Goal: Task Accomplishment & Management: Complete application form

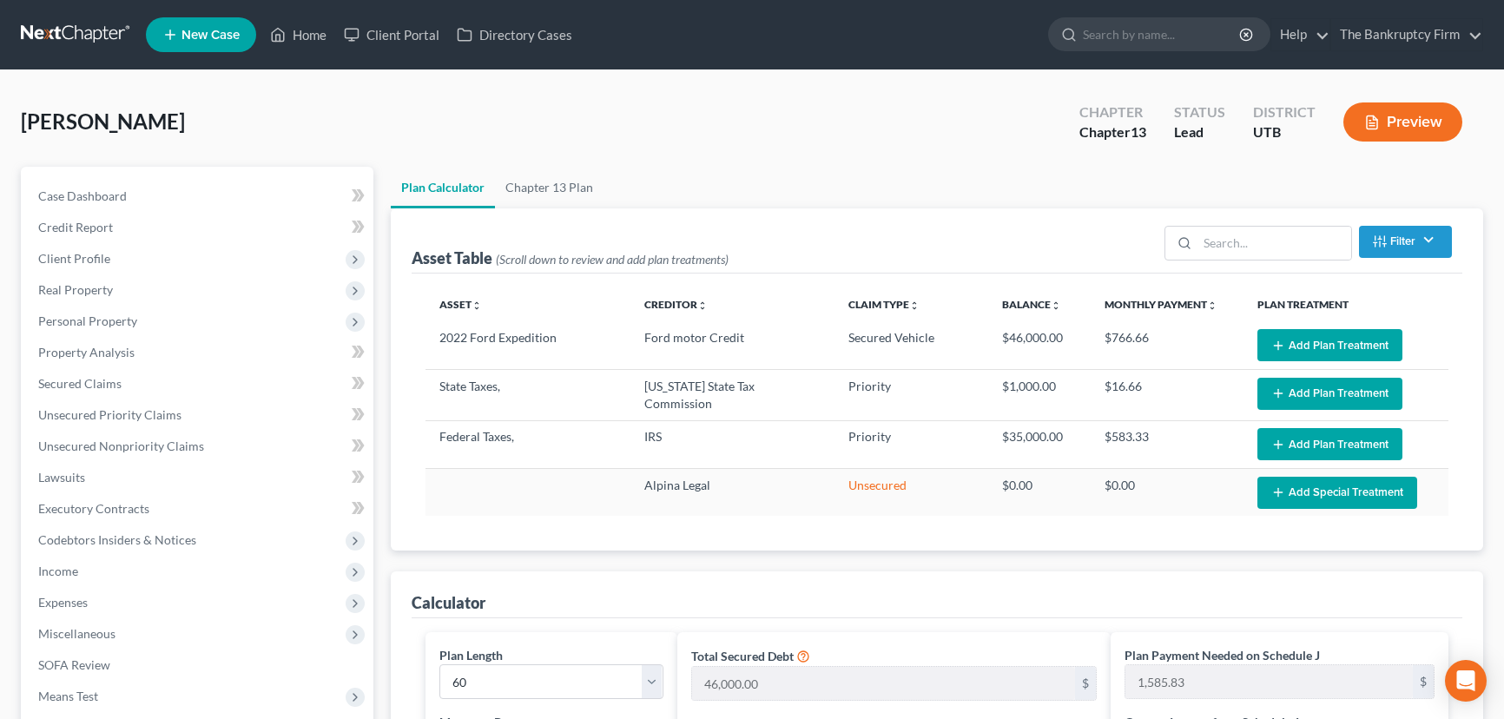
select select "59"
click at [311, 36] on link "Home" at bounding box center [298, 34] width 74 height 31
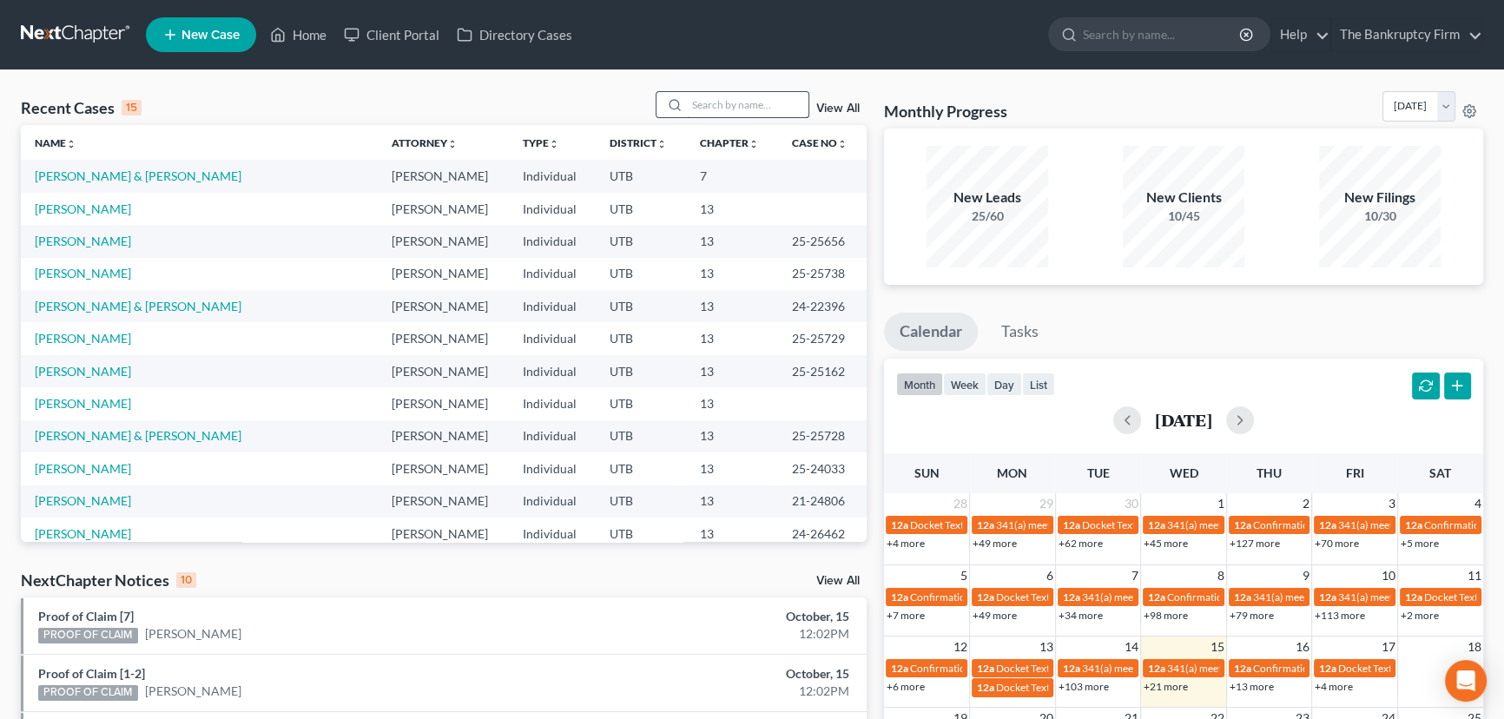
click at [721, 101] on input "search" at bounding box center [748, 104] width 122 height 25
type input "Jensen"
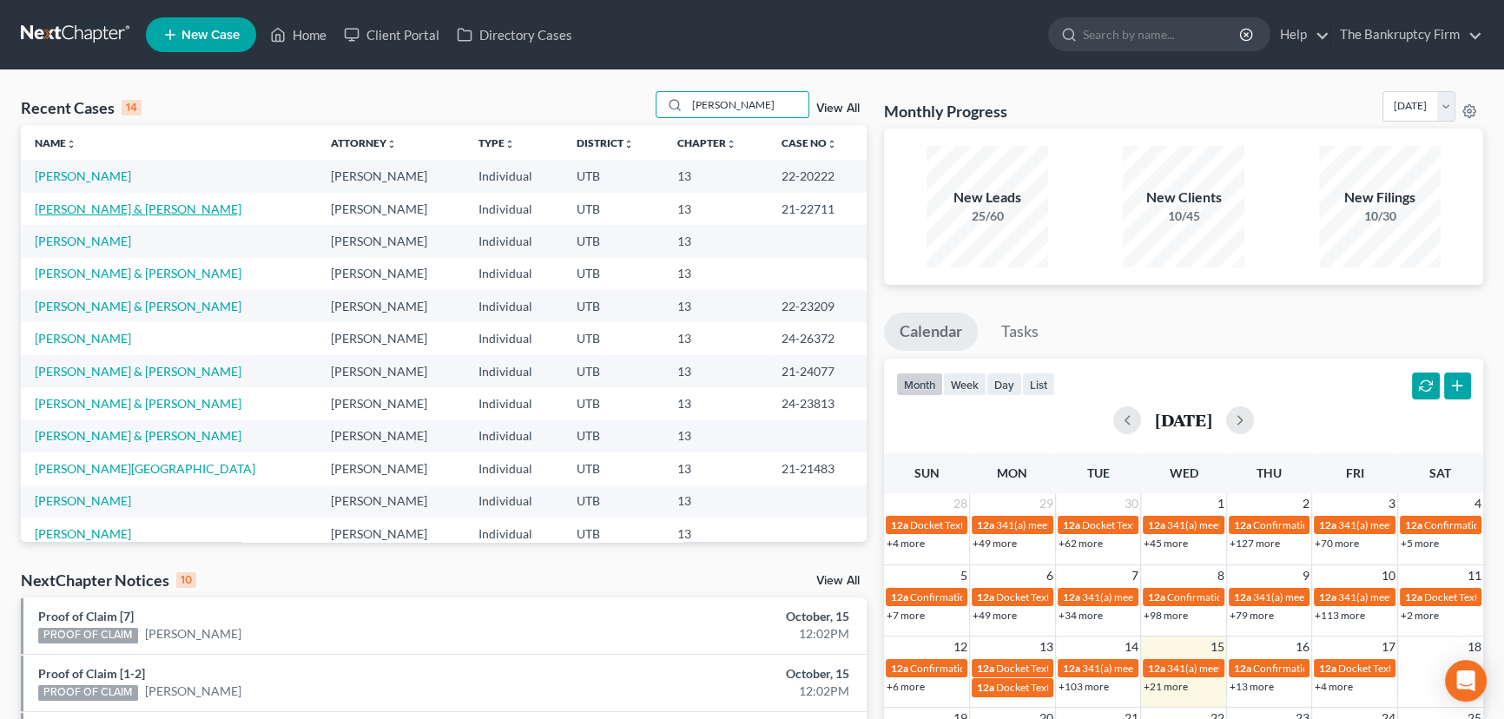
click at [101, 210] on link "[PERSON_NAME] & [PERSON_NAME]" at bounding box center [138, 208] width 207 height 15
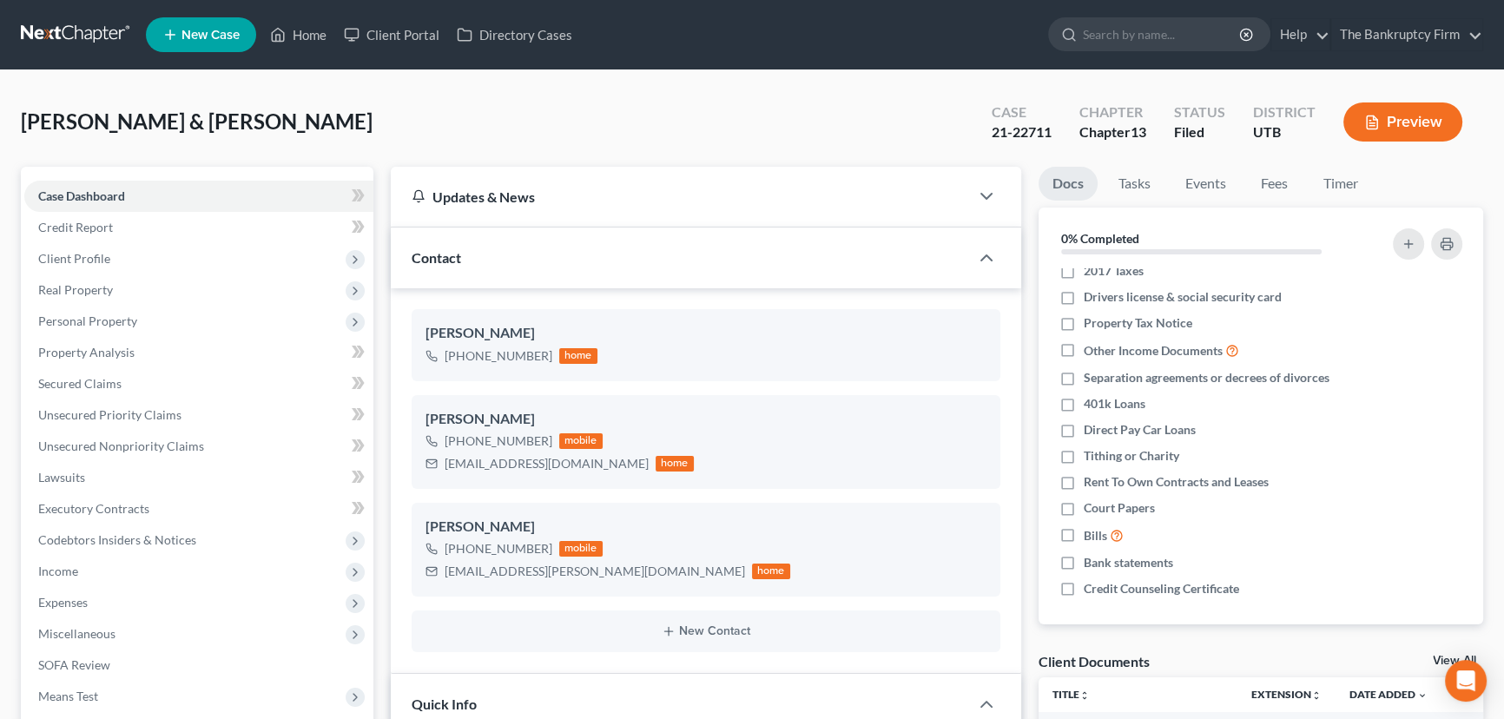
scroll to position [119, 0]
click at [1436, 657] on link "View All" at bounding box center [1453, 661] width 43 height 12
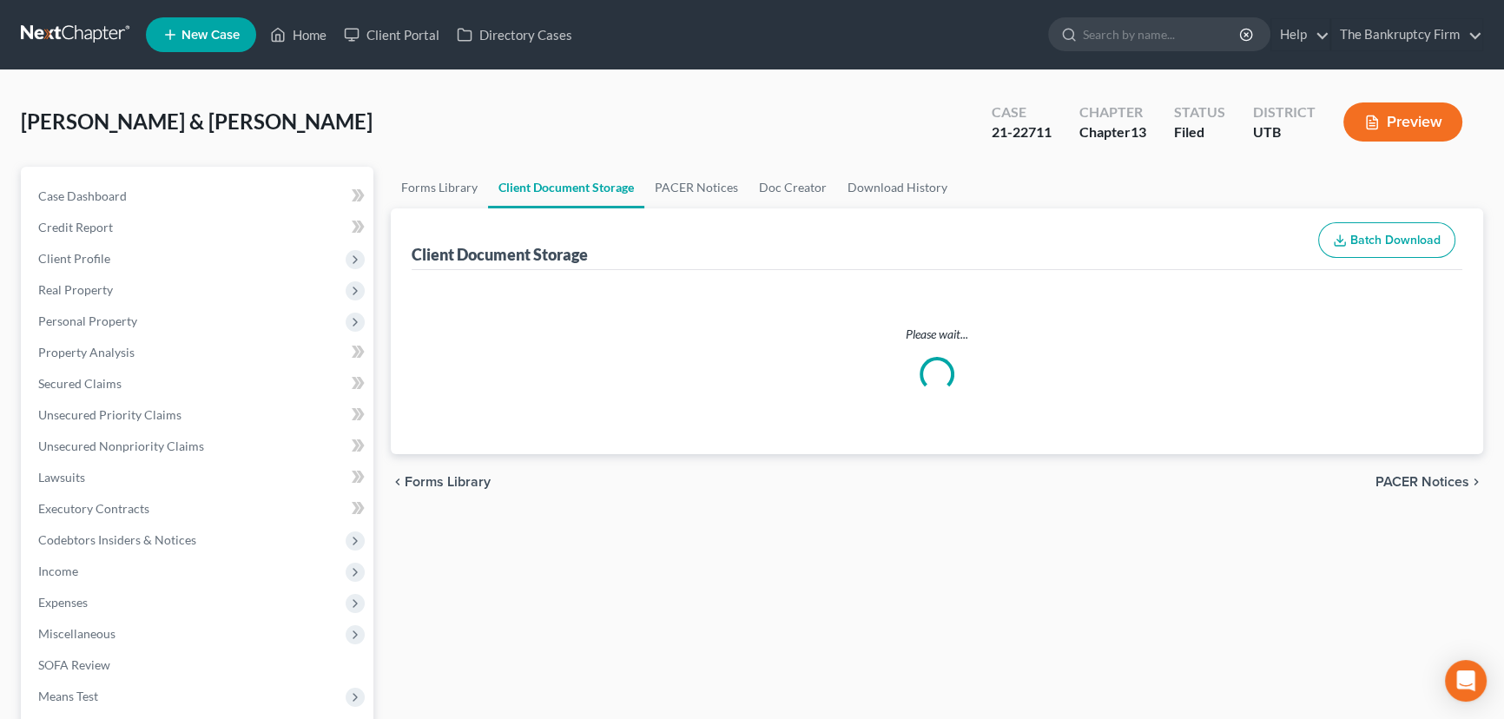
select select "30"
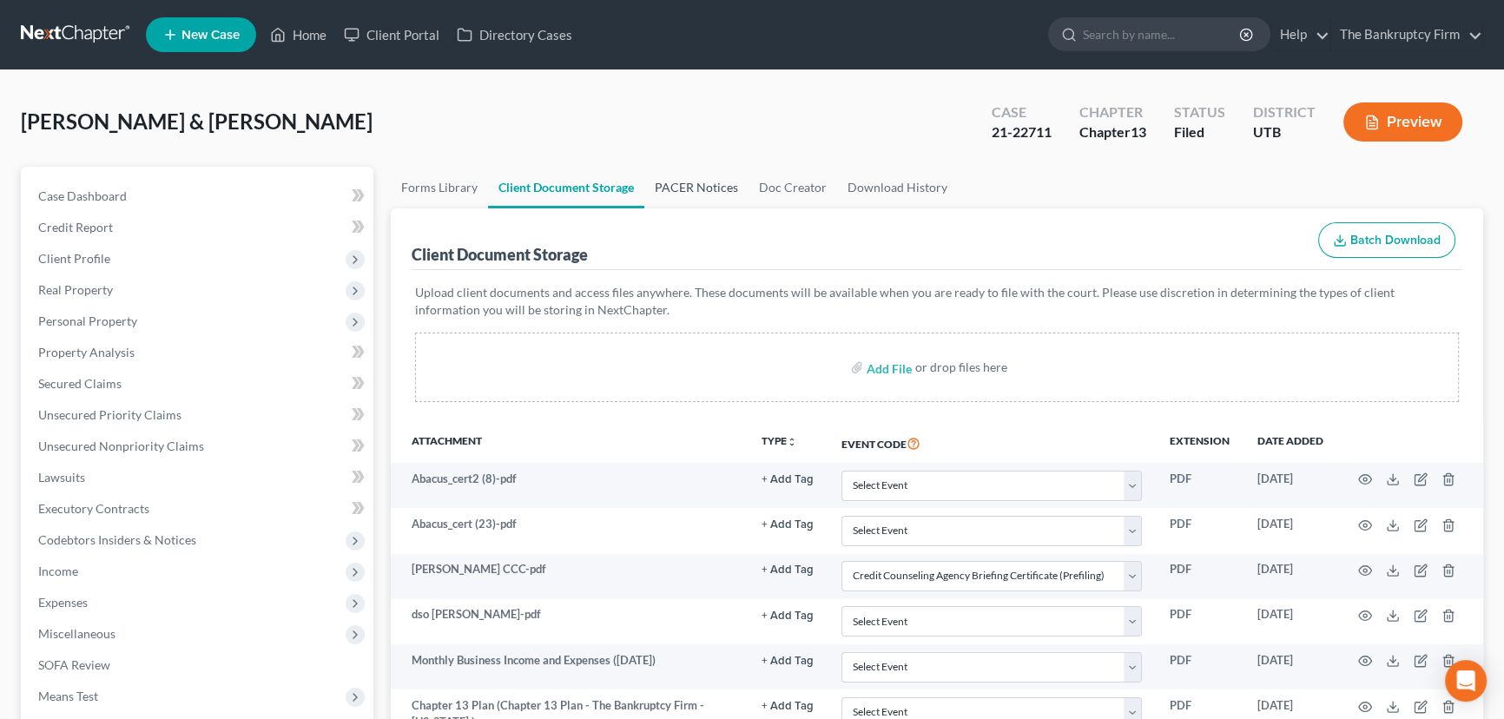
click at [694, 175] on link "PACER Notices" at bounding box center [696, 188] width 104 height 42
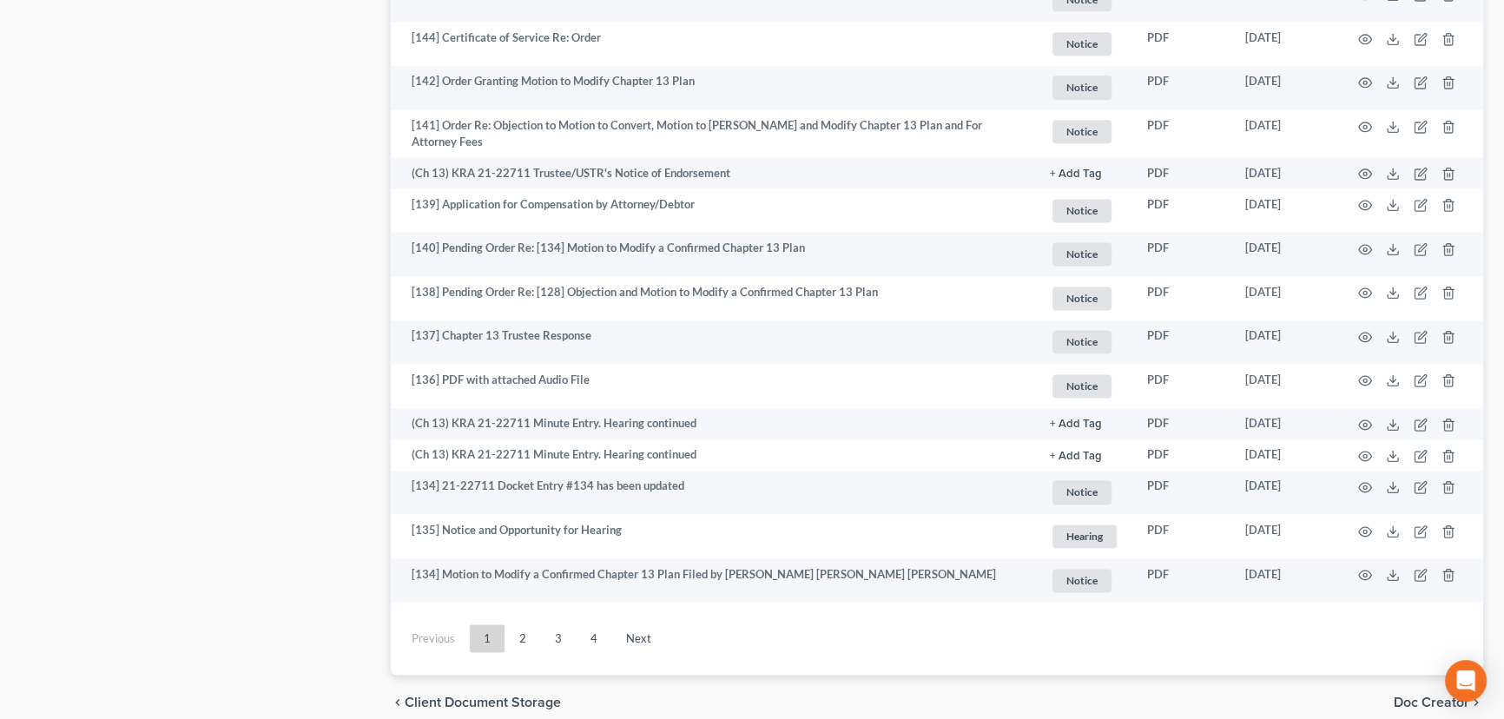
scroll to position [2991, 0]
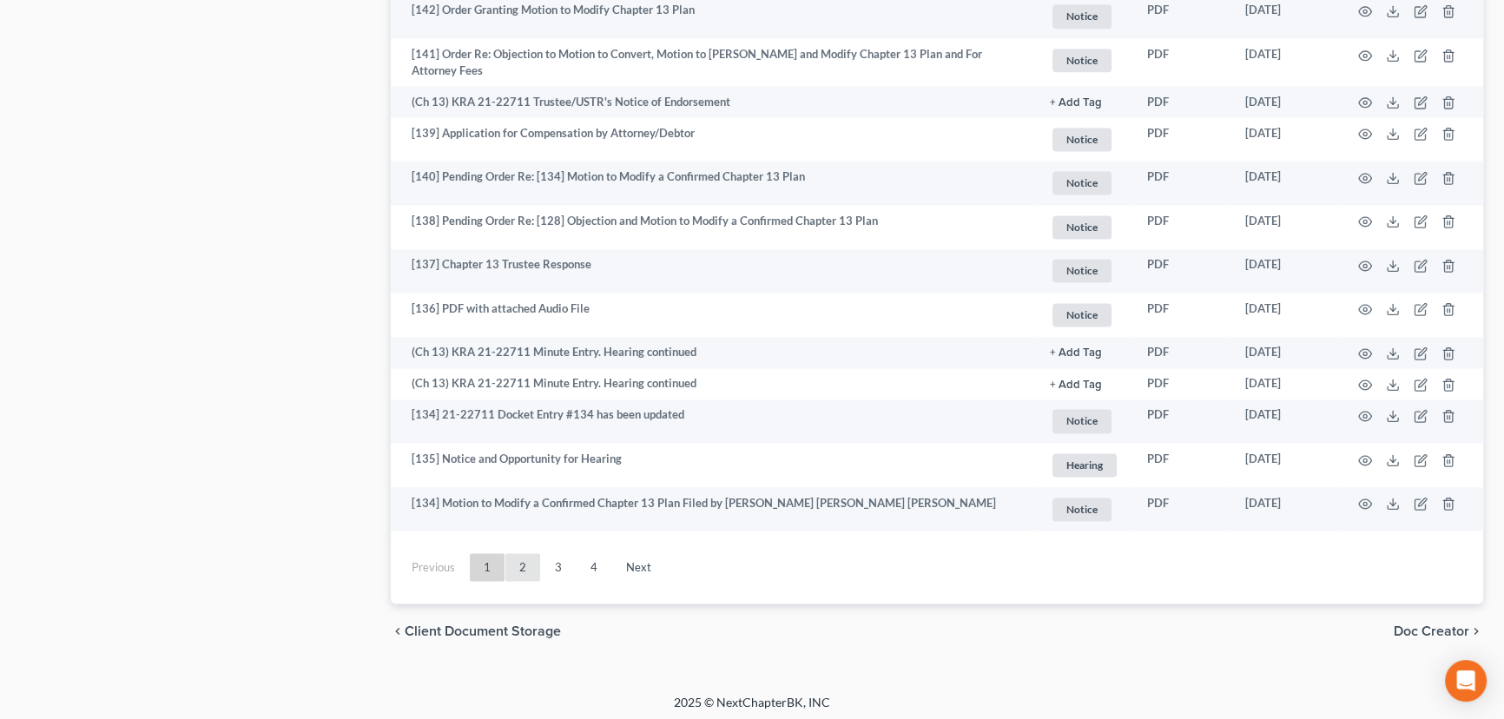
click at [517, 556] on link "2" at bounding box center [522, 567] width 35 height 28
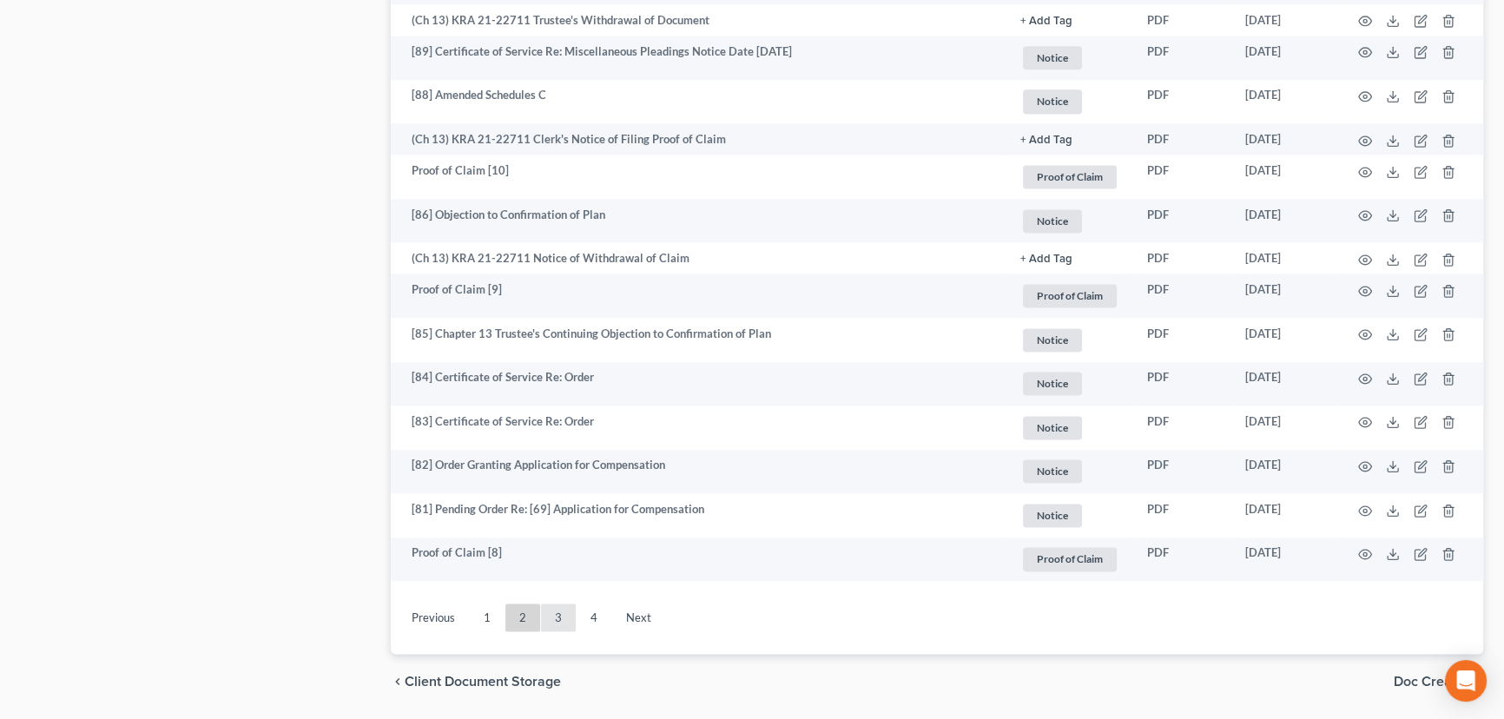
click at [557, 615] on link "3" at bounding box center [558, 617] width 35 height 28
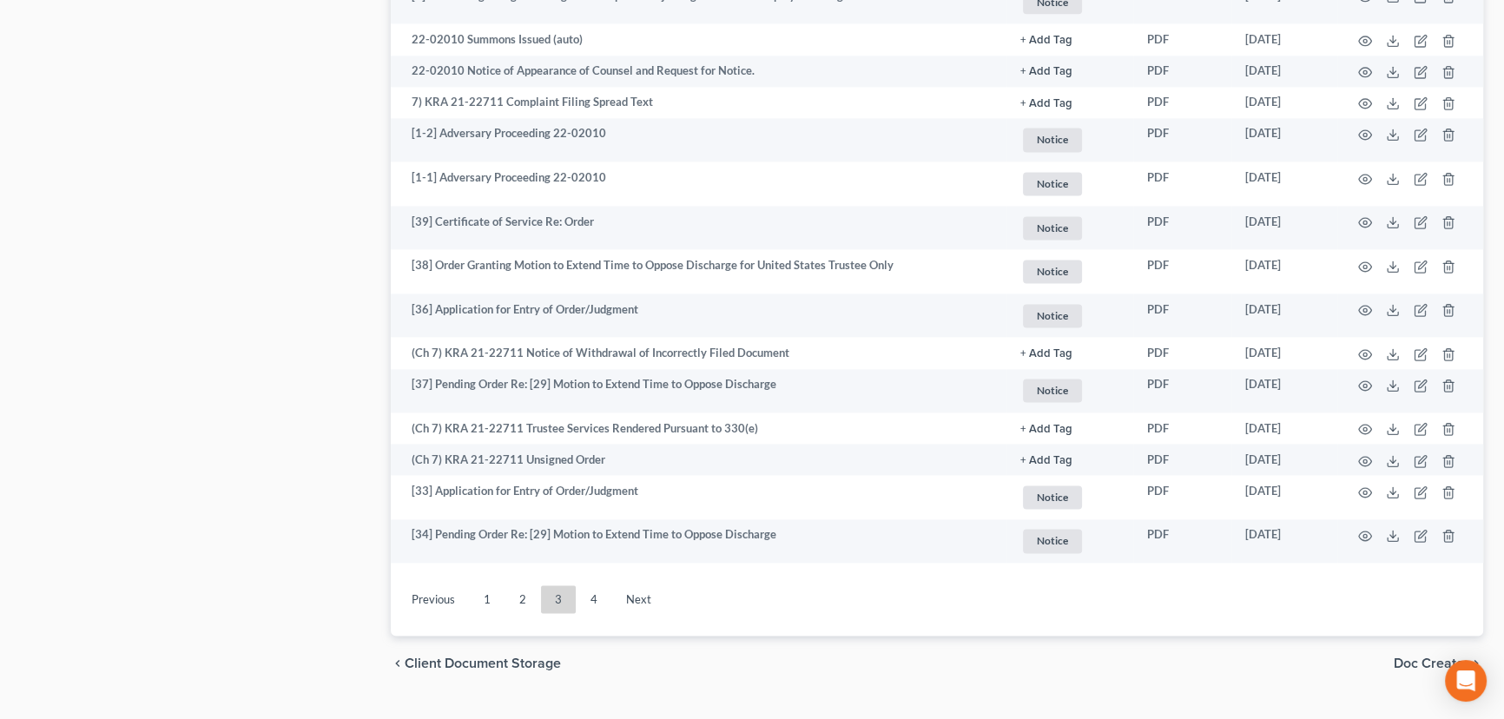
scroll to position [1783, 0]
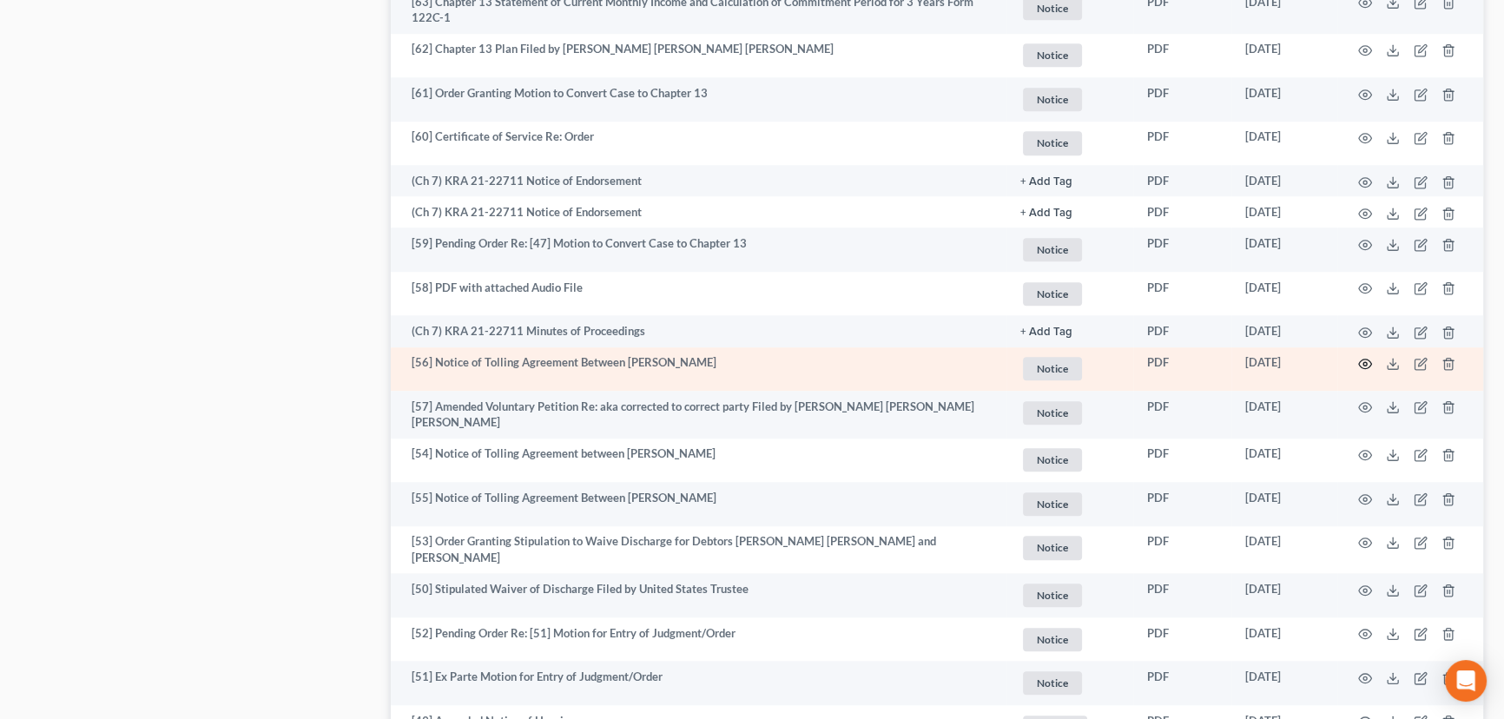
click at [1364, 361] on icon "button" at bounding box center [1365, 364] width 14 height 14
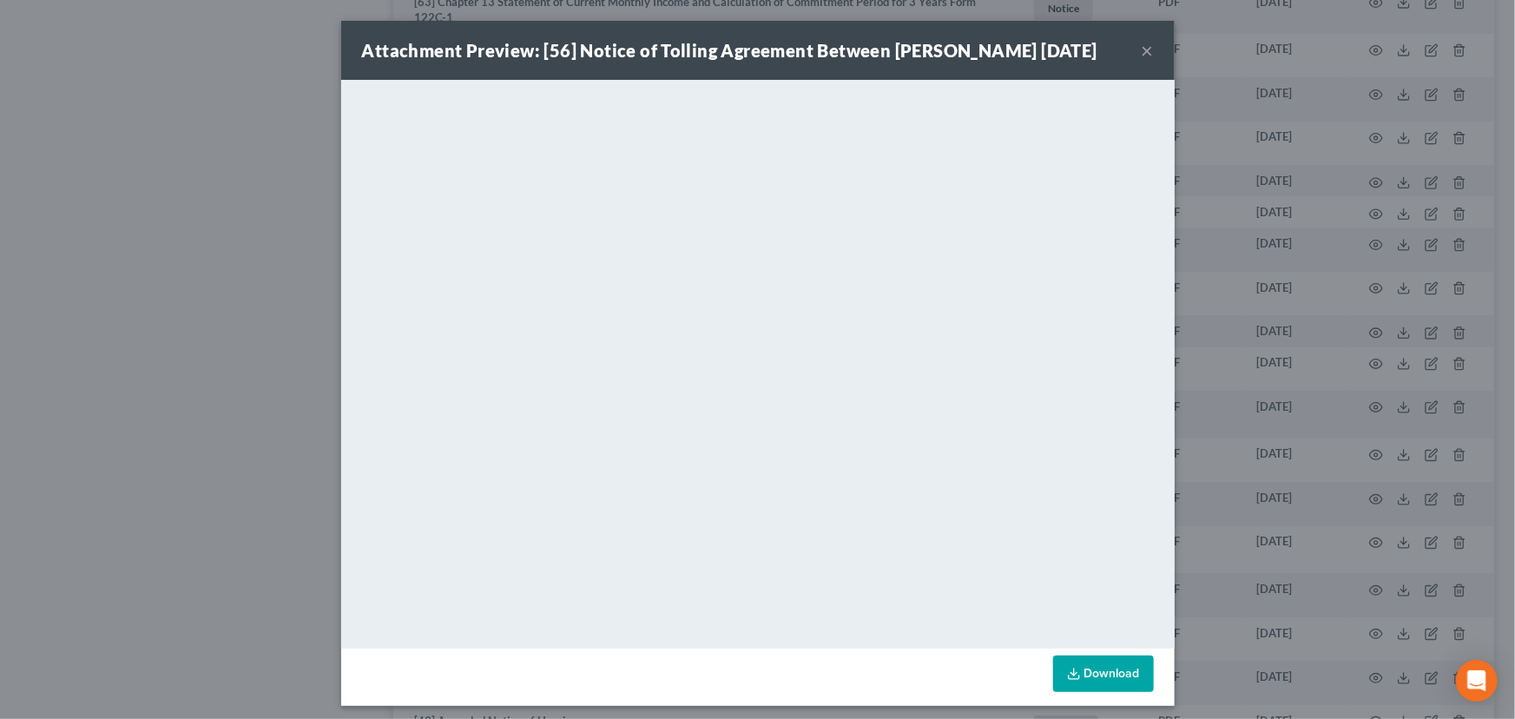
click at [1142, 51] on button "×" at bounding box center [1148, 50] width 12 height 21
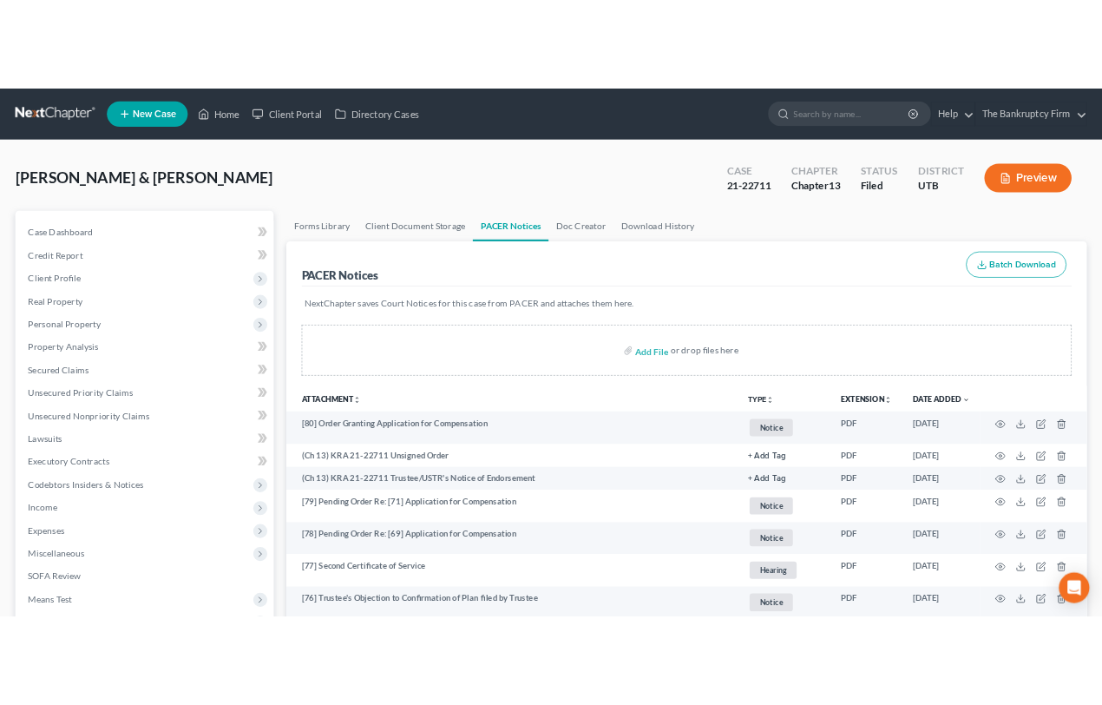
scroll to position [0, 0]
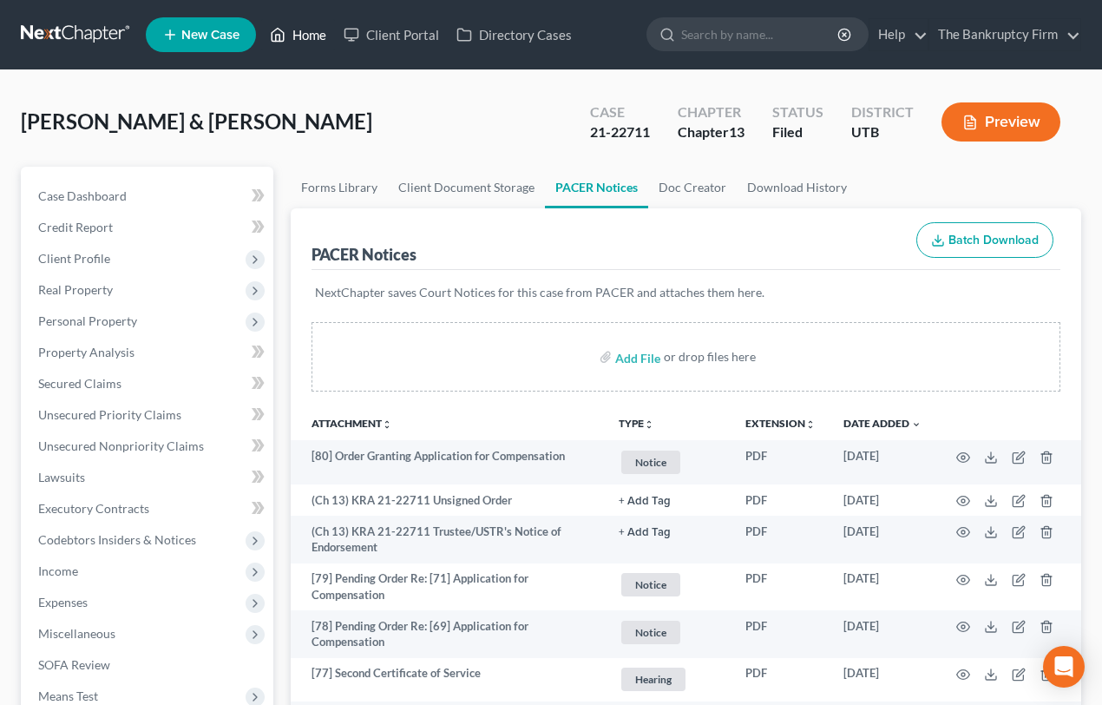
click at [310, 34] on link "Home" at bounding box center [298, 34] width 74 height 31
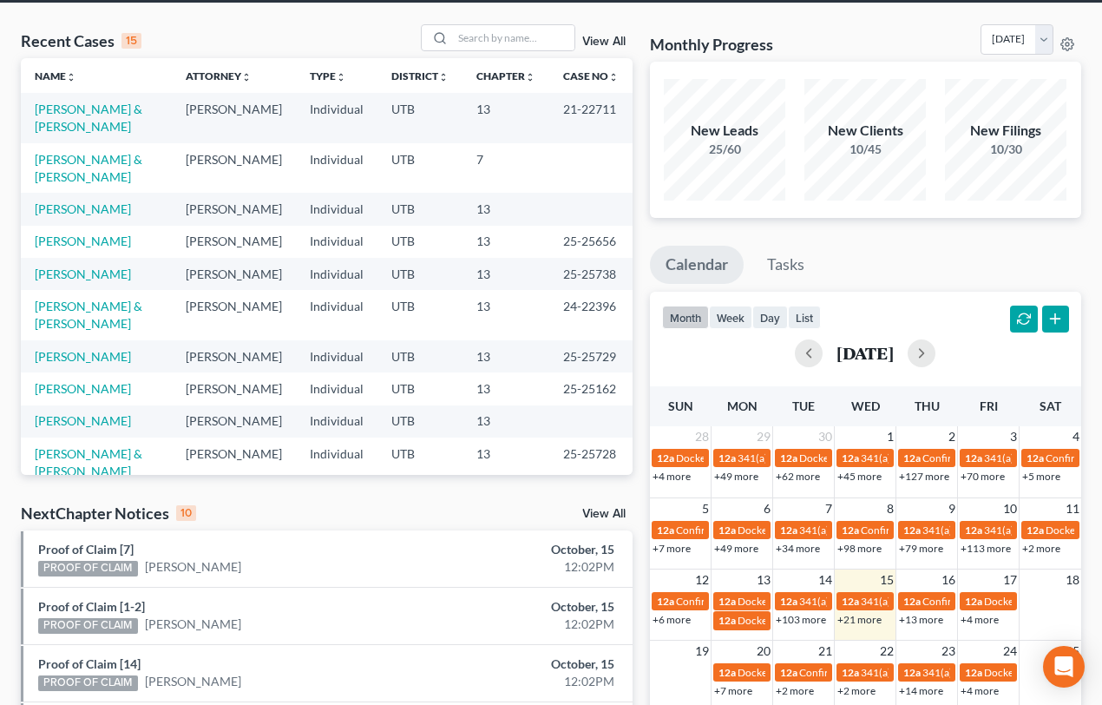
scroll to position [473, 0]
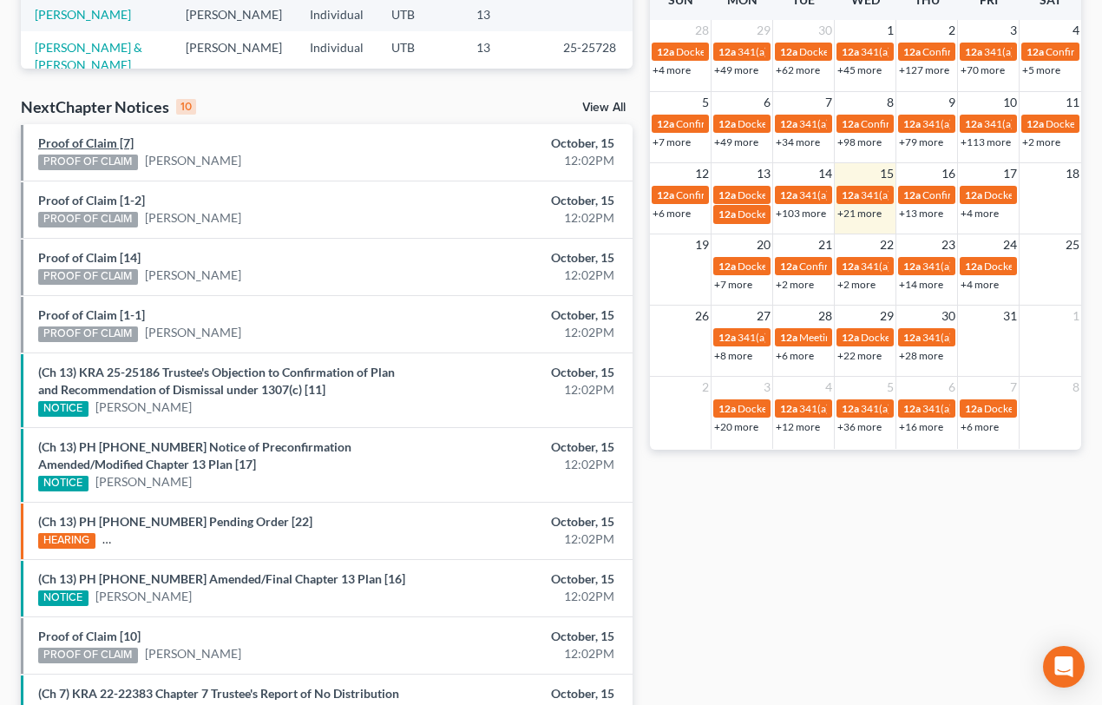
click at [69, 139] on link "Proof of Claim [7]" at bounding box center [85, 142] width 95 height 15
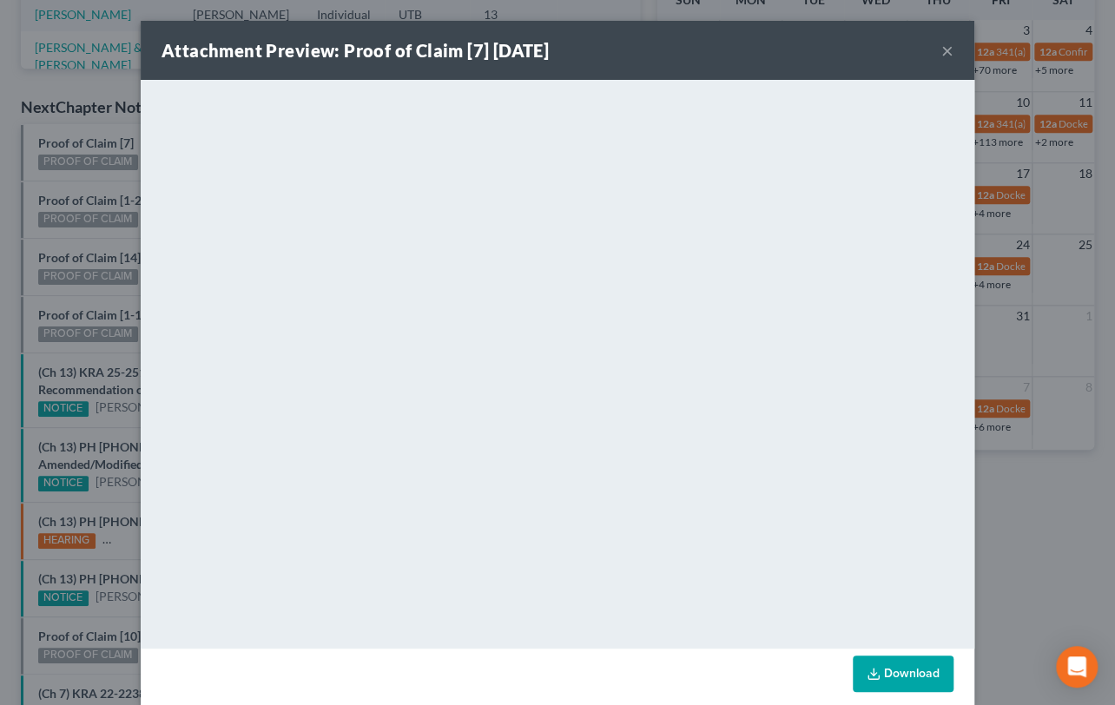
click at [75, 181] on div "Attachment Preview: Proof of Claim [7] 10/15/2025 × <object ng-attr-data='https…" at bounding box center [557, 352] width 1115 height 705
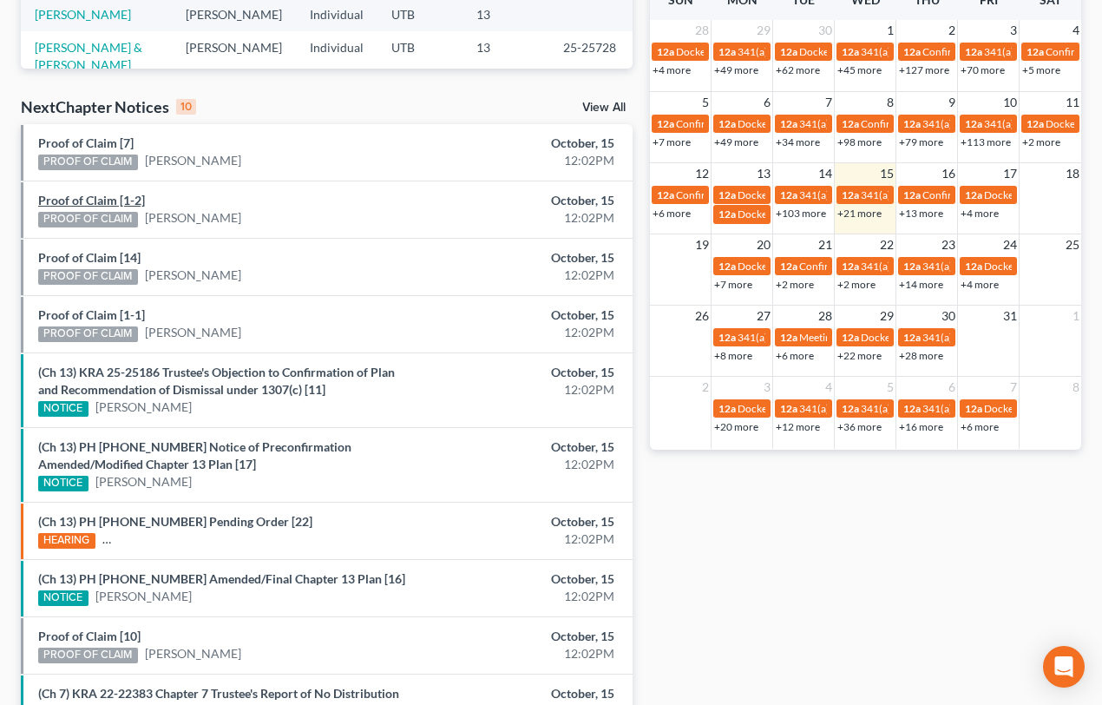
click at [76, 199] on link "Proof of Claim [1-2]" at bounding box center [91, 200] width 107 height 15
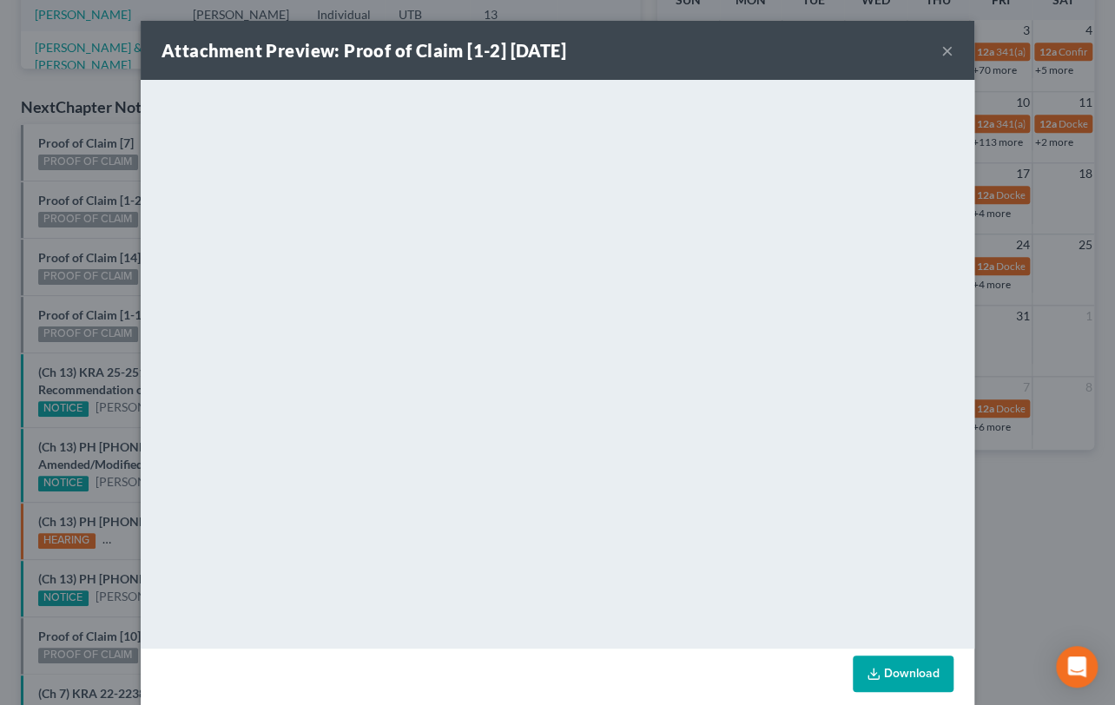
click at [76, 234] on div "Attachment Preview: Proof of Claim [1-2] 10/15/2025 × <object ng-attr-data='htt…" at bounding box center [557, 352] width 1115 height 705
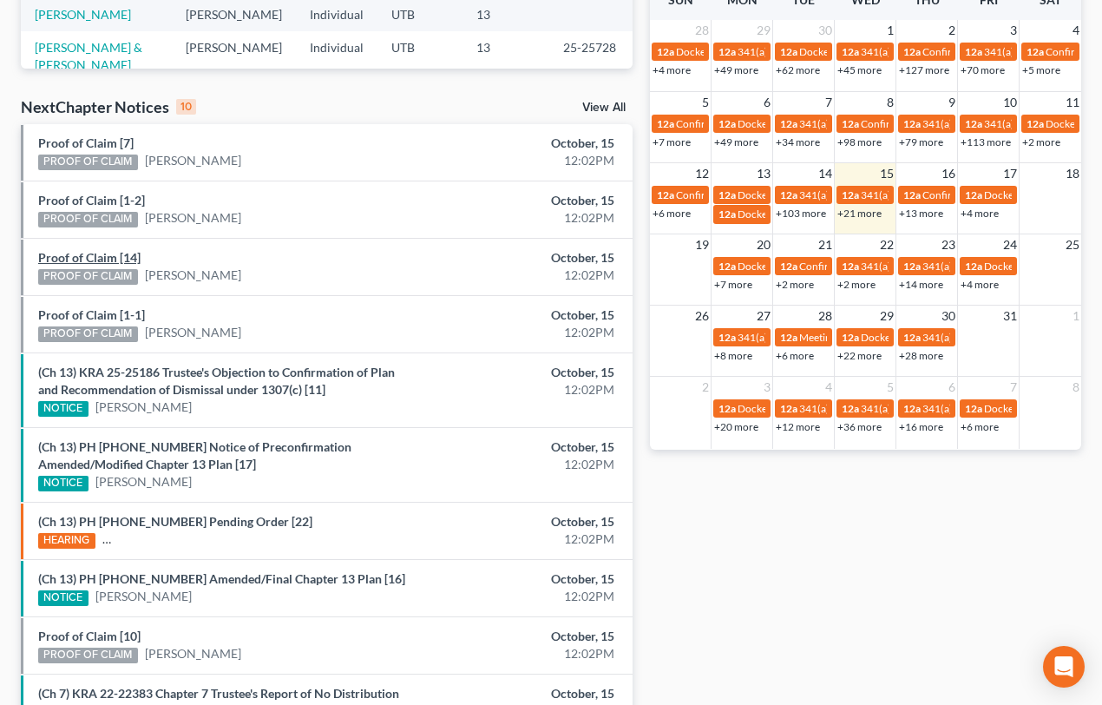
click at [81, 254] on link "Proof of Claim [14]" at bounding box center [89, 257] width 102 height 15
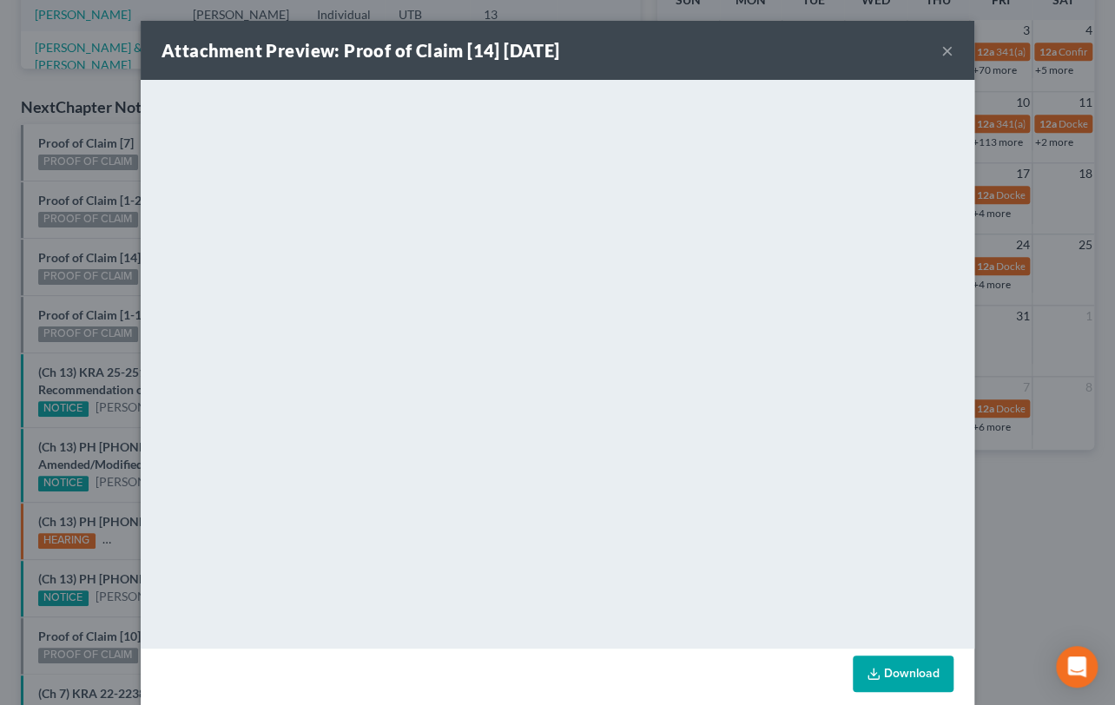
drag, startPoint x: 84, startPoint y: 286, endPoint x: 87, endPoint y: 303, distance: 16.7
click at [84, 288] on div "Attachment Preview: Proof of Claim [14] 10/15/2025 × <object ng-attr-data='http…" at bounding box center [557, 352] width 1115 height 705
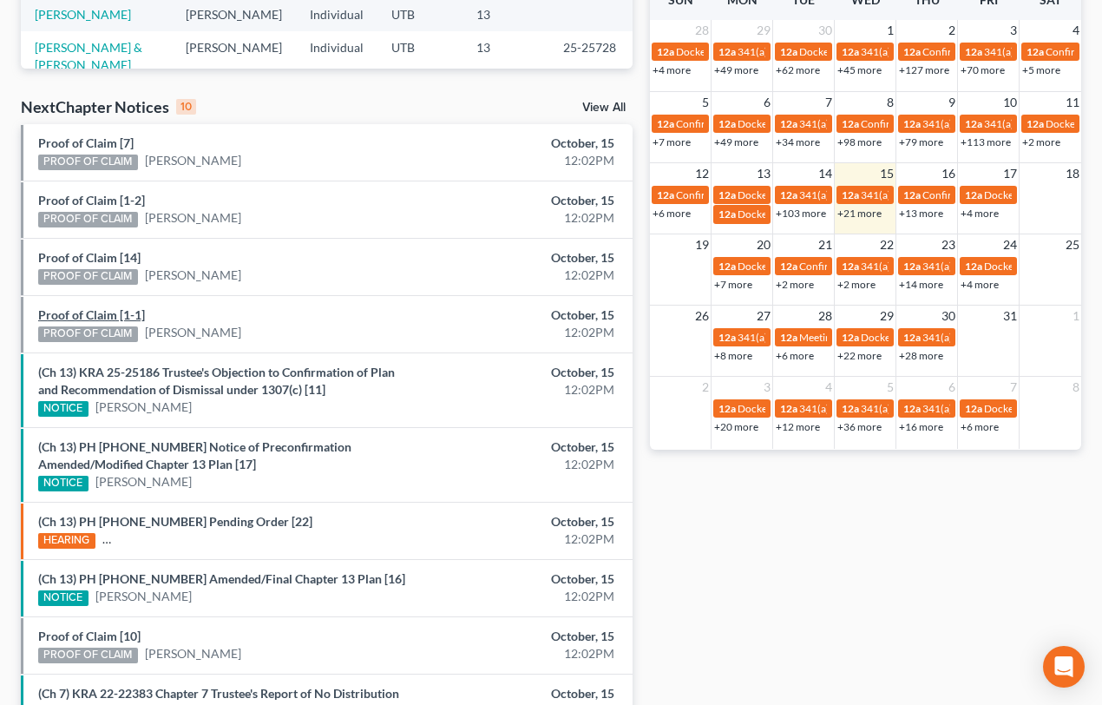
click at [90, 313] on link "Proof of Claim [1-1]" at bounding box center [91, 314] width 107 height 15
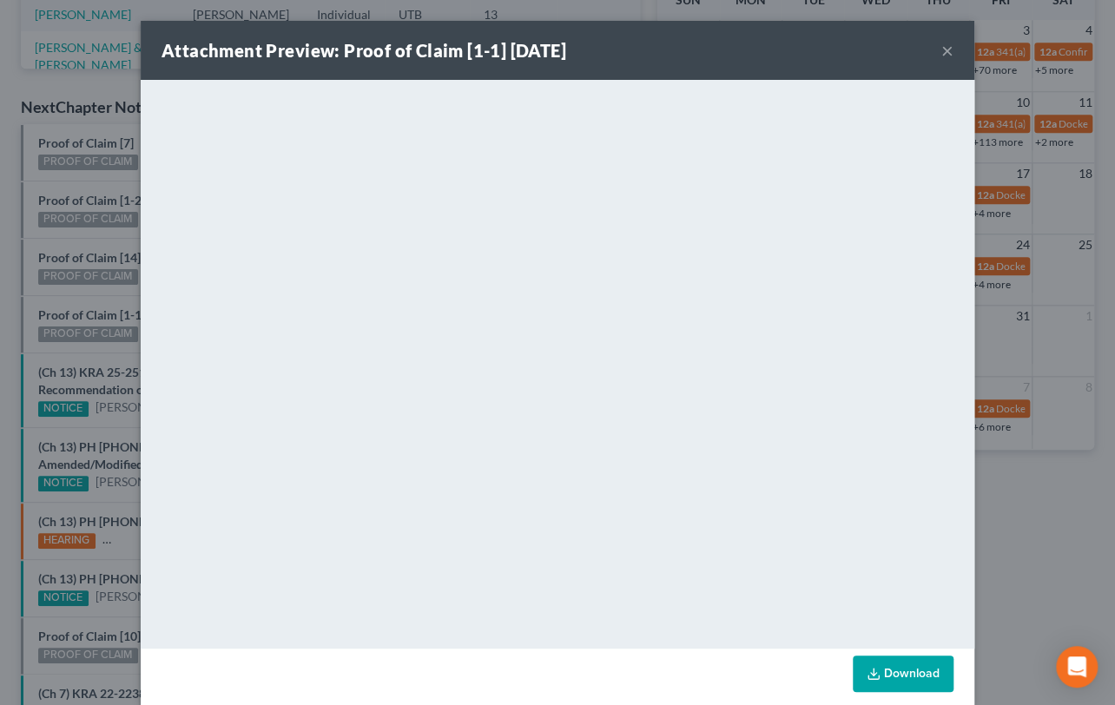
click at [96, 346] on div "Attachment Preview: Proof of Claim [1-1] 10/15/2025 × <object ng-attr-data='htt…" at bounding box center [557, 352] width 1115 height 705
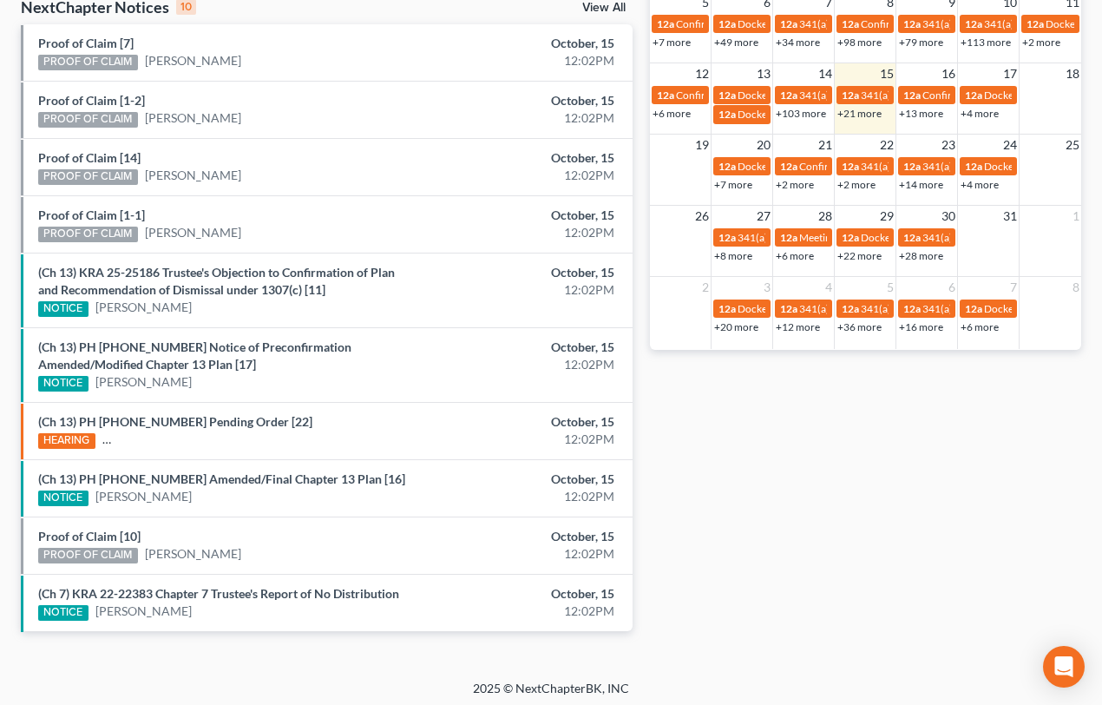
scroll to position [576, 0]
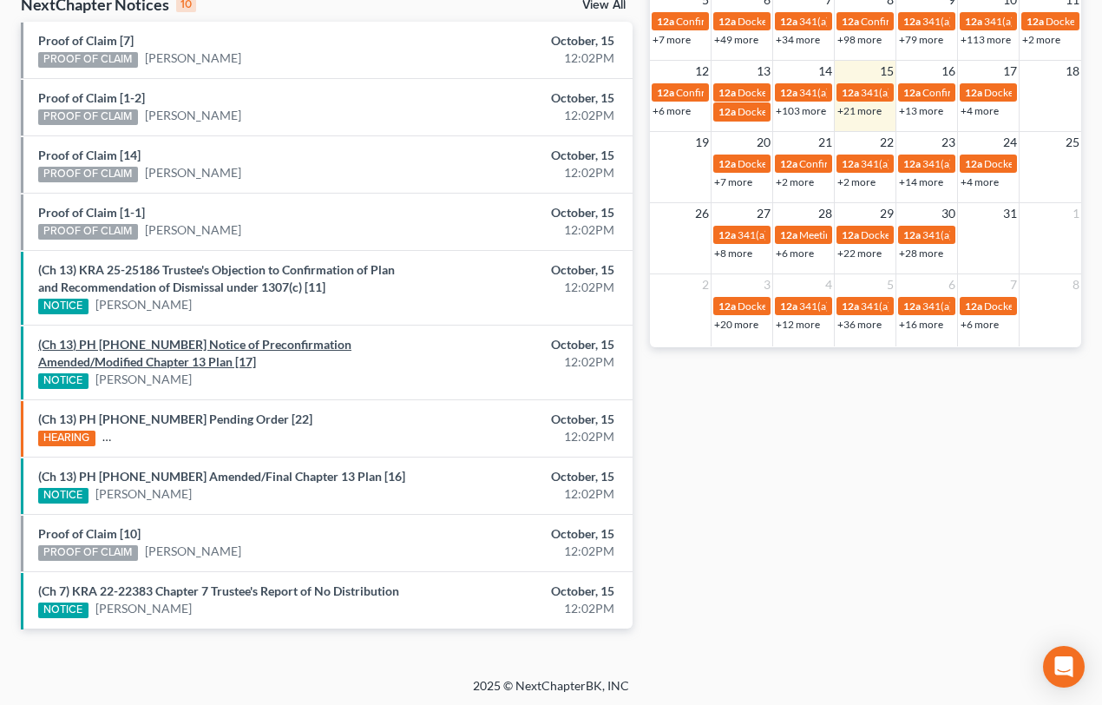
click at [209, 347] on link "(Ch 13) PH 25-24033 Notice of Preconfirmation Amended/Modified Chapter 13 Plan …" at bounding box center [194, 353] width 313 height 32
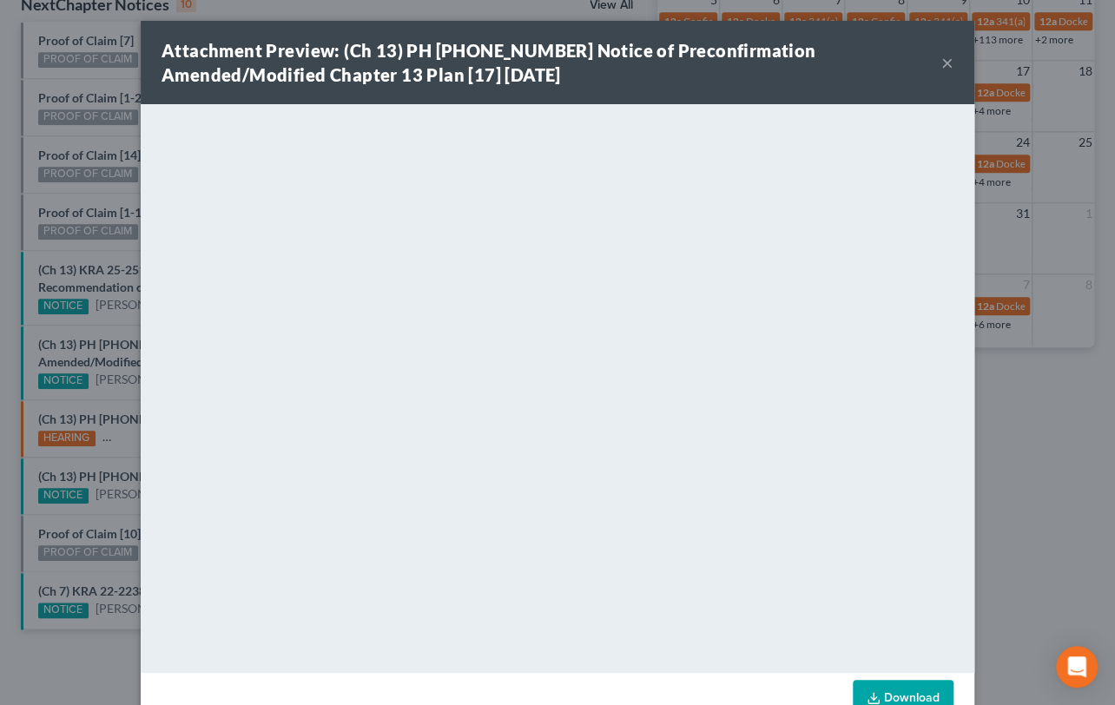
click at [120, 313] on div "Attachment Preview: (Ch 13) PH 25-24033 Notice of Preconfirmation Amended/Modif…" at bounding box center [557, 352] width 1115 height 705
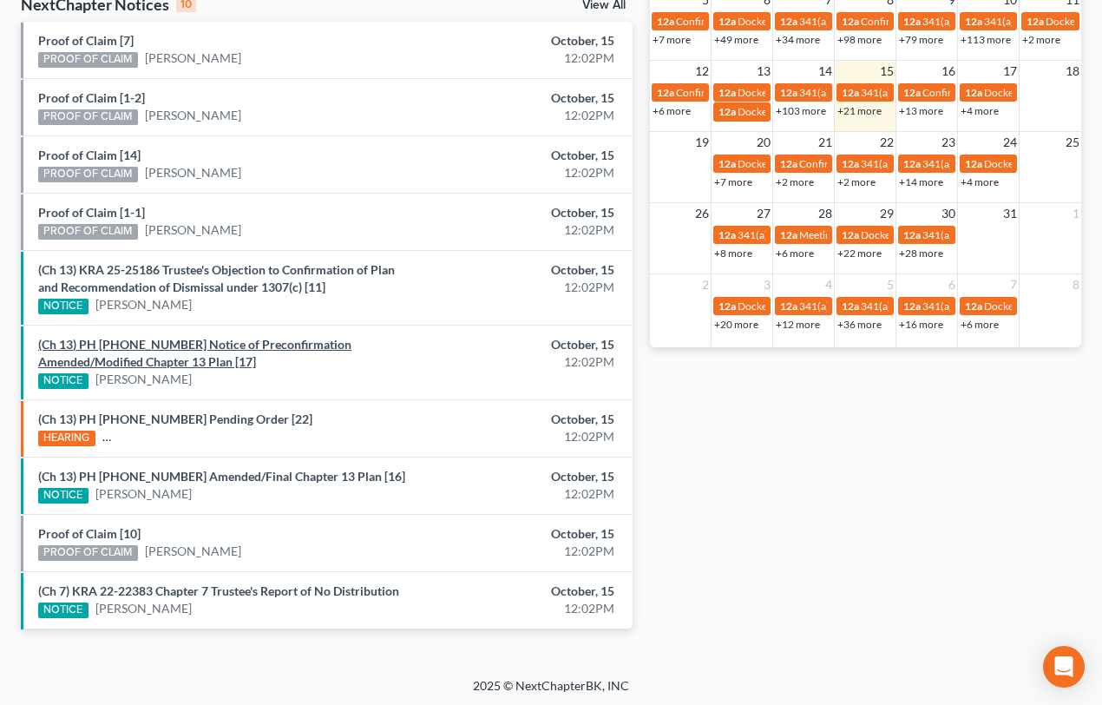
click at [231, 340] on link "(Ch 13) PH 25-24033 Notice of Preconfirmation Amended/Modified Chapter 13 Plan …" at bounding box center [194, 353] width 313 height 32
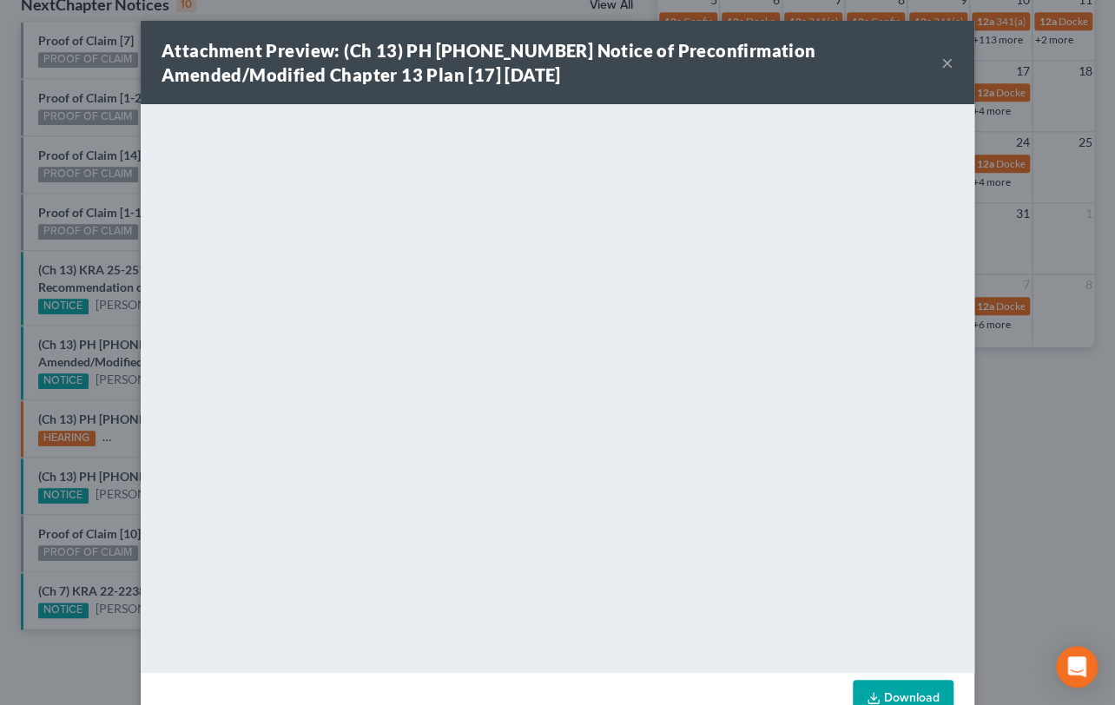
click at [115, 314] on div "Attachment Preview: (Ch 13) PH 25-24033 Notice of Preconfirmation Amended/Modif…" at bounding box center [557, 352] width 1115 height 705
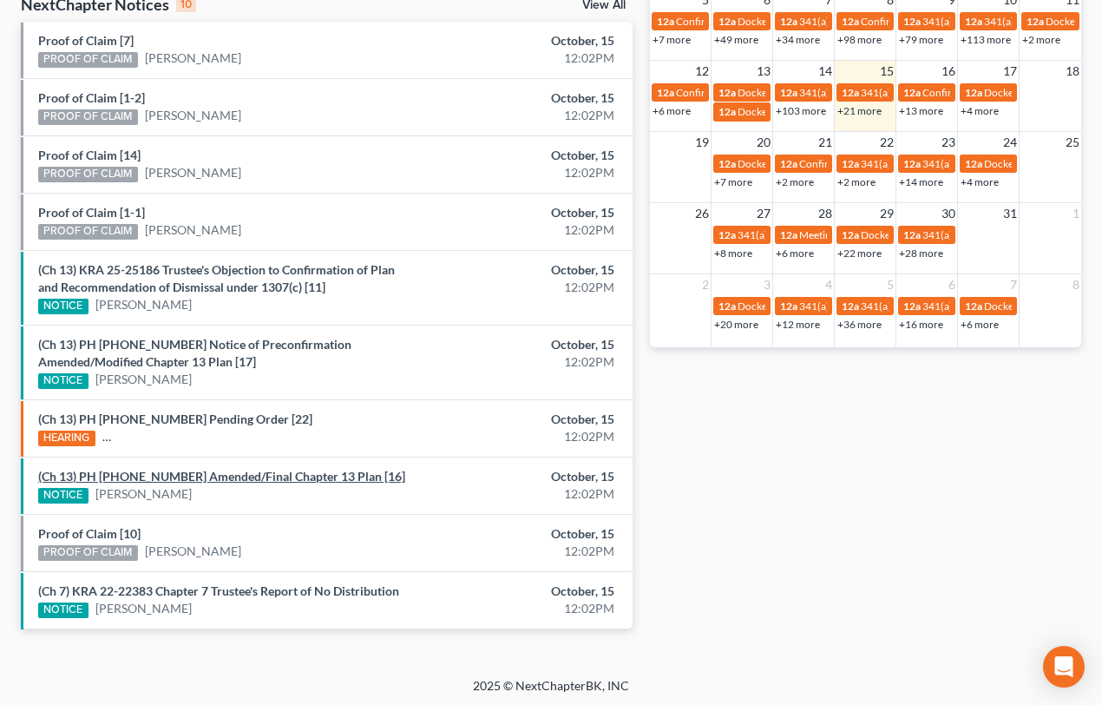
click at [244, 477] on link "(Ch 13) PH 25-24033 Amended/Final Chapter 13 Plan [16]" at bounding box center [221, 476] width 367 height 15
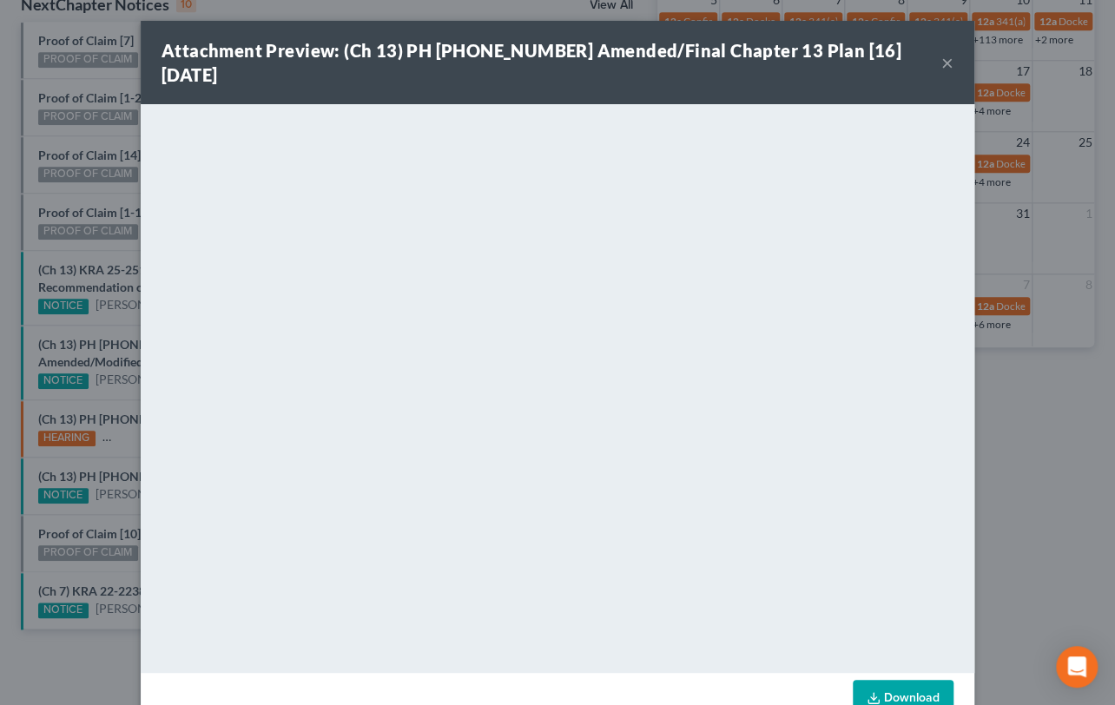
click at [106, 505] on div "Attachment Preview: (Ch 13) PH 25-24033 Amended/Final Chapter 13 Plan [16] 10/1…" at bounding box center [557, 352] width 1115 height 705
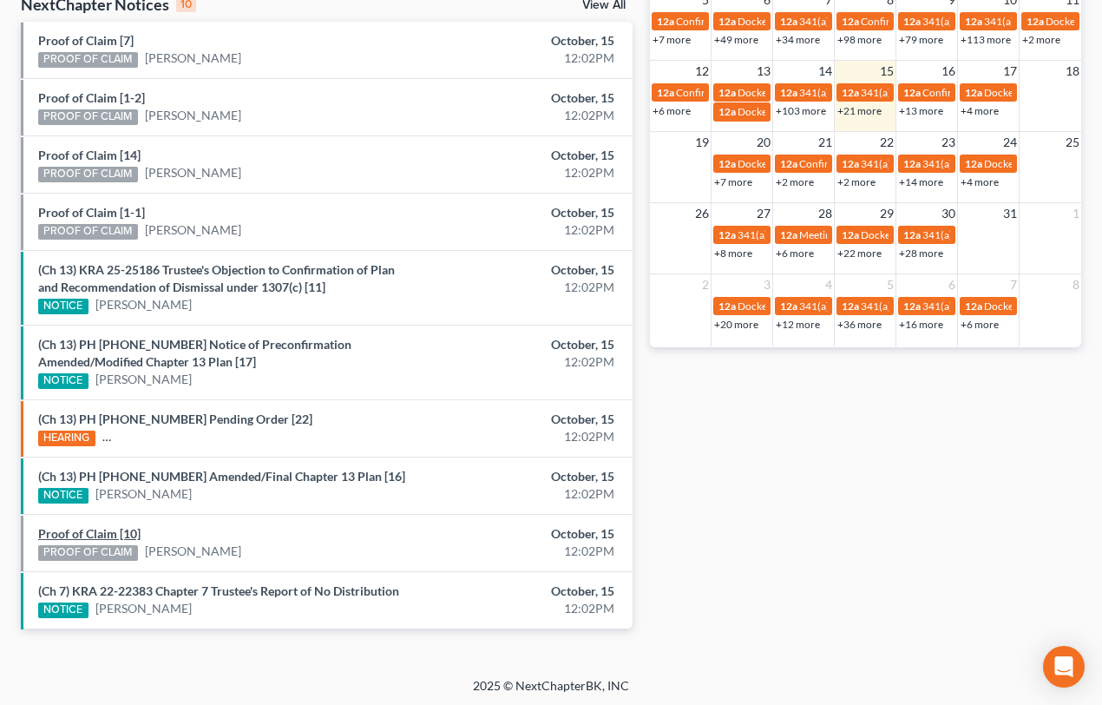
click at [103, 533] on link "Proof of Claim [10]" at bounding box center [89, 533] width 102 height 15
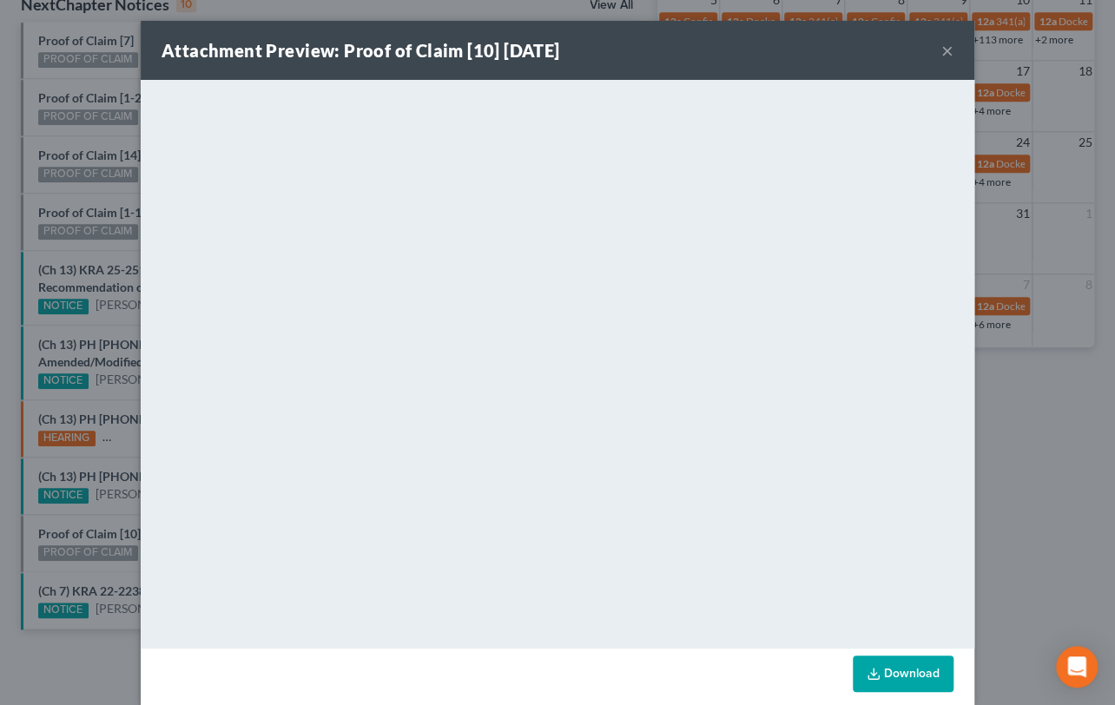
click at [129, 515] on div "Attachment Preview: Proof of Claim [10] 10/15/2025 × <object ng-attr-data='http…" at bounding box center [557, 352] width 1115 height 705
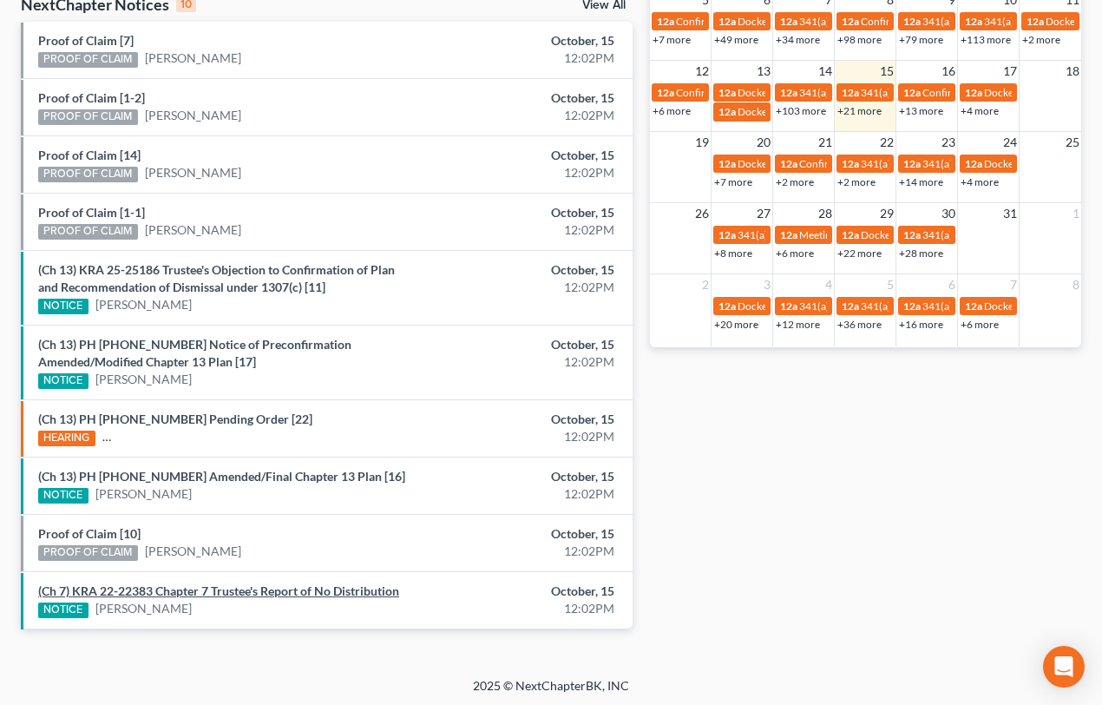
click at [182, 586] on link "(Ch 7) KRA 22-22383 Chapter 7 Trustee's Report of No Distribution" at bounding box center [218, 590] width 361 height 15
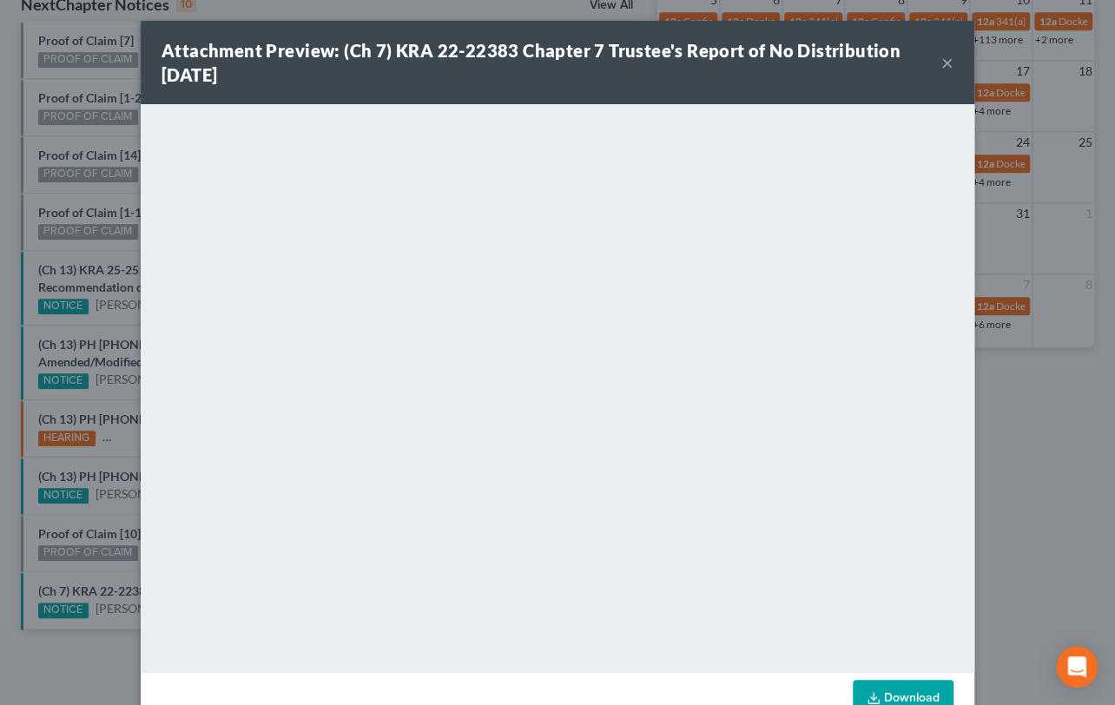
click at [95, 569] on div "Attachment Preview: (Ch 7) KRA 22-22383 Chapter 7 Trustee's Report of No Distri…" at bounding box center [557, 352] width 1115 height 705
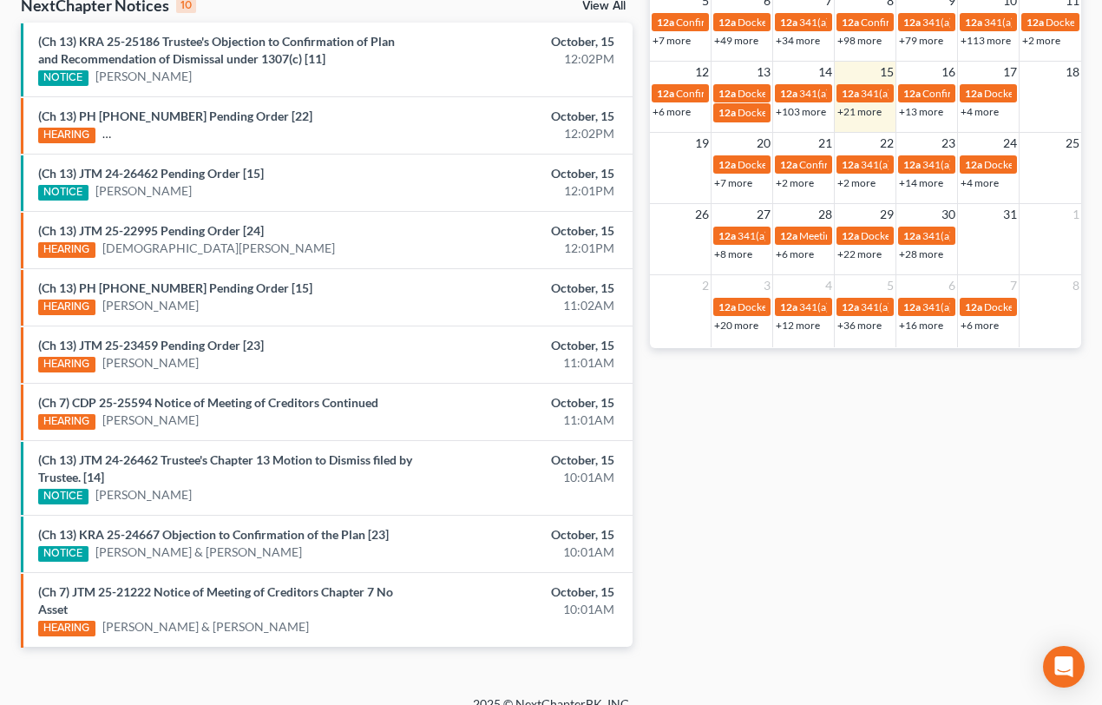
scroll to position [593, 0]
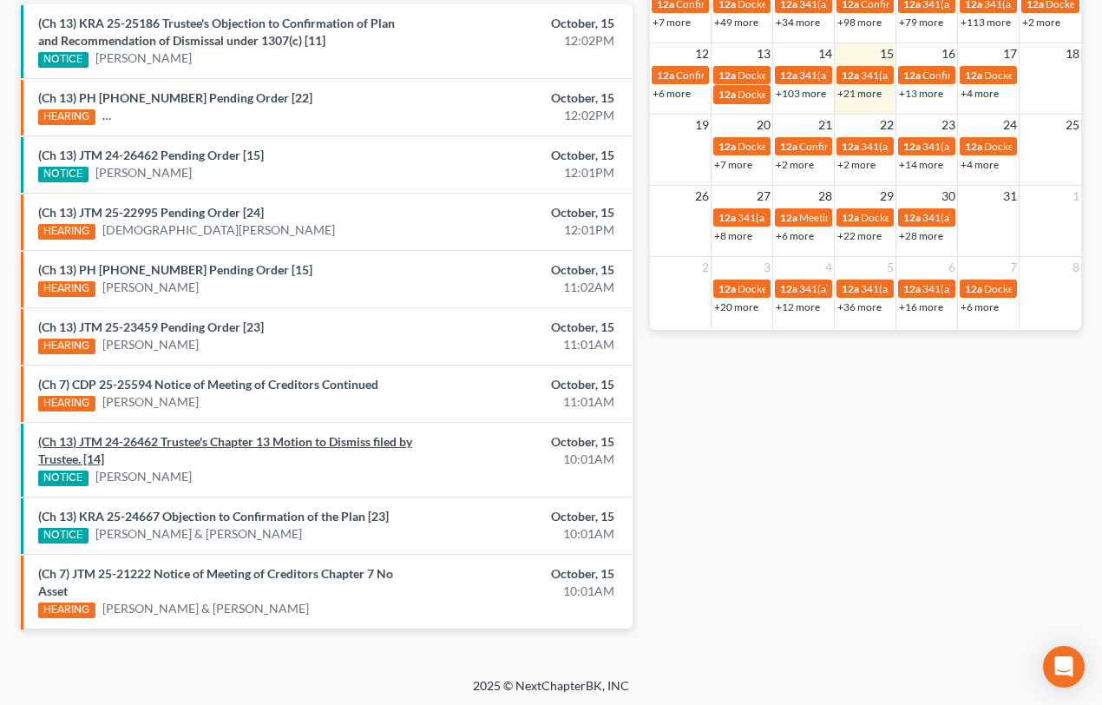
click at [207, 439] on link "(Ch 13) JTM 24-26462 Trustee's Chapter 13 Motion to Dismiss filed by Trustee. […" at bounding box center [225, 450] width 374 height 32
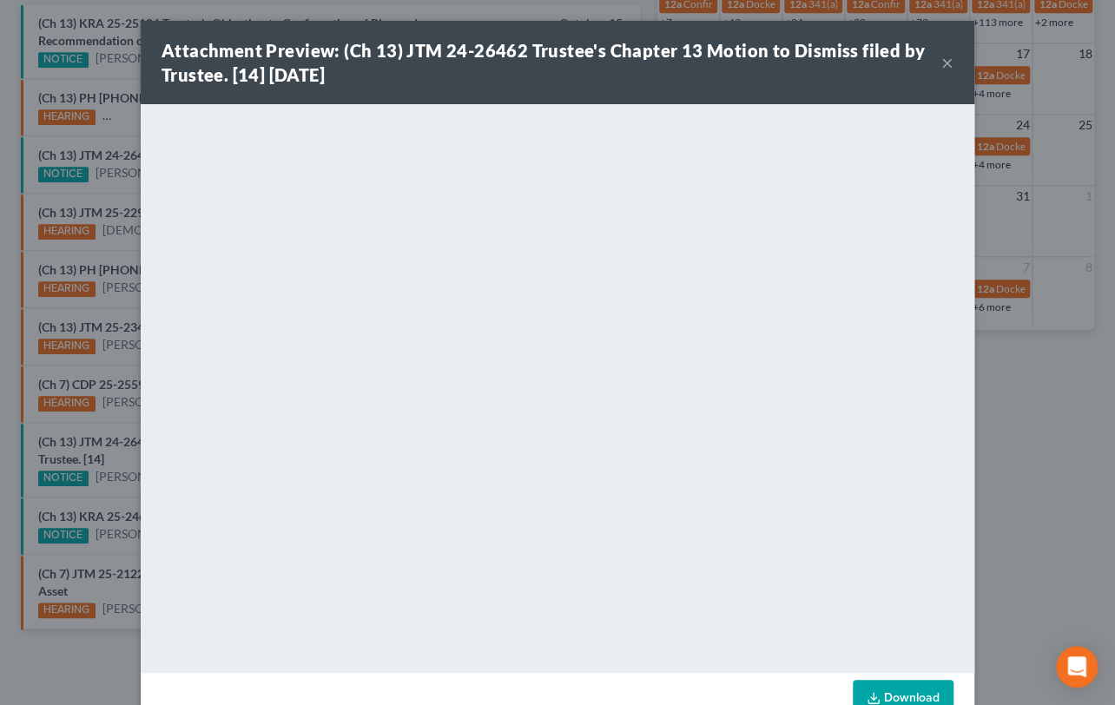
click at [941, 64] on button "×" at bounding box center [947, 62] width 12 height 21
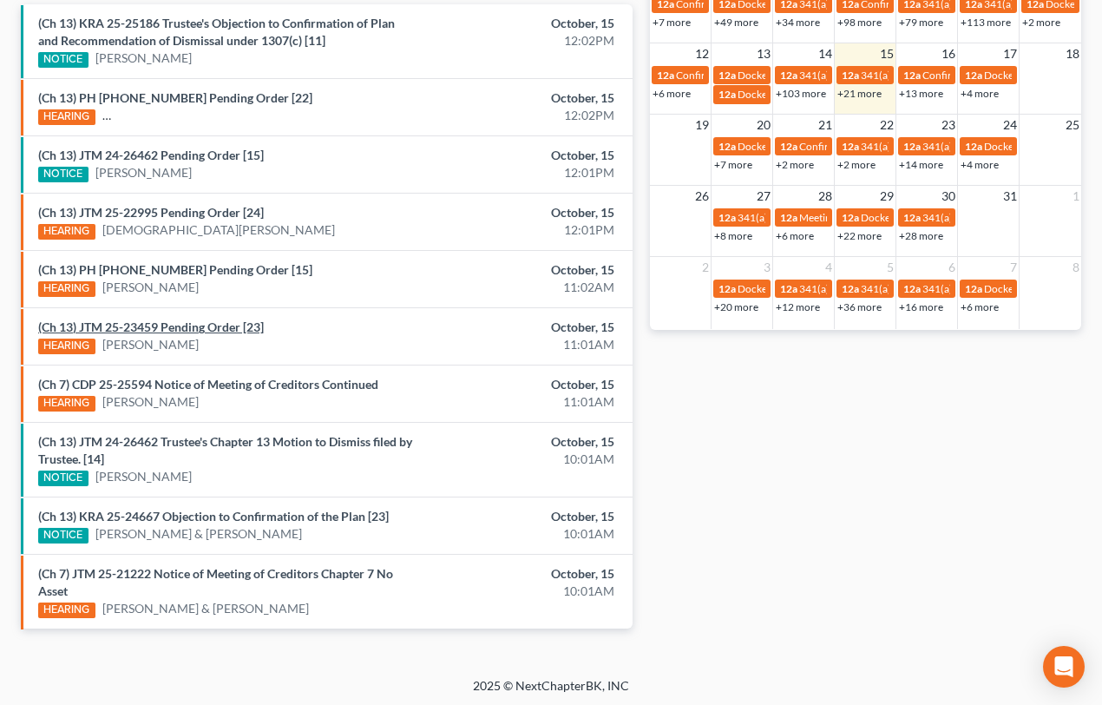
click at [205, 326] on link "(Ch 13) JTM 25-23459 Pending Order [23]" at bounding box center [151, 326] width 226 height 15
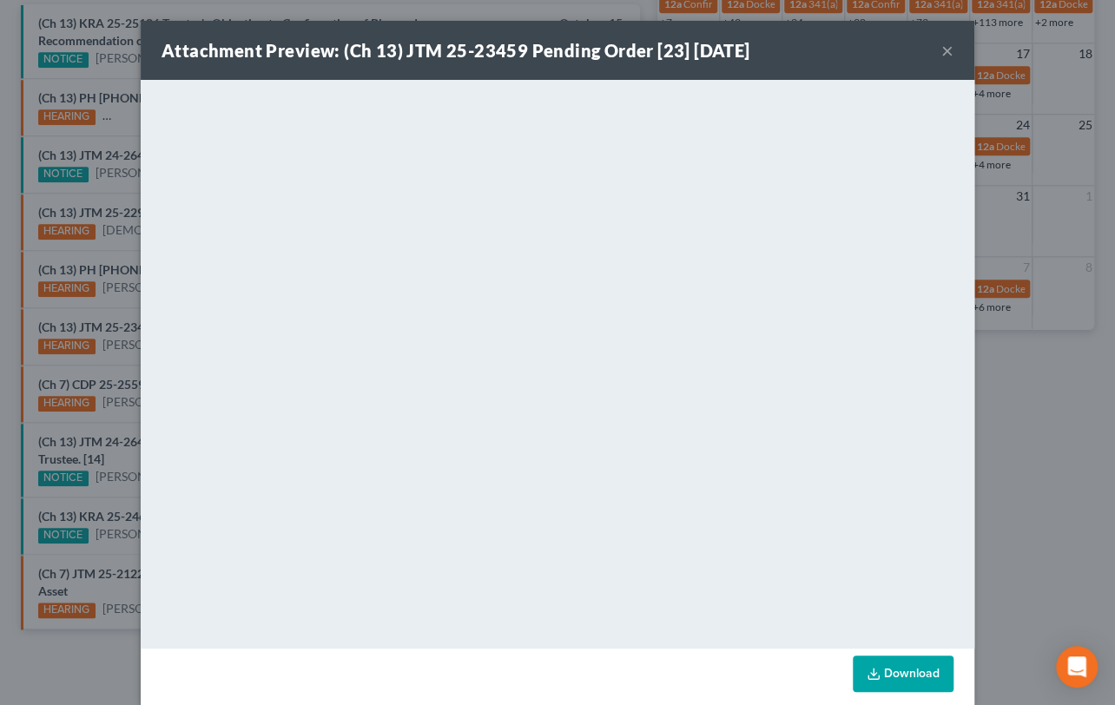
click at [944, 50] on button "×" at bounding box center [947, 50] width 12 height 21
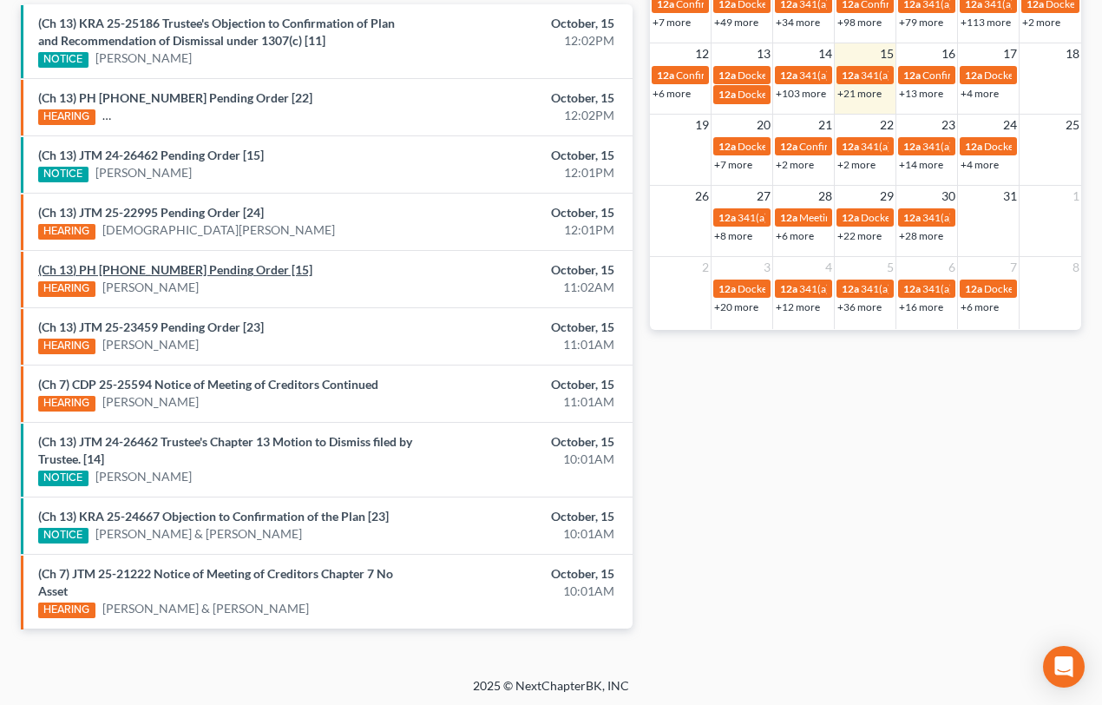
click at [199, 266] on link "(Ch 13) PH 25-23283 Pending Order [15]" at bounding box center [175, 269] width 274 height 15
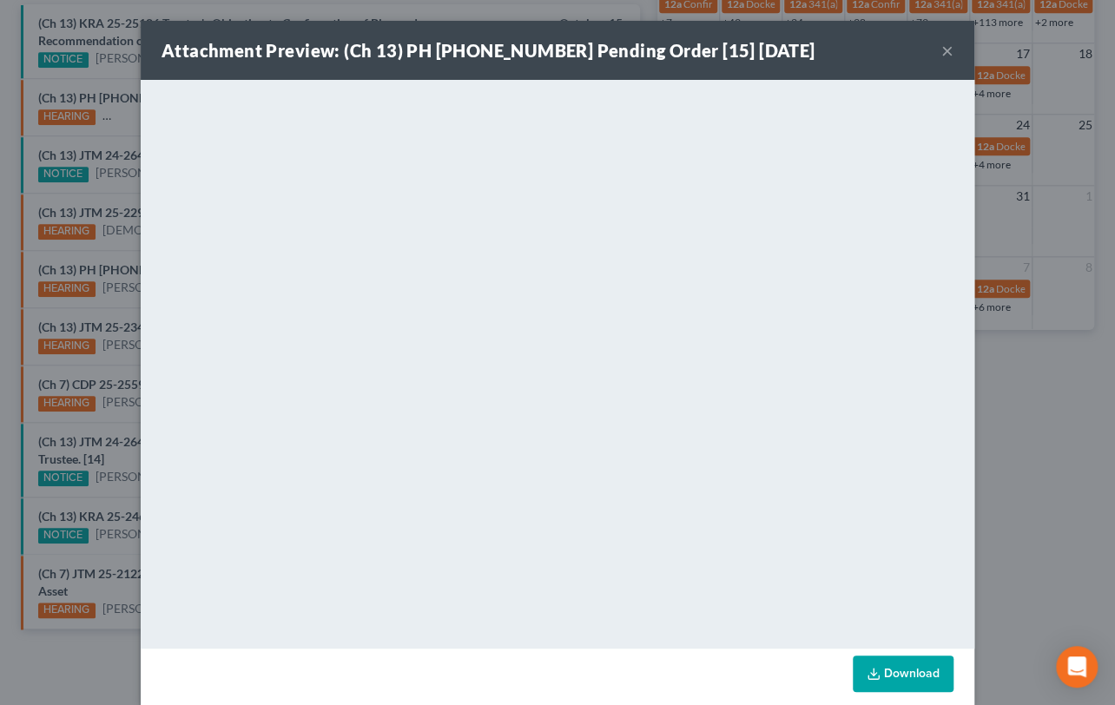
click at [941, 49] on button "×" at bounding box center [947, 50] width 12 height 21
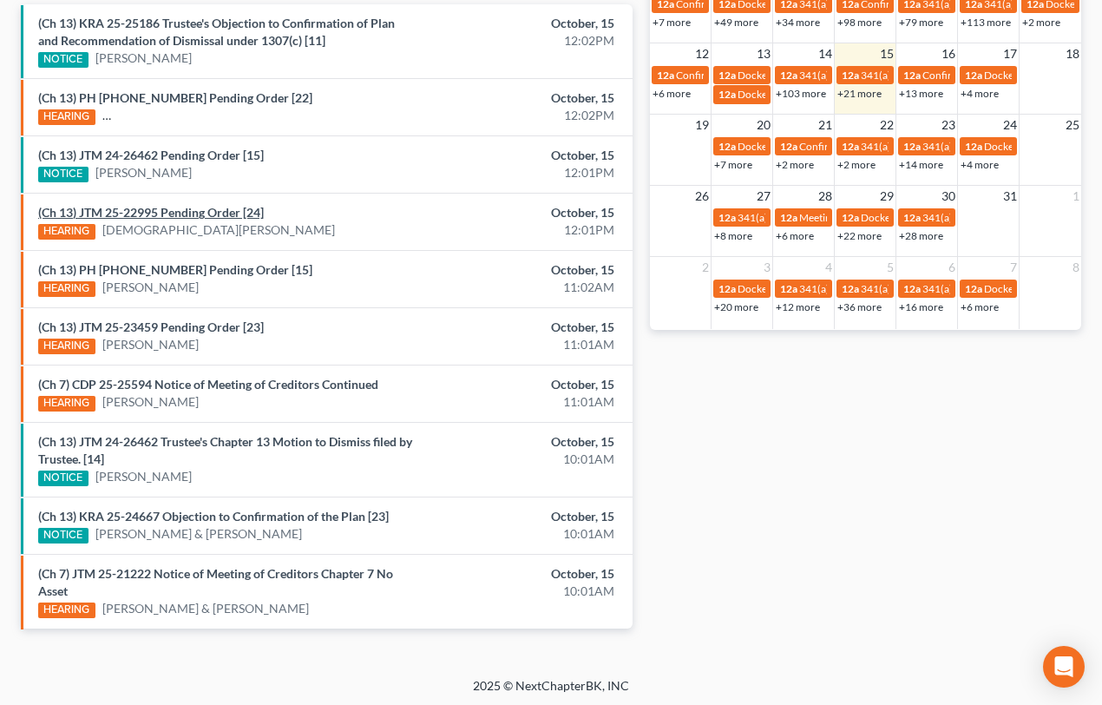
click at [194, 210] on link "(Ch 13) JTM 25-22995 Pending Order [24]" at bounding box center [151, 212] width 226 height 15
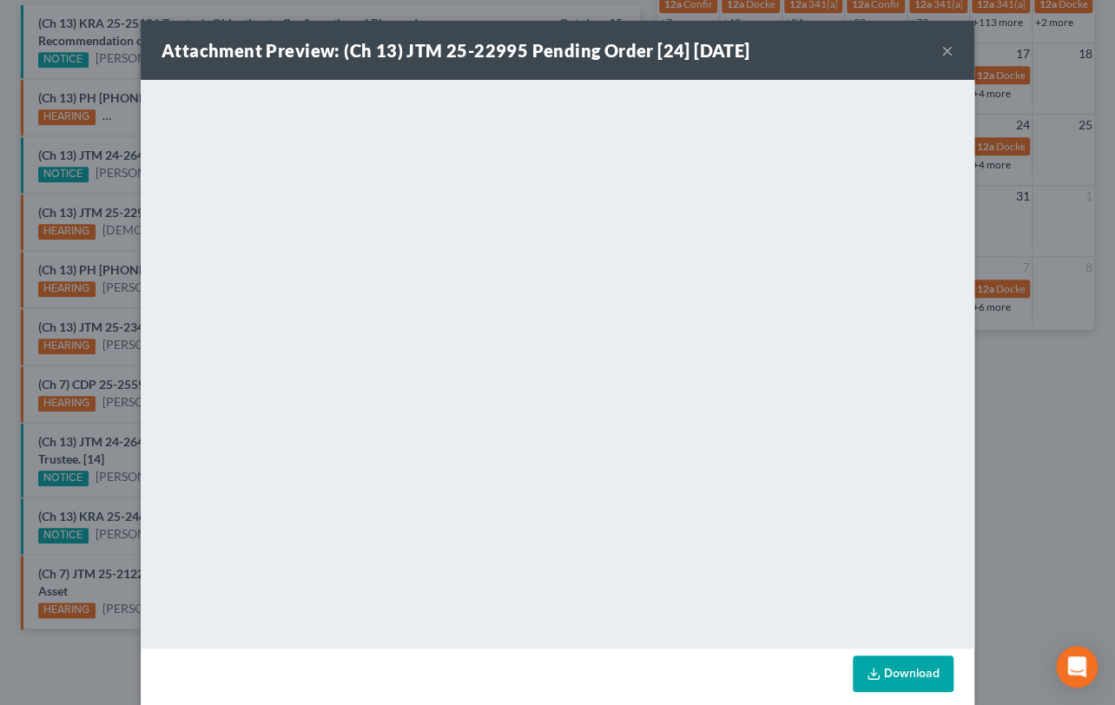
click at [941, 51] on button "×" at bounding box center [947, 50] width 12 height 21
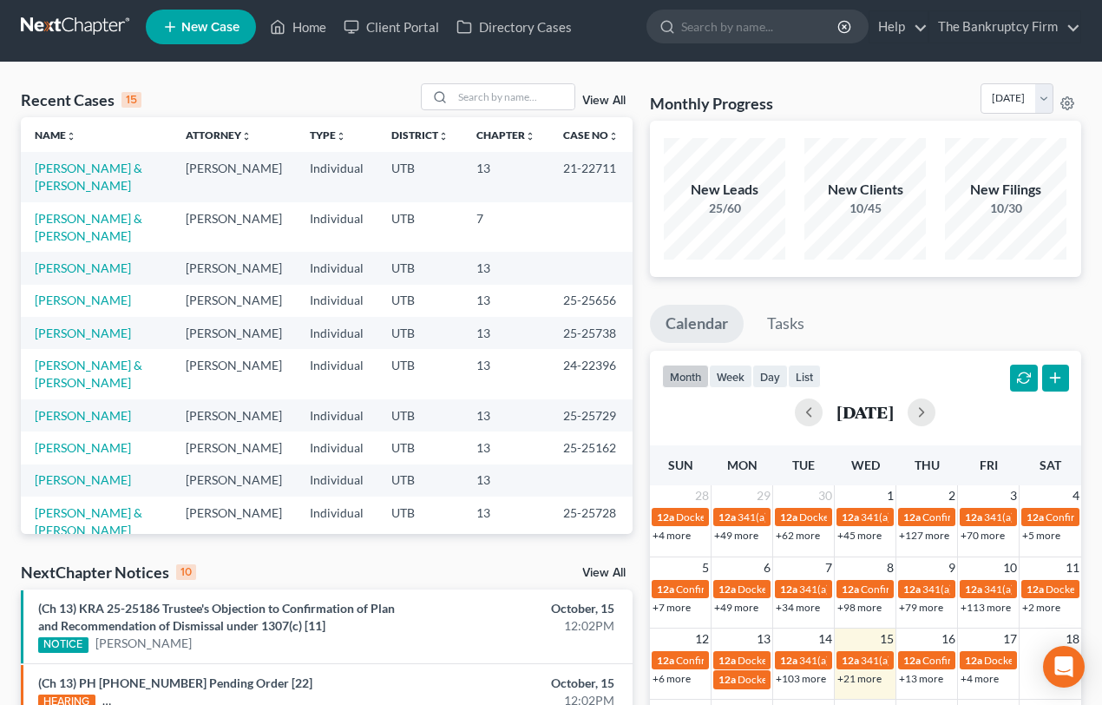
scroll to position [0, 0]
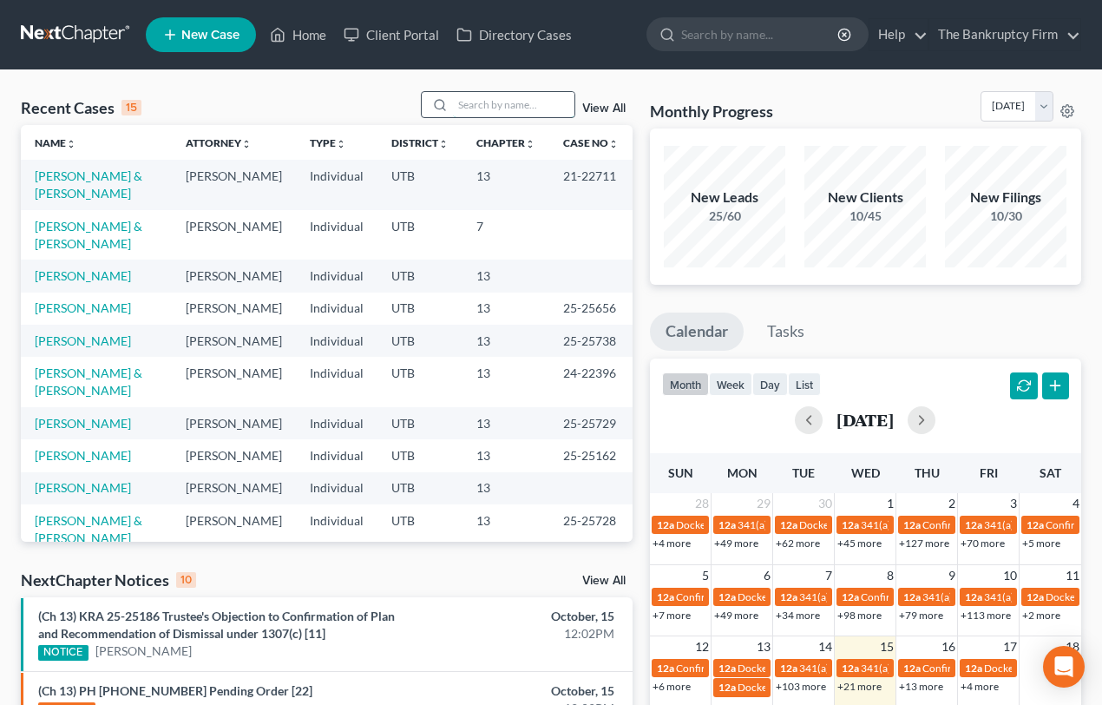
click at [464, 109] on input "search" at bounding box center [514, 104] width 122 height 25
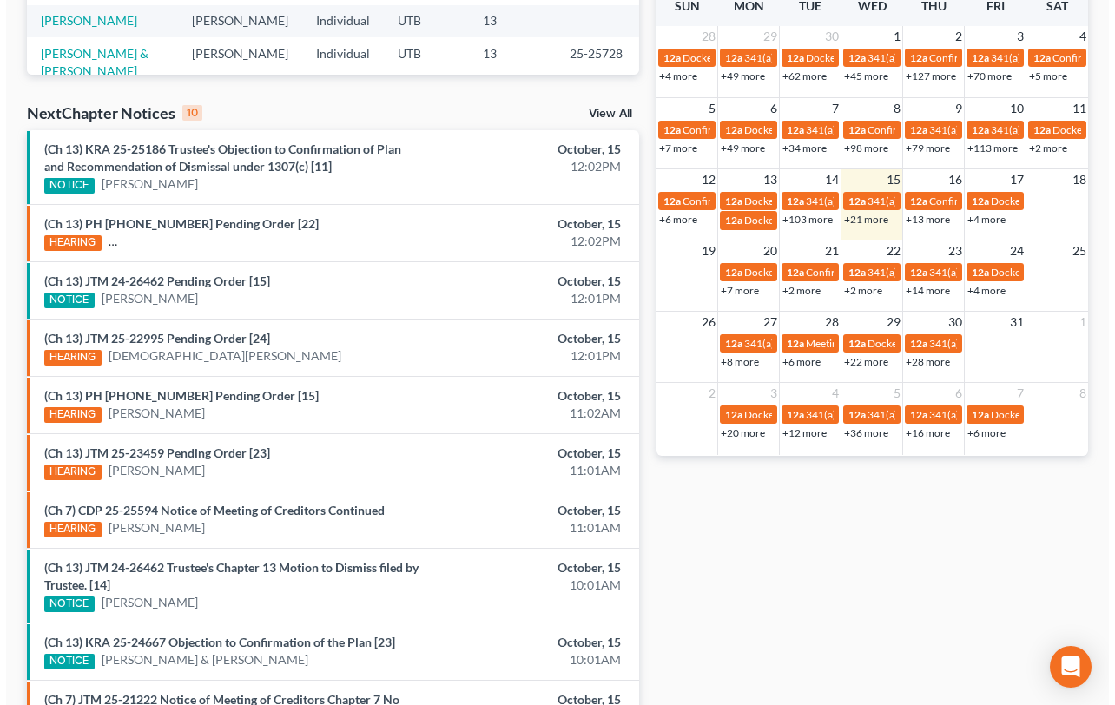
scroll to position [552, 0]
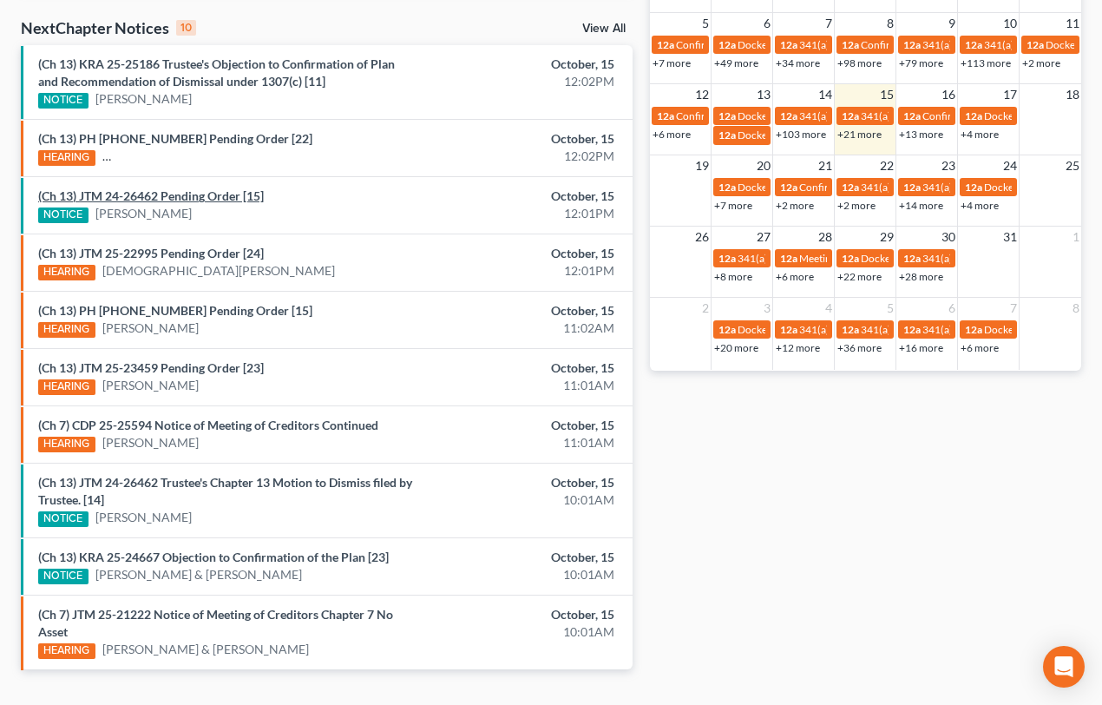
click at [188, 199] on link "(Ch 13) JTM 24-26462 Pending Order [15]" at bounding box center [151, 195] width 226 height 15
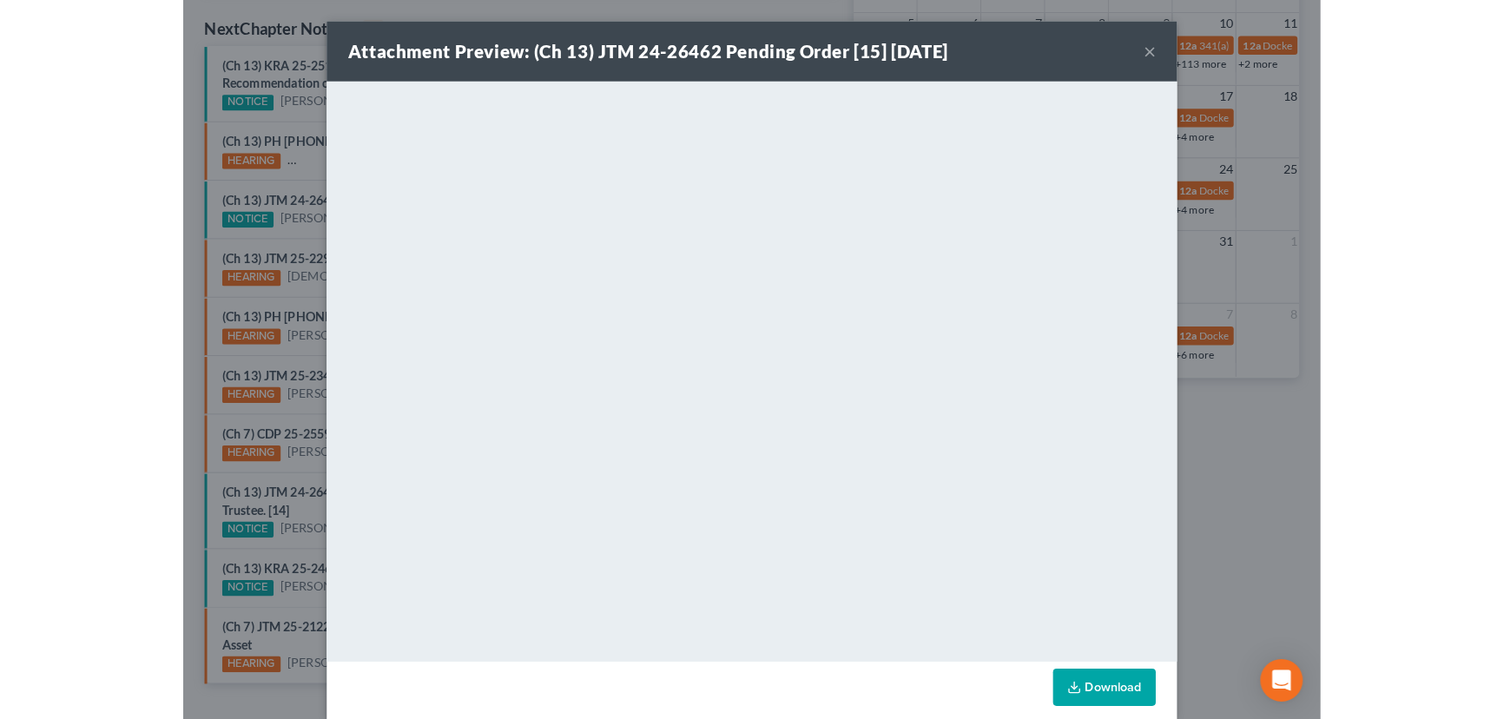
scroll to position [544, 0]
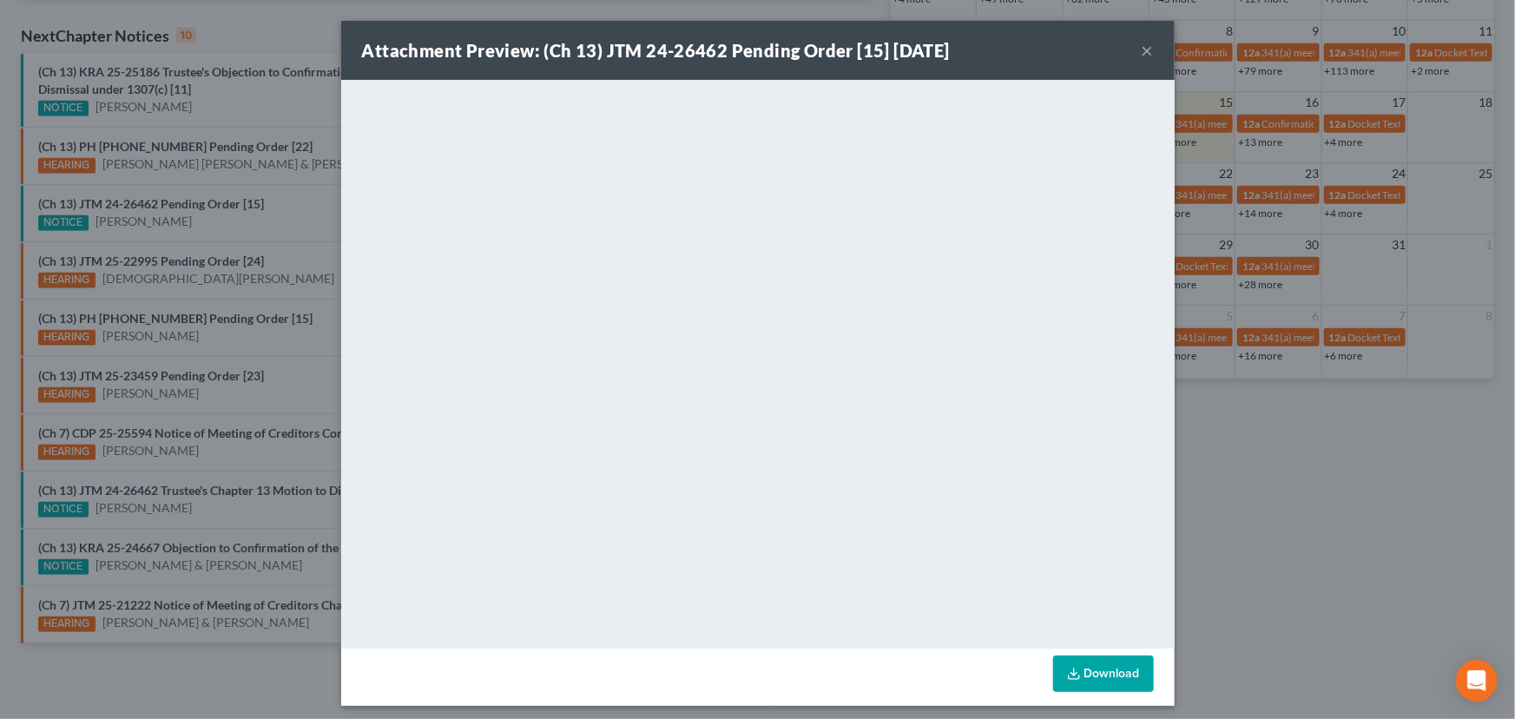
click at [1114, 53] on button "×" at bounding box center [1148, 50] width 12 height 21
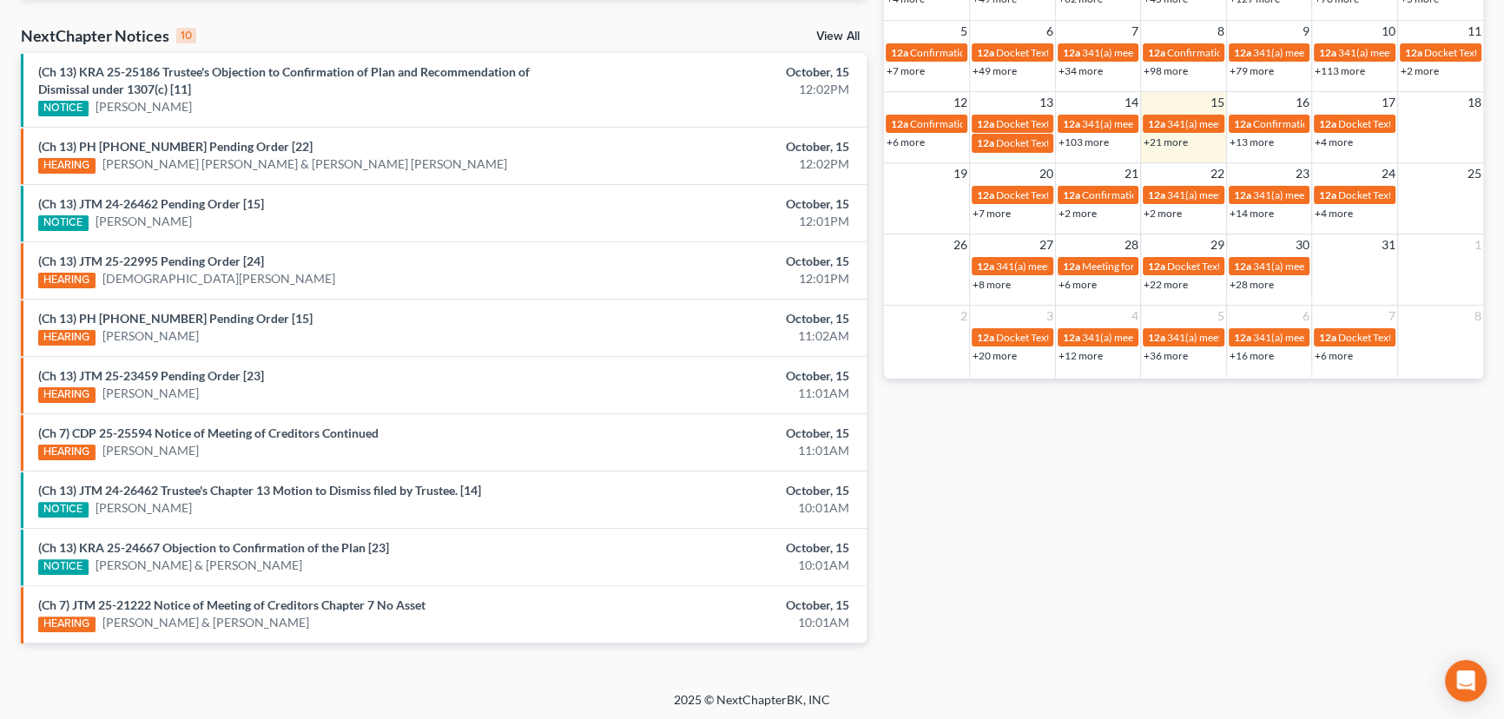
scroll to position [465, 0]
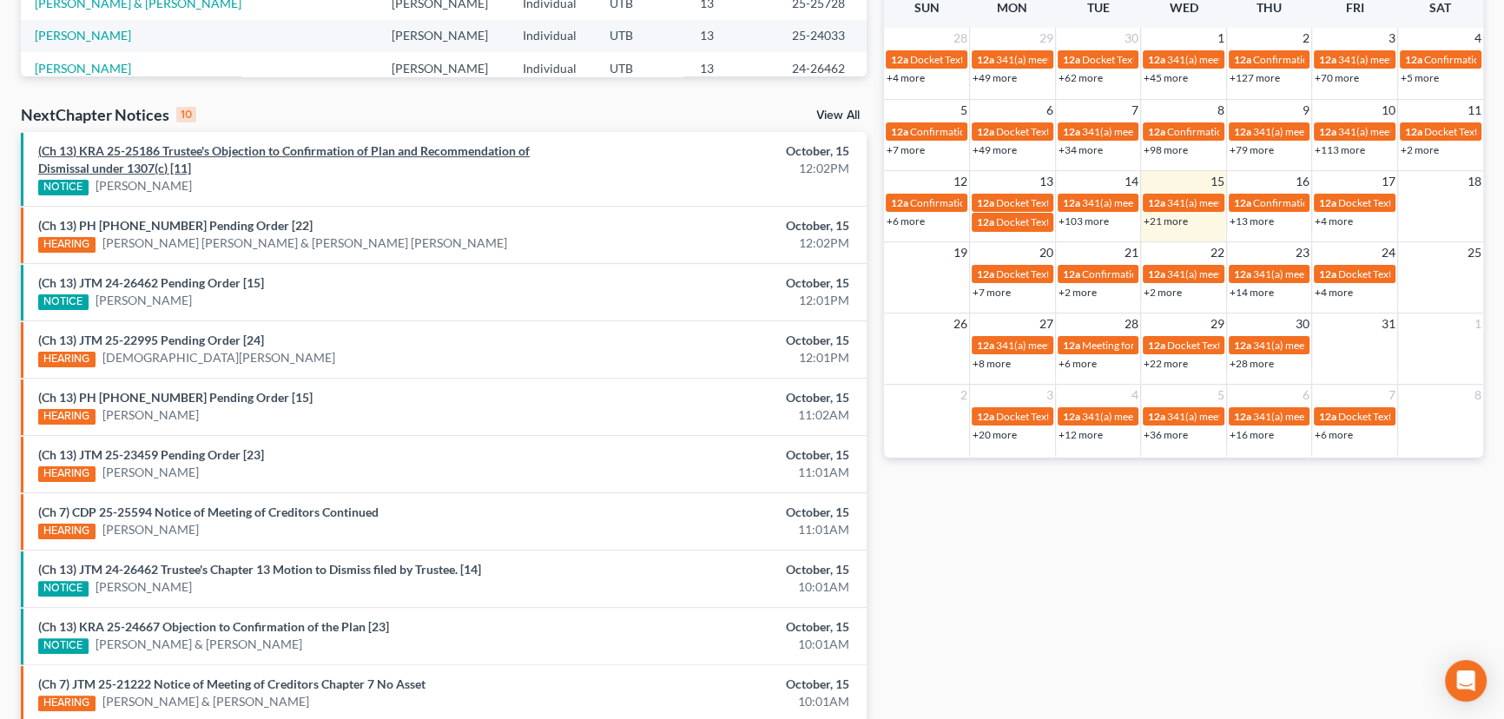
click at [270, 151] on link "(Ch 13) KRA 25-25186 Trustee's Objection to Confirmation of Plan and Recommenda…" at bounding box center [283, 159] width 491 height 32
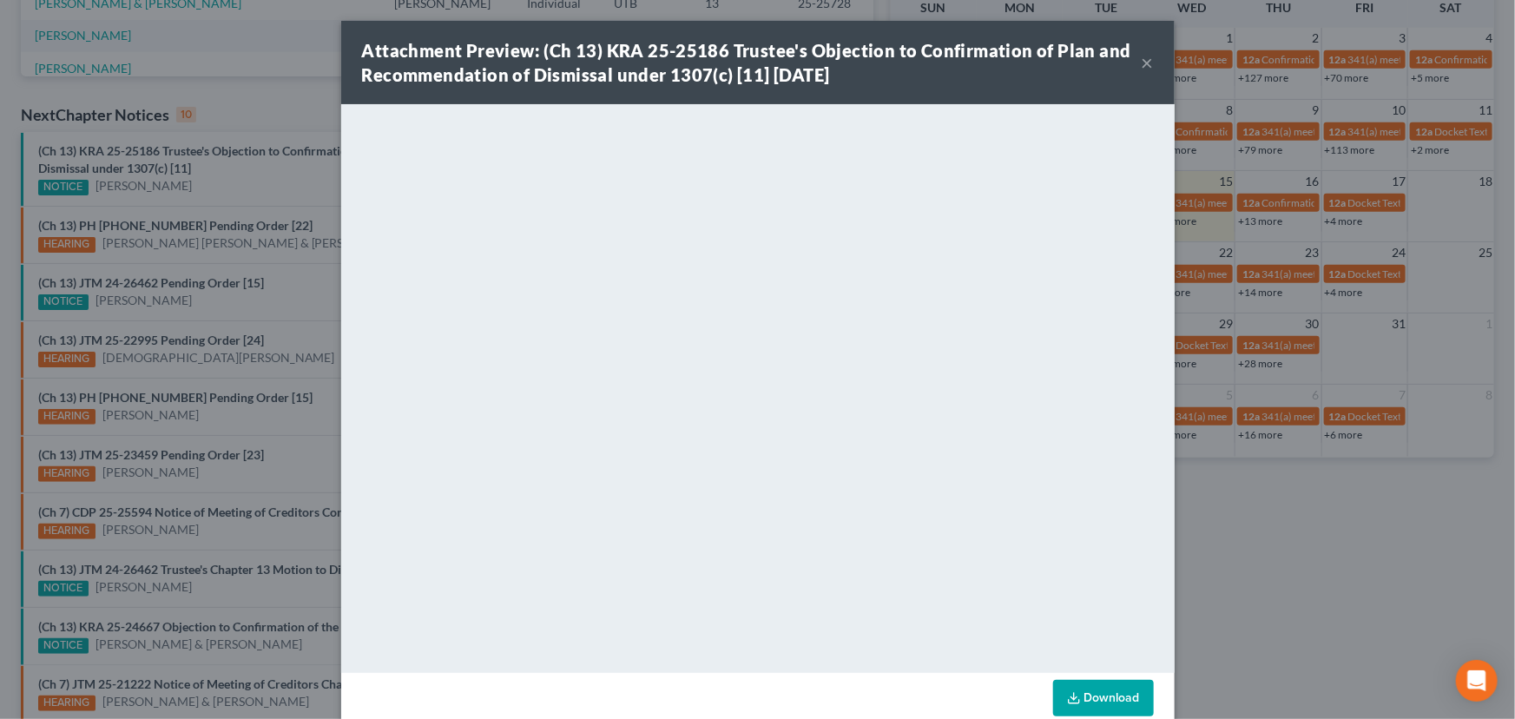
click at [1114, 59] on button "×" at bounding box center [1148, 62] width 12 height 21
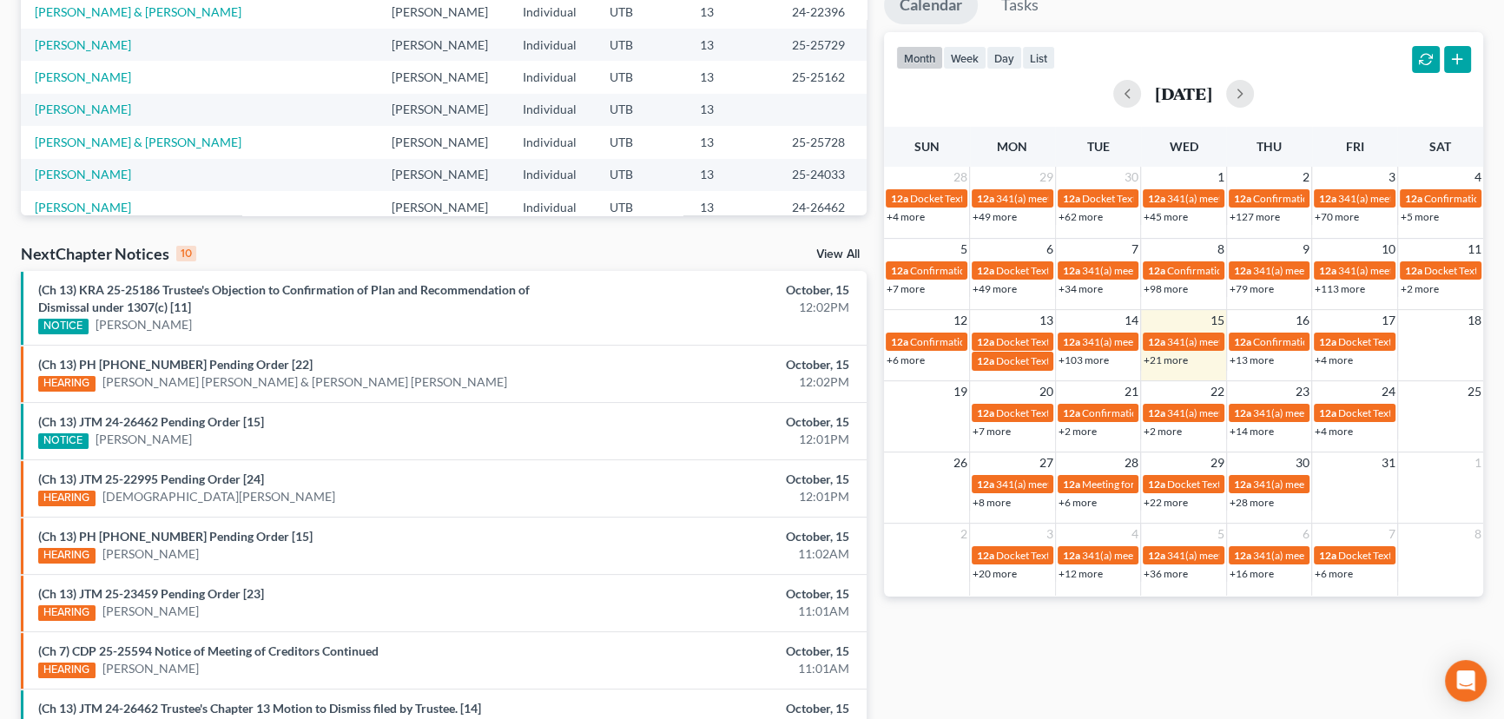
scroll to position [0, 0]
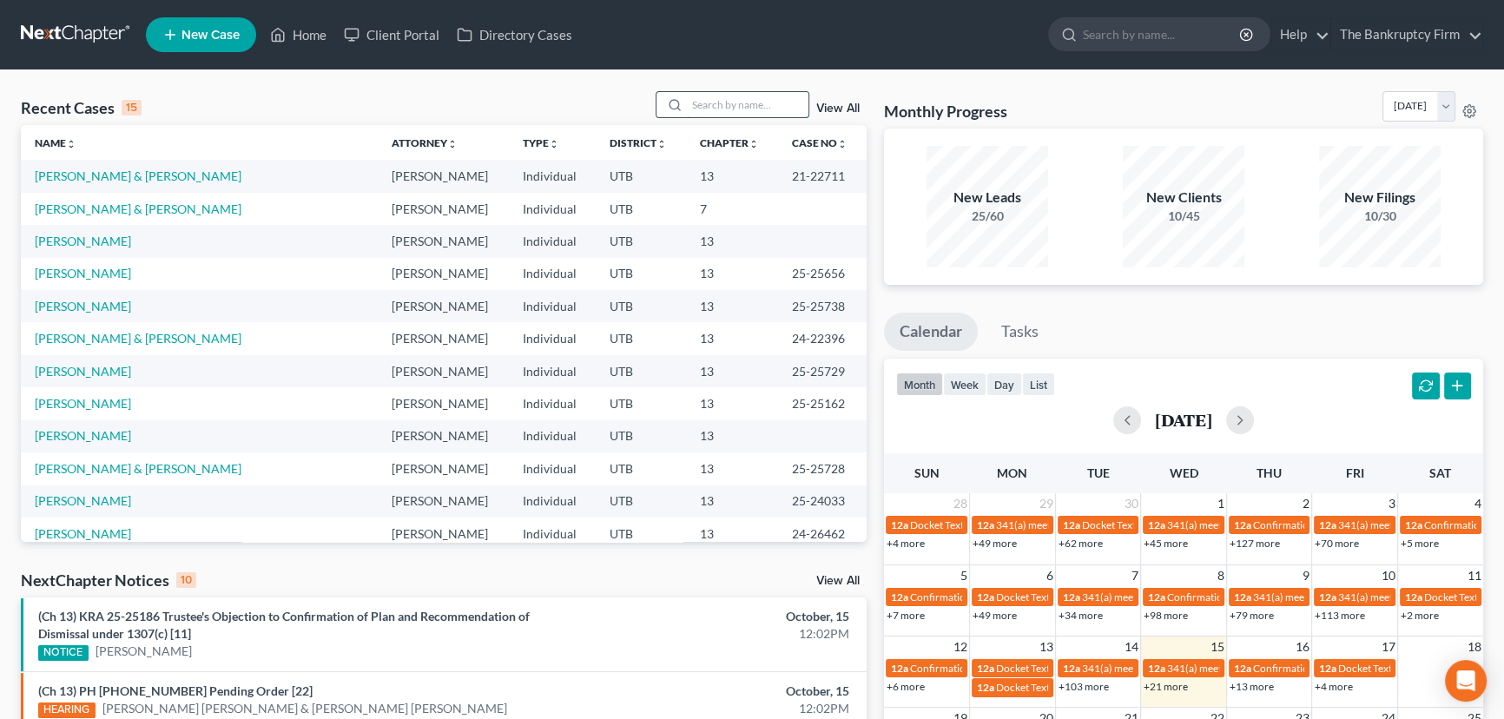
click at [703, 103] on input "search" at bounding box center [748, 104] width 122 height 25
type input "love"
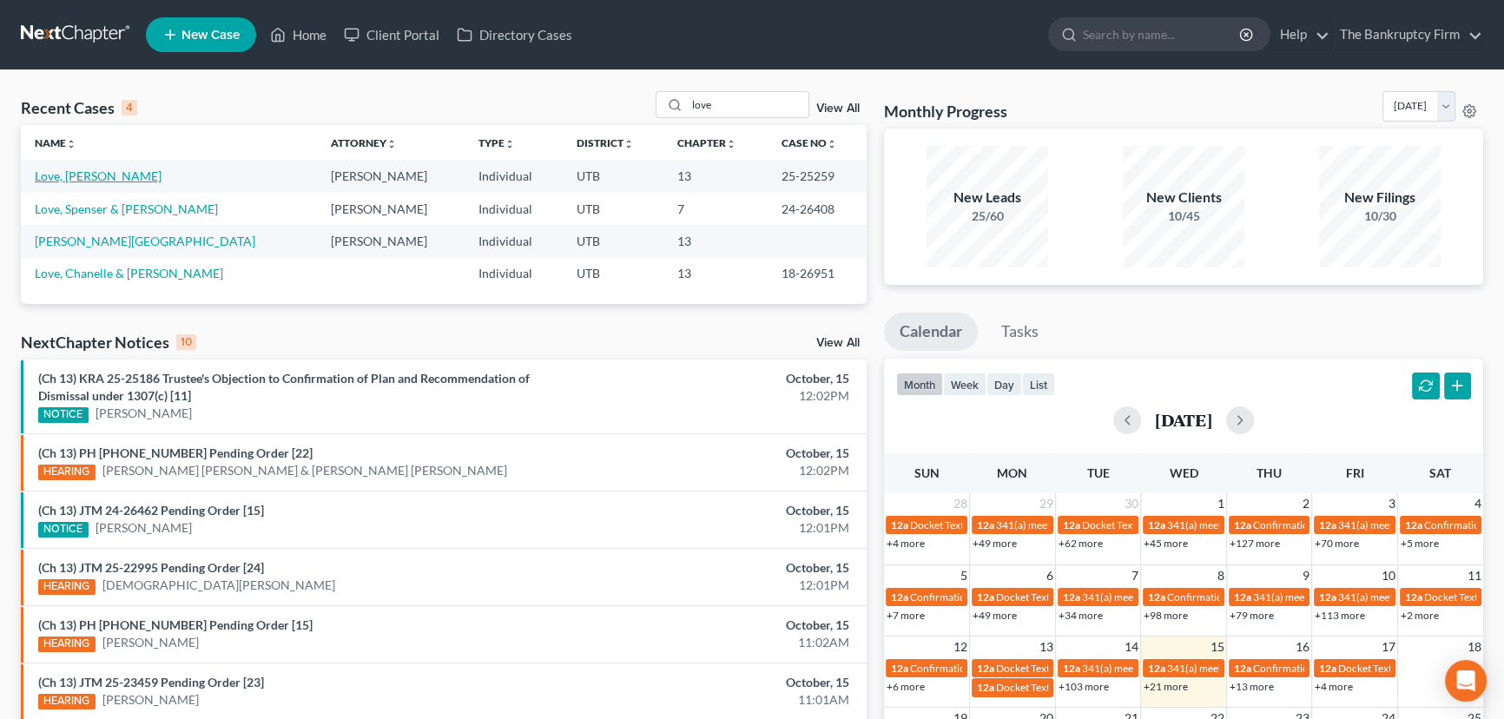
click at [74, 180] on link "Love, [PERSON_NAME]" at bounding box center [98, 175] width 127 height 15
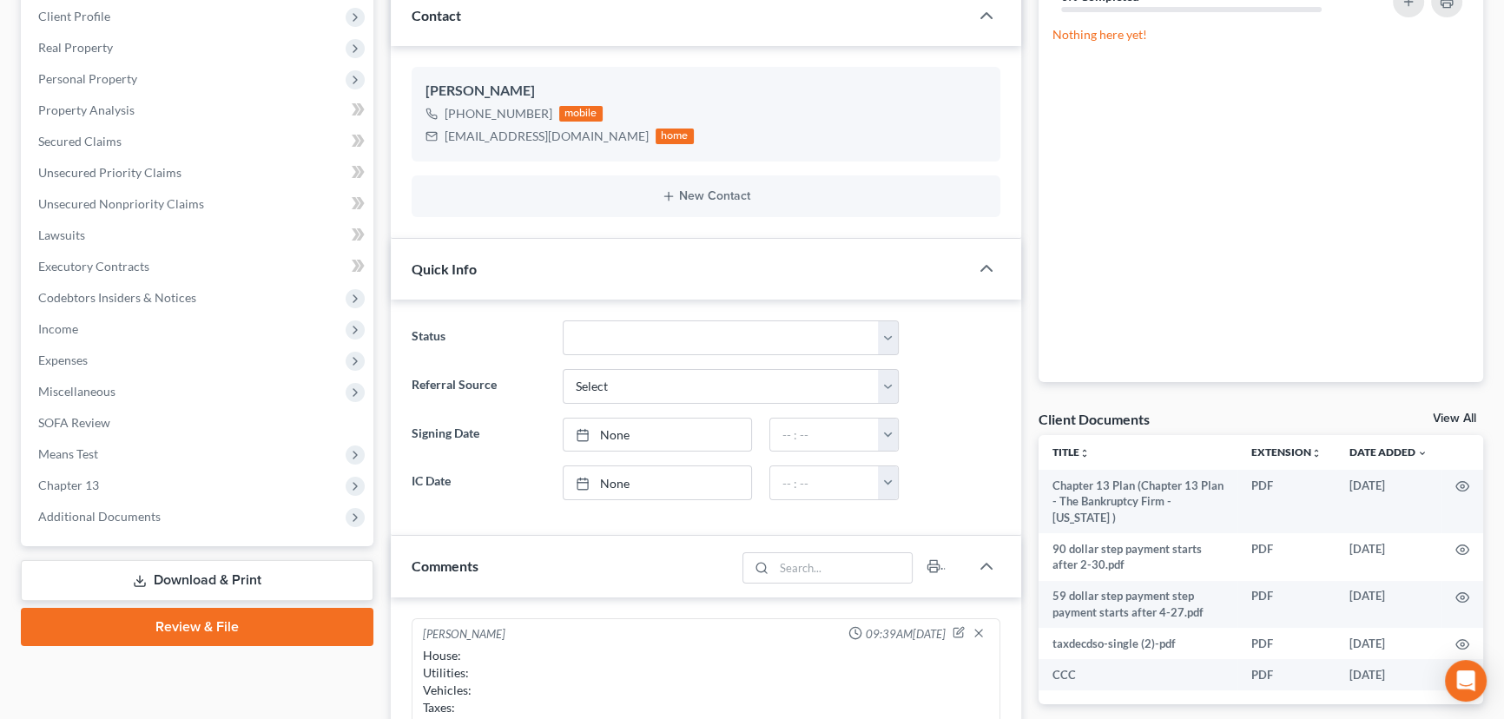
scroll to position [473, 0]
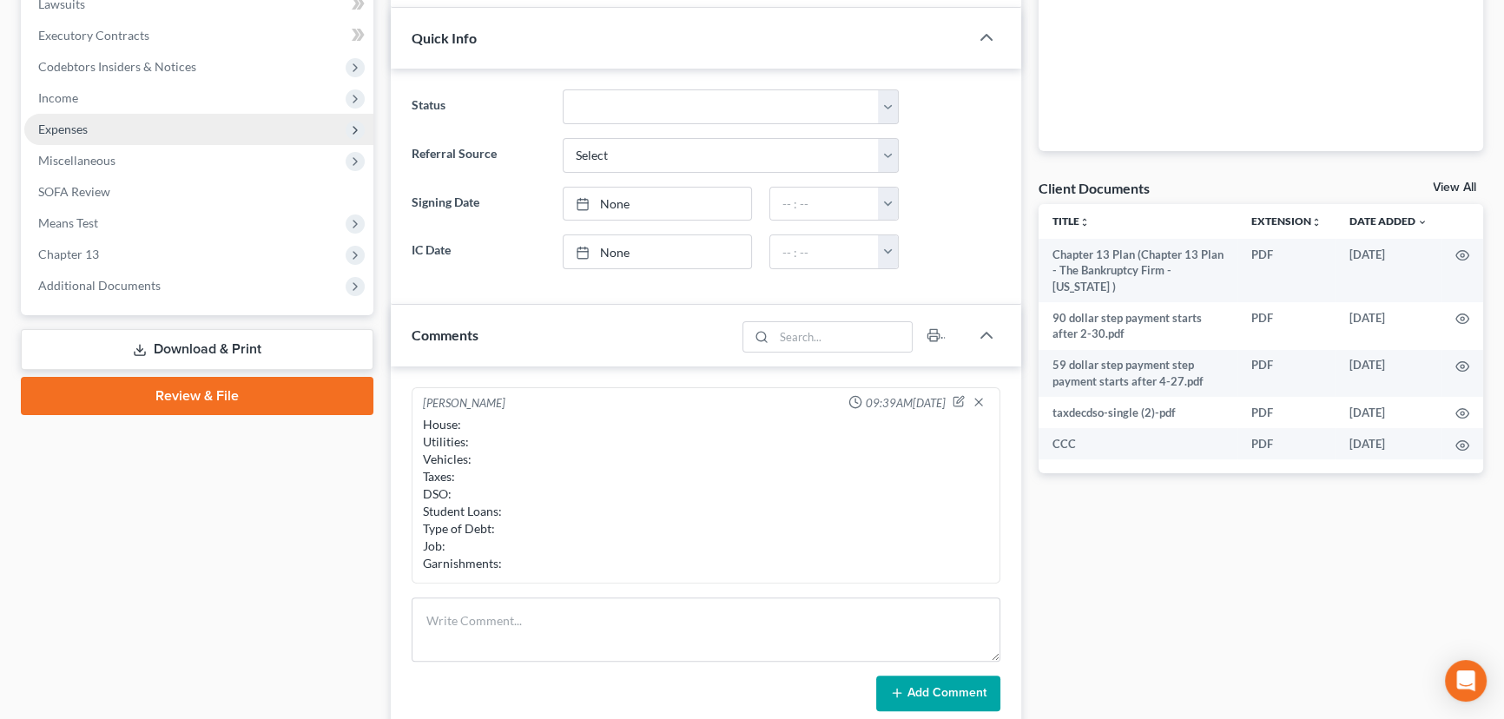
click at [82, 132] on span "Expenses" at bounding box center [62, 129] width 49 height 15
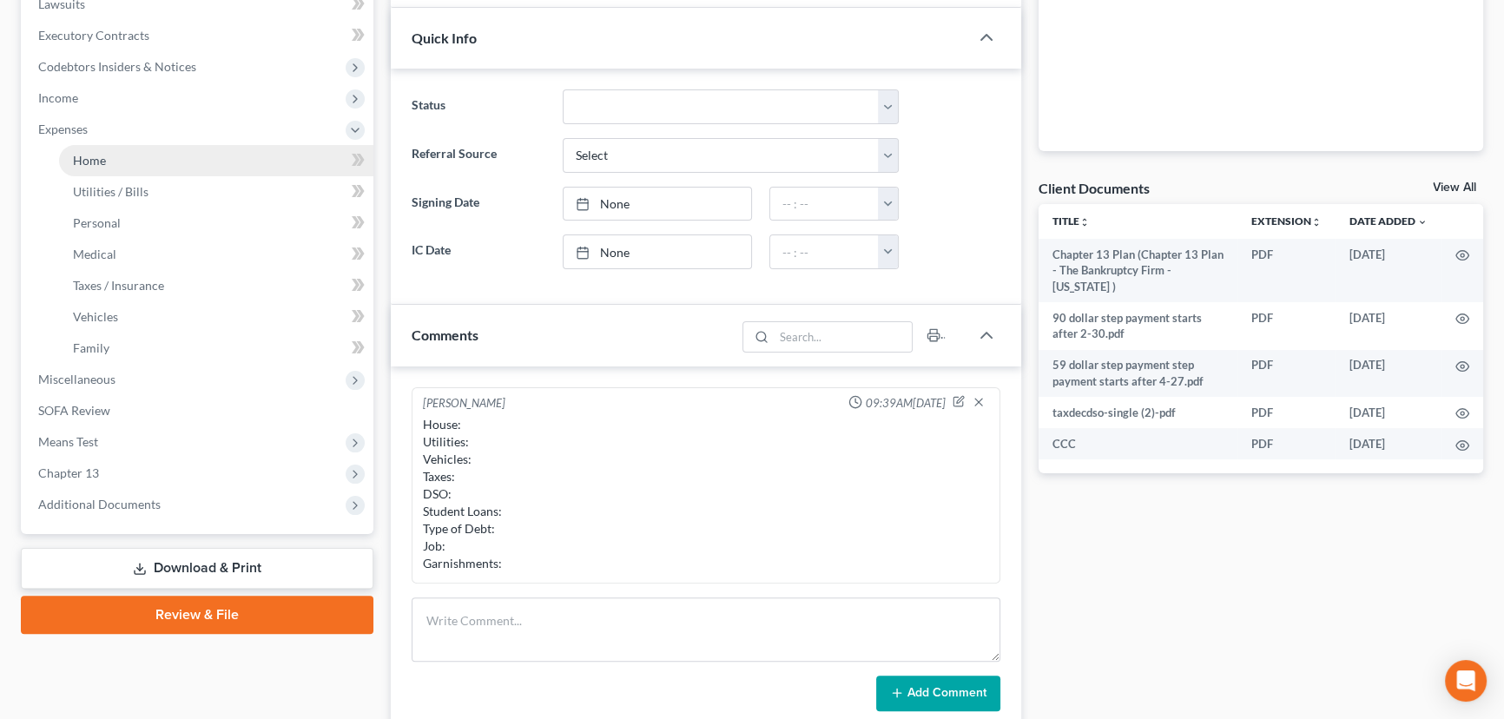
click at [96, 165] on span "Home" at bounding box center [89, 160] width 33 height 15
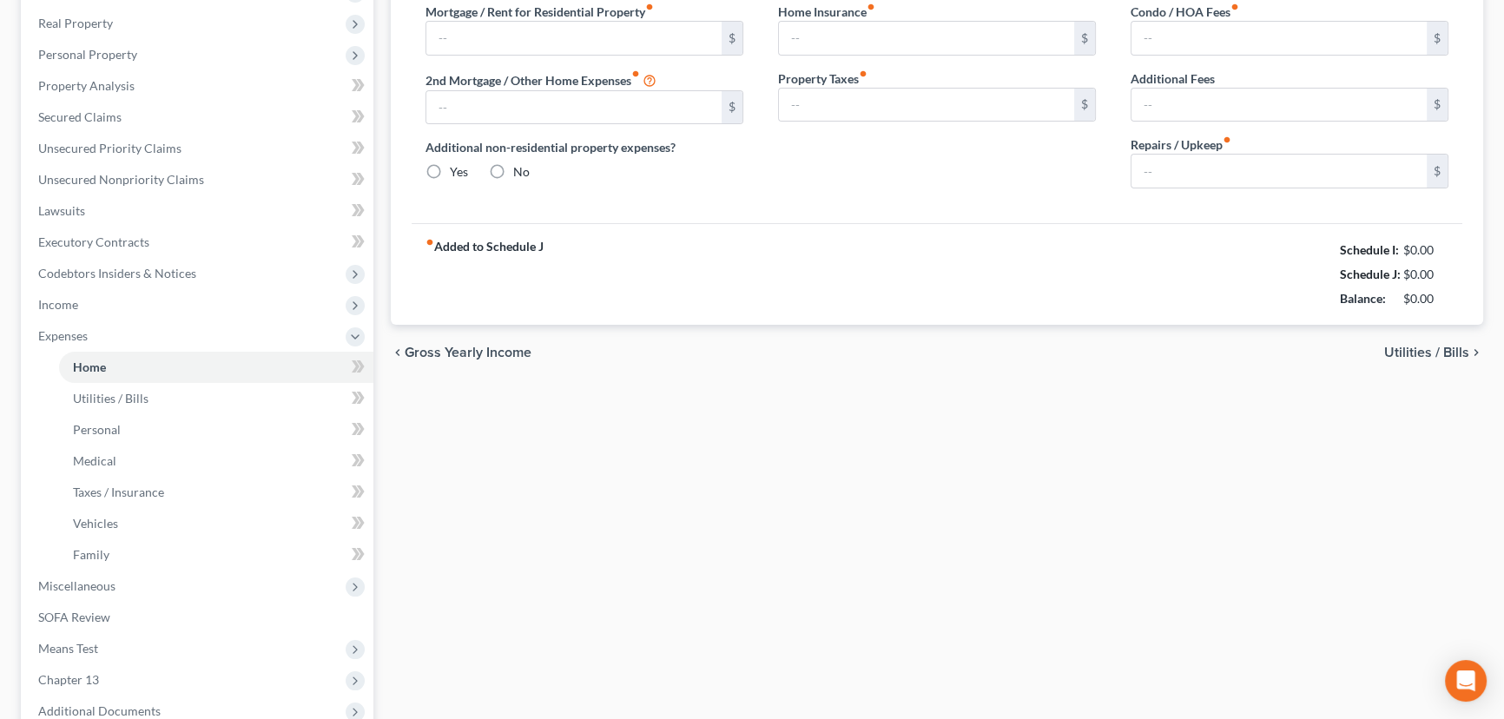
type input "1,155.00"
type input "0.00"
radio input "true"
type input "43.00"
type input "0.00"
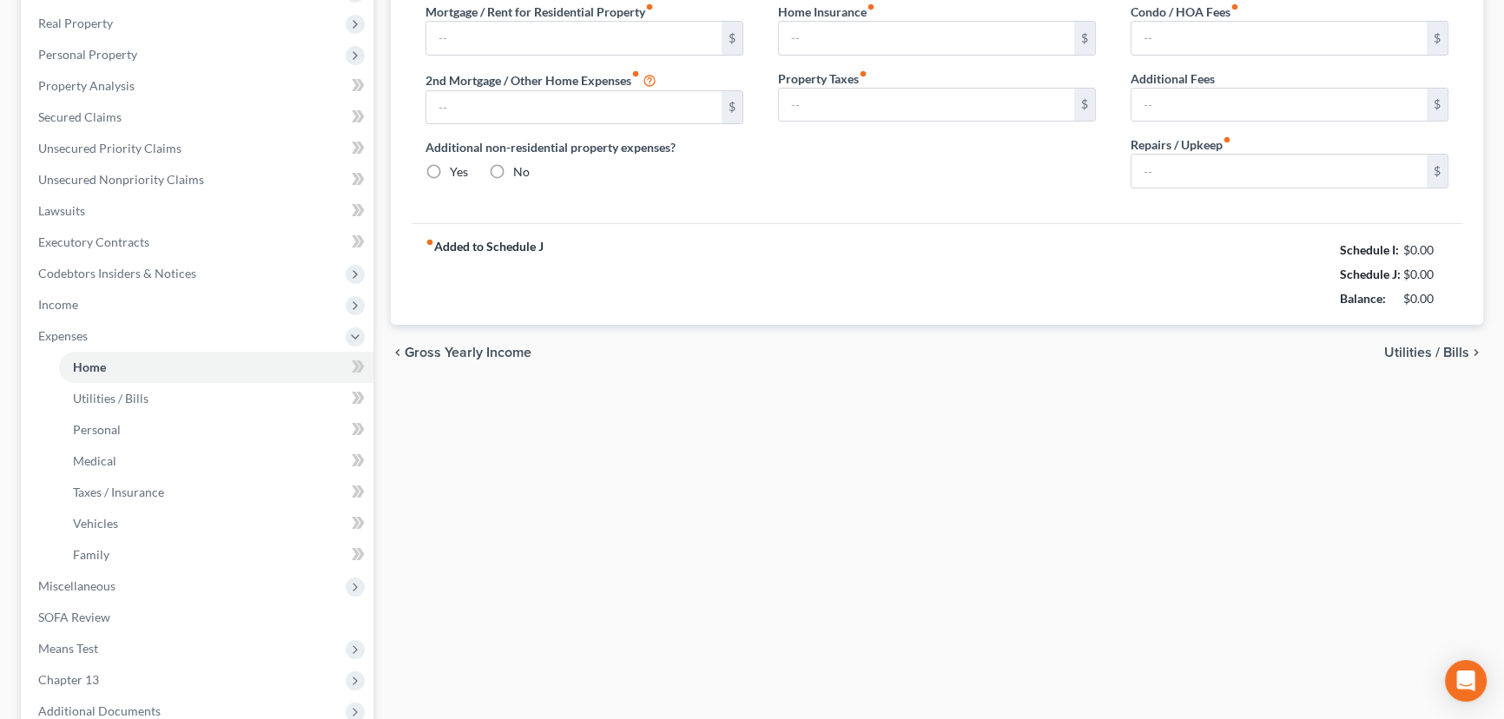
type input "0.00"
type input "50.00"
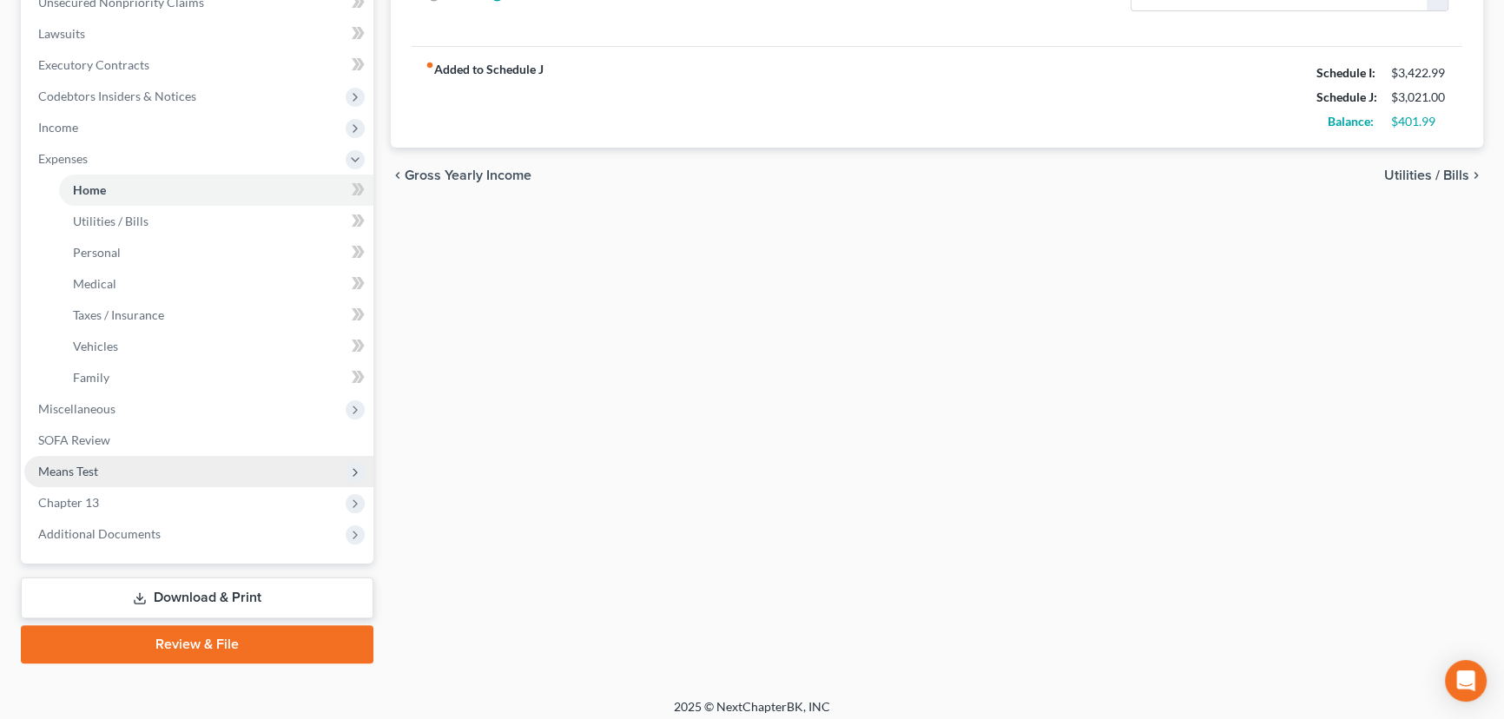
scroll to position [451, 0]
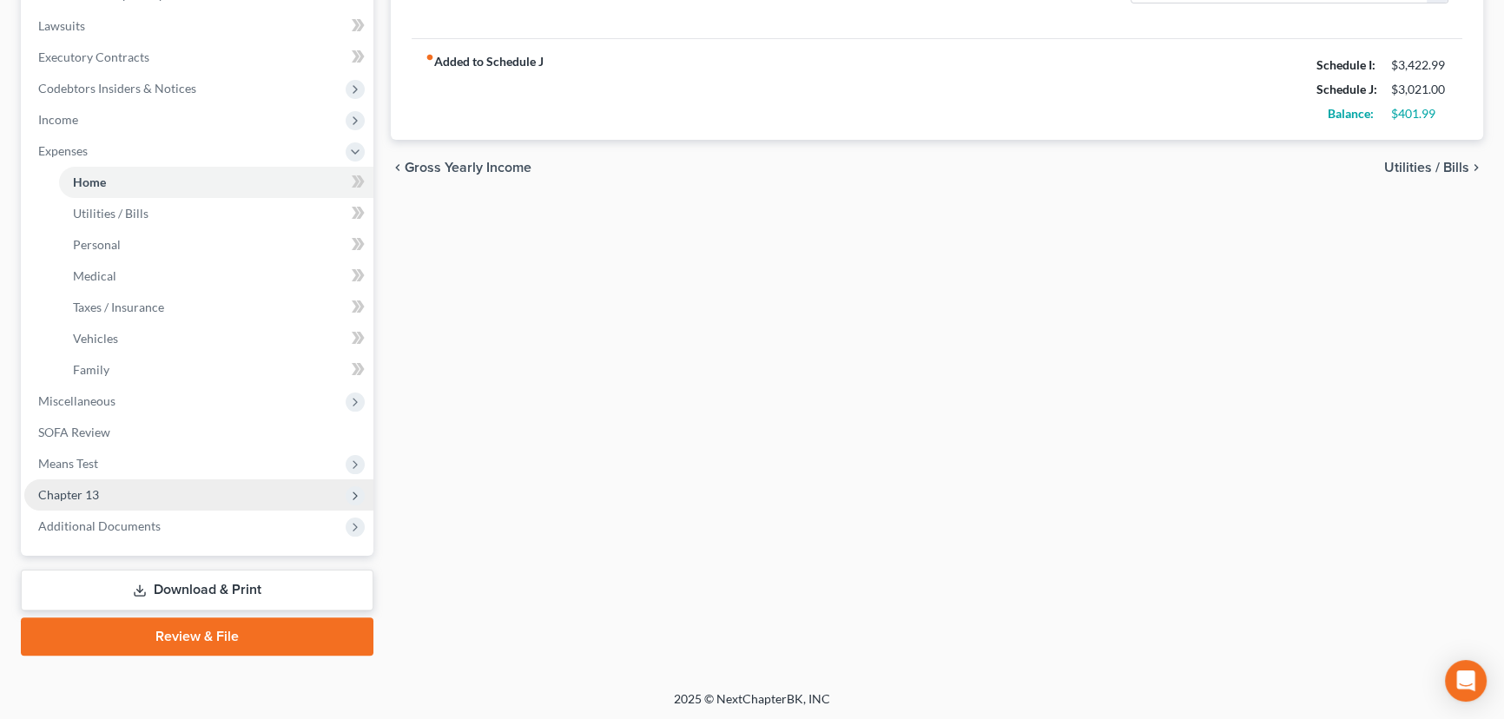
click at [72, 493] on span "Chapter 13" at bounding box center [68, 494] width 61 height 15
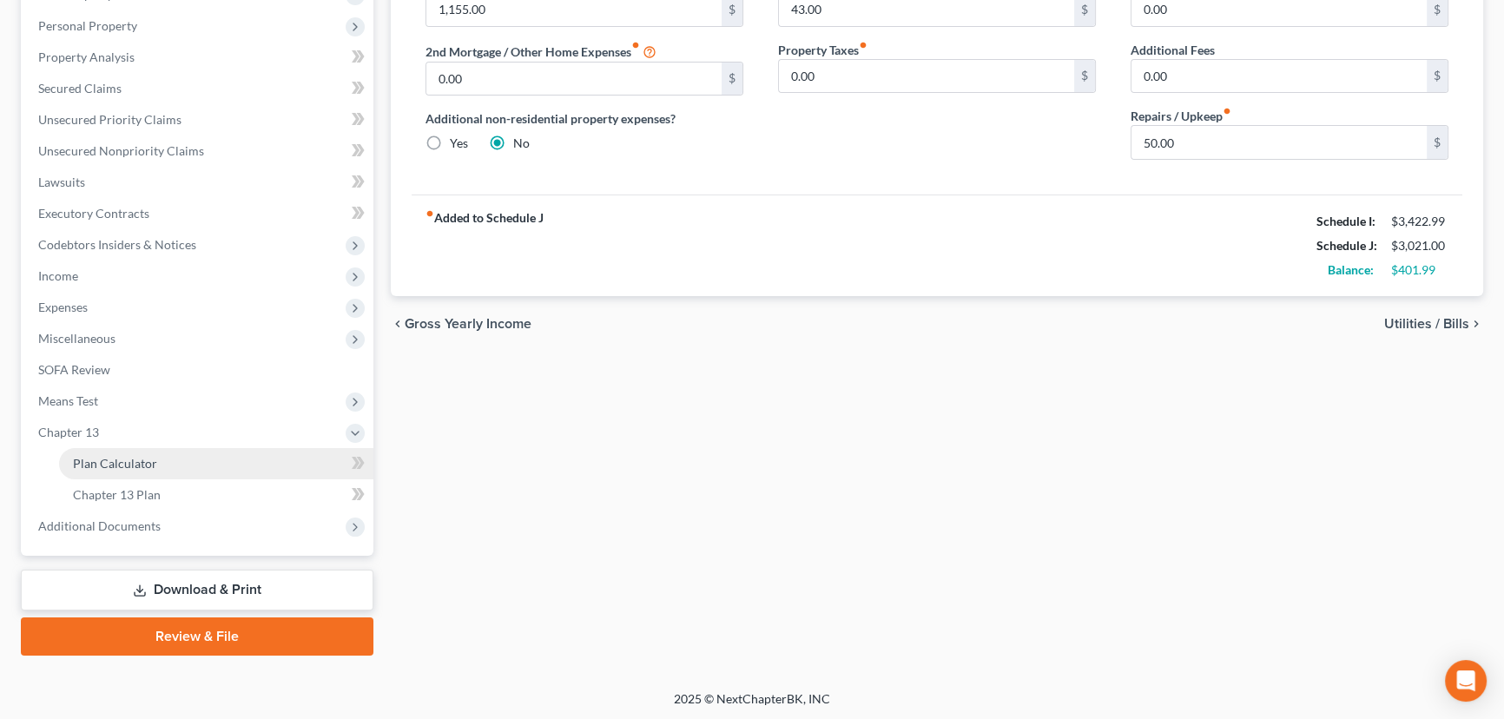
click at [116, 458] on span "Plan Calculator" at bounding box center [115, 463] width 84 height 15
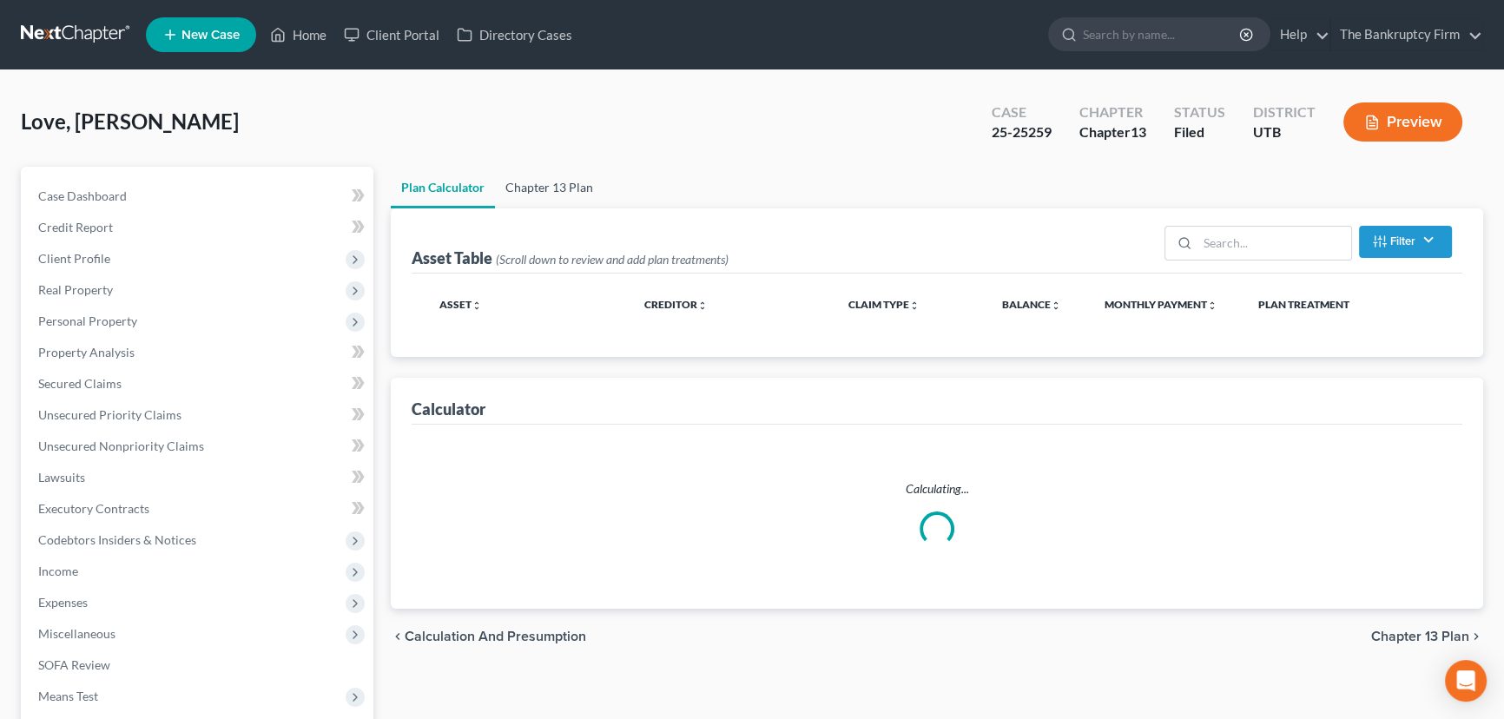
select select "59"
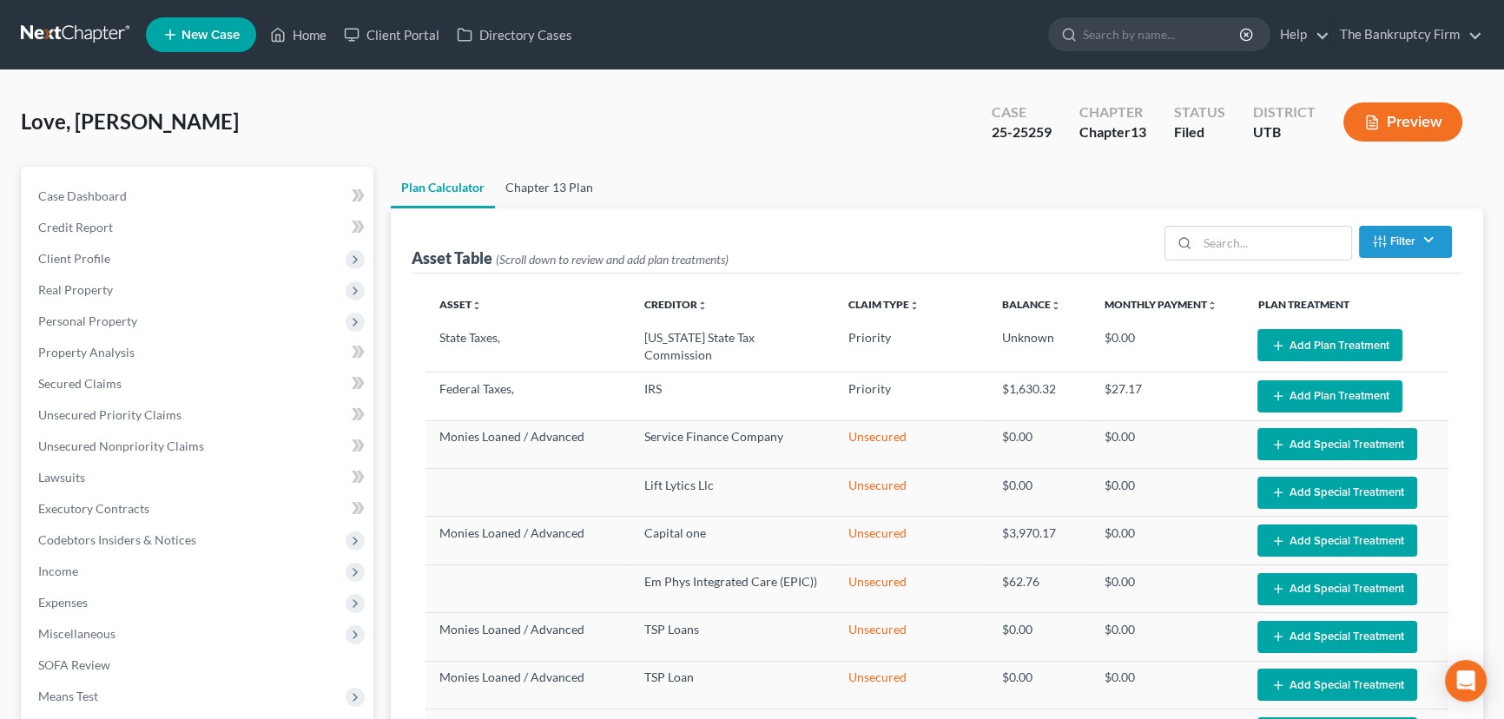
click at [524, 188] on link "Chapter 13 Plan" at bounding box center [549, 188] width 109 height 42
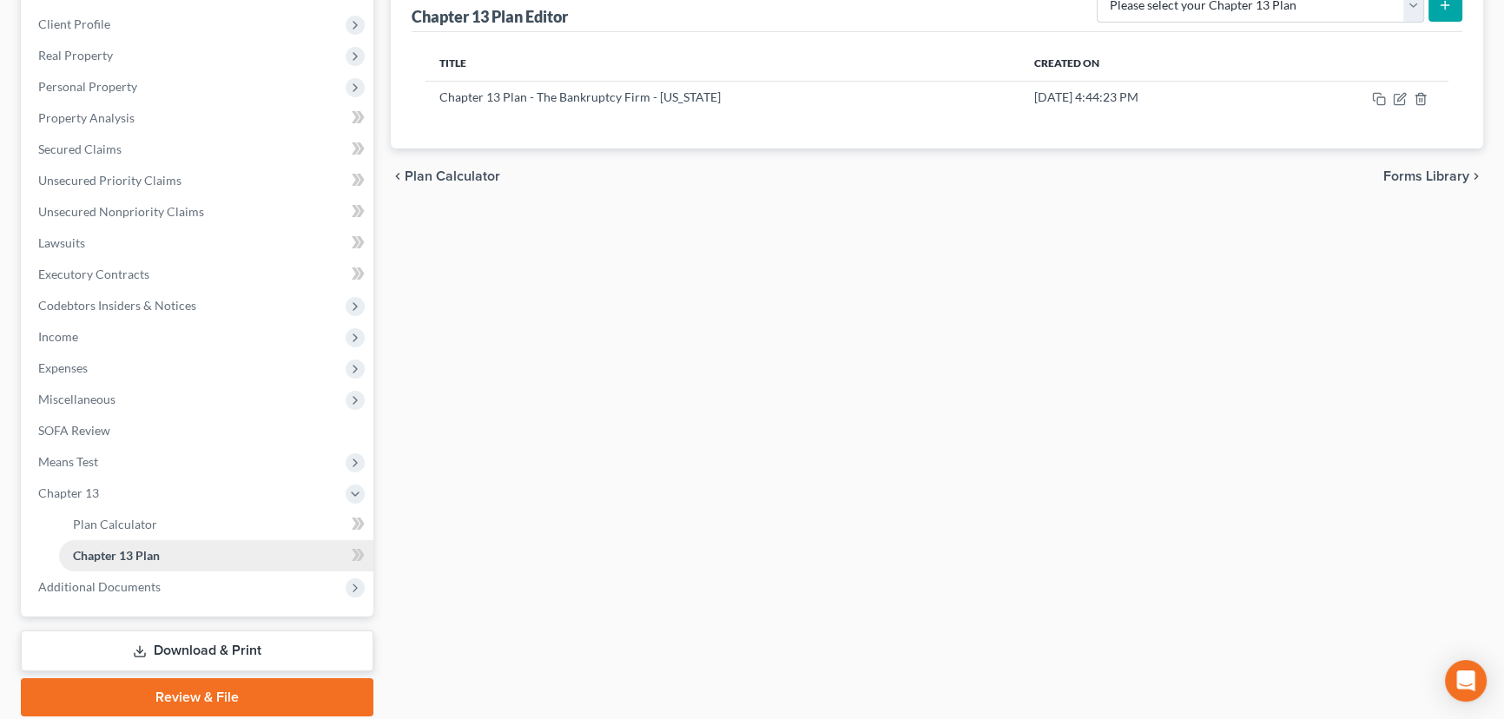
scroll to position [295, 0]
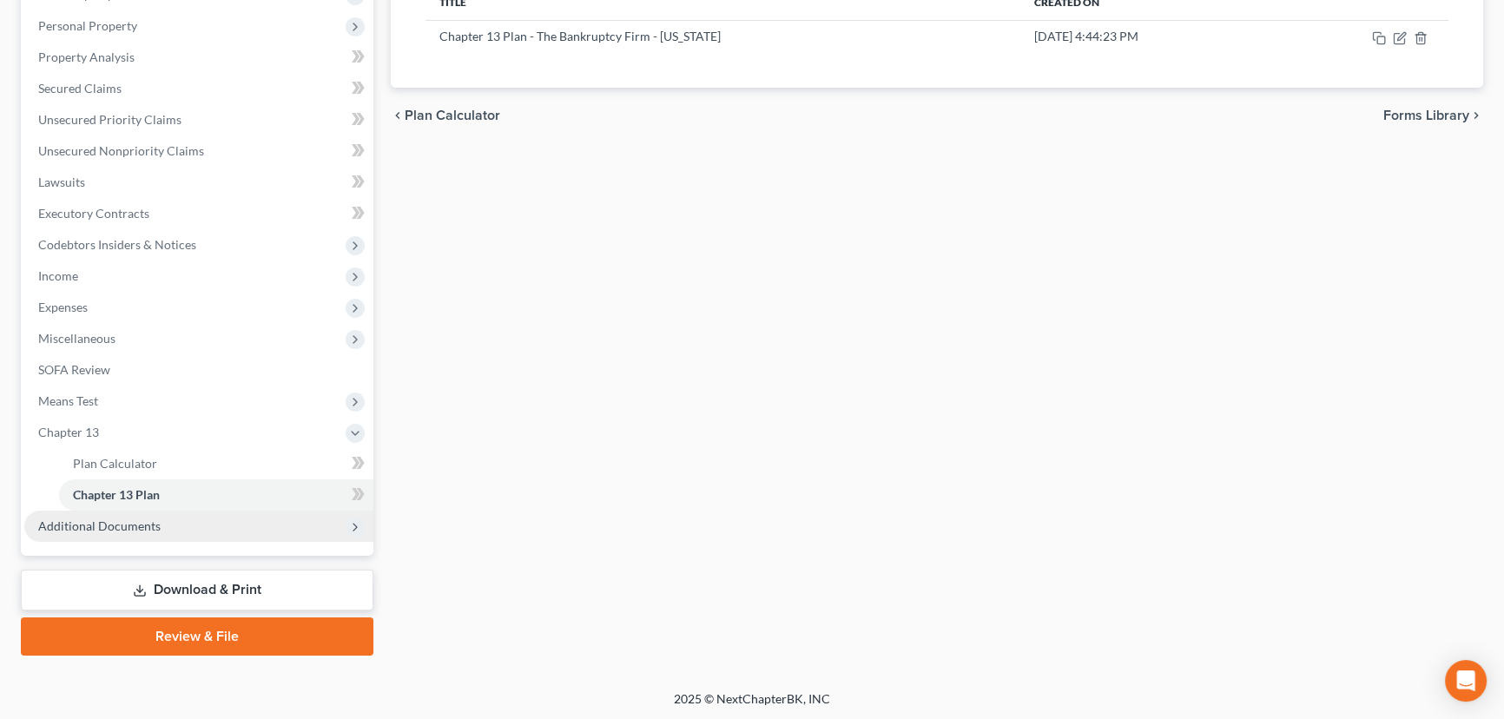
click at [104, 524] on span "Additional Documents" at bounding box center [99, 525] width 122 height 15
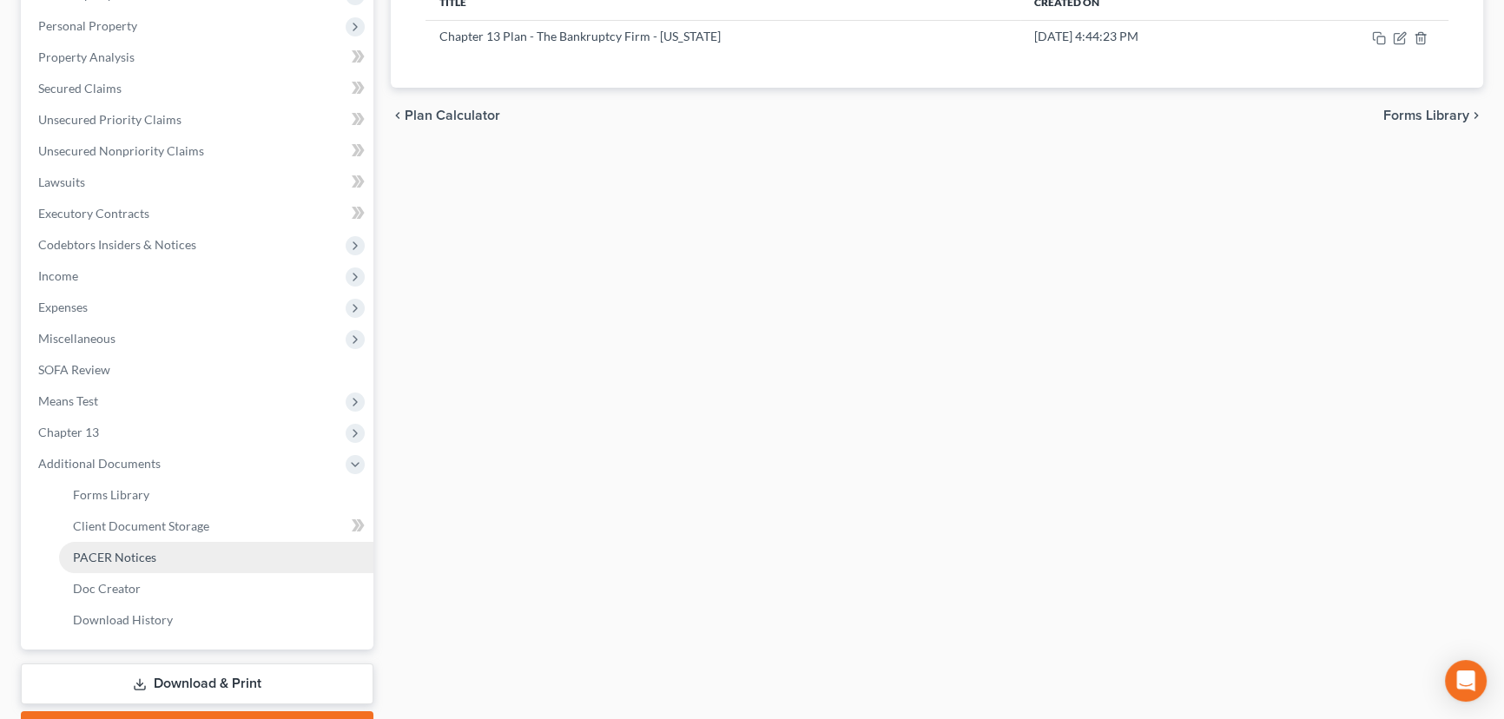
click at [139, 551] on span "PACER Notices" at bounding box center [114, 557] width 83 height 15
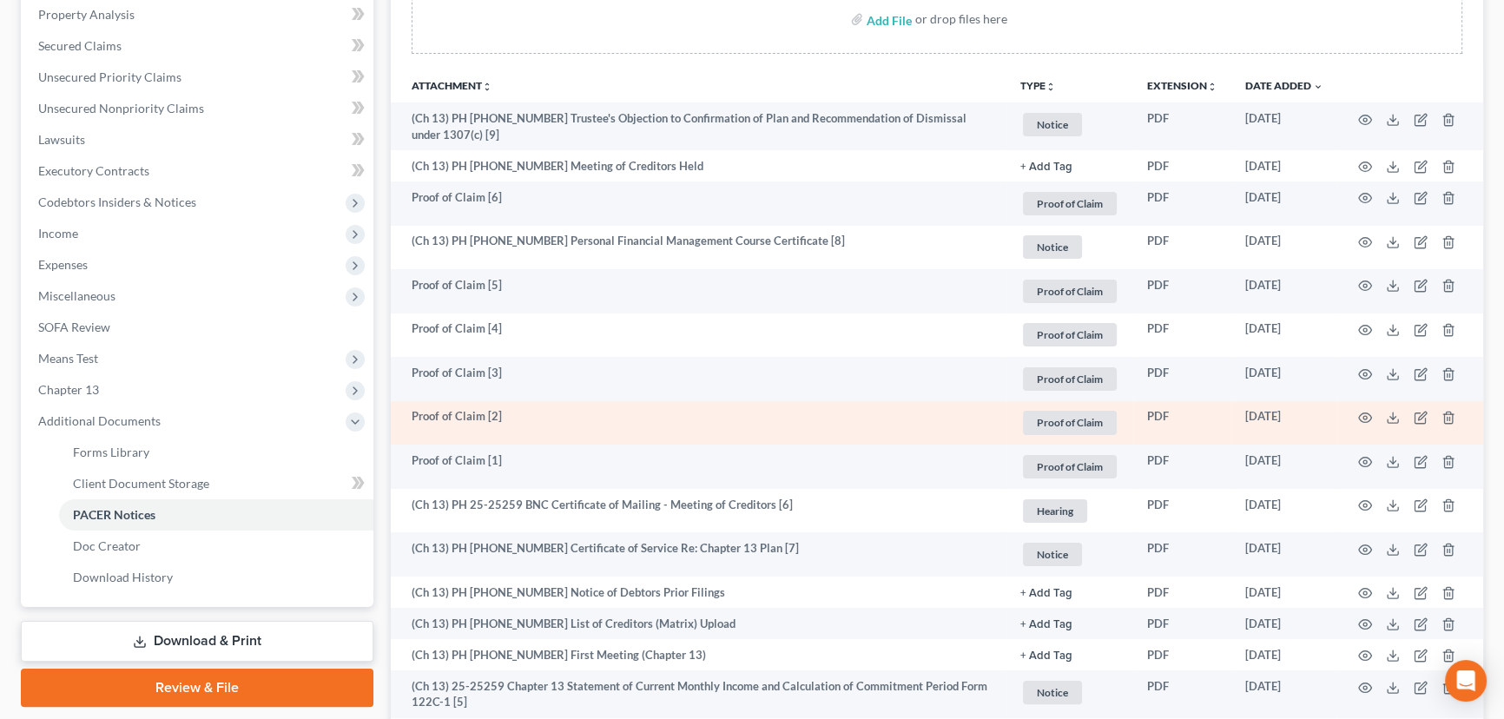
scroll to position [473, 0]
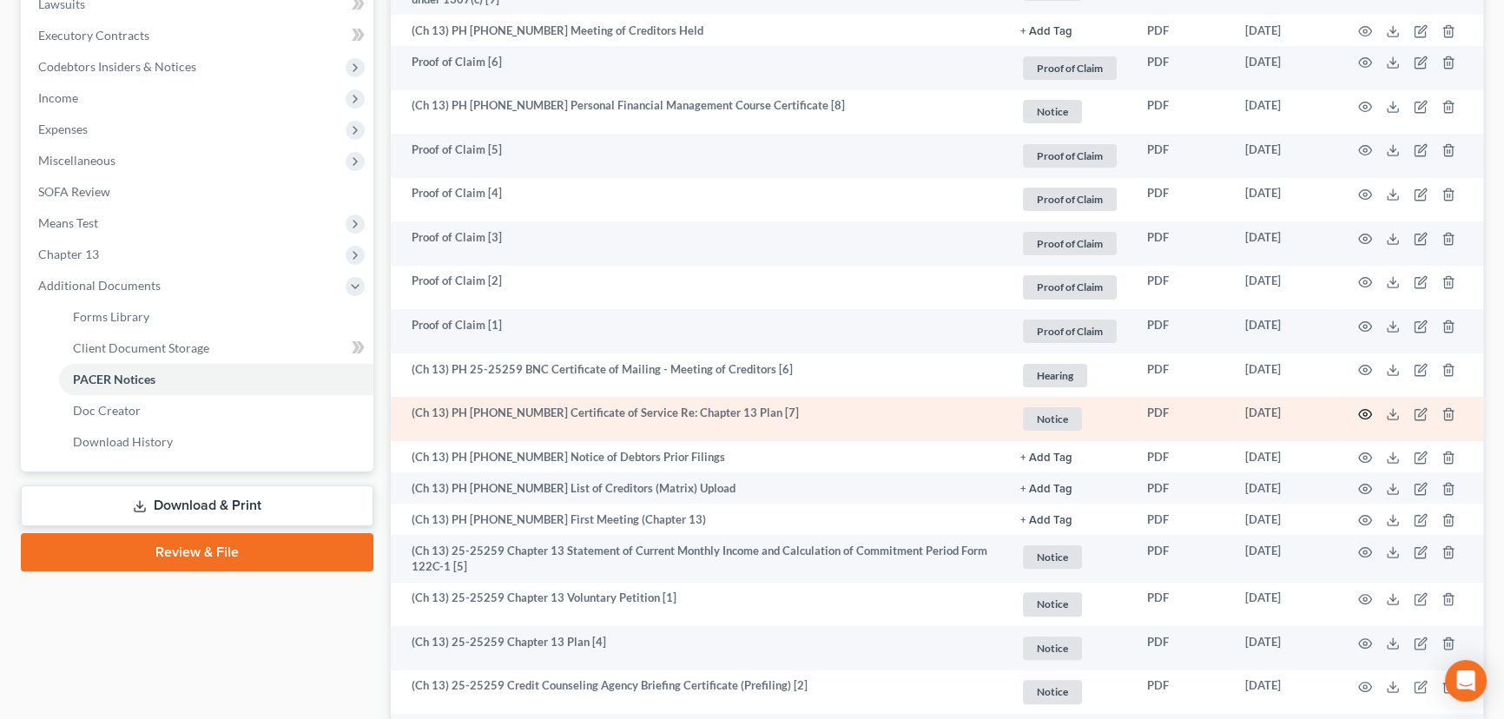
click at [1114, 412] on icon "button" at bounding box center [1365, 414] width 14 height 14
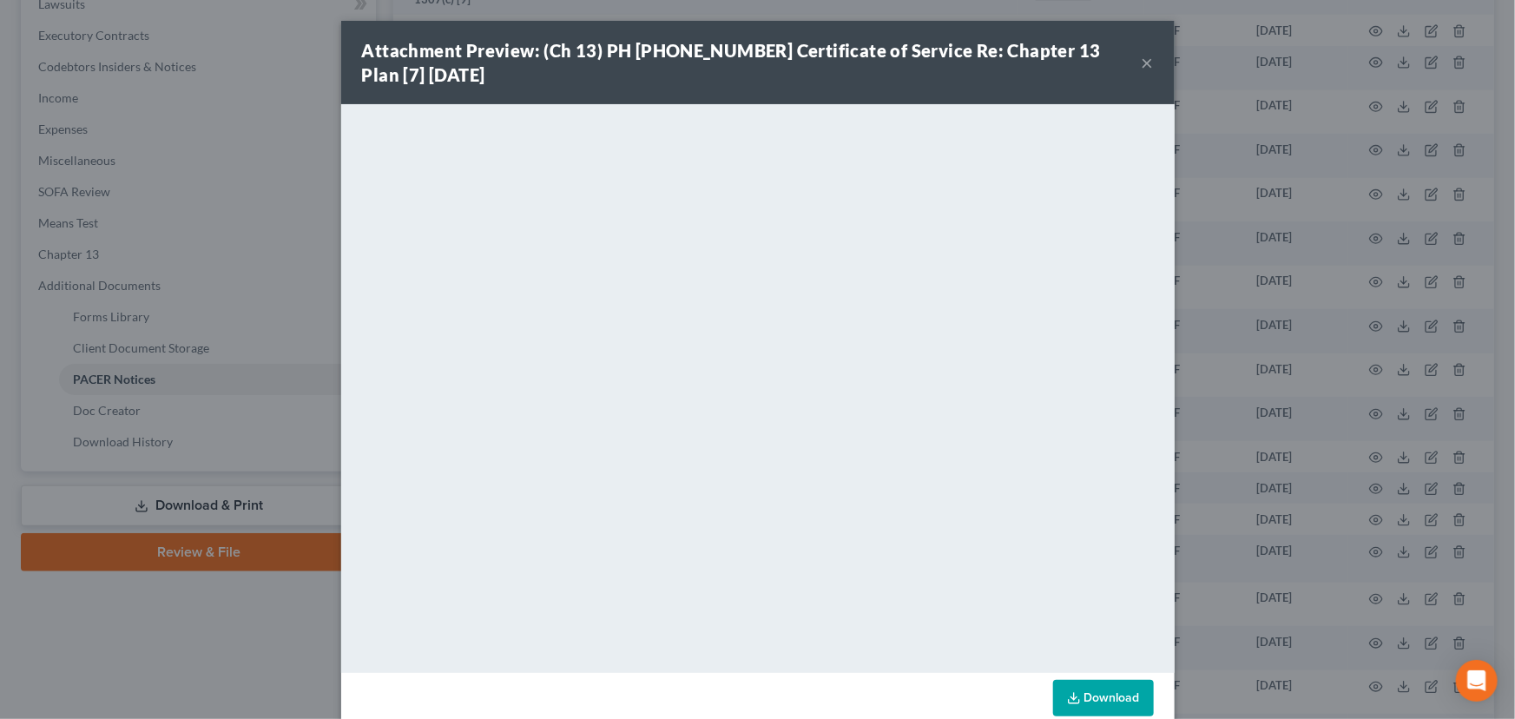
click at [1114, 62] on button "×" at bounding box center [1148, 62] width 12 height 21
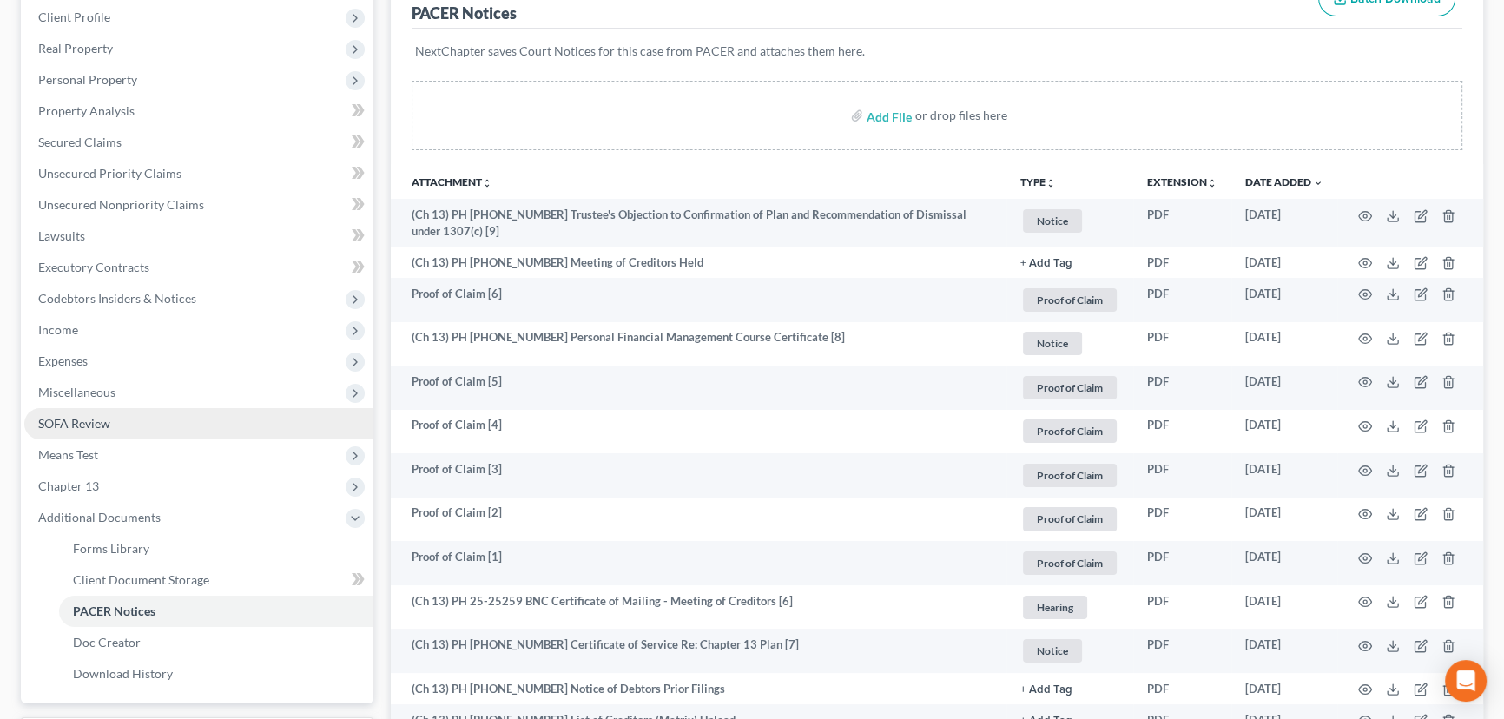
scroll to position [236, 0]
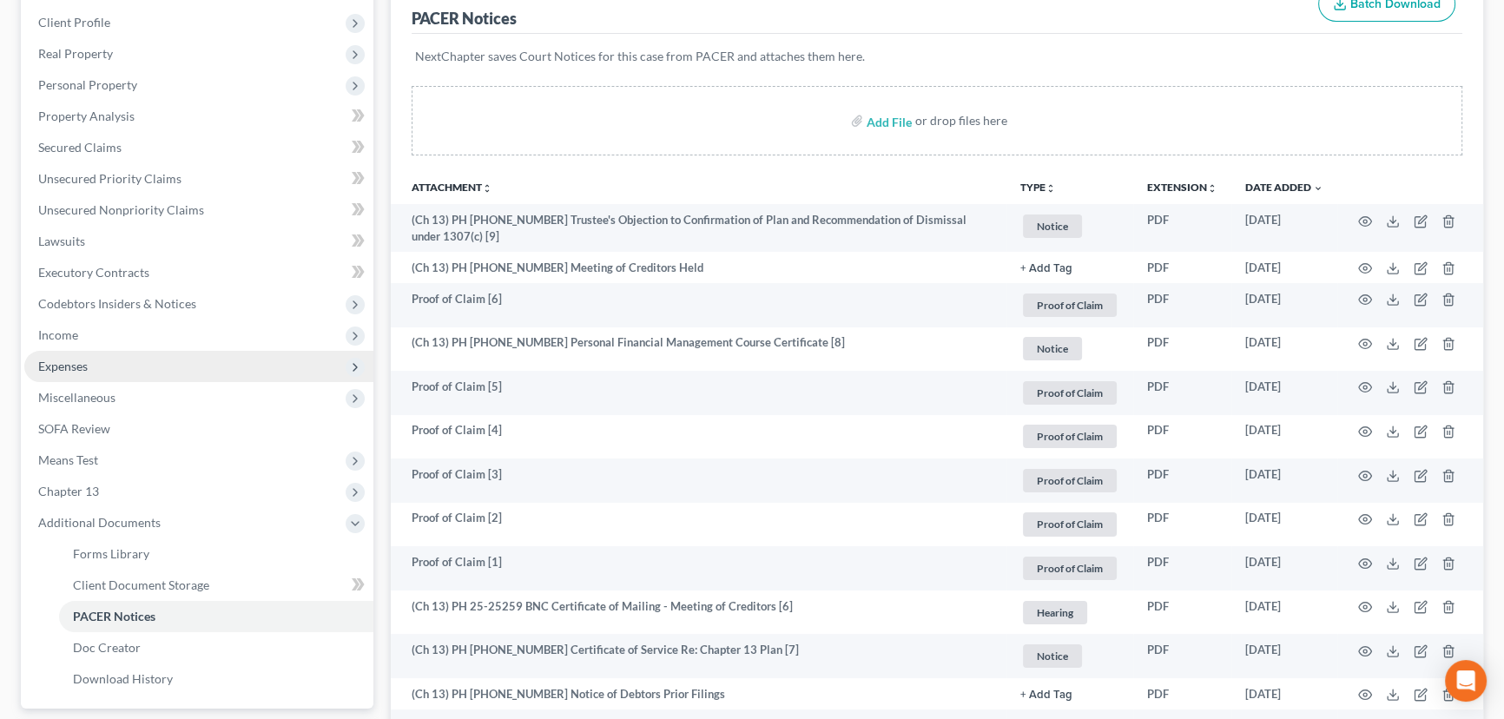
click at [54, 361] on span "Expenses" at bounding box center [62, 366] width 49 height 15
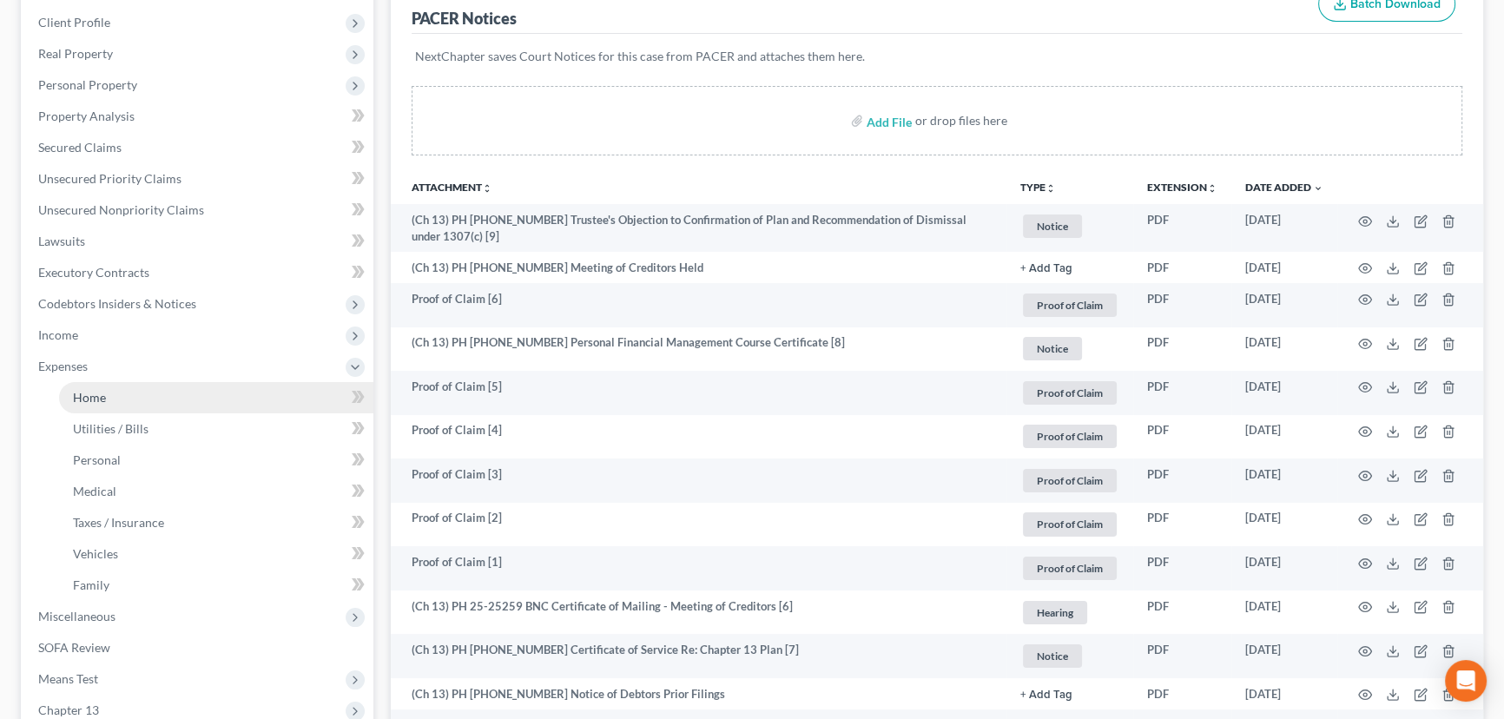
click at [94, 390] on span "Home" at bounding box center [89, 397] width 33 height 15
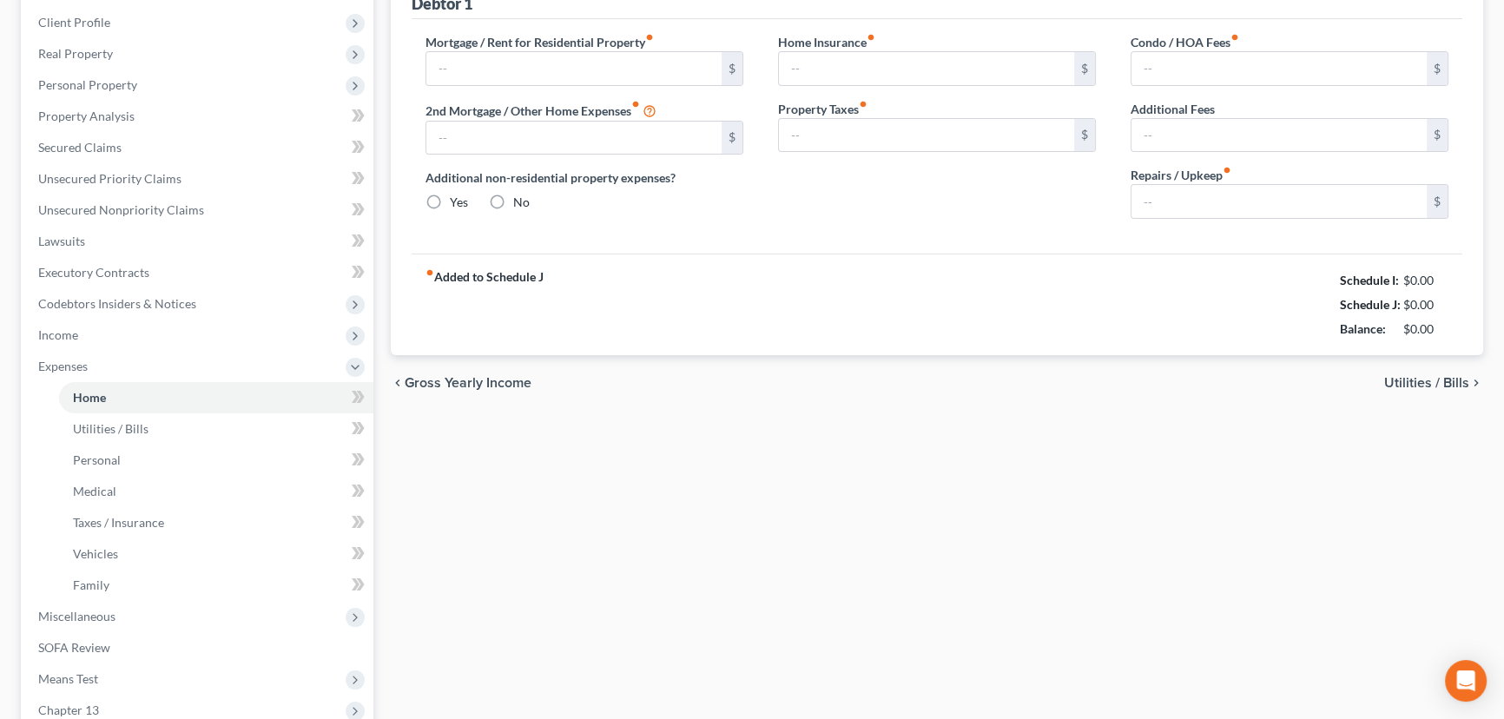
scroll to position [40, 0]
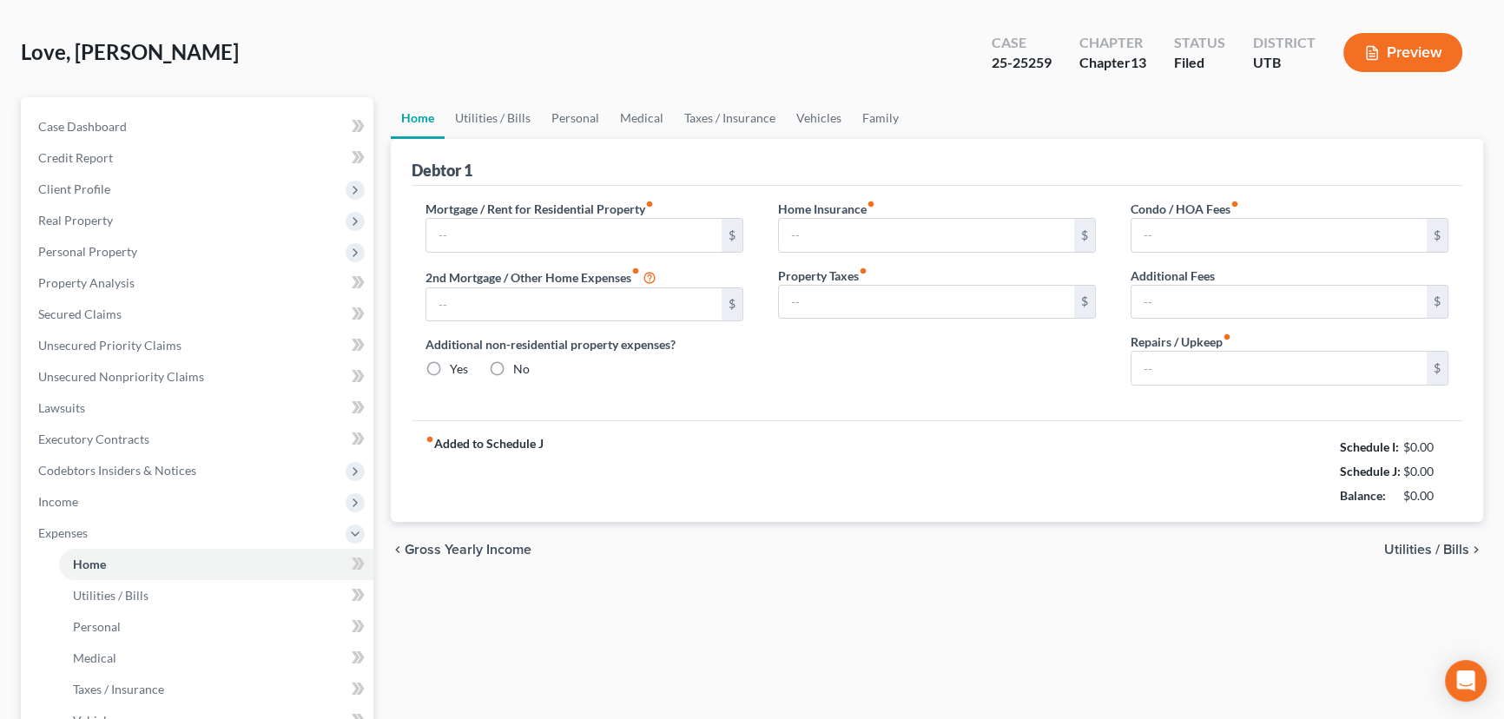
type input "1,155.00"
type input "0.00"
radio input "true"
type input "43.00"
type input "0.00"
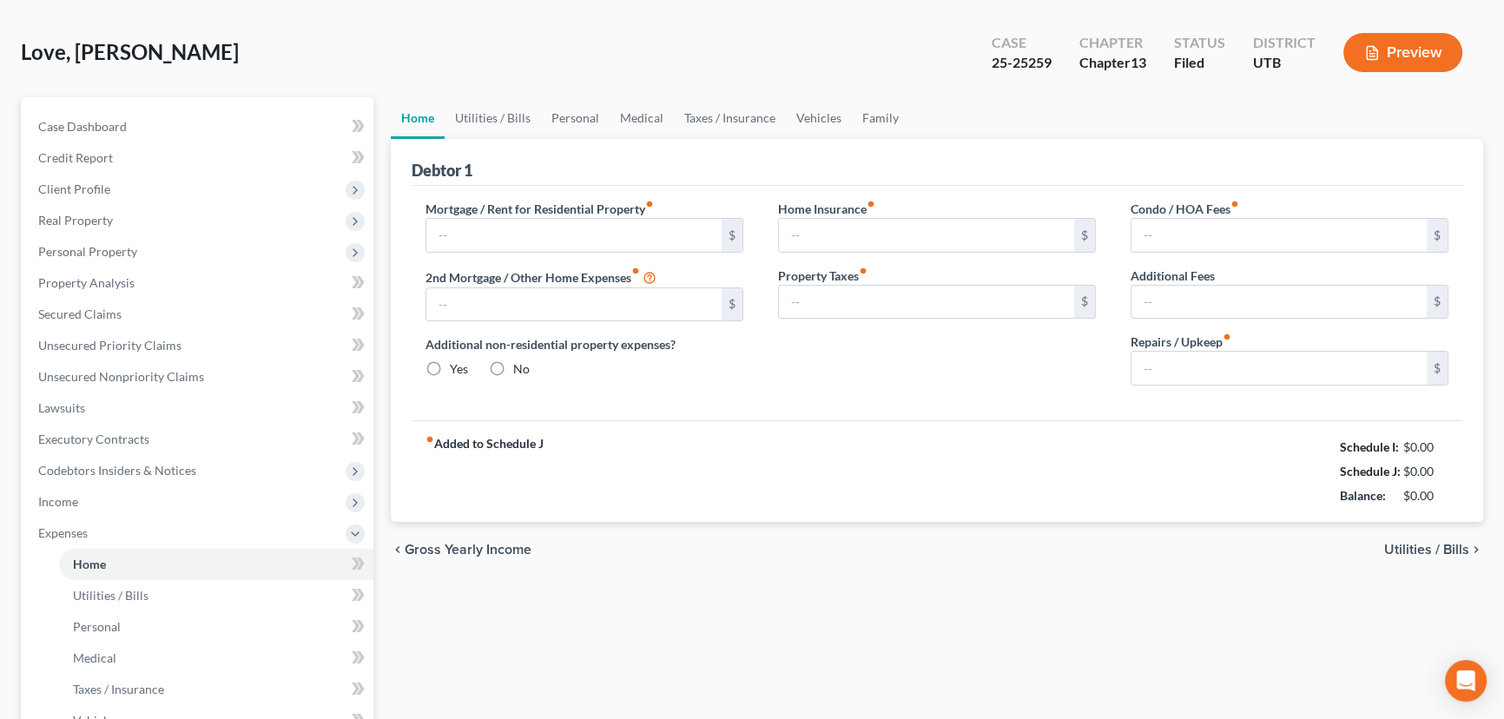
type input "0.00"
type input "50.00"
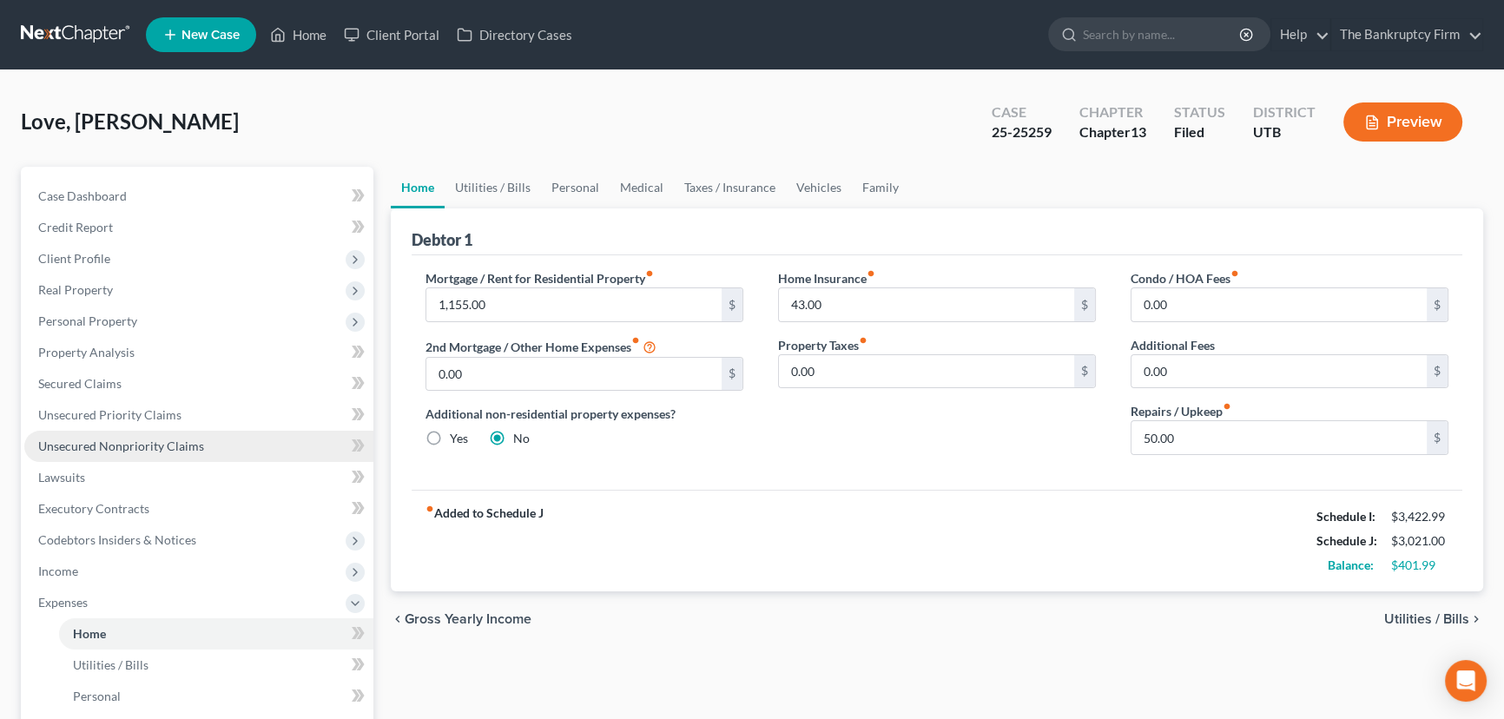
scroll to position [0, 0]
click at [469, 185] on link "Utilities / Bills" at bounding box center [492, 188] width 96 height 42
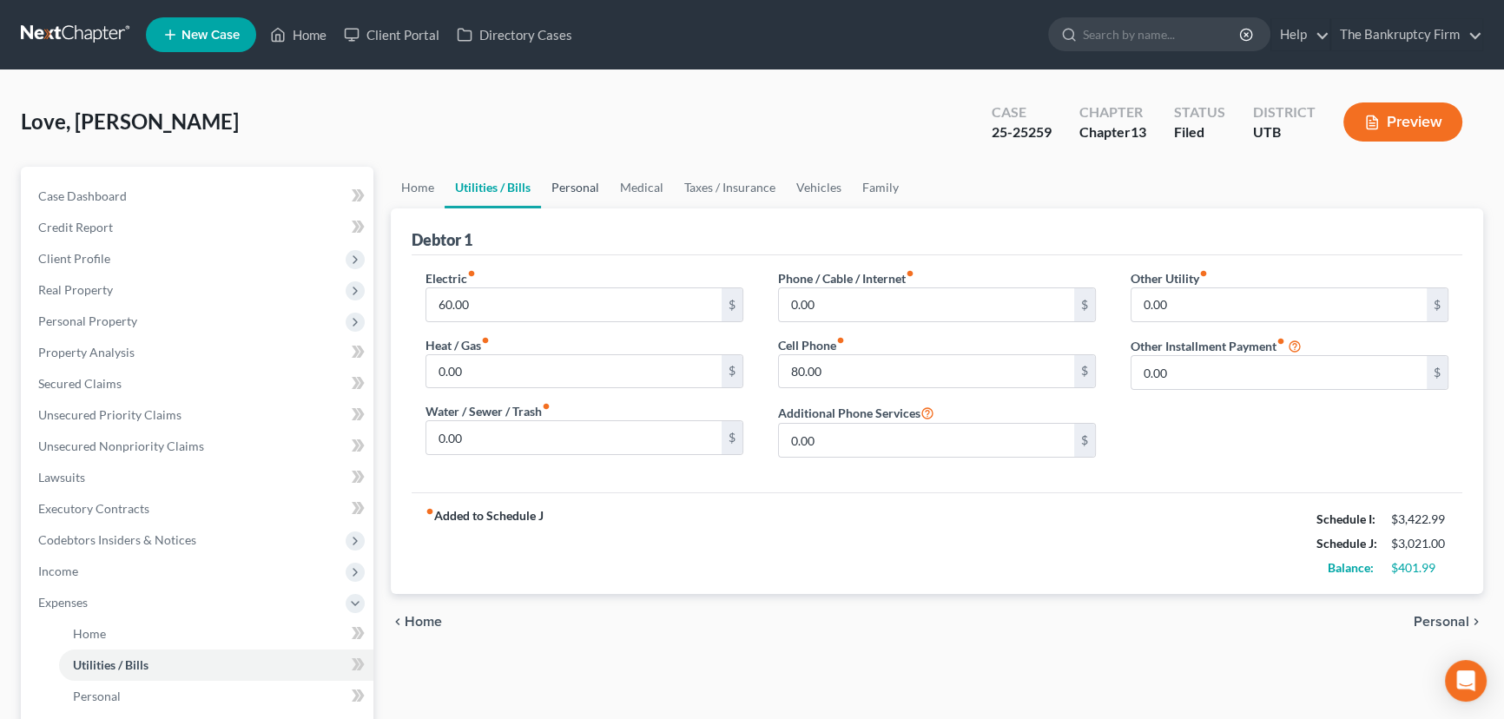
click at [584, 186] on link "Personal" at bounding box center [575, 188] width 69 height 42
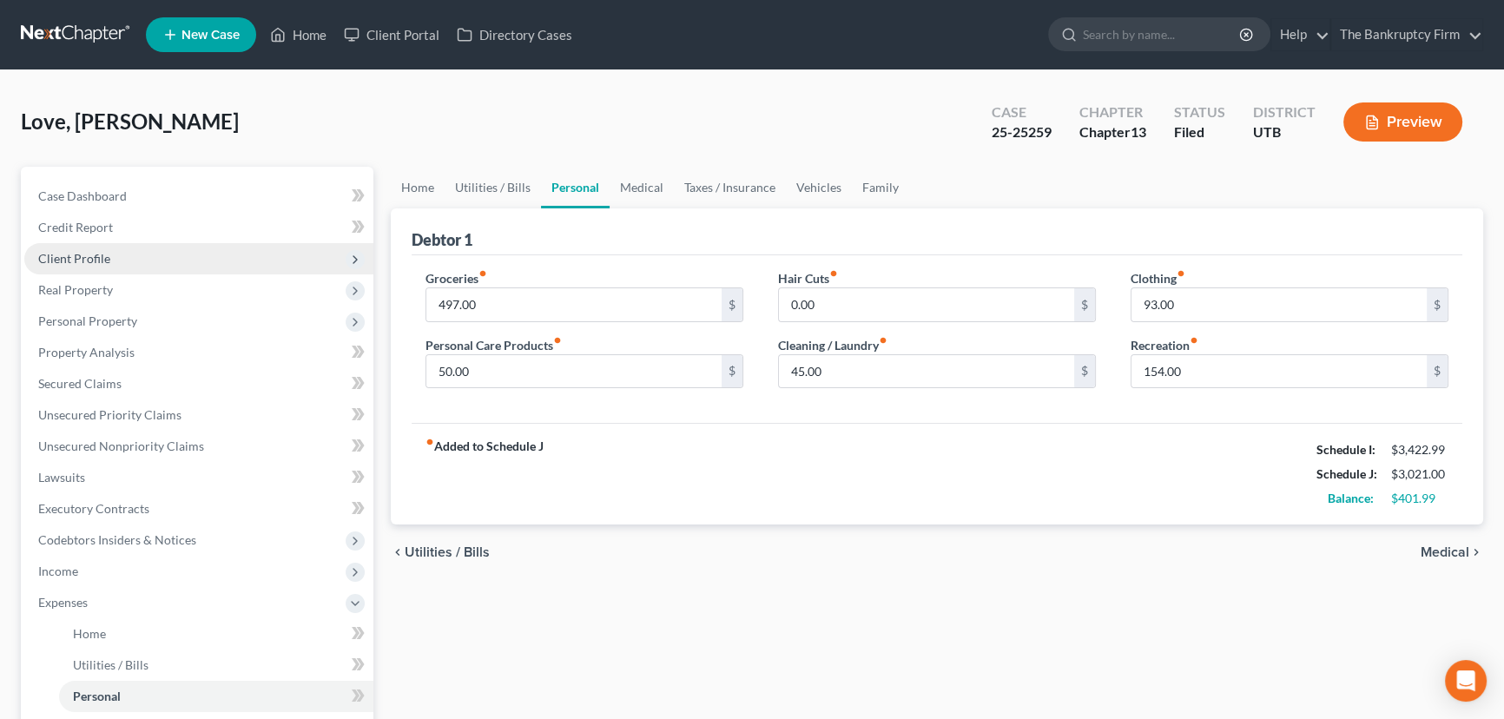
click at [72, 260] on span "Client Profile" at bounding box center [74, 258] width 72 height 15
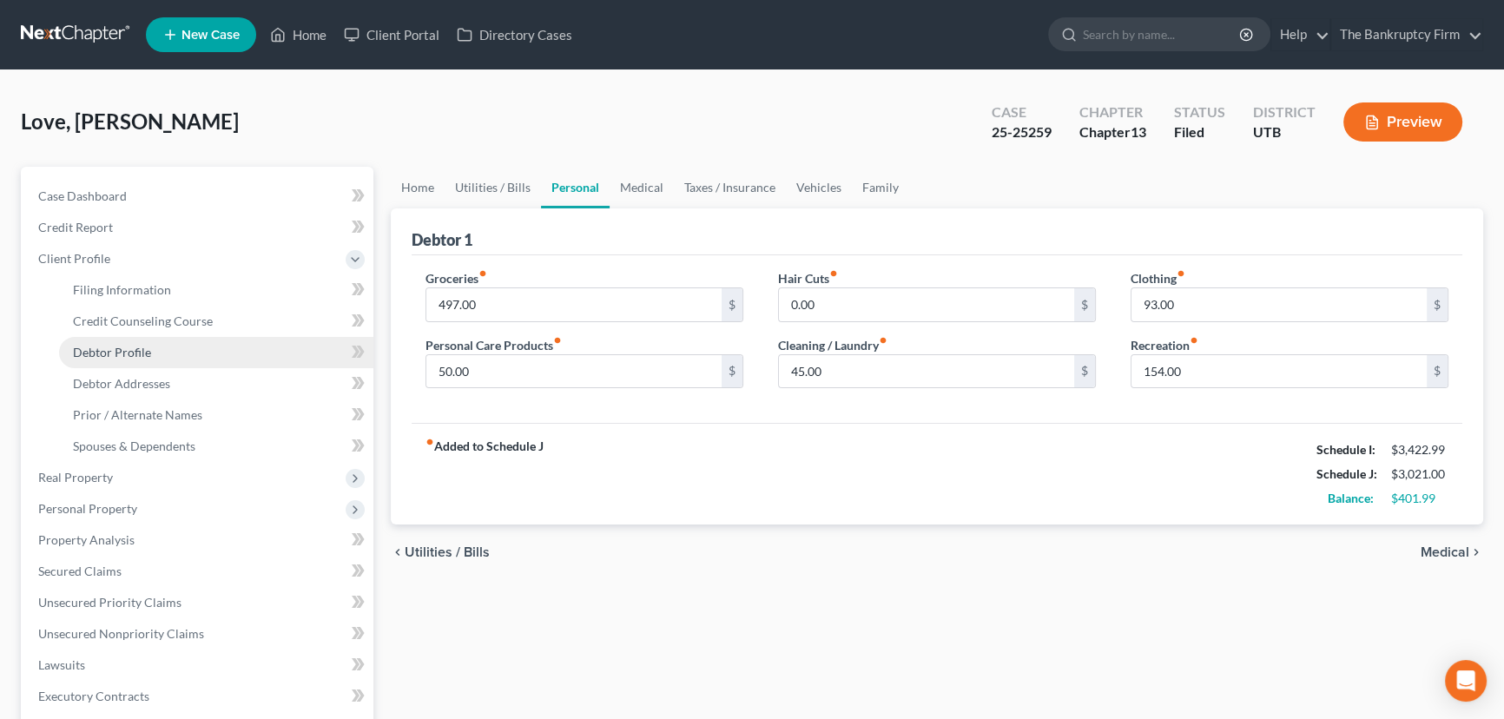
click at [128, 350] on span "Debtor Profile" at bounding box center [112, 352] width 78 height 15
select select "3"
select select "0"
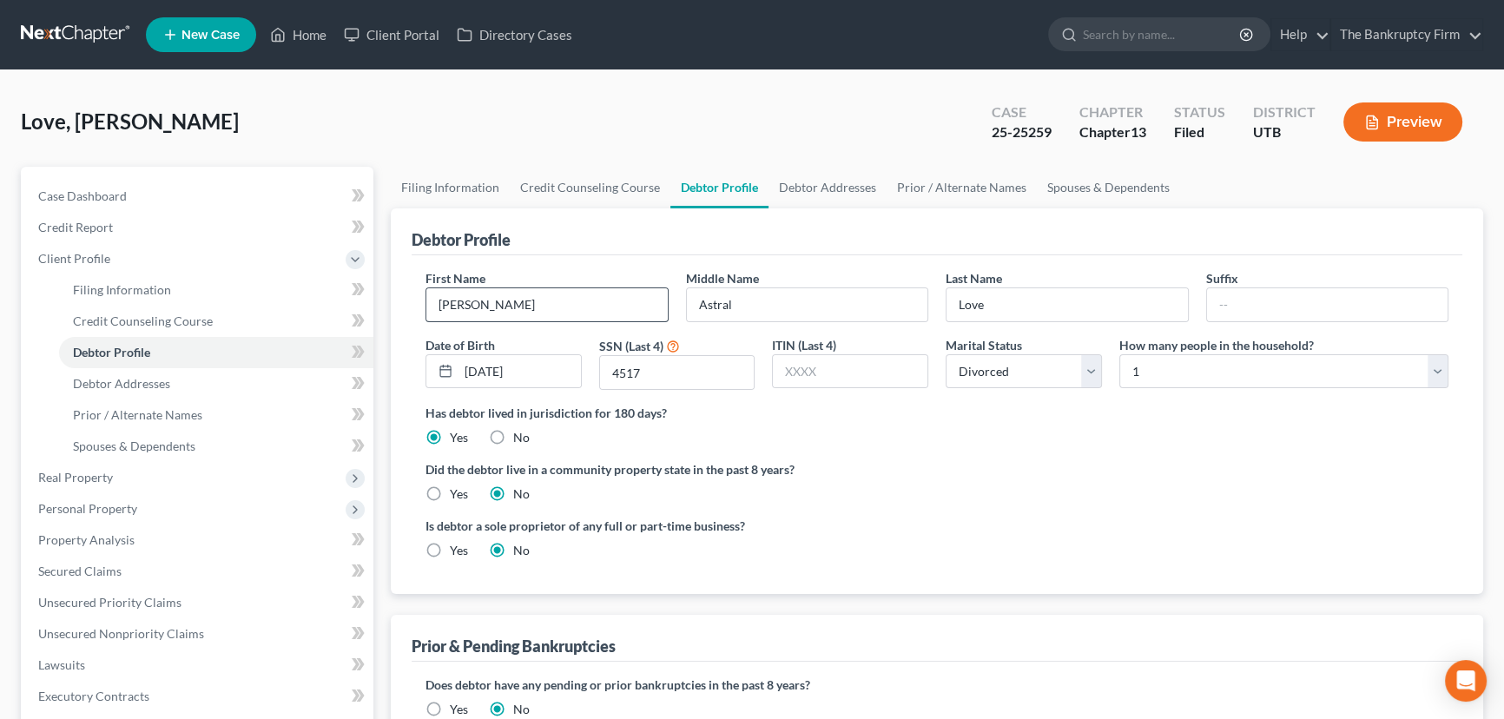
radio input "true"
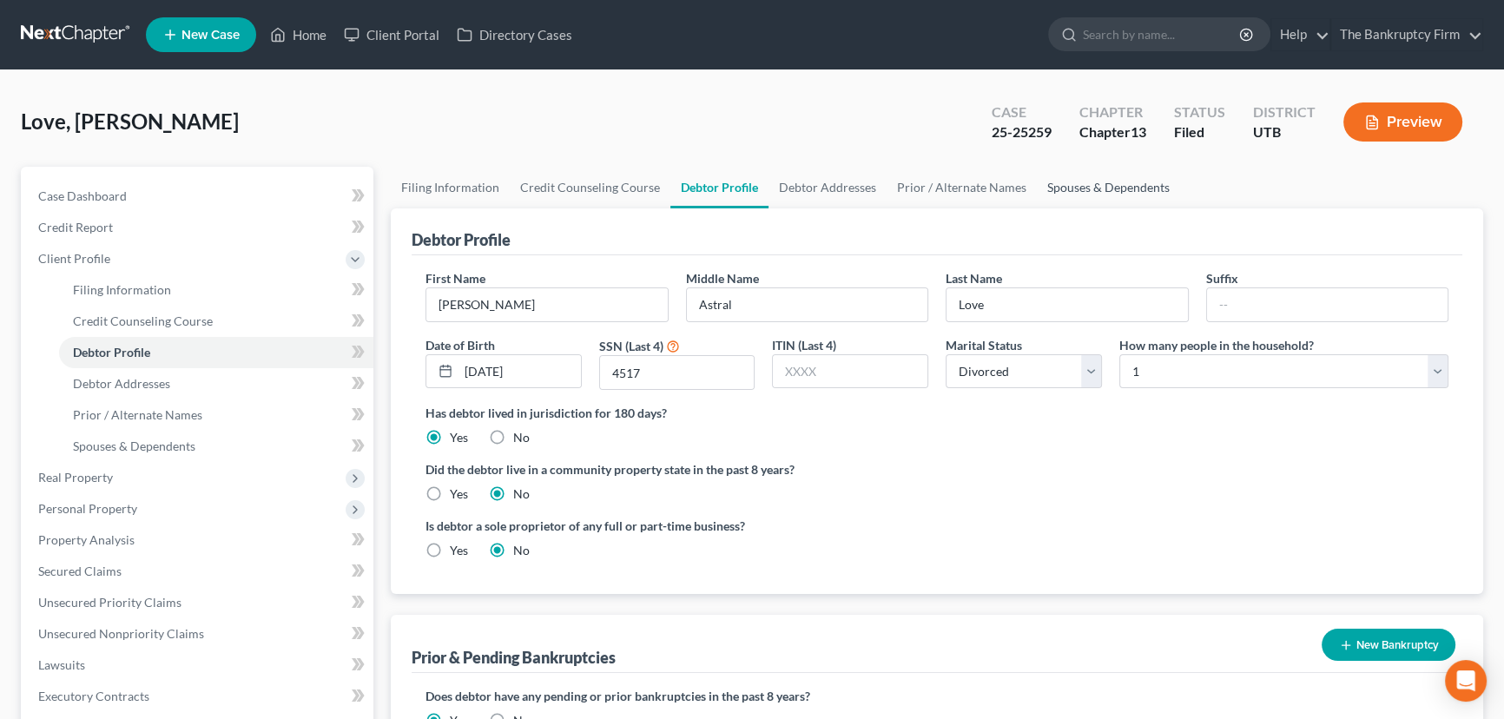
click at [1080, 181] on link "Spouses & Dependents" at bounding box center [1108, 188] width 143 height 42
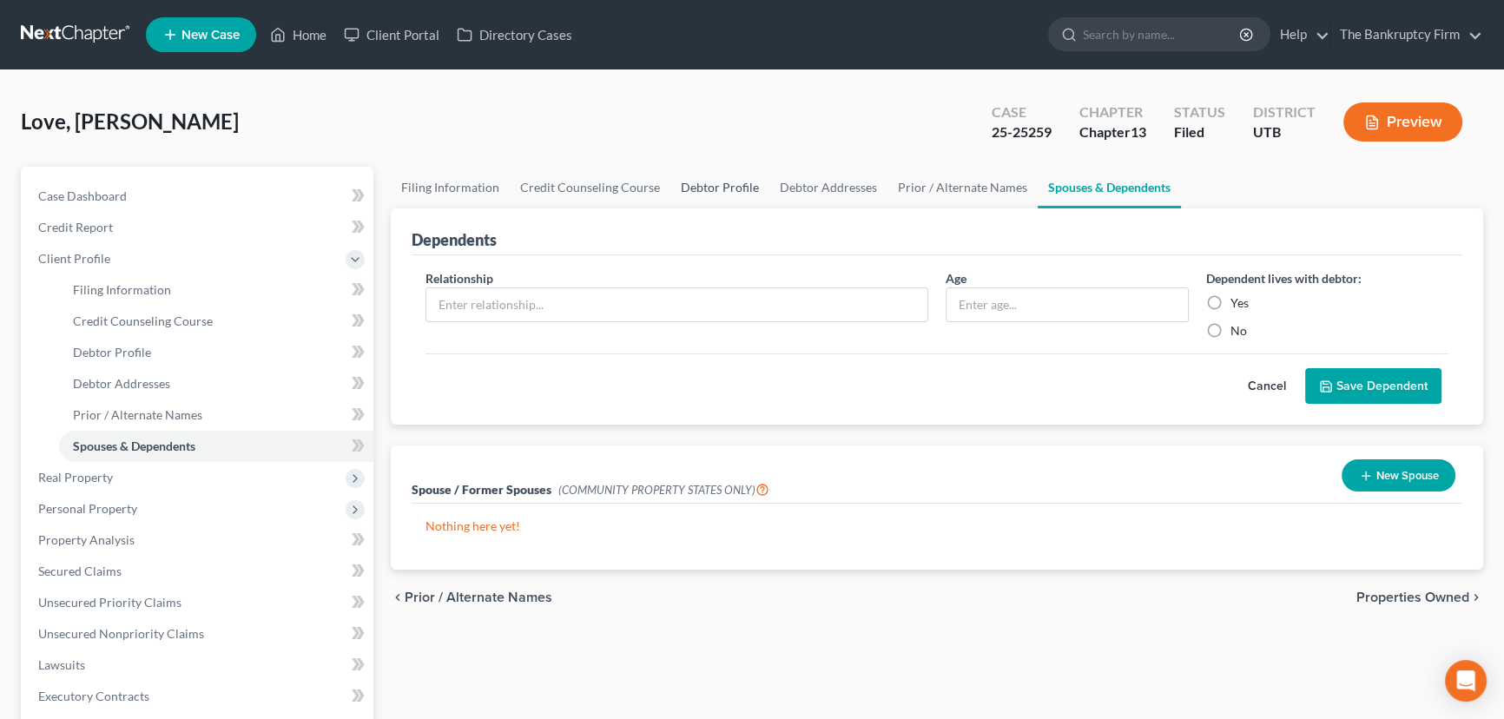
click at [712, 186] on link "Debtor Profile" at bounding box center [719, 188] width 99 height 42
select select "3"
select select "0"
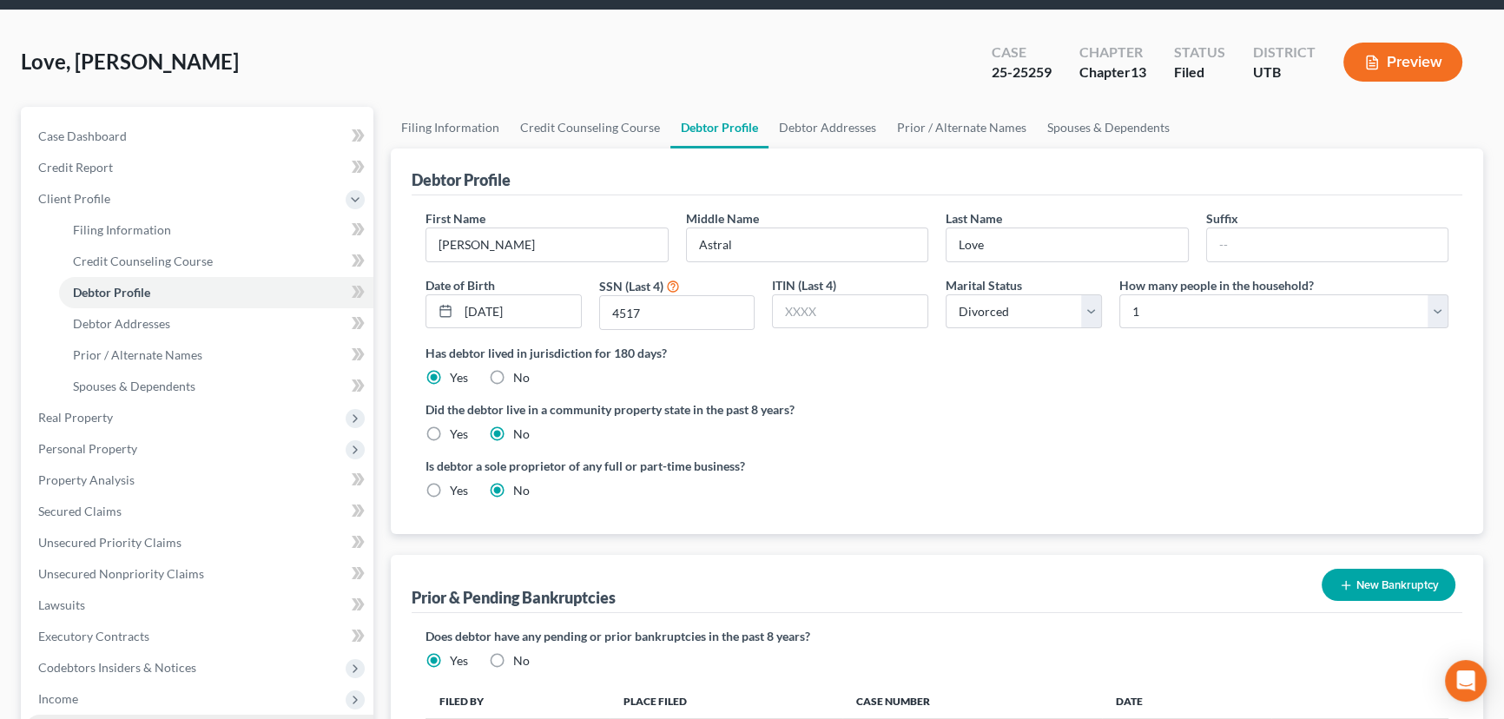
scroll to position [315, 0]
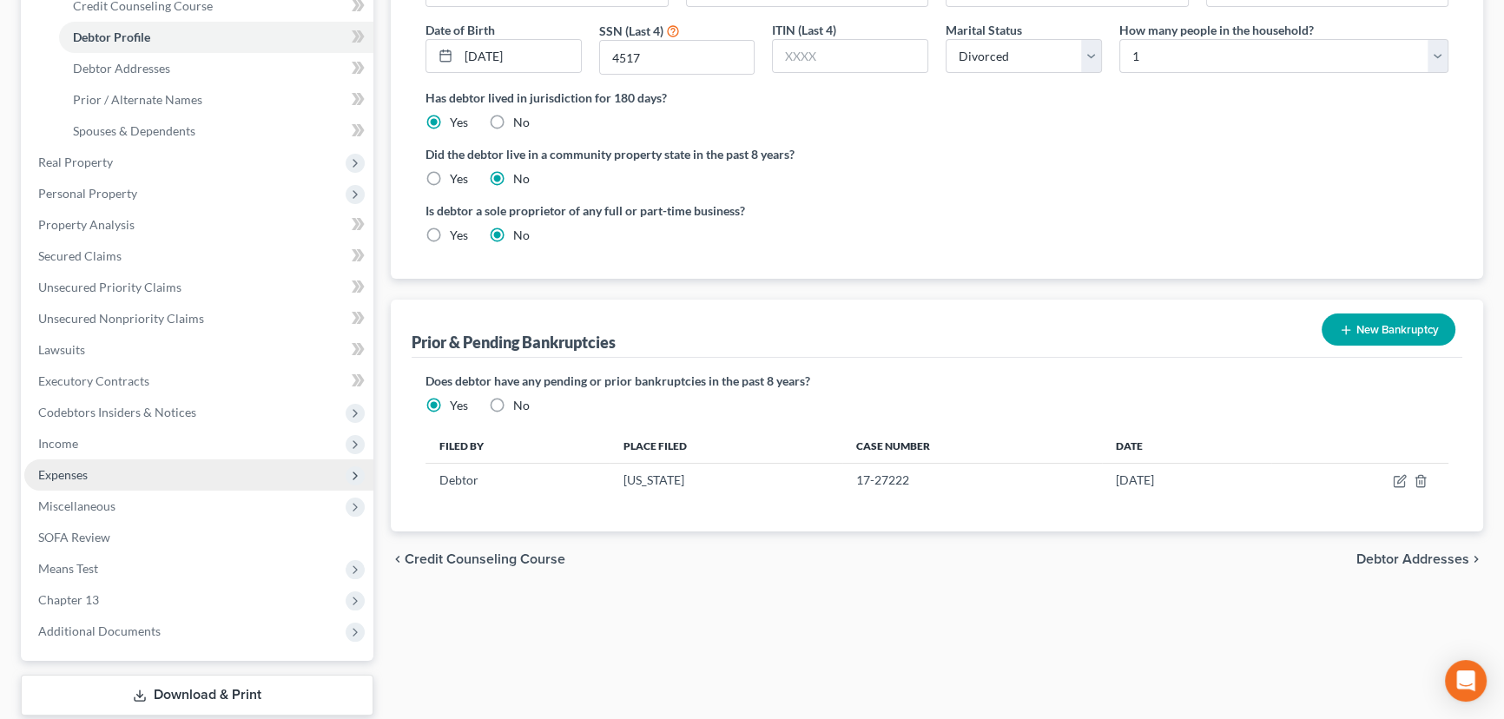
click at [51, 472] on span "Expenses" at bounding box center [62, 474] width 49 height 15
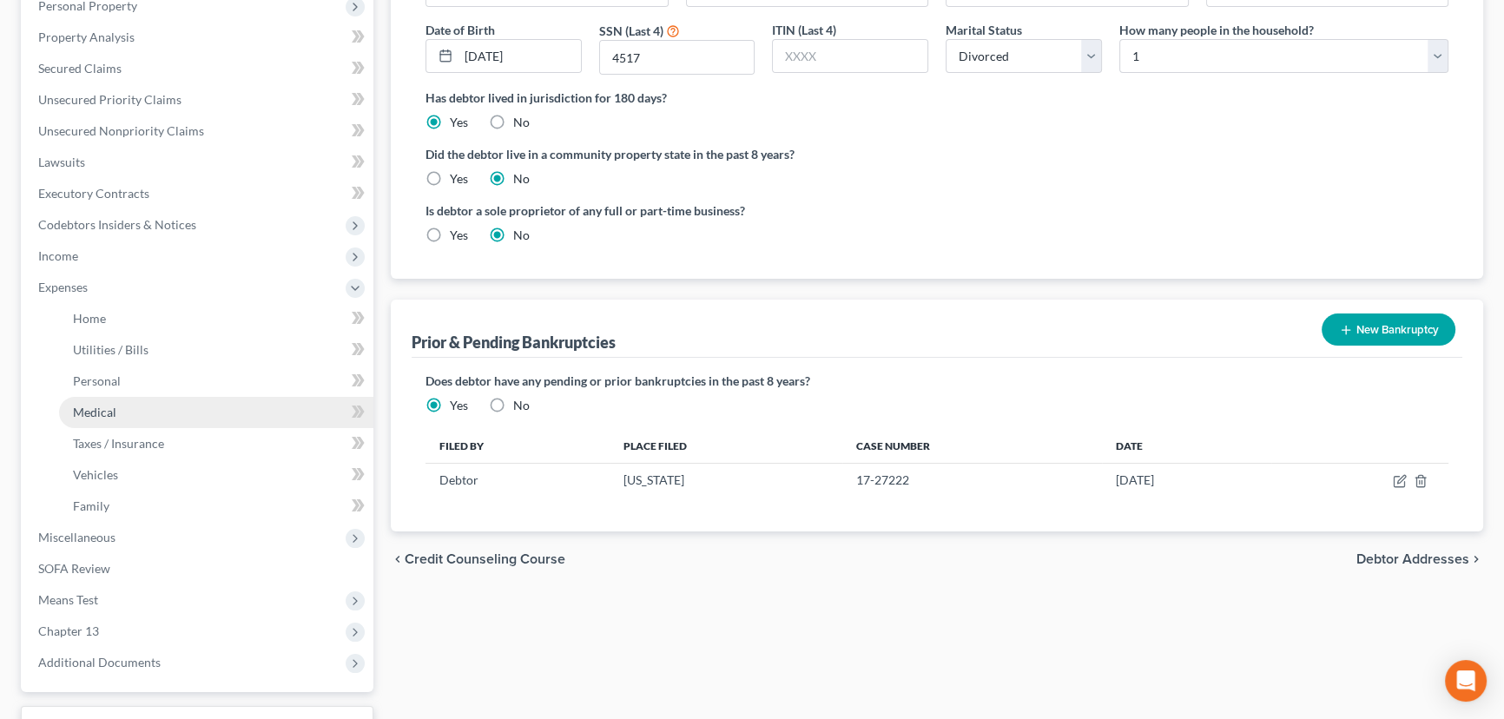
click at [95, 407] on span "Medical" at bounding box center [94, 412] width 43 height 15
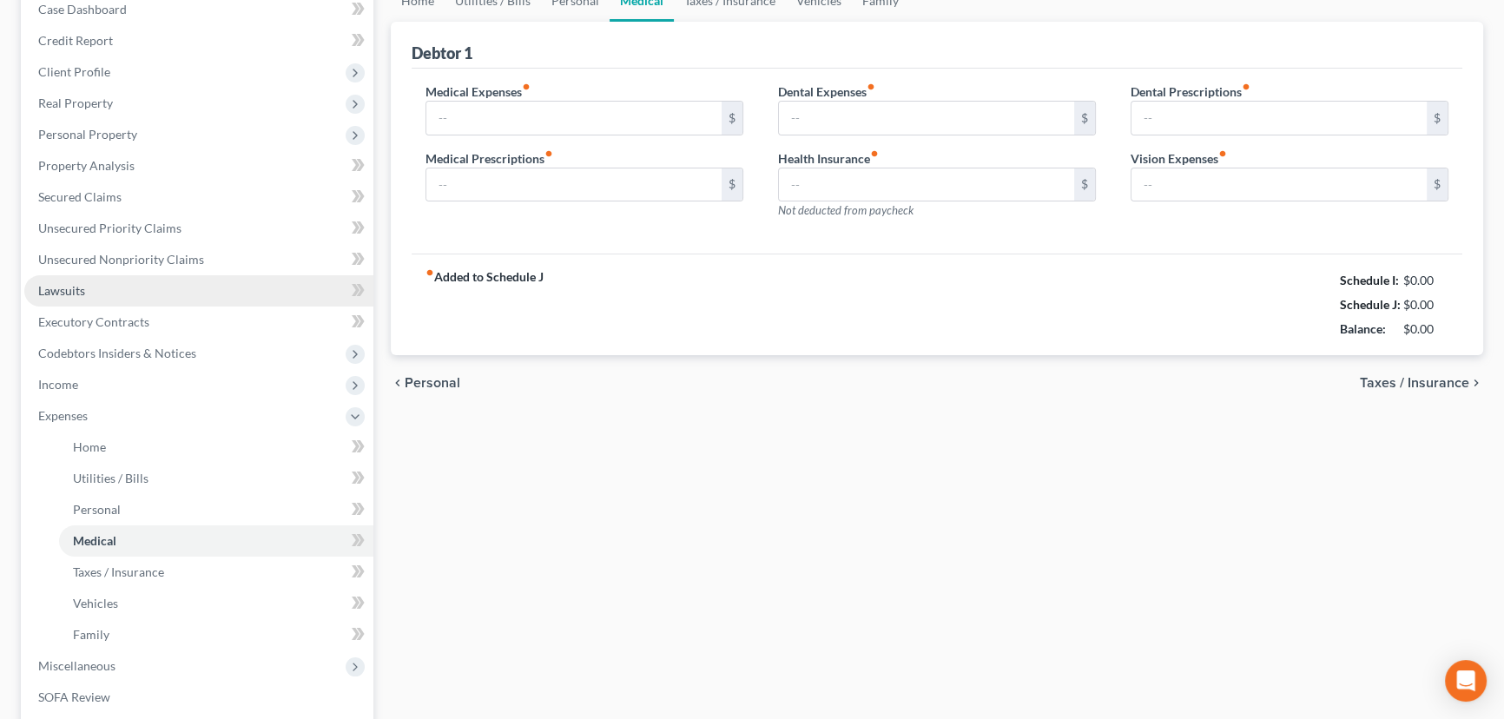
type input "150.00"
type input "180.00"
type input "0.00"
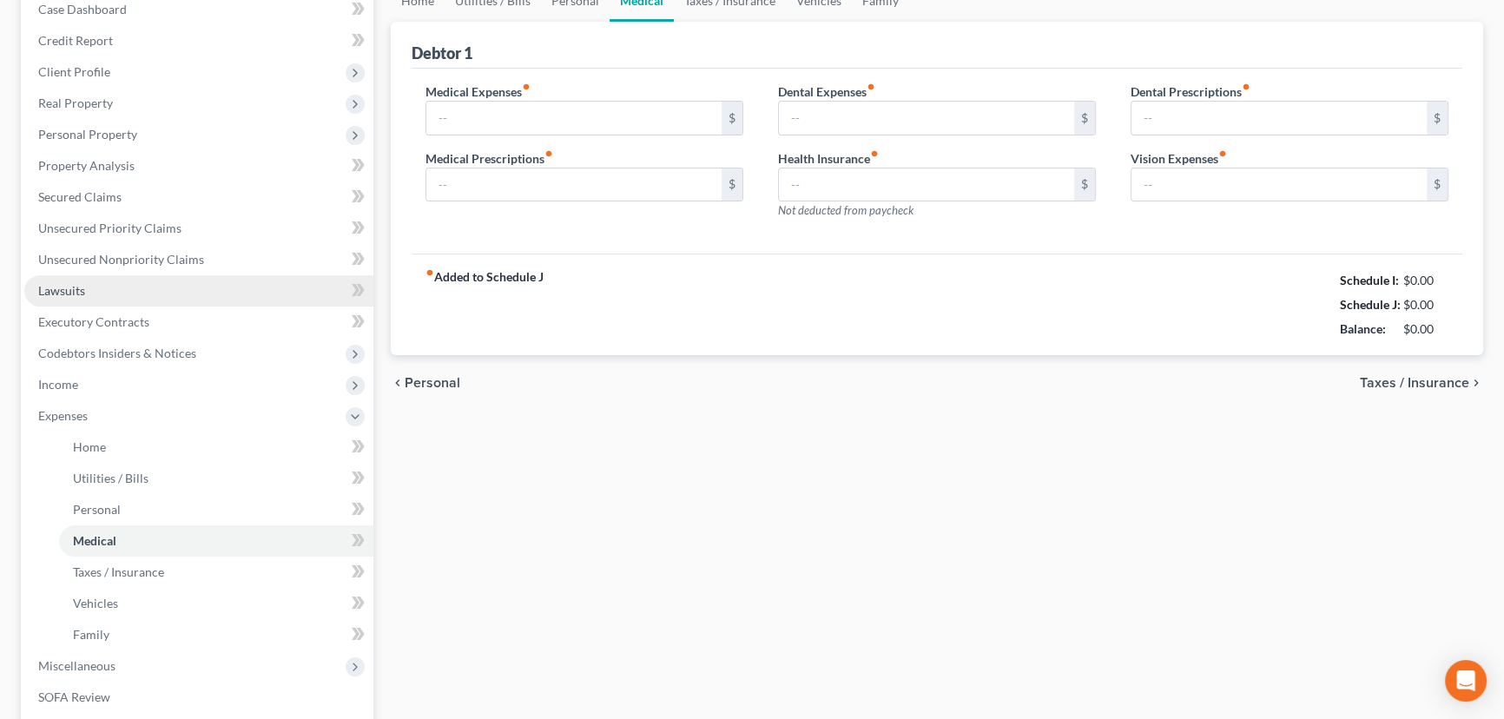
type input "0.00"
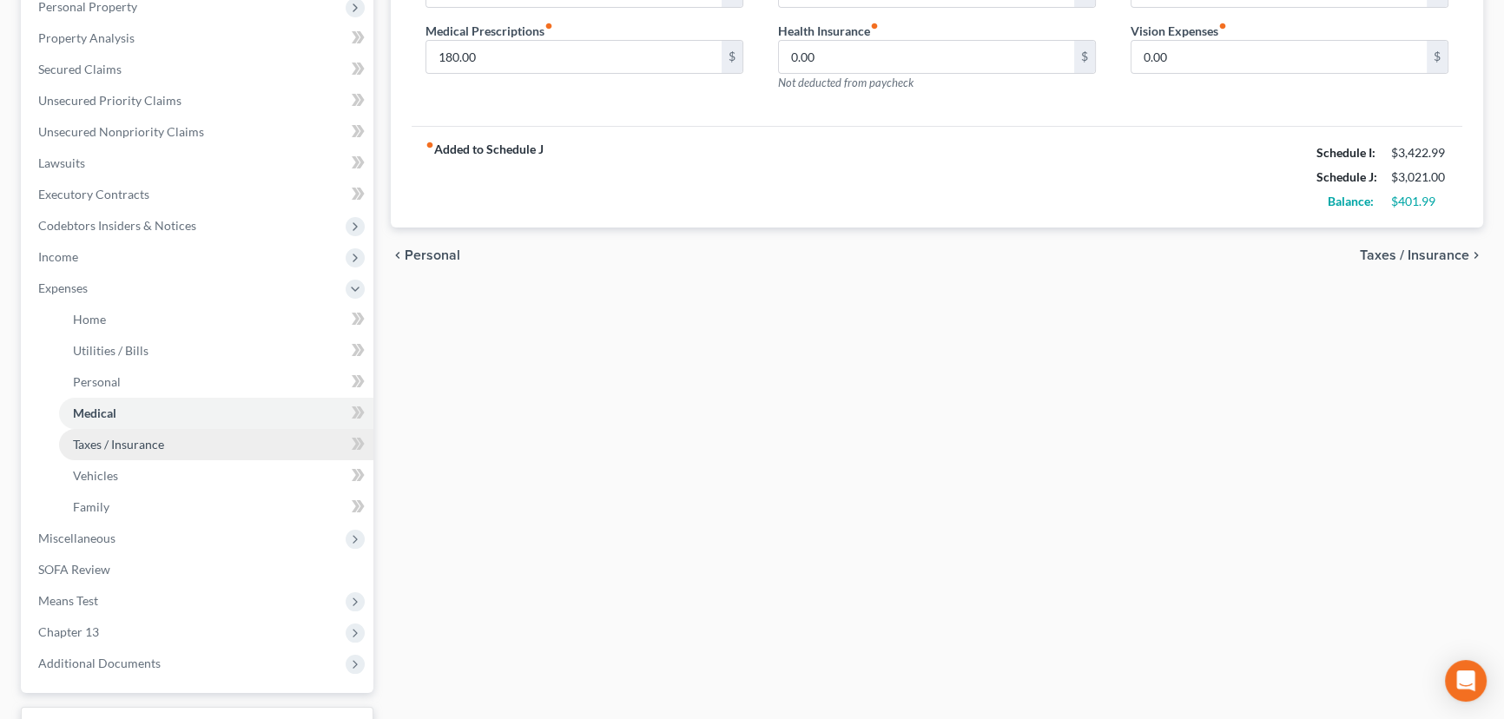
scroll to position [315, 0]
click at [105, 444] on span "Taxes / Insurance" at bounding box center [118, 443] width 91 height 15
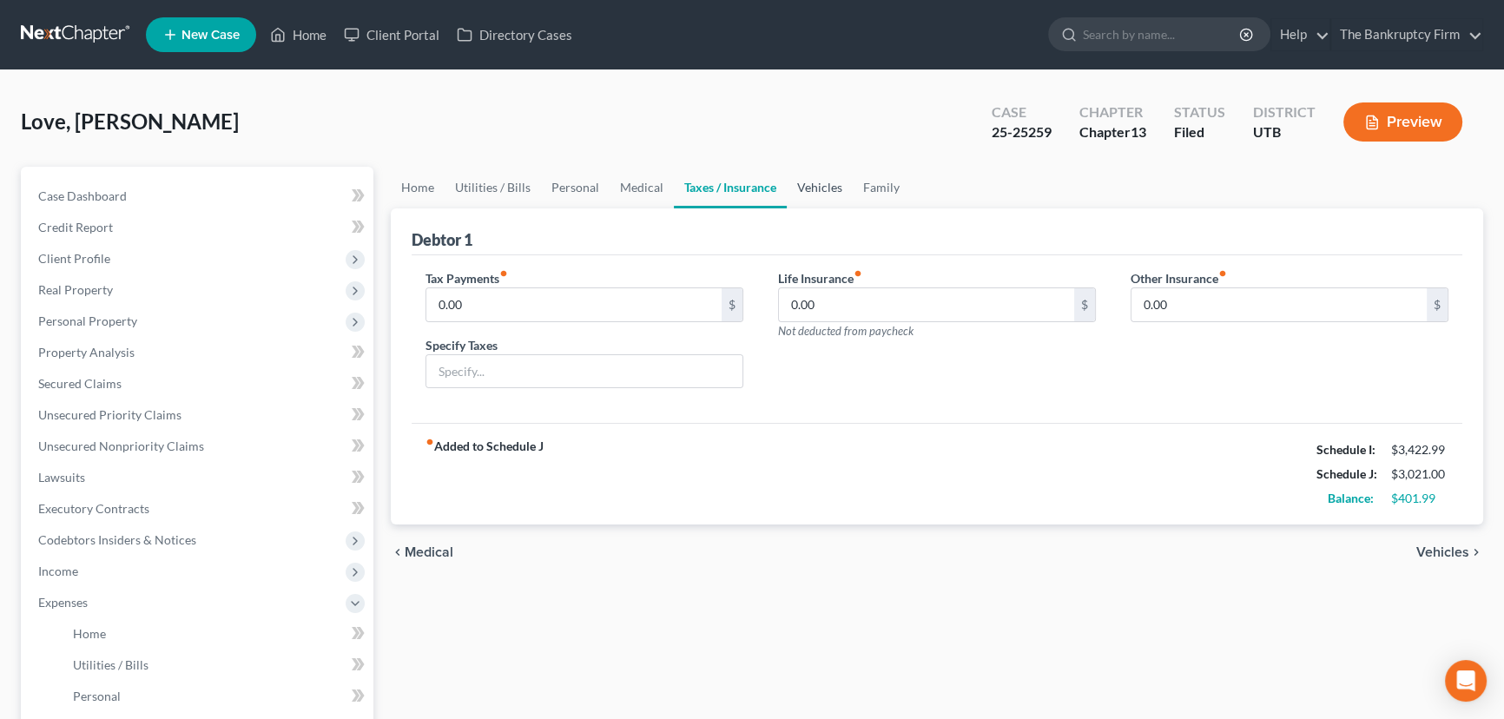
click at [798, 193] on link "Vehicles" at bounding box center [819, 188] width 66 height 42
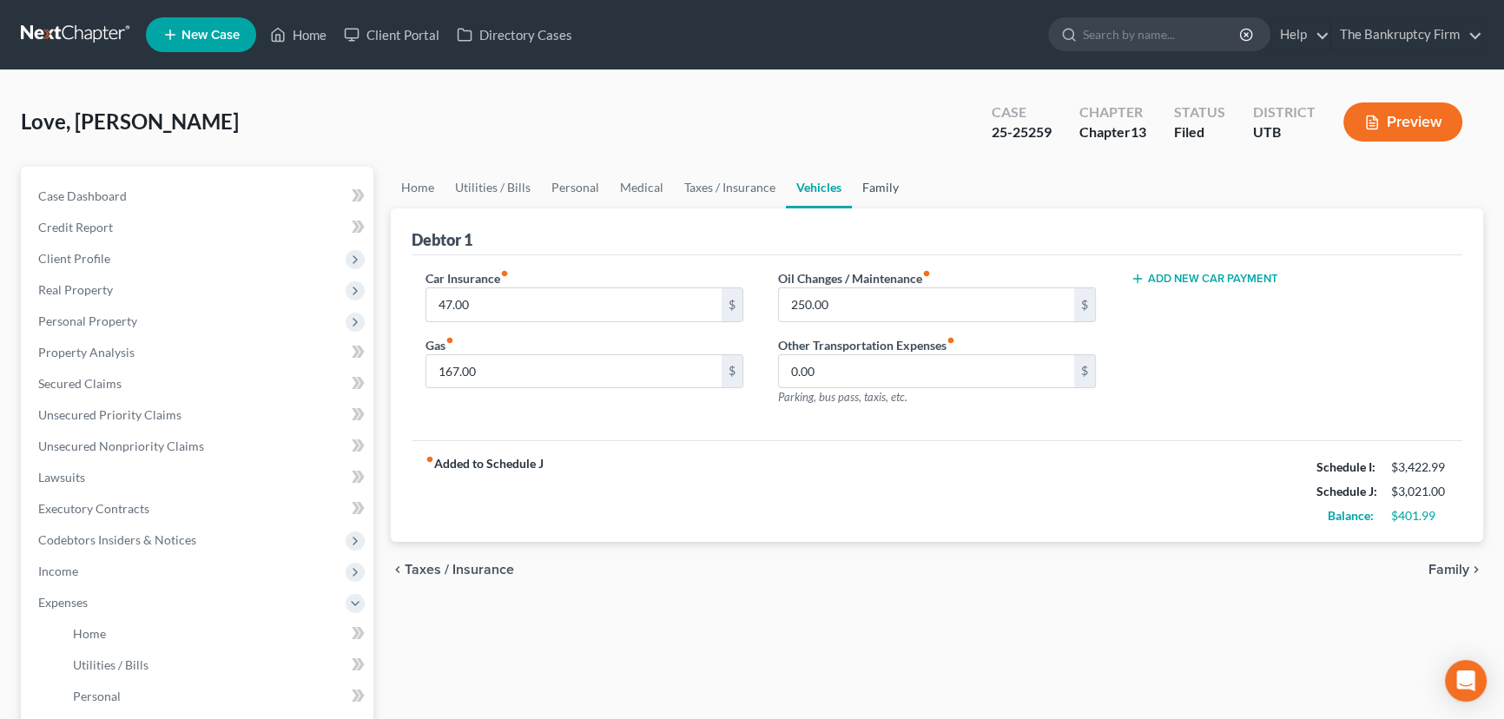
click at [866, 184] on link "Family" at bounding box center [880, 188] width 57 height 42
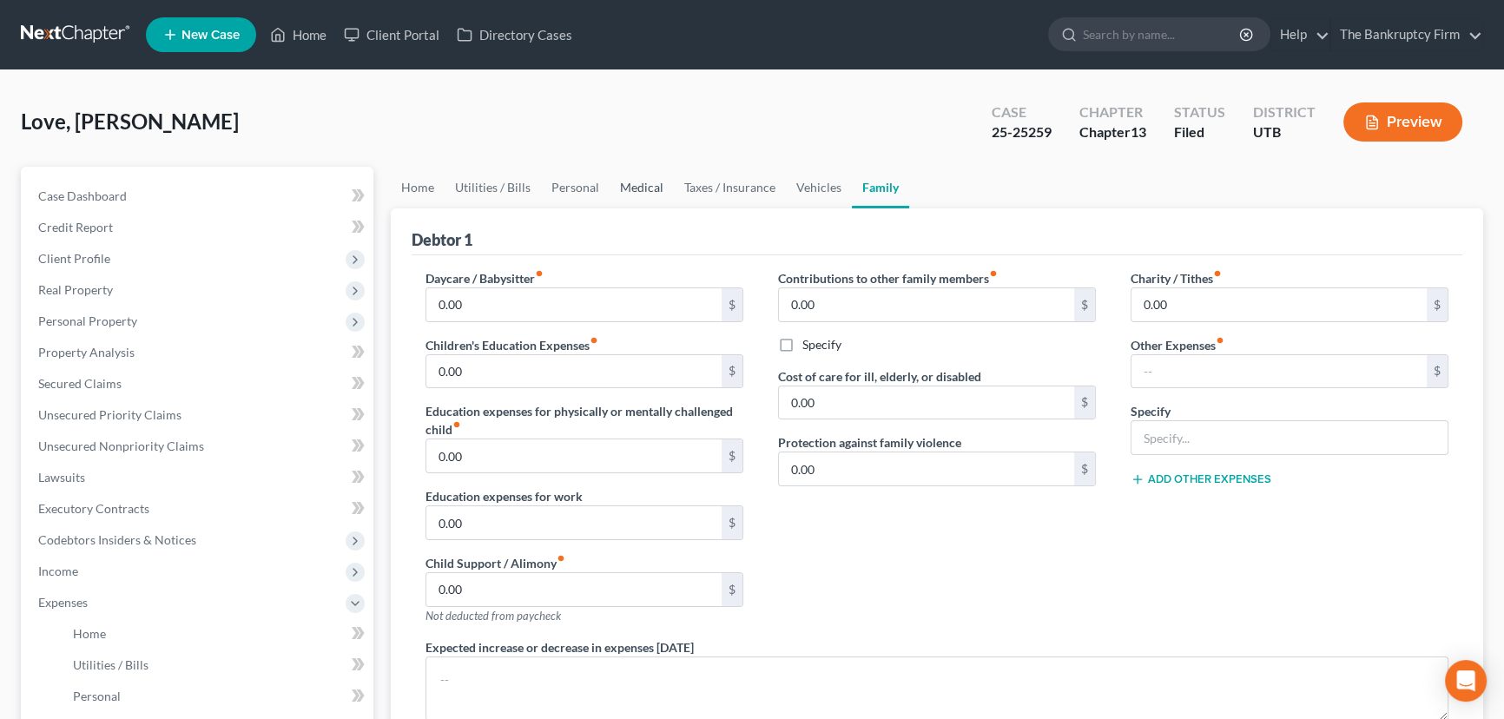
click at [645, 185] on link "Medical" at bounding box center [641, 188] width 64 height 42
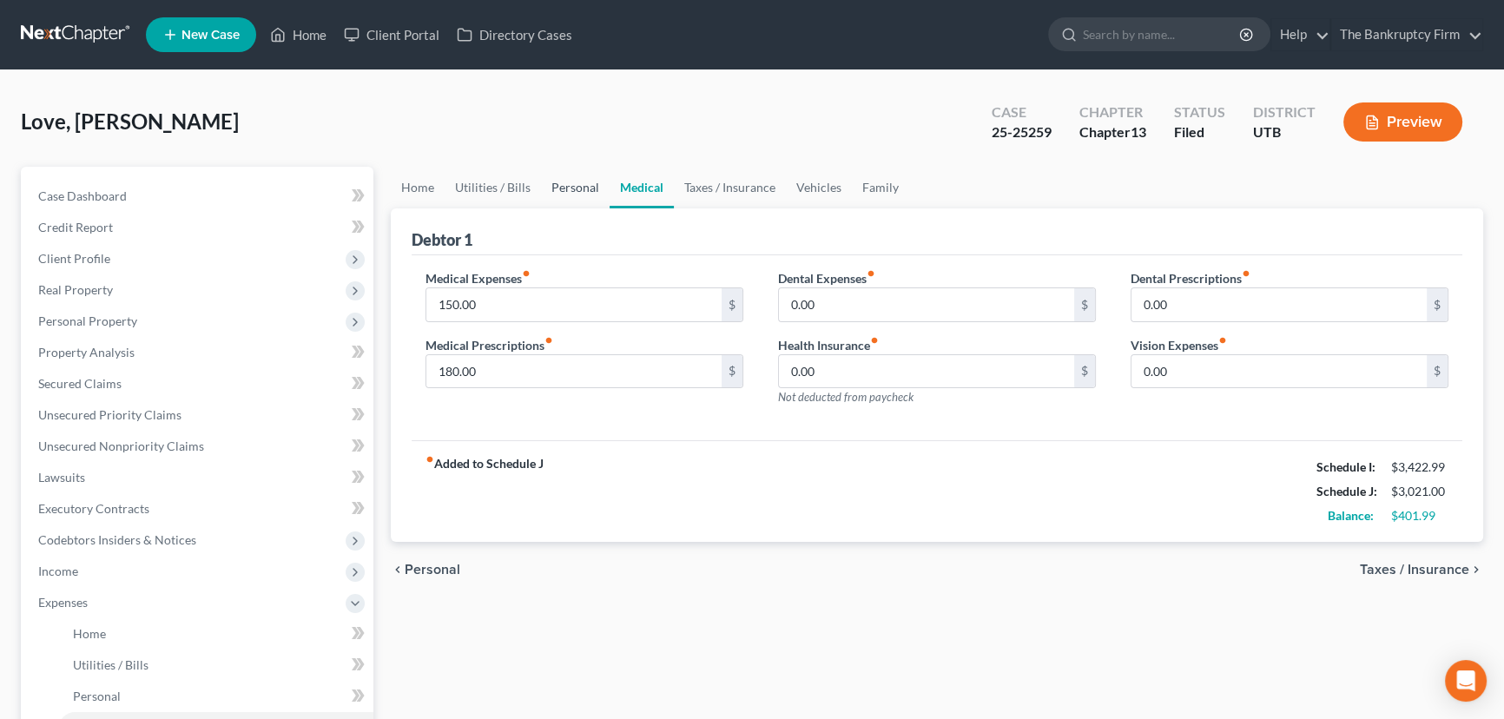
click at [573, 188] on link "Personal" at bounding box center [575, 188] width 69 height 42
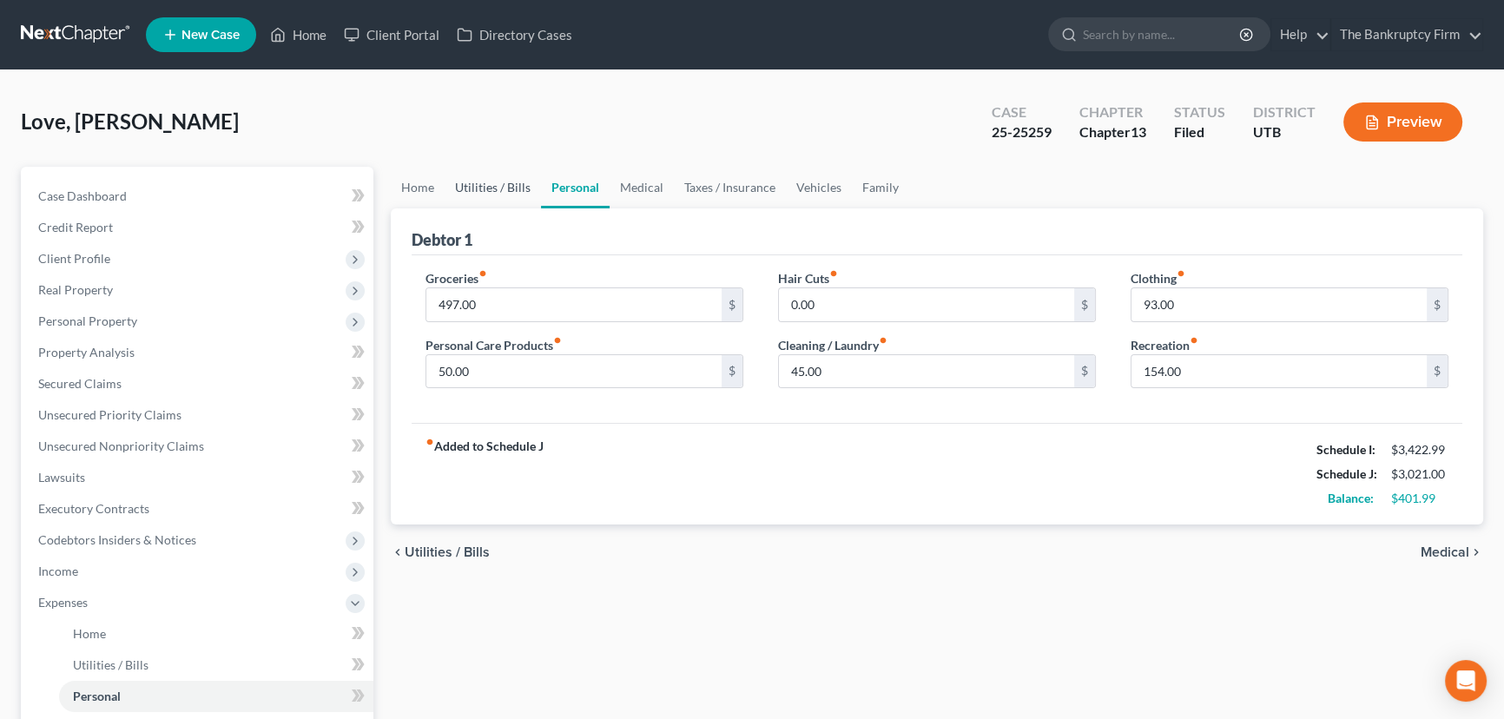
click at [503, 186] on link "Utilities / Bills" at bounding box center [492, 188] width 96 height 42
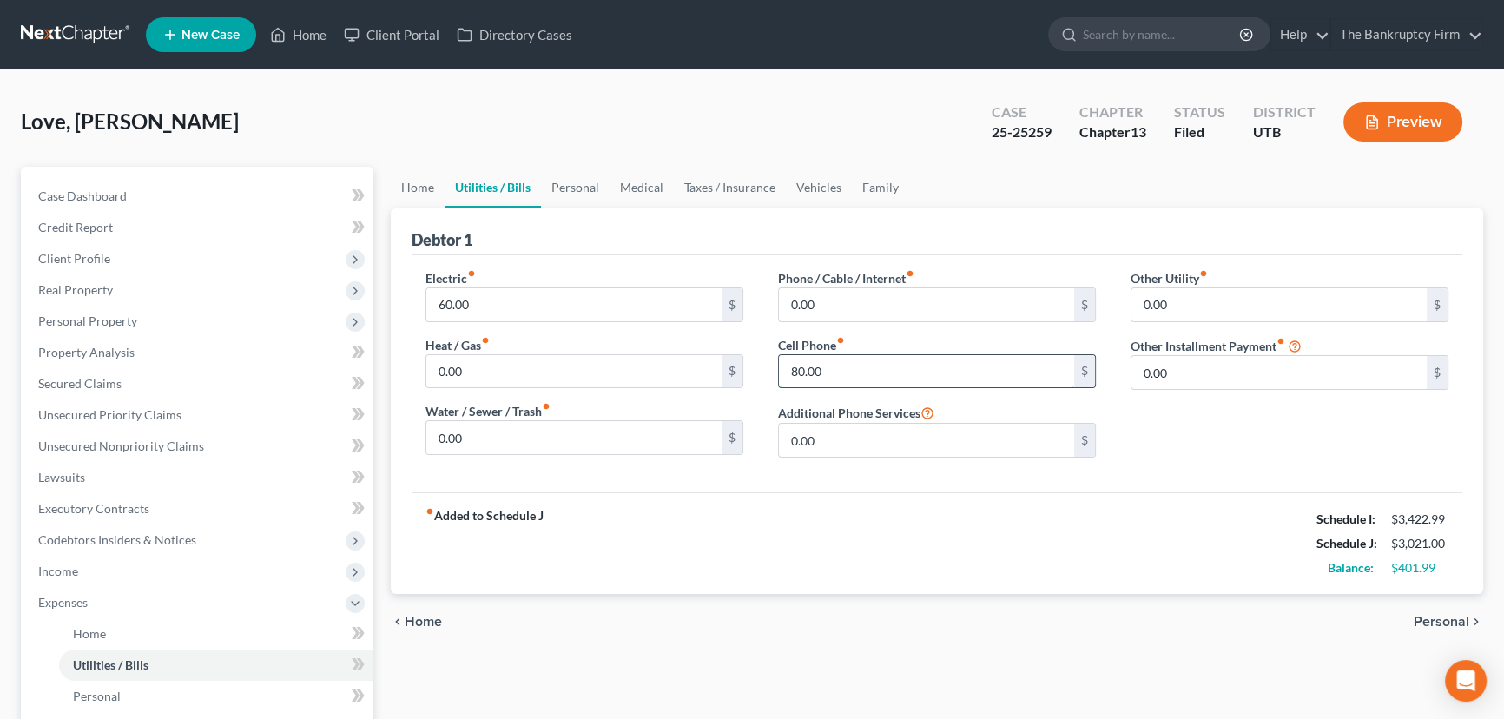
click at [786, 372] on input "80.00" at bounding box center [926, 371] width 295 height 33
click at [790, 372] on input "80.00" at bounding box center [926, 371] width 295 height 33
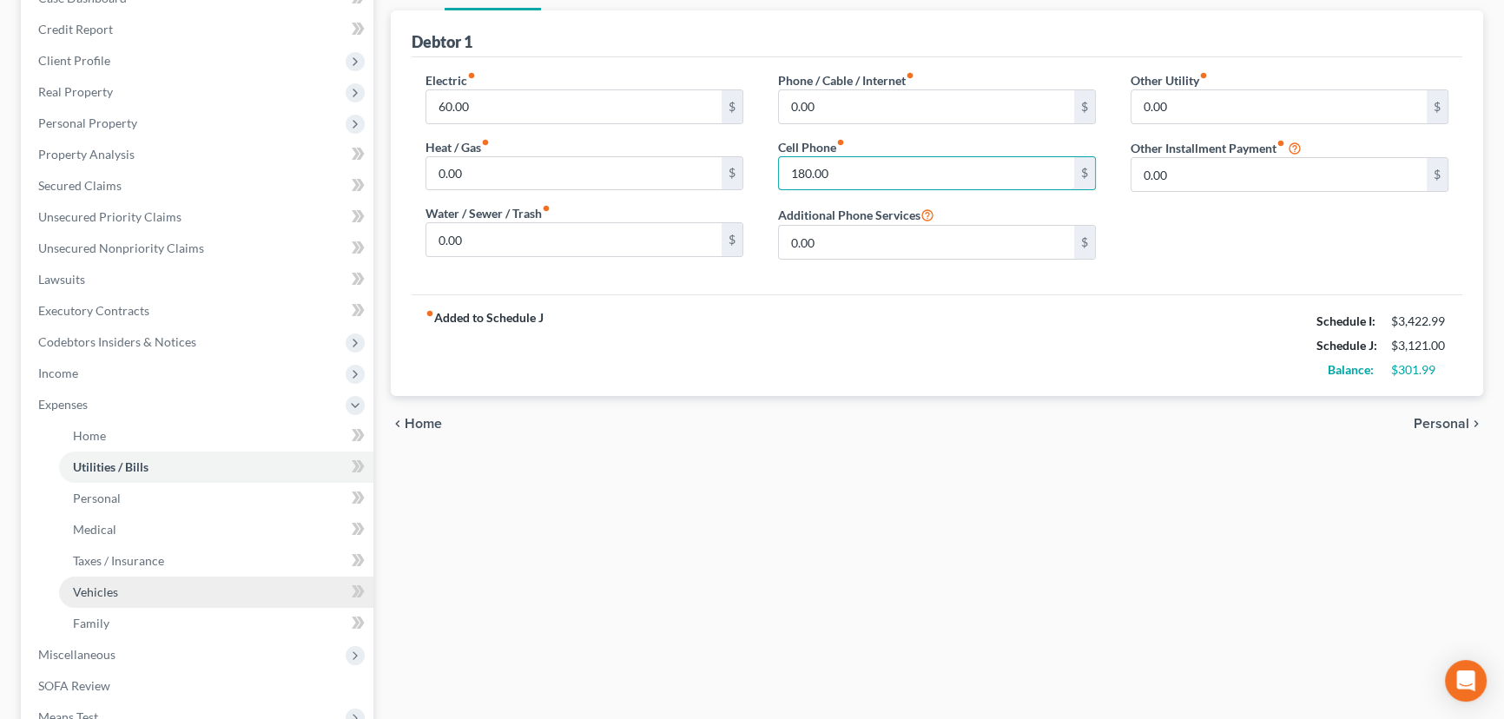
scroll to position [451, 0]
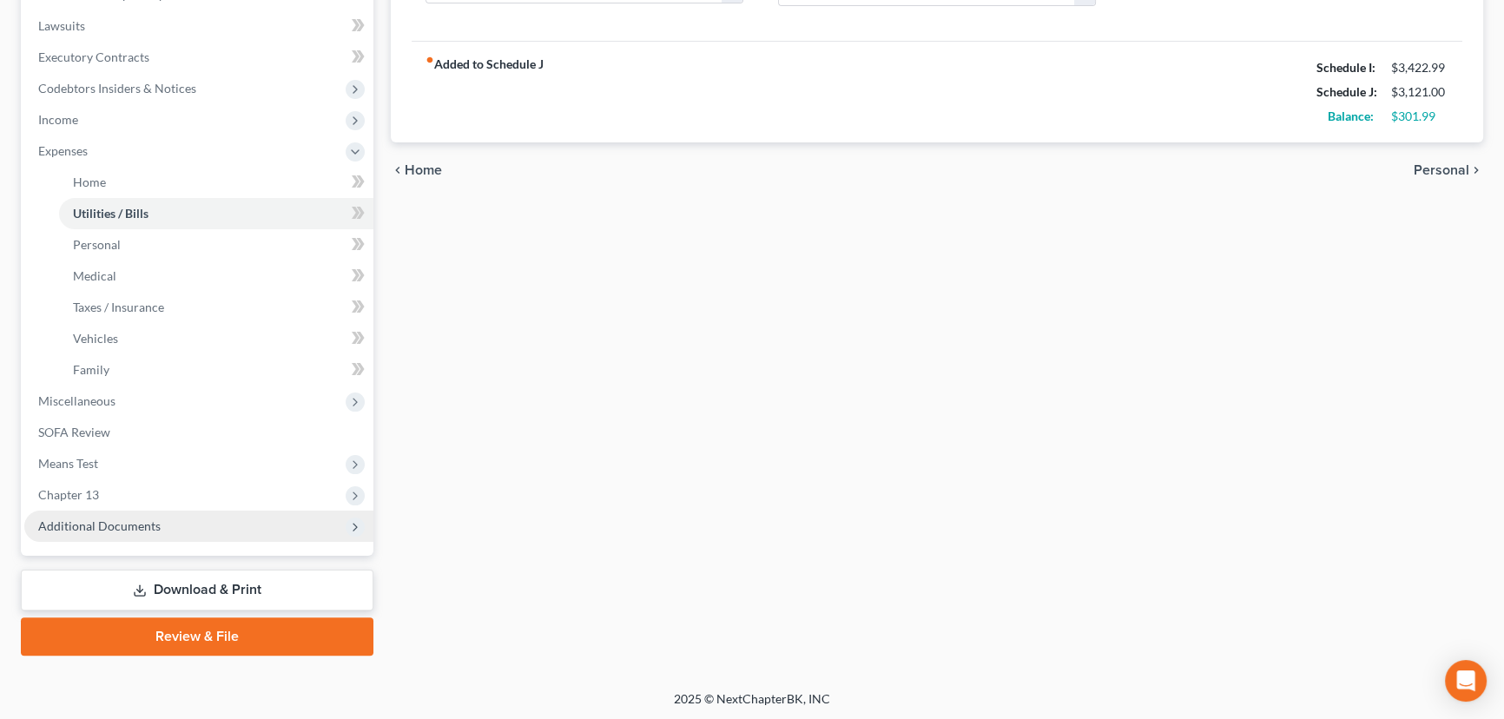
type input "180.00"
click at [133, 522] on span "Additional Documents" at bounding box center [99, 525] width 122 height 15
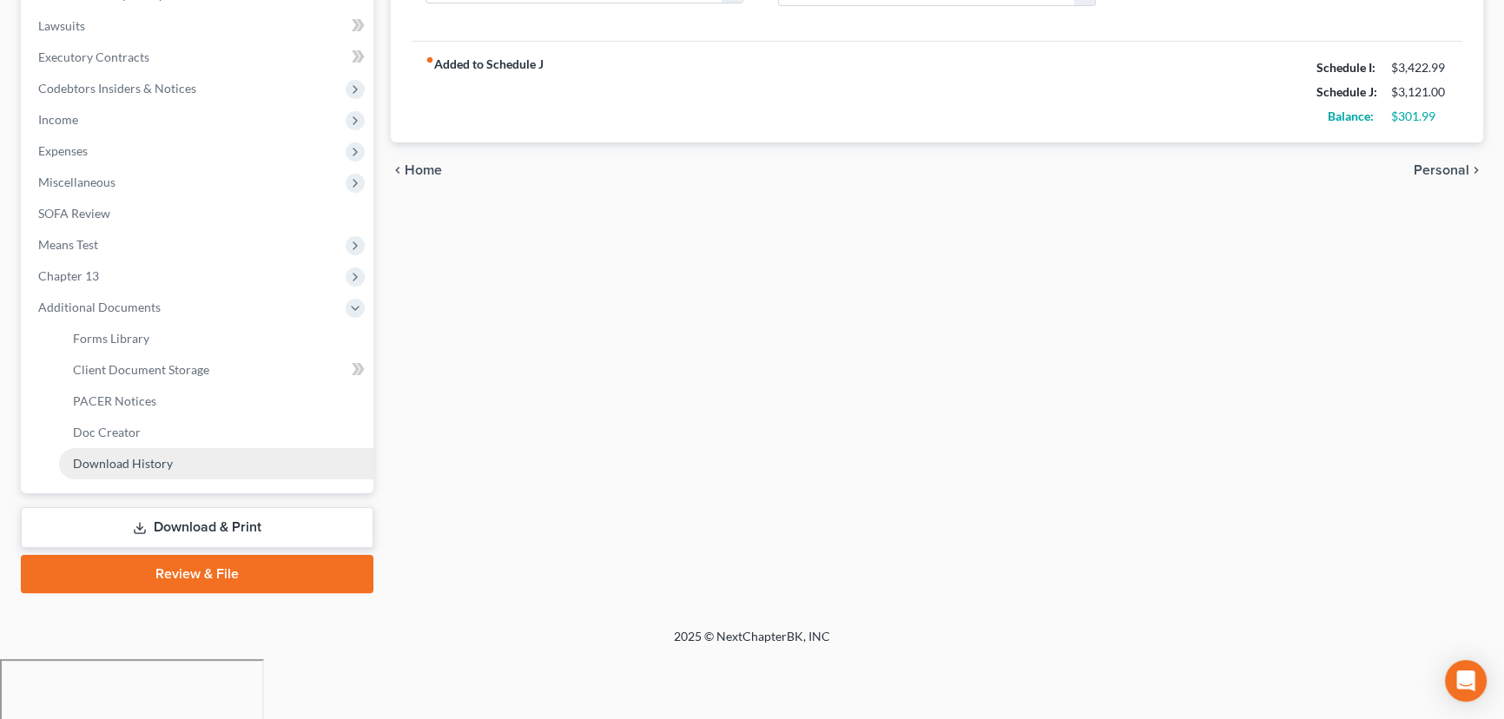
scroll to position [389, 0]
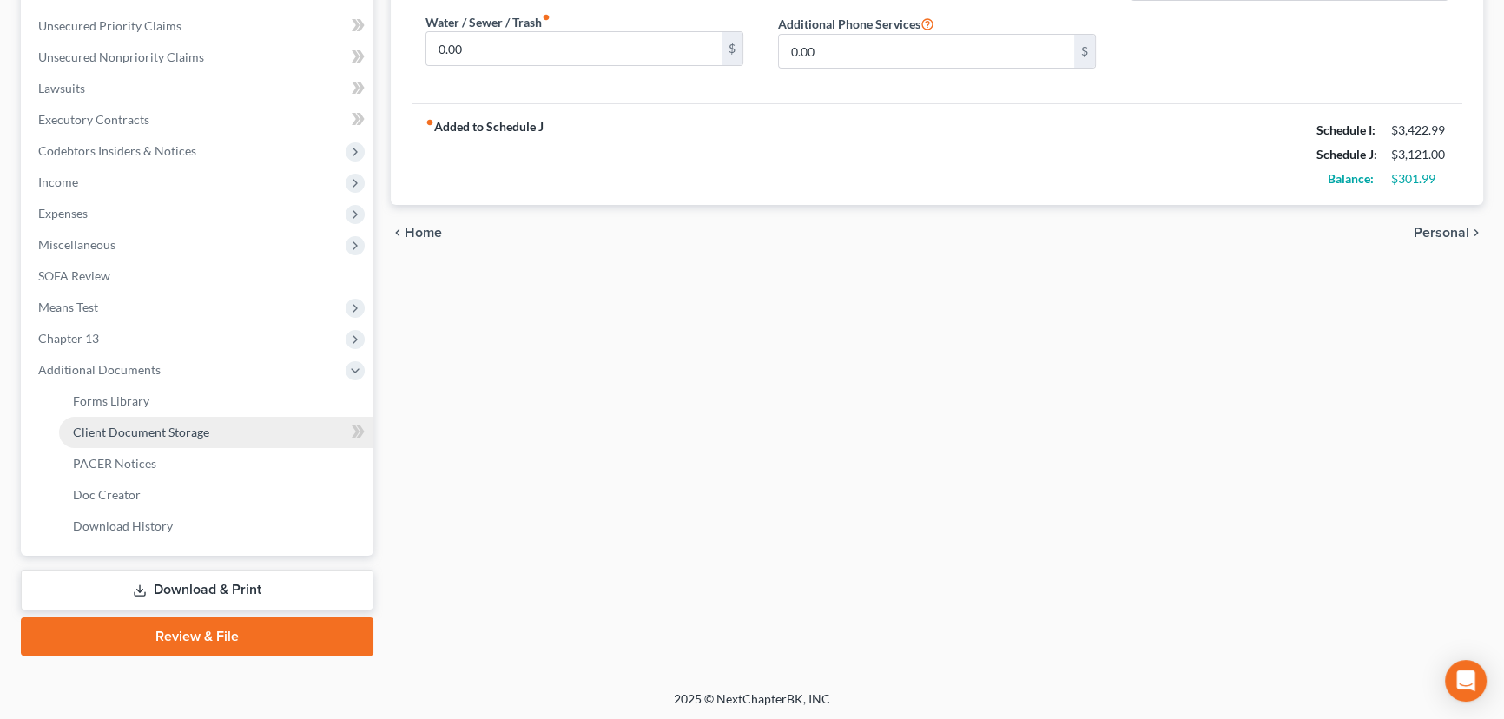
click at [161, 434] on span "Client Document Storage" at bounding box center [141, 431] width 136 height 15
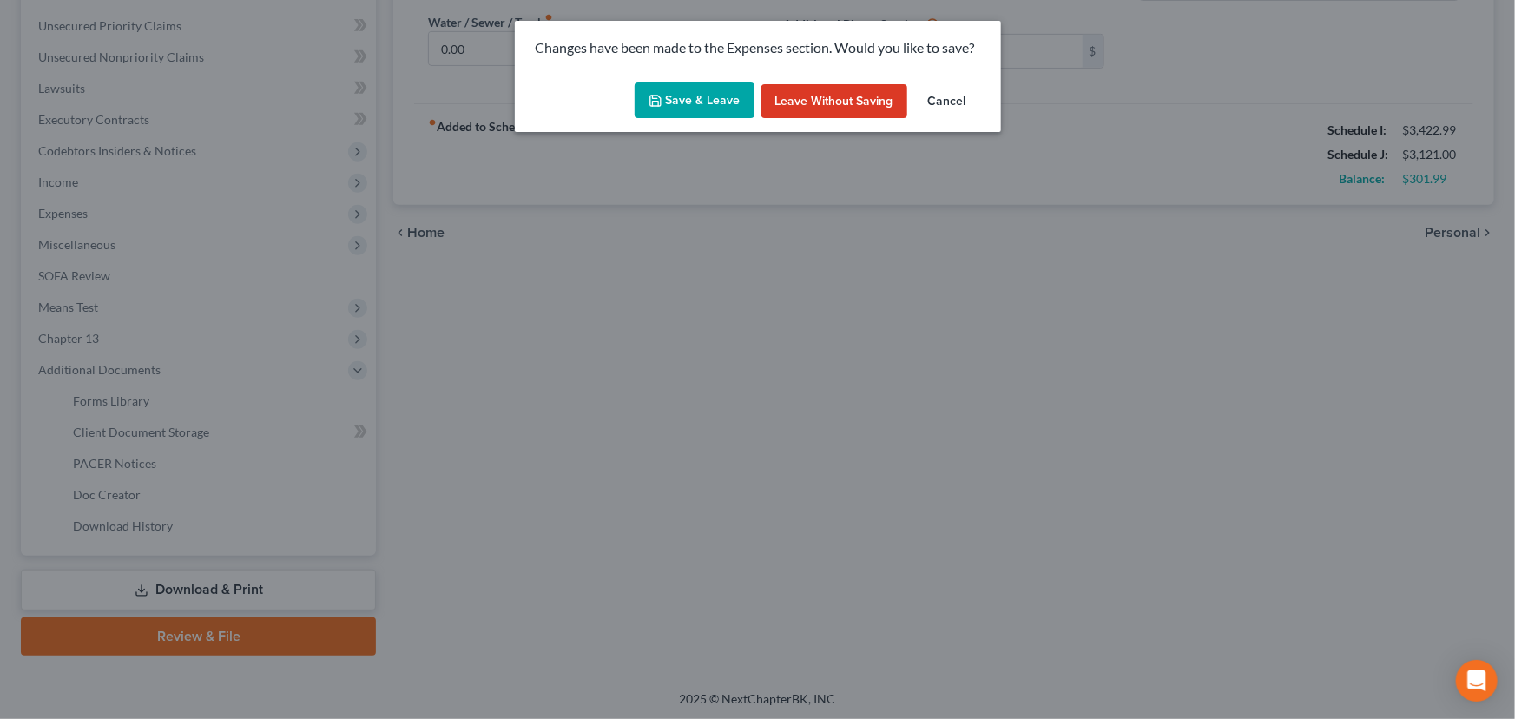
click at [723, 95] on button "Save & Leave" at bounding box center [695, 100] width 120 height 36
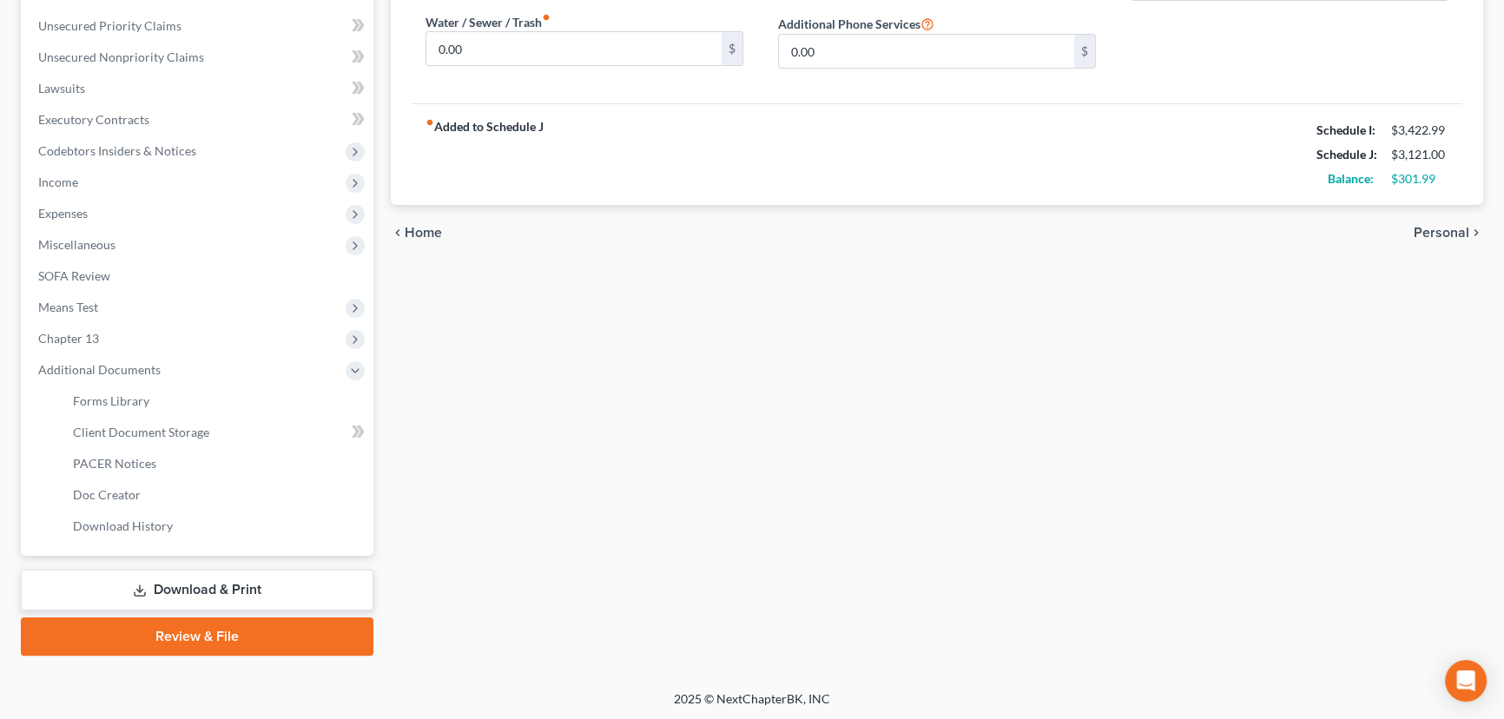
select select "30"
select select "26"
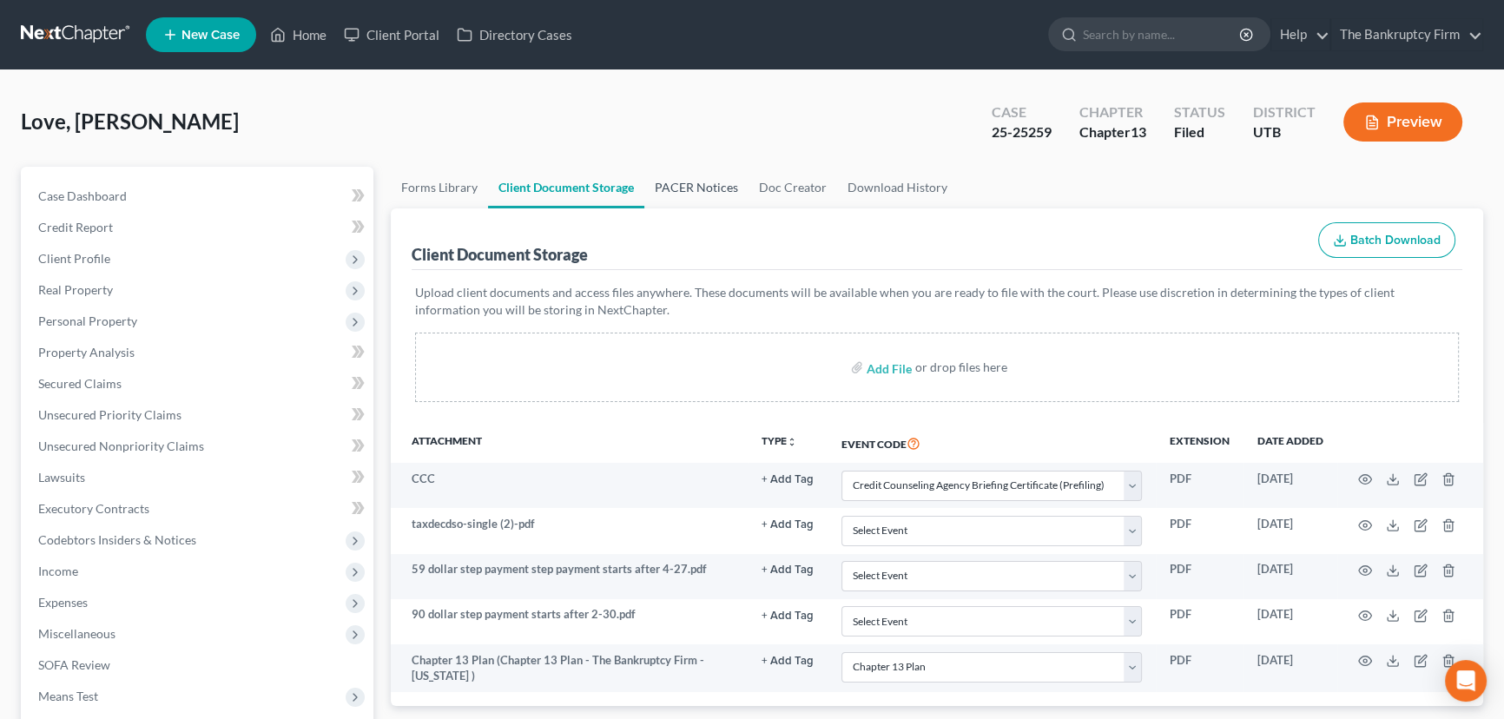
click at [682, 184] on link "PACER Notices" at bounding box center [696, 188] width 104 height 42
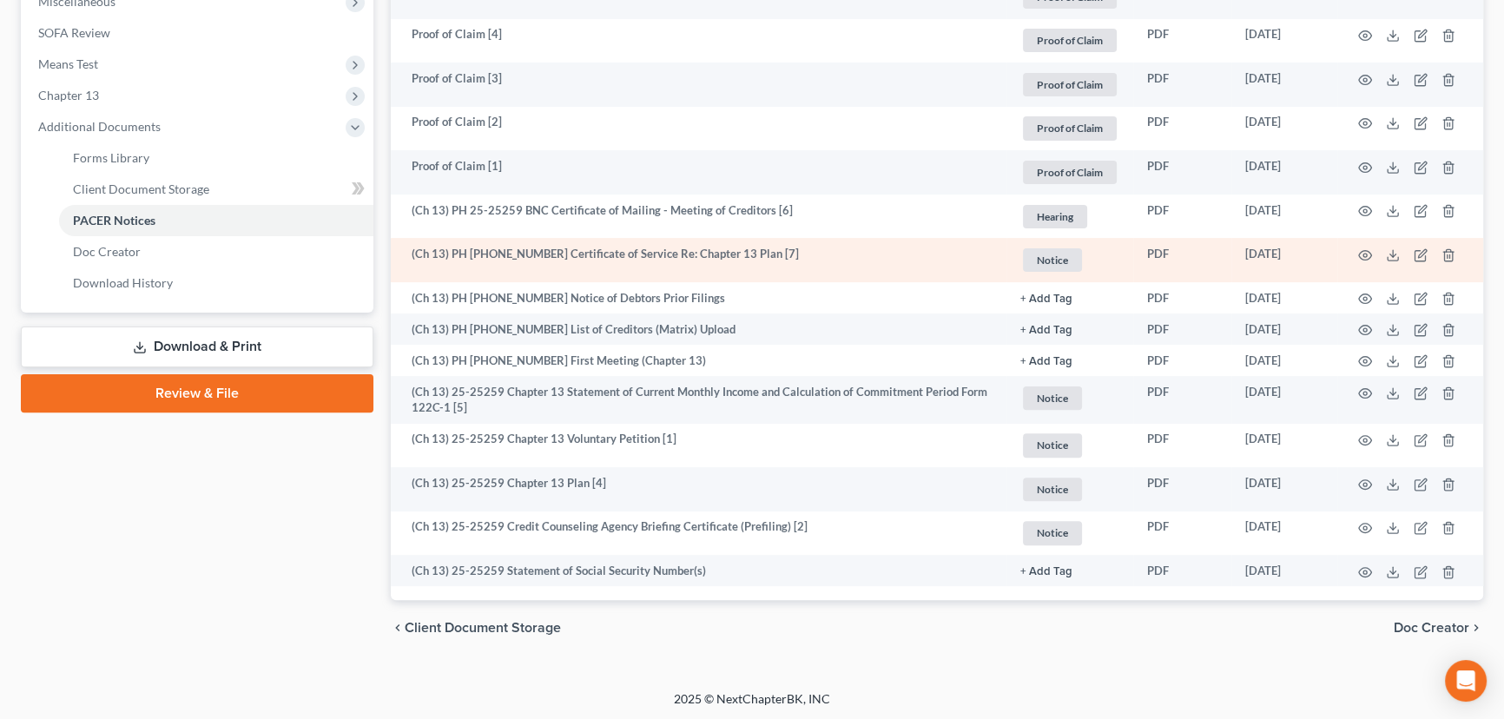
scroll to position [633, 0]
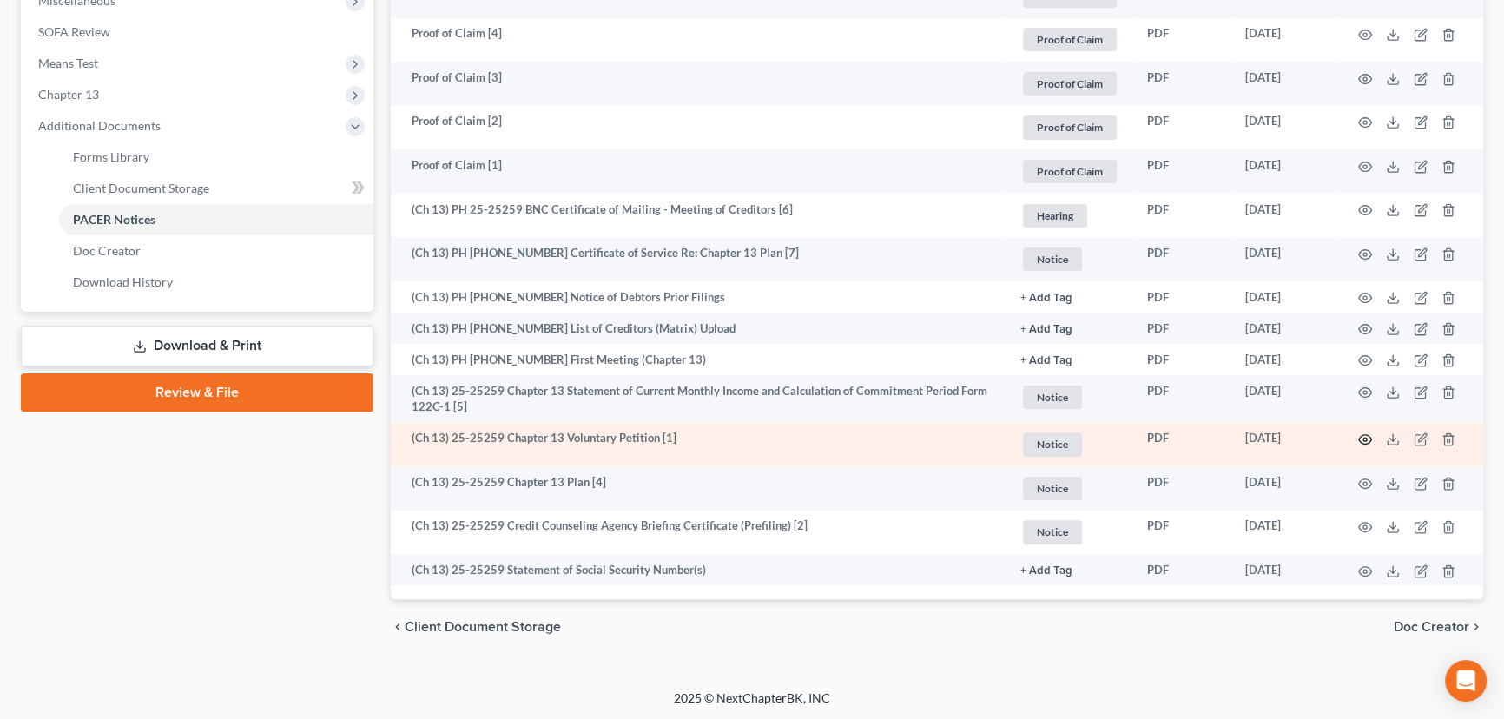
click at [1114, 434] on icon "button" at bounding box center [1365, 439] width 14 height 14
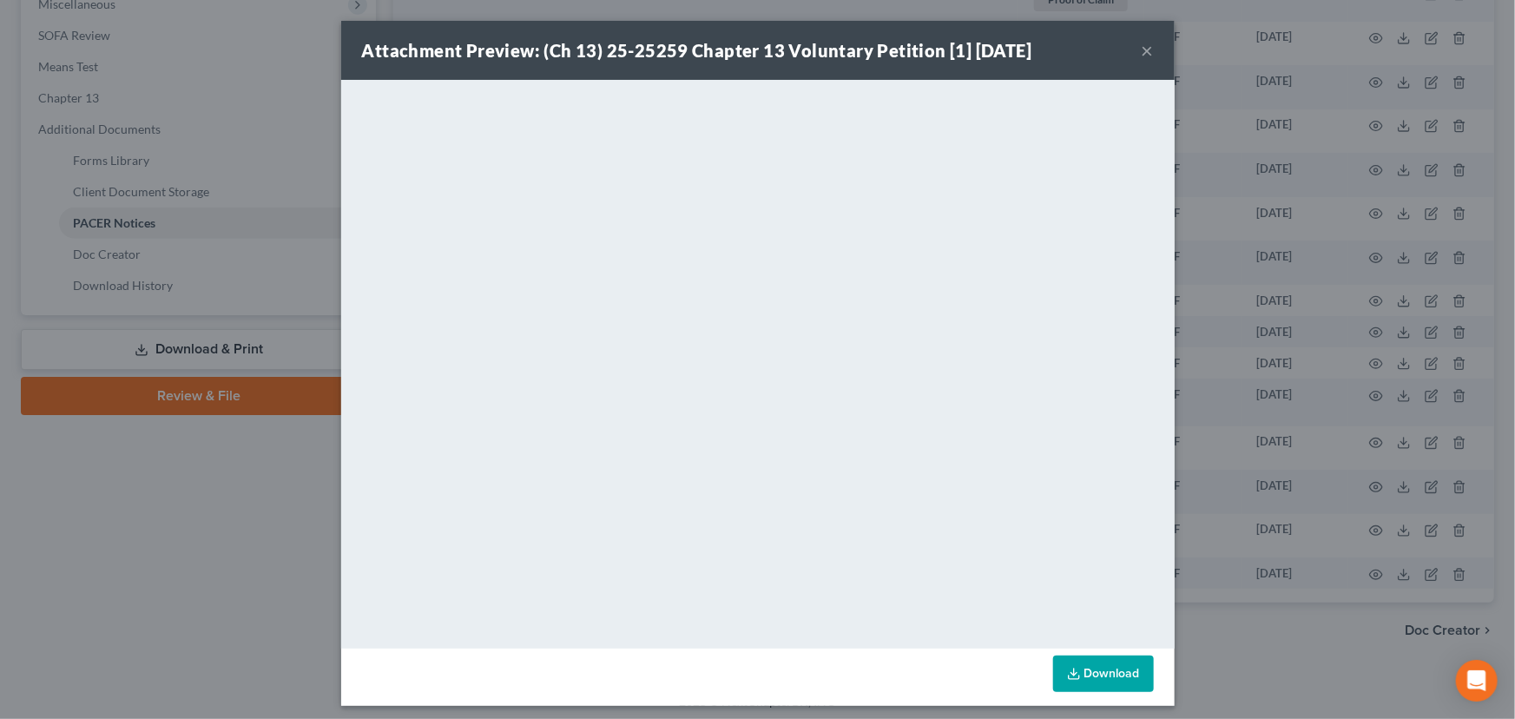
click at [1114, 49] on button "×" at bounding box center [1148, 50] width 12 height 21
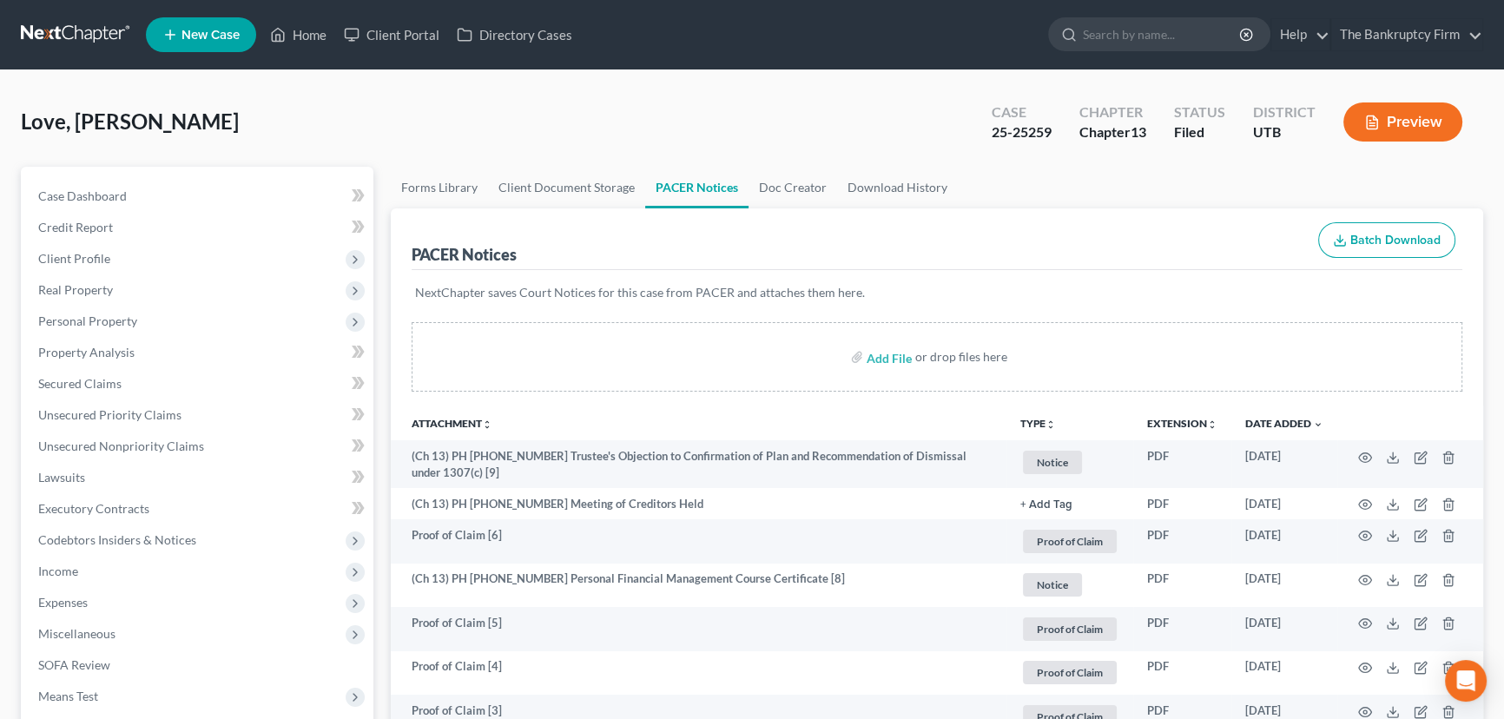
scroll to position [0, 0]
click at [322, 35] on link "Home" at bounding box center [298, 34] width 74 height 31
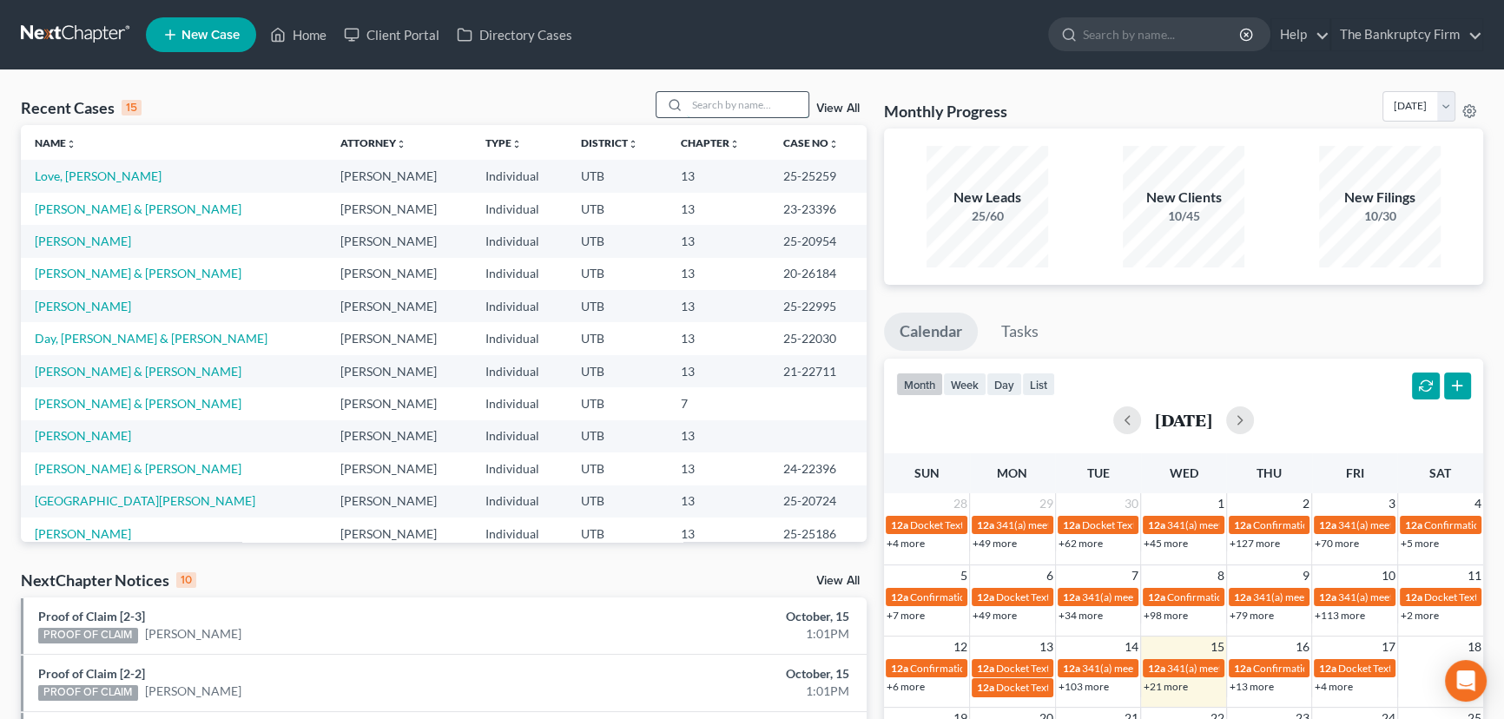
click at [717, 102] on input "search" at bounding box center [748, 104] width 122 height 25
type input "Martin"
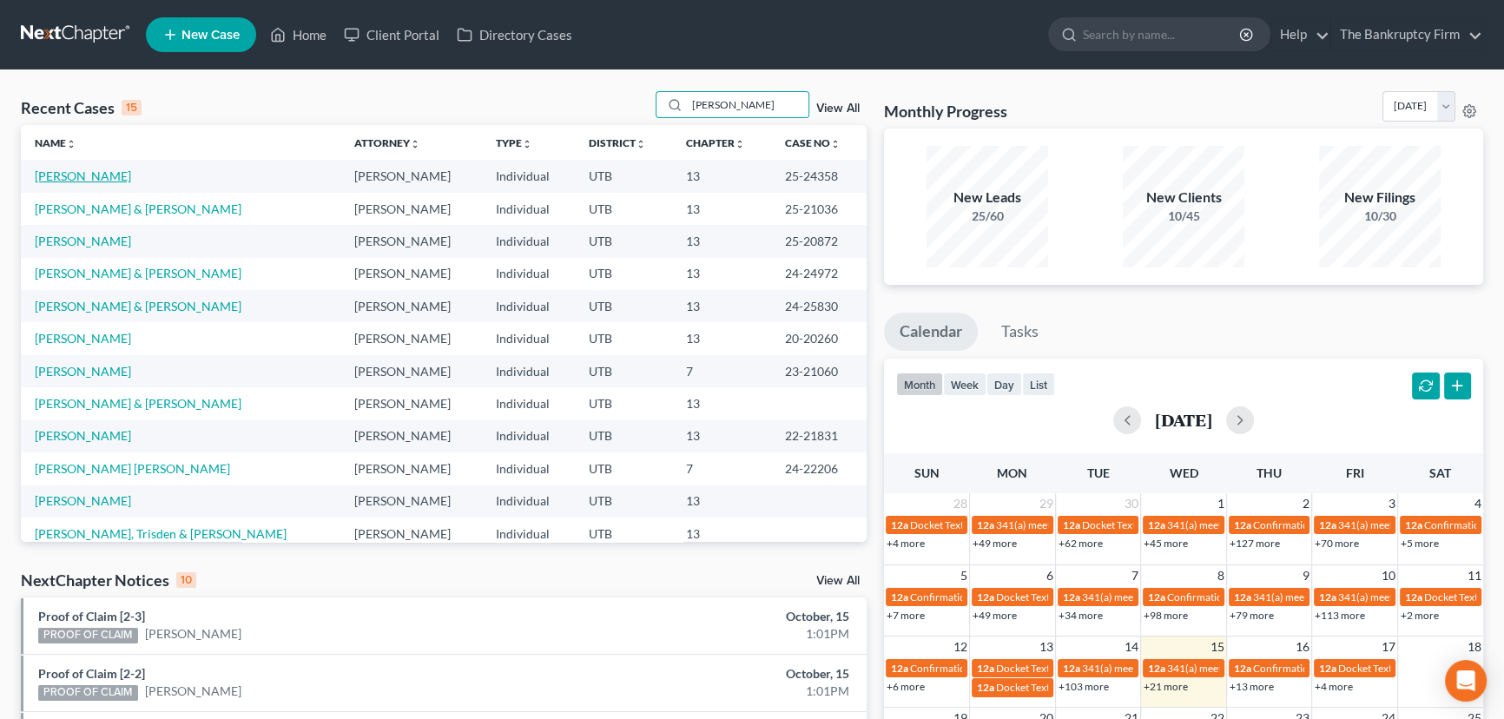
click at [87, 179] on link "Martin, Alyssa" at bounding box center [83, 175] width 96 height 15
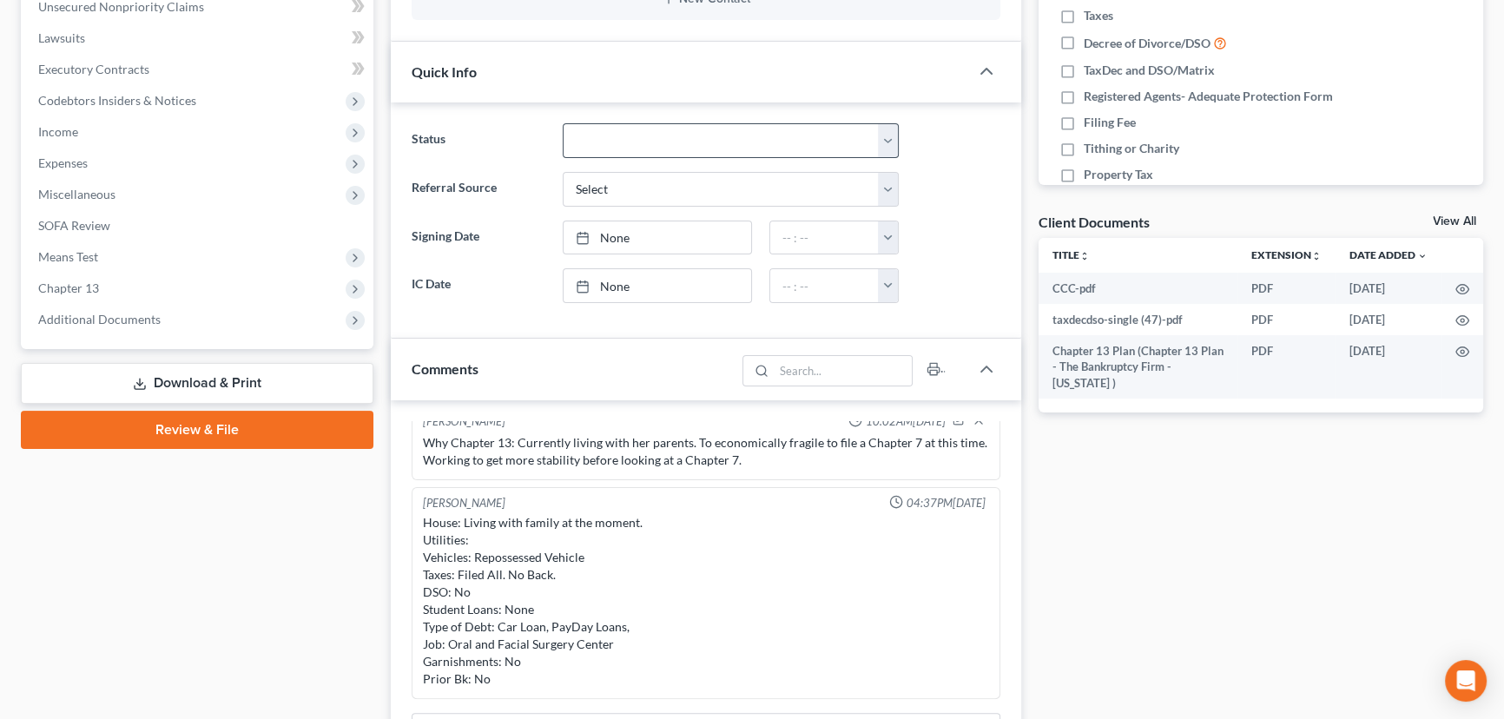
scroll to position [473, 0]
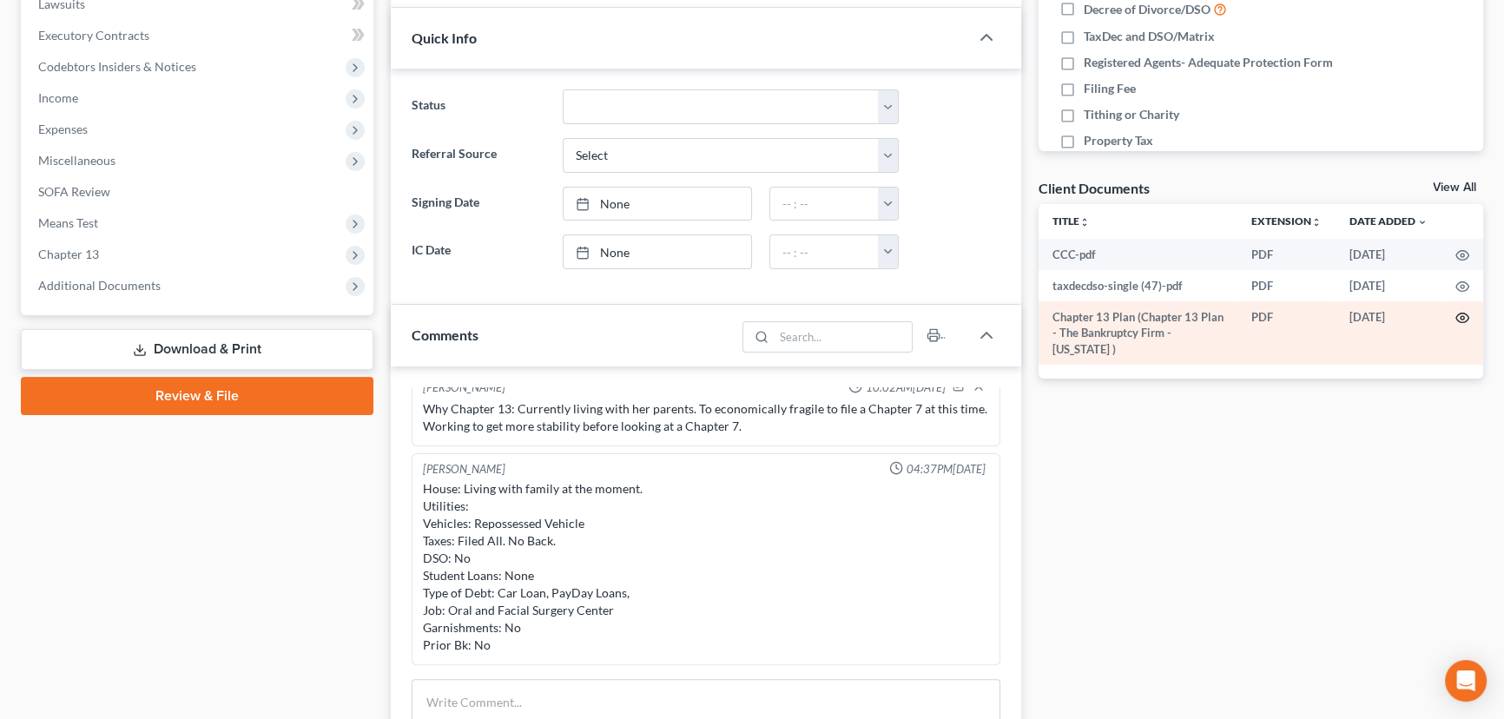
click at [1114, 315] on icon "button" at bounding box center [1462, 318] width 14 height 14
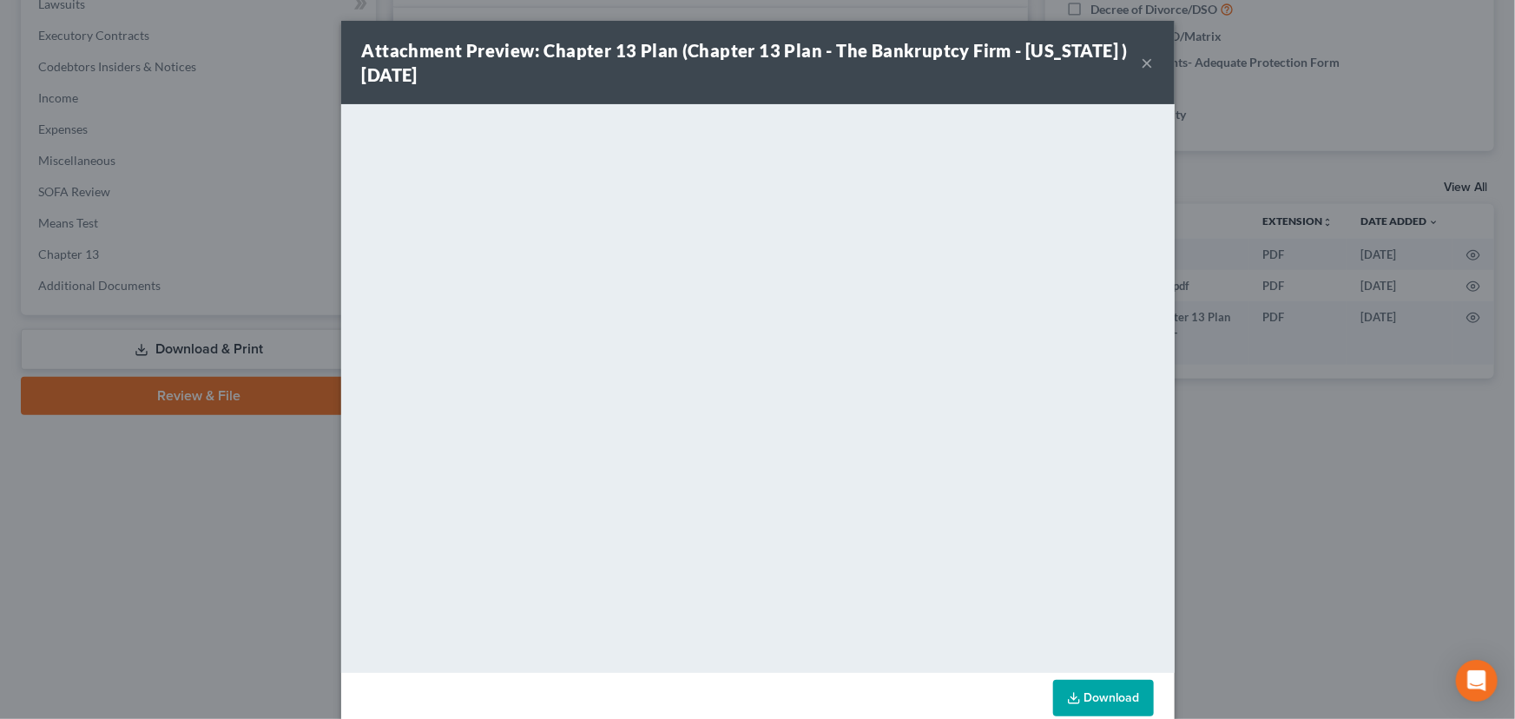
click at [1114, 58] on button "×" at bounding box center [1148, 62] width 12 height 21
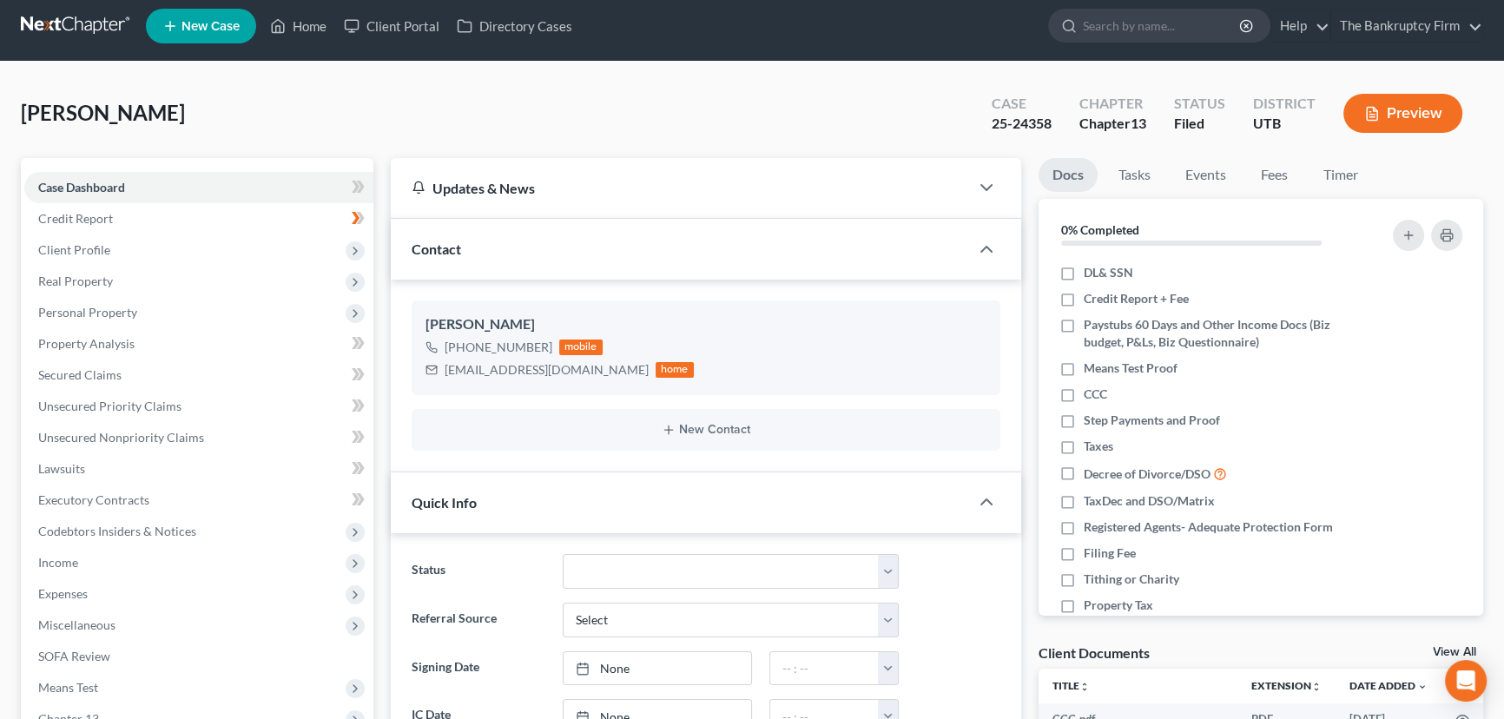
scroll to position [0, 0]
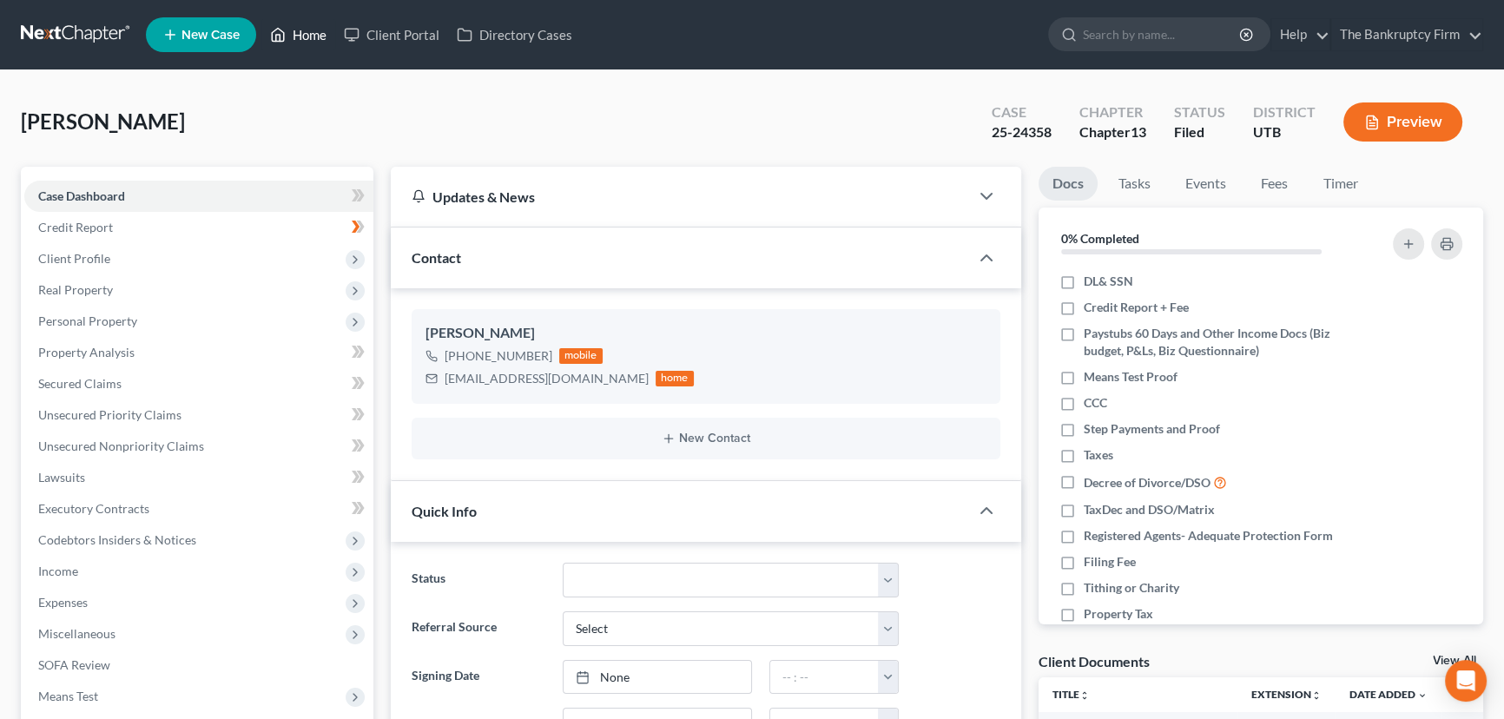
drag, startPoint x: 316, startPoint y: 34, endPoint x: 478, endPoint y: 125, distance: 186.2
click at [316, 34] on link "Home" at bounding box center [298, 34] width 74 height 31
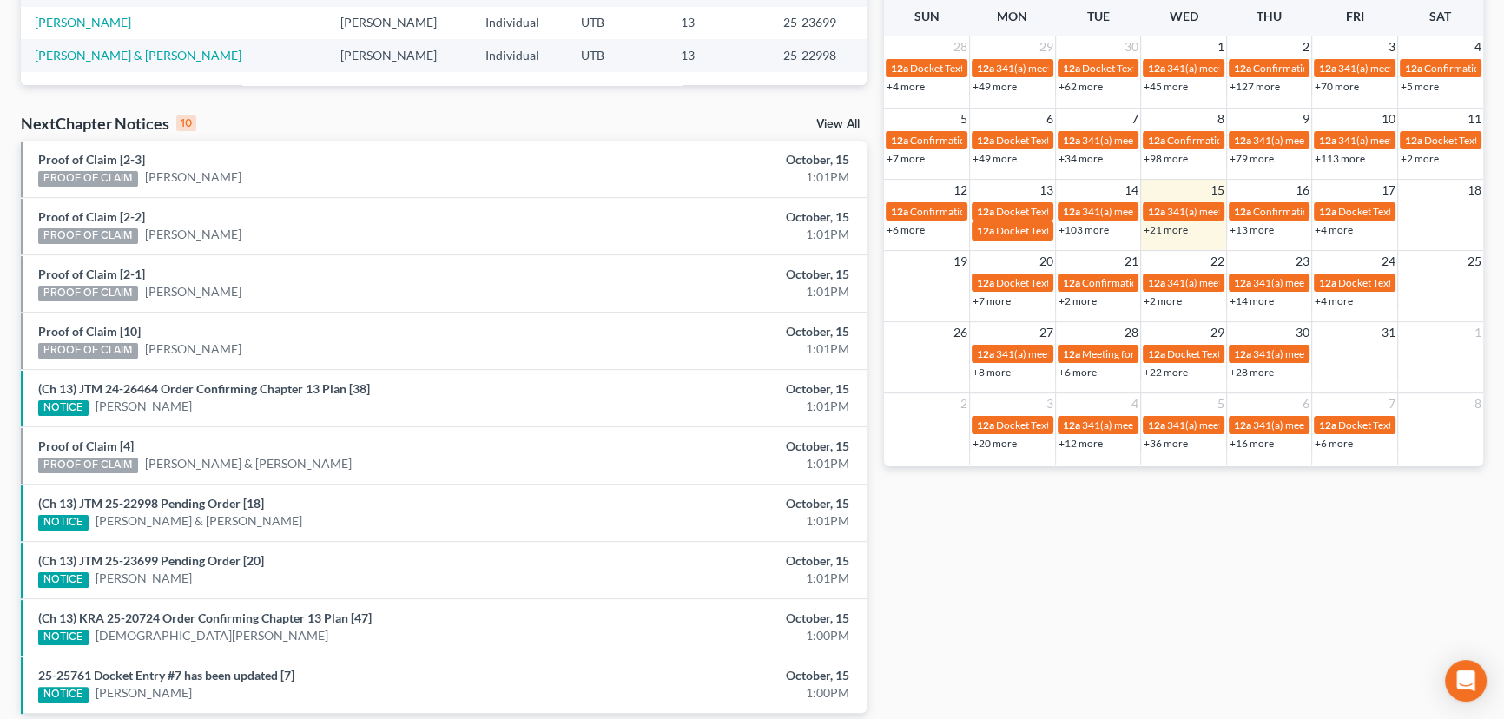
scroll to position [473, 0]
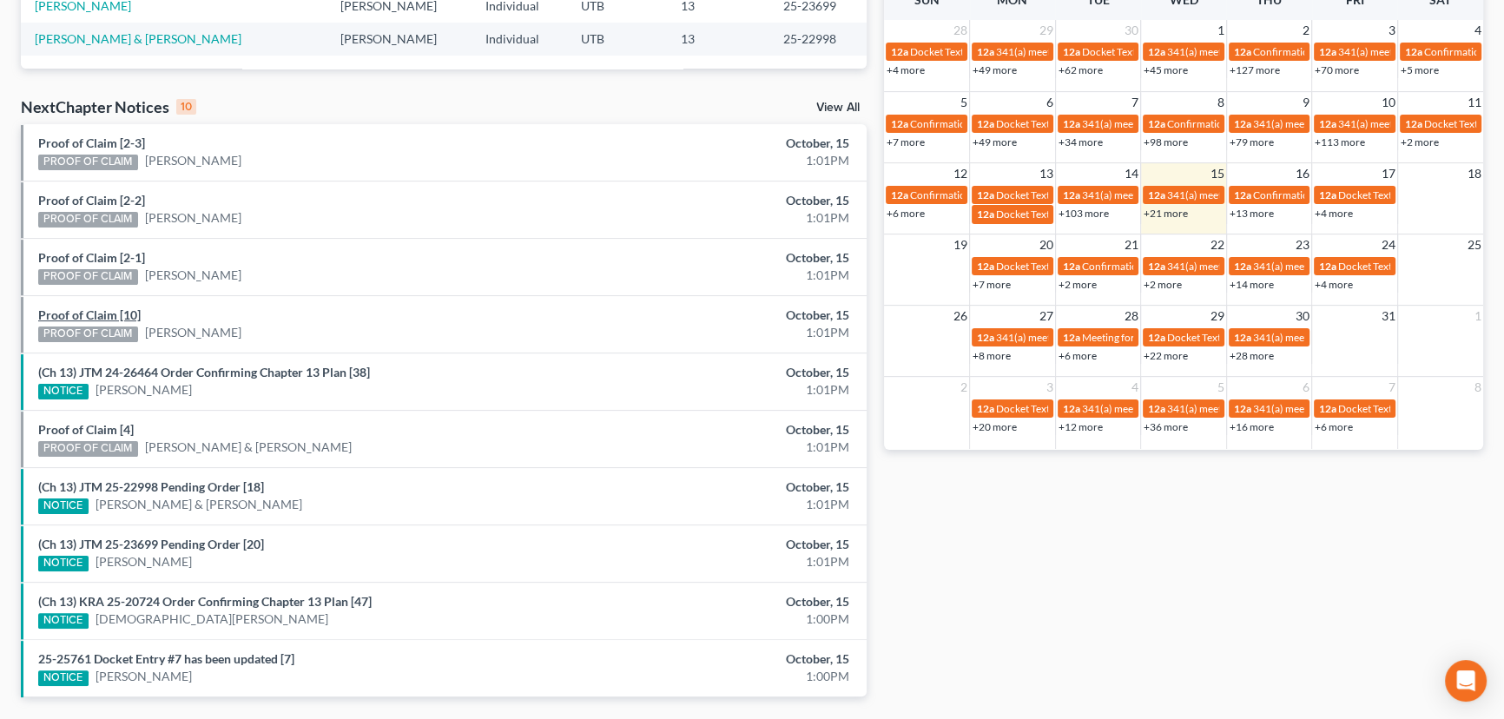
click at [85, 311] on link "Proof of Claim [10]" at bounding box center [89, 314] width 102 height 15
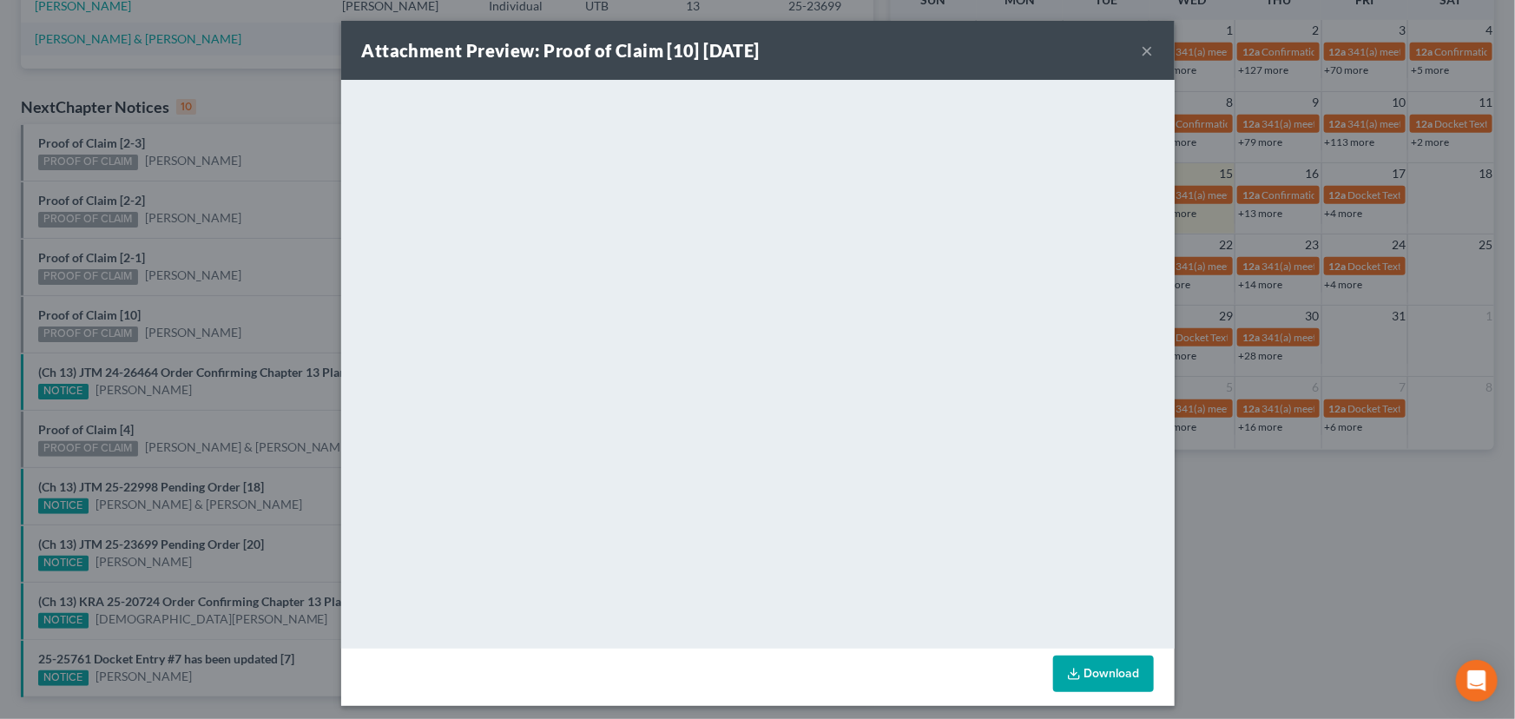
click at [190, 306] on div "Attachment Preview: Proof of Claim [10] 10/15/2025 × <object ng-attr-data='http…" at bounding box center [757, 359] width 1515 height 719
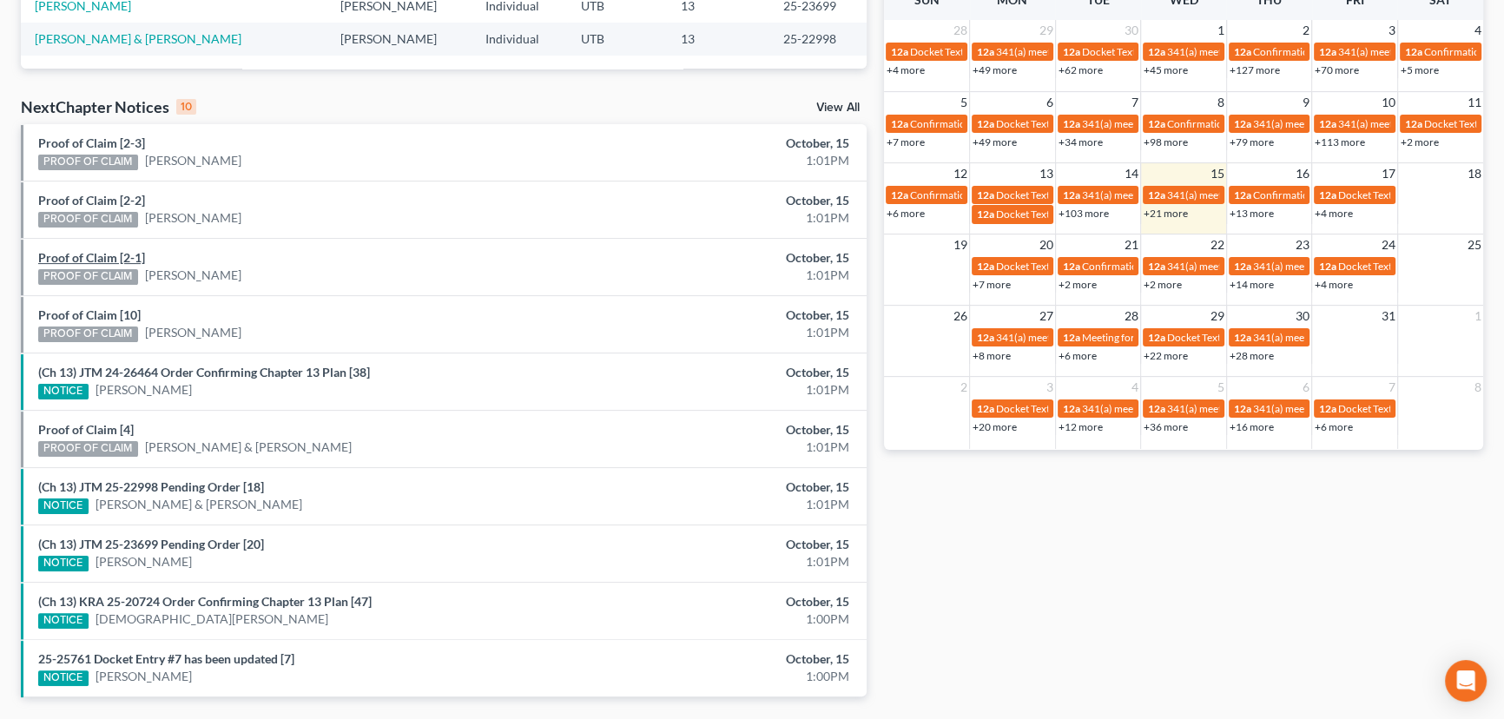
click at [93, 258] on link "Proof of Claim [2-1]" at bounding box center [91, 257] width 107 height 15
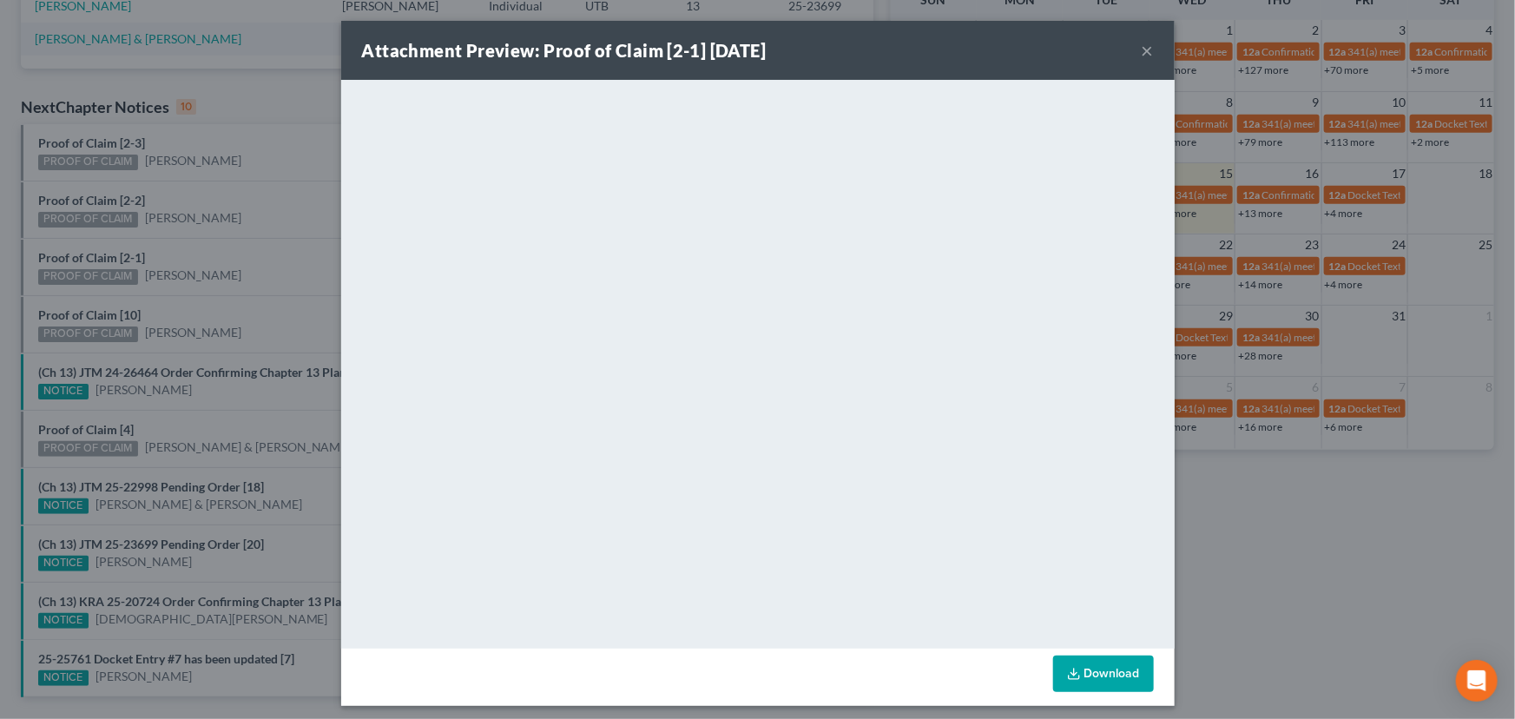
click at [207, 252] on div "Attachment Preview: Proof of Claim [2-1] 10/15/2025 × <object ng-attr-data='htt…" at bounding box center [757, 359] width 1515 height 719
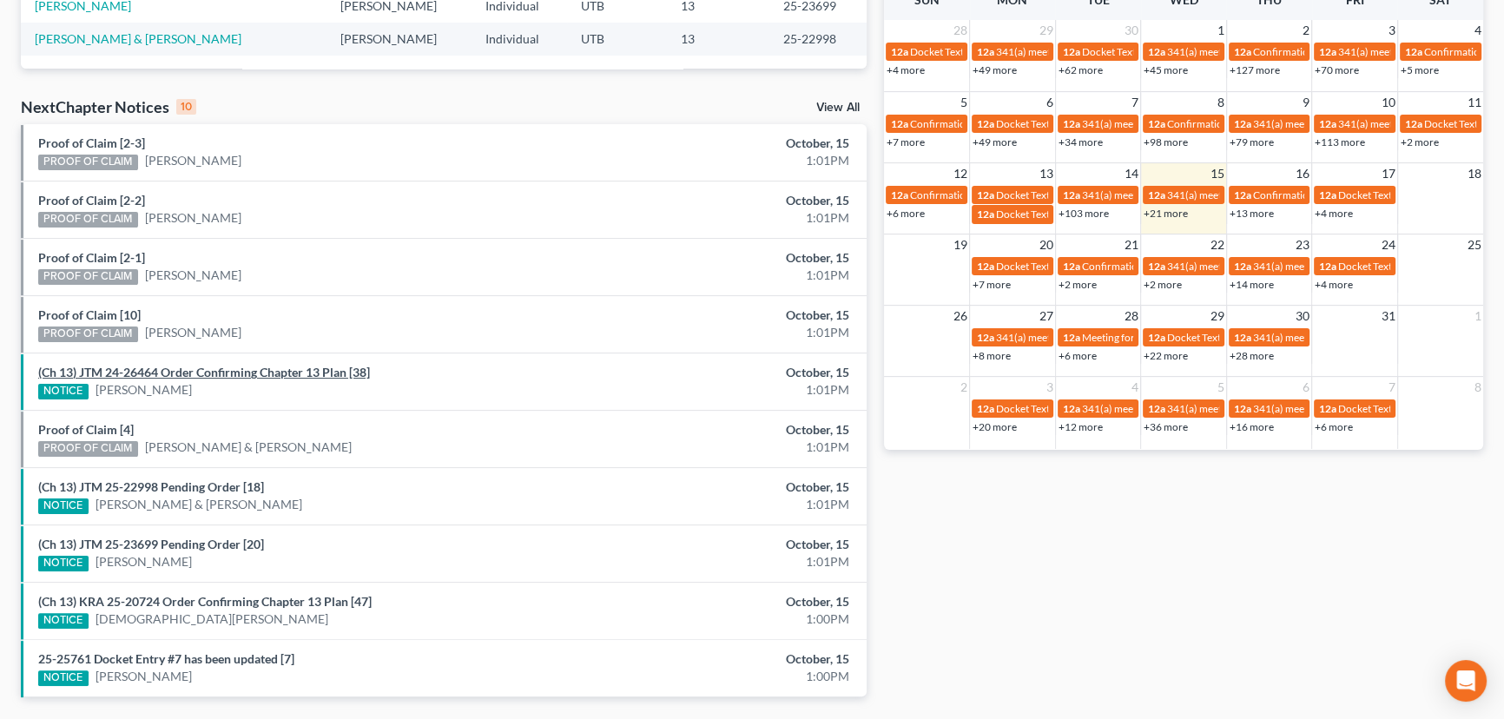
click at [220, 373] on link "(Ch 13) JTM 24-26464 Order Confirming Chapter 13 Plan [38]" at bounding box center [204, 372] width 332 height 15
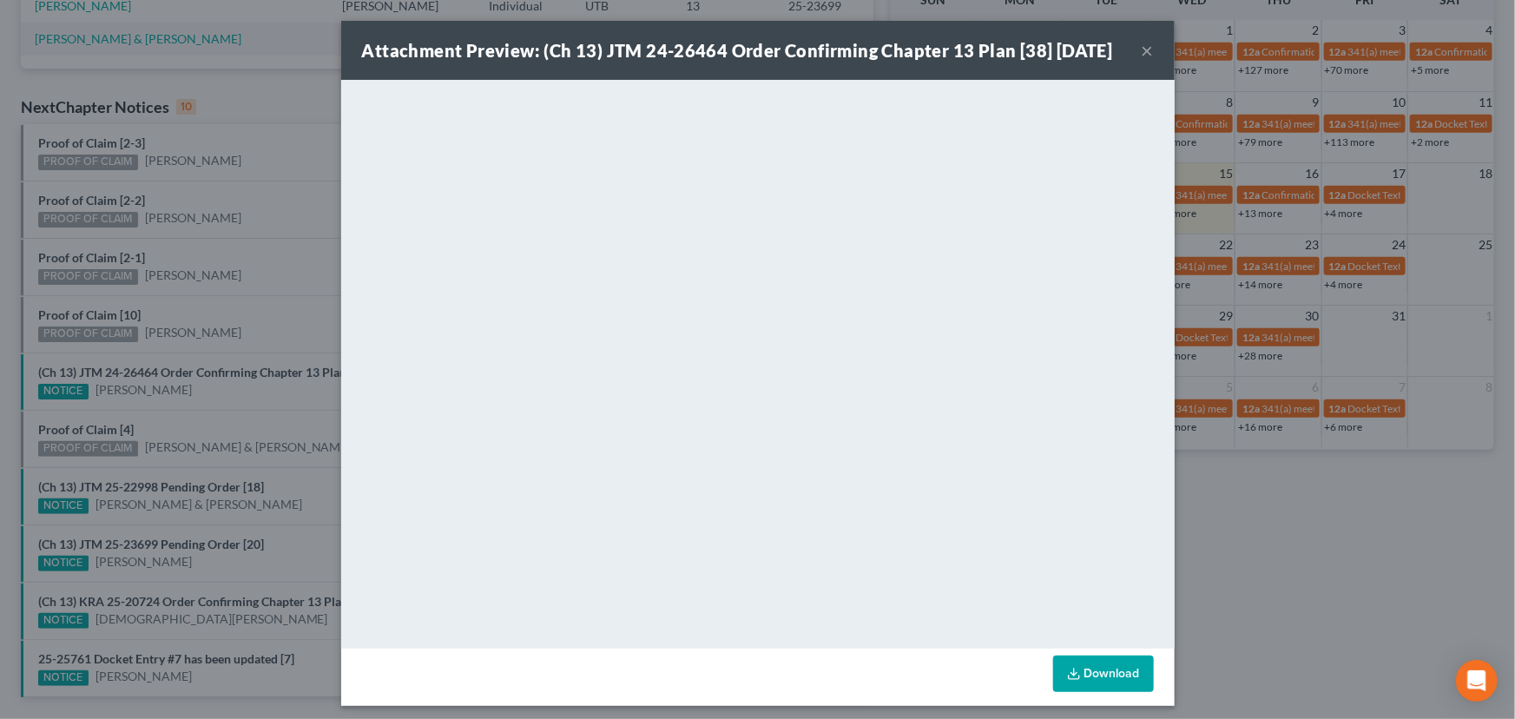
click at [248, 270] on div "Attachment Preview: (Ch 13) JTM 24-26464 Order Confirming Chapter 13 Plan [38] …" at bounding box center [757, 359] width 1515 height 719
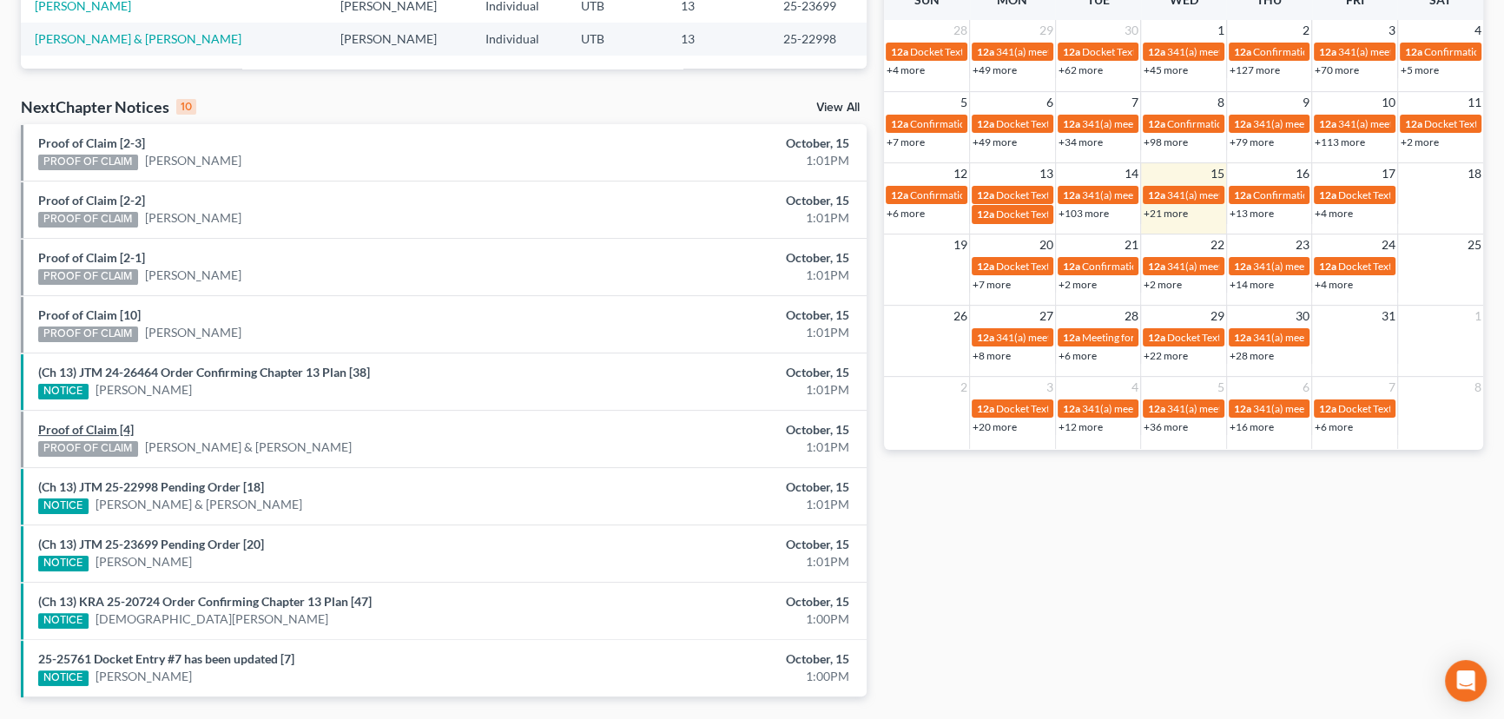
click at [116, 429] on link "Proof of Claim [4]" at bounding box center [85, 429] width 95 height 15
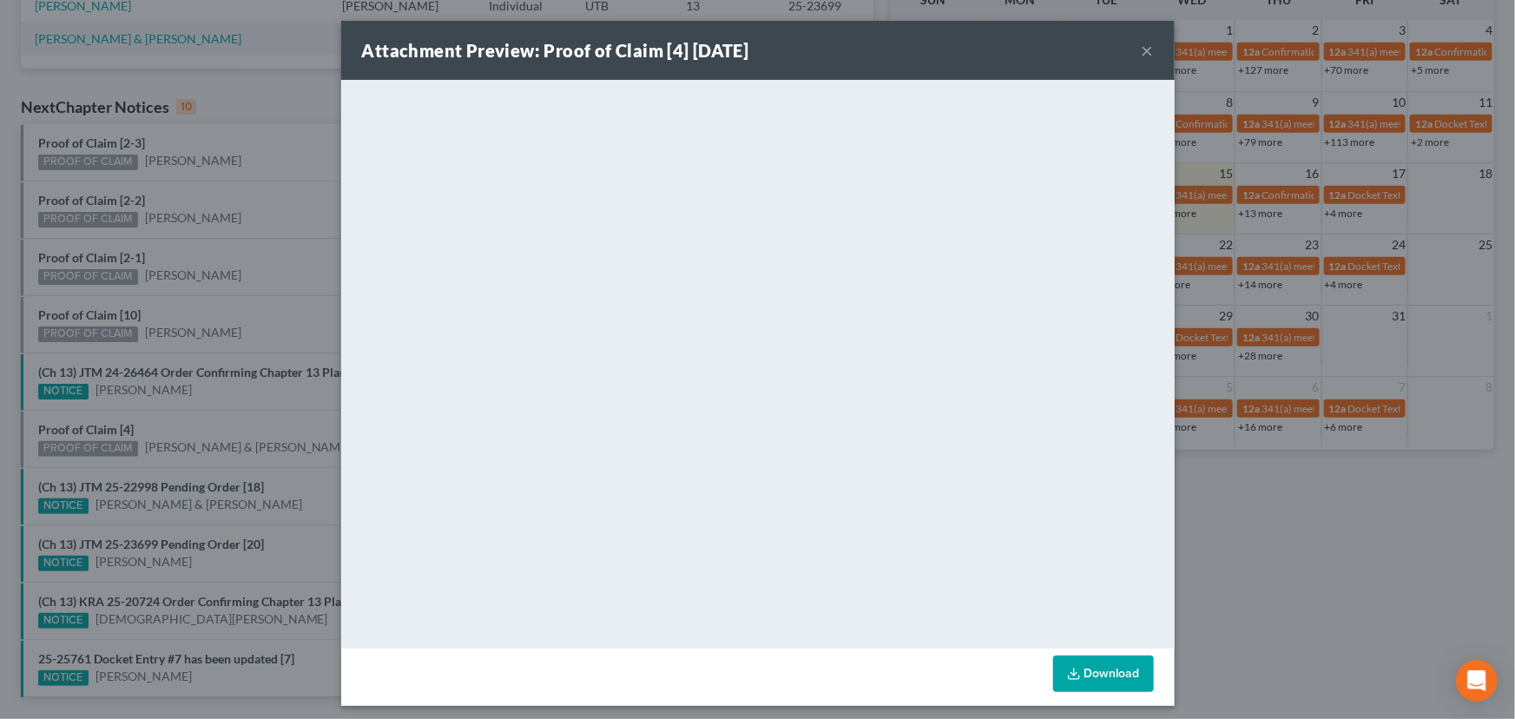
click at [181, 416] on div "Attachment Preview: Proof of Claim [4] 10/15/2025 × <object ng-attr-data='https…" at bounding box center [757, 359] width 1515 height 719
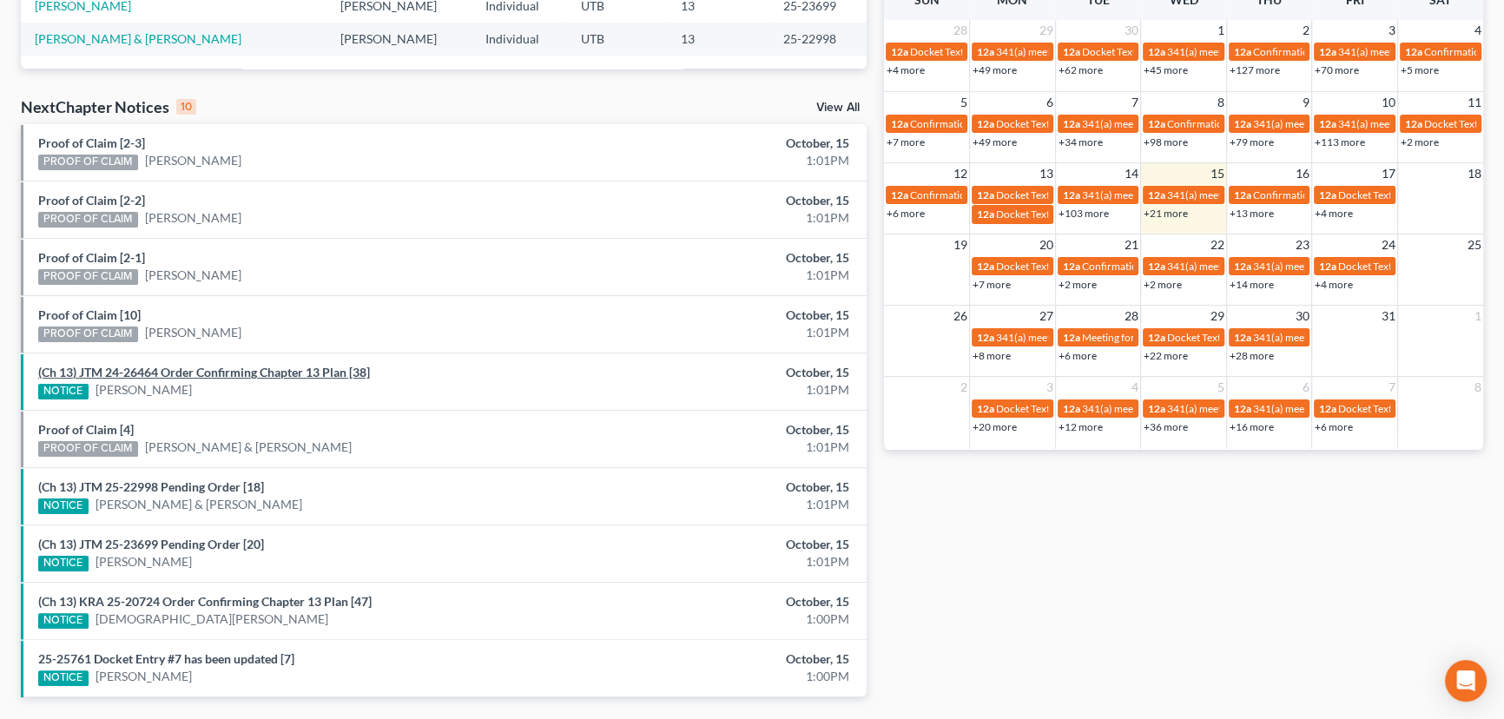
click at [74, 371] on link "(Ch 13) JTM 24-26464 Order Confirming Chapter 13 Plan [38]" at bounding box center [204, 372] width 332 height 15
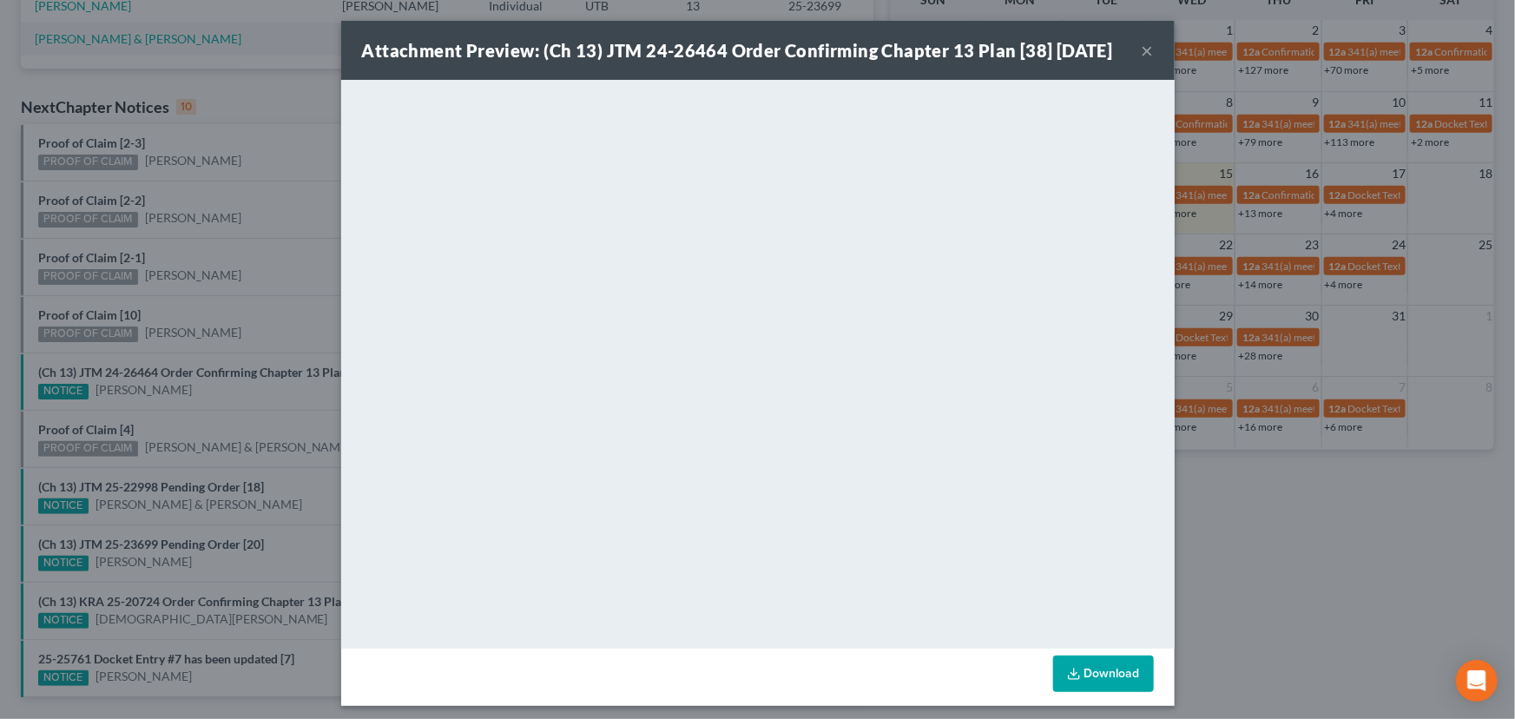
click at [113, 341] on div "Attachment Preview: (Ch 13) JTM 24-26464 Order Confirming Chapter 13 Plan [38] …" at bounding box center [757, 359] width 1515 height 719
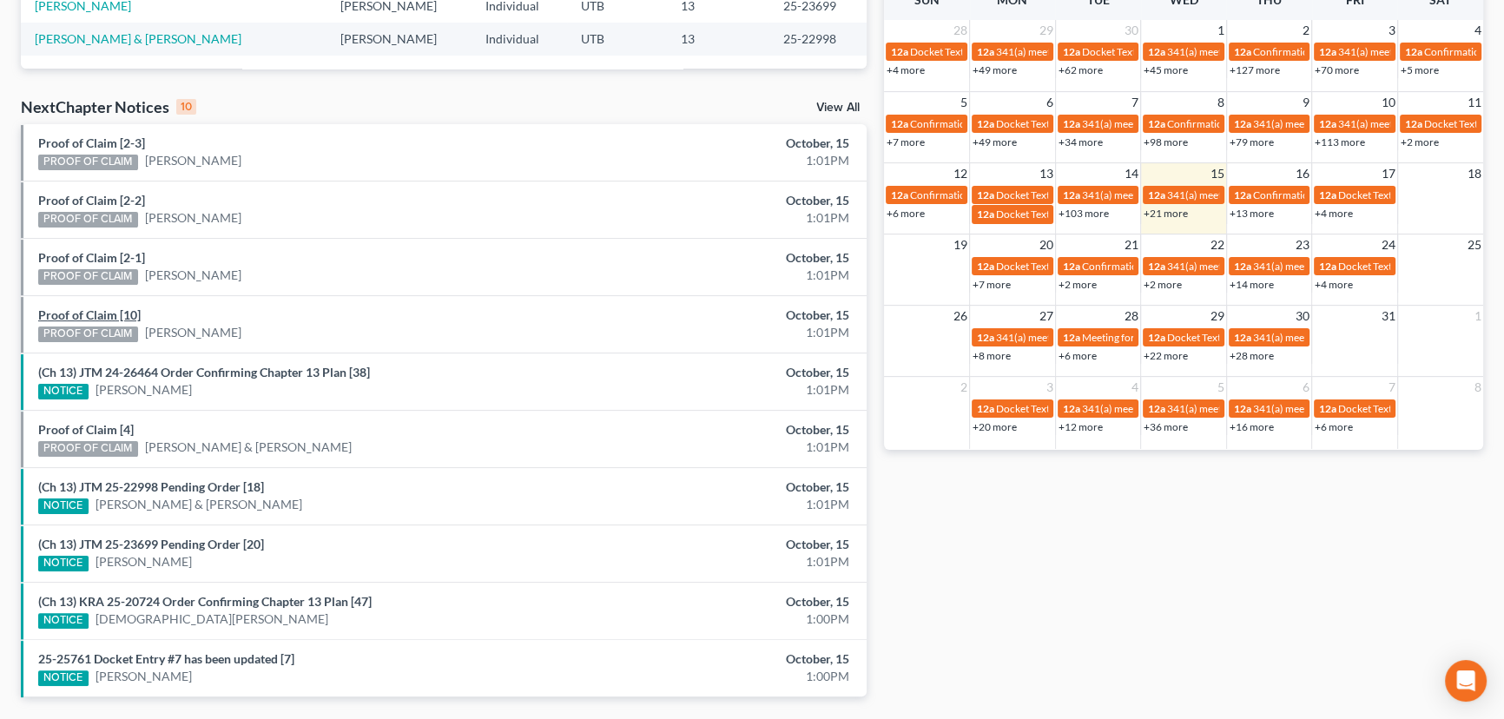
click at [95, 312] on link "Proof of Claim [10]" at bounding box center [89, 314] width 102 height 15
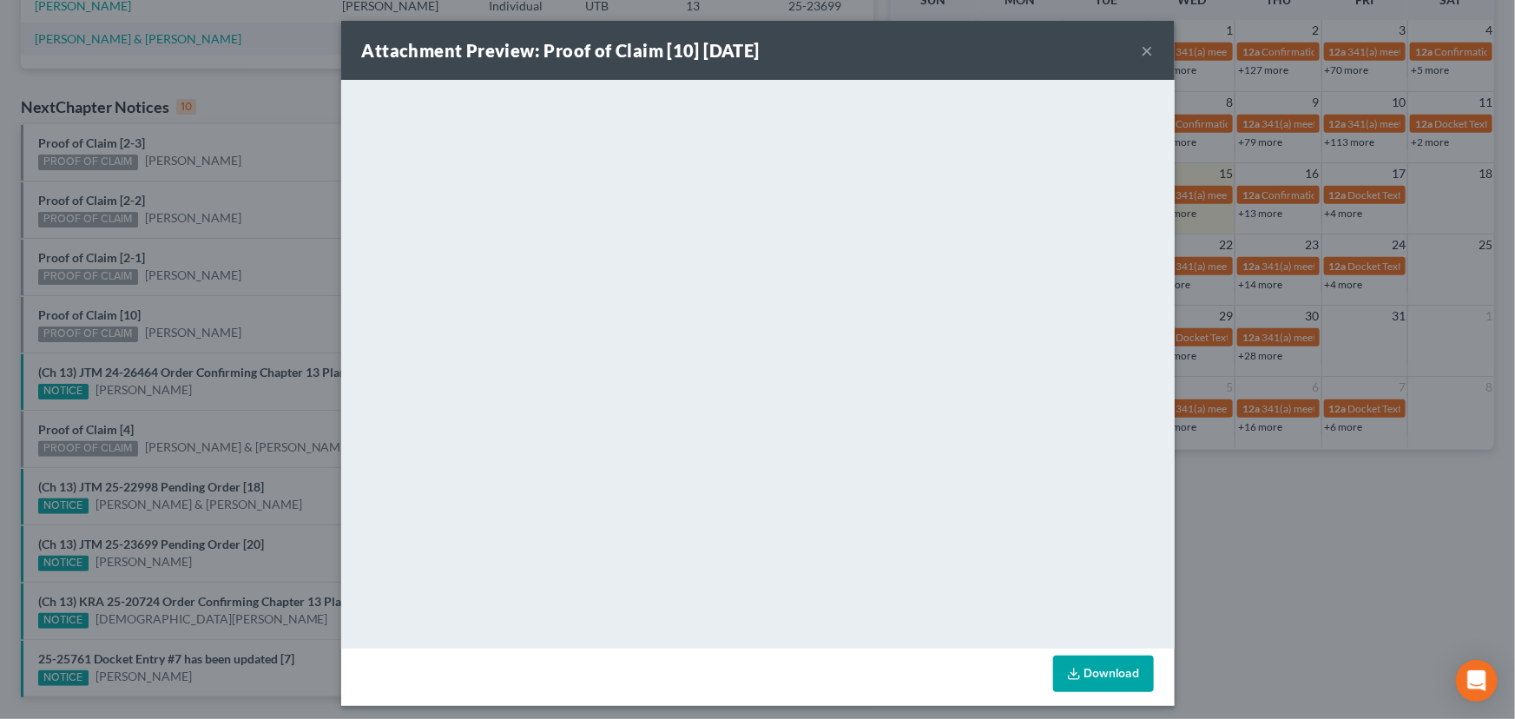
drag, startPoint x: 104, startPoint y: 300, endPoint x: 106, endPoint y: 278, distance: 22.6
click at [104, 299] on div "Attachment Preview: Proof of Claim [10] 10/15/2025 × <object ng-attr-data='http…" at bounding box center [757, 359] width 1515 height 719
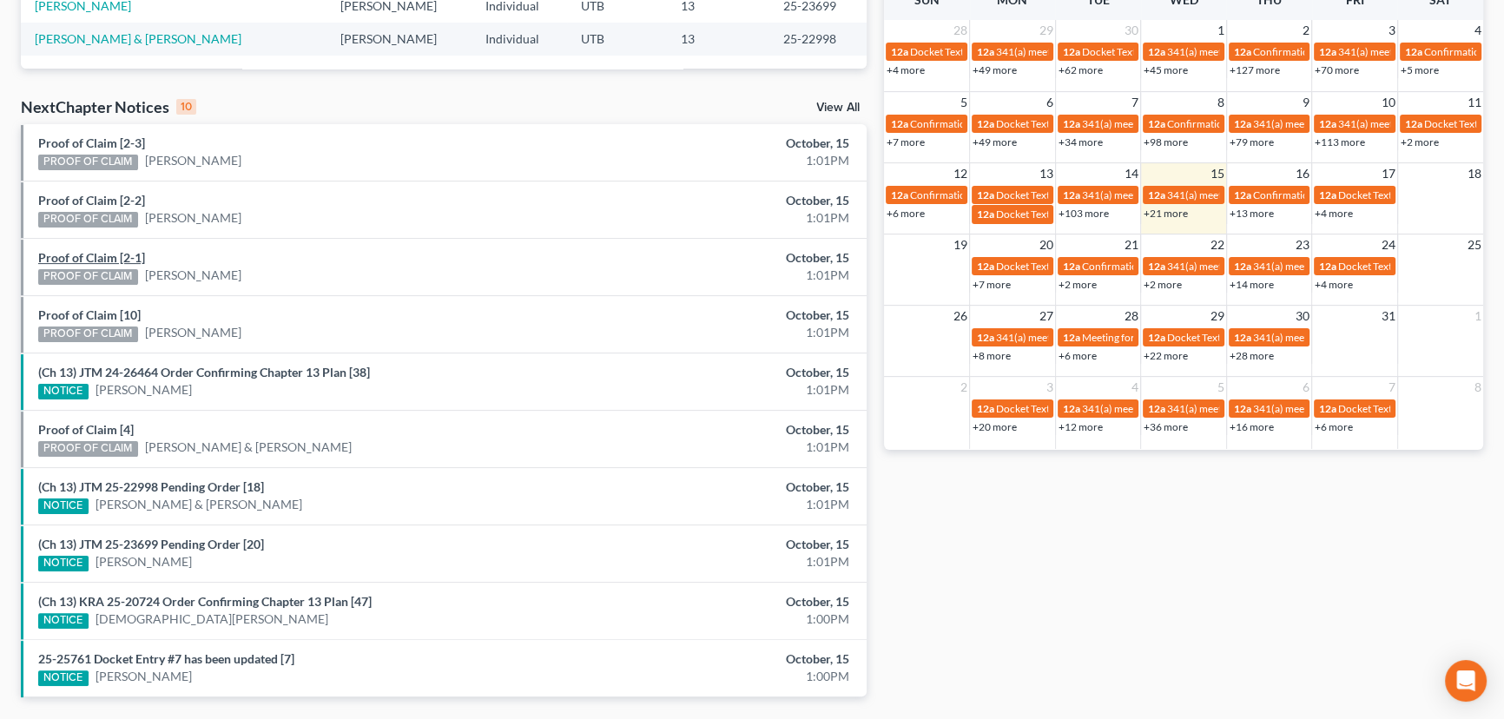
click at [102, 261] on link "Proof of Claim [2-1]" at bounding box center [91, 257] width 107 height 15
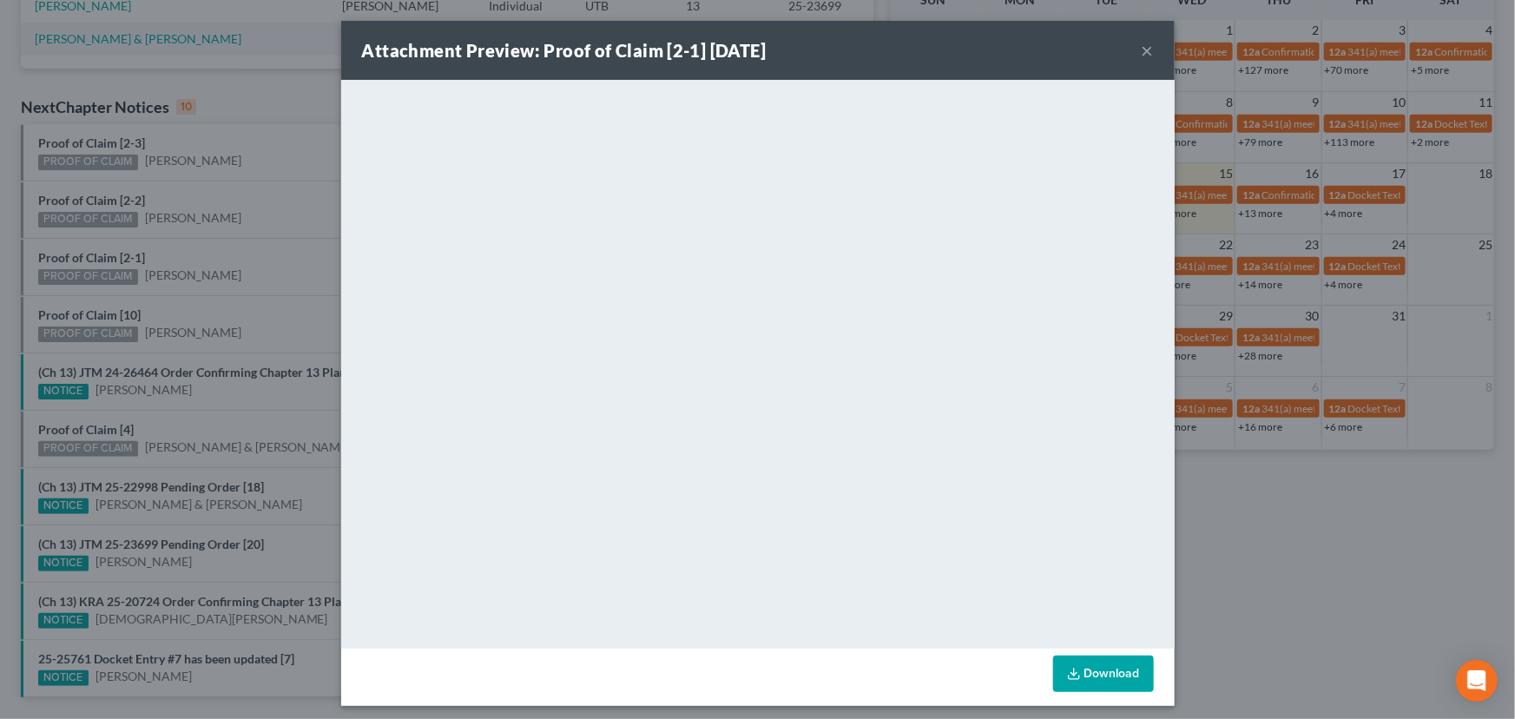
drag, startPoint x: 115, startPoint y: 241, endPoint x: 113, endPoint y: 213, distance: 28.7
click at [115, 240] on div "Attachment Preview: Proof of Claim [2-1] 10/15/2025 × <object ng-attr-data='htt…" at bounding box center [757, 359] width 1515 height 719
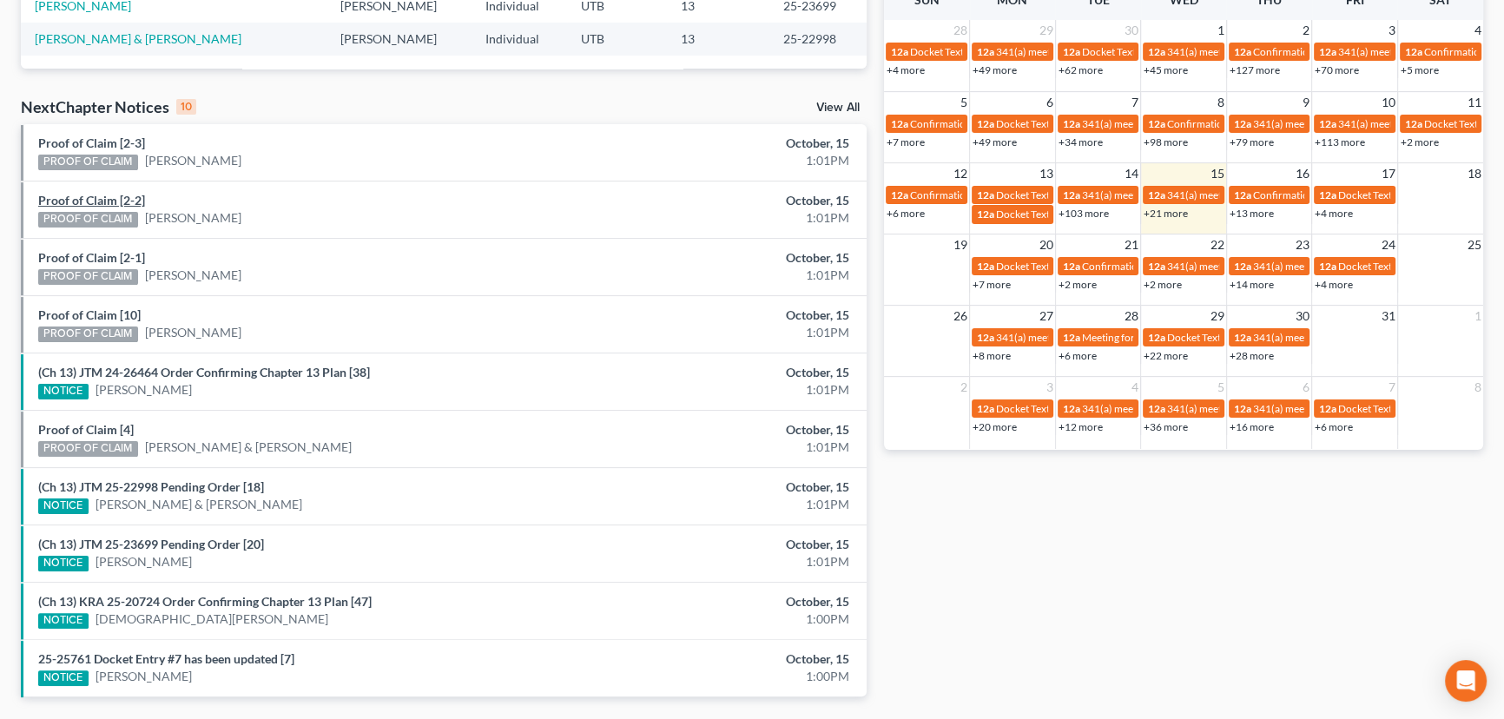
click at [108, 199] on link "Proof of Claim [2-2]" at bounding box center [91, 200] width 107 height 15
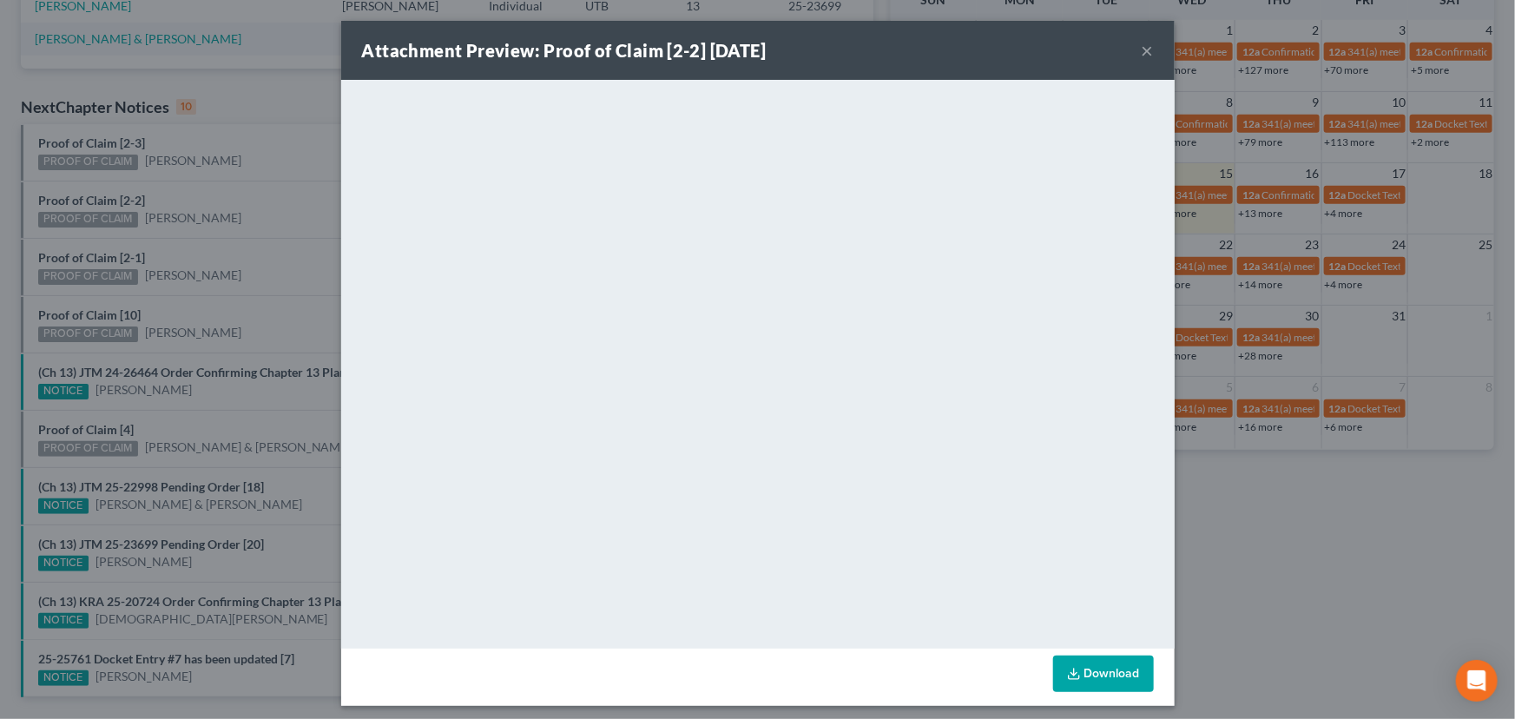
drag, startPoint x: 113, startPoint y: 180, endPoint x: 107, endPoint y: 161, distance: 20.0
click at [109, 173] on div "Attachment Preview: Proof of Claim [2-2] 10/15/2025 × <object ng-attr-data='htt…" at bounding box center [757, 359] width 1515 height 719
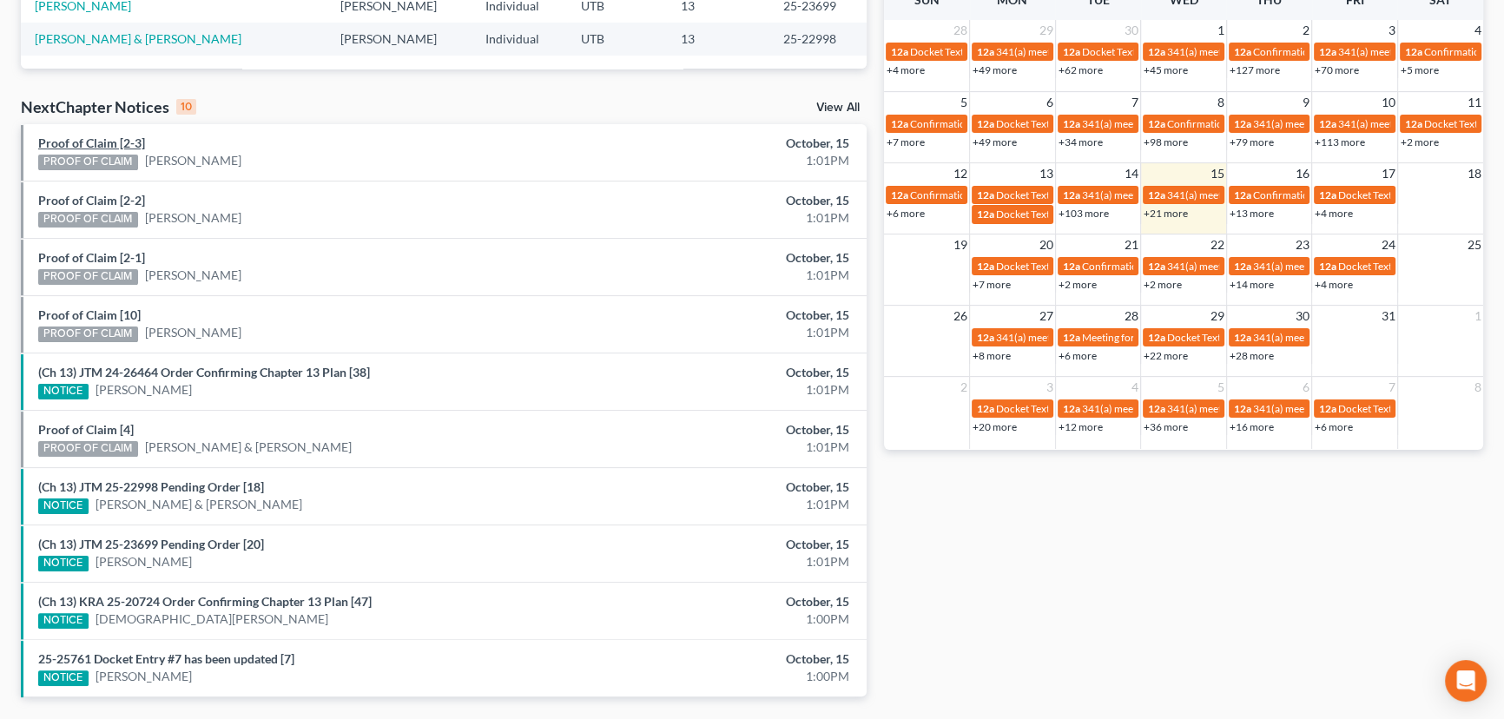
click at [100, 143] on link "Proof of Claim [2-3]" at bounding box center [91, 142] width 107 height 15
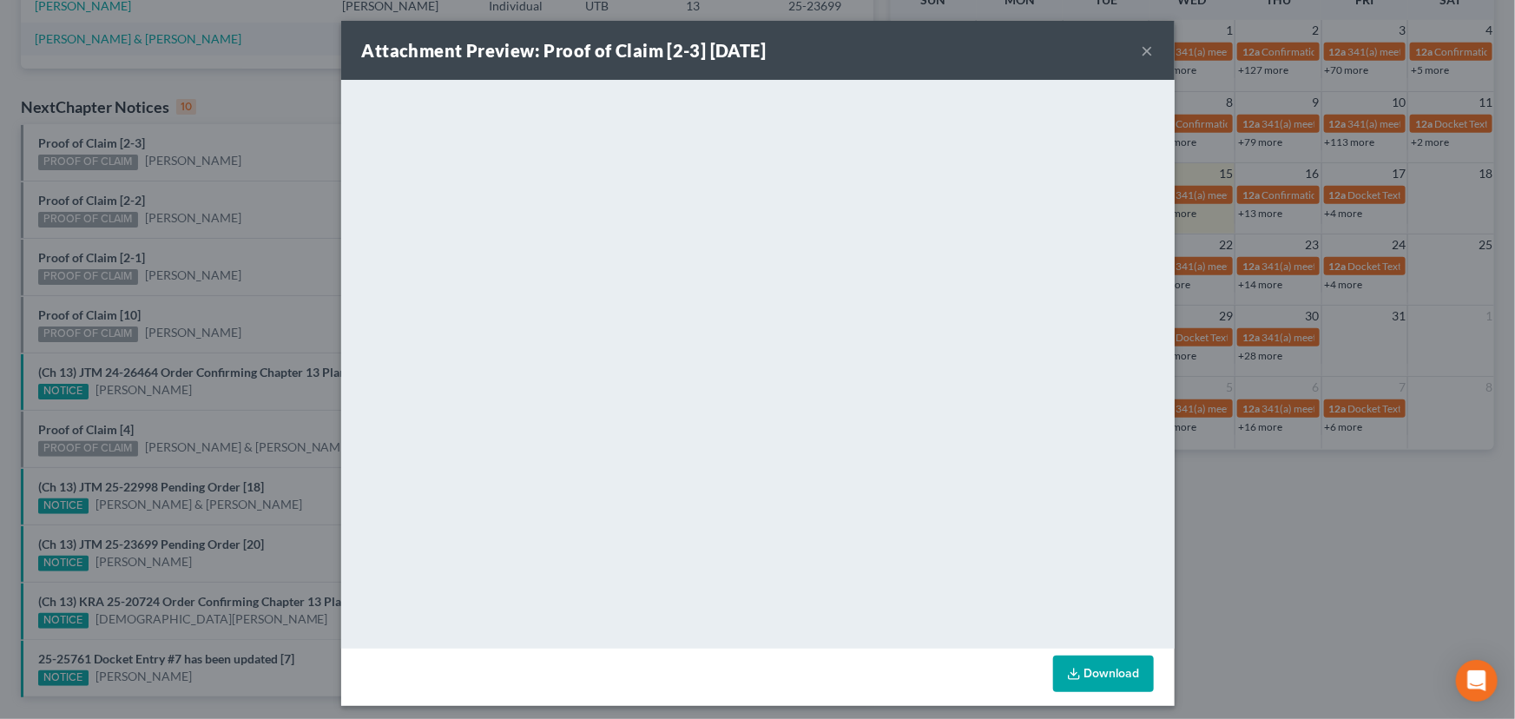
click at [263, 218] on div "Attachment Preview: Proof of Claim [2-3] 10/15/2025 × <object ng-attr-data='htt…" at bounding box center [757, 359] width 1515 height 719
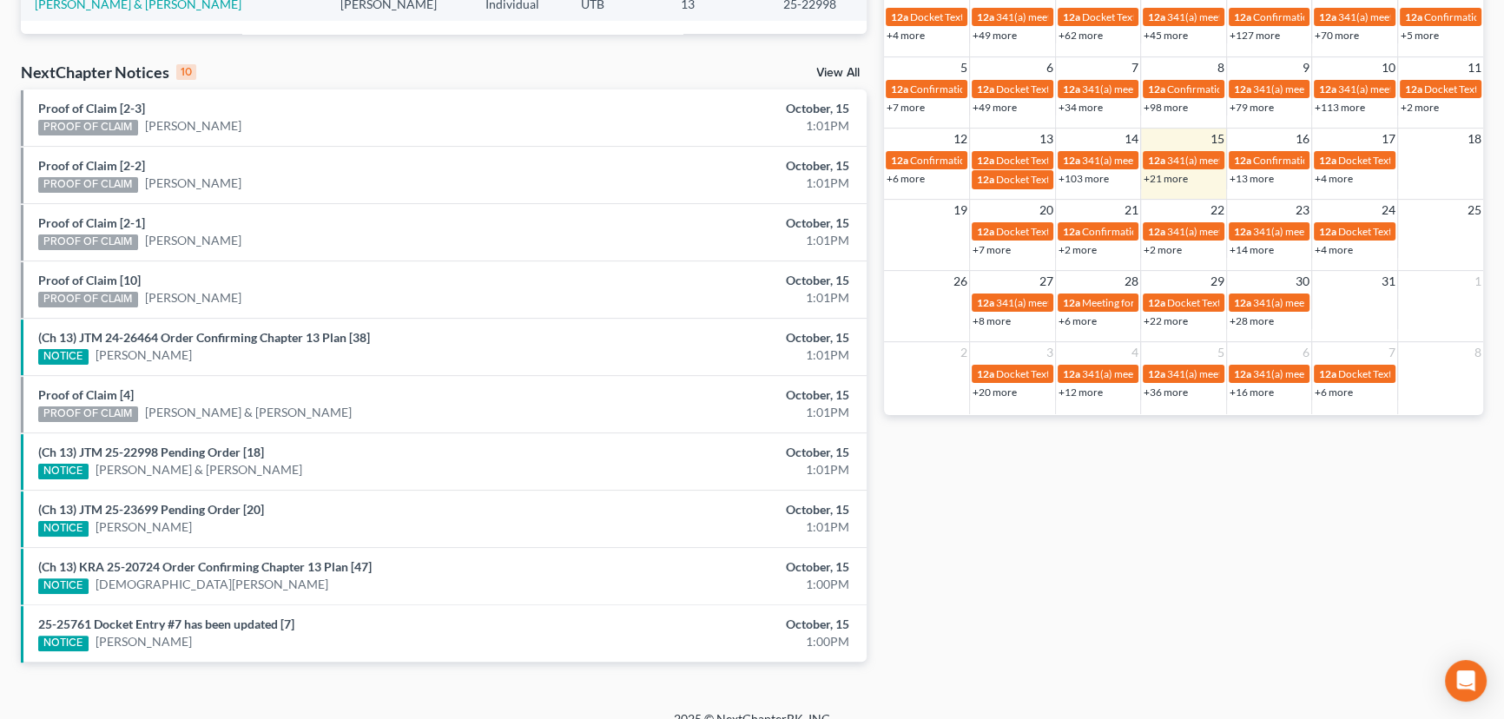
scroll to position [527, 0]
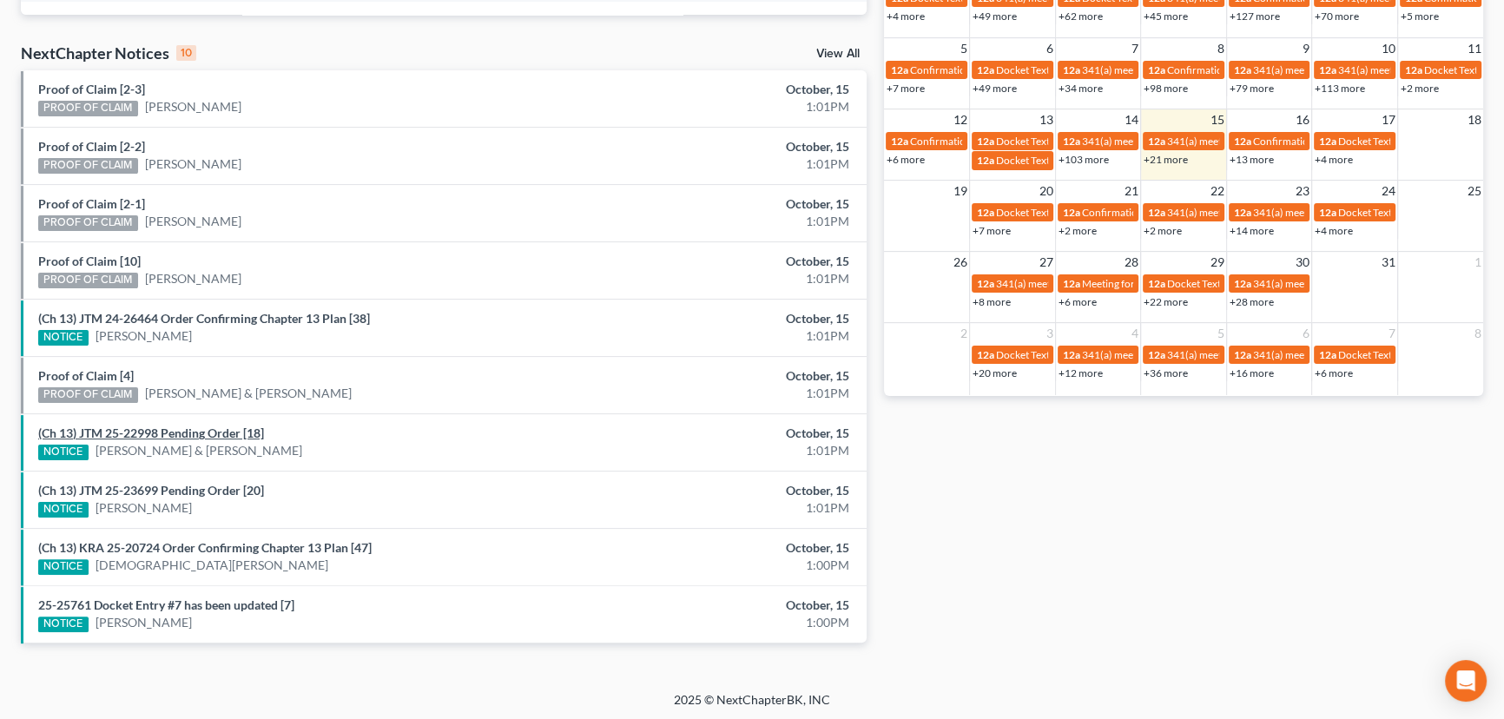
click at [216, 431] on link "(Ch 13) JTM 25-22998 Pending Order [18]" at bounding box center [151, 432] width 226 height 15
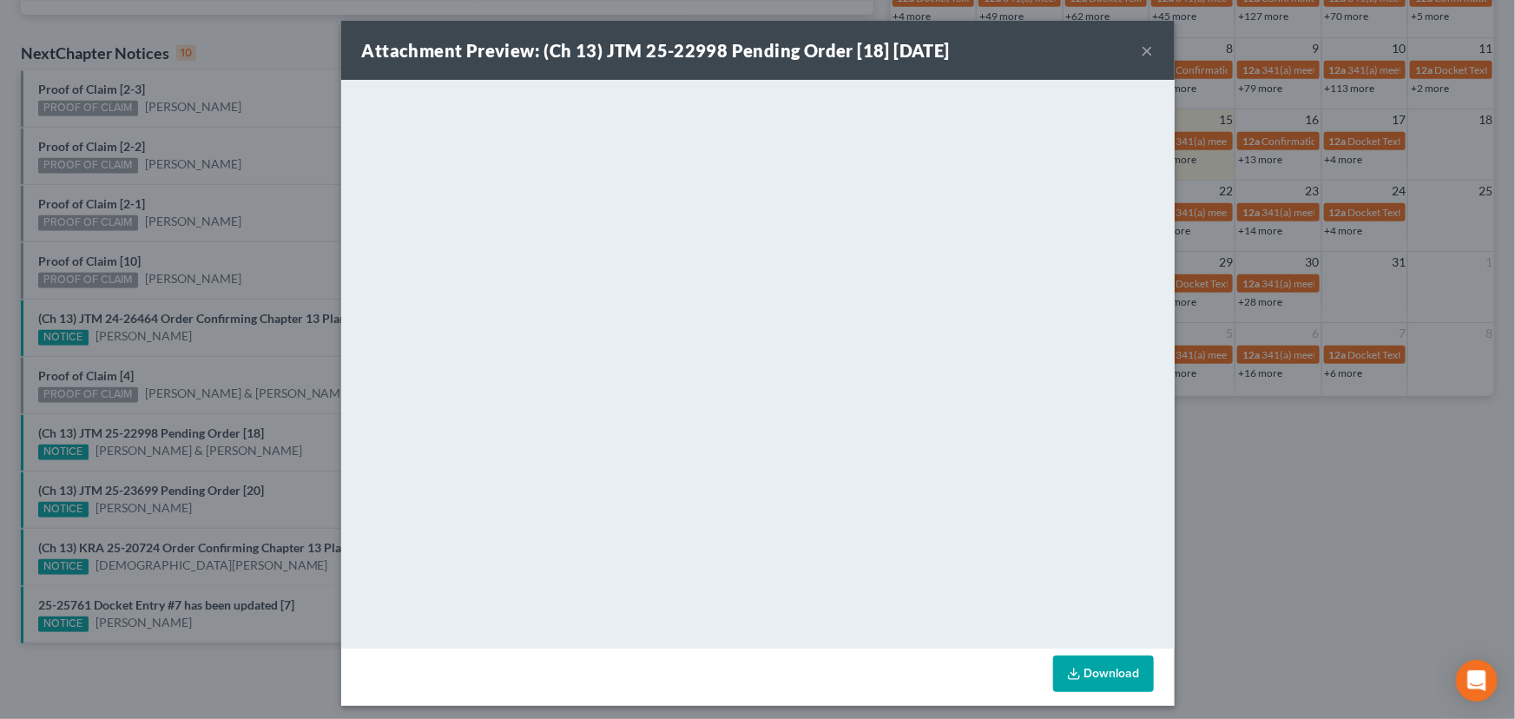
click at [284, 417] on div "Attachment Preview: (Ch 13) JTM 25-22998 Pending Order [18] 10/15/2025 × <objec…" at bounding box center [757, 359] width 1515 height 719
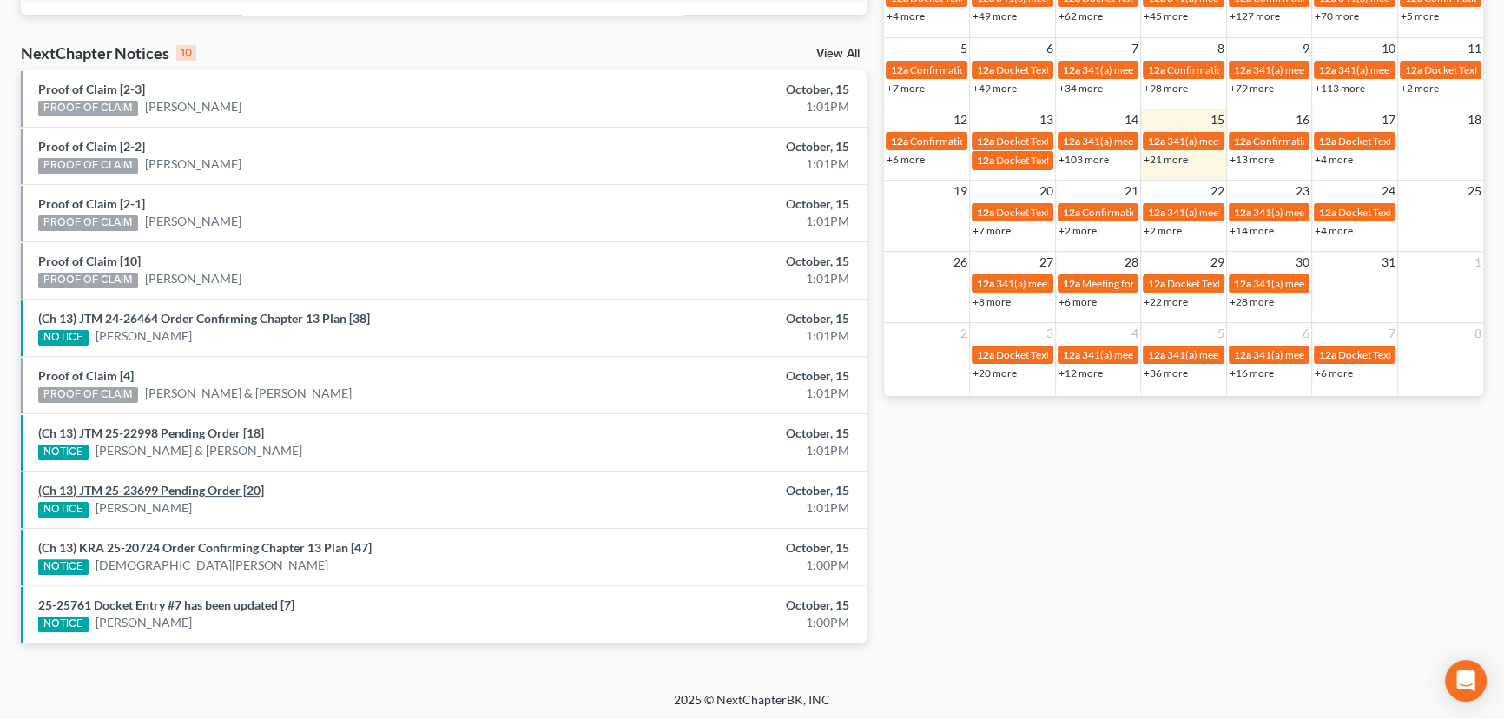
click at [162, 485] on link "(Ch 13) JTM 25-23699 Pending Order [20]" at bounding box center [151, 490] width 226 height 15
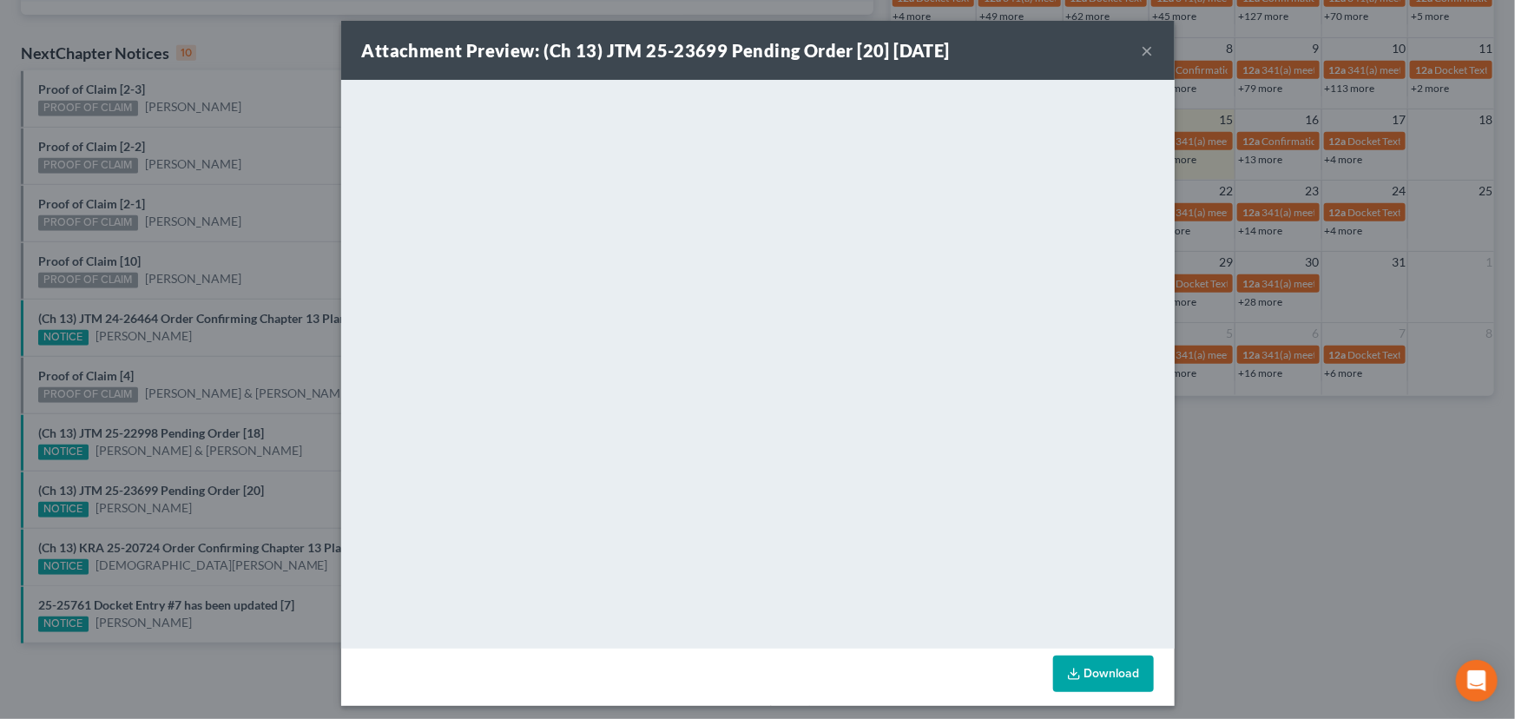
click at [1114, 51] on button "×" at bounding box center [1148, 50] width 12 height 21
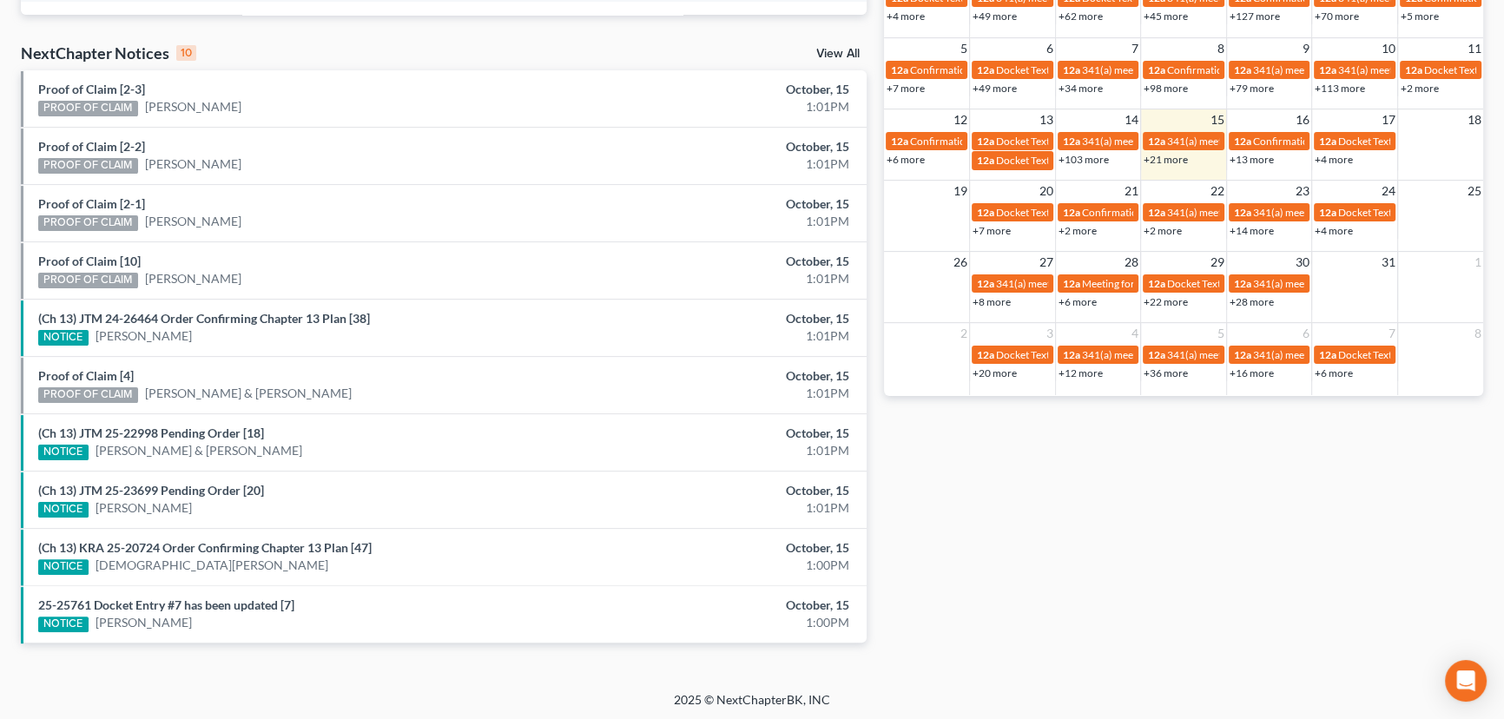
click at [309, 471] on li "(Ch 13) JTM 25-23699 Pending Order [20] NOTICE Cheryl Henry October, 15 1:01PM" at bounding box center [444, 499] width 846 height 57
click at [202, 544] on link "(Ch 13) KRA 25-20724 Order Confirming Chapter 13 Plan [47]" at bounding box center [204, 547] width 333 height 15
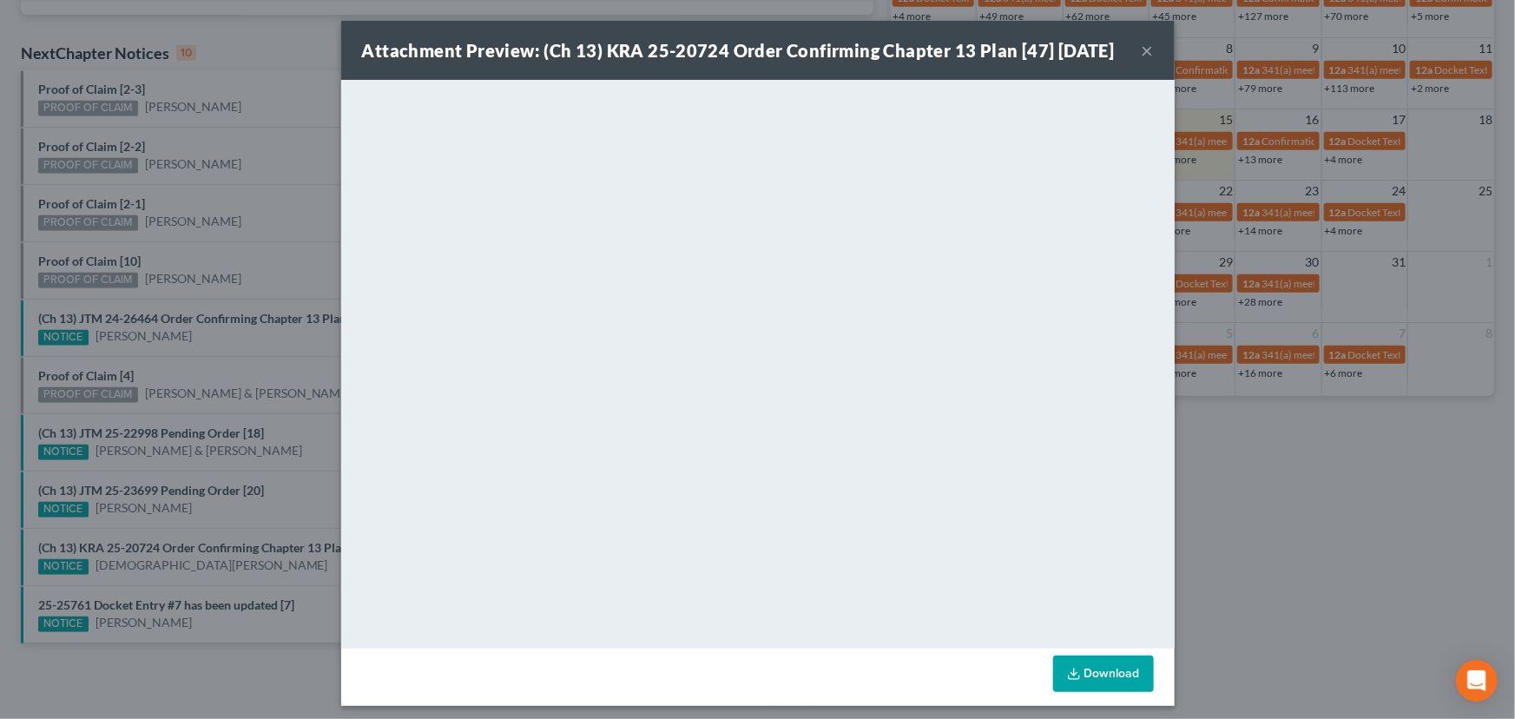
click at [209, 564] on div "Attachment Preview: (Ch 13) KRA 25-20724 Order Confirming Chapter 13 Plan [47] …" at bounding box center [757, 359] width 1515 height 719
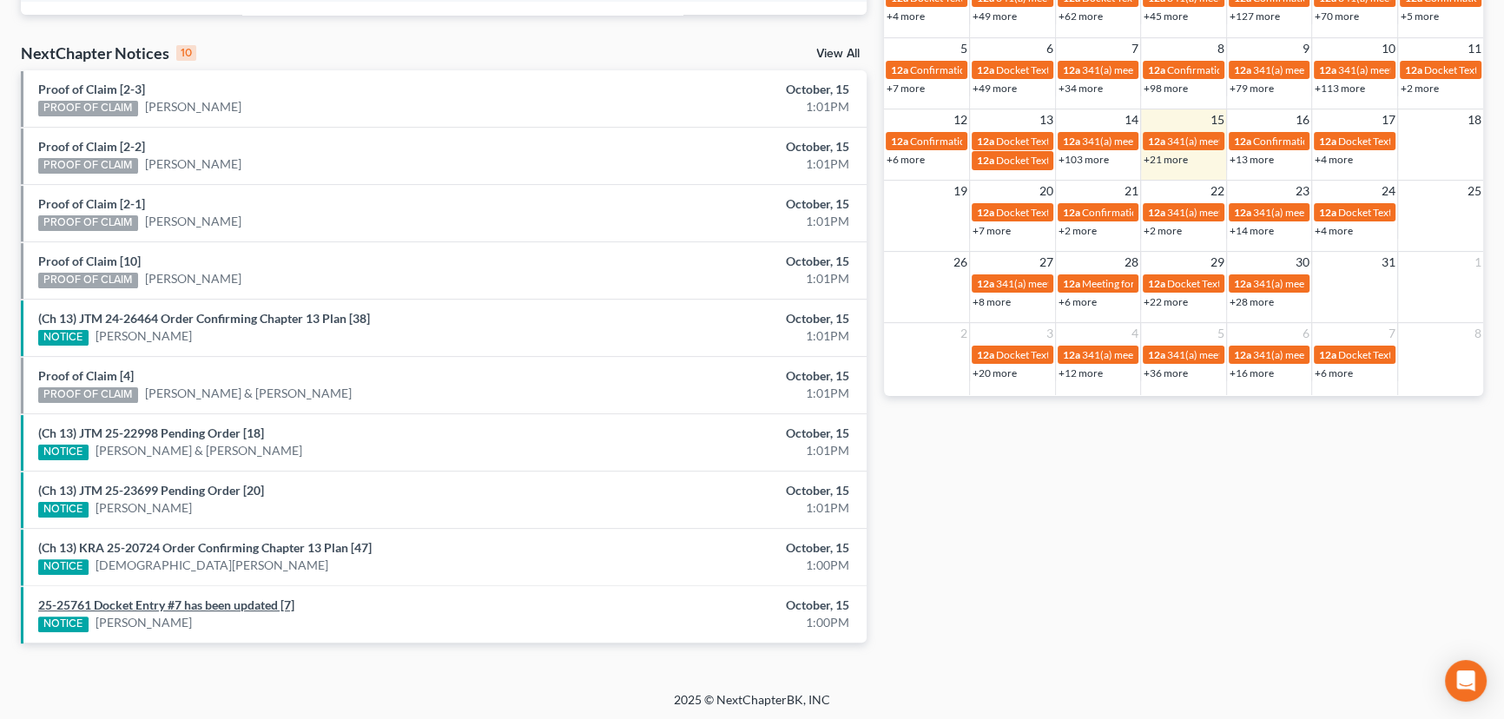
click at [198, 600] on link "25-25761 Docket Entry #7 has been updated [7]" at bounding box center [166, 604] width 256 height 15
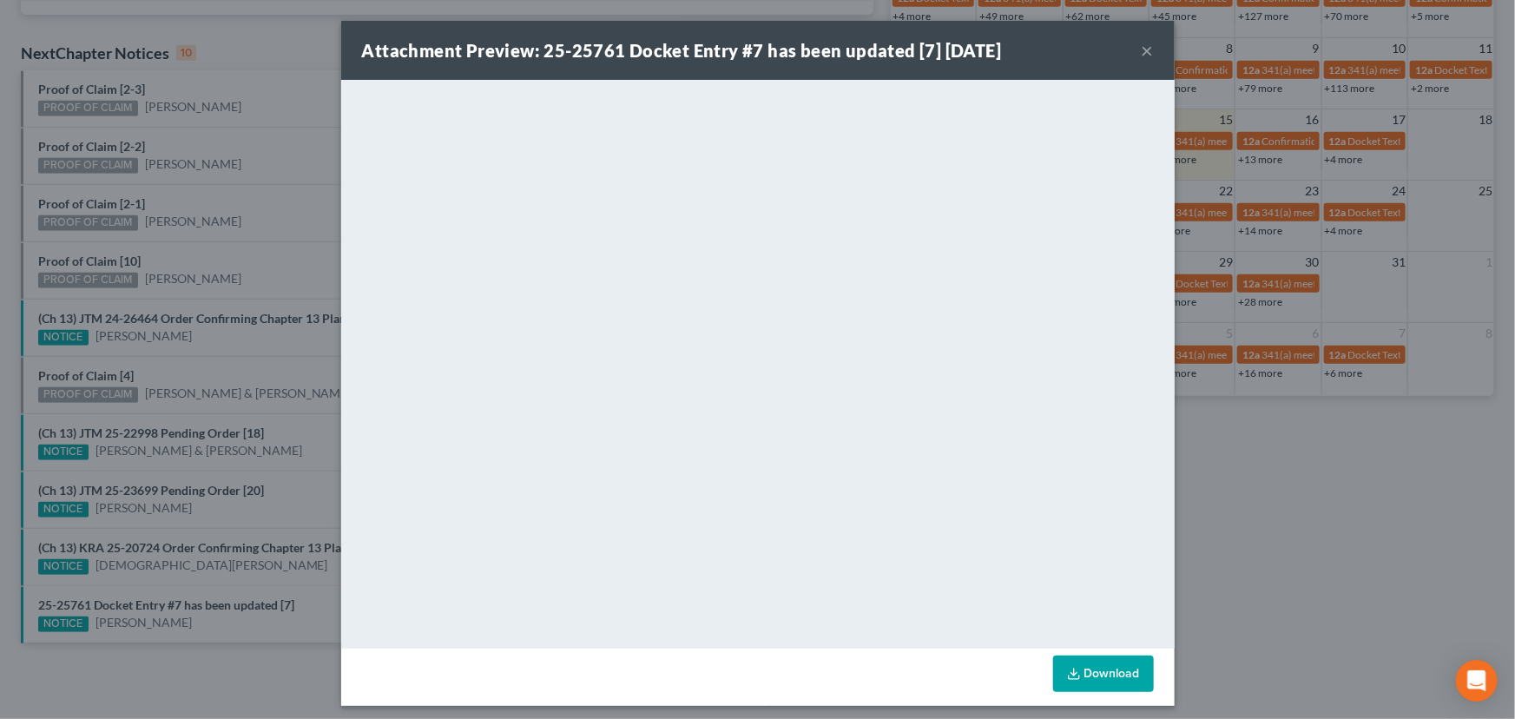
click at [214, 576] on div "Attachment Preview: 25-25761 Docket Entry #7 has been updated [7] 10/15/2025 × …" at bounding box center [757, 359] width 1515 height 719
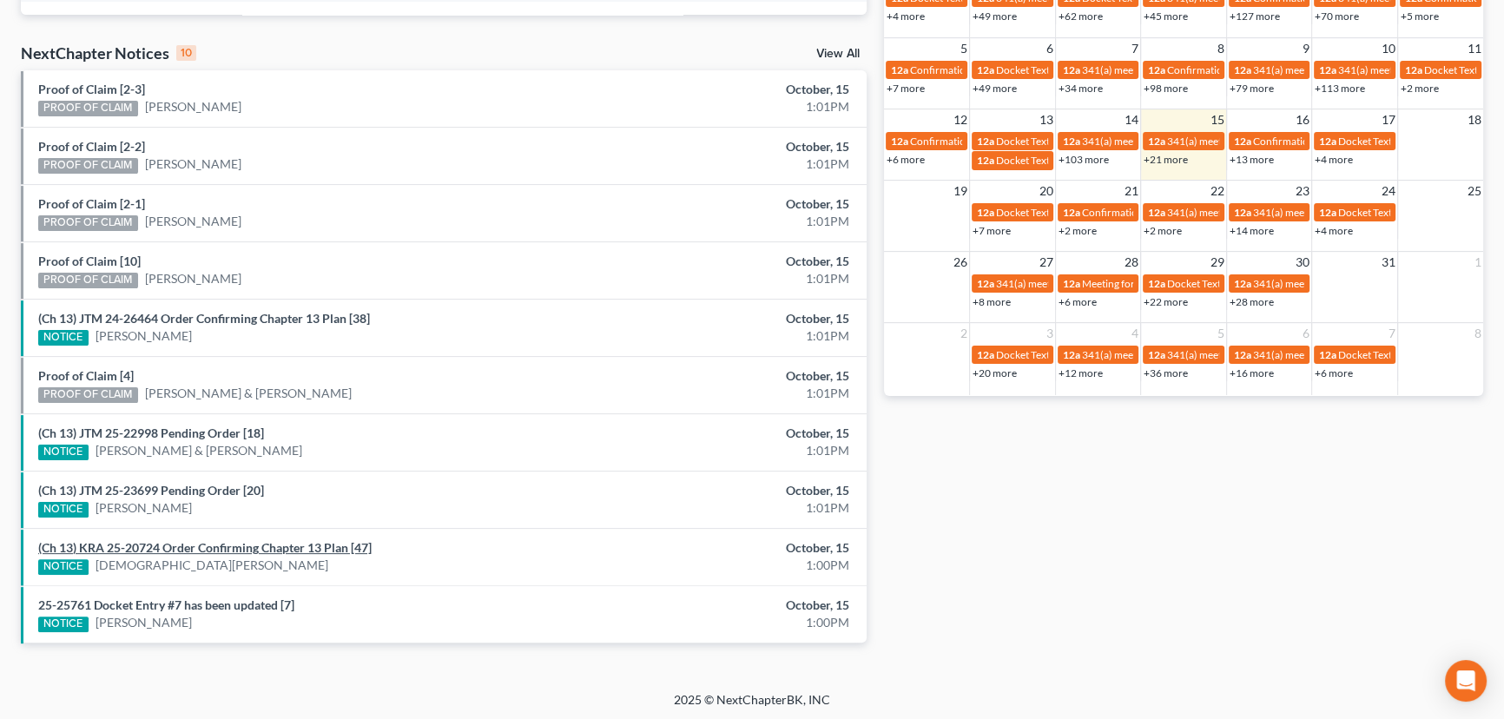
click at [177, 547] on link "(Ch 13) KRA 25-20724 Order Confirming Chapter 13 Plan [47]" at bounding box center [204, 547] width 333 height 15
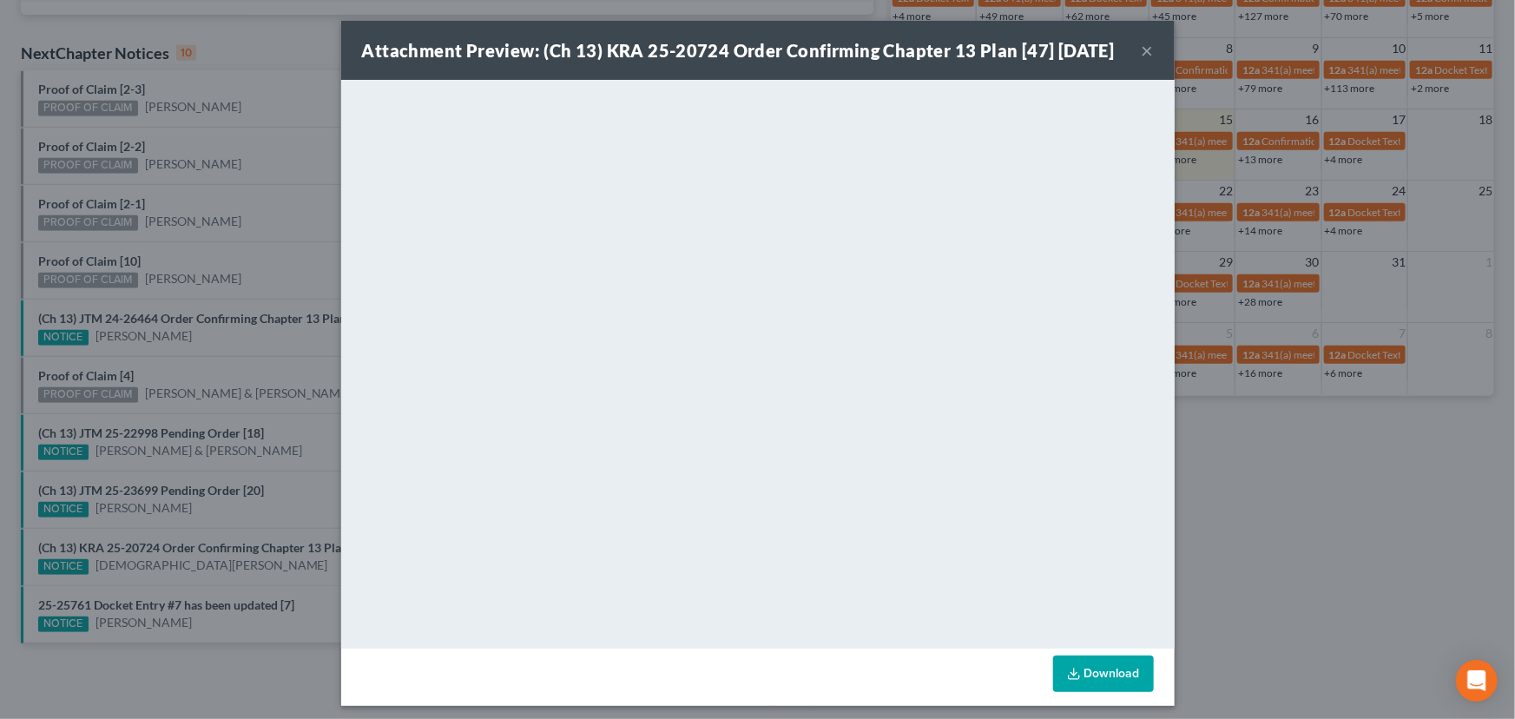
drag, startPoint x: 181, startPoint y: 529, endPoint x: 191, endPoint y: 520, distance: 12.9
click at [188, 529] on div "Attachment Preview: (Ch 13) KRA 25-20724 Order Confirming Chapter 13 Plan [47] …" at bounding box center [757, 359] width 1515 height 719
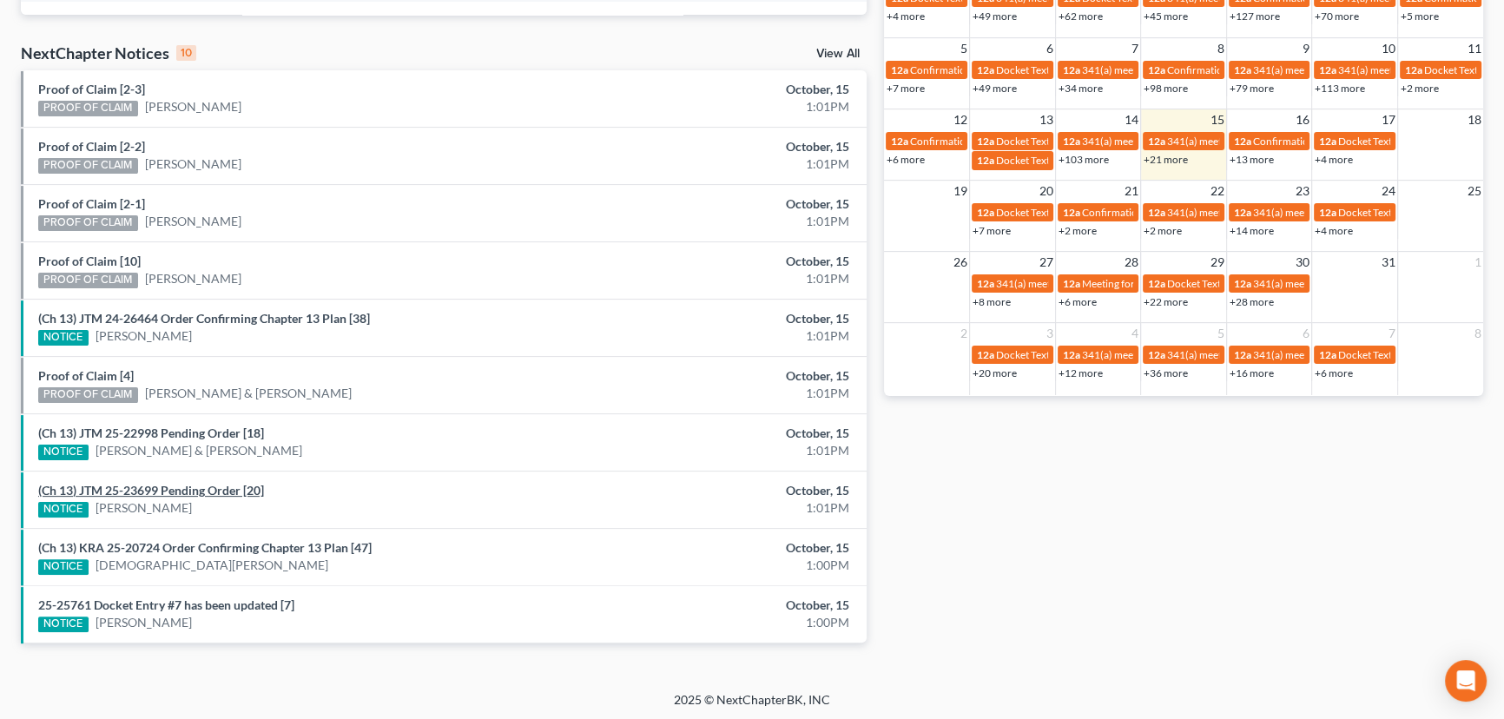
click at [187, 488] on link "(Ch 13) JTM 25-23699 Pending Order [20]" at bounding box center [151, 490] width 226 height 15
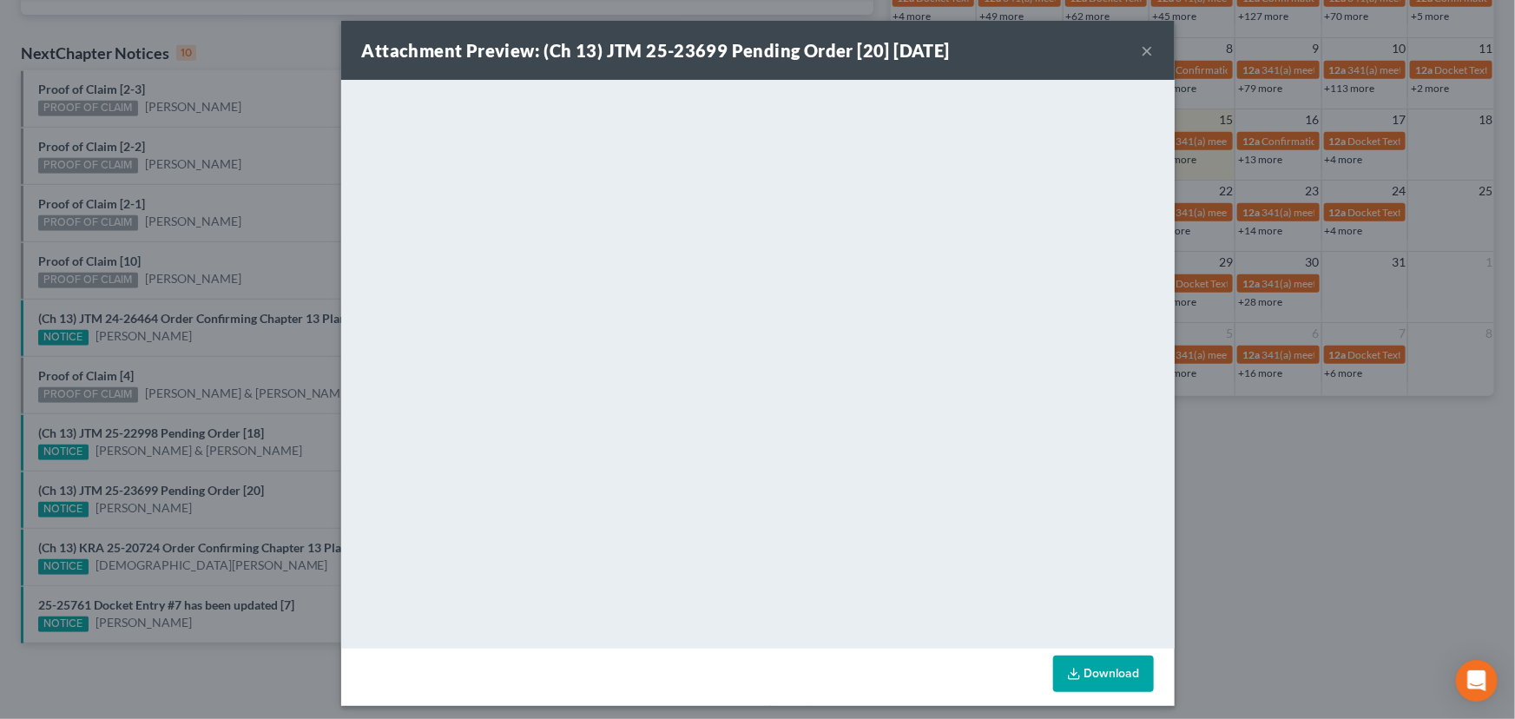
drag, startPoint x: 190, startPoint y: 473, endPoint x: 190, endPoint y: 444, distance: 29.5
click at [190, 469] on div "Attachment Preview: (Ch 13) JTM 25-23699 Pending Order [20] 10/15/2025 × <objec…" at bounding box center [757, 359] width 1515 height 719
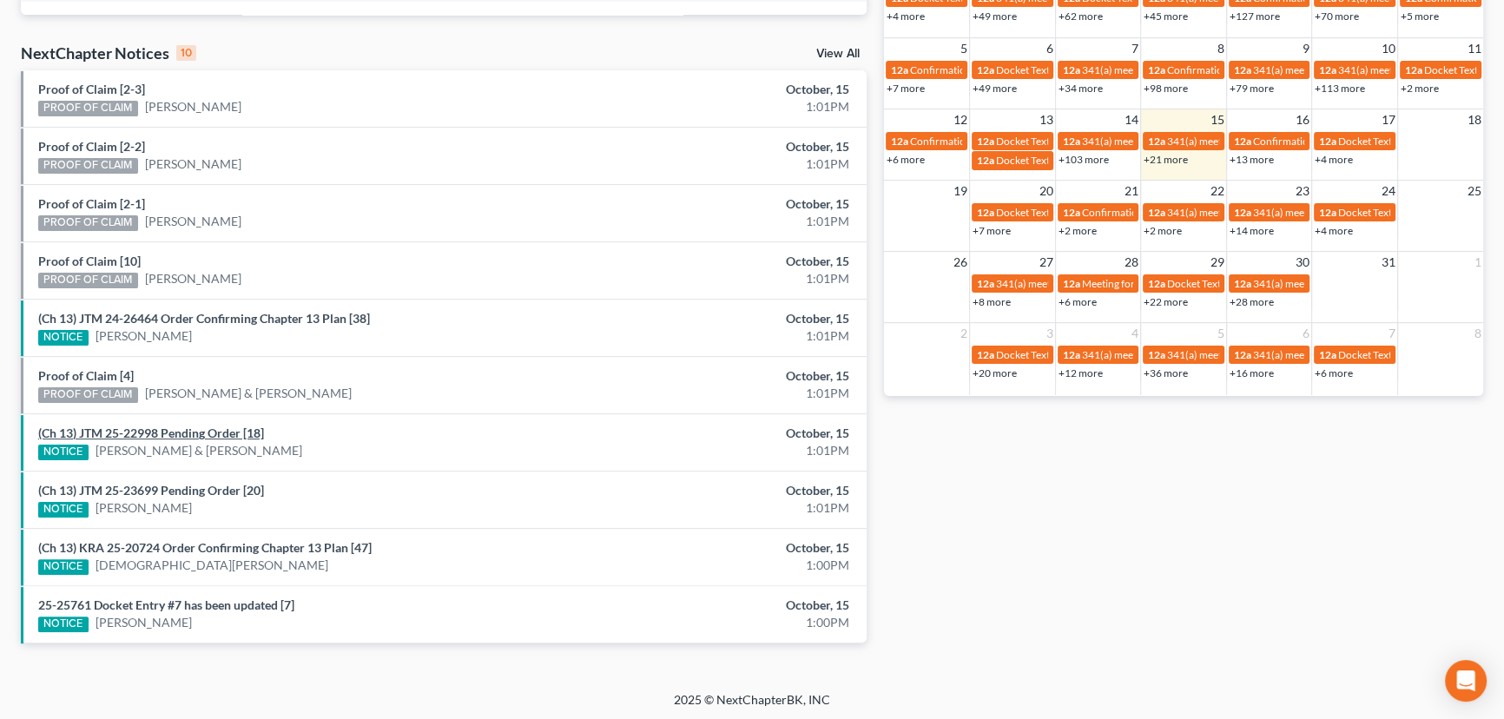
click at [186, 425] on link "(Ch 13) JTM 25-22998 Pending Order [18]" at bounding box center [151, 432] width 226 height 15
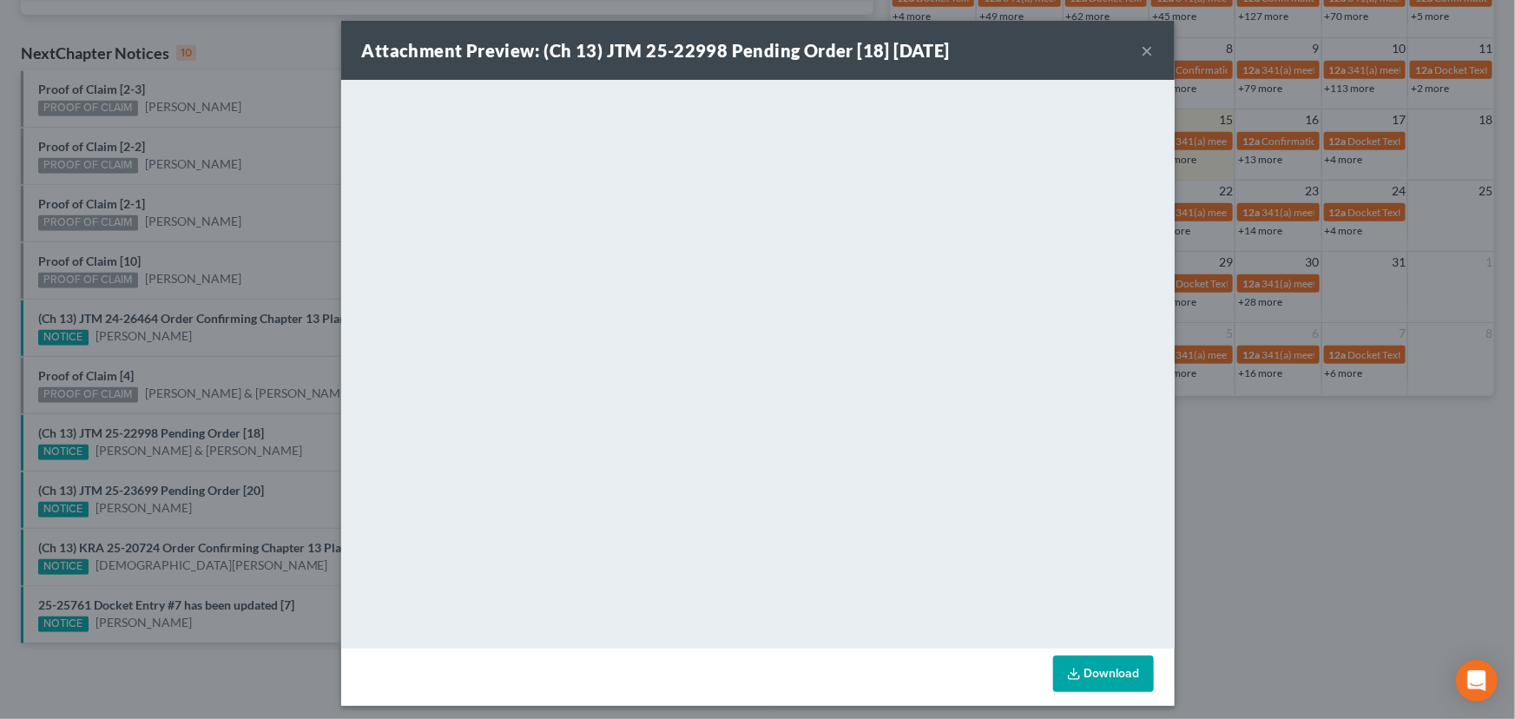
click at [182, 416] on div "Attachment Preview: (Ch 13) JTM 25-22998 Pending Order [18] 10/15/2025 × <objec…" at bounding box center [757, 359] width 1515 height 719
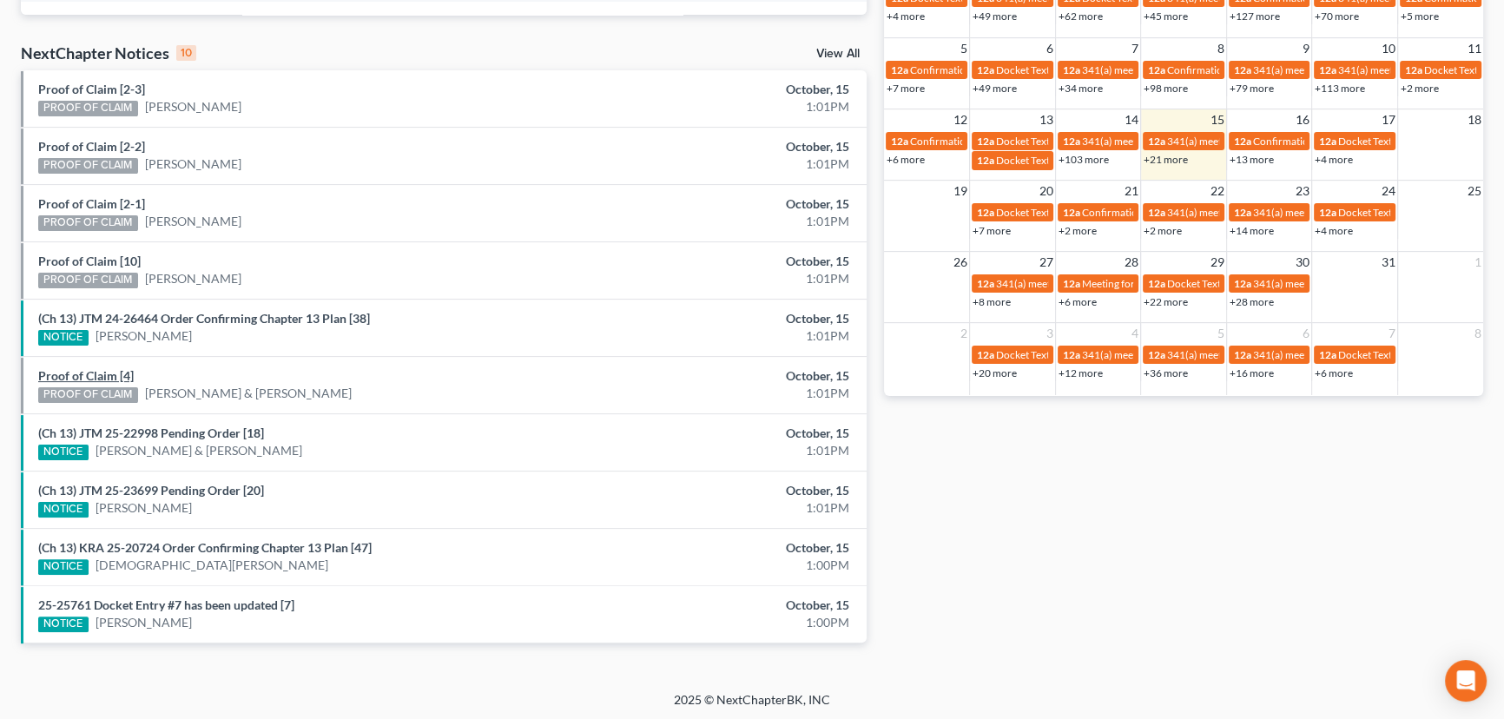
click at [86, 377] on link "Proof of Claim [4]" at bounding box center [85, 375] width 95 height 15
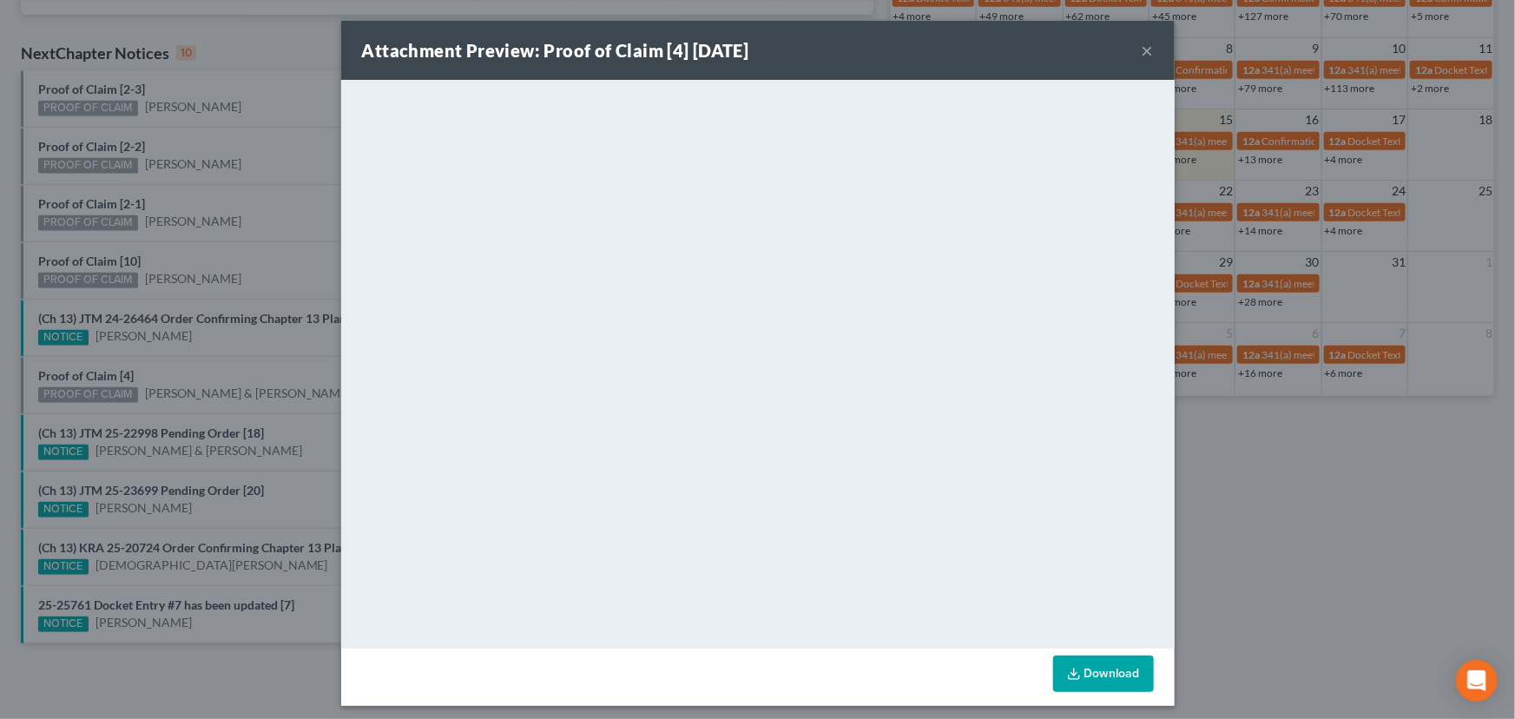
click at [157, 380] on div "Attachment Preview: Proof of Claim [4] 10/15/2025 × <object ng-attr-data='https…" at bounding box center [757, 359] width 1515 height 719
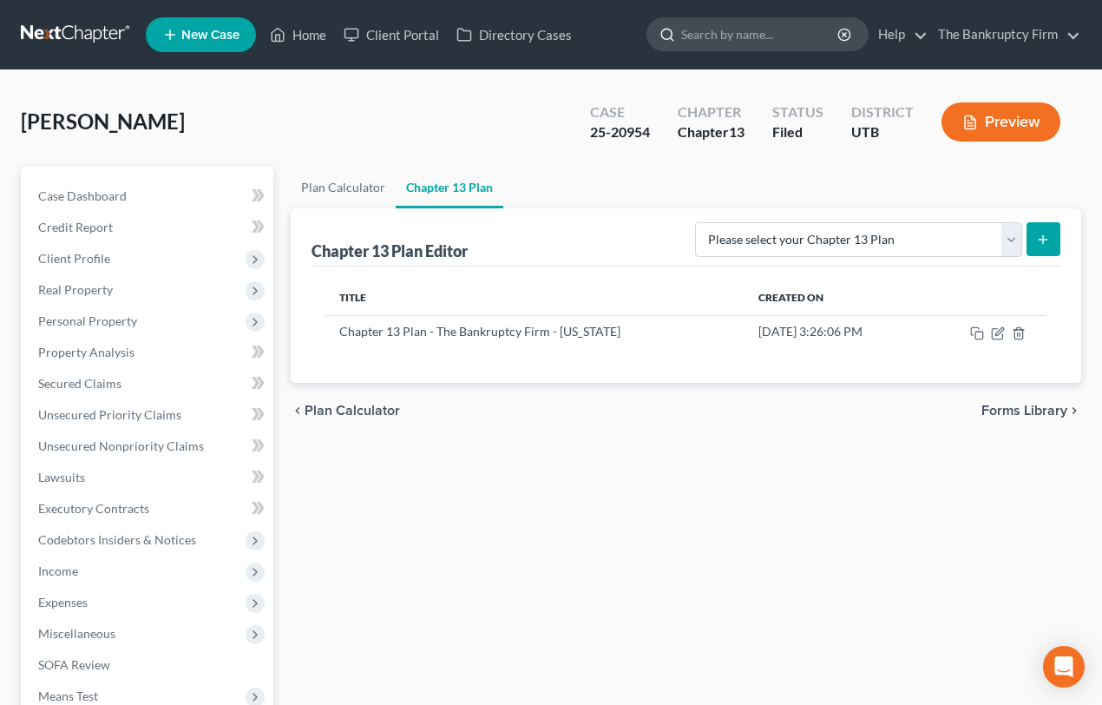
click at [712, 36] on input "search" at bounding box center [760, 34] width 159 height 32
type input "Merrell"
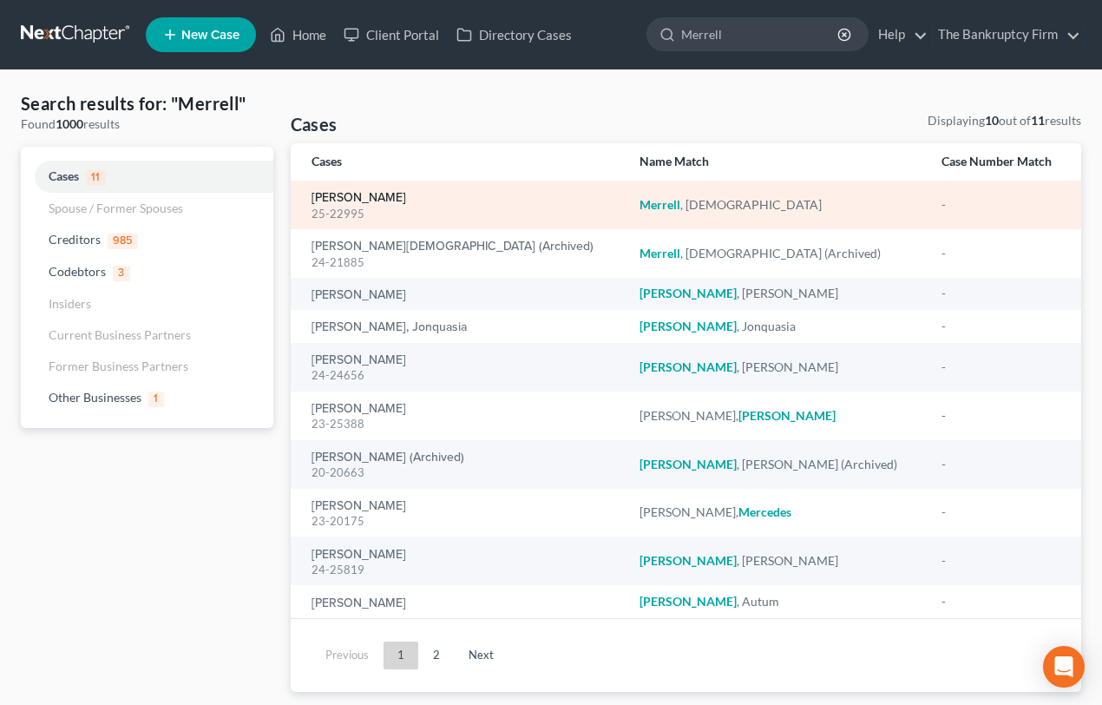
click at [371, 198] on link "[PERSON_NAME]" at bounding box center [359, 198] width 95 height 12
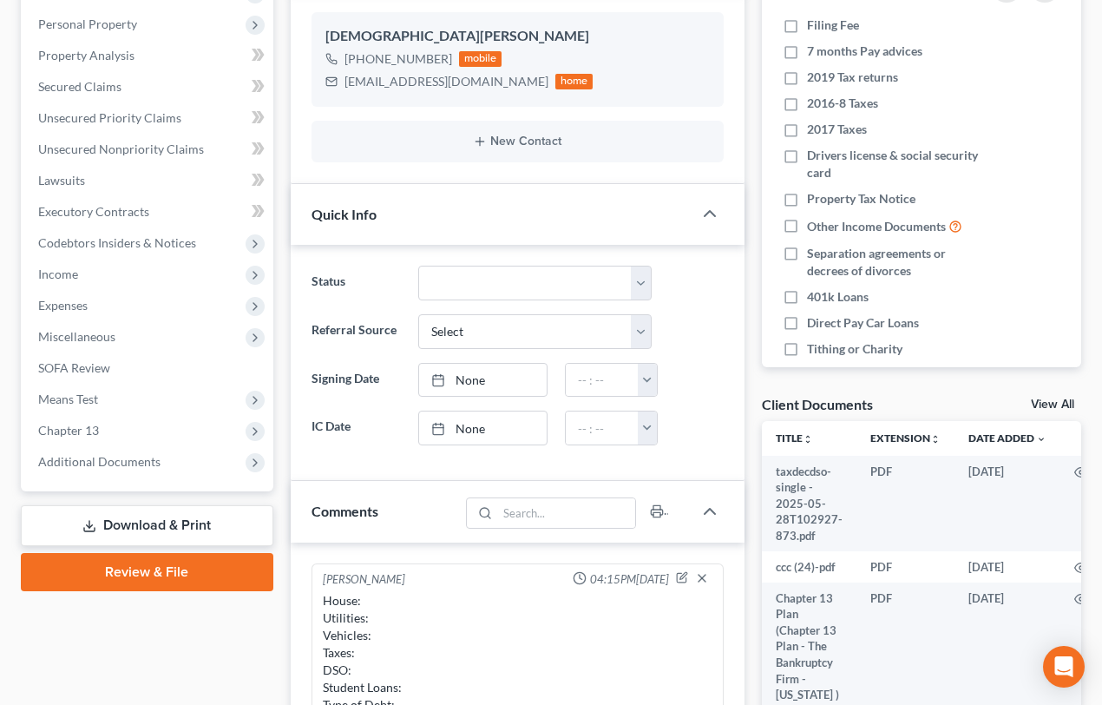
scroll to position [394, 0]
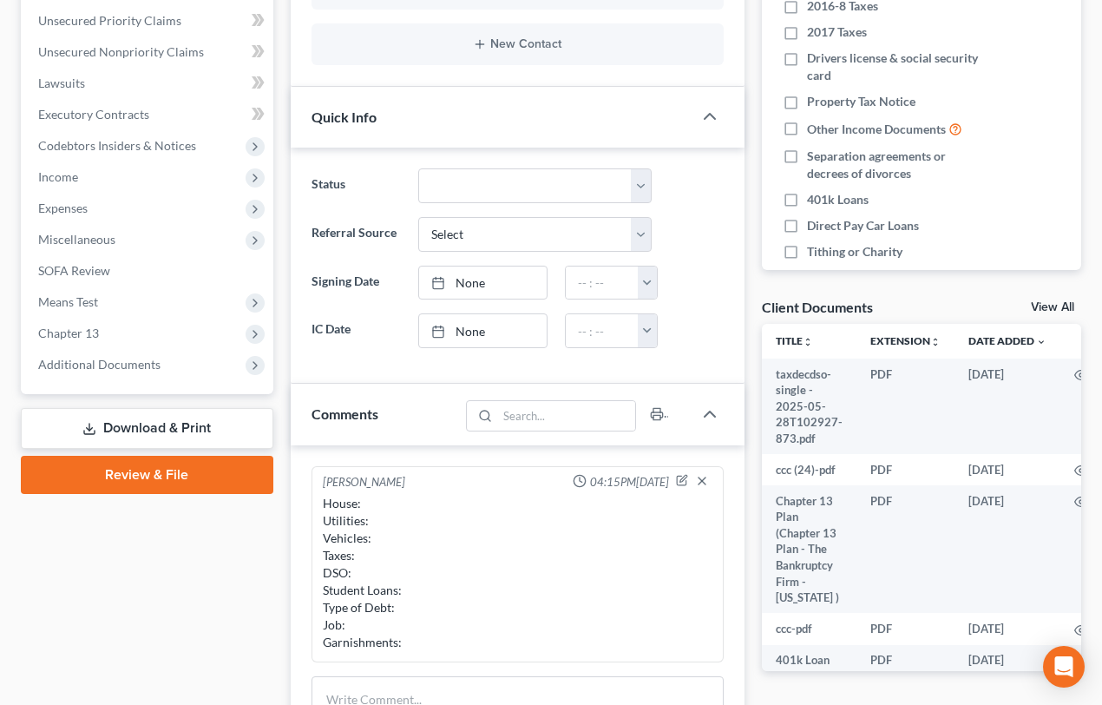
click at [1051, 302] on link "View All" at bounding box center [1052, 307] width 43 height 12
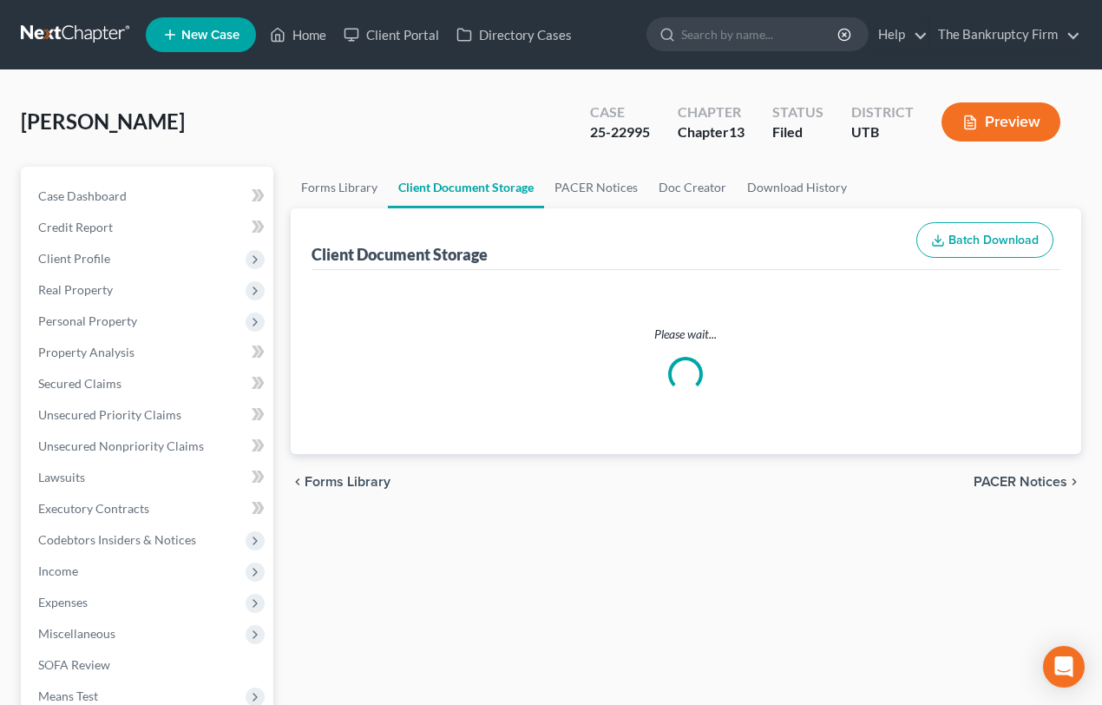
select select "30"
select select "26"
select select "30"
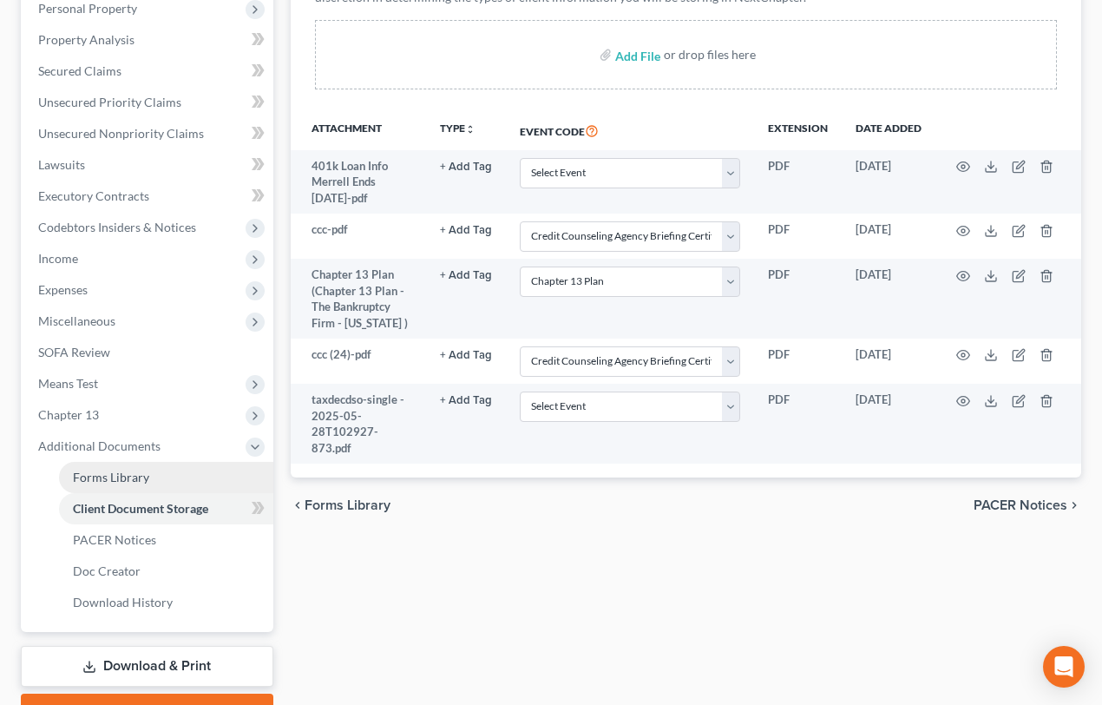
scroll to position [394, 0]
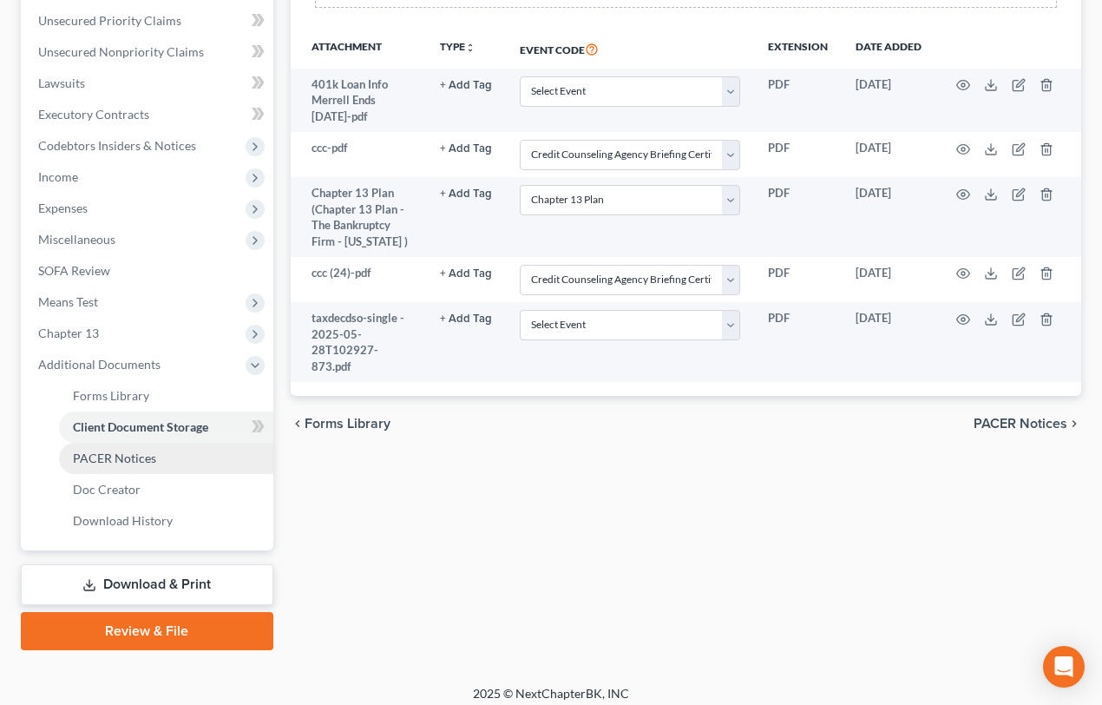
click at [106, 460] on span "PACER Notices" at bounding box center [114, 458] width 83 height 15
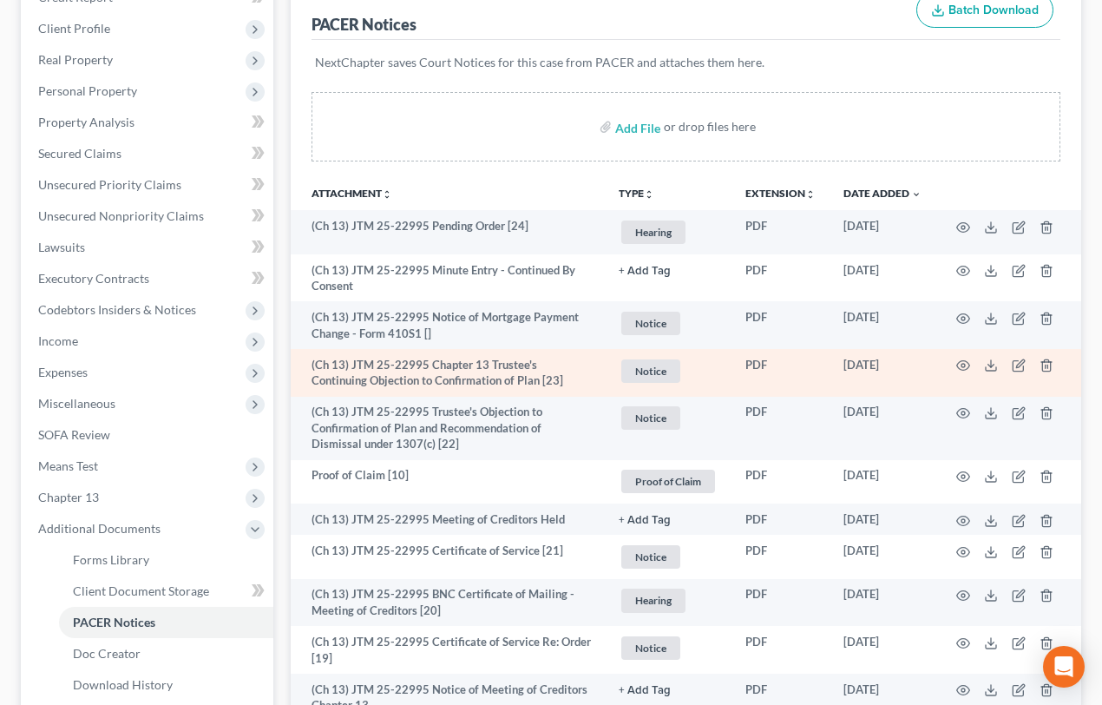
scroll to position [236, 0]
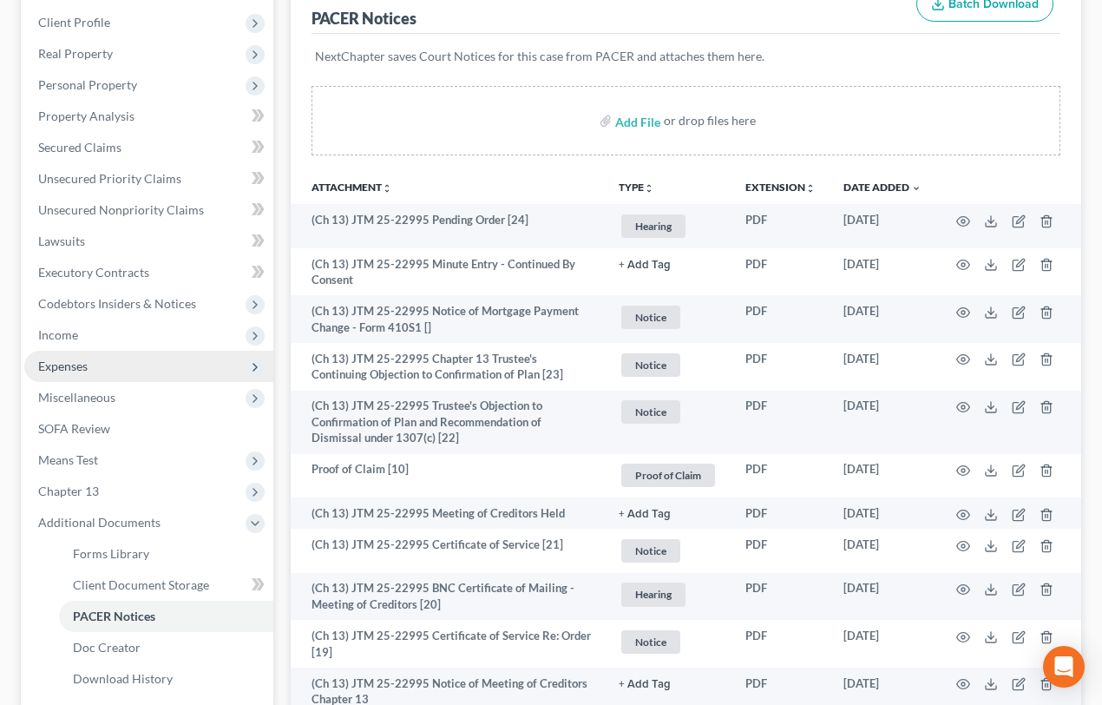
click at [62, 364] on span "Expenses" at bounding box center [62, 366] width 49 height 15
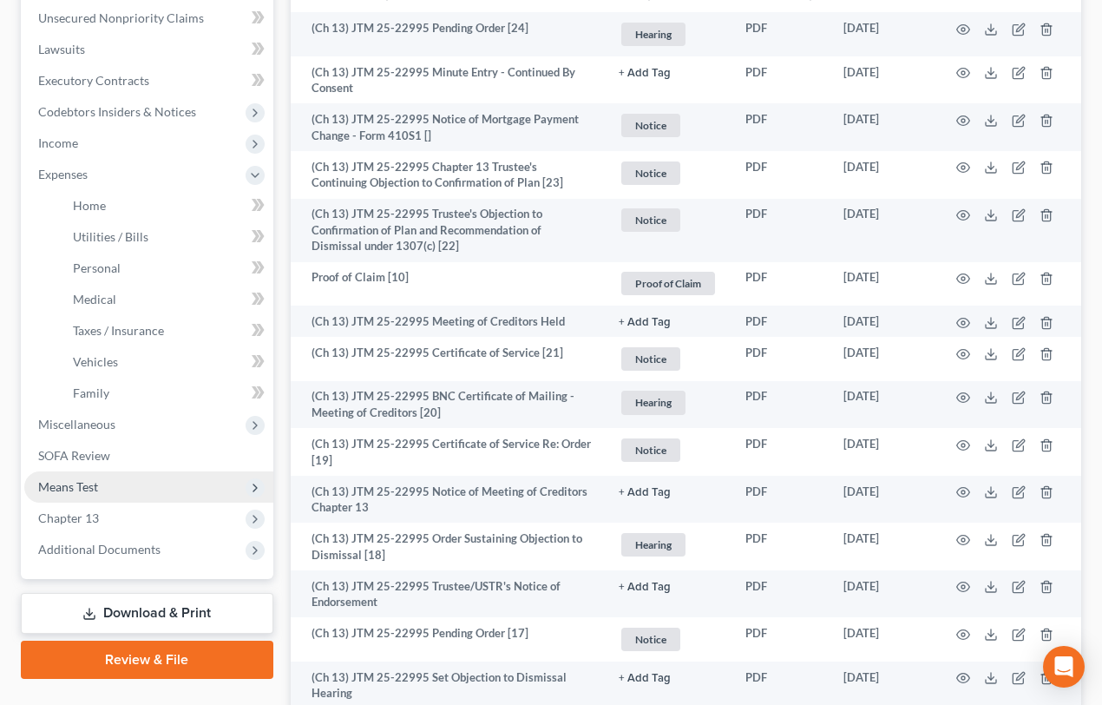
scroll to position [473, 0]
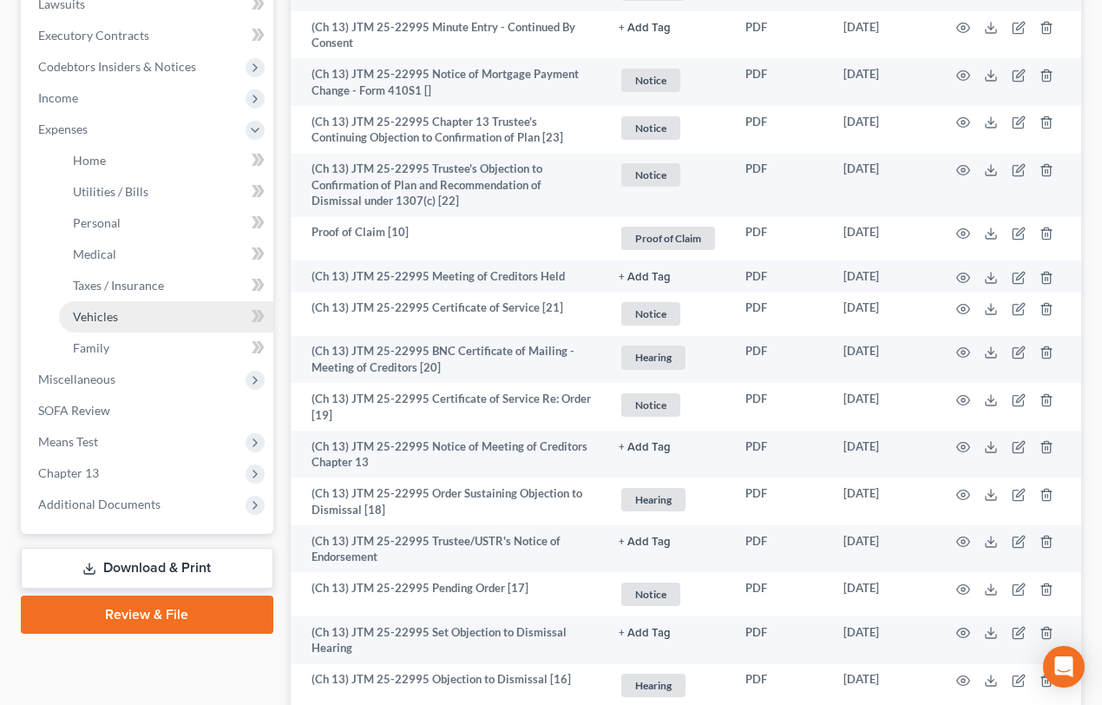
click at [113, 313] on span "Vehicles" at bounding box center [95, 316] width 45 height 15
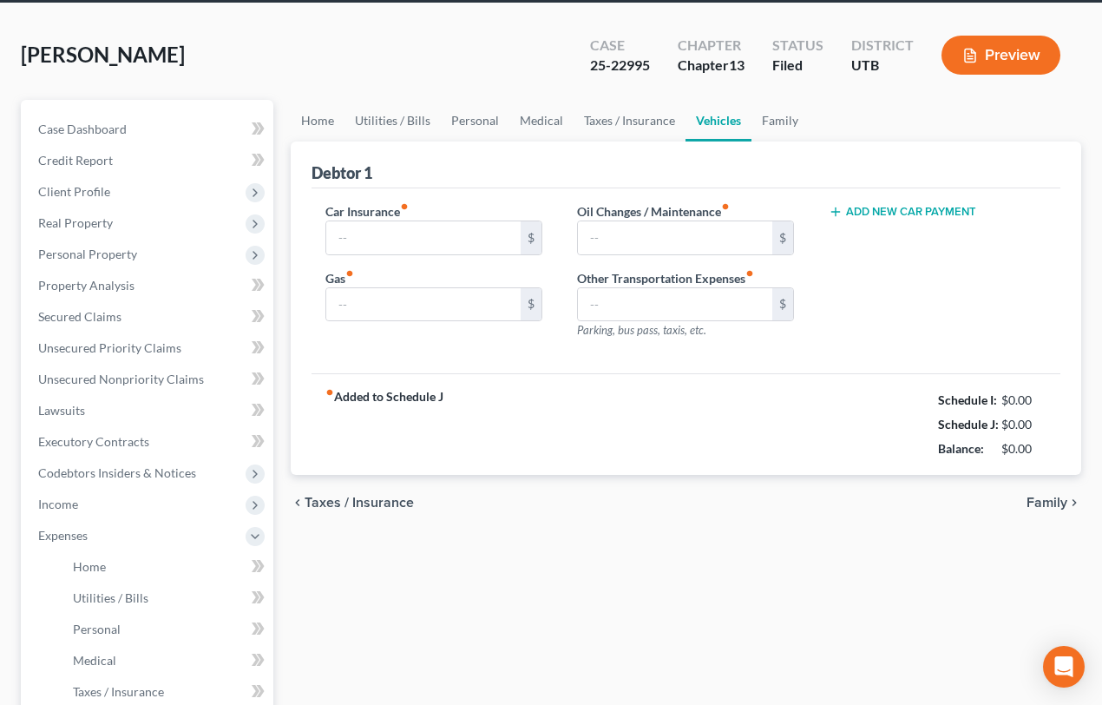
type input "218.00"
type input "594.00"
type input "0.00"
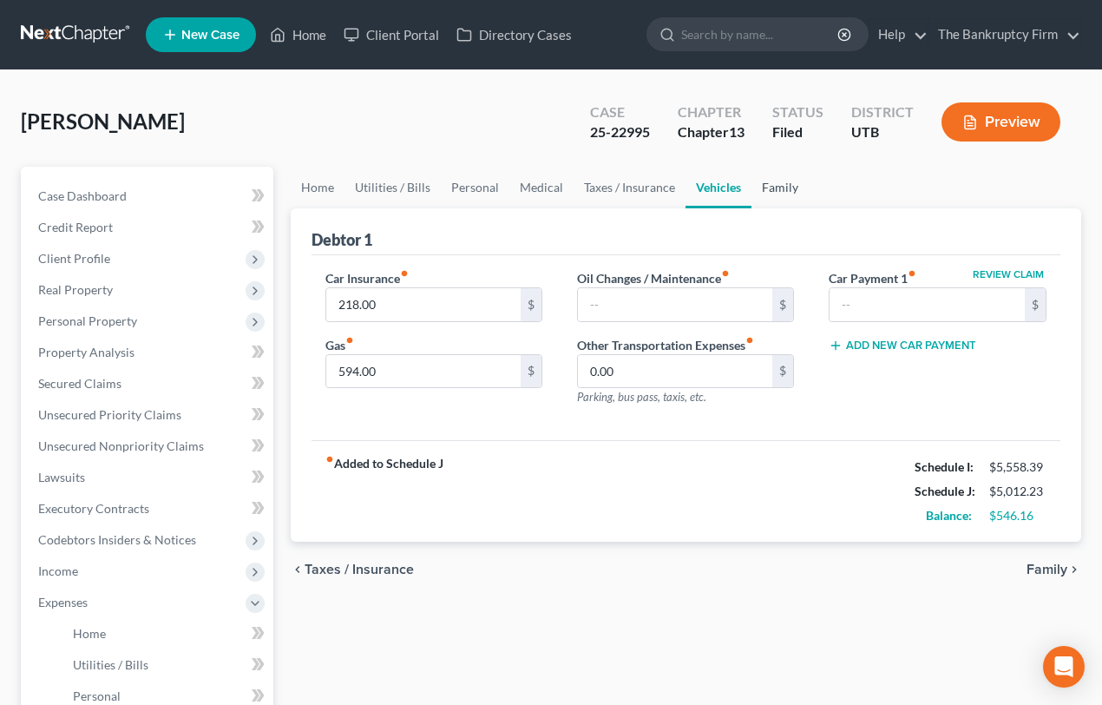
click at [773, 182] on link "Family" at bounding box center [780, 188] width 57 height 42
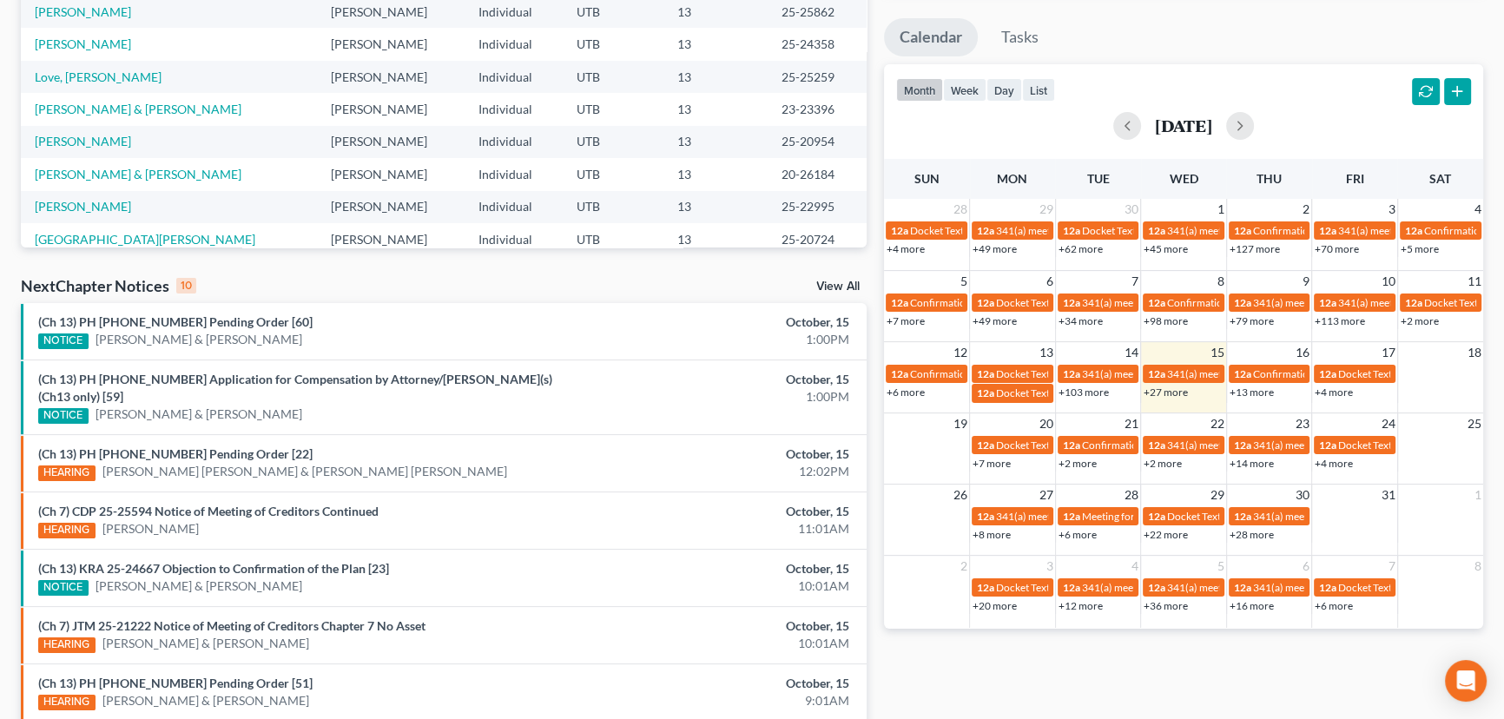
scroll to position [290, 0]
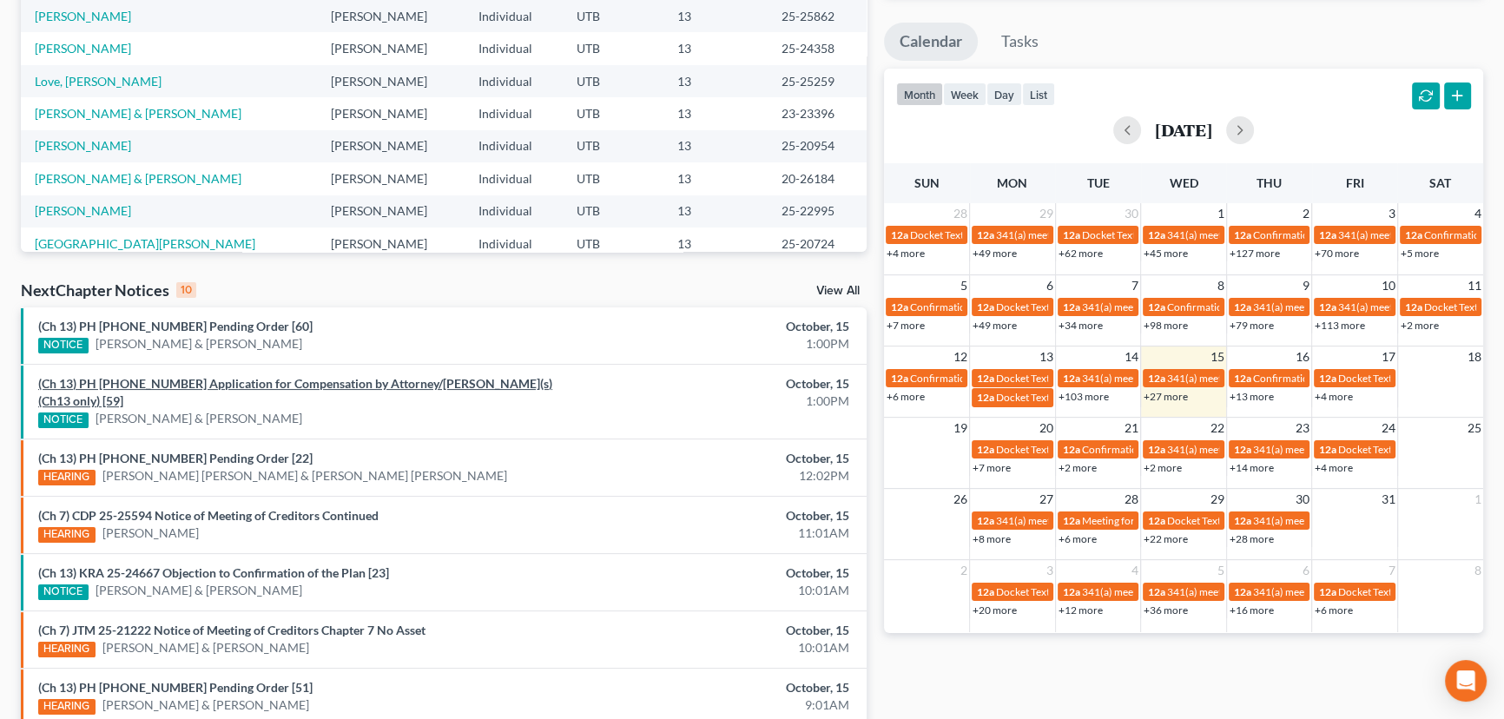
click at [243, 385] on link "(Ch 13) PH 24-22396 Application for Compensation by Attorney/Debtor(s)(Ch13 onl…" at bounding box center [295, 392] width 514 height 32
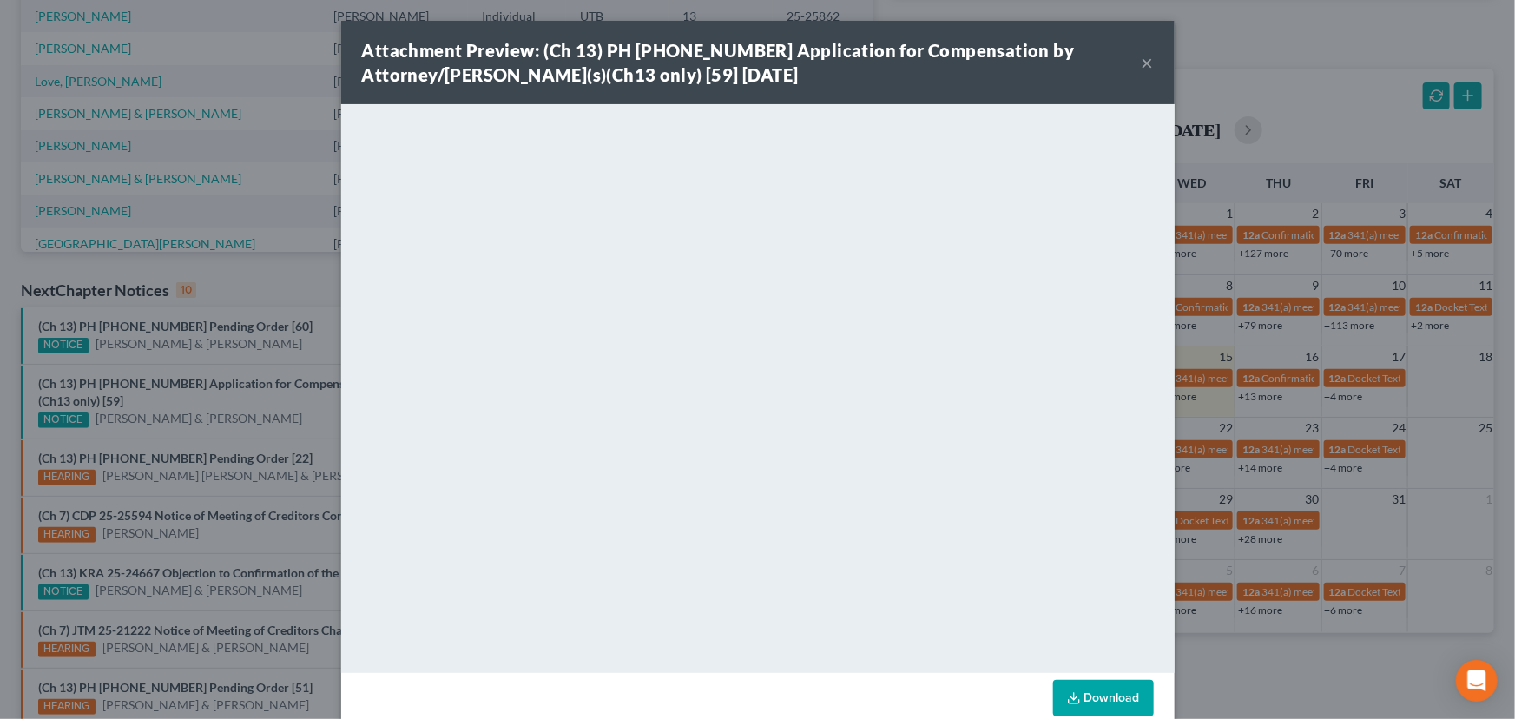
click at [201, 408] on div "Attachment Preview: (Ch 13) PH 24-22396 Application for Compensation by Attorne…" at bounding box center [757, 359] width 1515 height 719
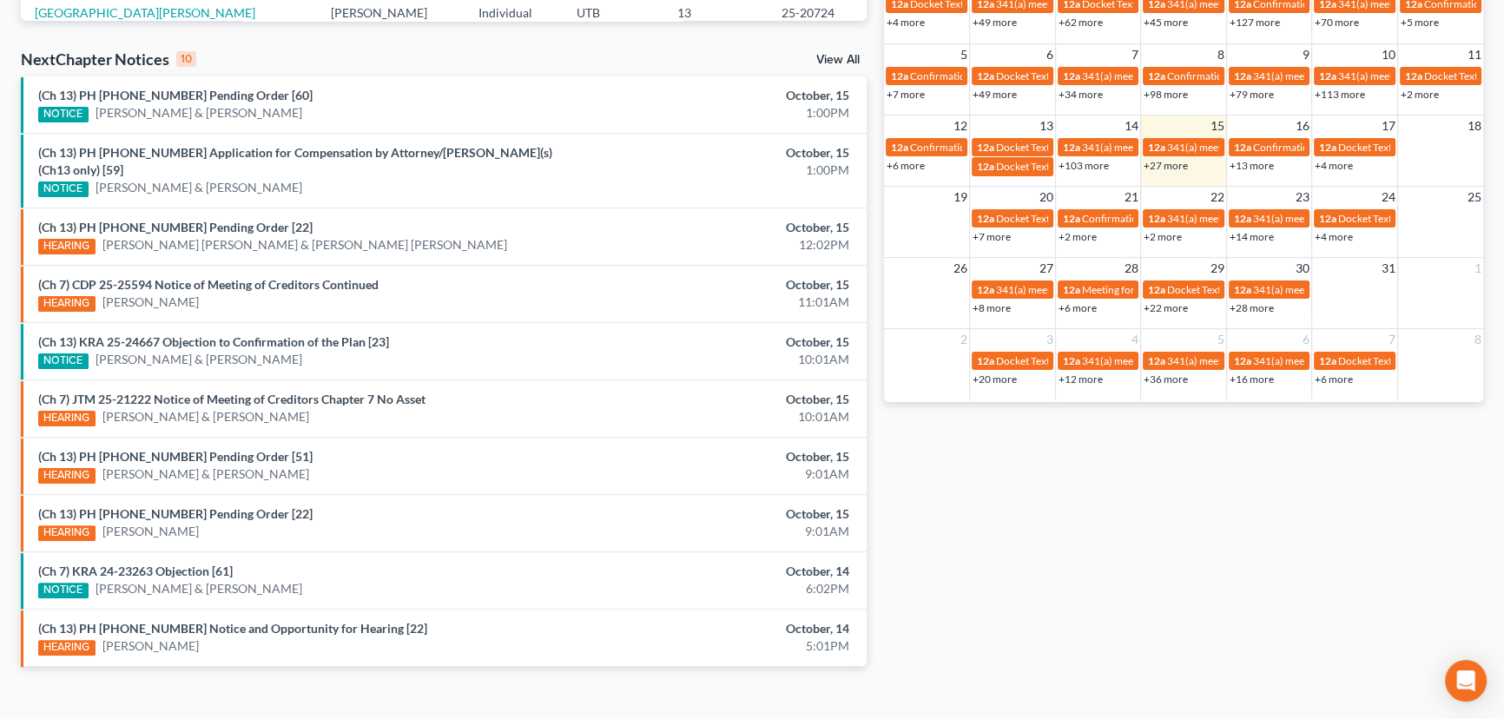
scroll to position [527, 0]
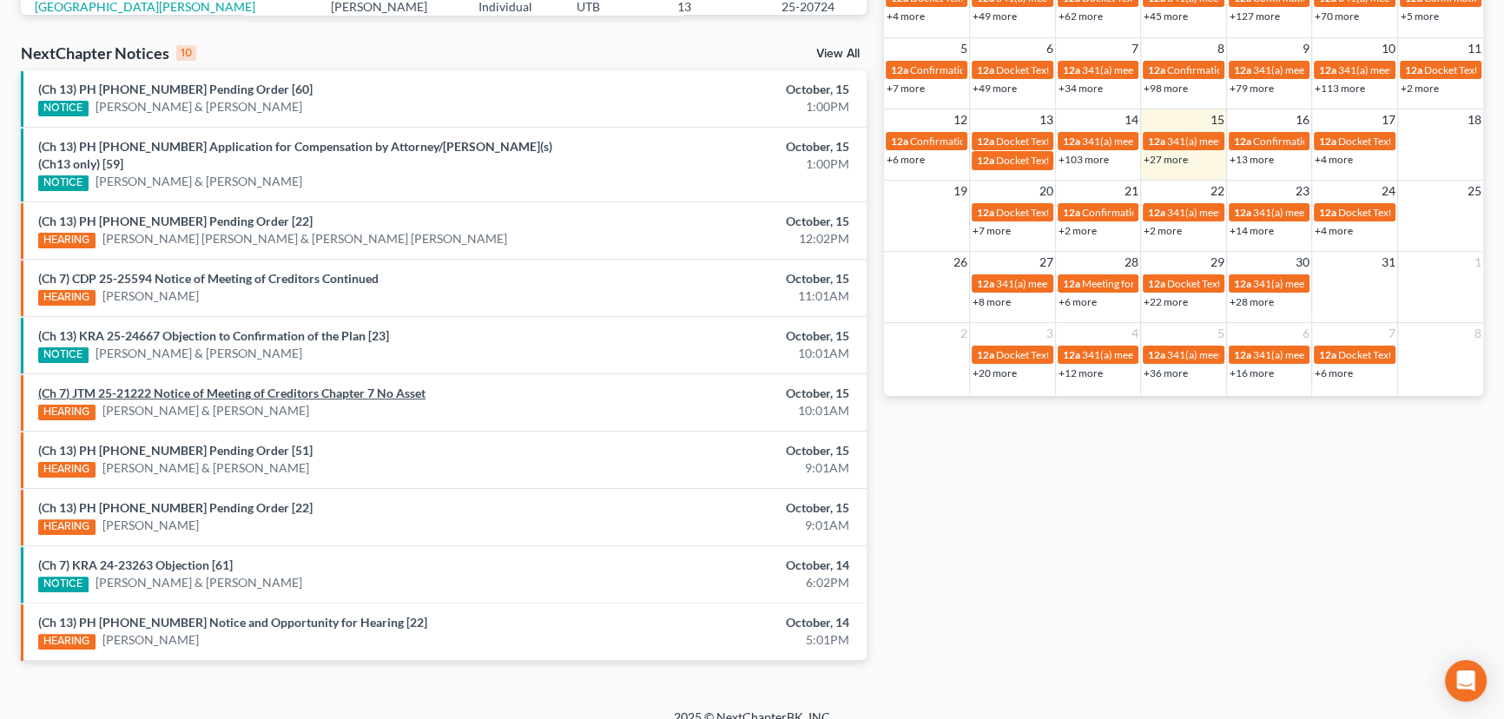
click at [282, 385] on link "(Ch 7) JTM 25-21222 Notice of Meeting of Creditors Chapter 7 No Asset" at bounding box center [231, 392] width 387 height 15
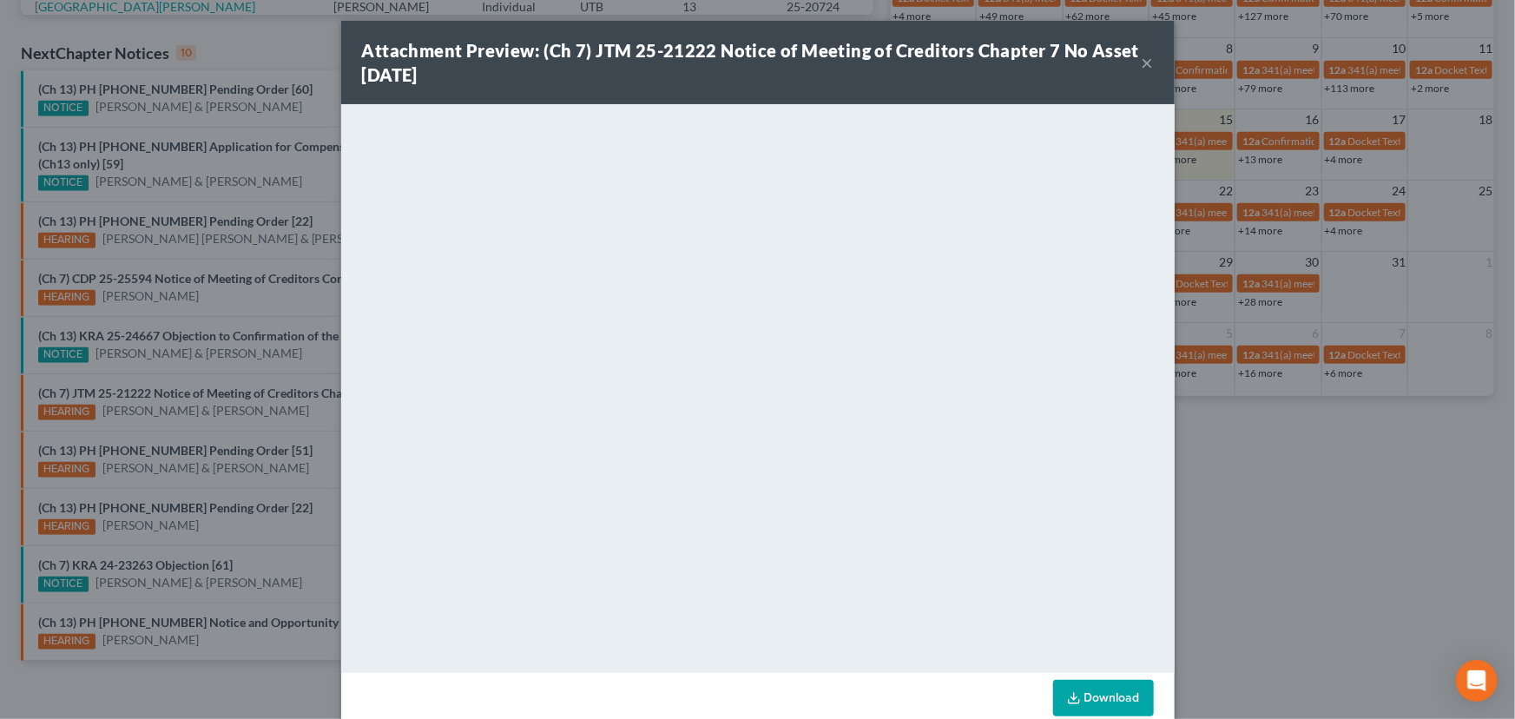
click at [288, 397] on div "Attachment Preview: (Ch 7) JTM 25-21222 Notice of Meeting of Creditors Chapter …" at bounding box center [757, 359] width 1515 height 719
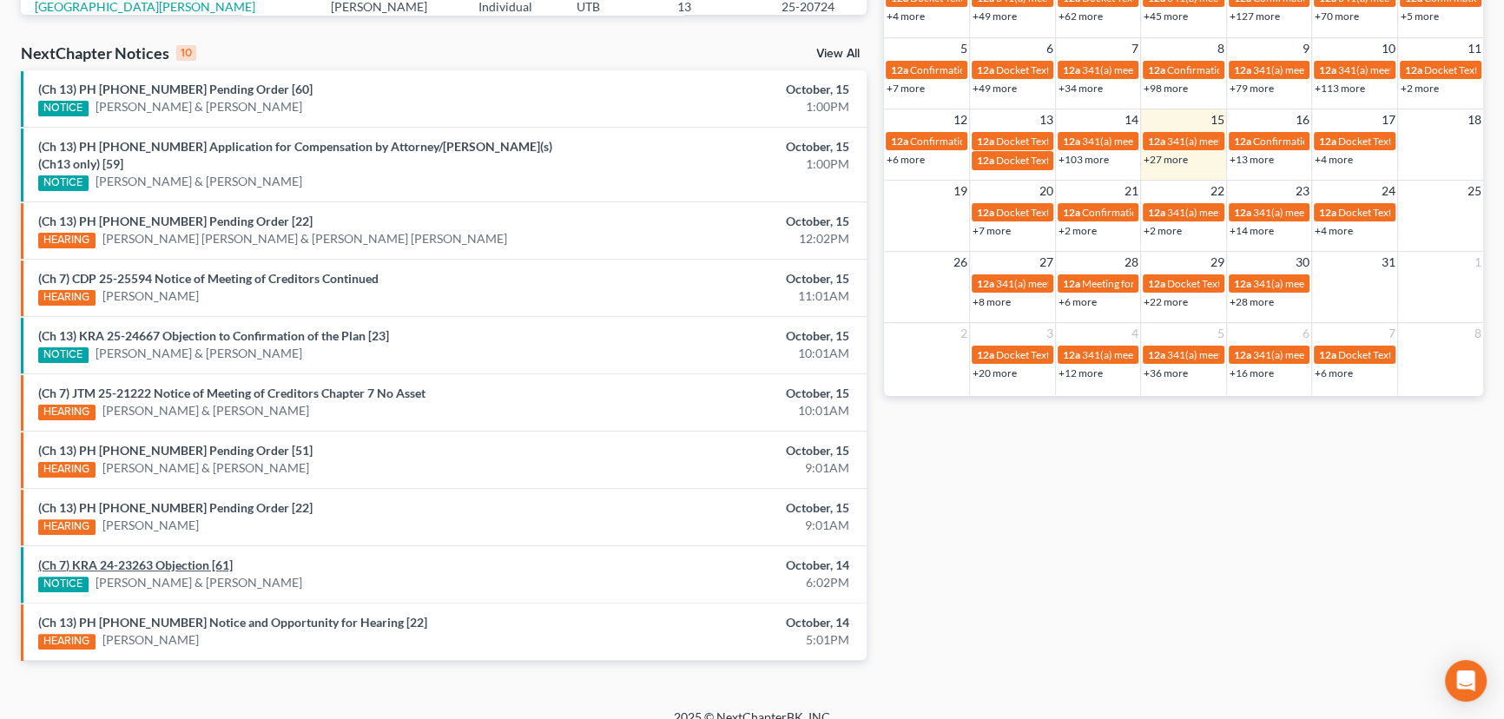
click at [162, 557] on link "(Ch 7) KRA 24-23263 Objection [61]" at bounding box center [135, 564] width 194 height 15
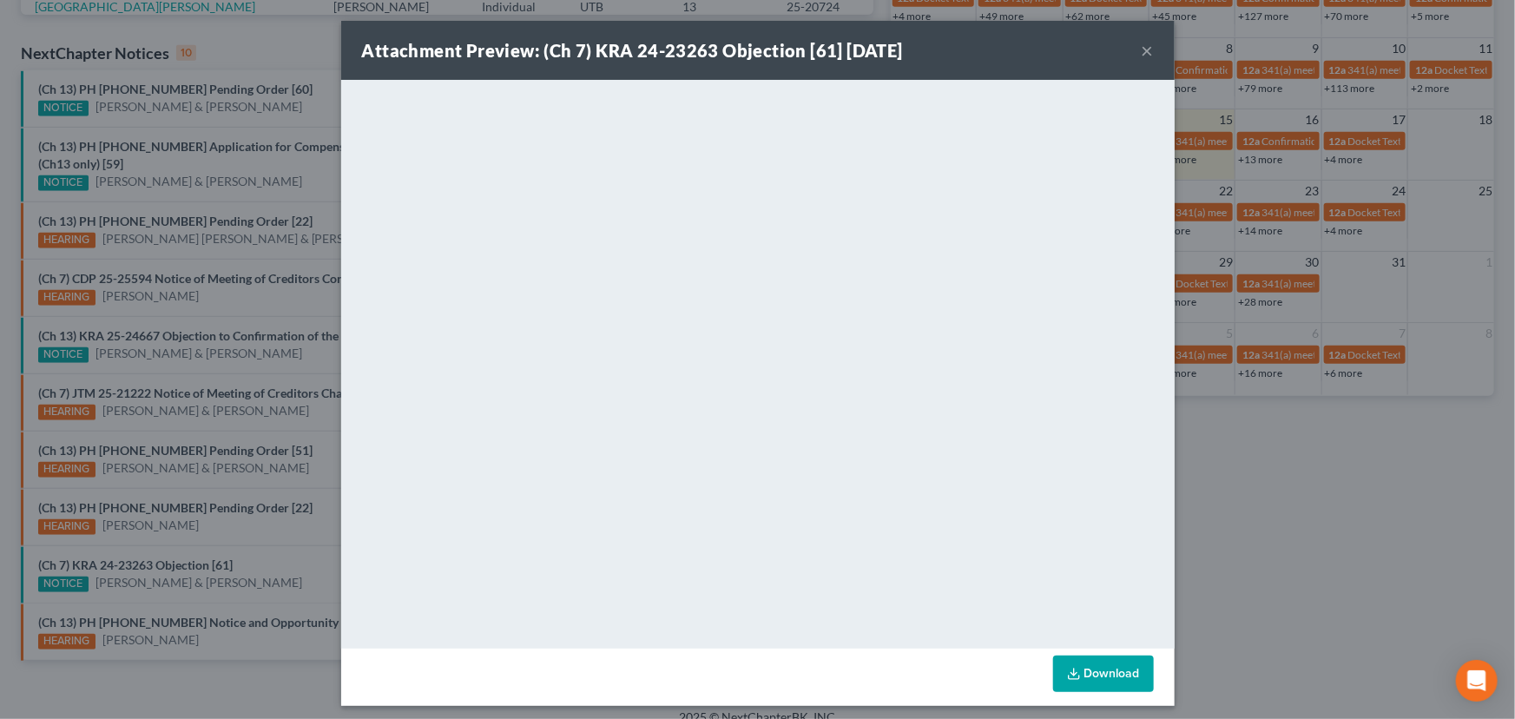
click at [287, 548] on div "Attachment Preview: (Ch 7) KRA 24-23263 Objection [61] 10/14/2025 × <object ng-…" at bounding box center [757, 359] width 1515 height 719
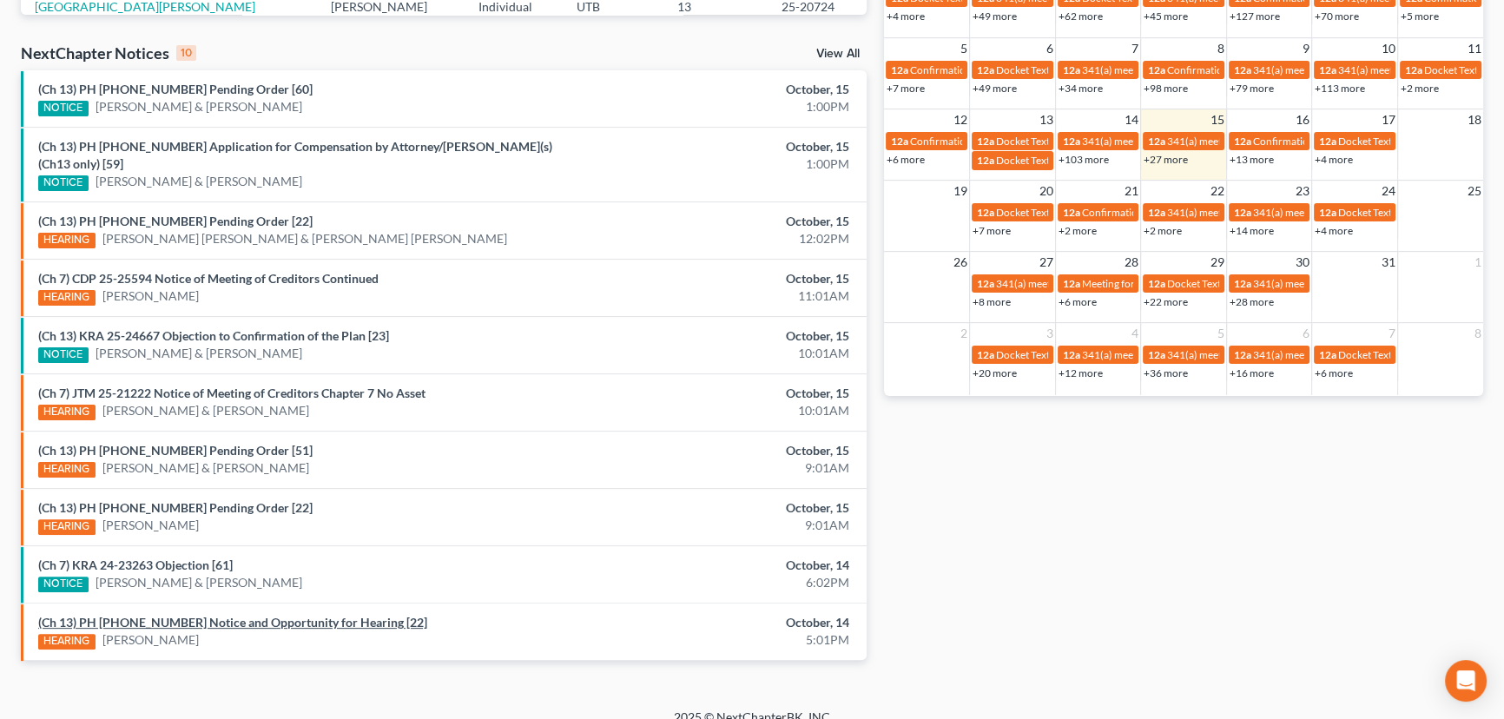
click at [207, 615] on link "(Ch 13) PH 25-24132 Notice and Opportunity for Hearing [22]" at bounding box center [232, 622] width 389 height 15
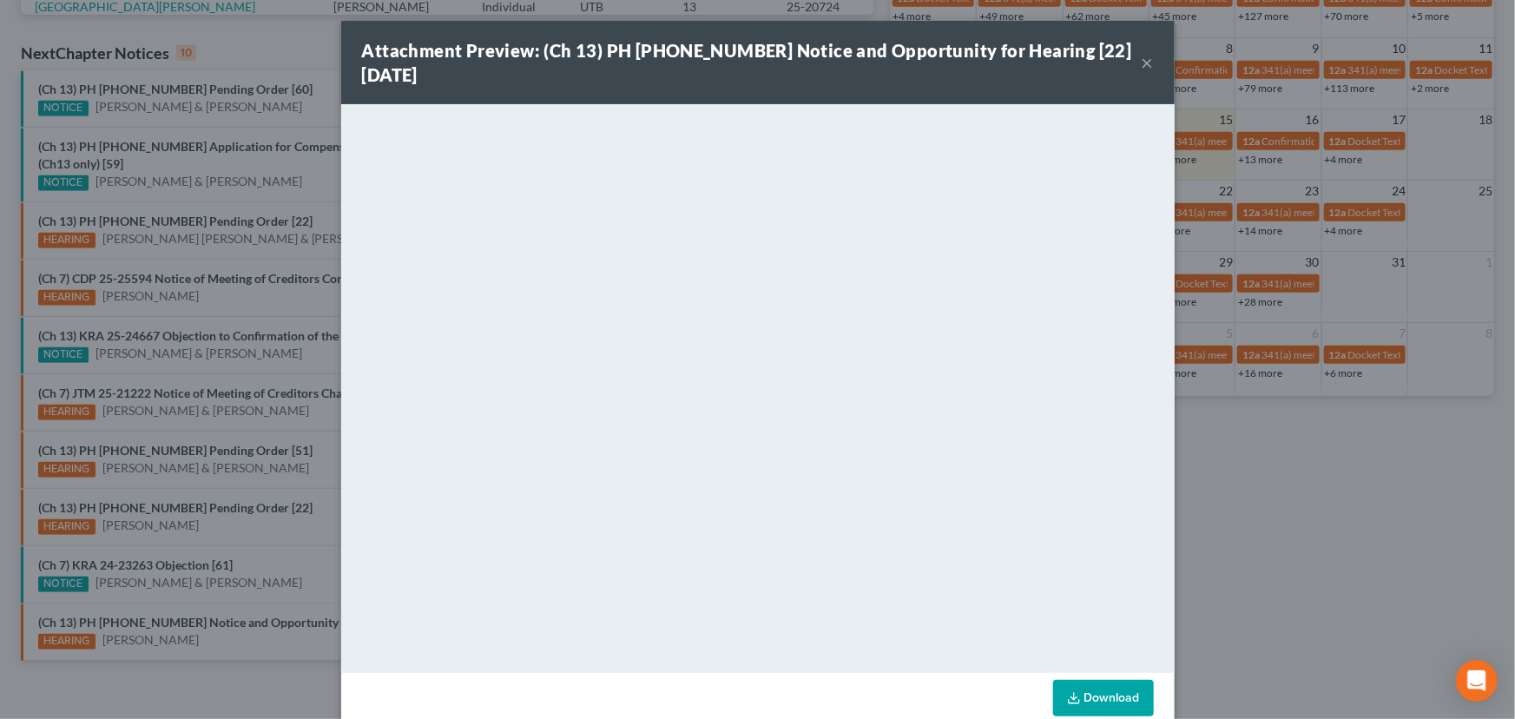
click at [1142, 61] on button "×" at bounding box center [1148, 62] width 12 height 21
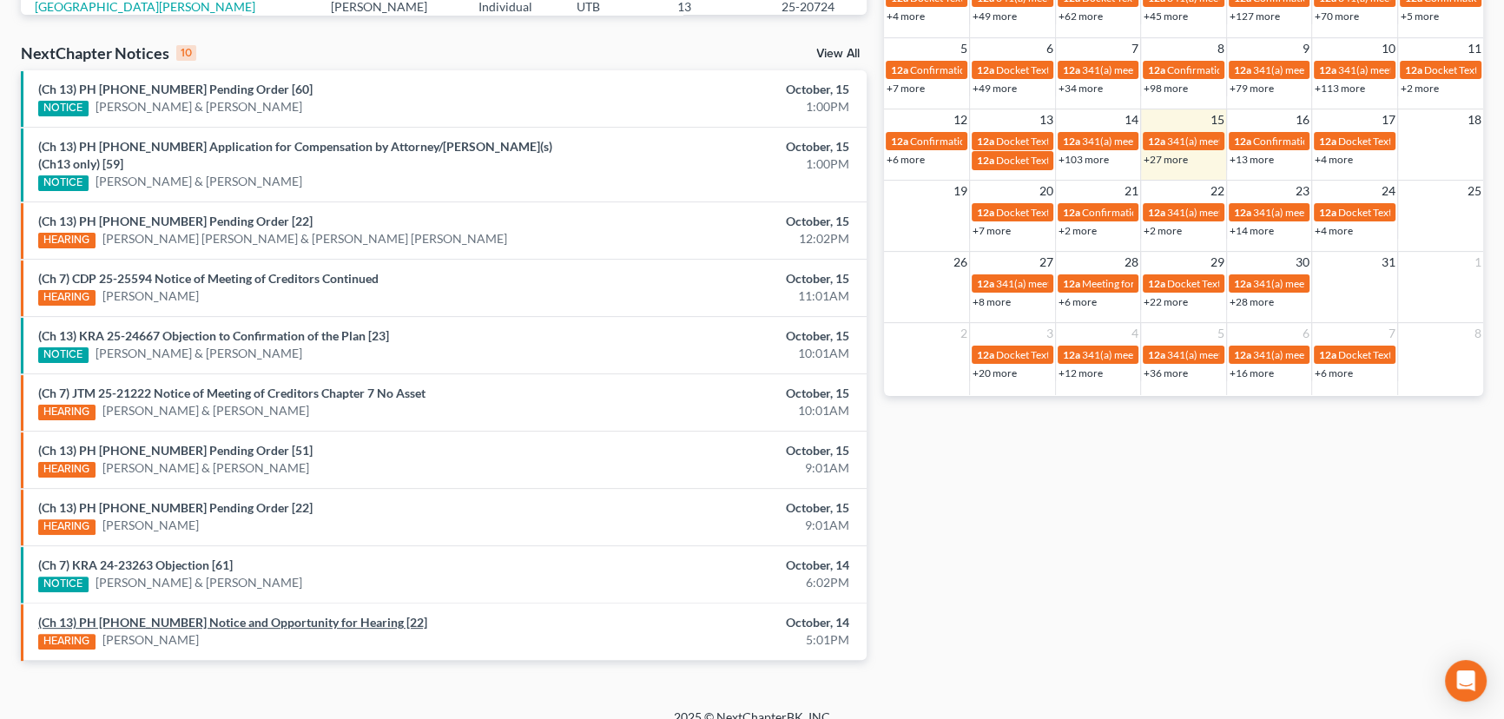
click at [207, 615] on link "(Ch 13) PH 25-24132 Notice and Opportunity for Hearing [22]" at bounding box center [232, 622] width 389 height 15
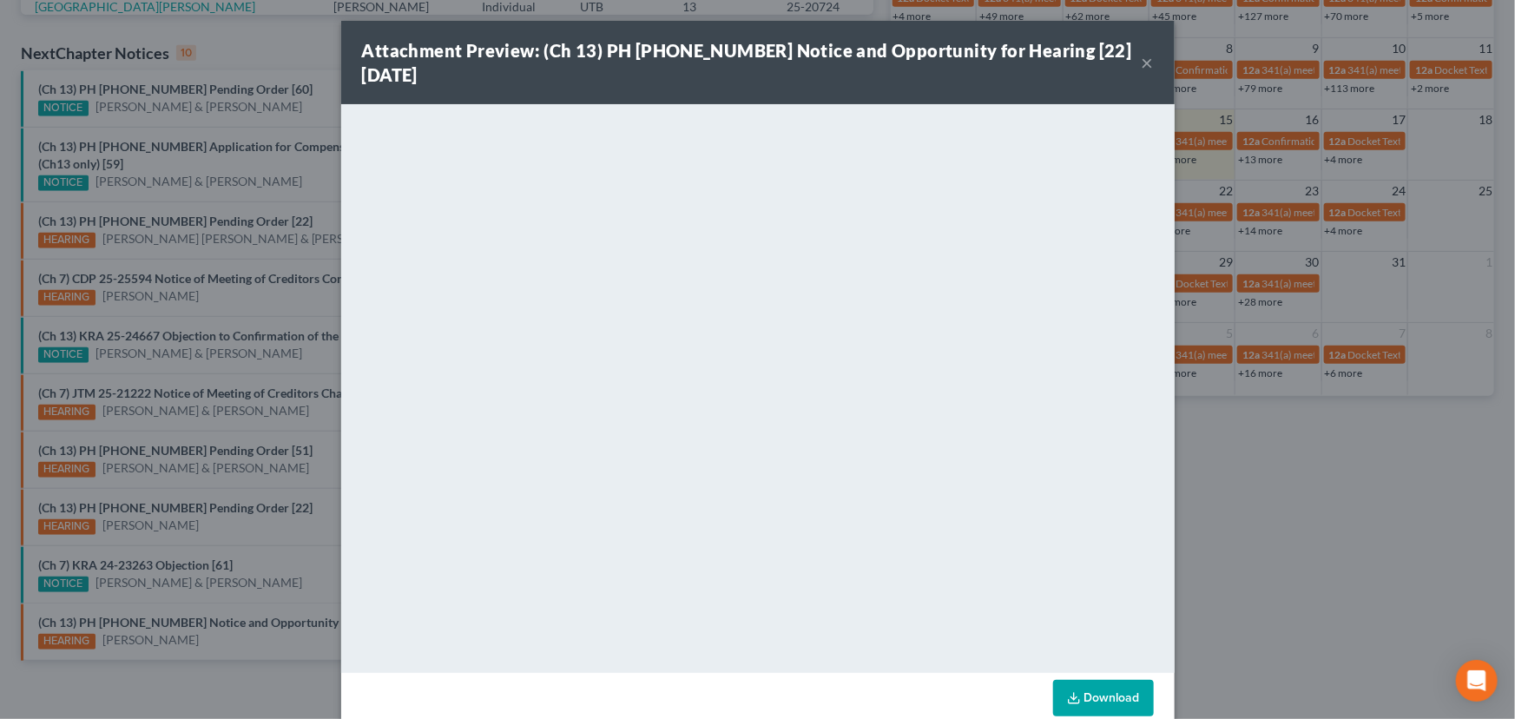
click at [232, 620] on div "Attachment Preview: (Ch 13) PH 25-24132 Notice and Opportunity for Hearing [22]…" at bounding box center [757, 359] width 1515 height 719
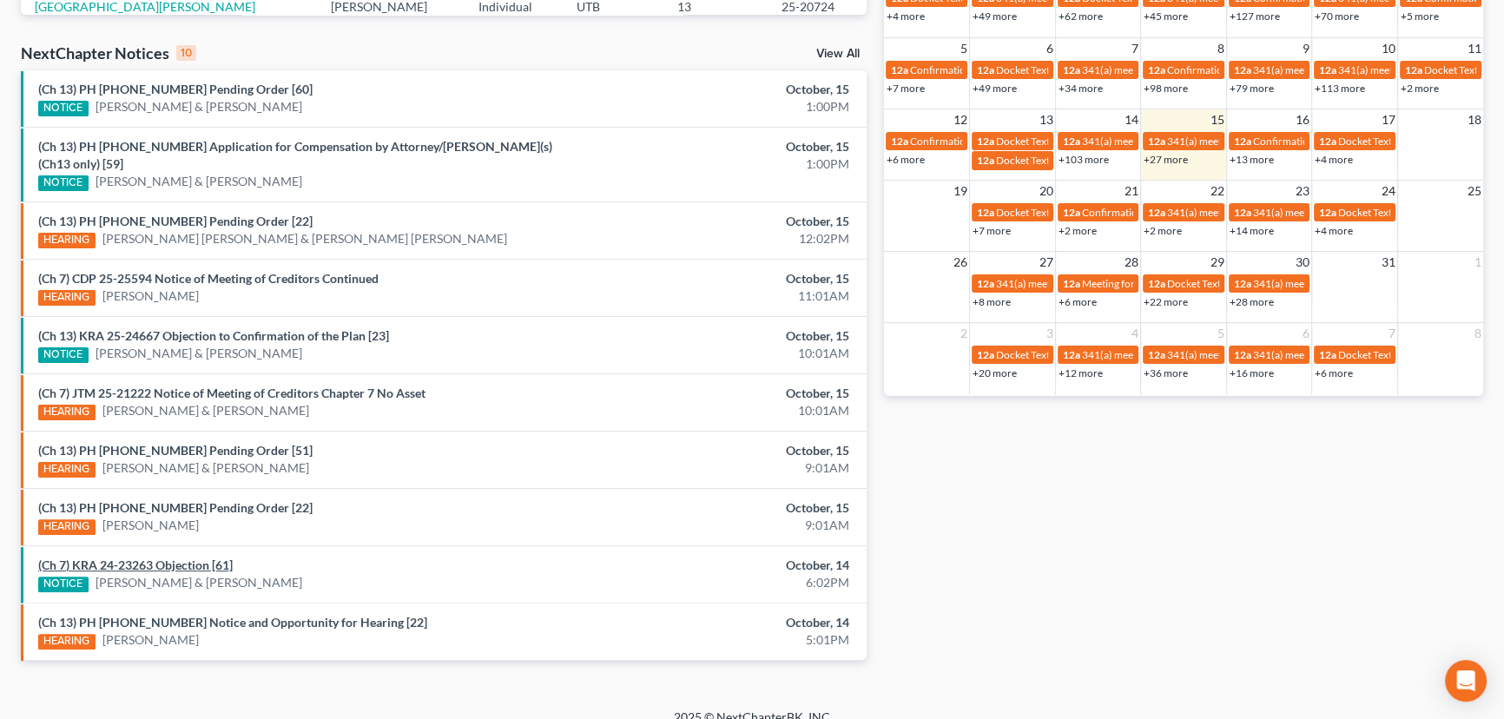
click at [181, 557] on link "(Ch 7) KRA 24-23263 Objection [61]" at bounding box center [135, 564] width 194 height 15
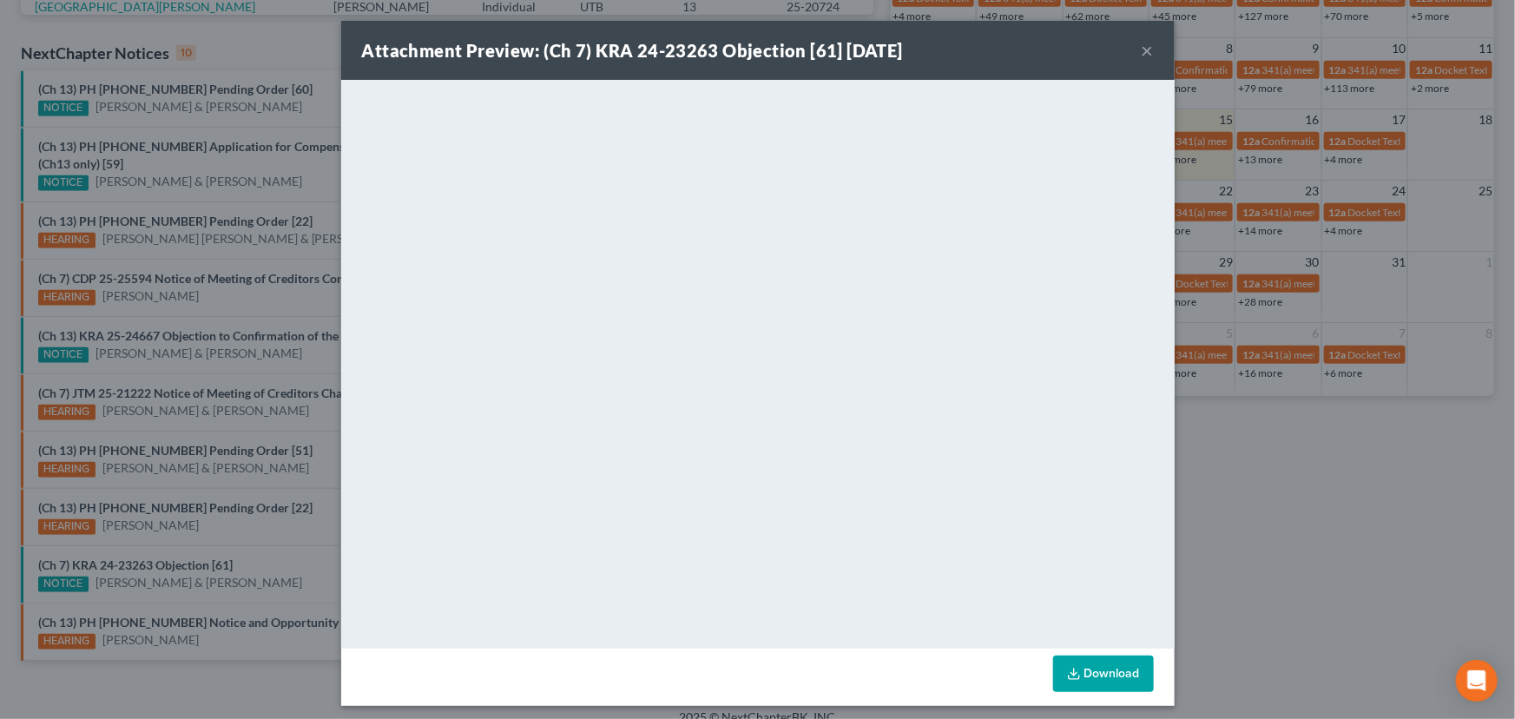
click at [280, 549] on div "Attachment Preview: (Ch 7) KRA 24-23263 Objection [61] 10/14/2025 × <object ng-…" at bounding box center [757, 359] width 1515 height 719
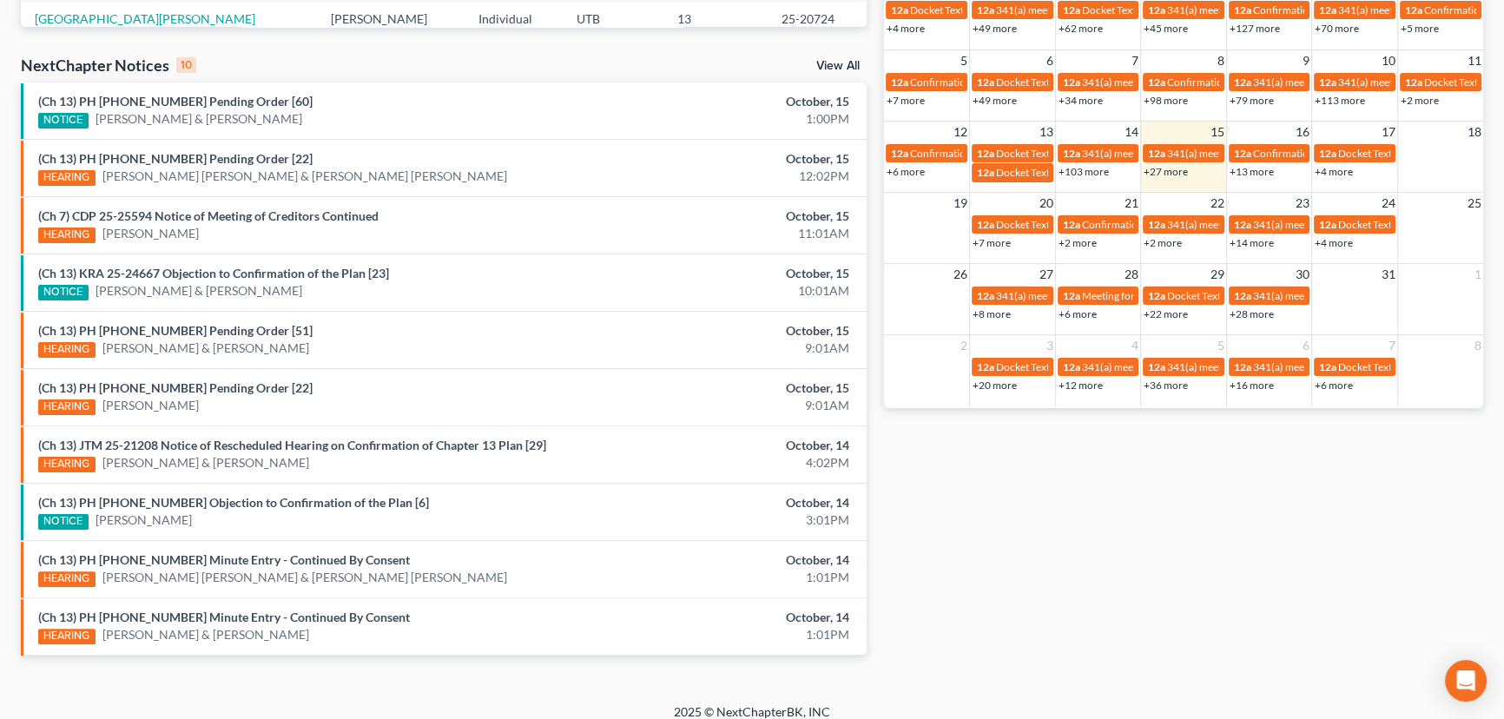
scroll to position [527, 0]
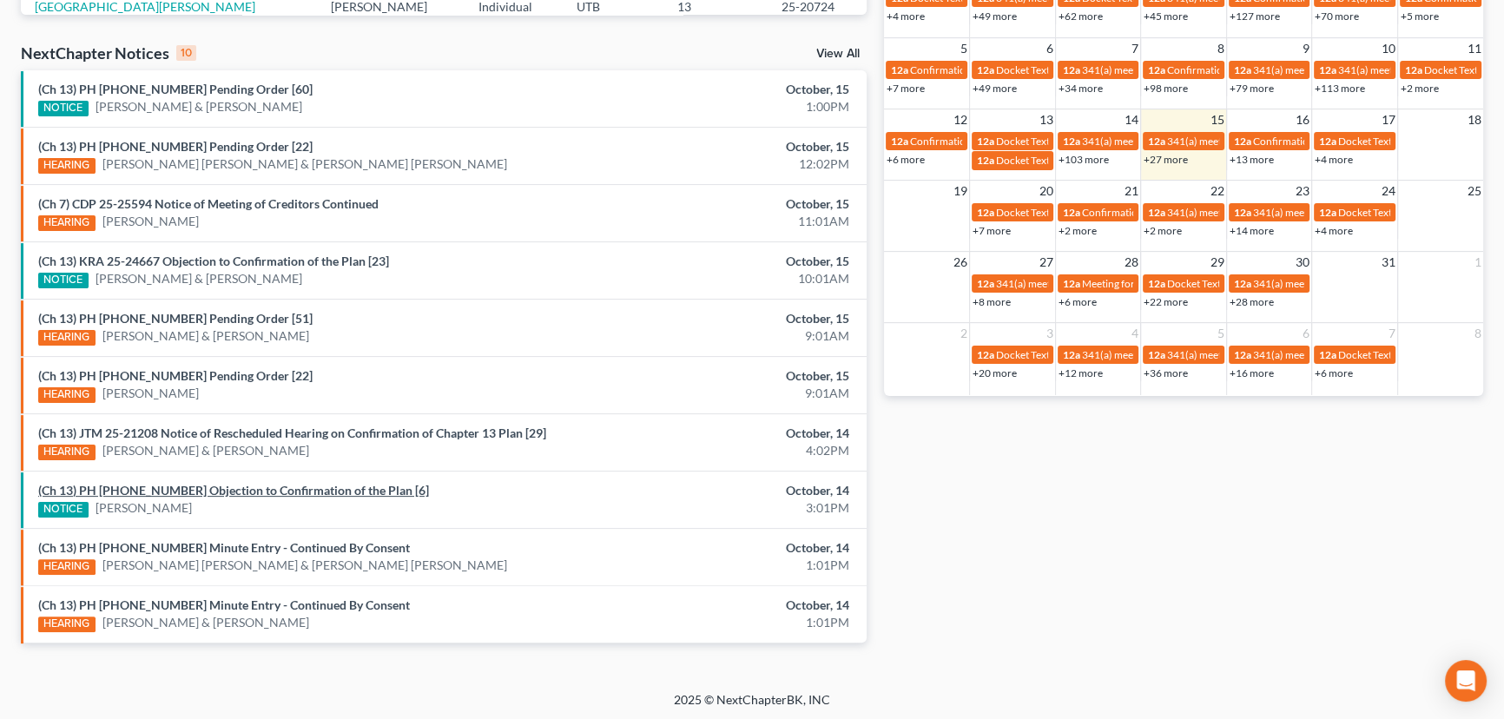
click at [258, 488] on link "(Ch 13) PH [PHONE_NUMBER] Objection to Confirmation of the Plan [6]" at bounding box center [233, 490] width 391 height 15
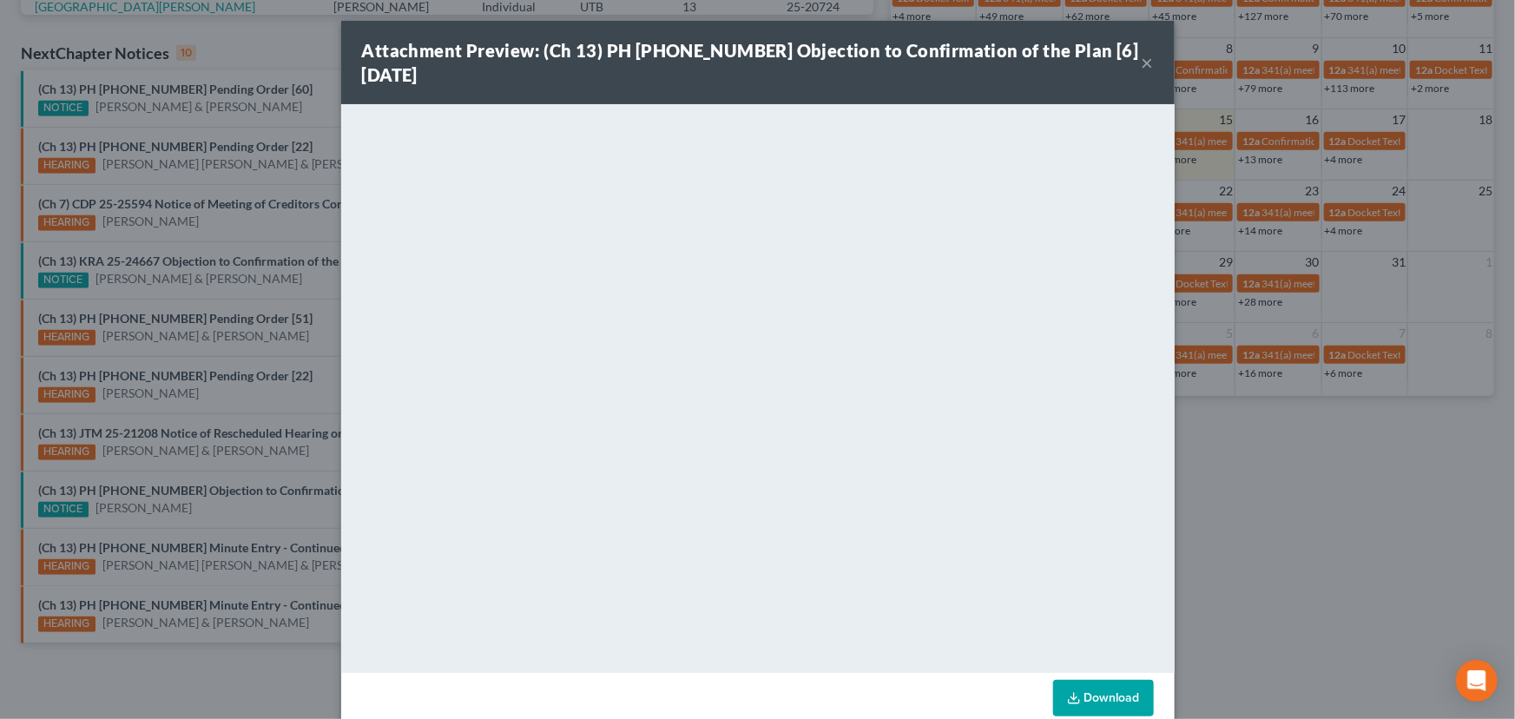
click at [237, 509] on div "Attachment Preview: (Ch 13) PH [PHONE_NUMBER] Objection to Confirmation of the …" at bounding box center [757, 359] width 1515 height 719
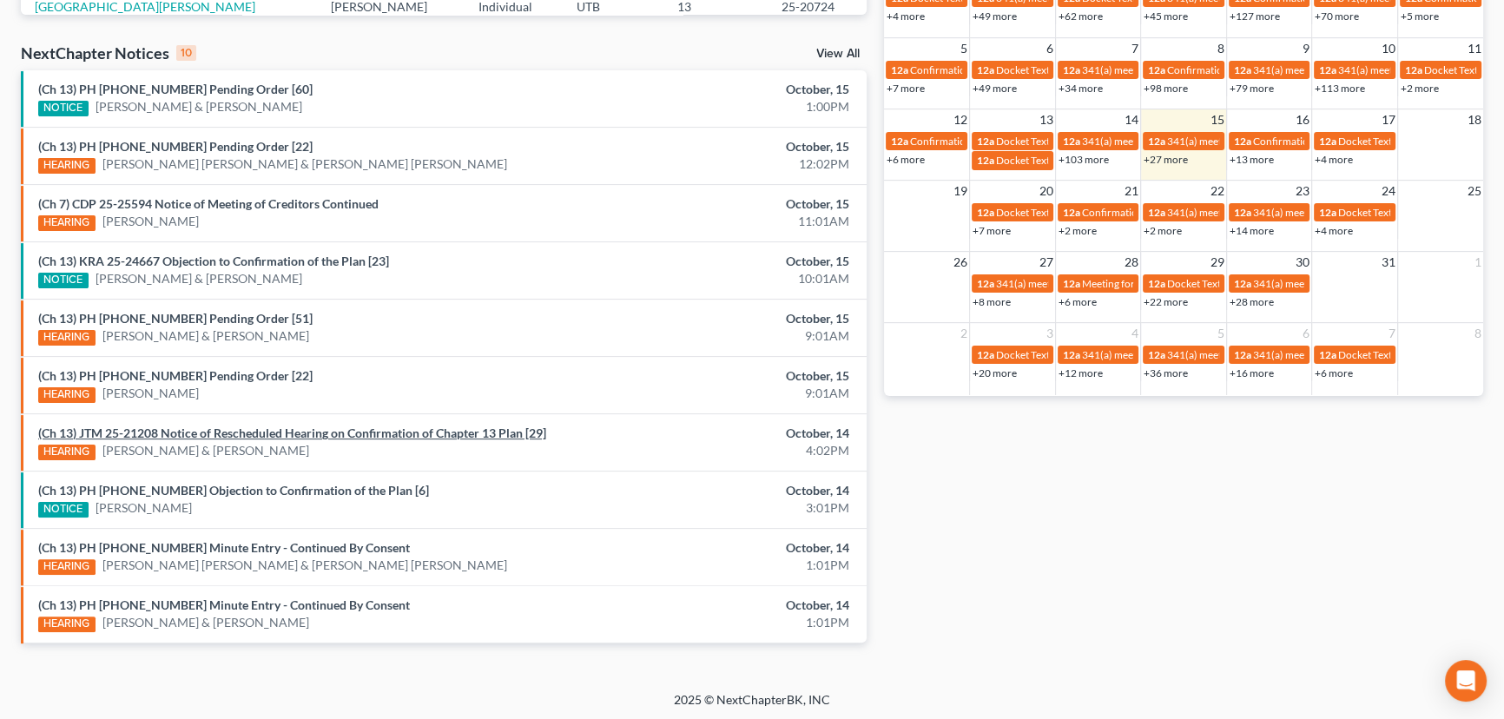
click at [324, 430] on link "(Ch 13) JTM 25-21208 Notice of Rescheduled Hearing on Confirmation of Chapter 1…" at bounding box center [292, 432] width 508 height 15
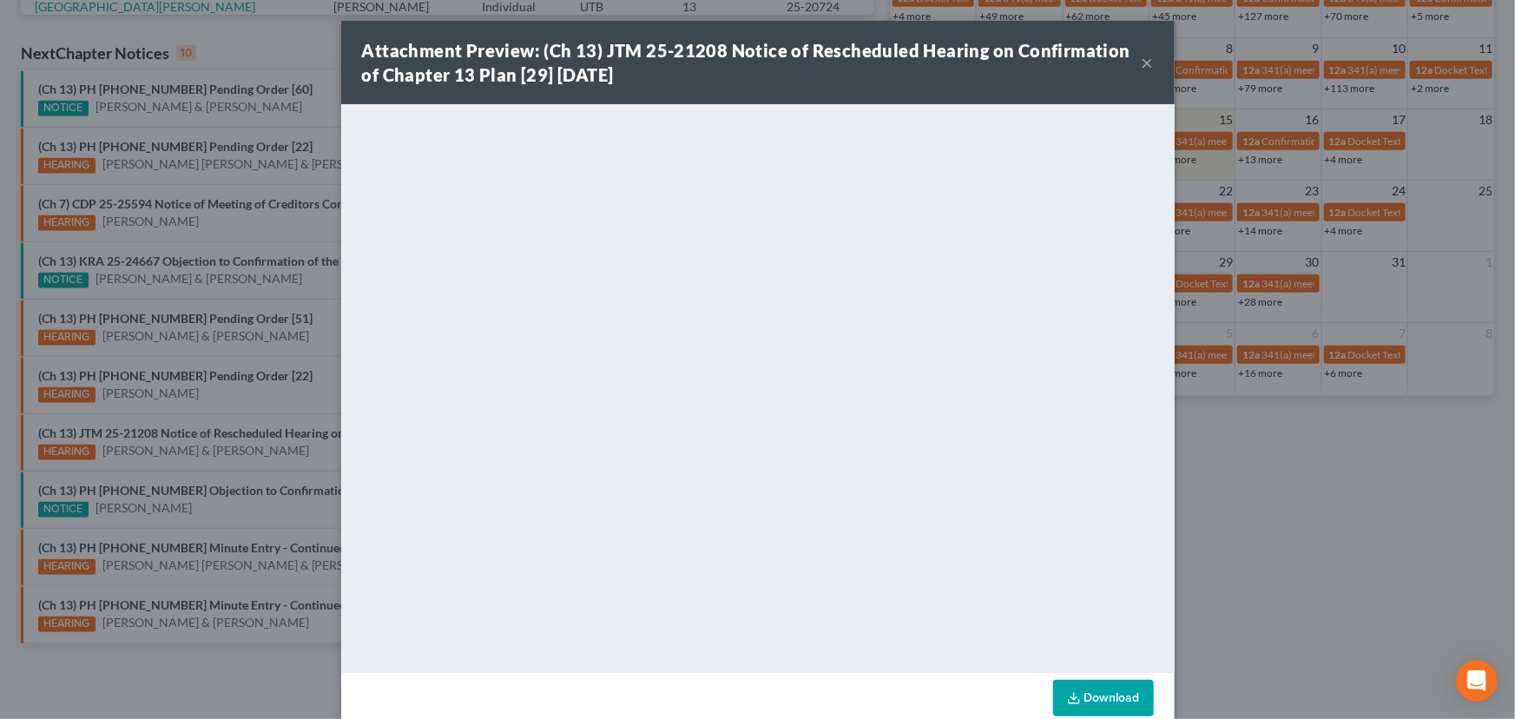
click at [1142, 61] on button "×" at bounding box center [1148, 62] width 12 height 21
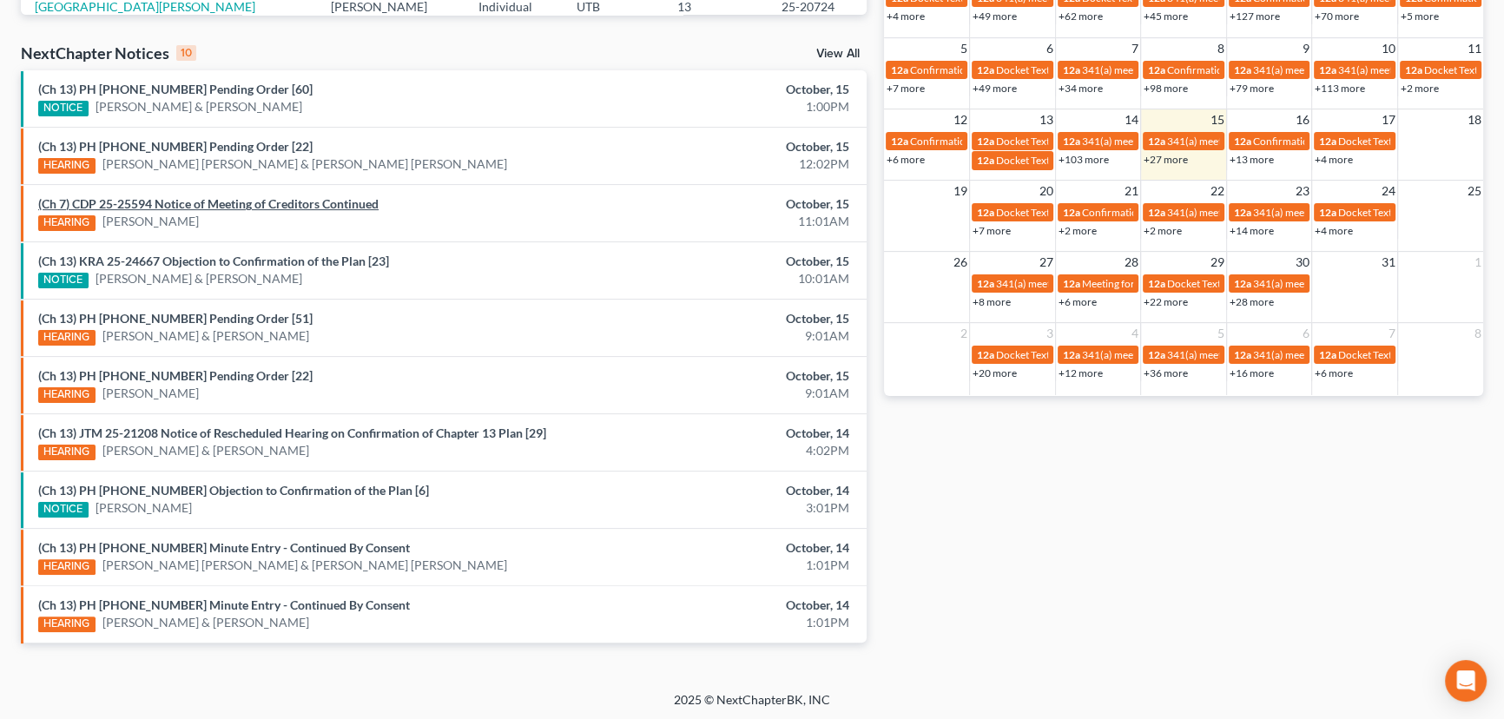
click at [339, 207] on link "(Ch 7) CDP 25-25594 Notice of Meeting of Creditors Continued" at bounding box center [208, 203] width 340 height 15
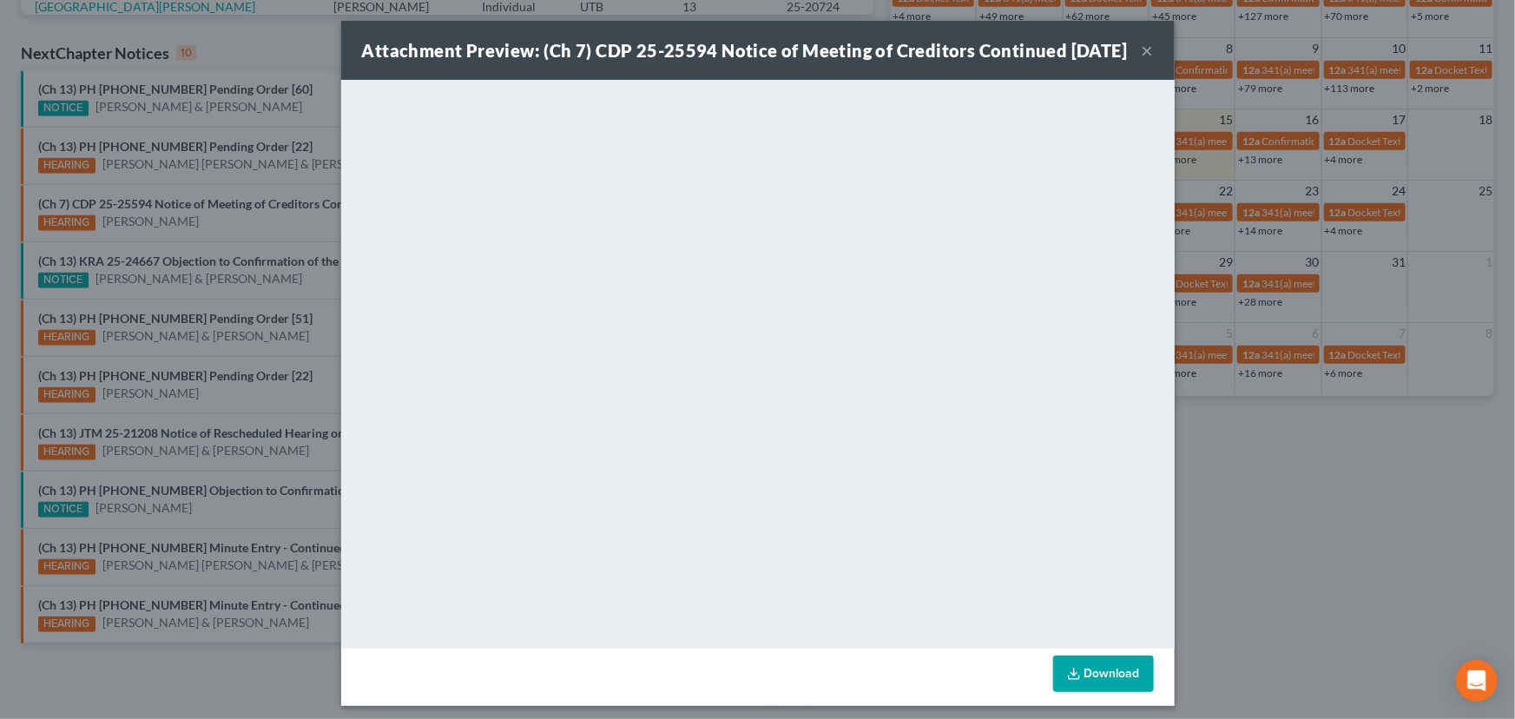
click at [1142, 61] on button "×" at bounding box center [1148, 50] width 12 height 21
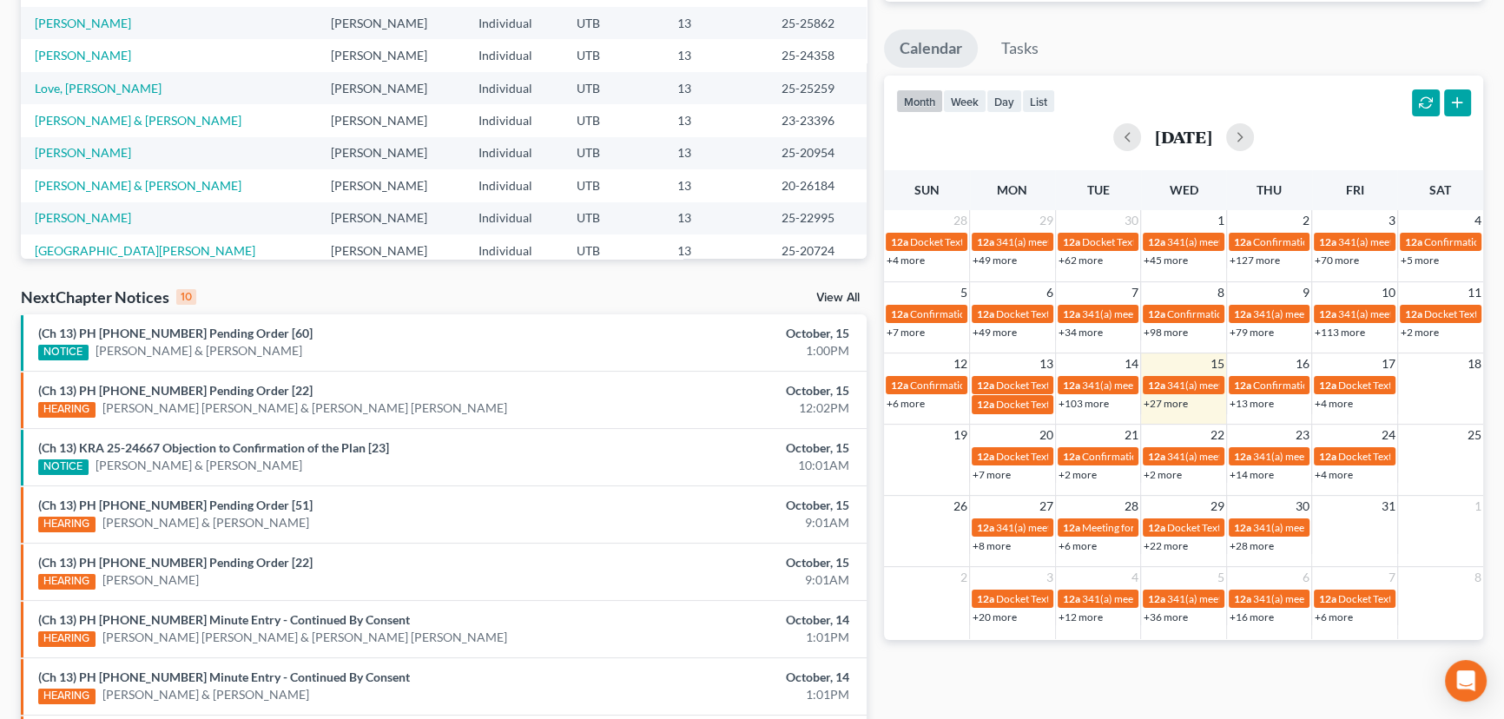
scroll to position [527, 0]
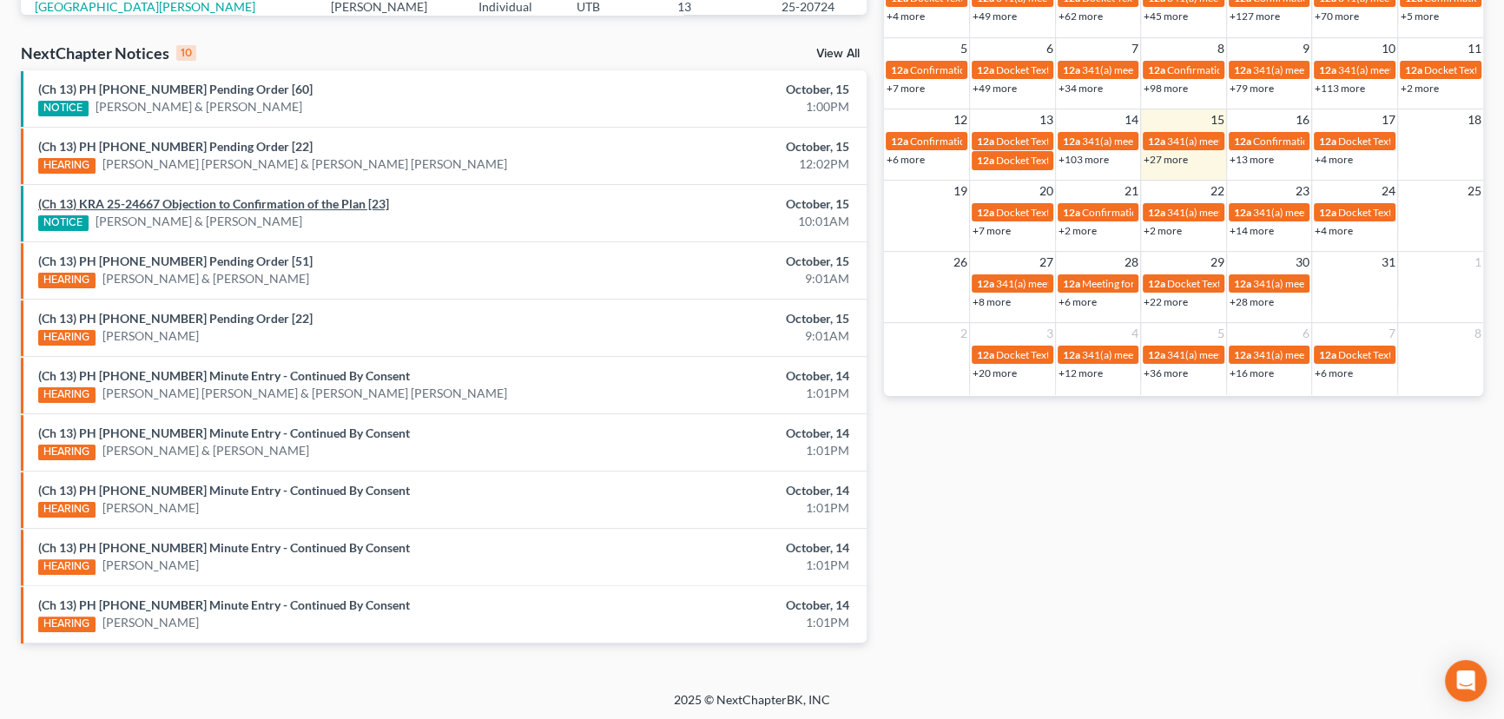
click at [246, 203] on link "(Ch 13) KRA 25-24667 Objection to Confirmation of the Plan [23]" at bounding box center [213, 203] width 351 height 15
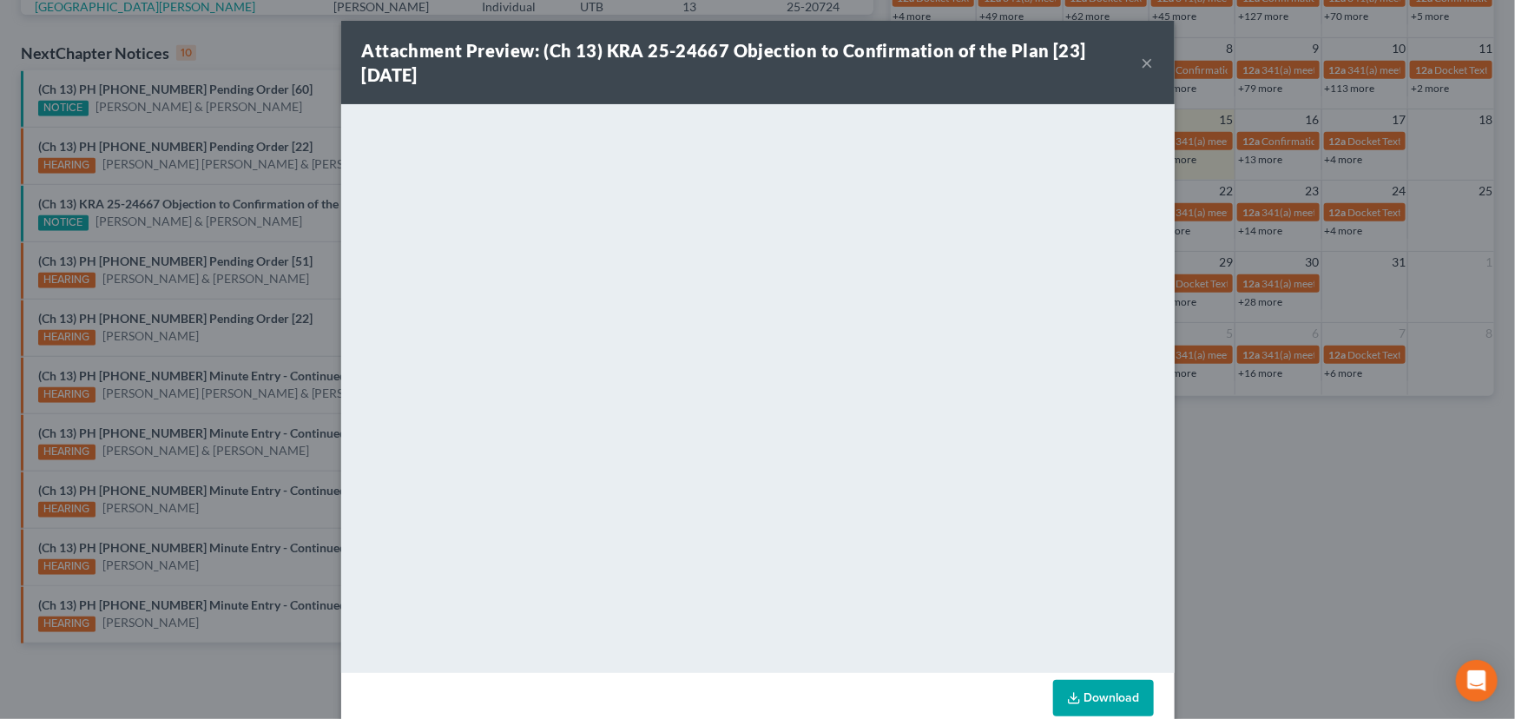
click at [1134, 62] on div "Attachment Preview: (Ch 13) KRA 25-24667 Objection to Confirmation of the Plan …" at bounding box center [752, 62] width 780 height 49
click at [169, 218] on div "Attachment Preview: (Ch 13) KRA 25-24667 Objection to Confirmation of the Plan …" at bounding box center [757, 359] width 1515 height 719
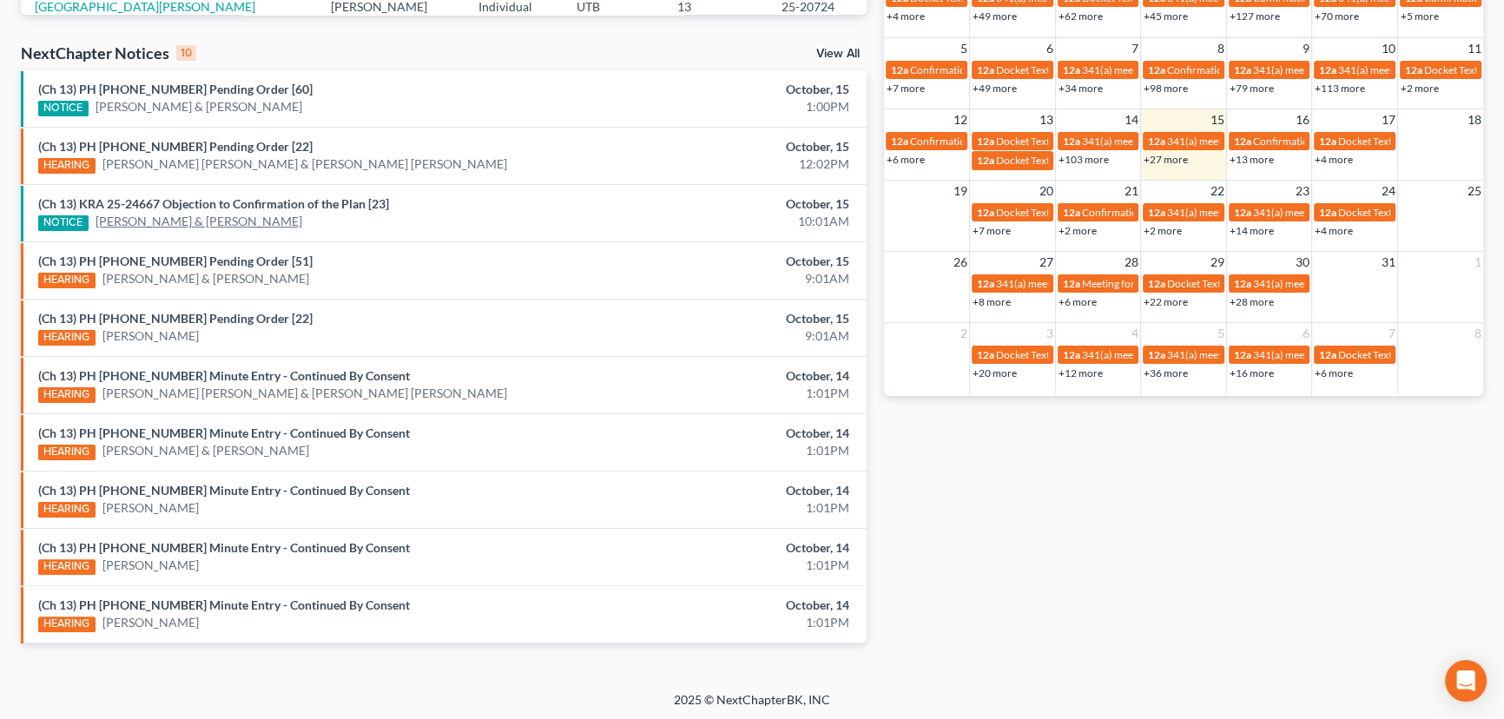
click at [168, 219] on link "Brian Hoskisson & Jennifer Hoskisson" at bounding box center [198, 221] width 207 height 17
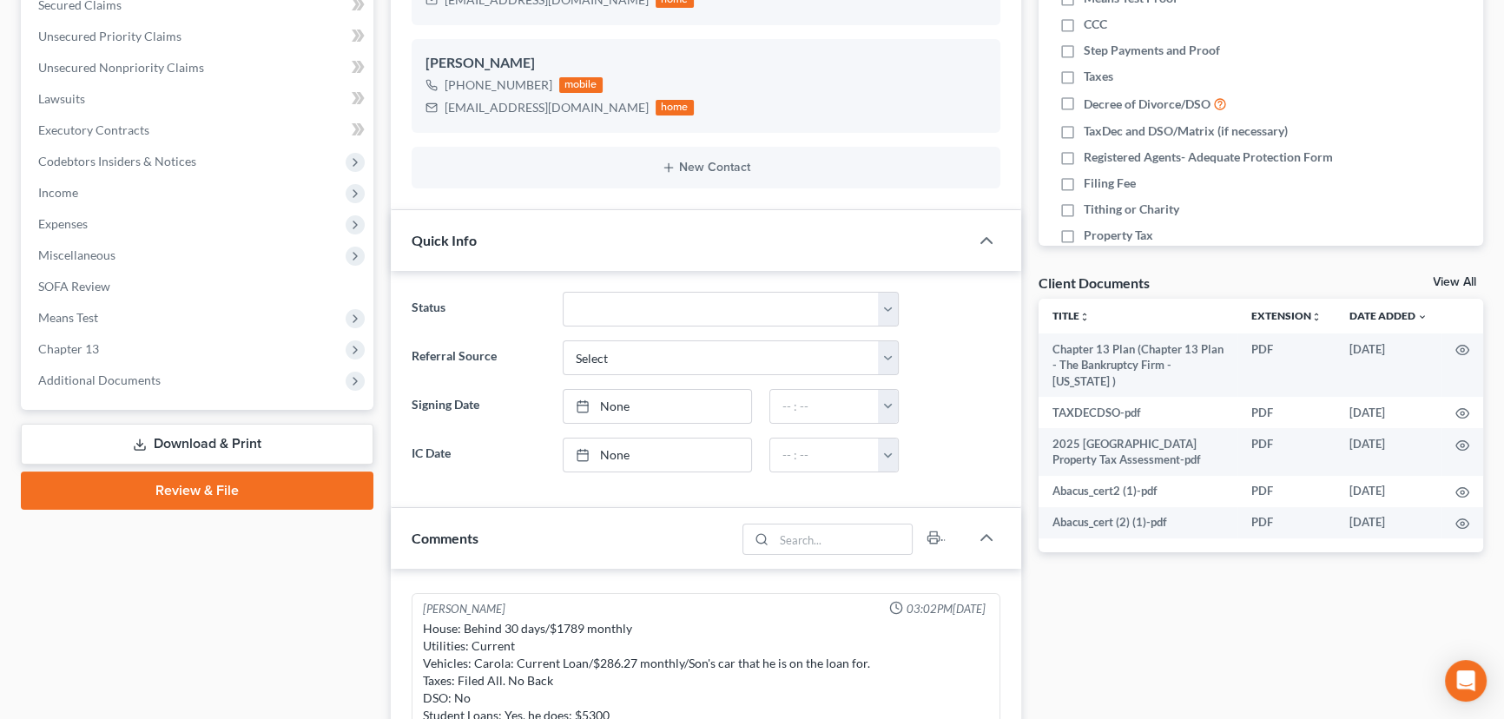
scroll to position [135, 0]
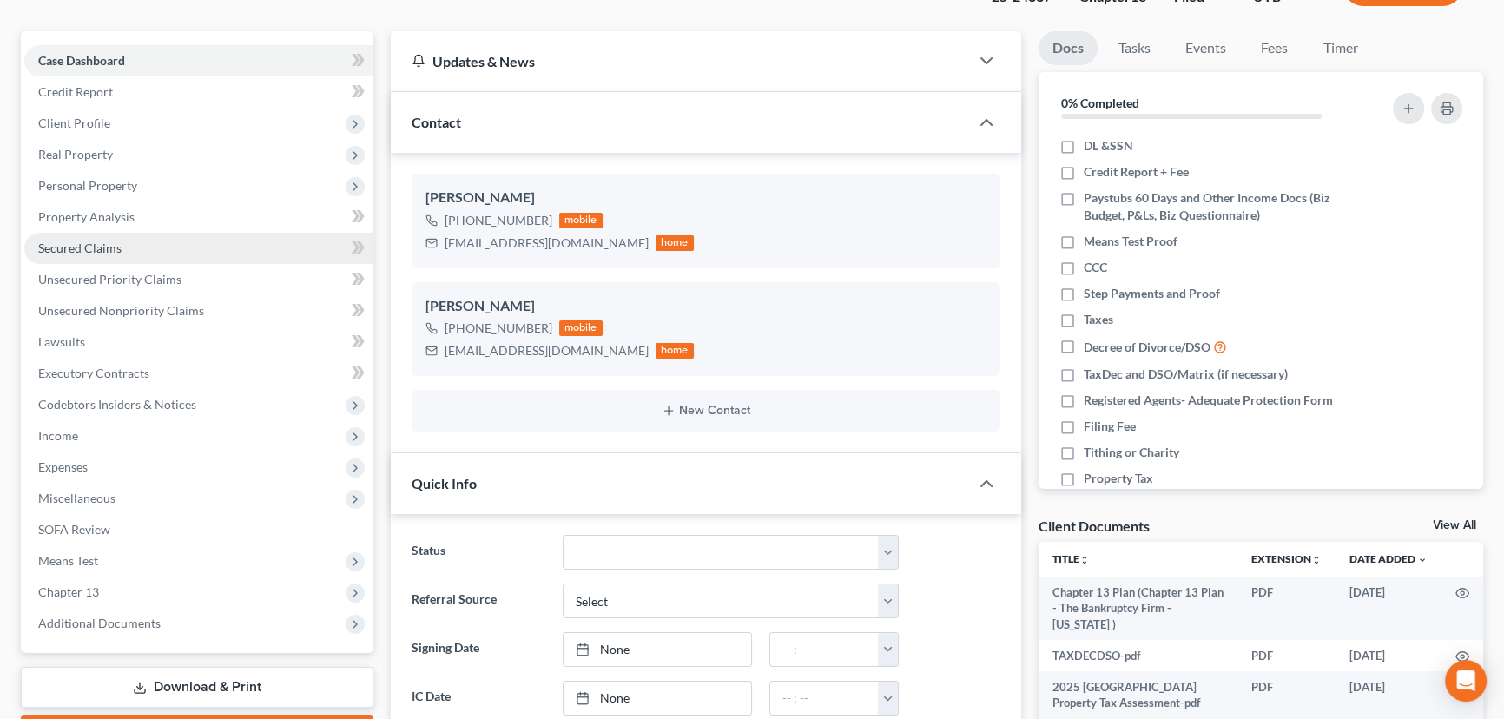
click at [90, 252] on span "Secured Claims" at bounding box center [79, 247] width 83 height 15
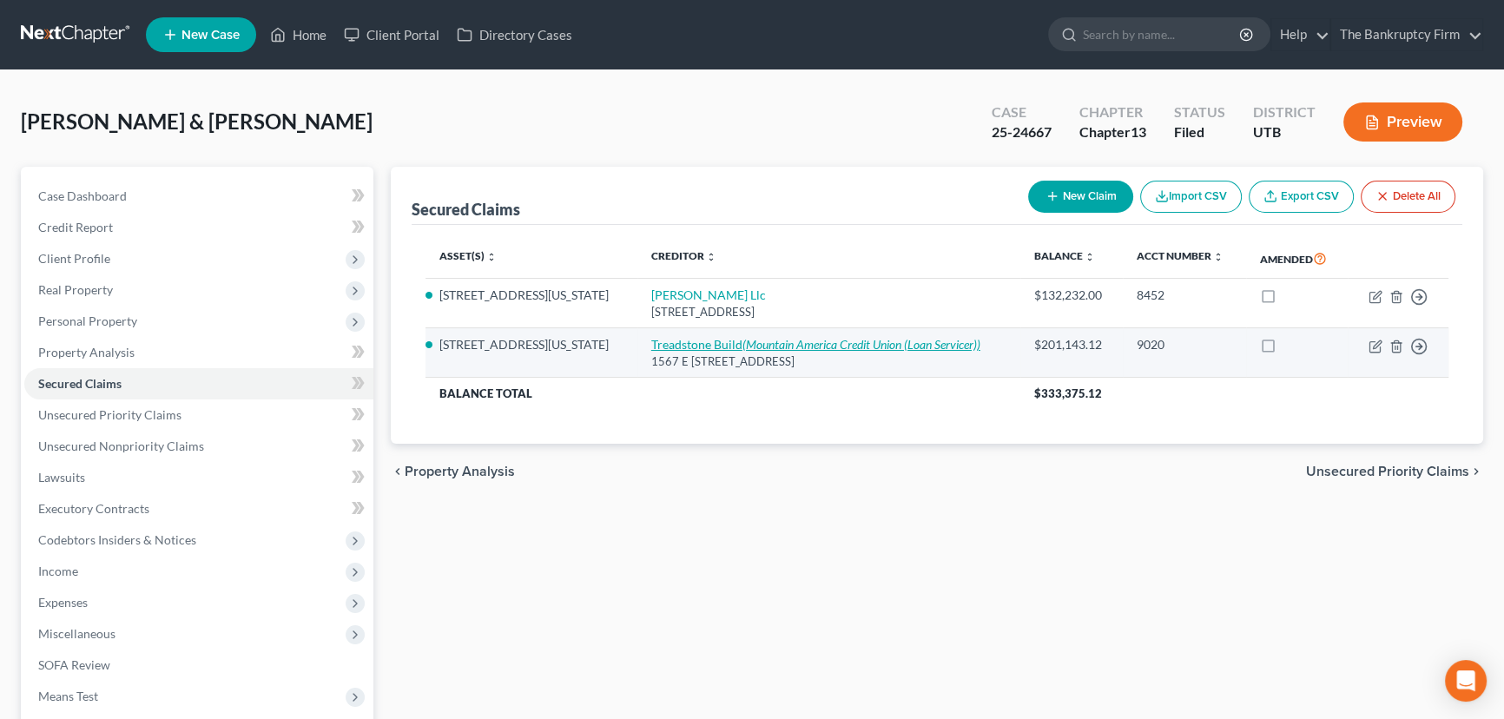
click at [651, 342] on link "Treadstone Build (Mountain America Credit Union (Loan Servicer))" at bounding box center [815, 344] width 329 height 15
select select "46"
select select "2"
select select "0"
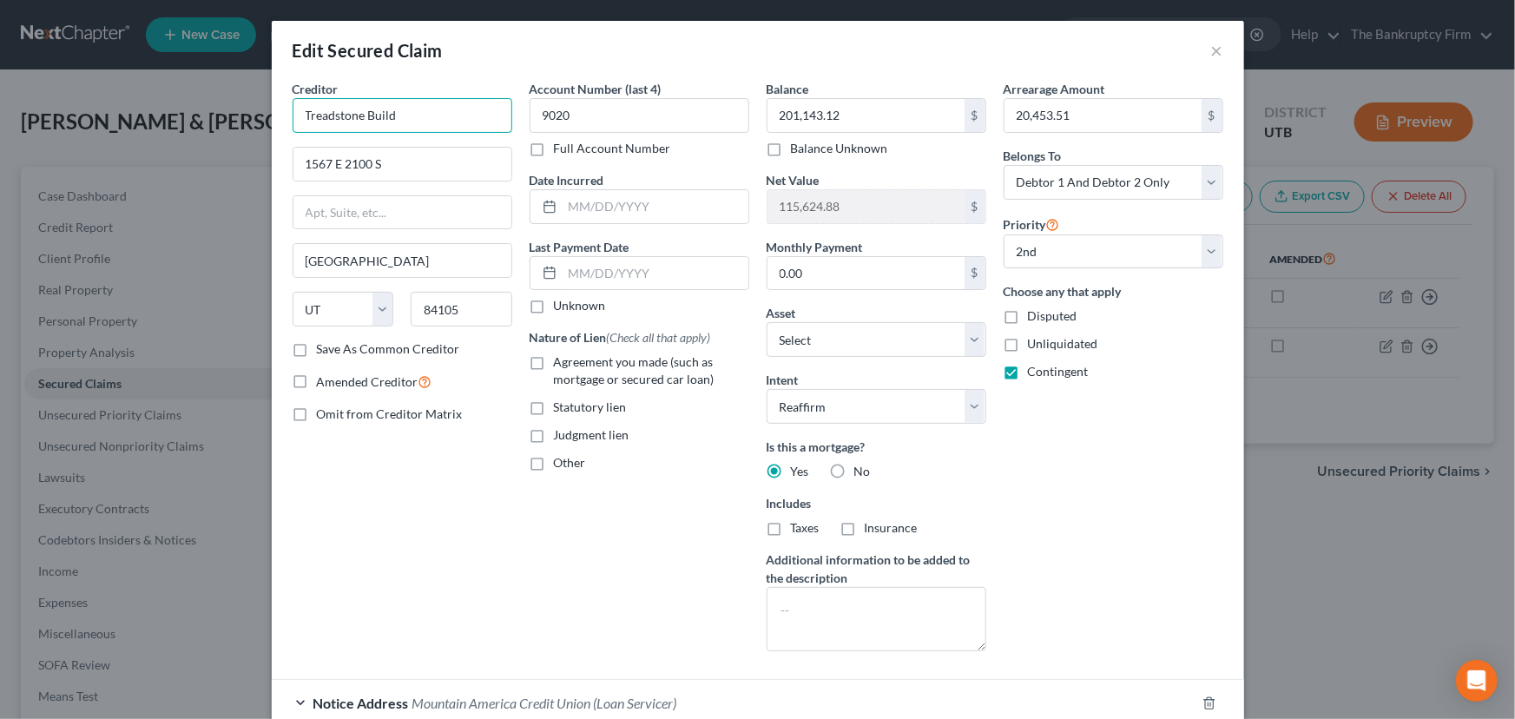
drag, startPoint x: 442, startPoint y: 118, endPoint x: 267, endPoint y: 119, distance: 174.5
click at [272, 119] on div "Creditor * Treadstone Build 1567 E 2100 S Salt Lake City State AL AK AR AZ CA C…" at bounding box center [758, 412] width 972 height 664
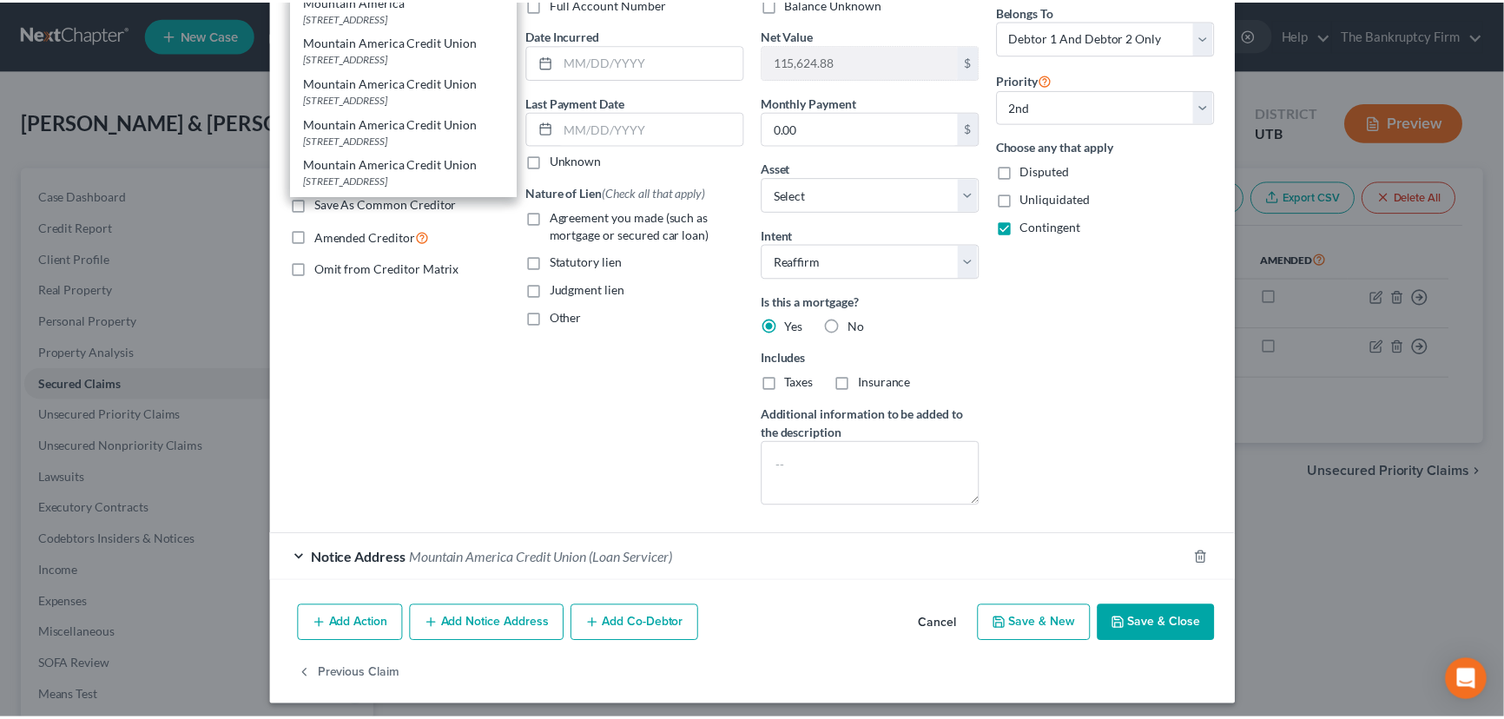
scroll to position [151, 0]
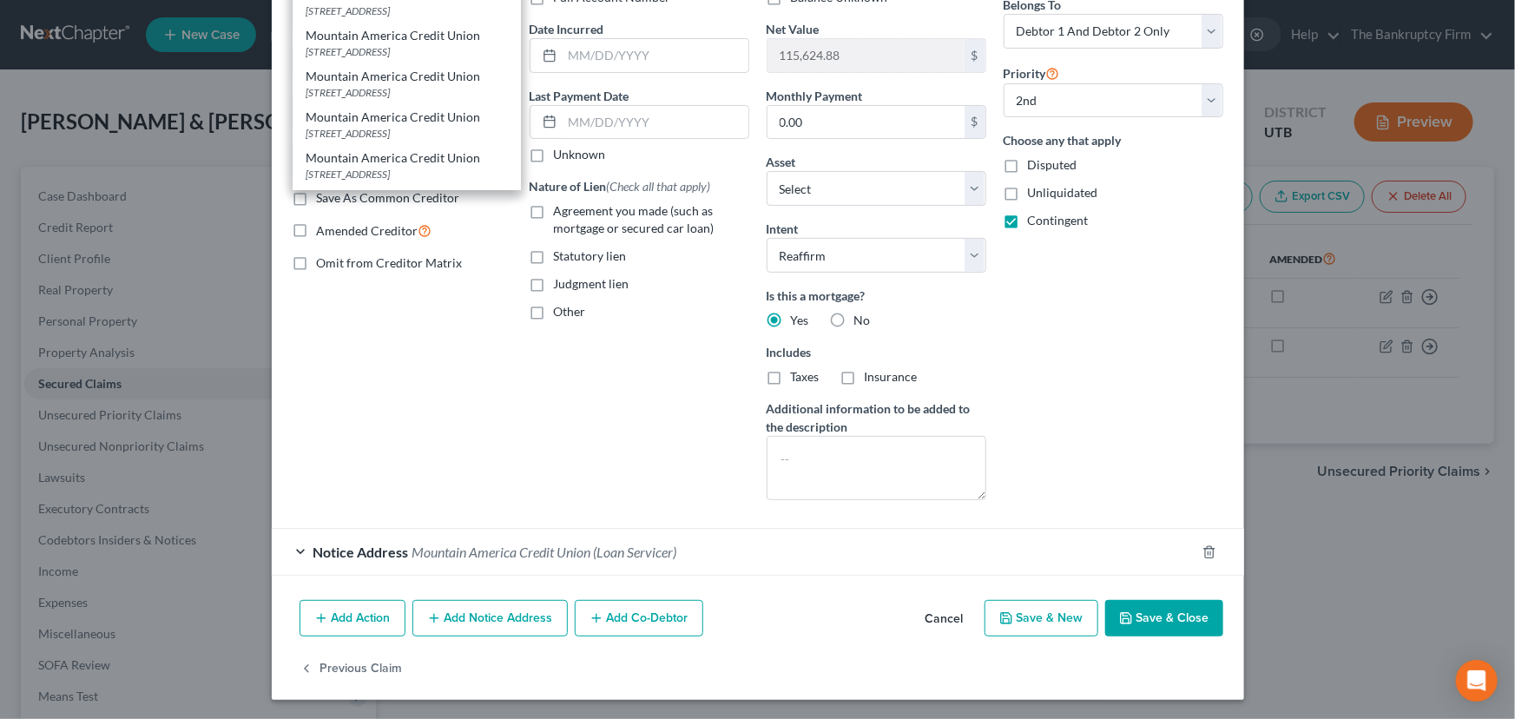
type input "Mountain America"
click at [1148, 616] on button "Save & Close" at bounding box center [1164, 618] width 118 height 36
select select "1"
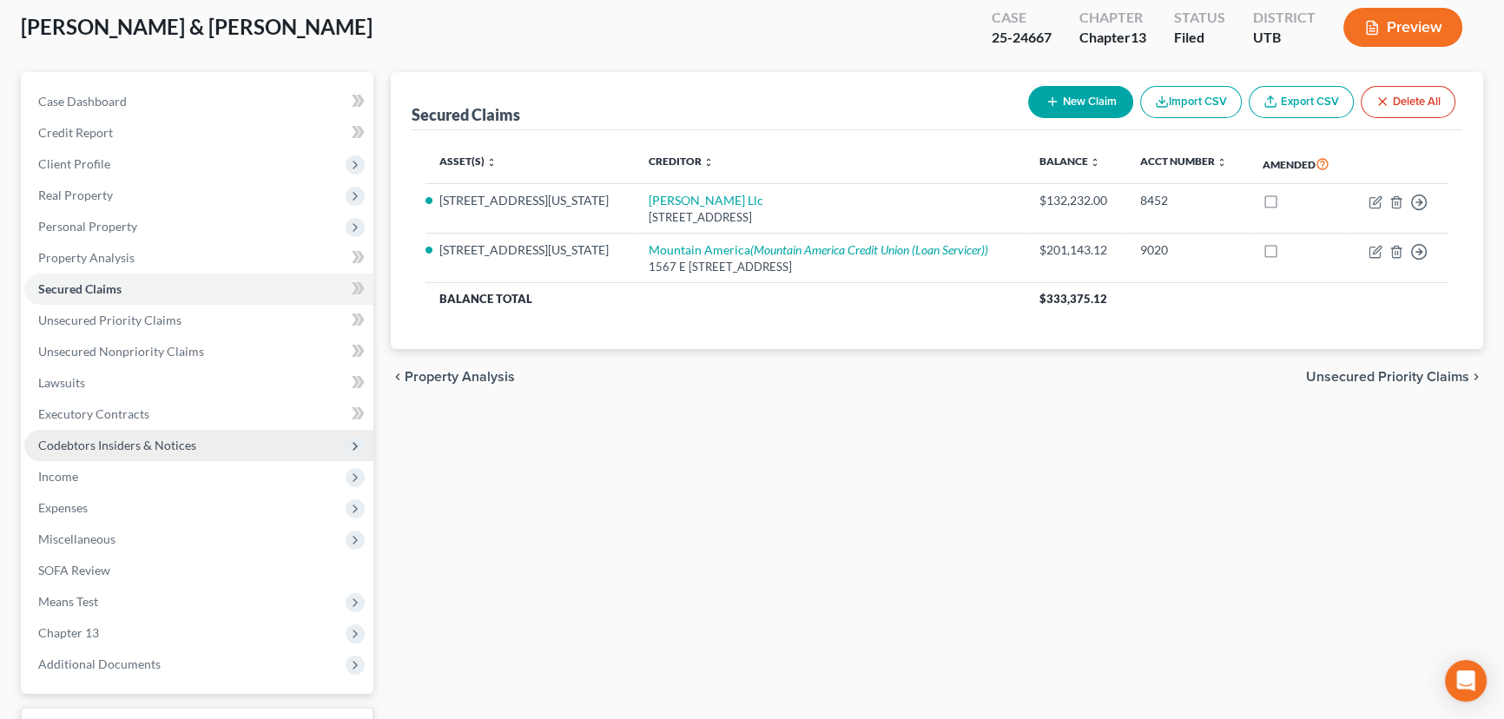
scroll to position [233, 0]
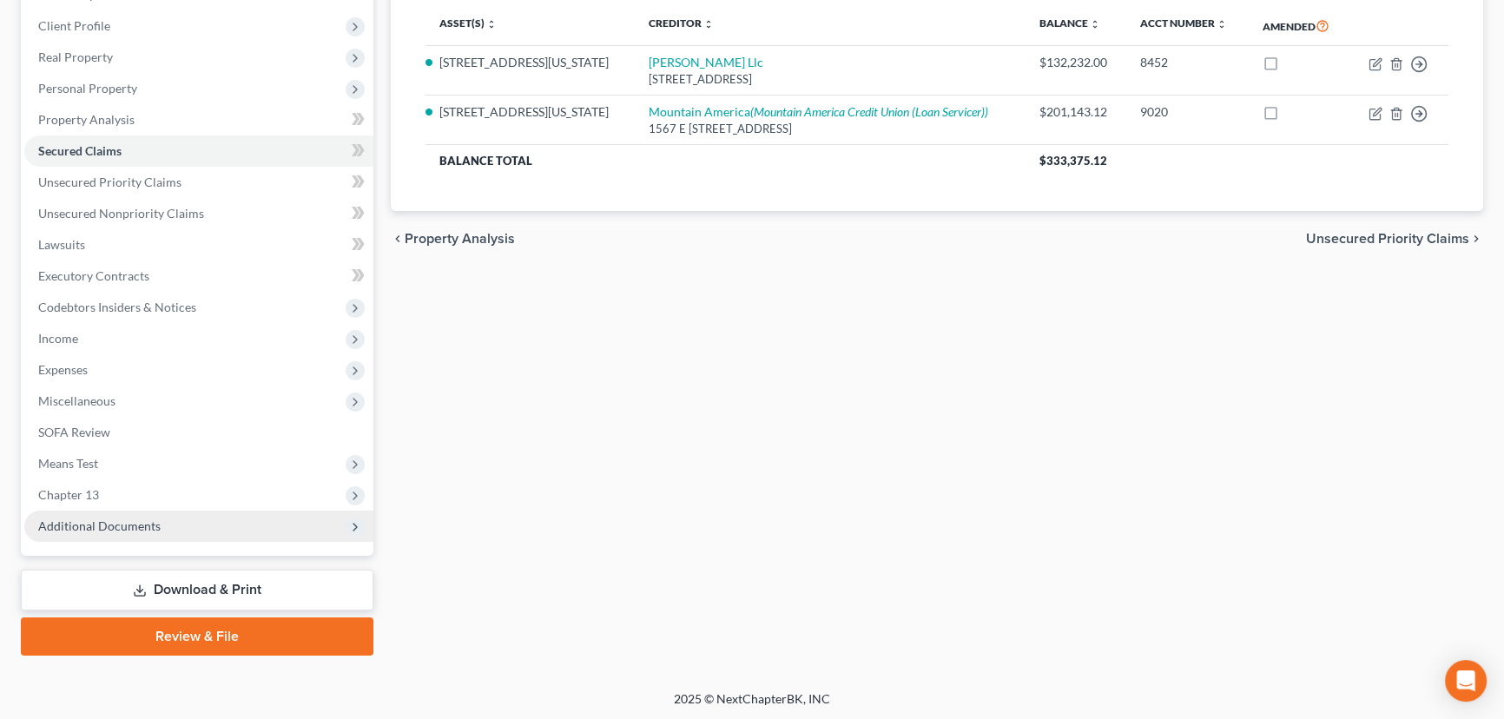
click at [139, 527] on span "Additional Documents" at bounding box center [99, 525] width 122 height 15
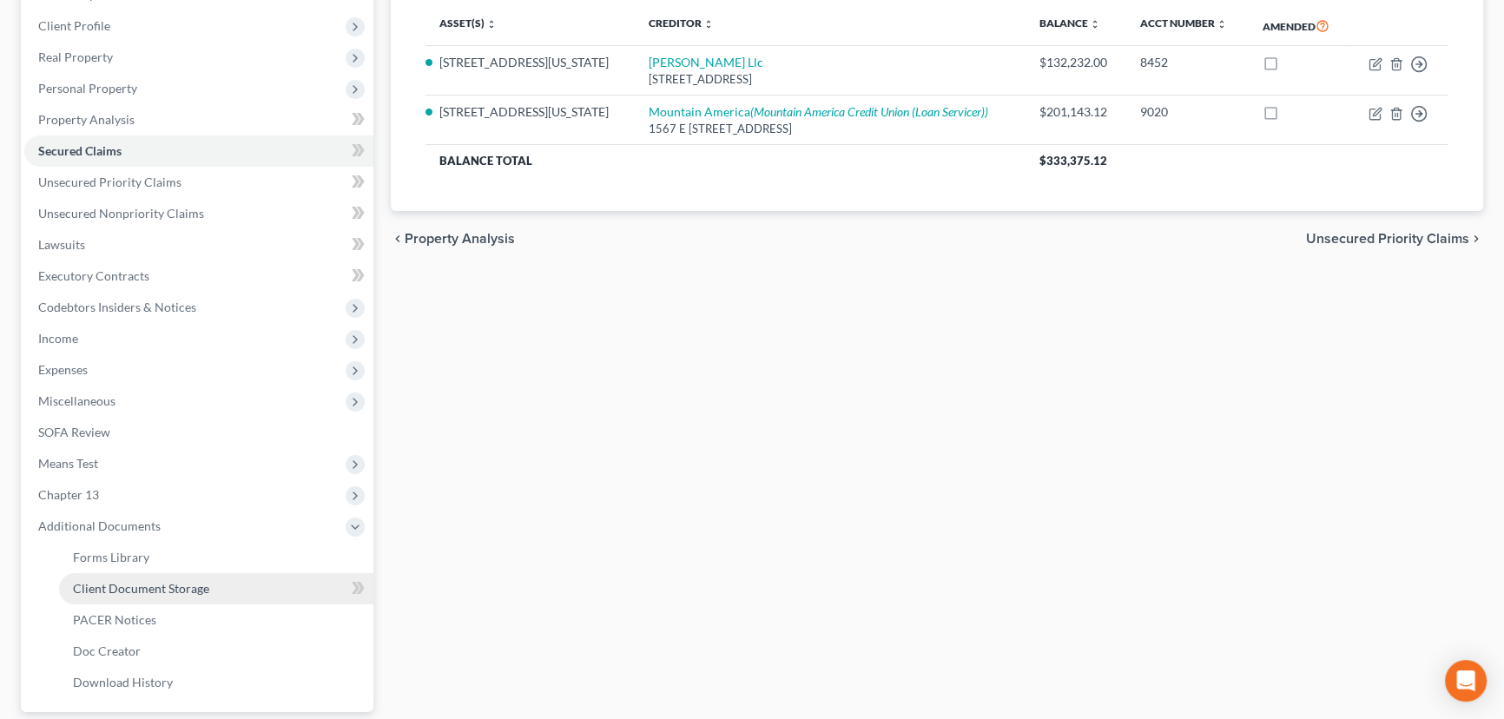
click at [184, 585] on span "Client Document Storage" at bounding box center [141, 588] width 136 height 15
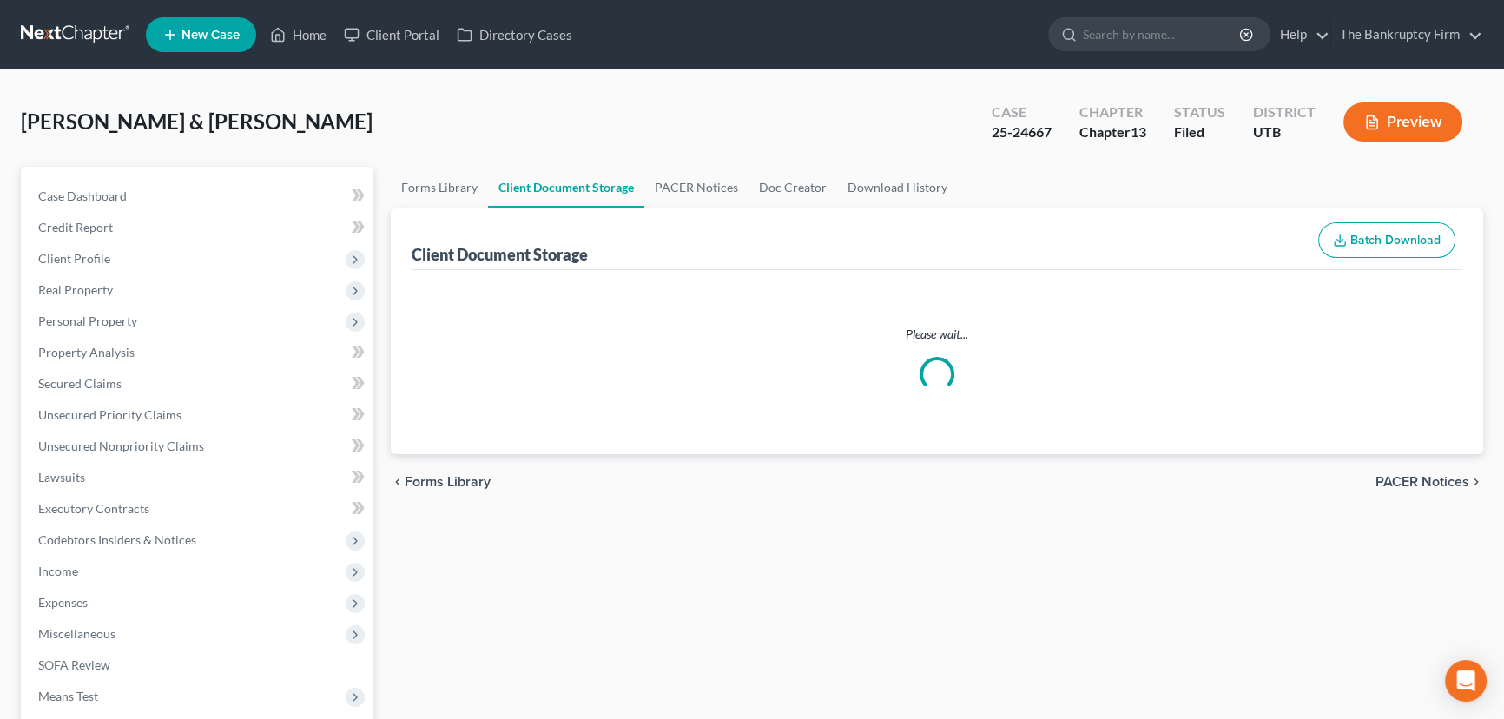
select select "26"
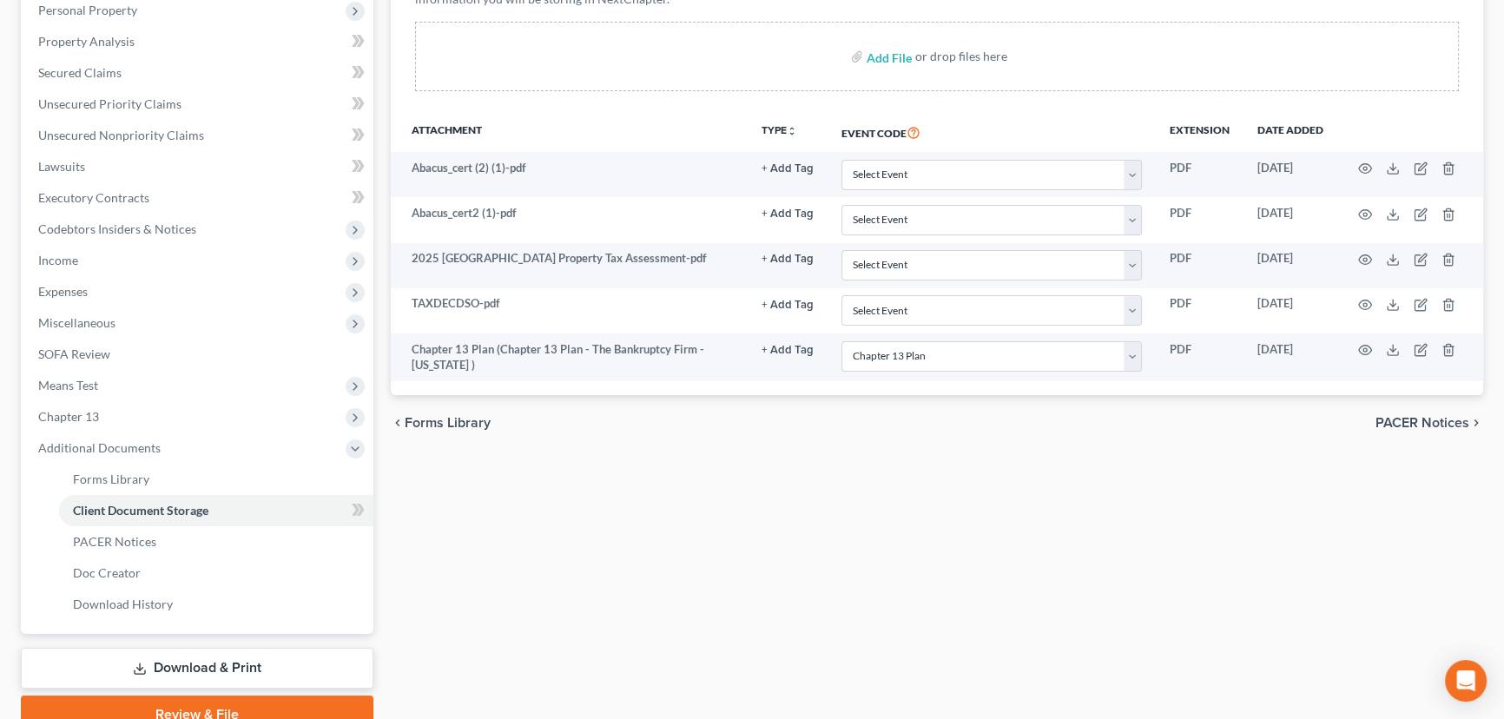
scroll to position [389, 0]
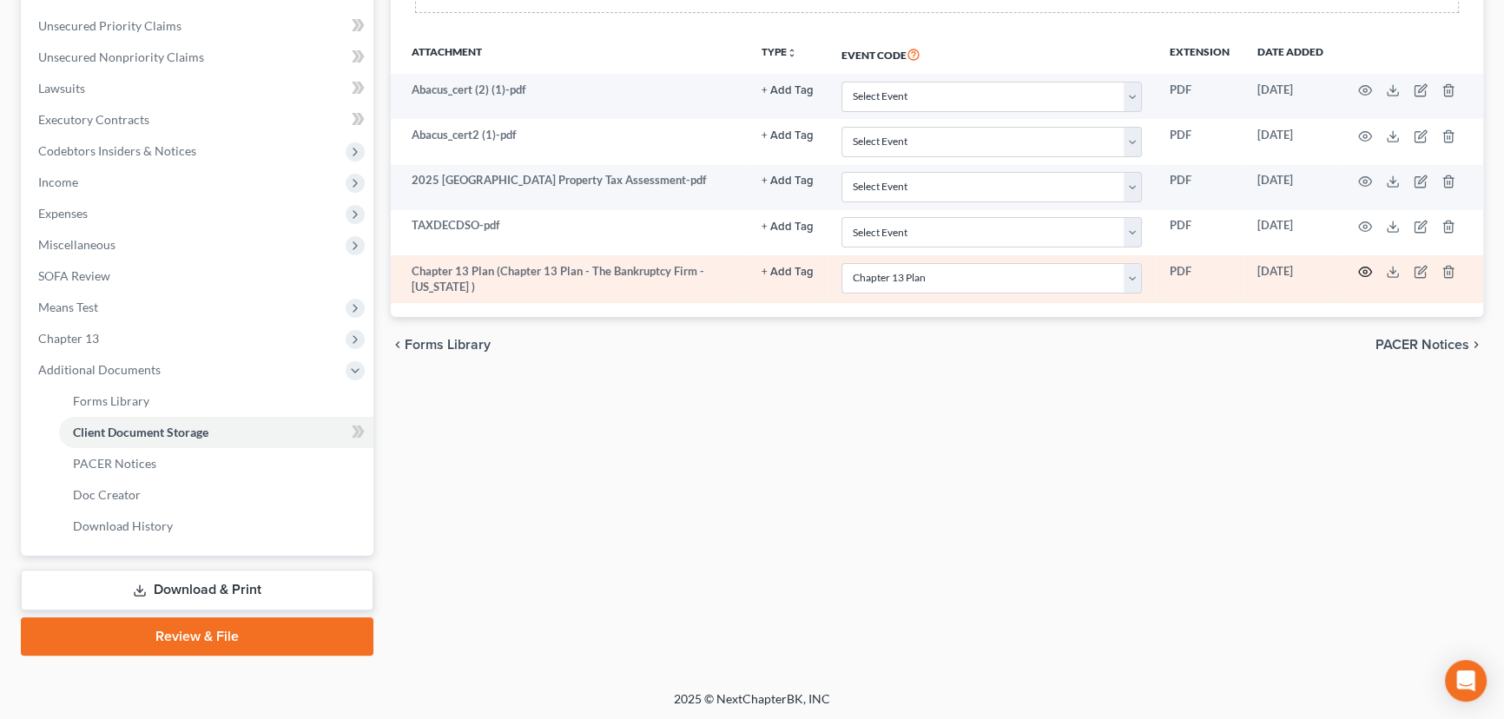
click at [1361, 267] on icon "button" at bounding box center [1365, 272] width 14 height 14
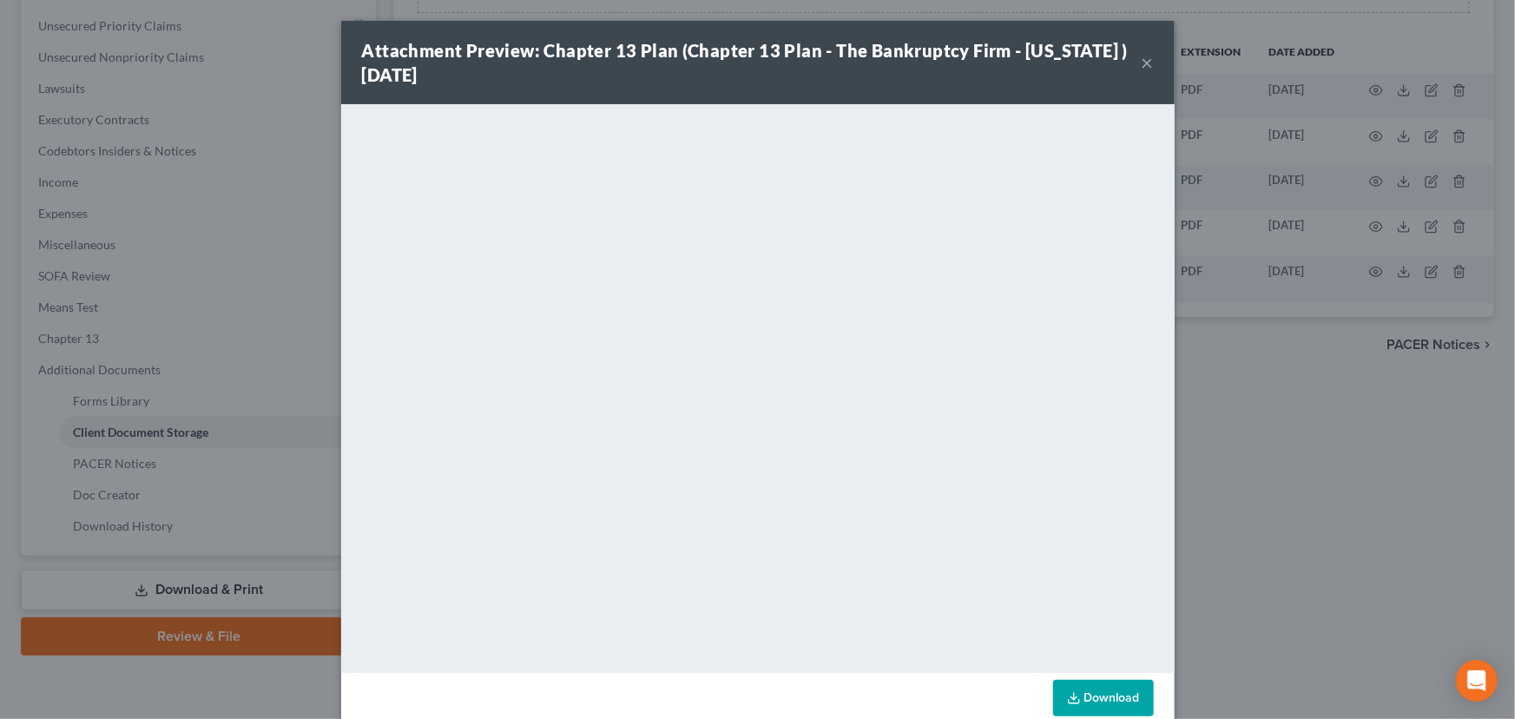
click at [1142, 65] on button "×" at bounding box center [1148, 62] width 12 height 21
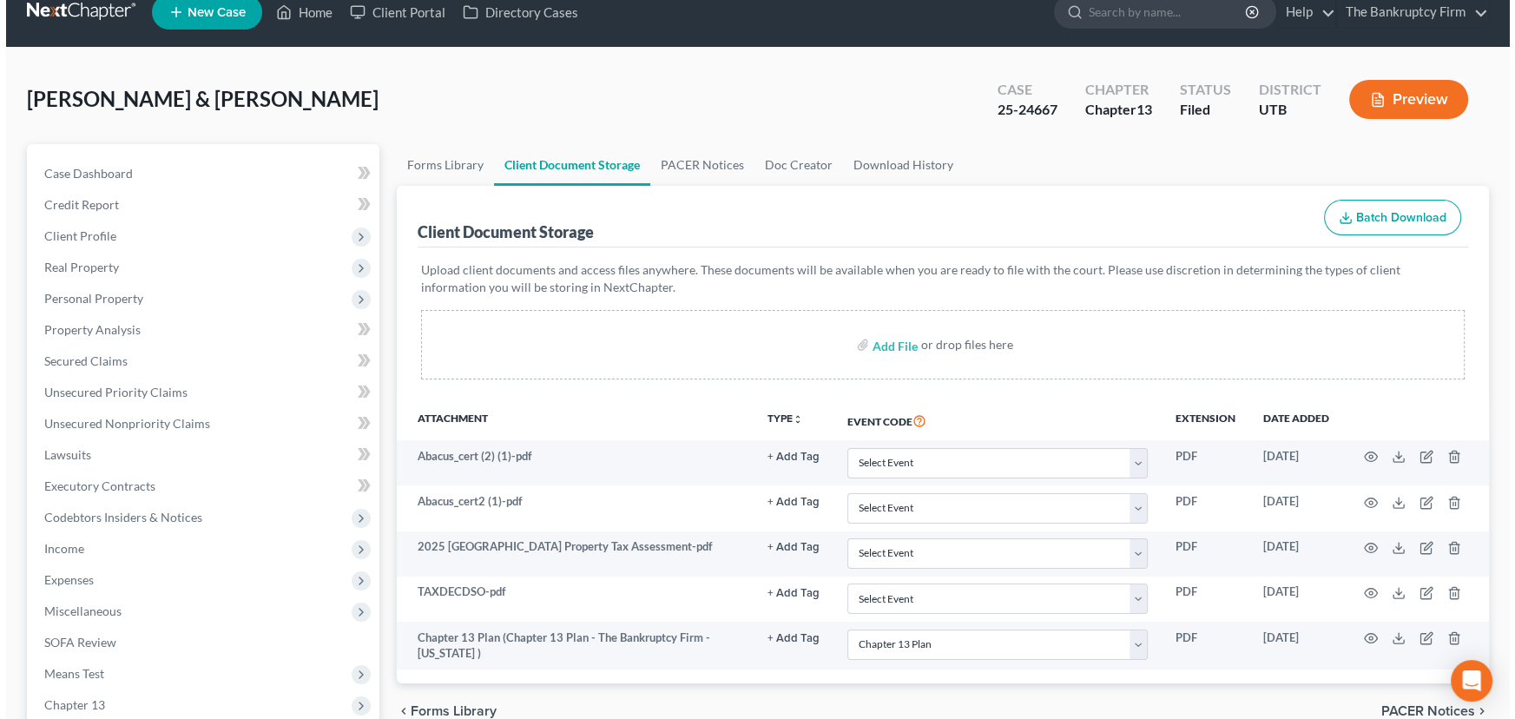
scroll to position [0, 0]
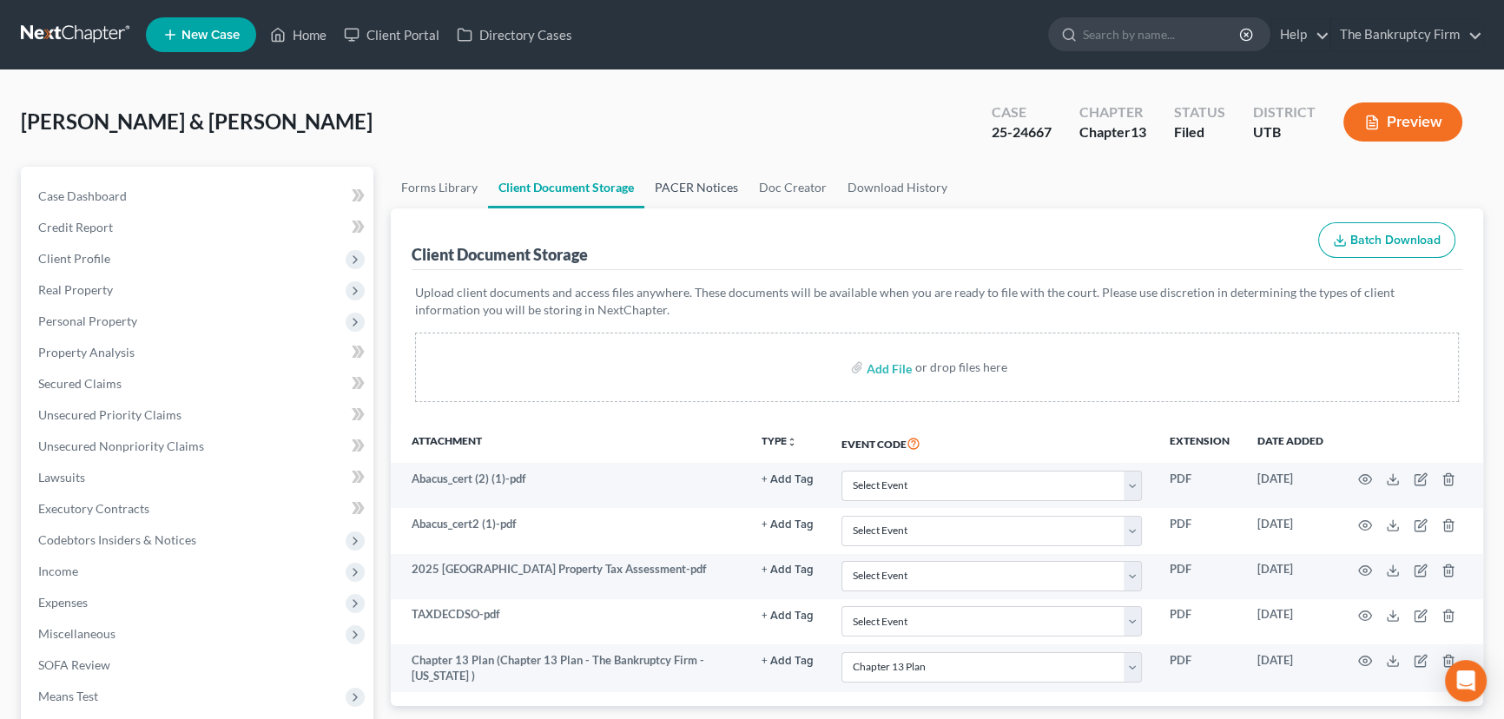
drag, startPoint x: 697, startPoint y: 180, endPoint x: 703, endPoint y: 190, distance: 12.1
click at [697, 180] on link "PACER Notices" at bounding box center [696, 188] width 104 height 42
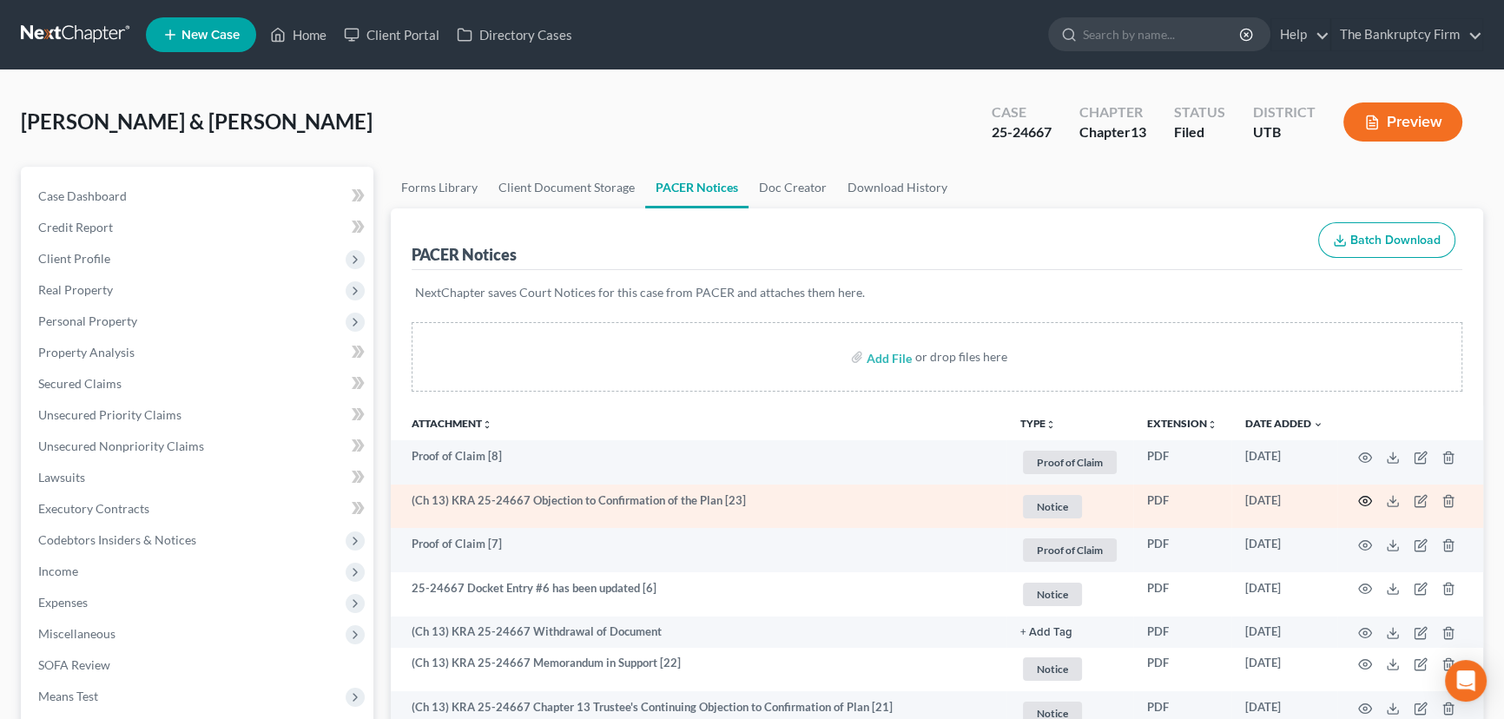
click at [1362, 496] on icon "button" at bounding box center [1365, 501] width 14 height 14
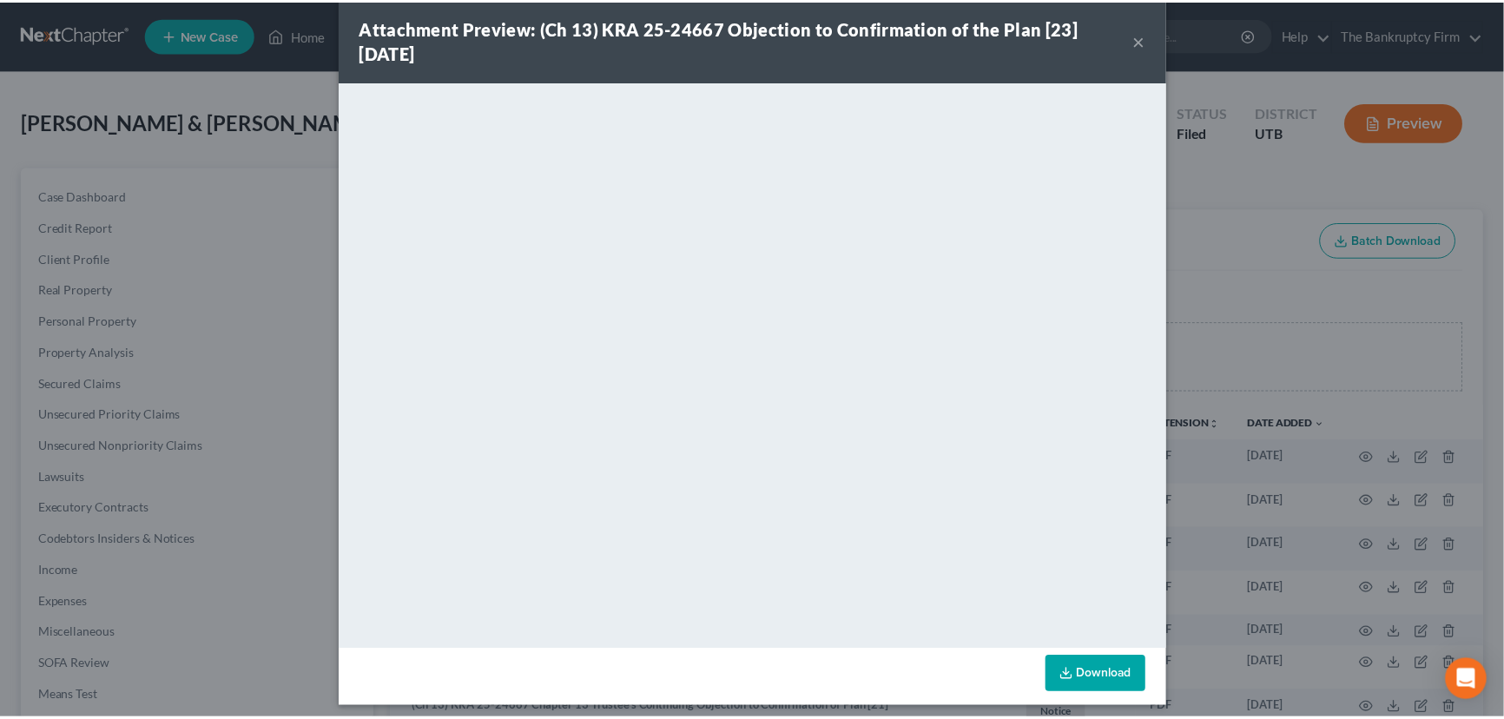
scroll to position [31, 0]
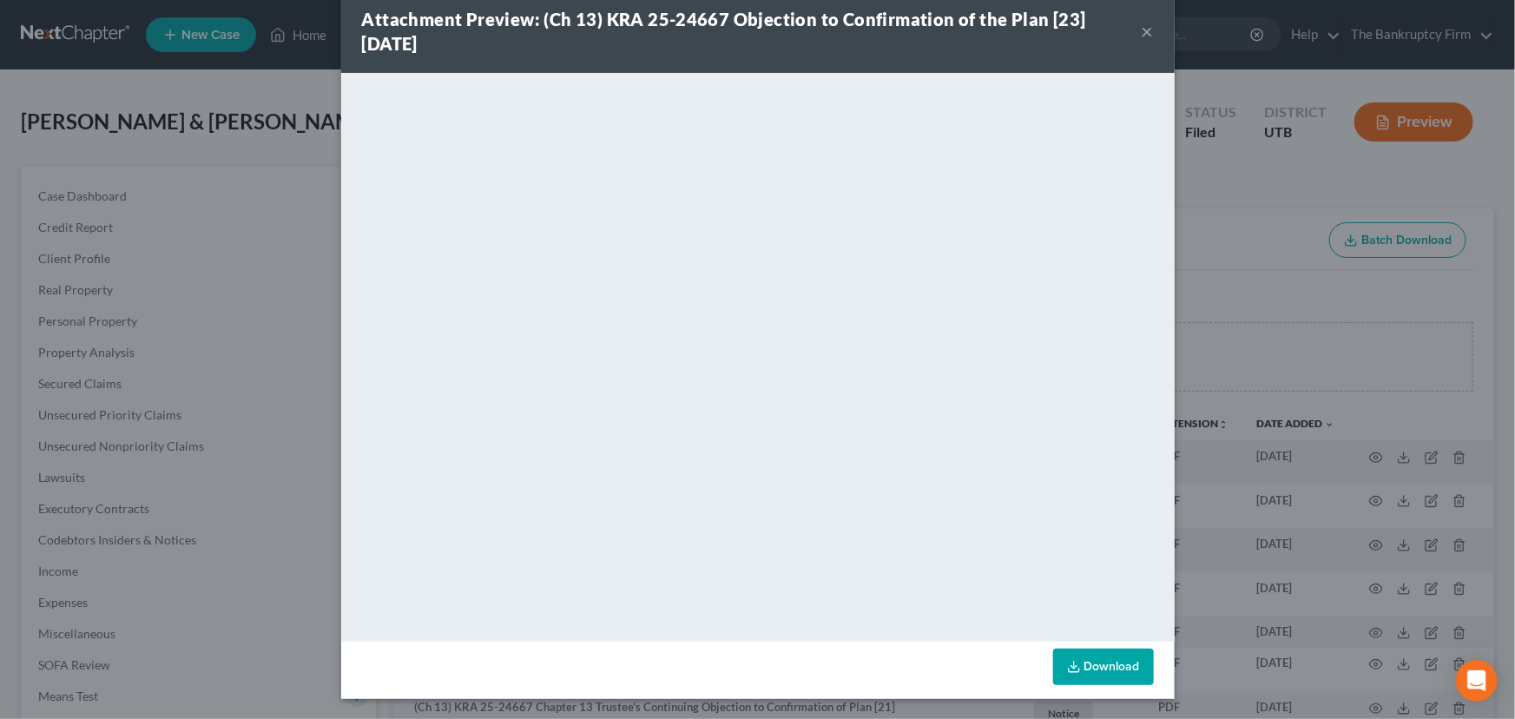
click at [1234, 273] on div "Attachment Preview: (Ch 13) KRA 25-24667 Objection to Confirmation of the Plan …" at bounding box center [757, 359] width 1515 height 719
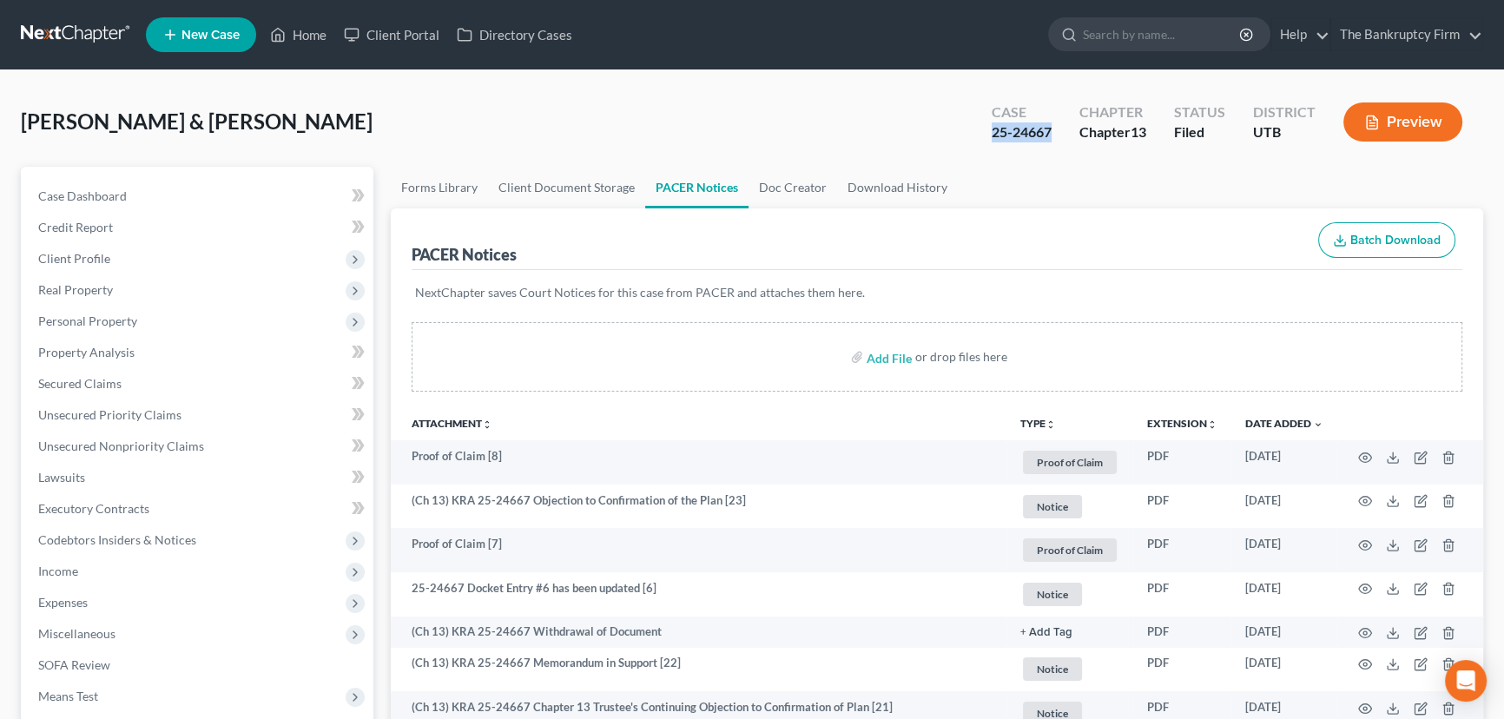
drag, startPoint x: 990, startPoint y: 132, endPoint x: 1048, endPoint y: 132, distance: 58.2
click at [1048, 132] on div "25-24667" at bounding box center [1021, 132] width 60 height 20
copy div "25-24667"
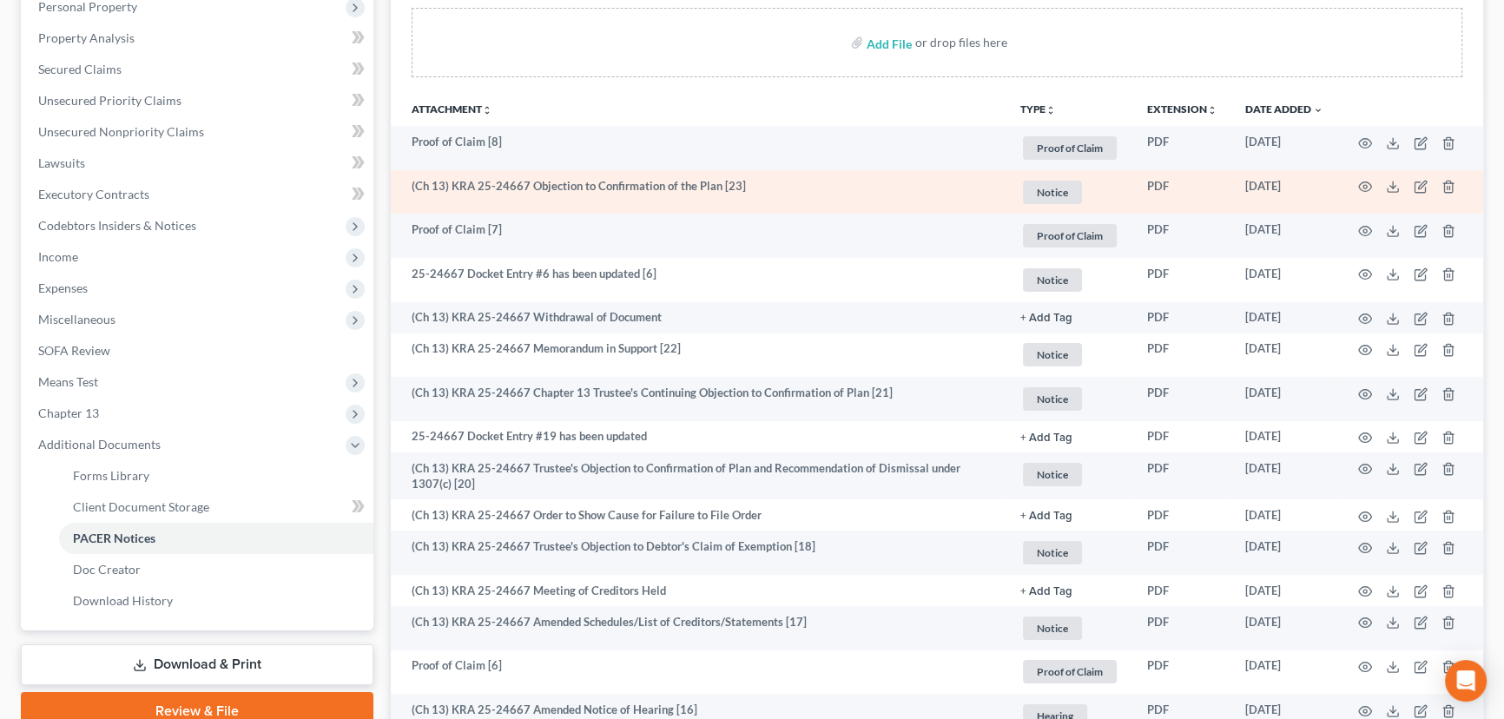
scroll to position [315, 0]
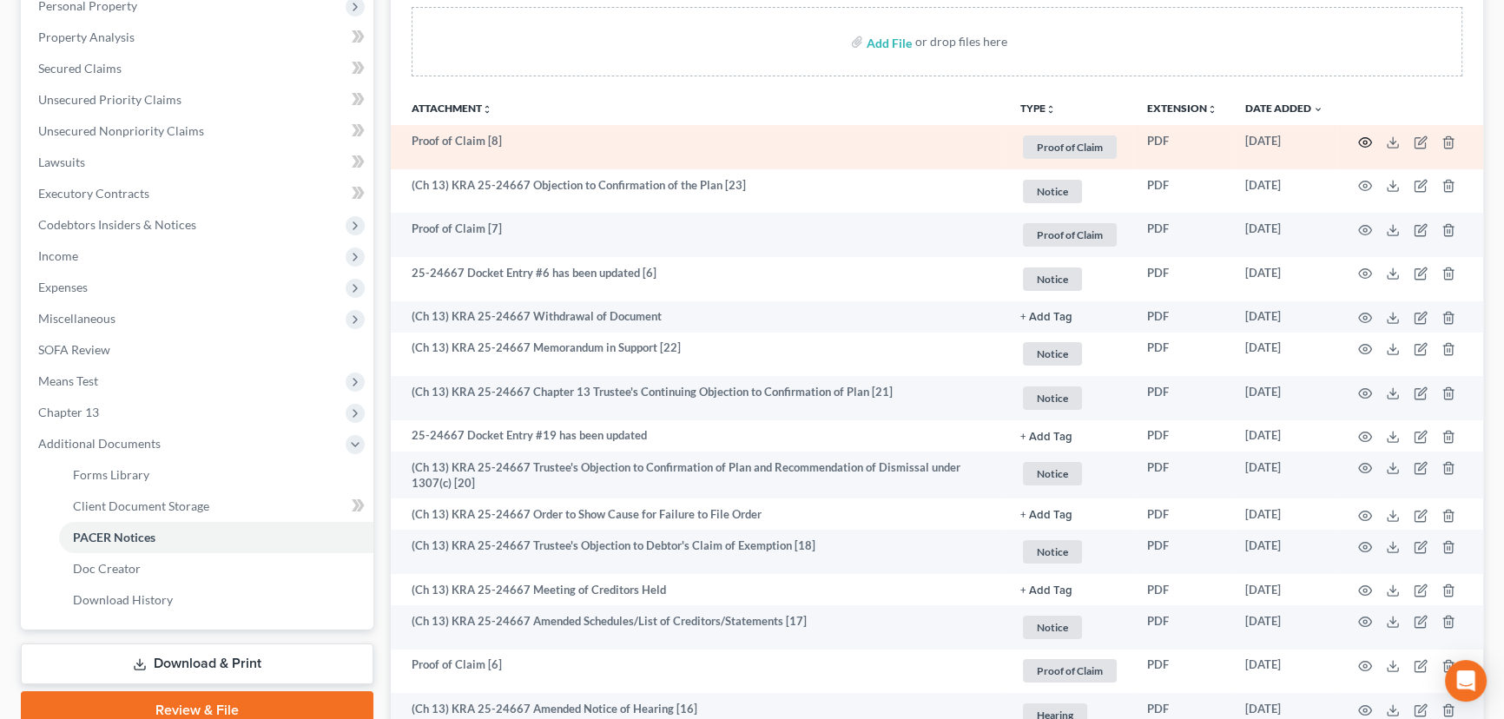
click at [1366, 141] on circle "button" at bounding box center [1364, 142] width 3 height 3
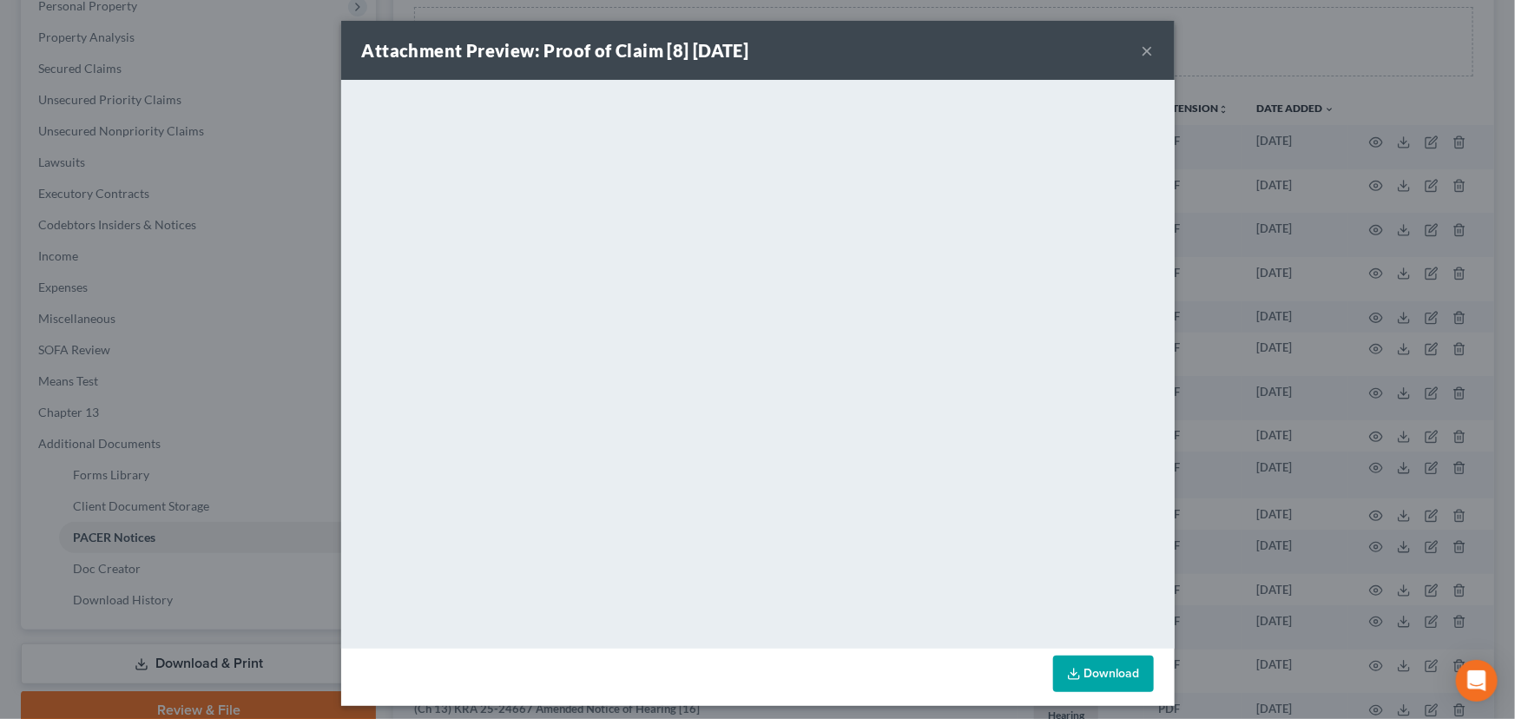
click at [1145, 44] on button "×" at bounding box center [1148, 50] width 12 height 21
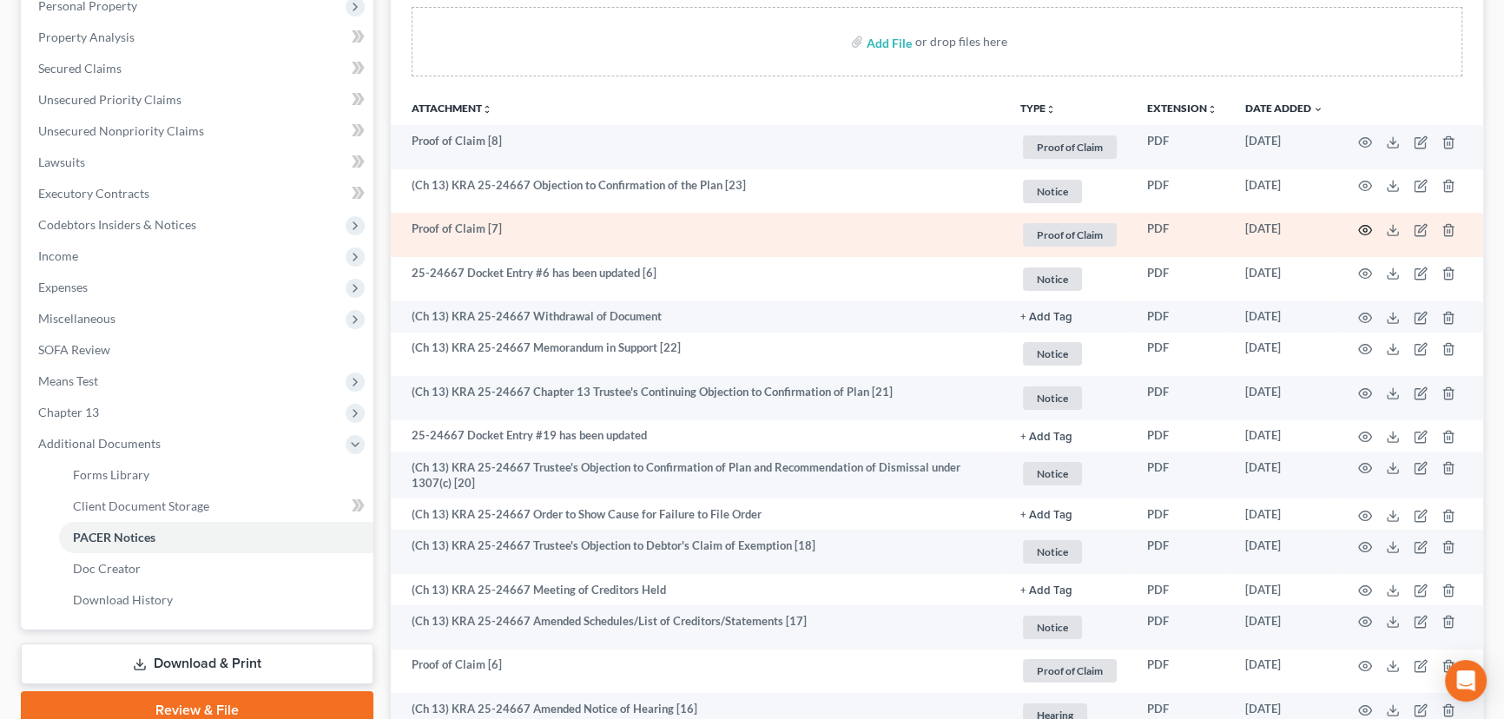
click at [1369, 226] on icon "button" at bounding box center [1365, 230] width 14 height 14
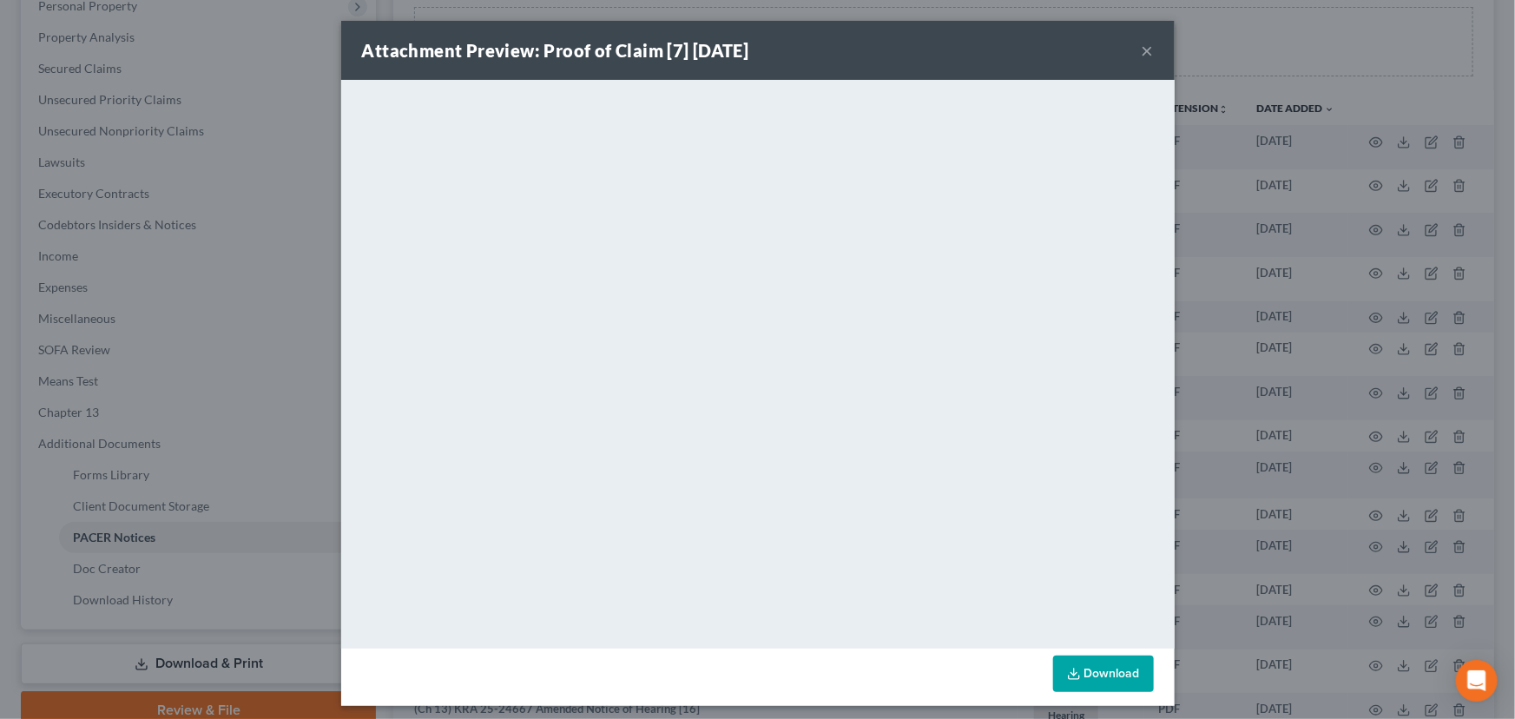
click at [1142, 51] on button "×" at bounding box center [1148, 50] width 12 height 21
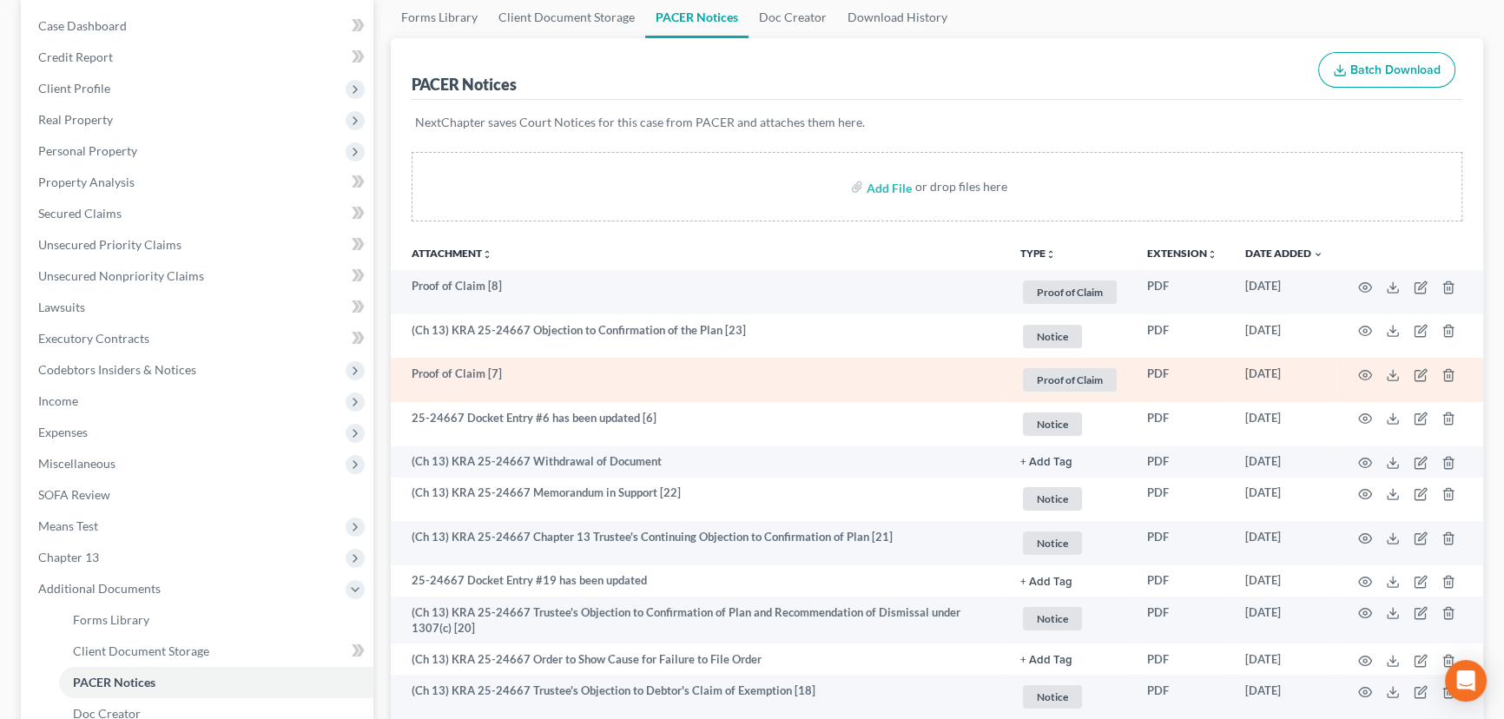
scroll to position [0, 0]
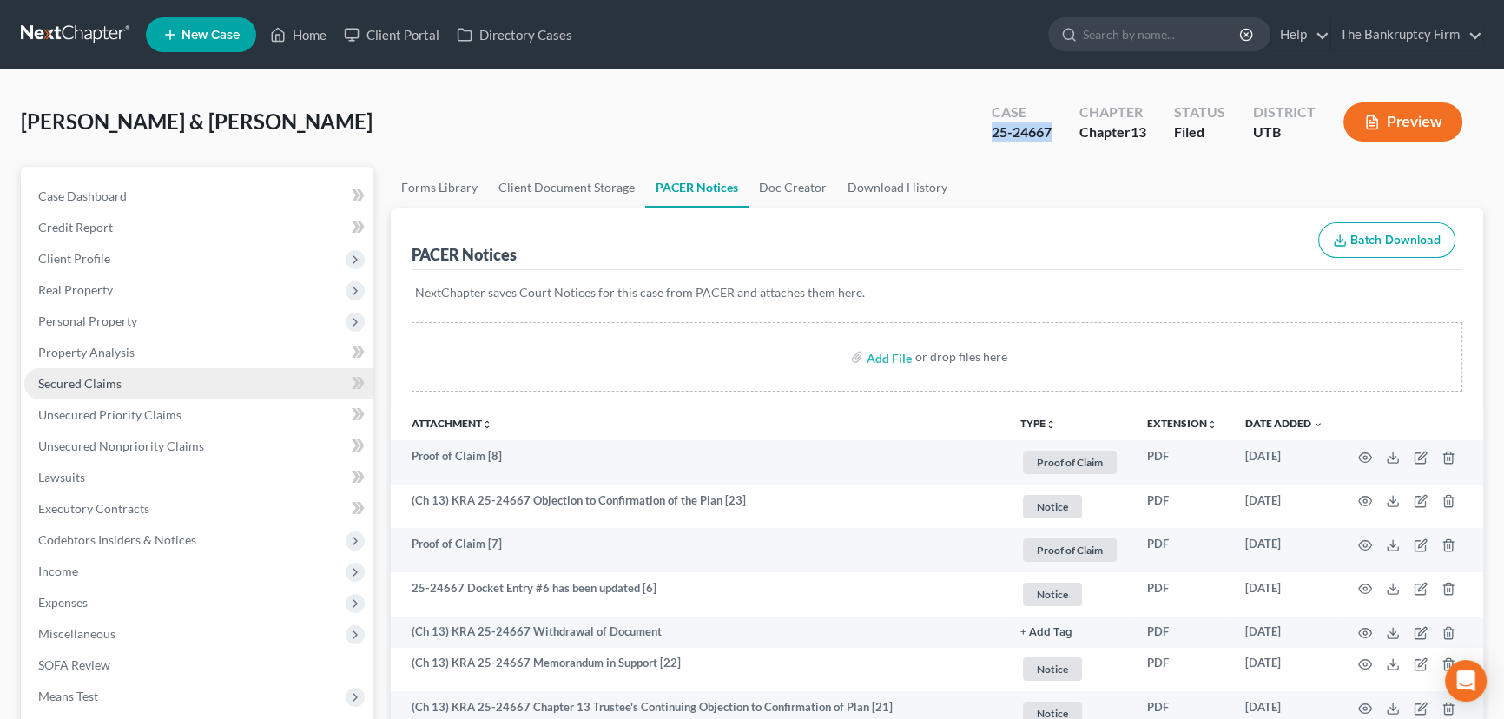
click at [73, 380] on span "Secured Claims" at bounding box center [79, 383] width 83 height 15
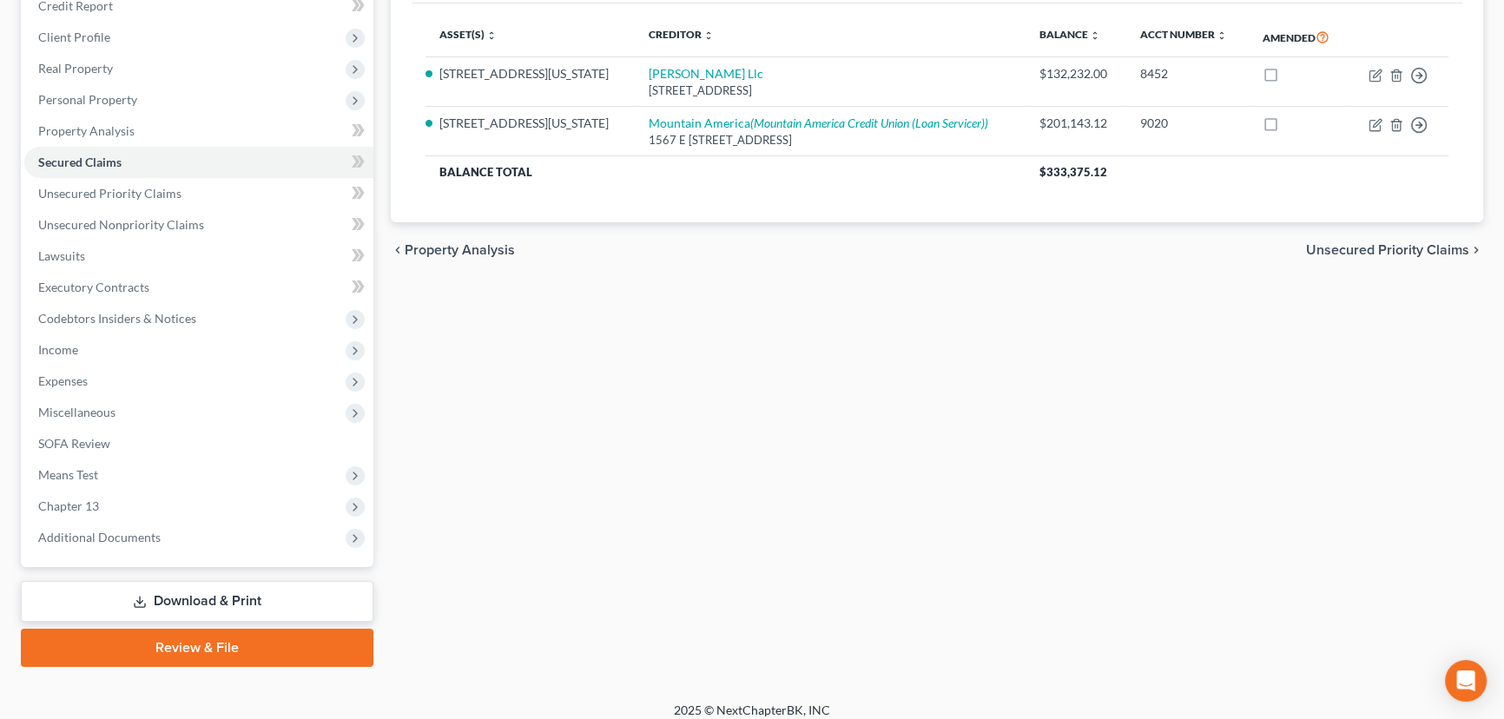
scroll to position [233, 0]
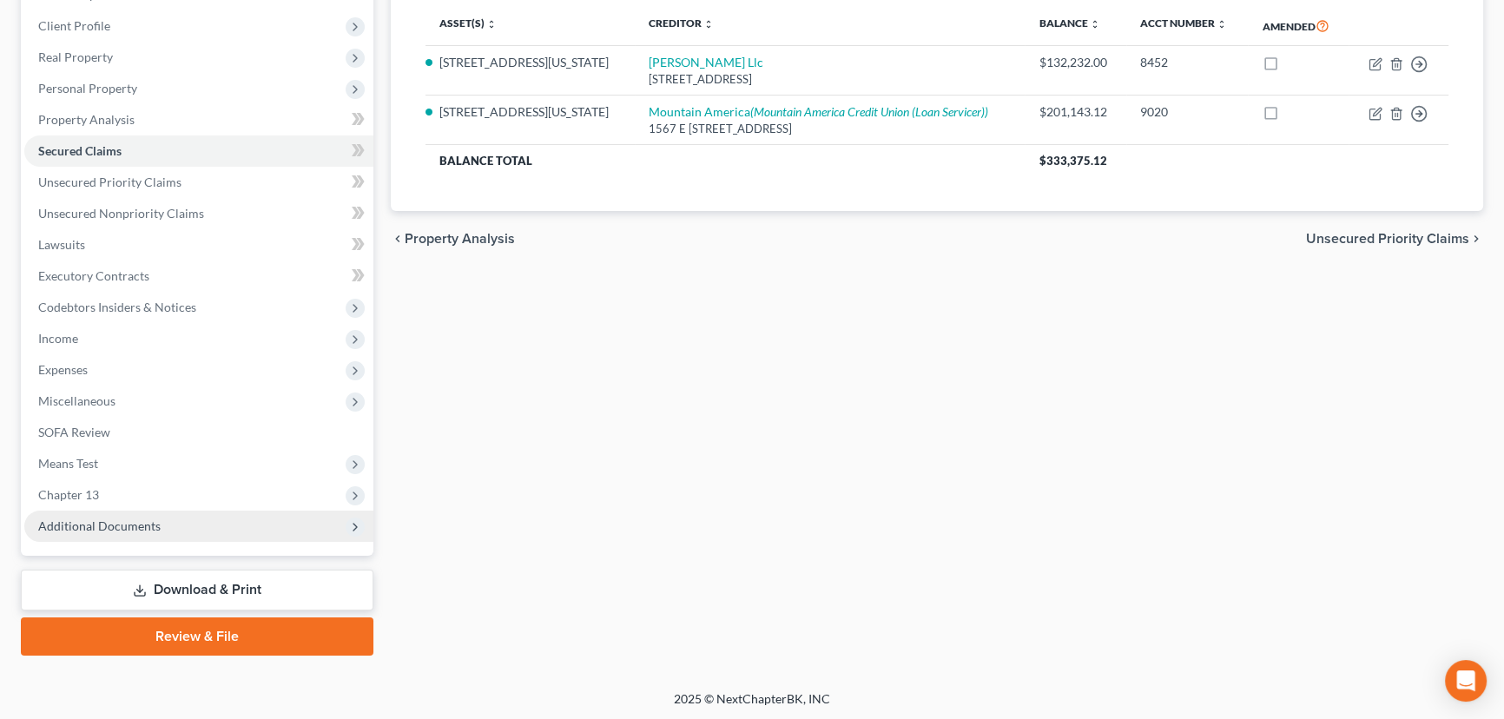
click at [103, 527] on span "Additional Documents" at bounding box center [99, 525] width 122 height 15
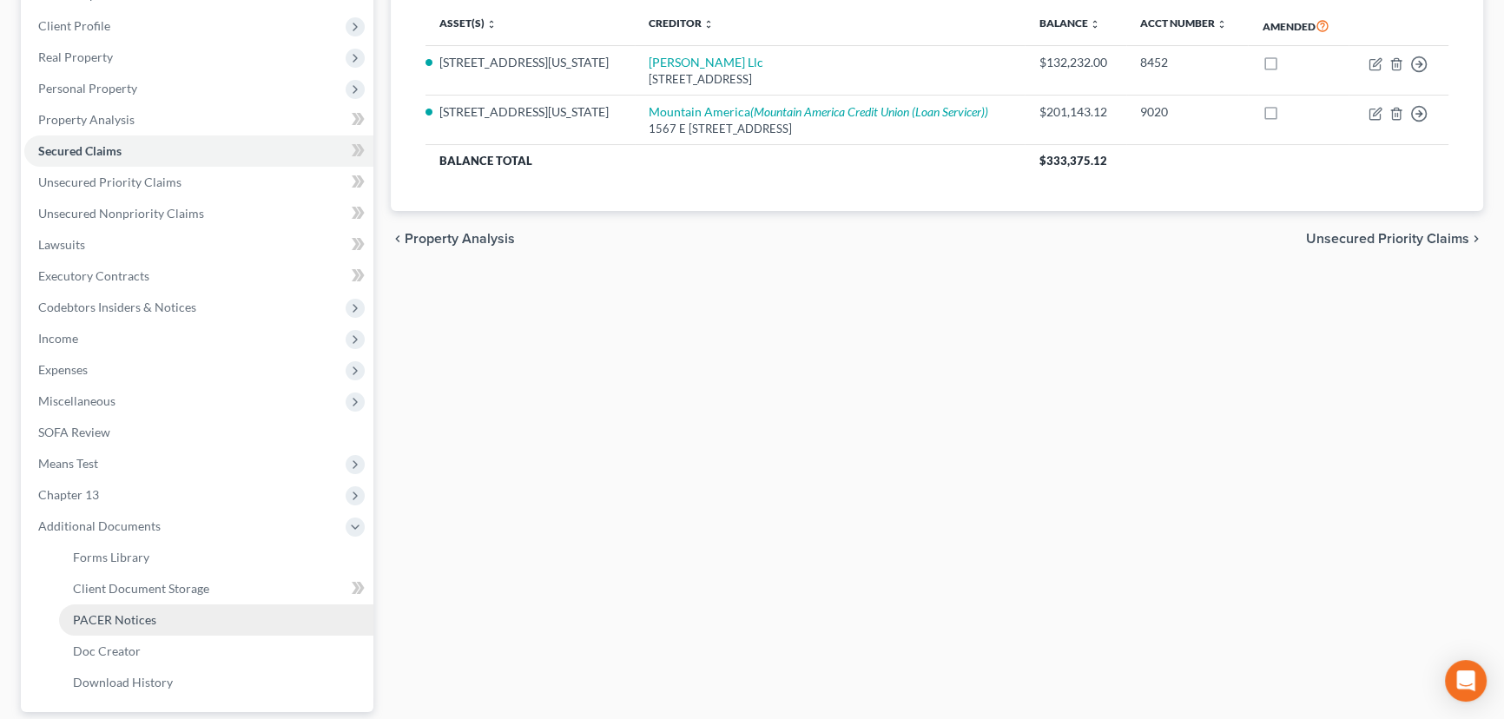
click at [130, 624] on span "PACER Notices" at bounding box center [114, 619] width 83 height 15
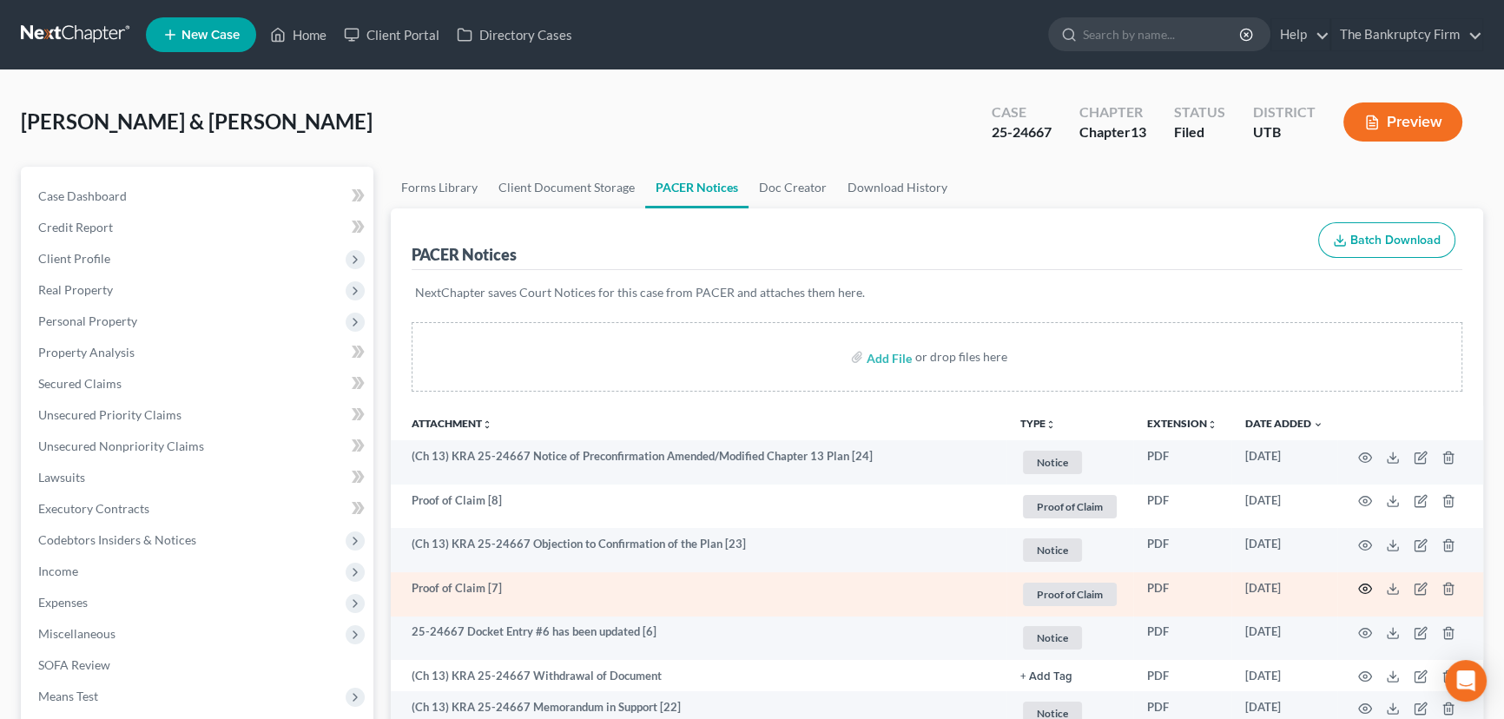
click at [1363, 589] on icon "button" at bounding box center [1365, 589] width 14 height 14
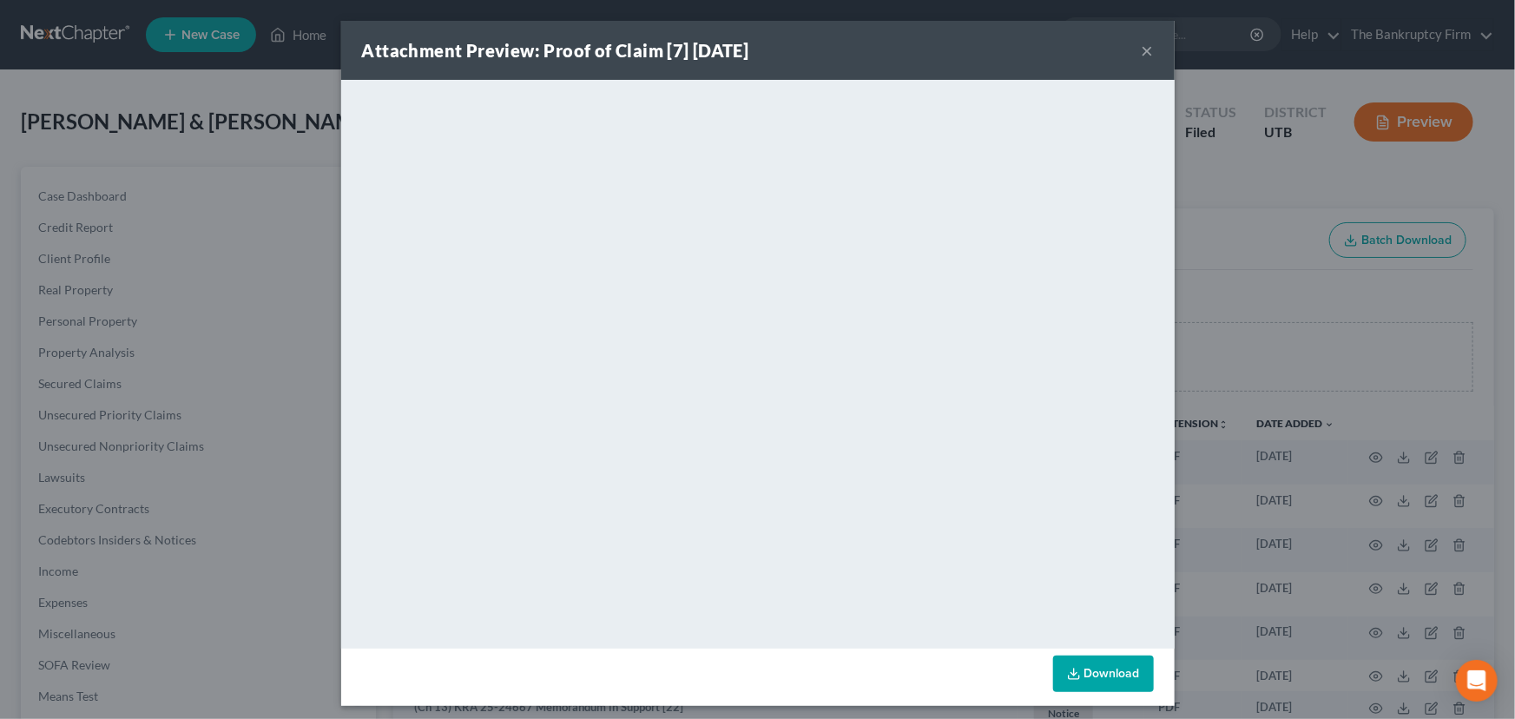
click at [1143, 55] on button "×" at bounding box center [1148, 50] width 12 height 21
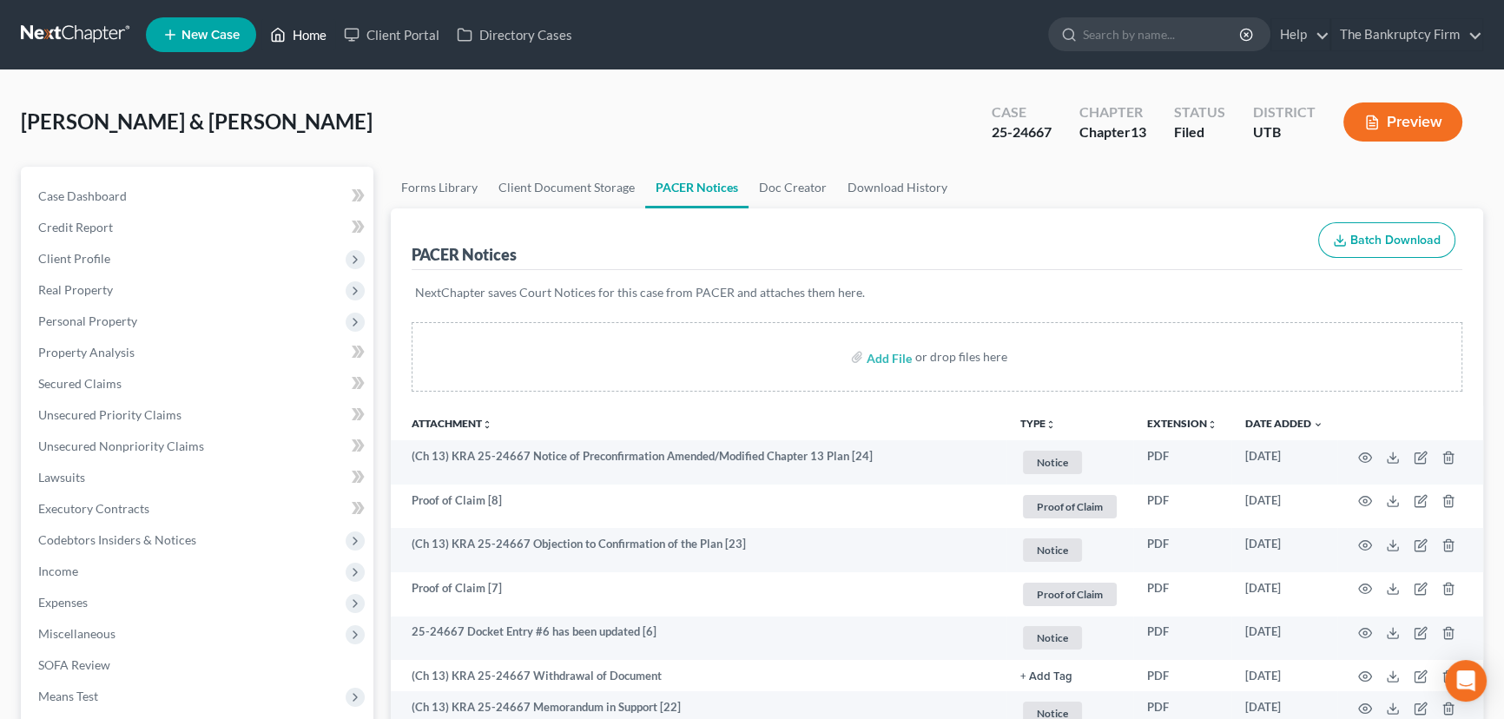
click at [301, 34] on link "Home" at bounding box center [298, 34] width 74 height 31
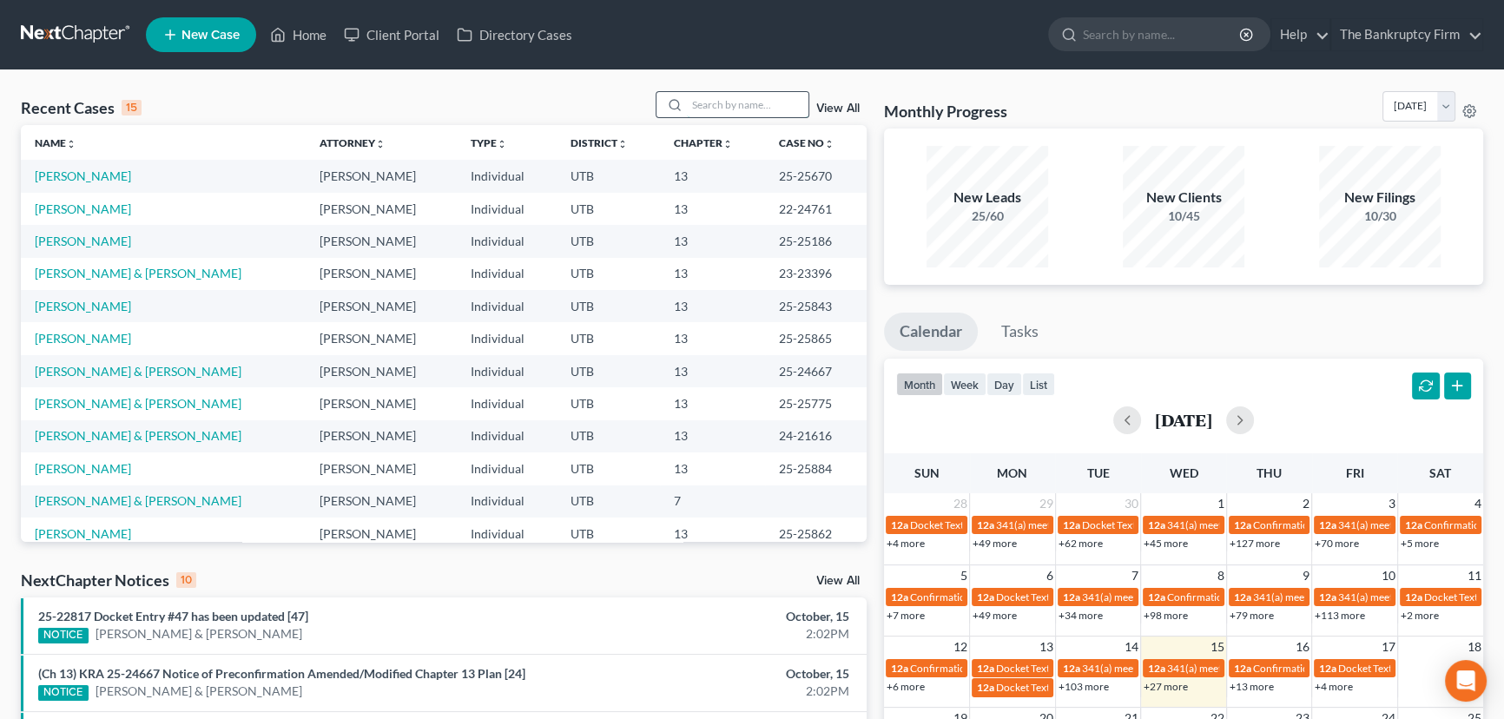
click at [687, 103] on input "search" at bounding box center [748, 104] width 122 height 25
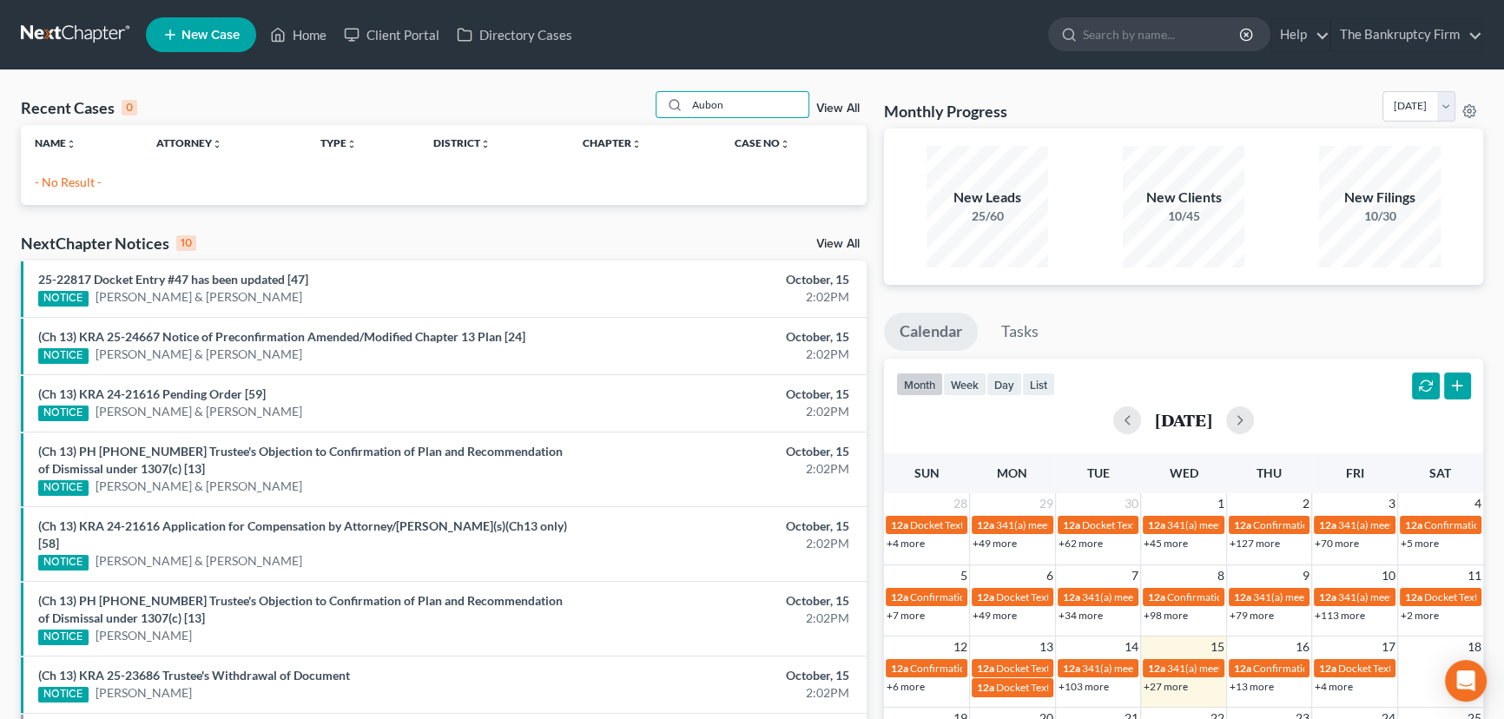
drag, startPoint x: 729, startPoint y: 104, endPoint x: 630, endPoint y: 103, distance: 99.0
click at [630, 103] on div "Recent Cases 0 Aubon View All" at bounding box center [444, 108] width 846 height 34
type input "Alma"
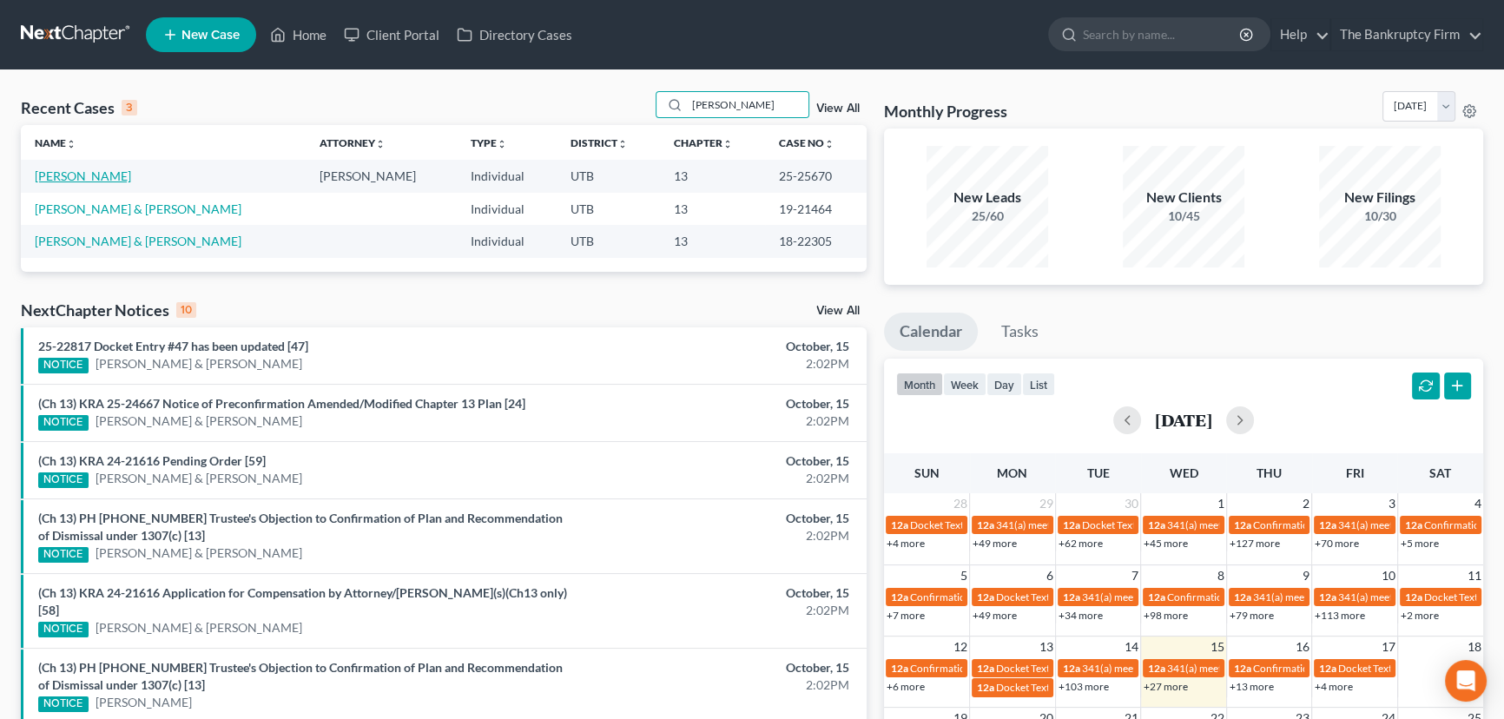
click at [79, 174] on link "[PERSON_NAME]" at bounding box center [83, 175] width 96 height 15
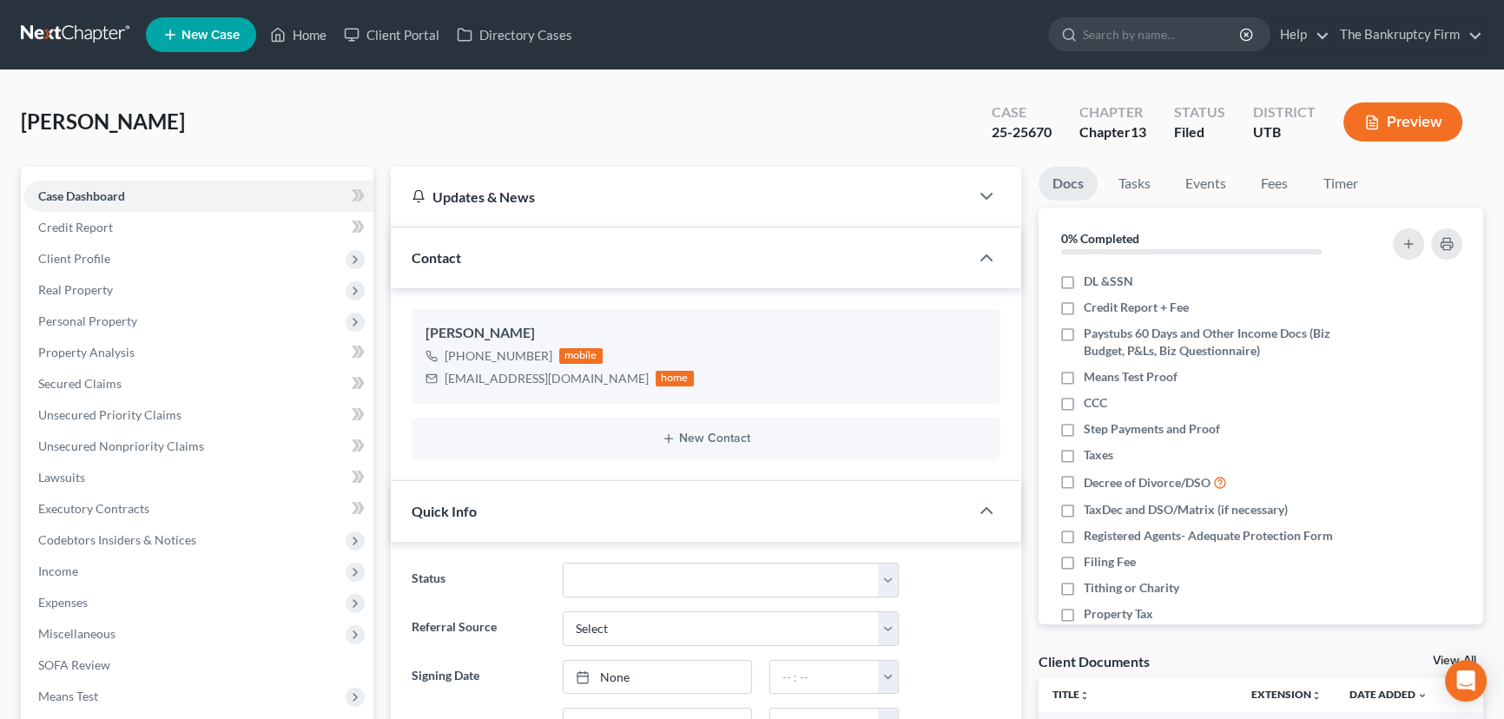
scroll to position [155, 0]
click at [1438, 655] on link "View All" at bounding box center [1453, 661] width 43 height 12
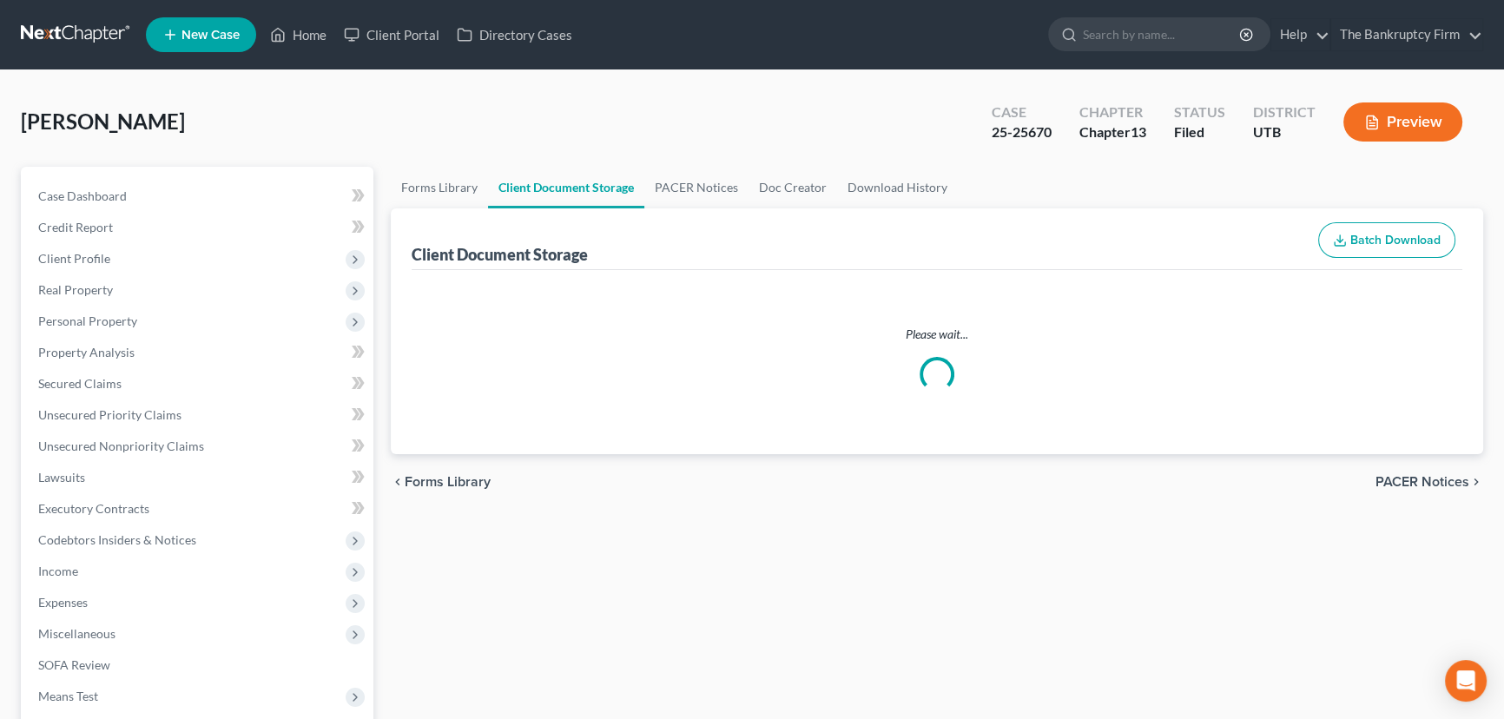
select select "30"
select select "26"
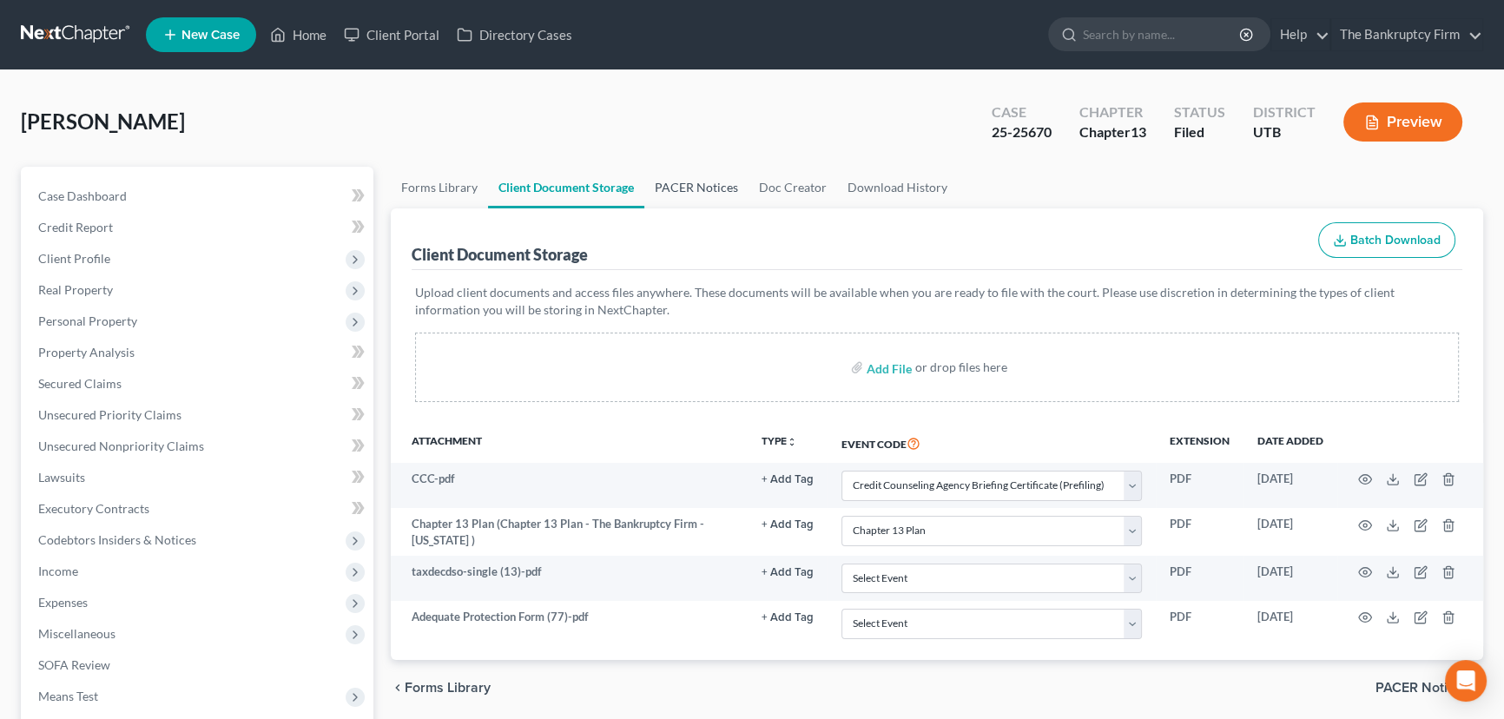
click at [685, 182] on link "PACER Notices" at bounding box center [696, 188] width 104 height 42
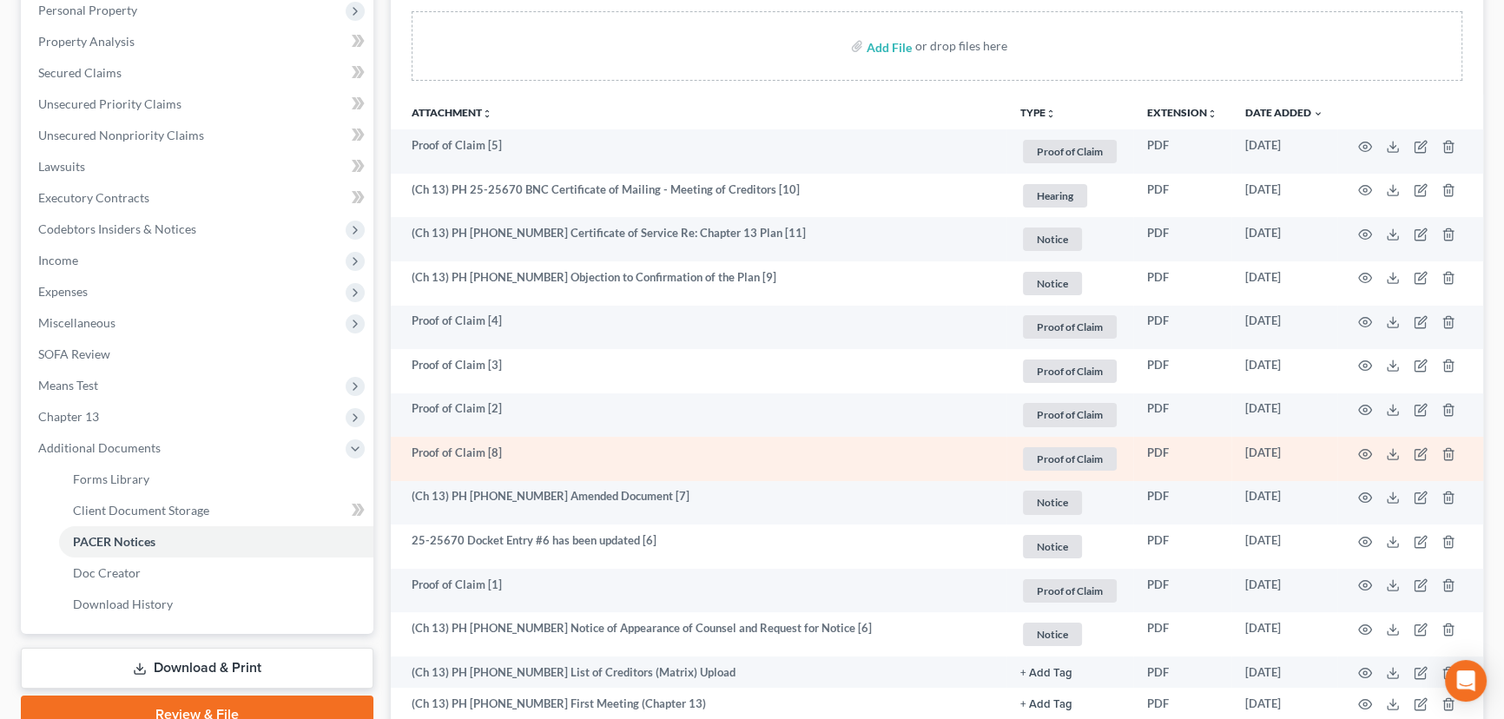
scroll to position [315, 0]
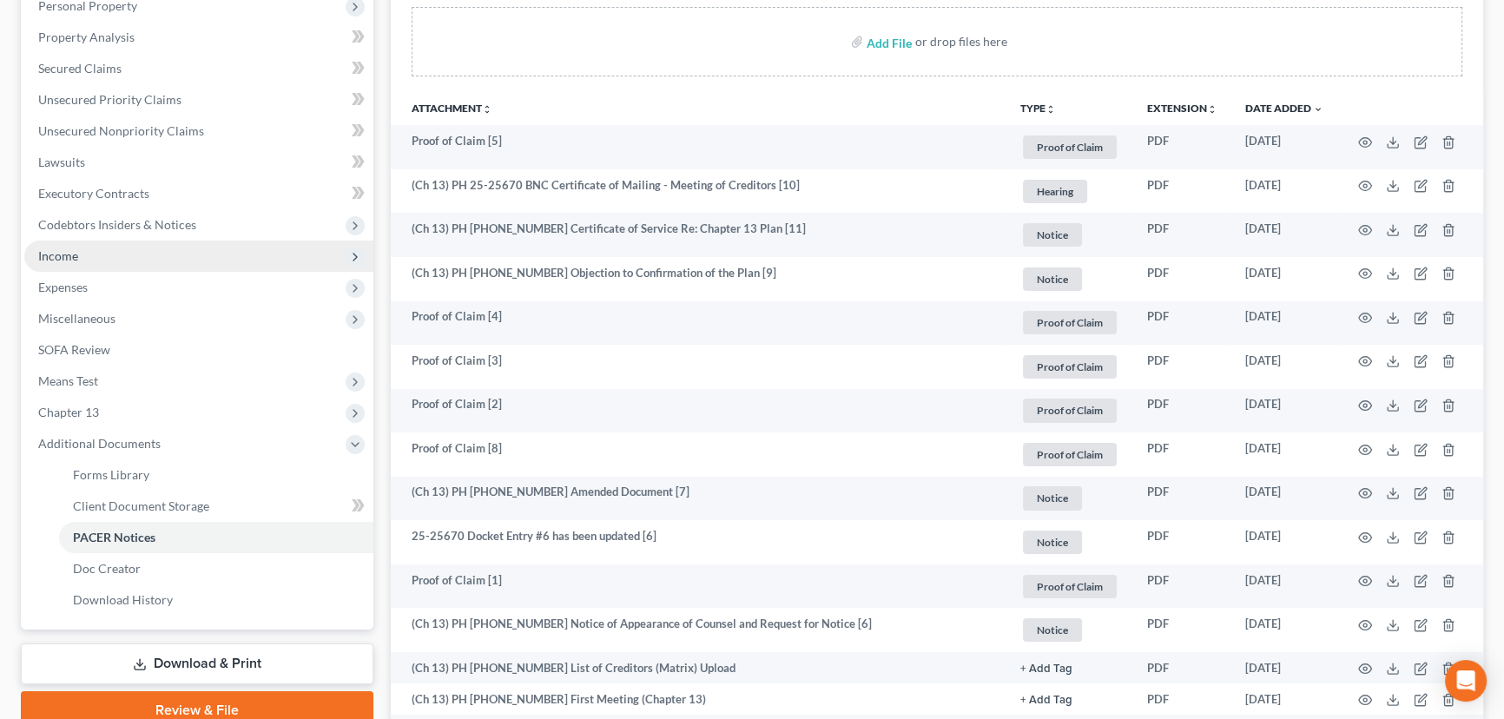
click at [49, 254] on span "Income" at bounding box center [58, 255] width 40 height 15
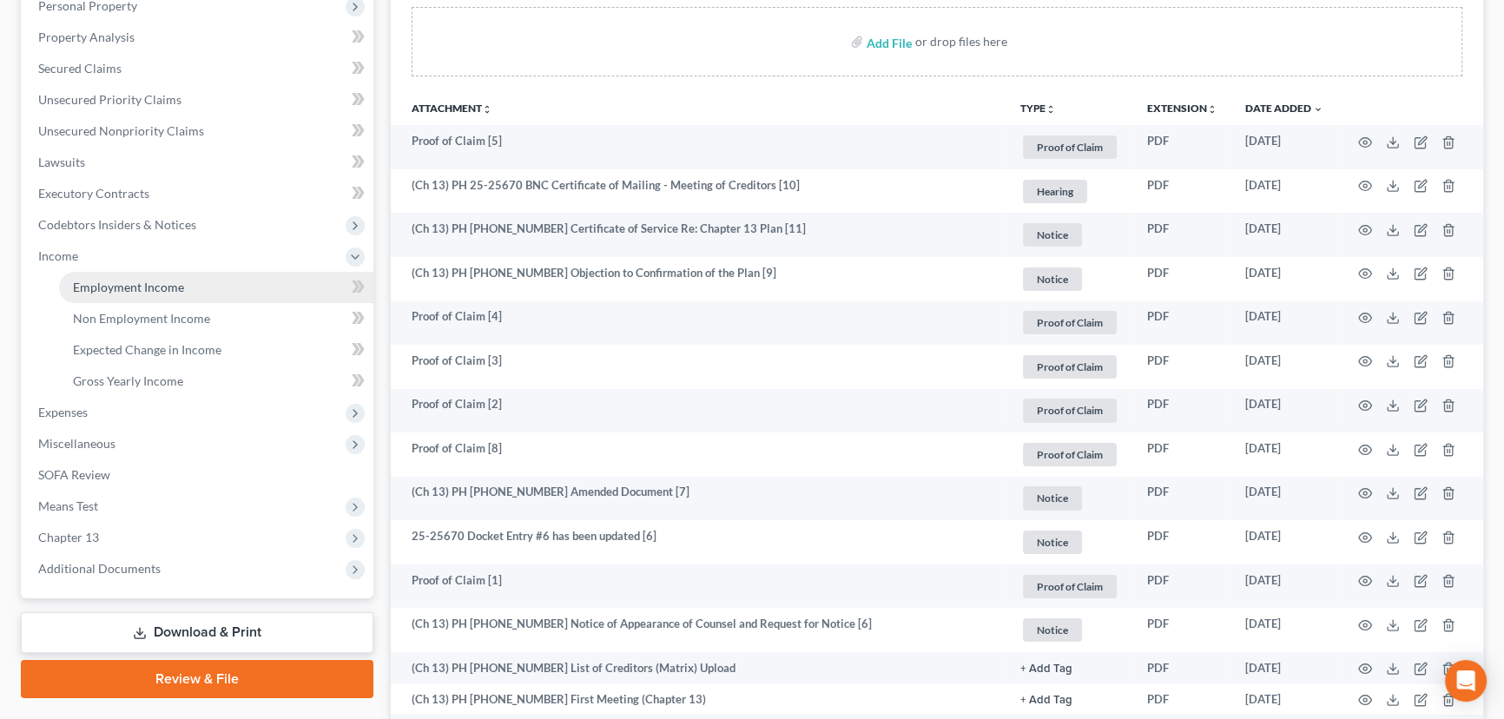
click at [114, 288] on span "Employment Income" at bounding box center [128, 287] width 111 height 15
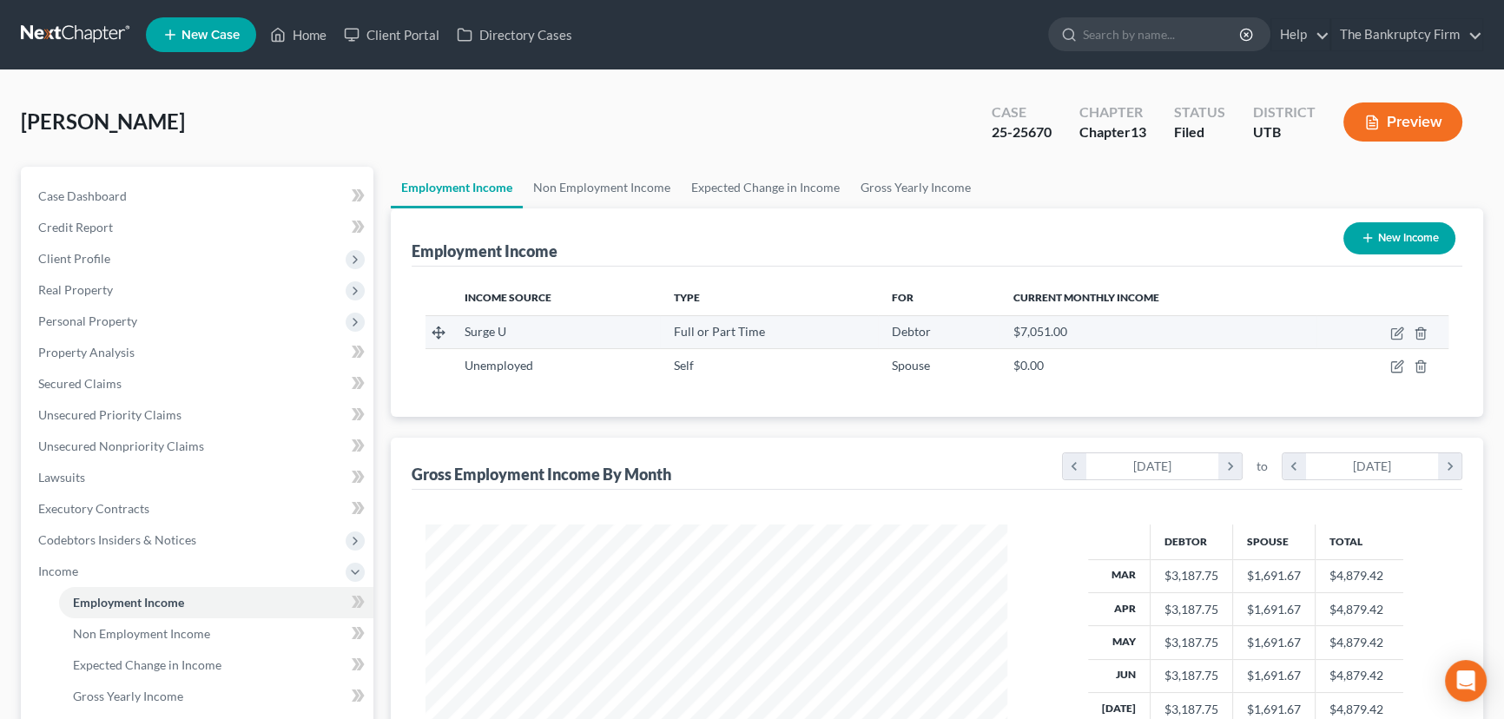
scroll to position [311, 616]
click at [588, 182] on link "Non Employment Income" at bounding box center [602, 188] width 158 height 42
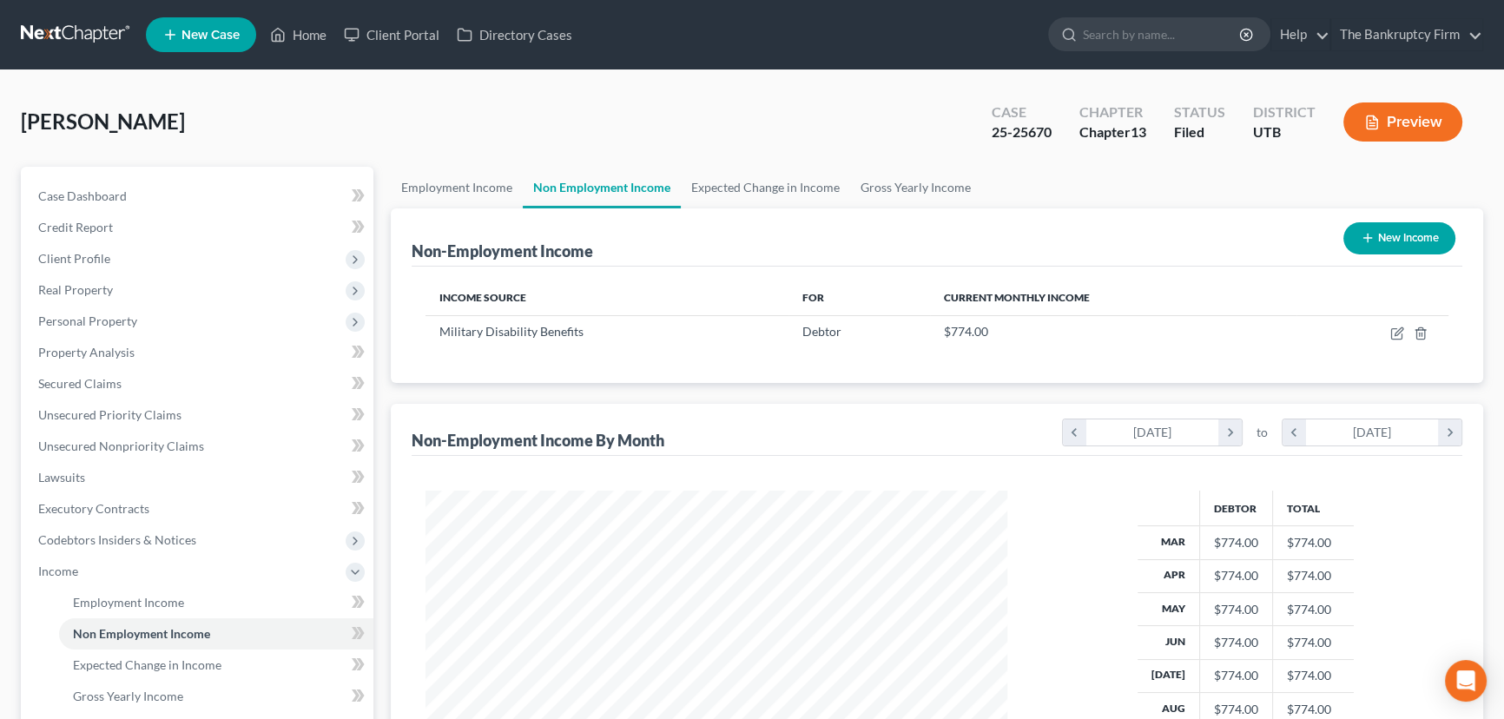
scroll to position [311, 616]
click at [426, 182] on link "Employment Income" at bounding box center [457, 188] width 132 height 42
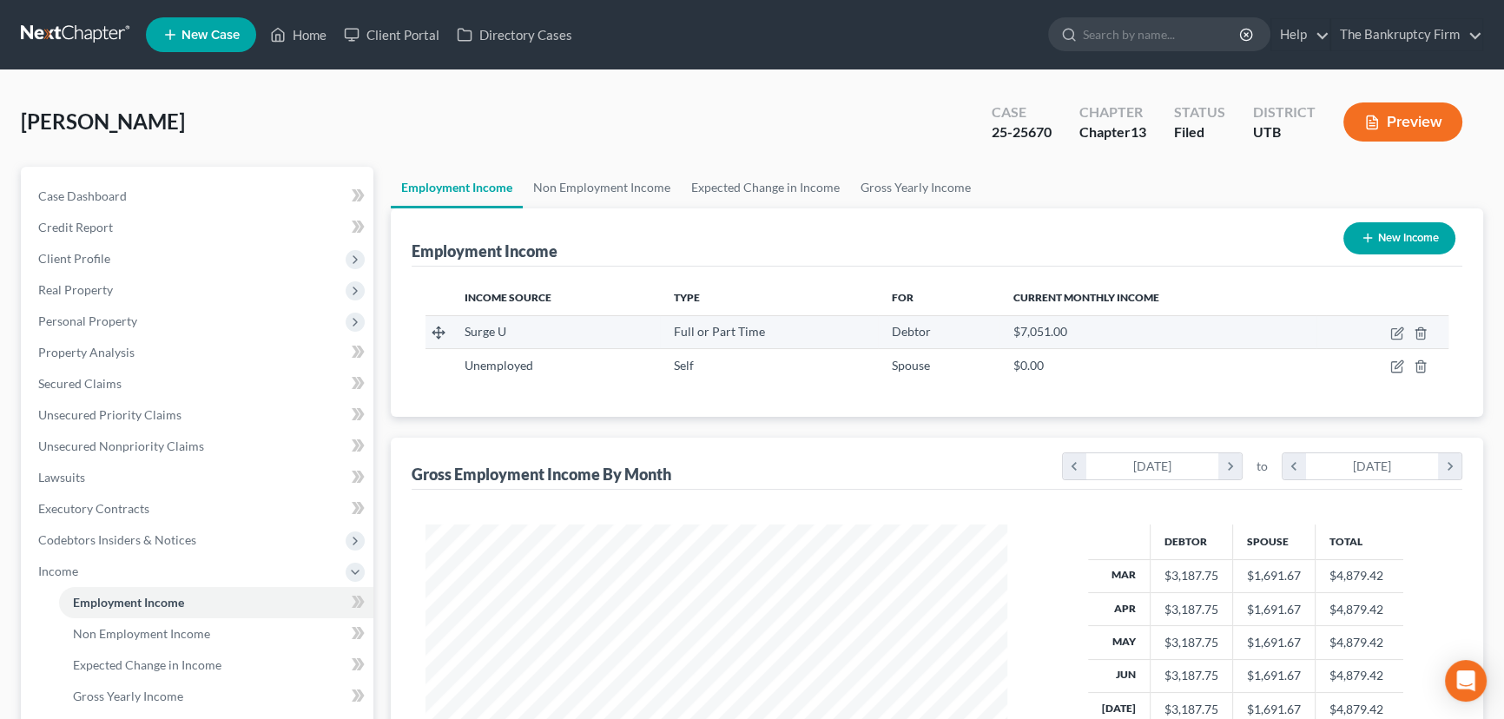
scroll to position [311, 616]
click at [317, 34] on link "Home" at bounding box center [298, 34] width 74 height 31
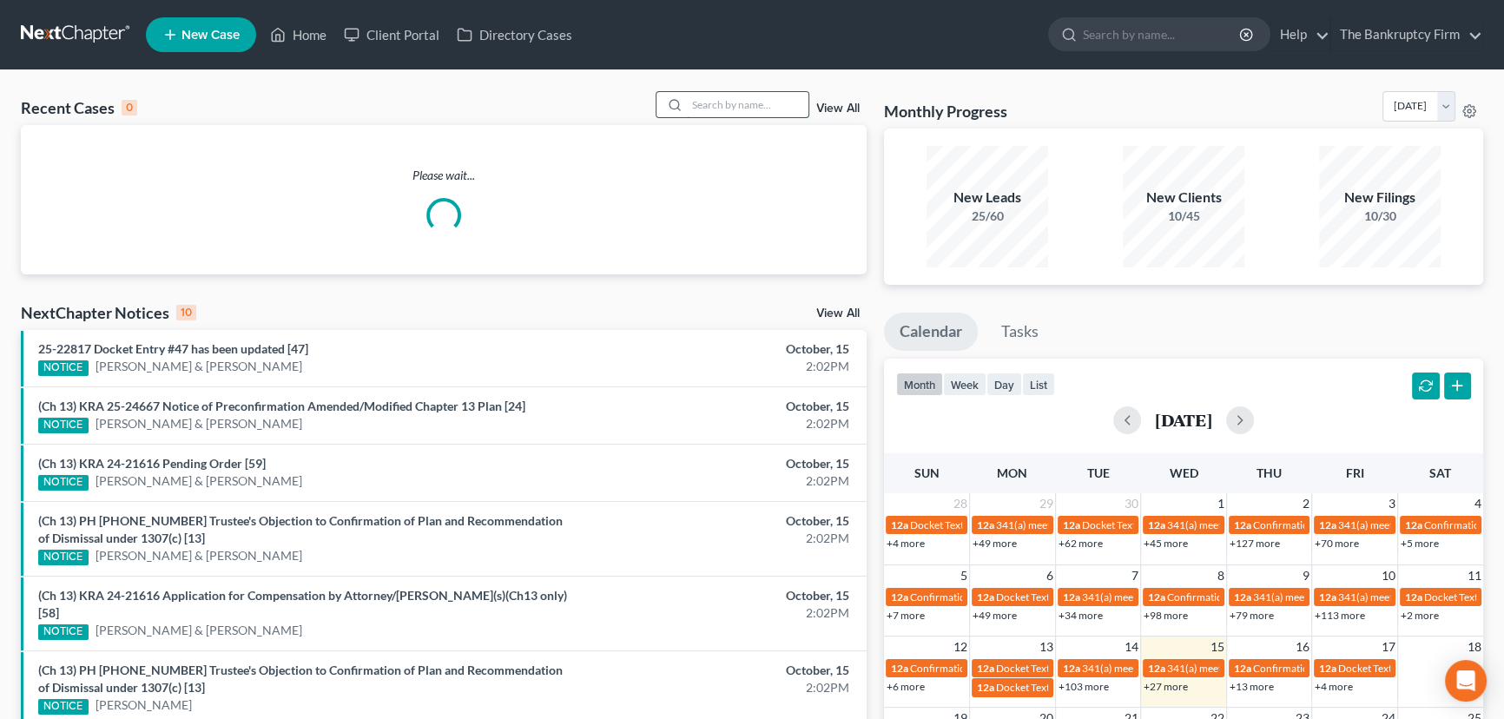
click at [698, 108] on input "search" at bounding box center [748, 104] width 122 height 25
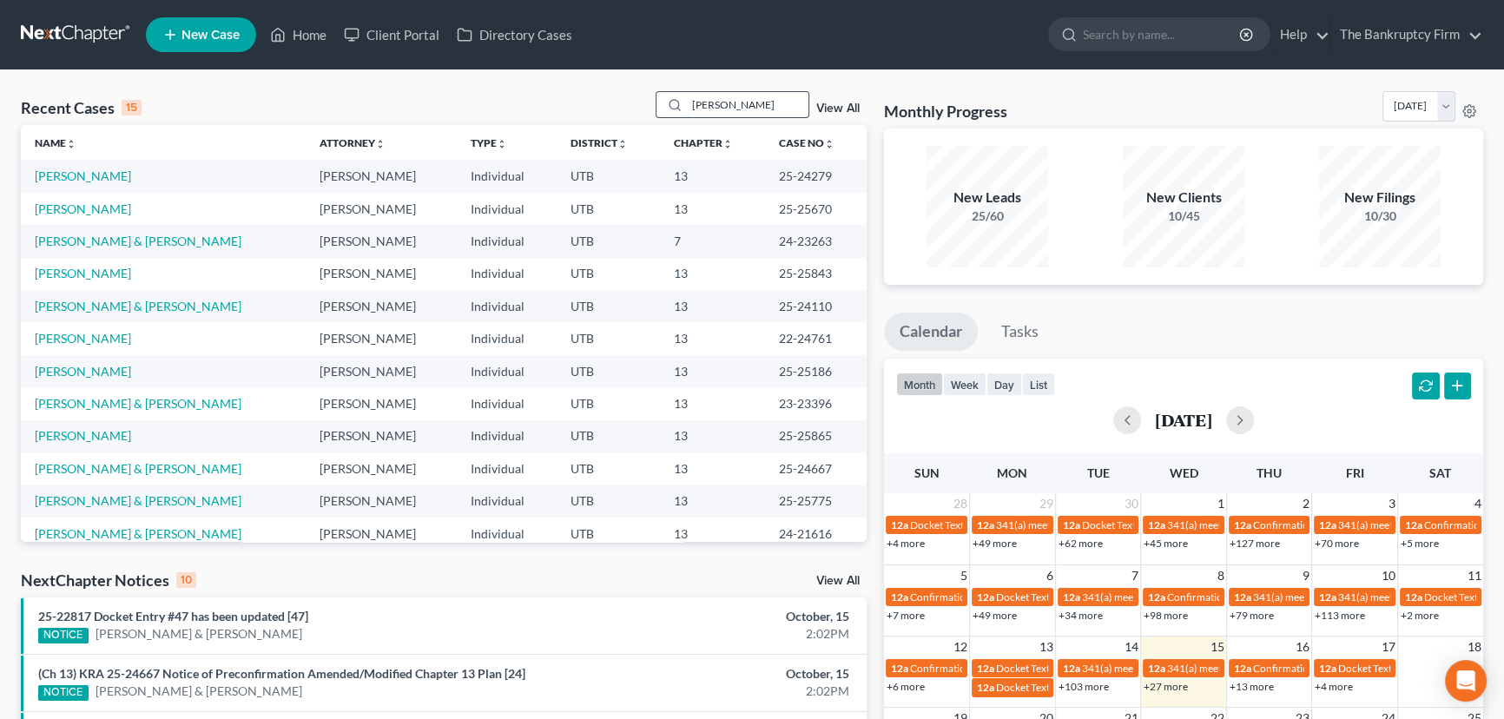
type input "Aguirre"
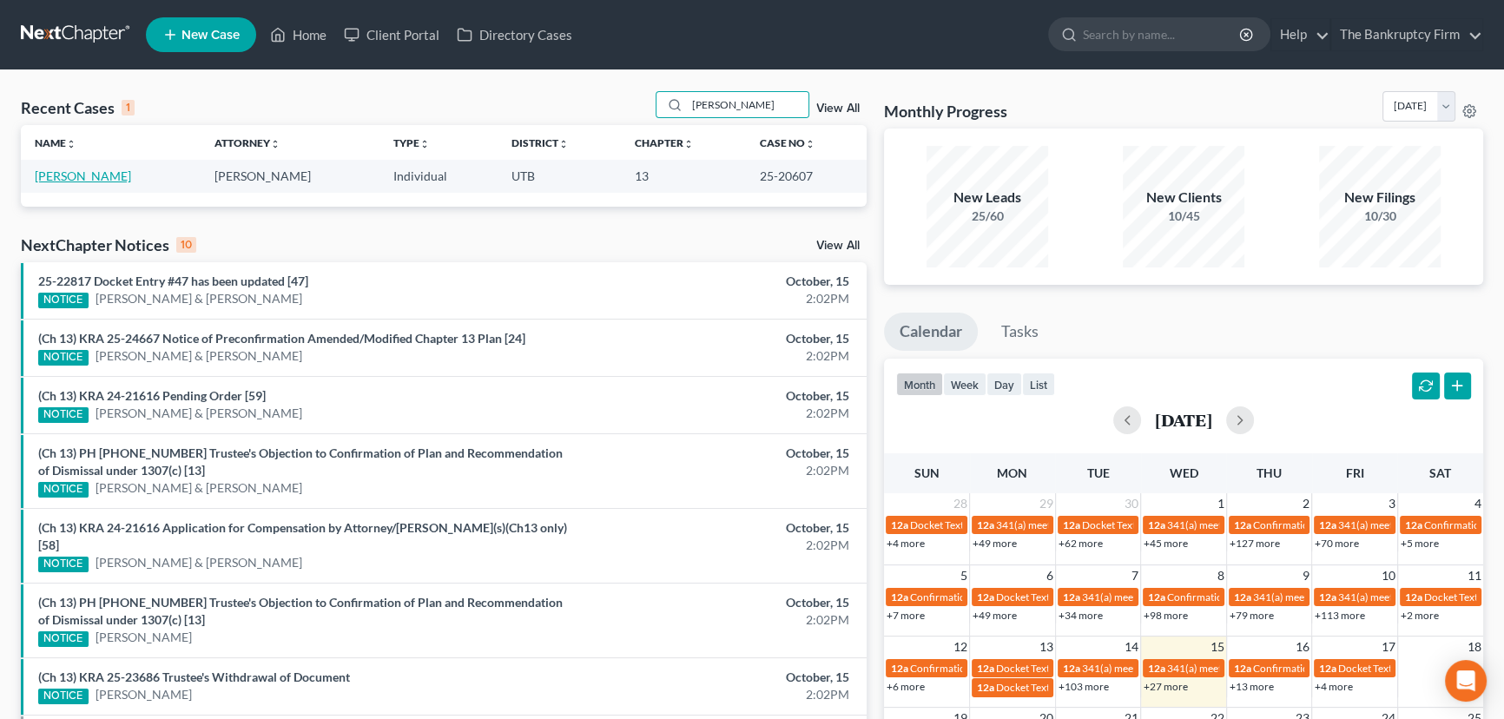
click at [64, 175] on link "[PERSON_NAME]" at bounding box center [83, 175] width 96 height 15
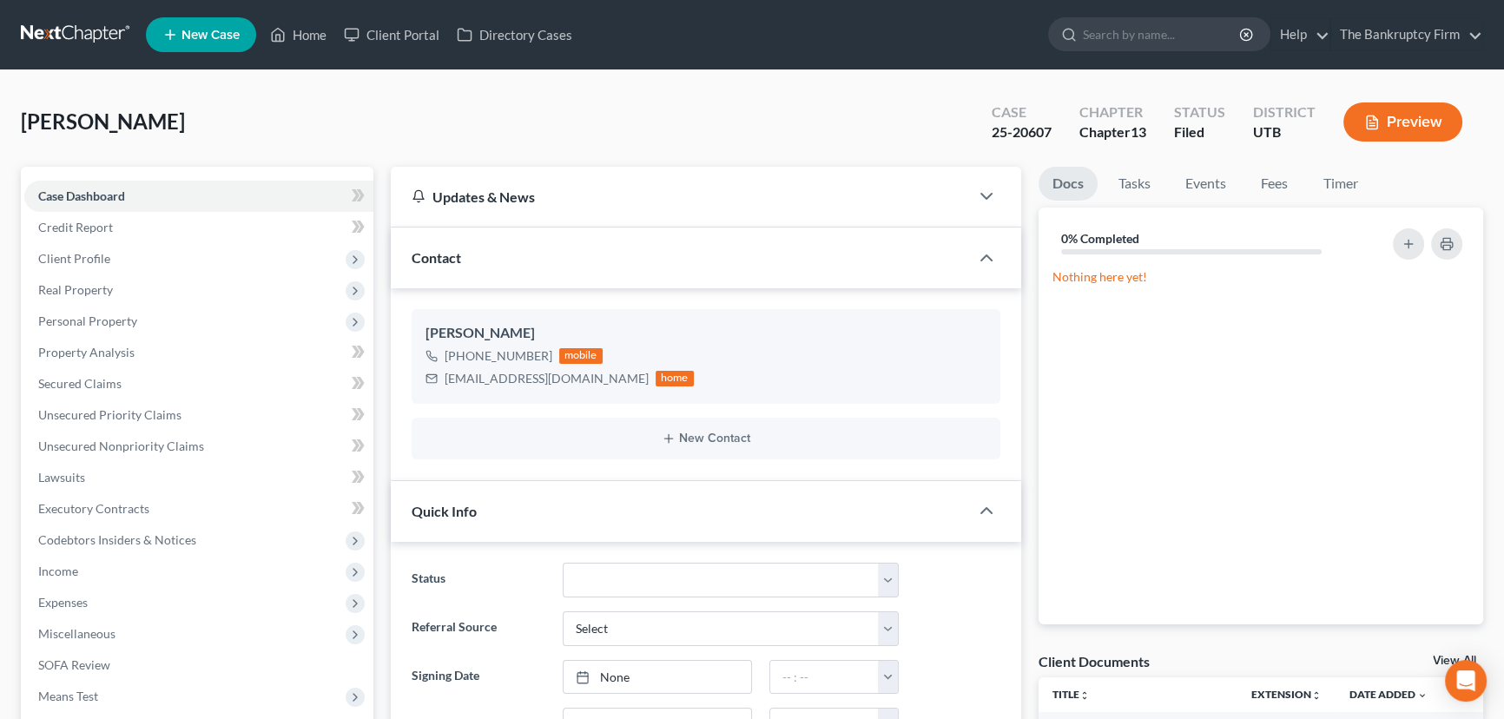
scroll to position [137, 0]
drag, startPoint x: 307, startPoint y: 35, endPoint x: 466, endPoint y: 101, distance: 172.0
click at [307, 35] on link "Home" at bounding box center [298, 34] width 74 height 31
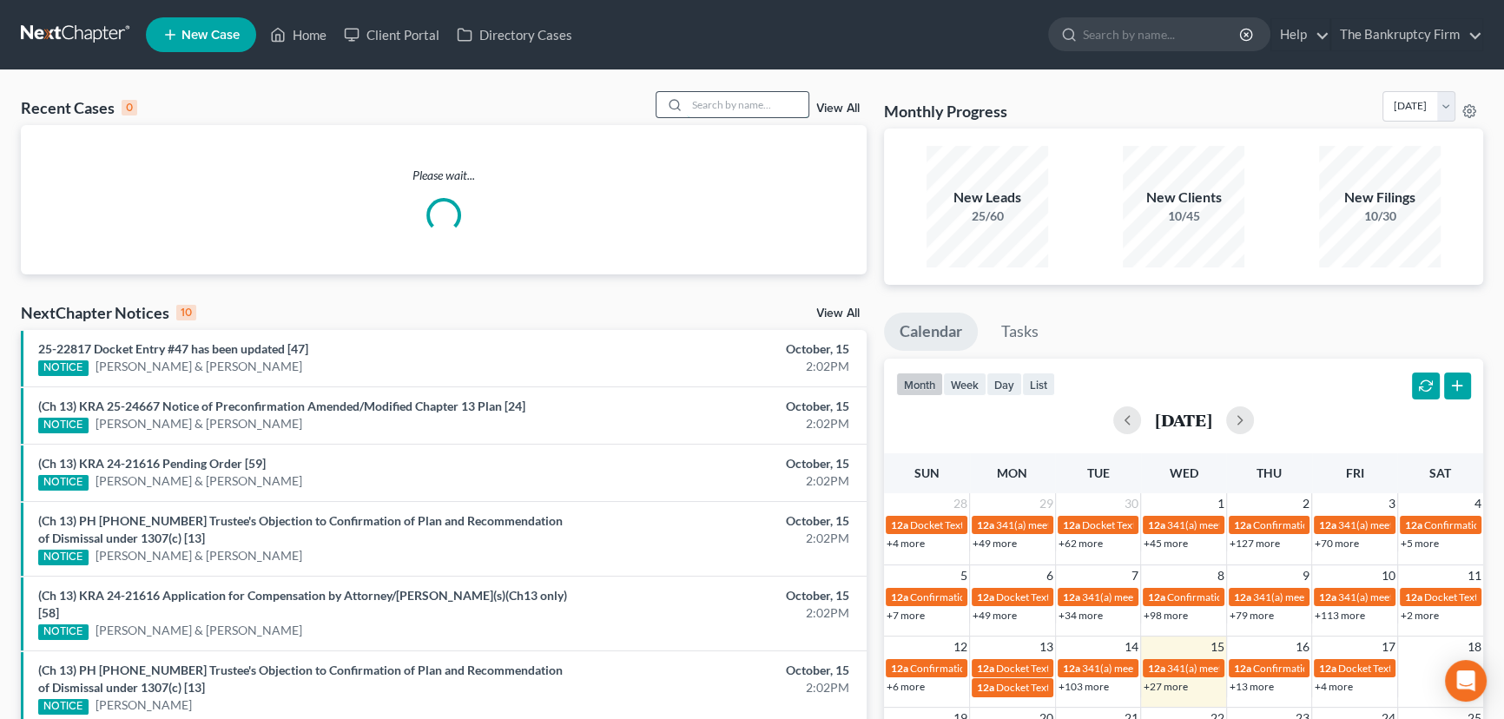
click at [697, 109] on input "search" at bounding box center [748, 104] width 122 height 25
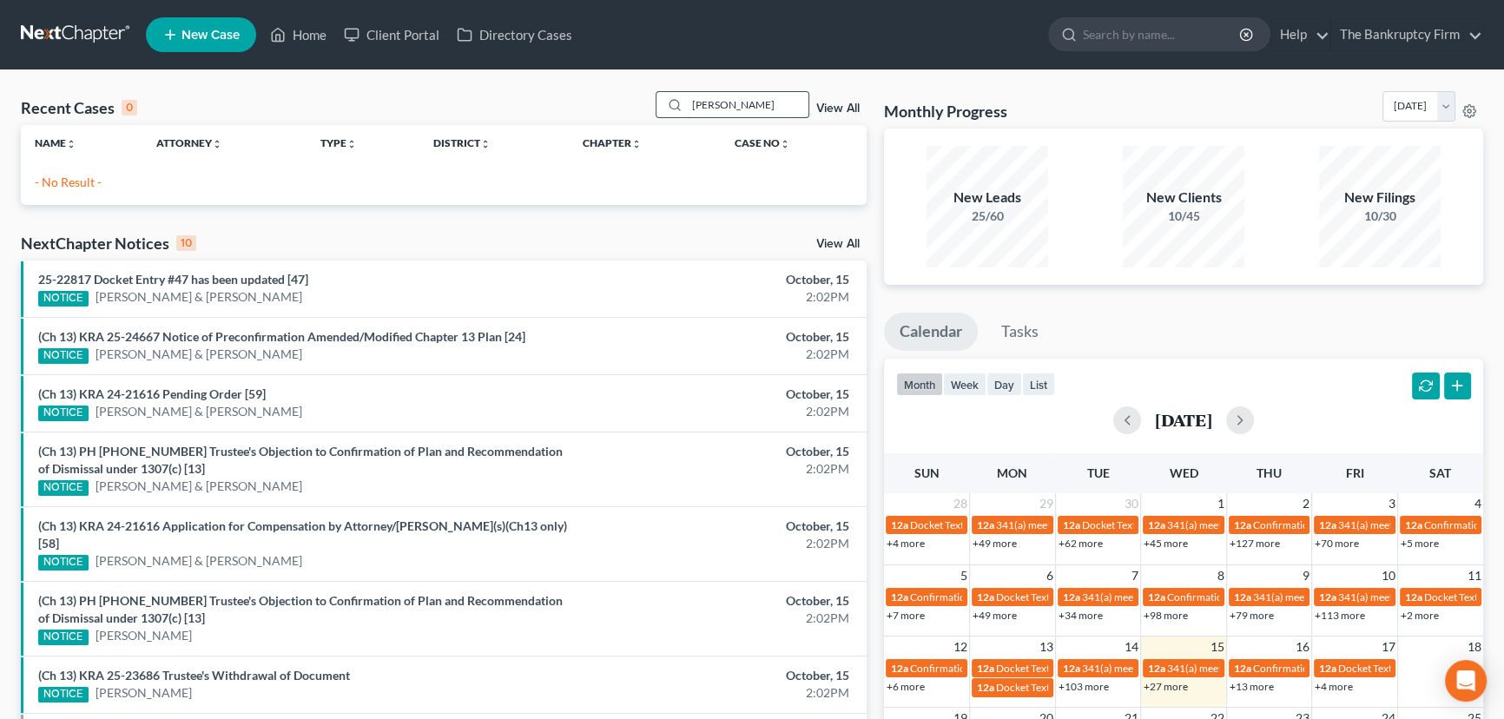
click at [705, 106] on input "Meyers" at bounding box center [748, 104] width 122 height 25
type input "Myers"
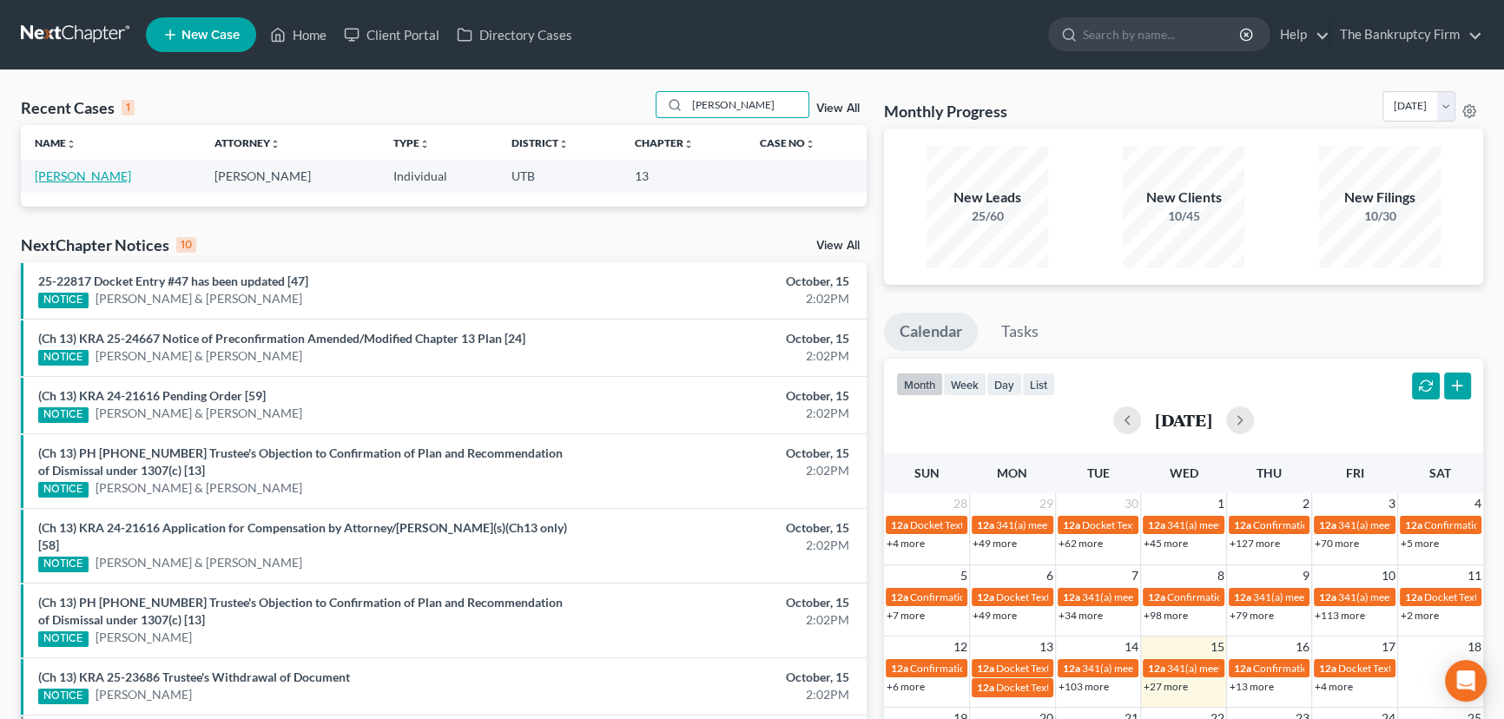
click at [96, 176] on link "Myers, Jennifer" at bounding box center [83, 175] width 96 height 15
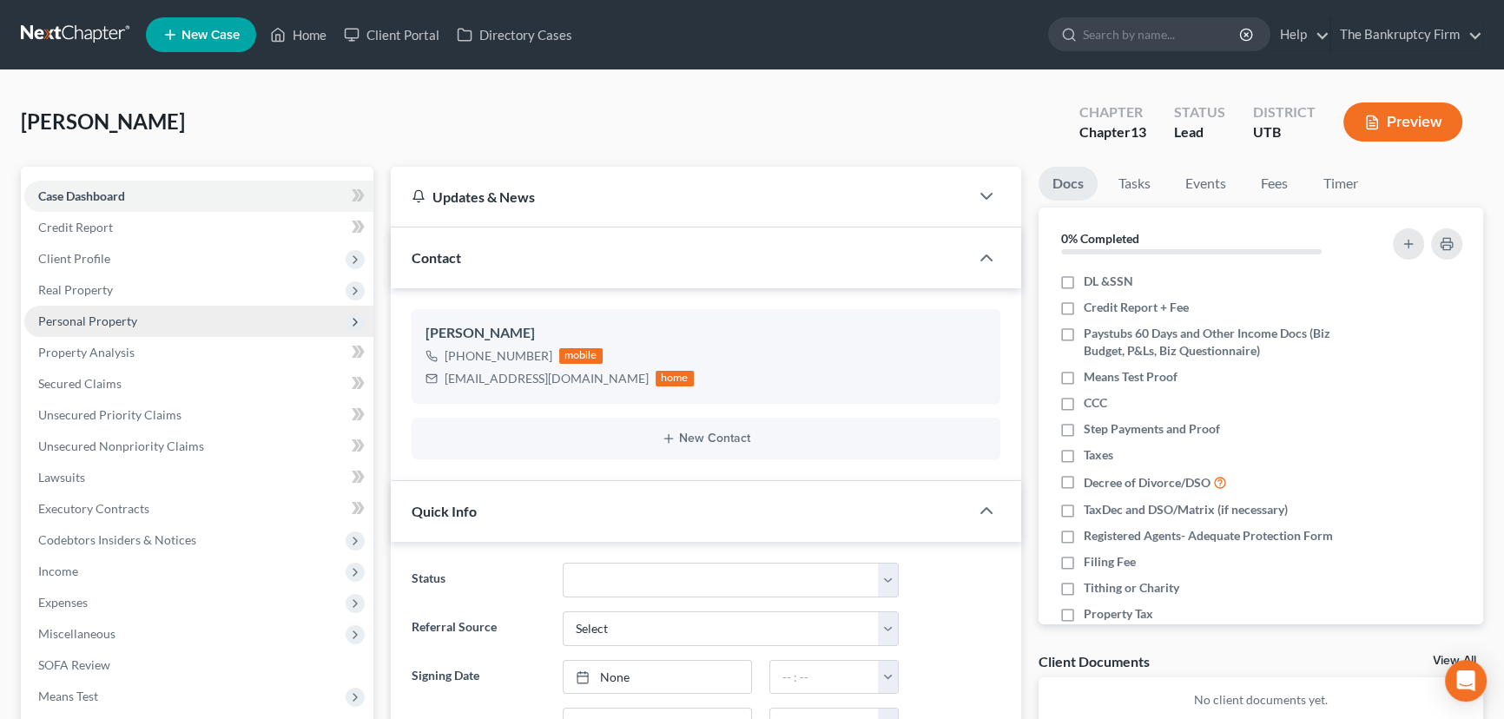
scroll to position [155, 0]
click at [78, 289] on span "Real Property" at bounding box center [75, 289] width 75 height 15
click at [101, 314] on span "Properties Owned" at bounding box center [122, 320] width 99 height 15
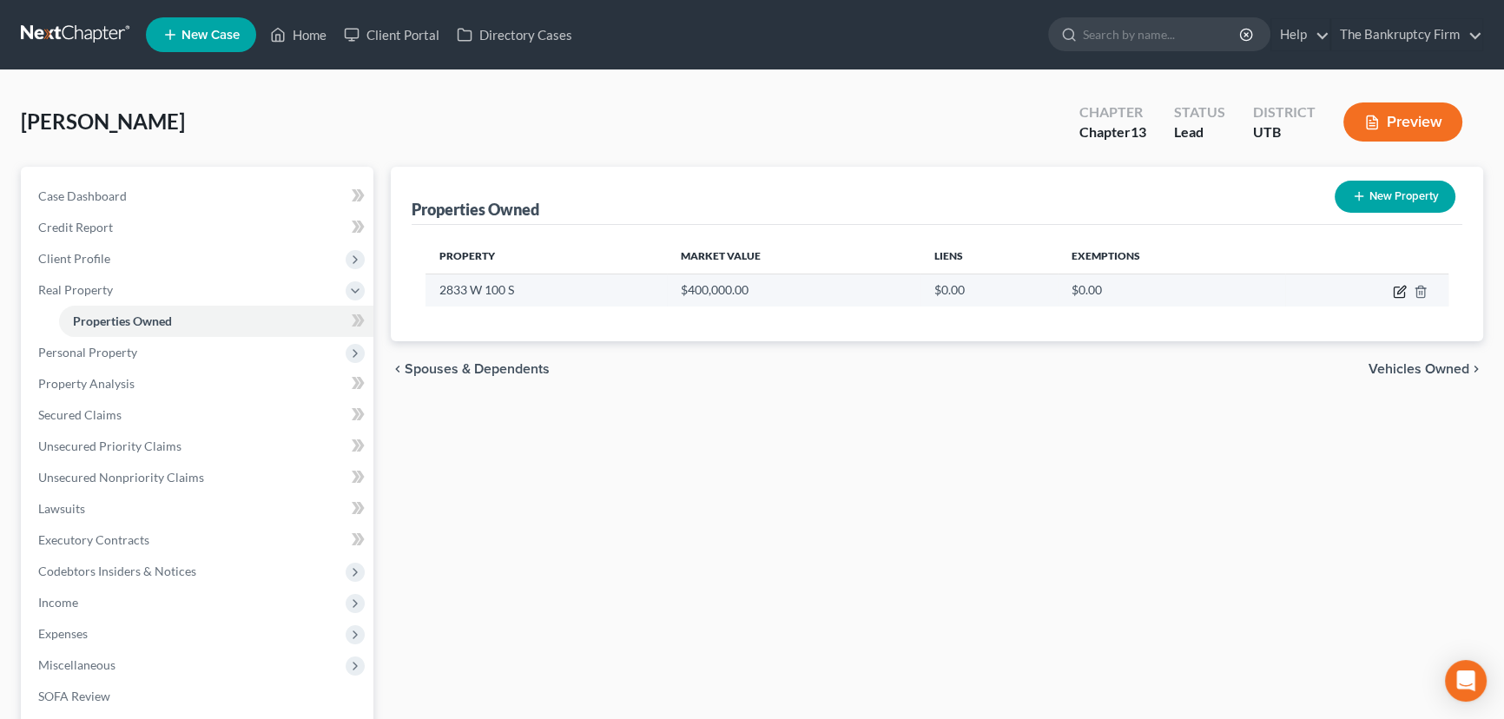
click at [1398, 289] on icon "button" at bounding box center [1401, 290] width 8 height 8
select select "46"
select select "0"
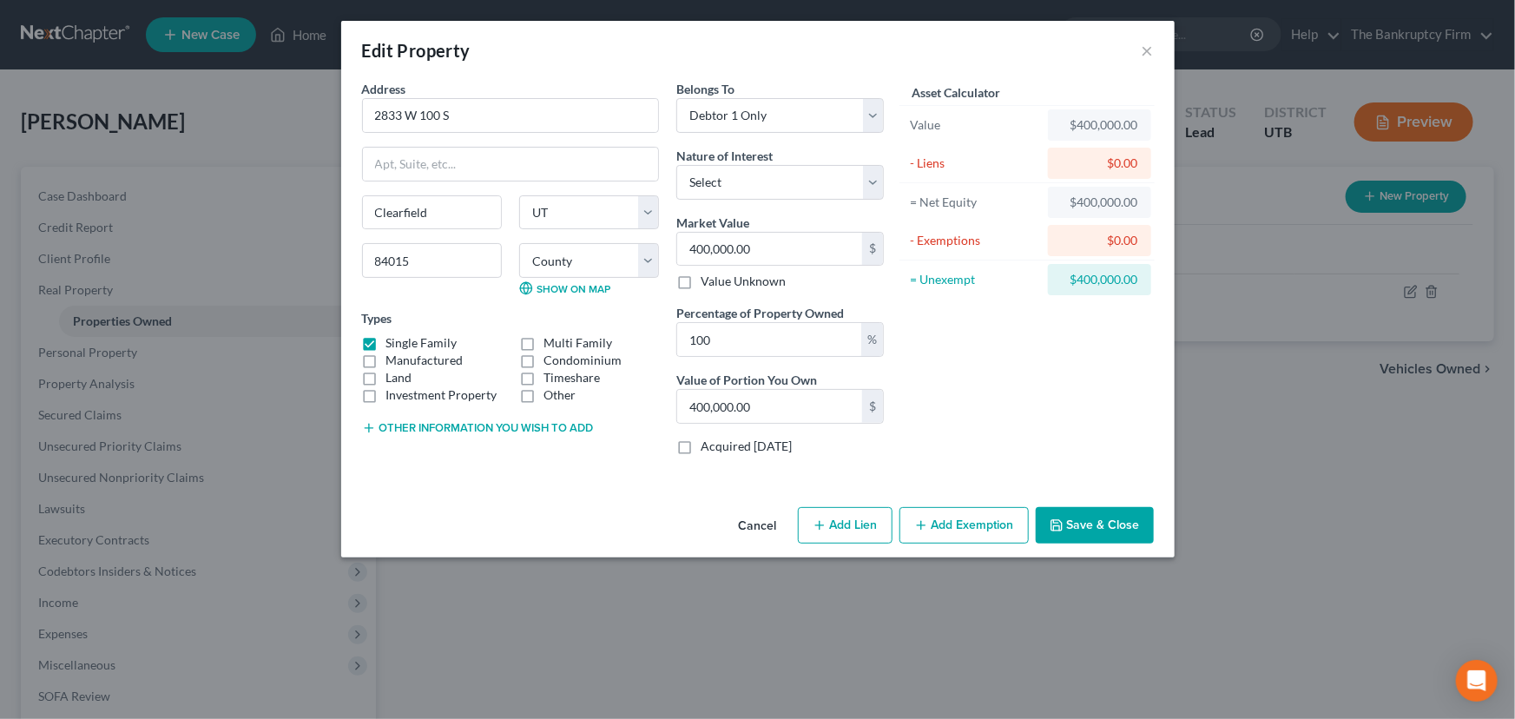
click at [1098, 522] on button "Save & Close" at bounding box center [1095, 525] width 118 height 36
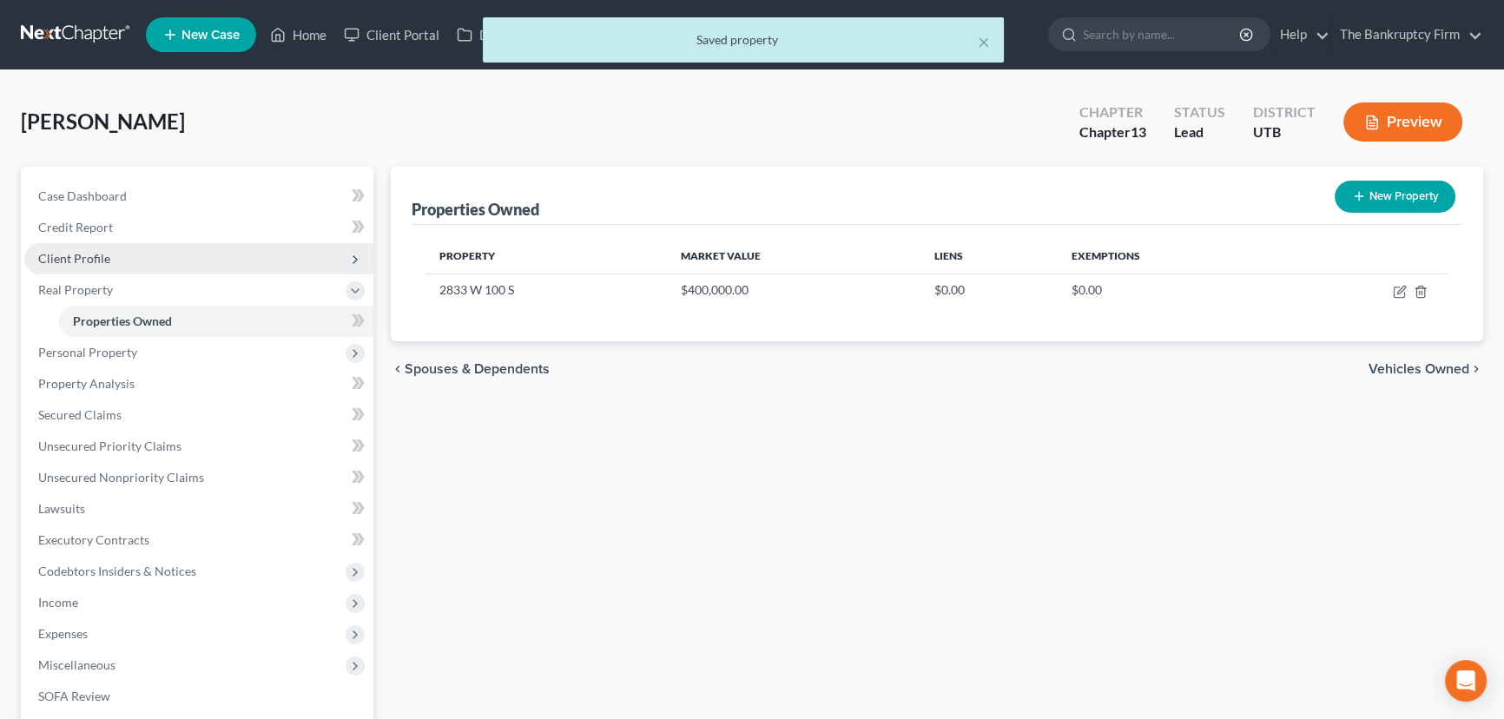
click at [89, 258] on span "Client Profile" at bounding box center [74, 258] width 72 height 15
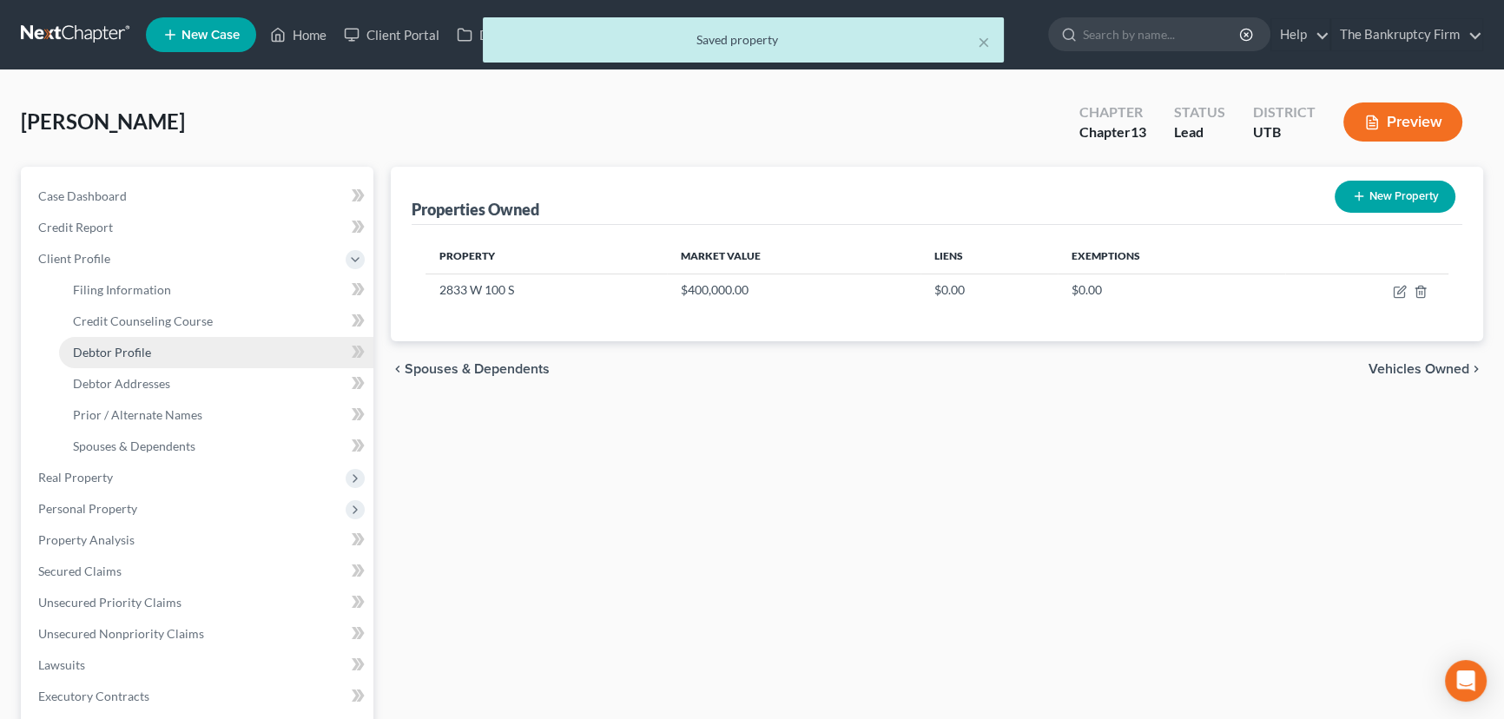
click at [122, 356] on span "Debtor Profile" at bounding box center [112, 352] width 78 height 15
select select "3"
select select "0"
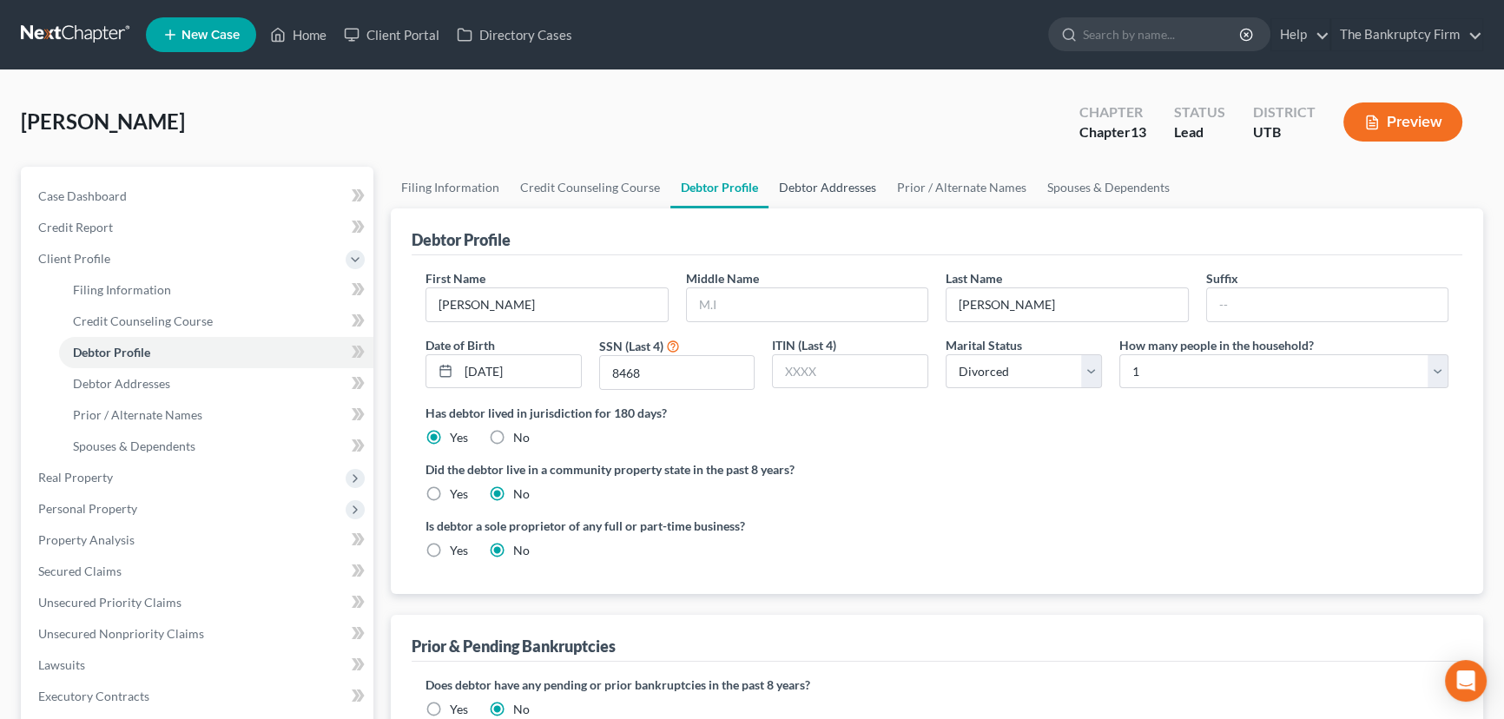
click at [828, 186] on link "Debtor Addresses" at bounding box center [827, 188] width 118 height 42
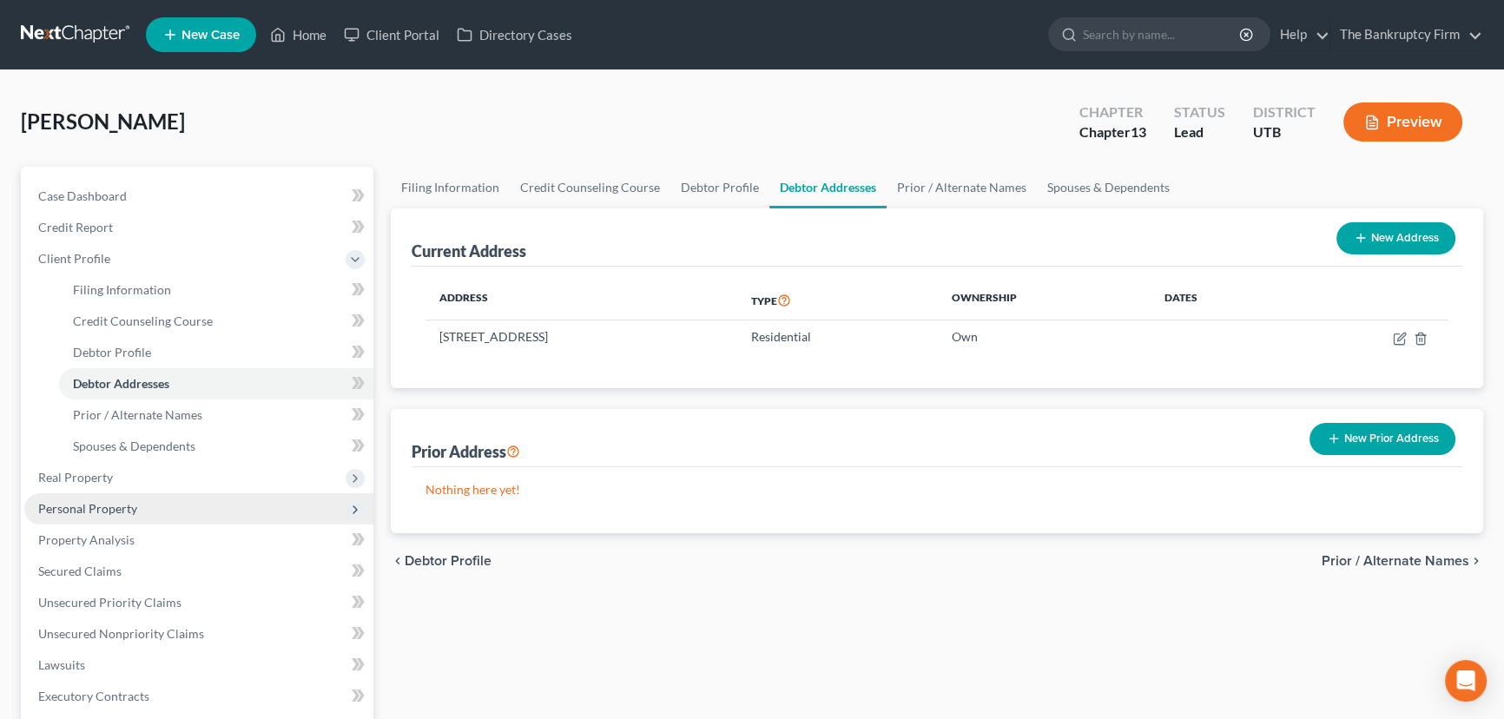
click at [84, 506] on span "Personal Property" at bounding box center [87, 508] width 99 height 15
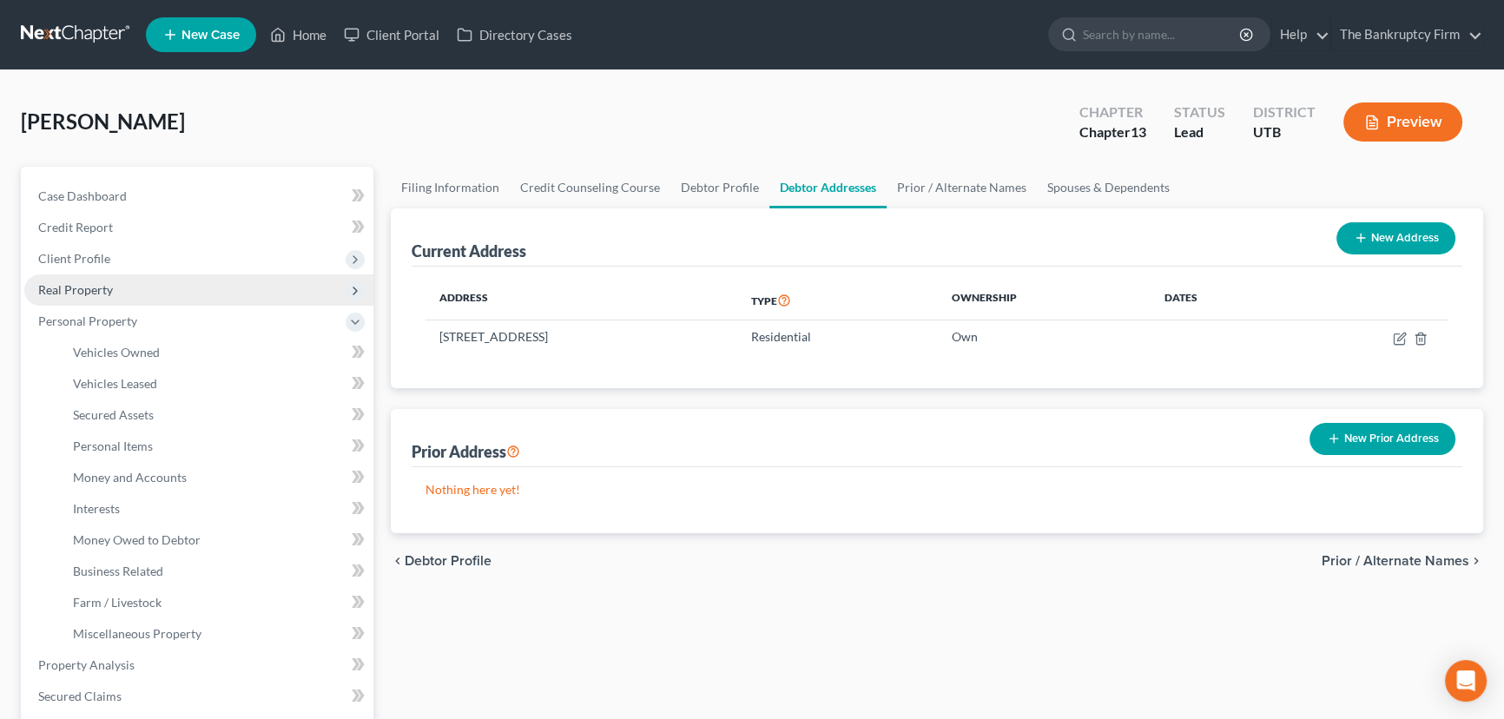
click at [73, 282] on span "Real Property" at bounding box center [75, 289] width 75 height 15
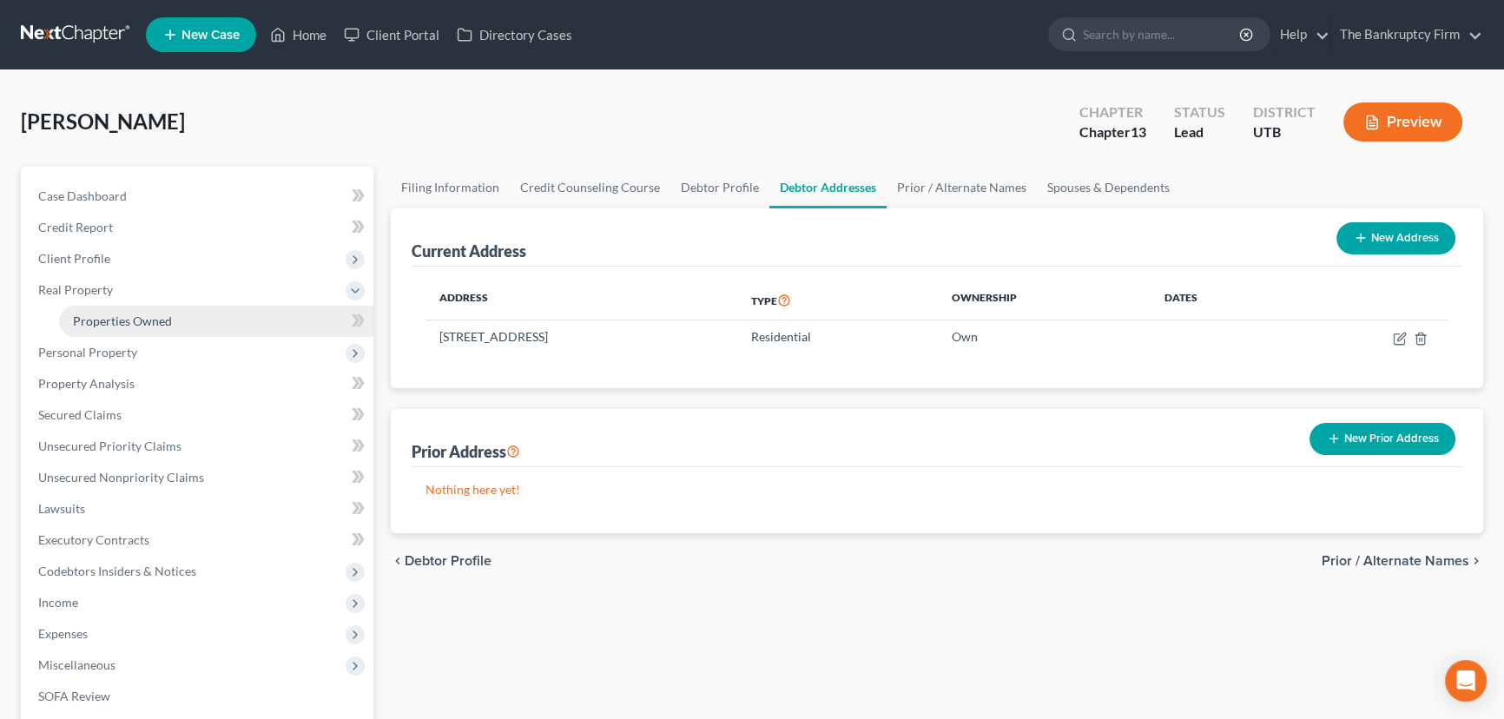
click at [103, 319] on span "Properties Owned" at bounding box center [122, 320] width 99 height 15
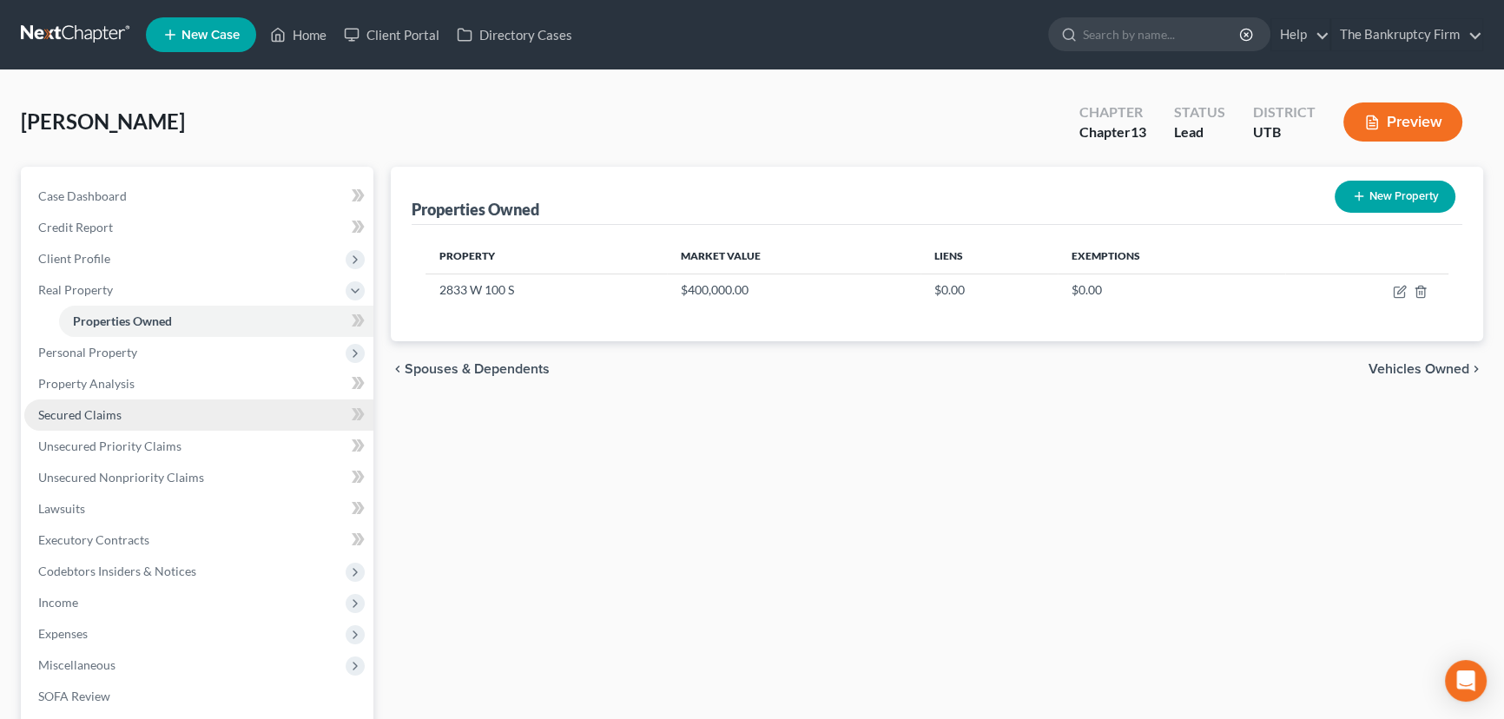
click at [92, 416] on span "Secured Claims" at bounding box center [79, 414] width 83 height 15
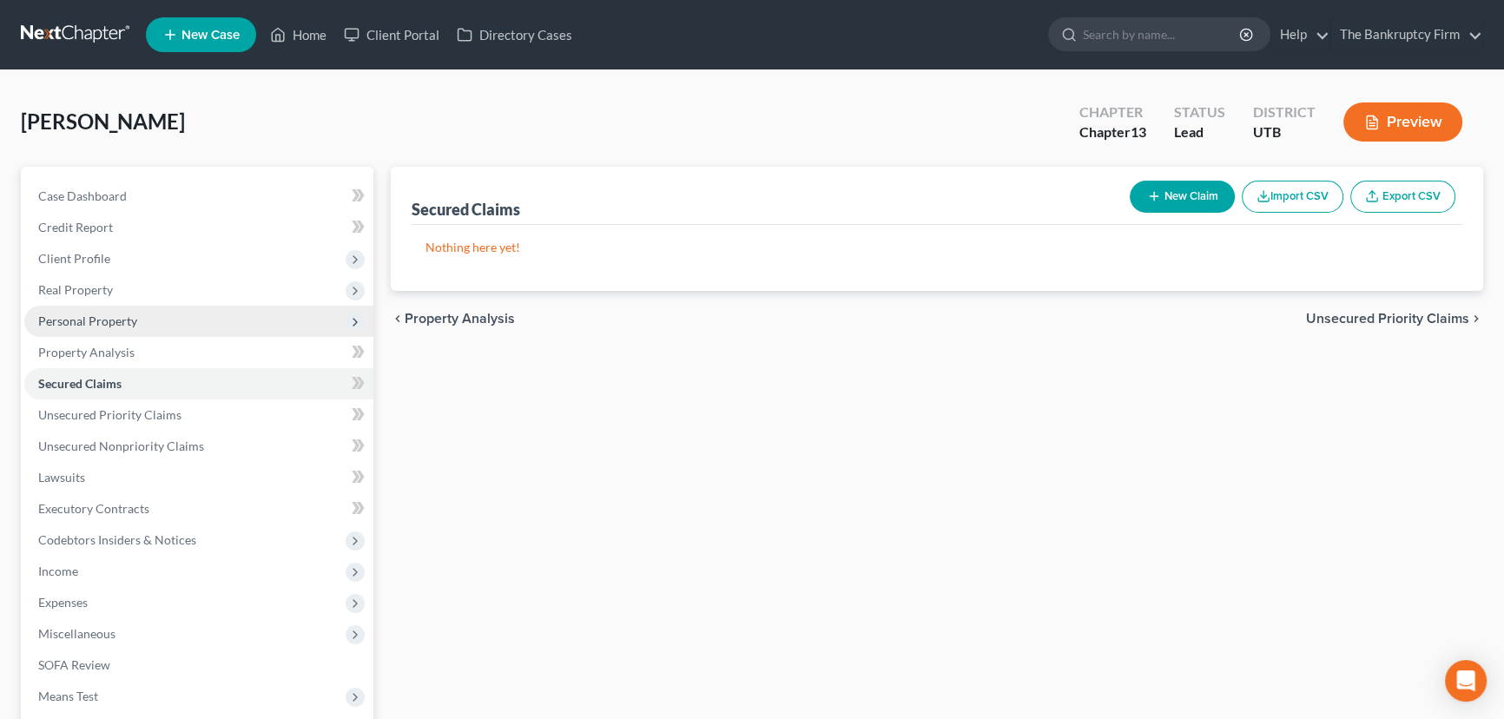
click at [103, 325] on span "Personal Property" at bounding box center [87, 320] width 99 height 15
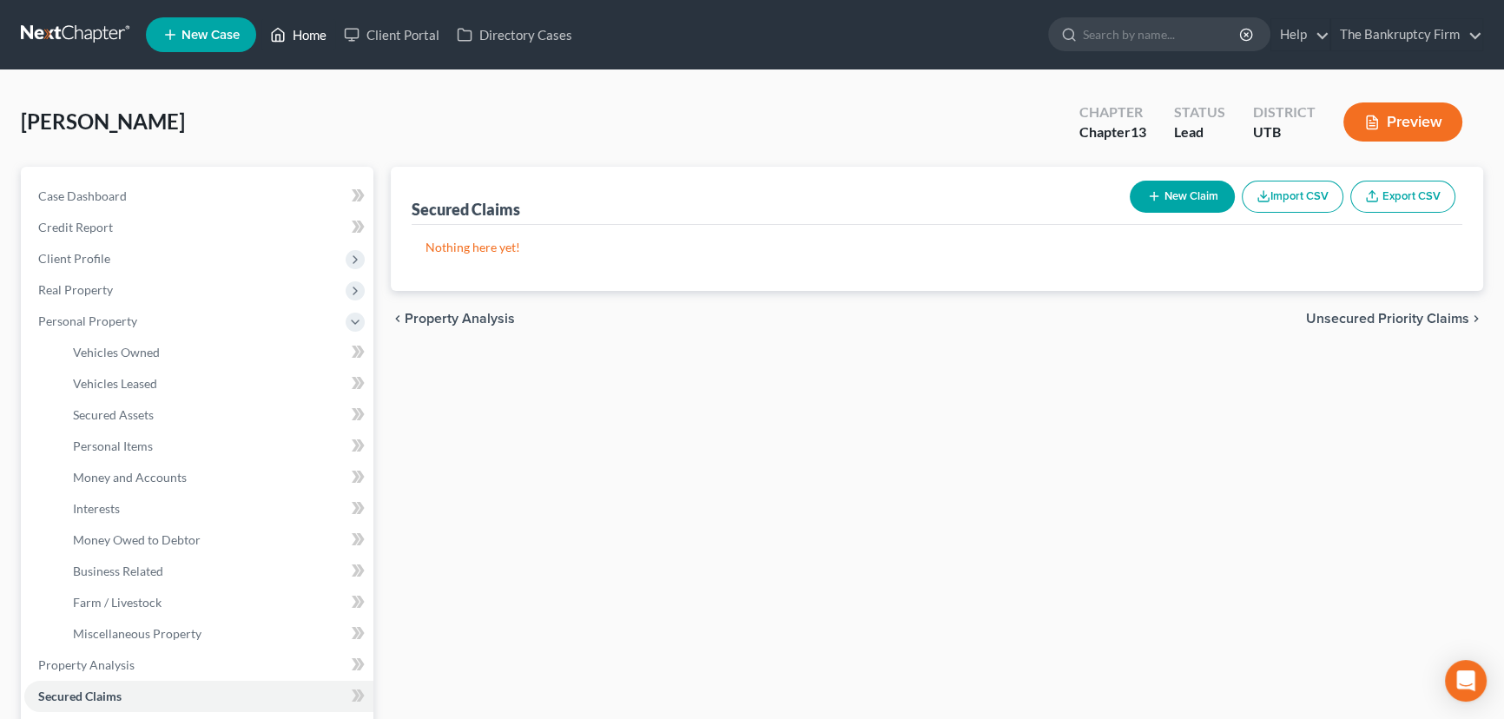
drag, startPoint x: 311, startPoint y: 35, endPoint x: 328, endPoint y: 79, distance: 47.6
click at [311, 35] on link "Home" at bounding box center [298, 34] width 74 height 31
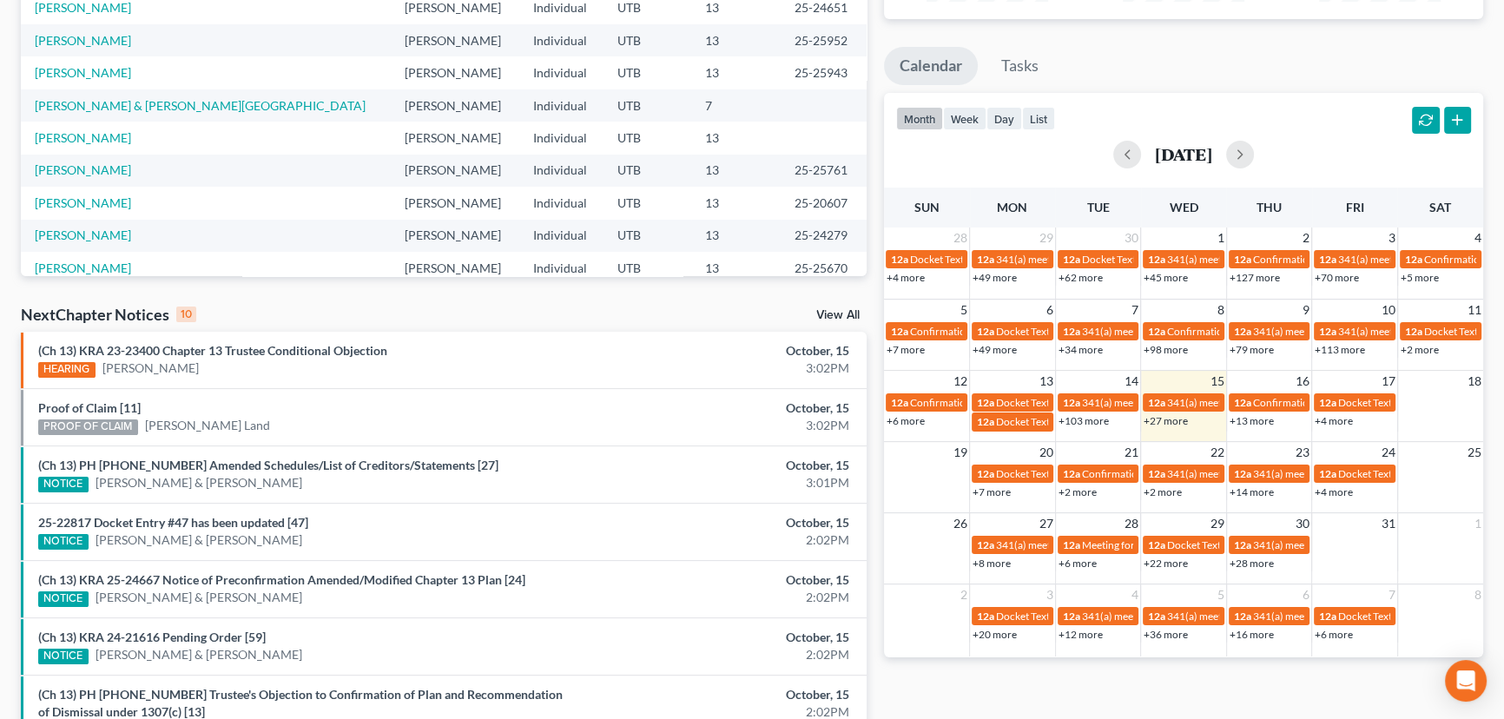
scroll to position [315, 0]
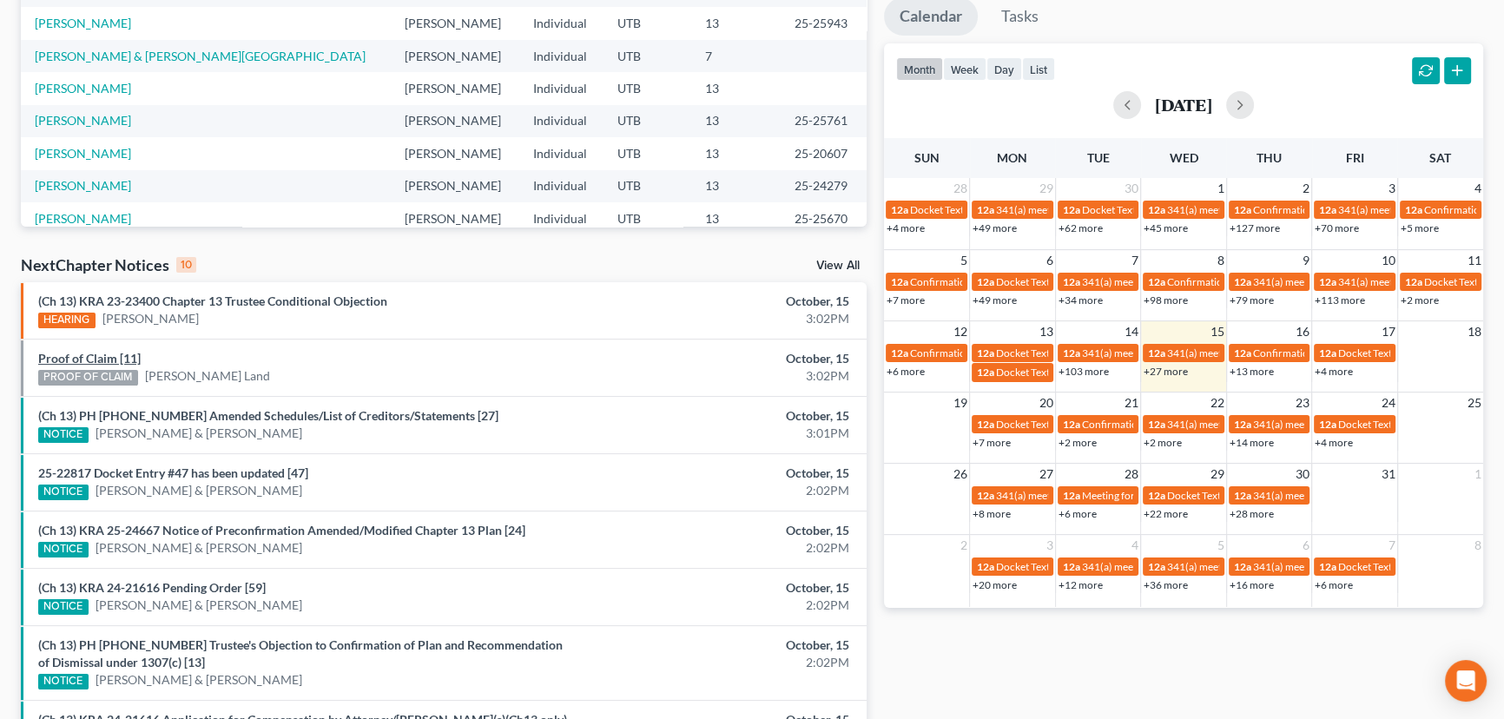
click at [126, 357] on link "Proof of Claim [11]" at bounding box center [89, 358] width 102 height 15
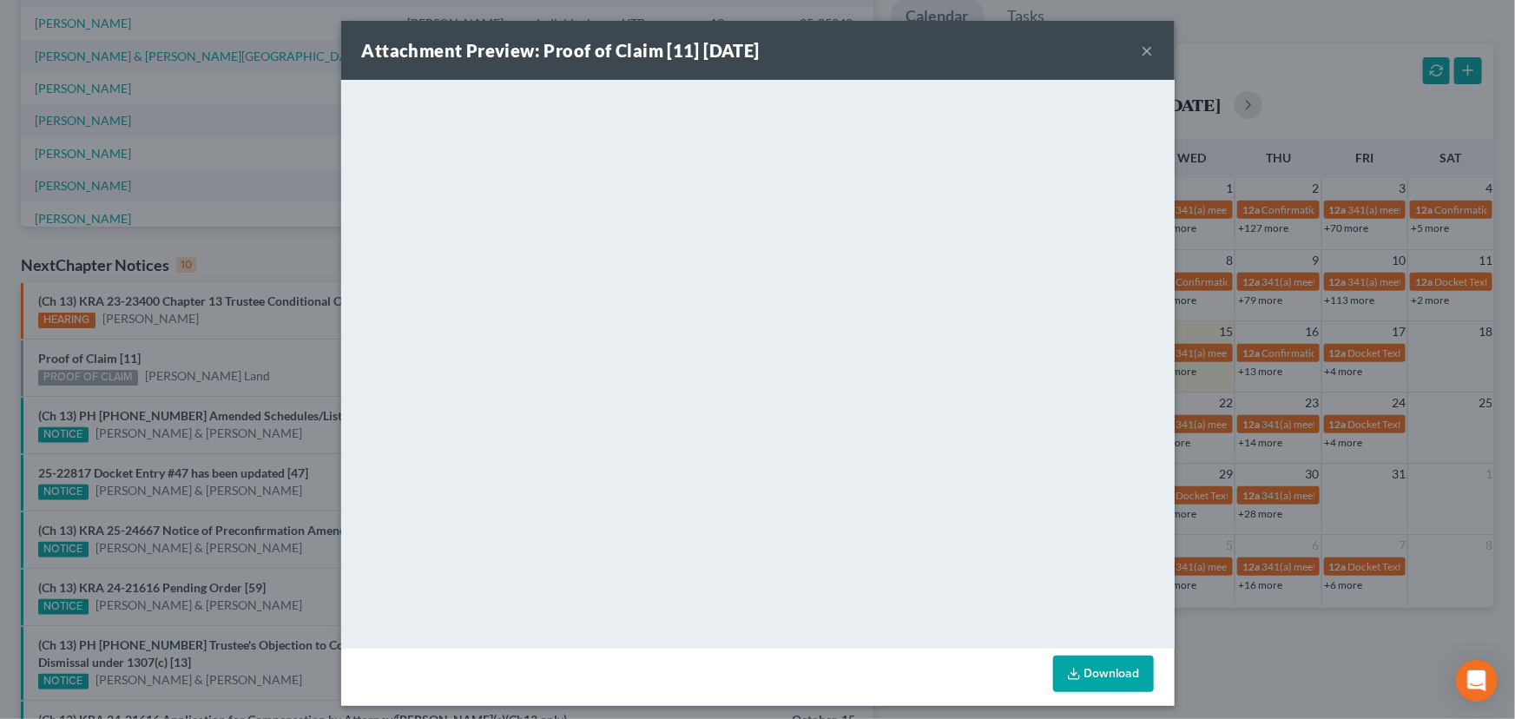
drag, startPoint x: 201, startPoint y: 349, endPoint x: 220, endPoint y: 384, distance: 40.1
click at [201, 349] on div "Attachment Preview: Proof of Claim [11] 10/15/2025 × <object ng-attr-data='http…" at bounding box center [757, 359] width 1515 height 719
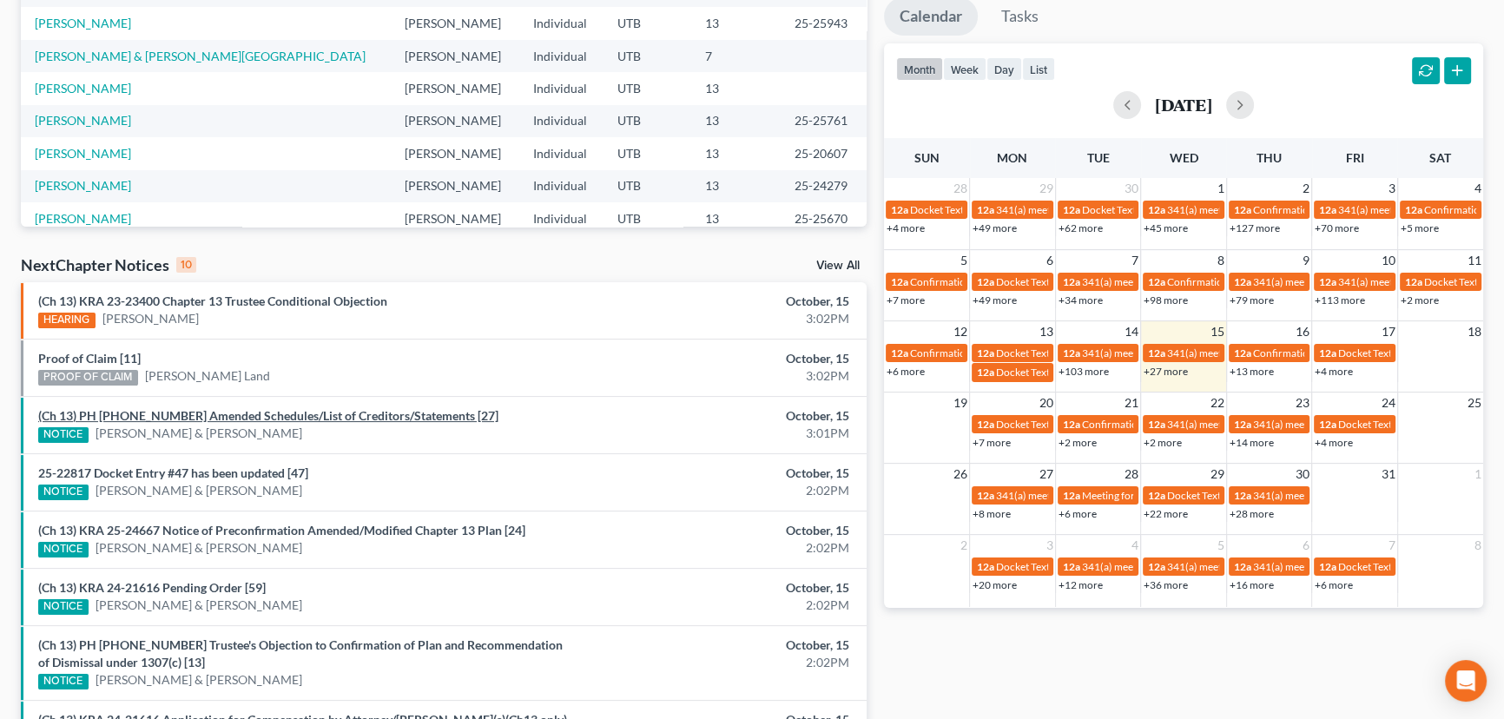
click at [237, 415] on link "(Ch 13) PH 25-24110 Amended Schedules/List of Creditors/Statements [27]" at bounding box center [268, 415] width 460 height 15
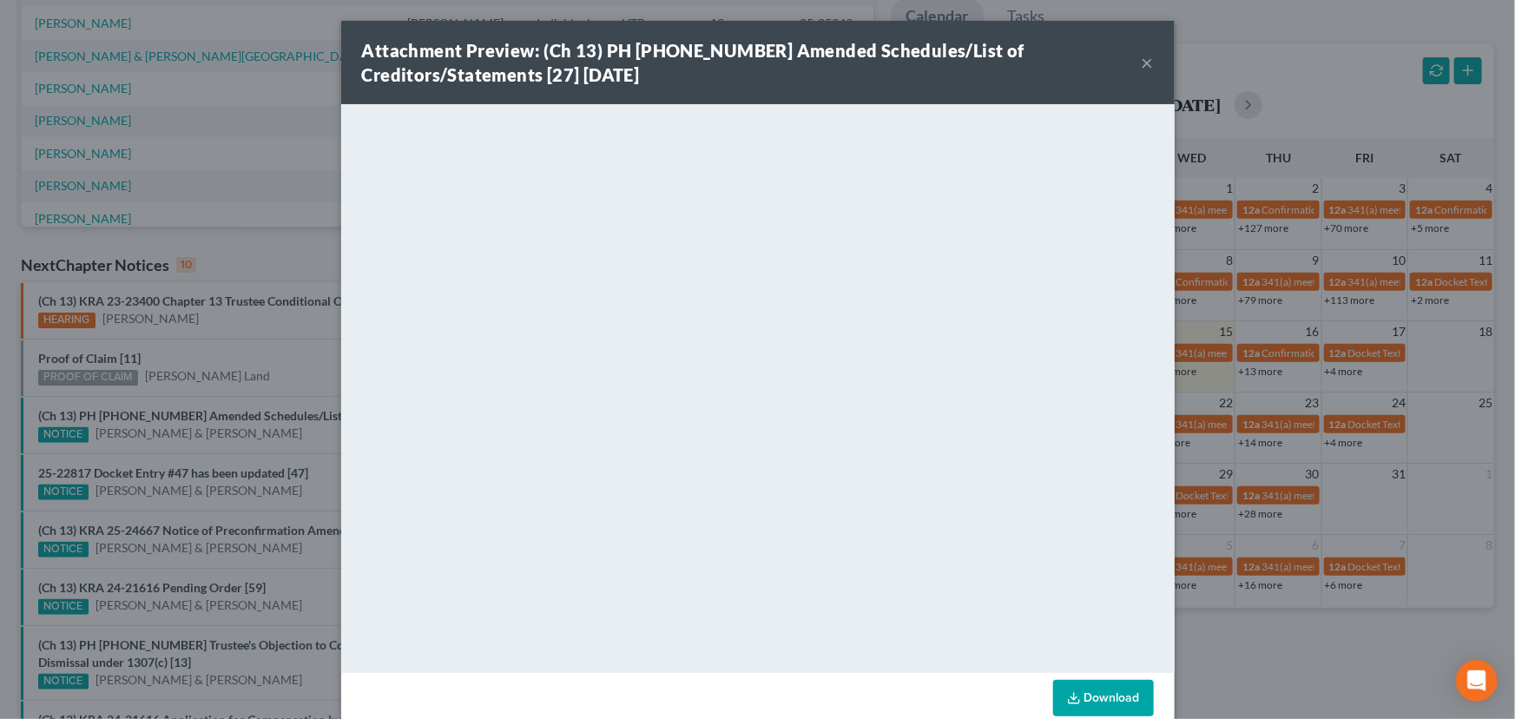
drag, startPoint x: 270, startPoint y: 443, endPoint x: 252, endPoint y: 463, distance: 27.0
click at [267, 449] on div "Attachment Preview: (Ch 13) PH 25-24110 Amended Schedules/List of Creditors/Sta…" at bounding box center [757, 359] width 1515 height 719
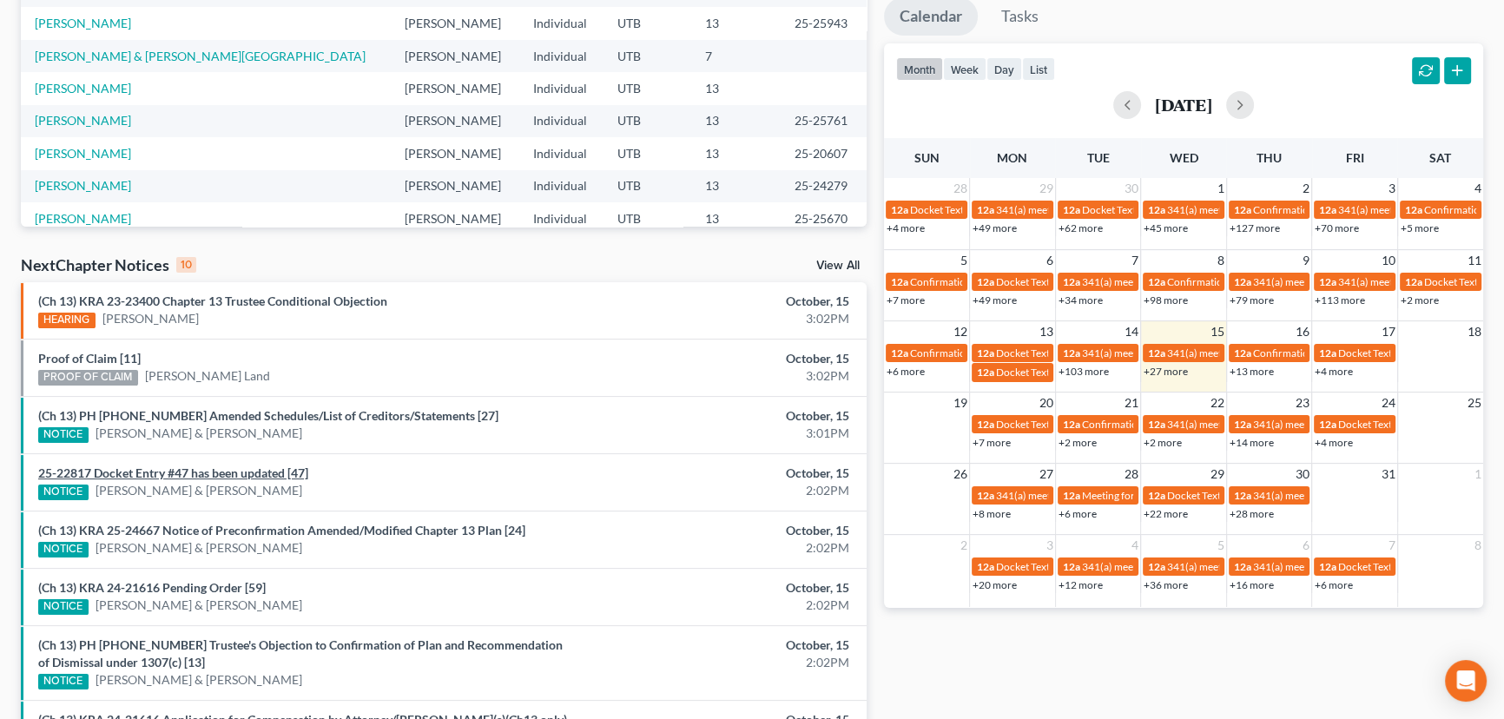
click at [234, 473] on link "25-22817 Docket Entry #47 has been updated [47]" at bounding box center [173, 472] width 270 height 15
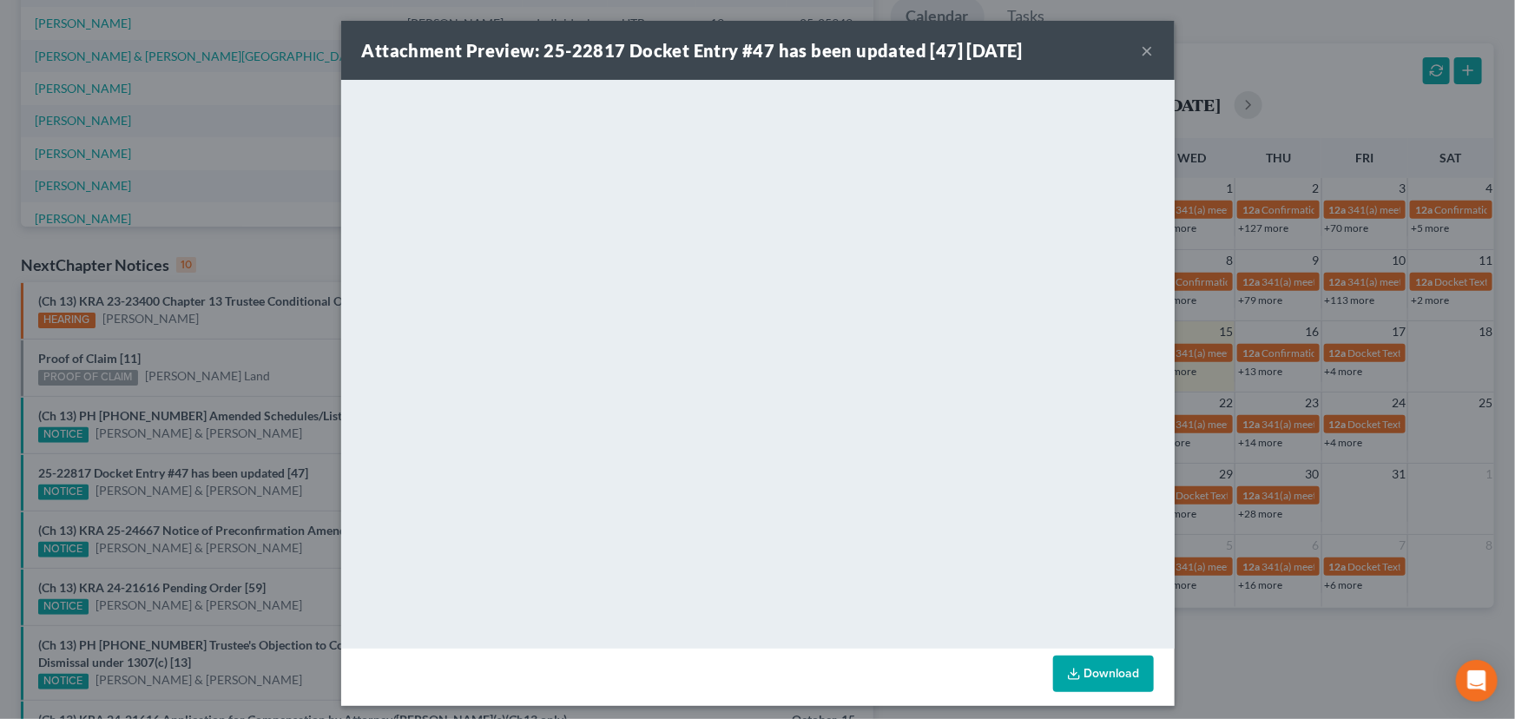
click at [234, 495] on div "Attachment Preview: 25-22817 Docket Entry #47 has been updated [47] 10/15/2025 …" at bounding box center [757, 359] width 1515 height 719
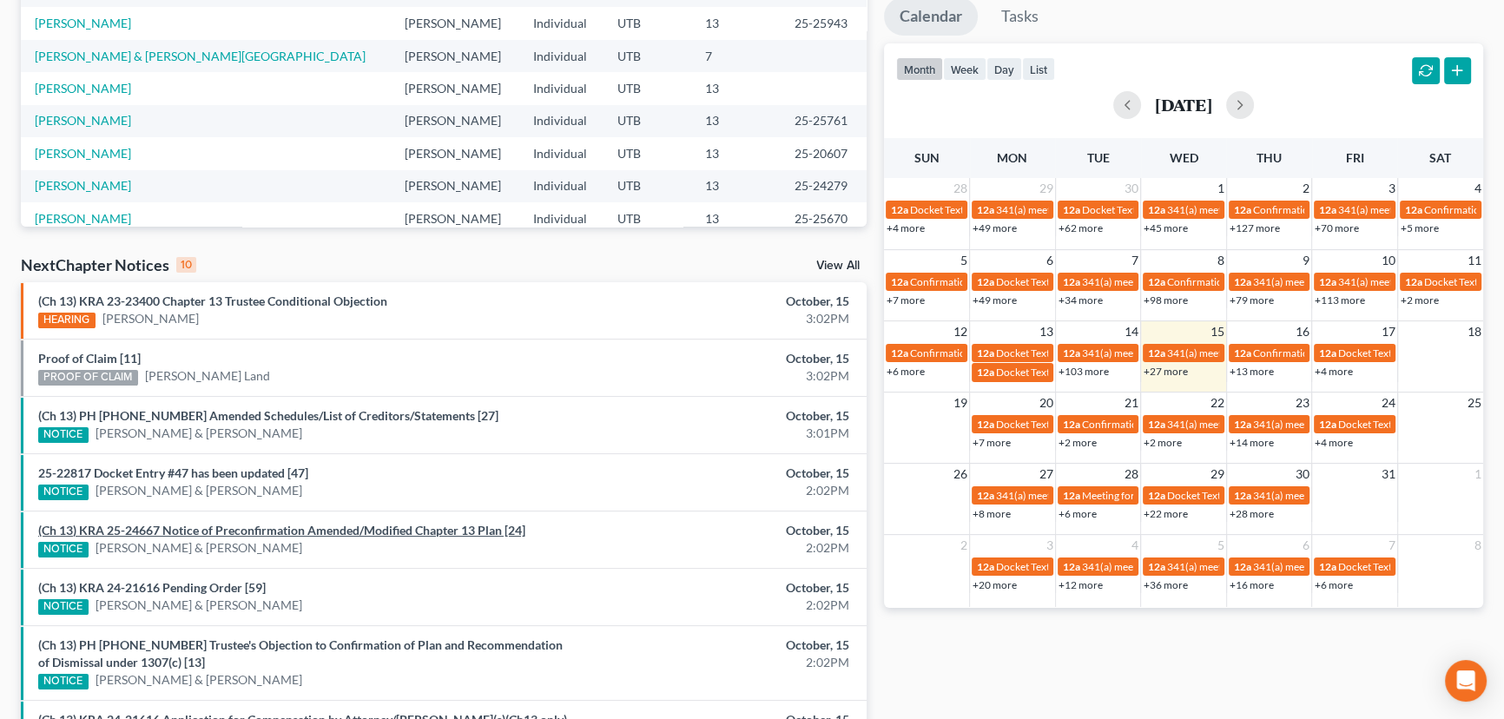
click at [264, 528] on link "(Ch 13) KRA 25-24667 Notice of Preconfirmation Amended/Modified Chapter 13 Plan…" at bounding box center [281, 530] width 487 height 15
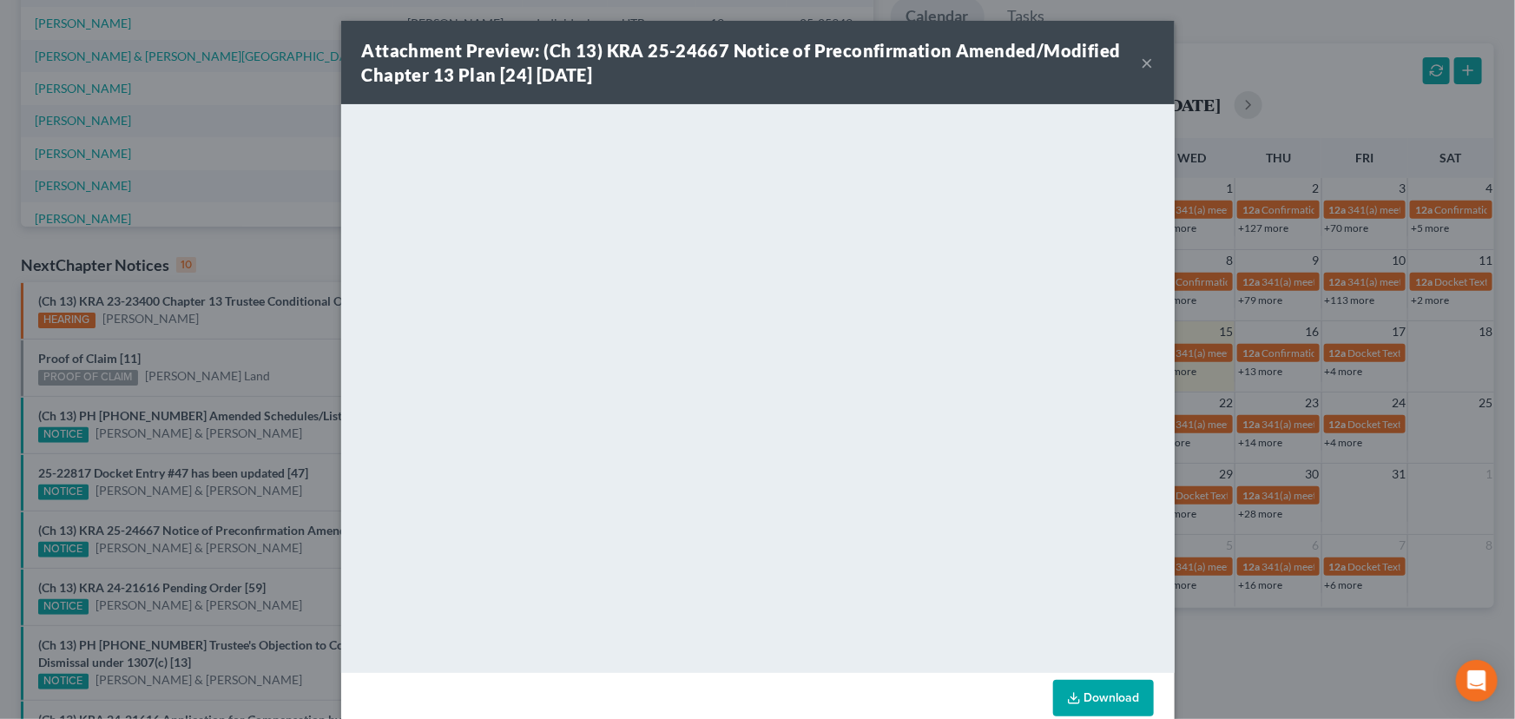
click at [252, 479] on div "Attachment Preview: (Ch 13) KRA 25-24667 Notice of Preconfirmation Amended/Modi…" at bounding box center [757, 359] width 1515 height 719
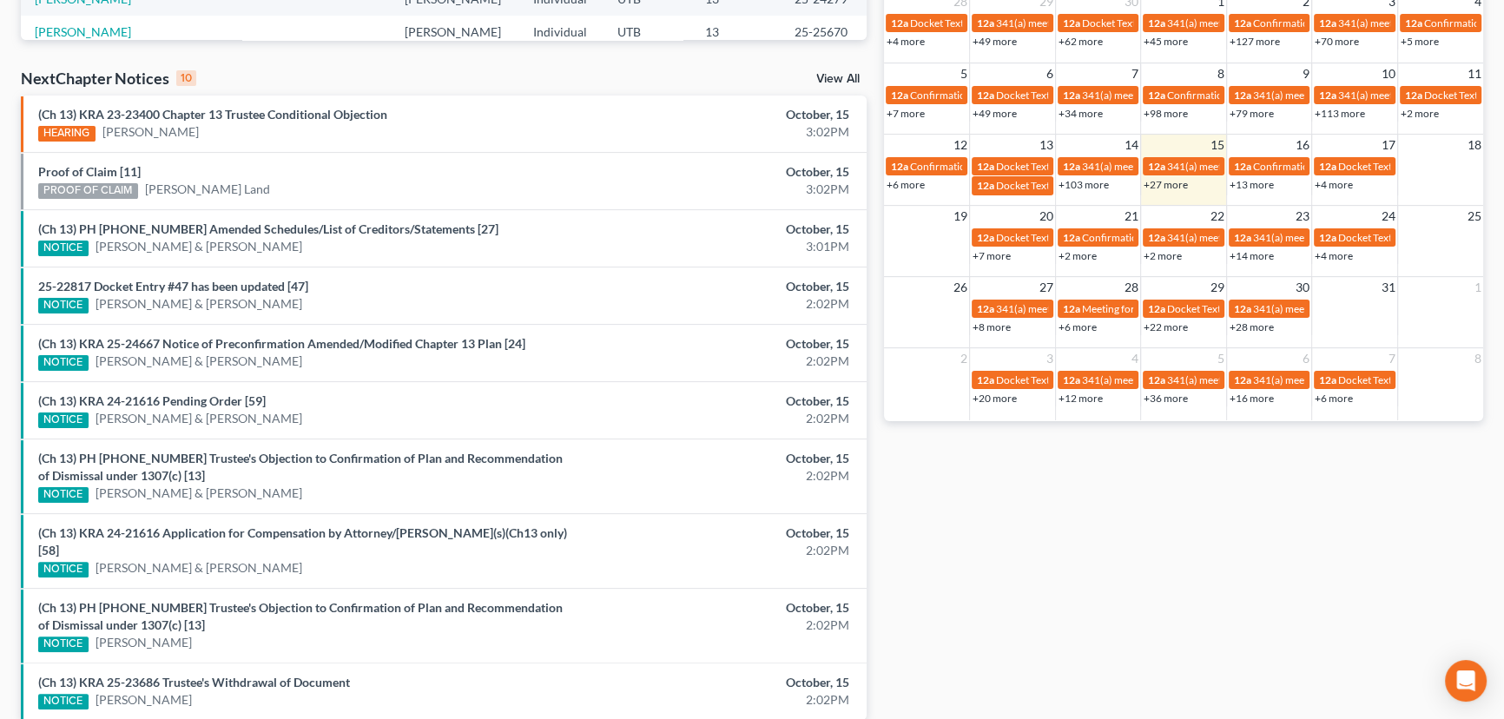
scroll to position [552, 0]
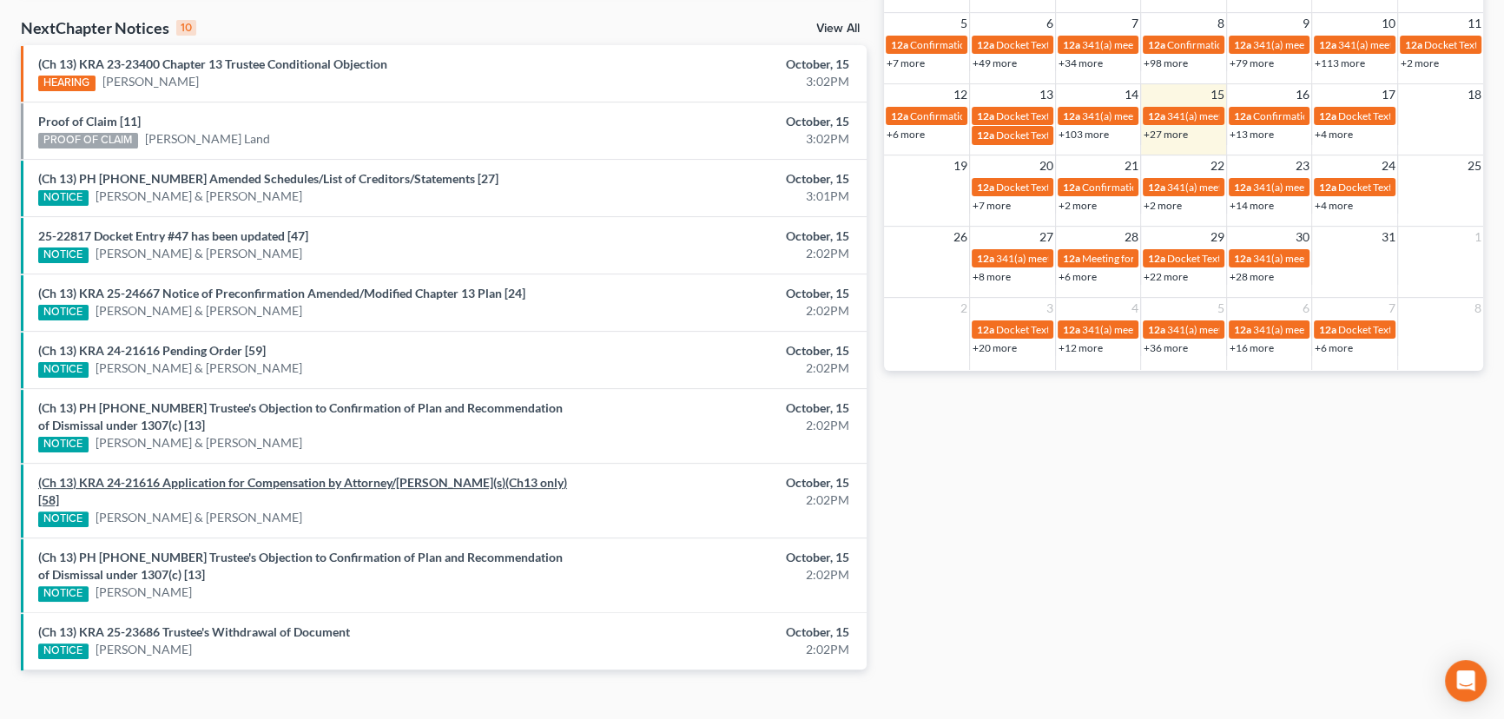
click at [260, 483] on link "(Ch 13) KRA 24-21616 Application for Compensation by Attorney/Debtor(s)(Ch13 on…" at bounding box center [302, 491] width 529 height 32
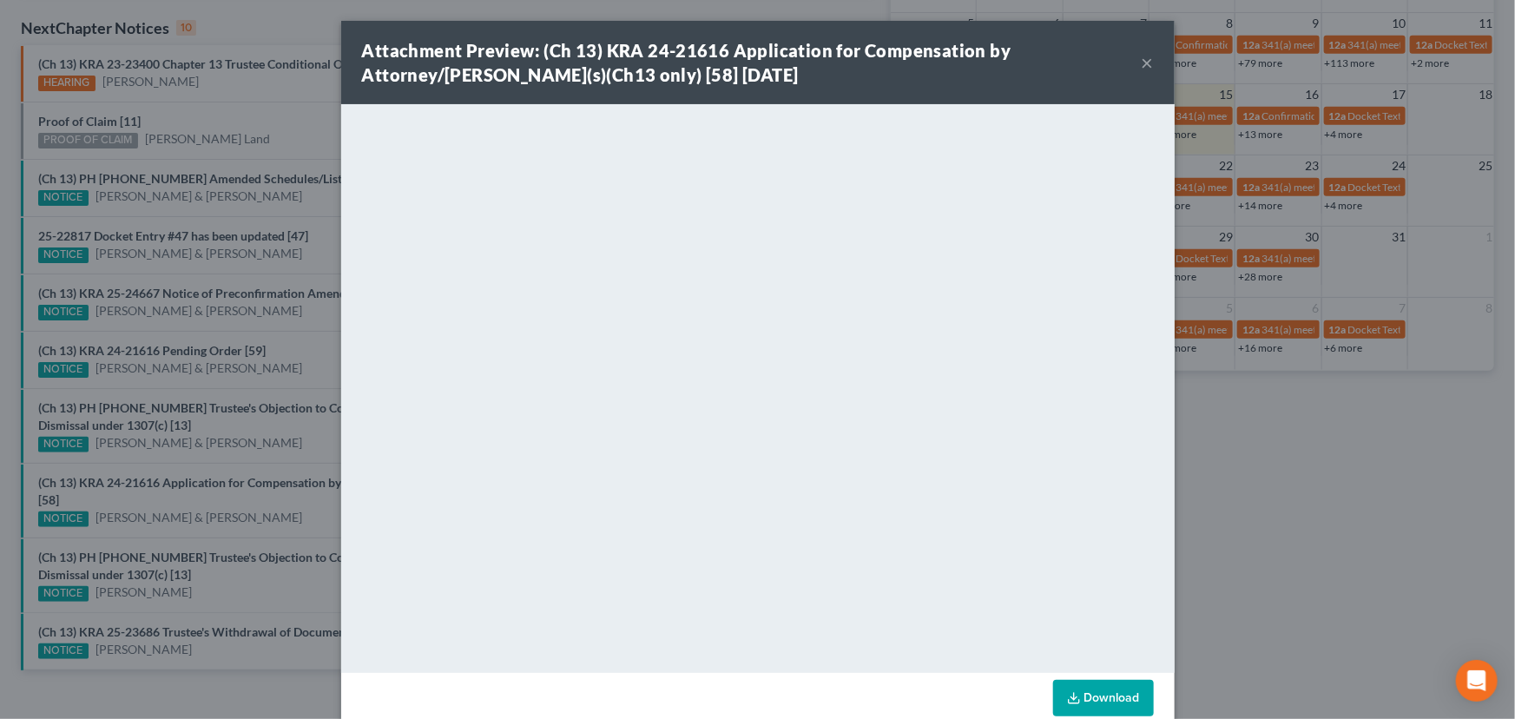
click at [227, 507] on div "Attachment Preview: (Ch 13) KRA 24-21616 Application for Compensation by Attorn…" at bounding box center [757, 359] width 1515 height 719
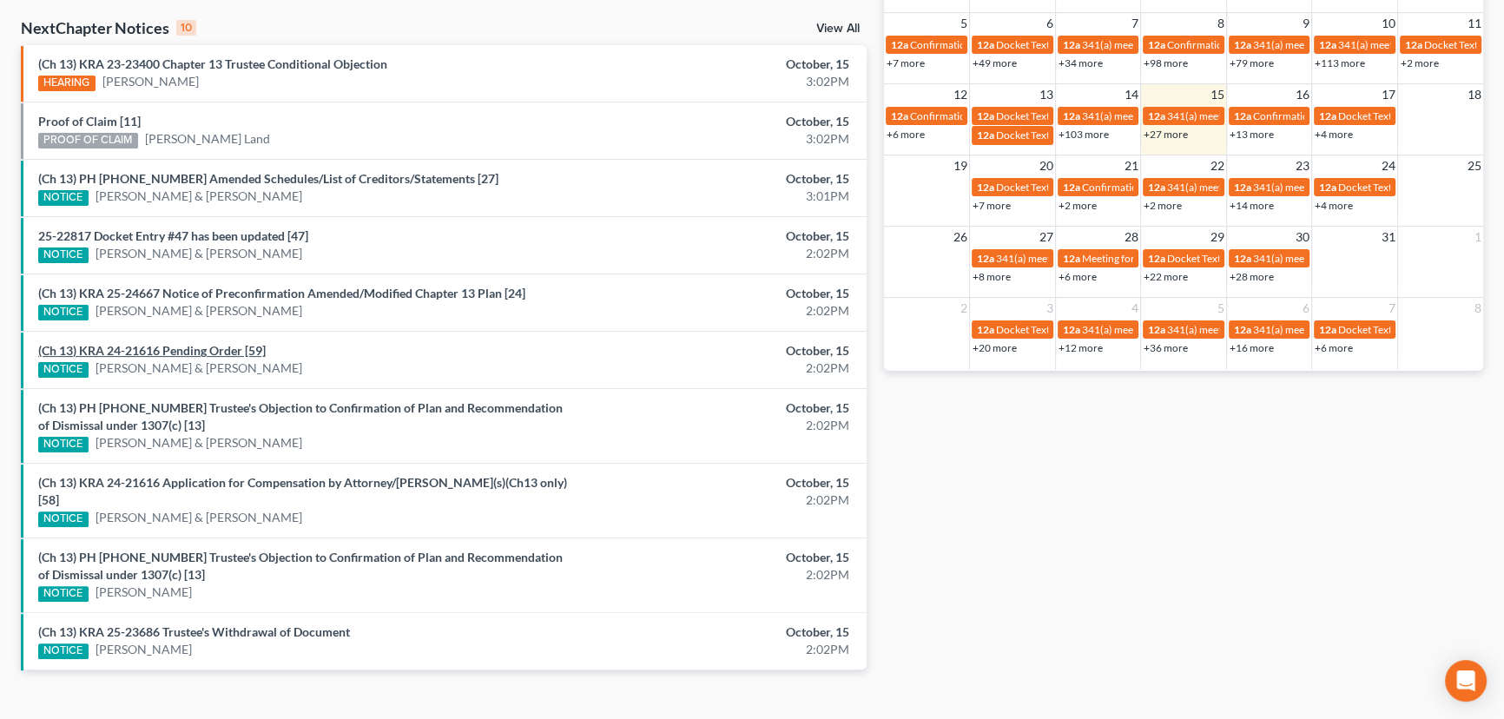
click at [197, 347] on link "(Ch 13) KRA 24-21616 Pending Order [59]" at bounding box center [151, 350] width 227 height 15
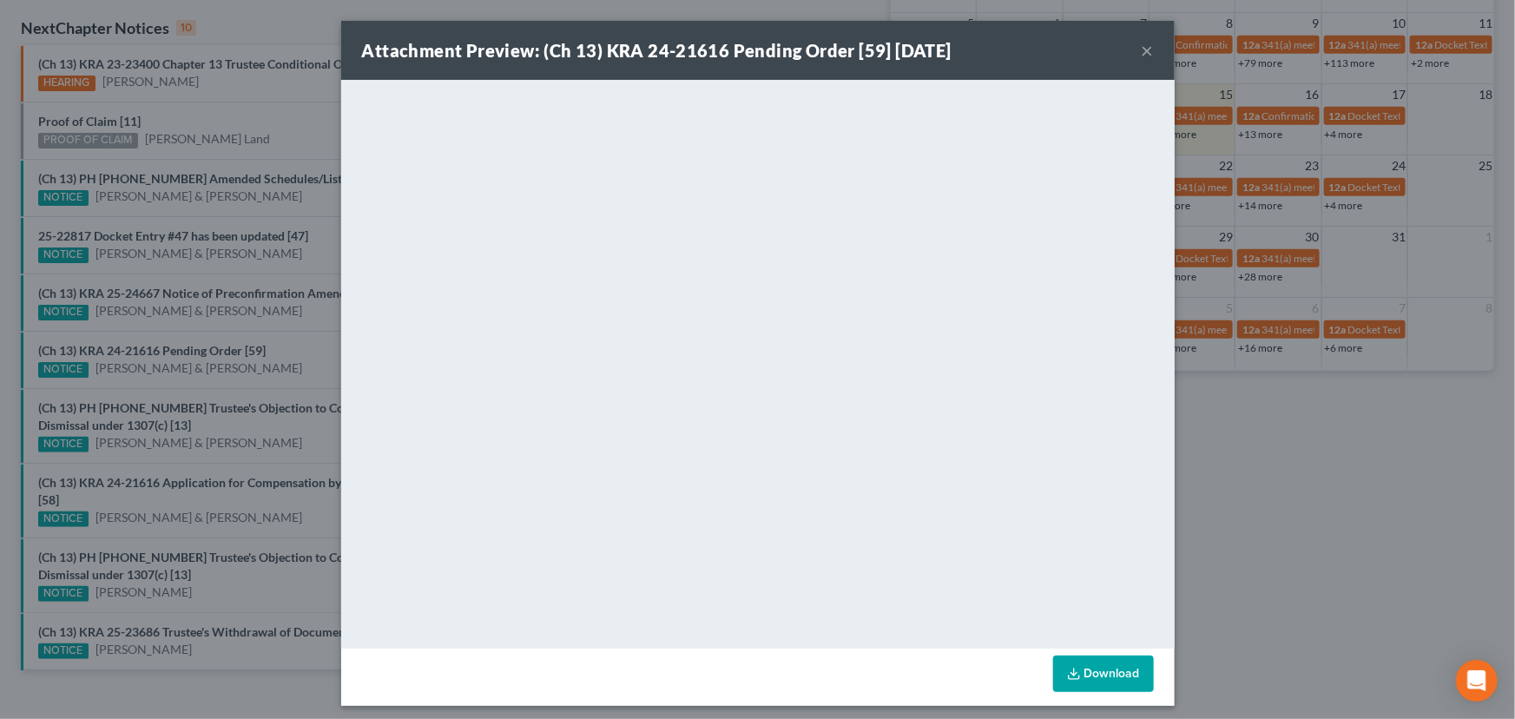
click at [303, 352] on div "Attachment Preview: (Ch 13) KRA 24-21616 Pending Order [59] 10/15/2025 × <objec…" at bounding box center [757, 359] width 1515 height 719
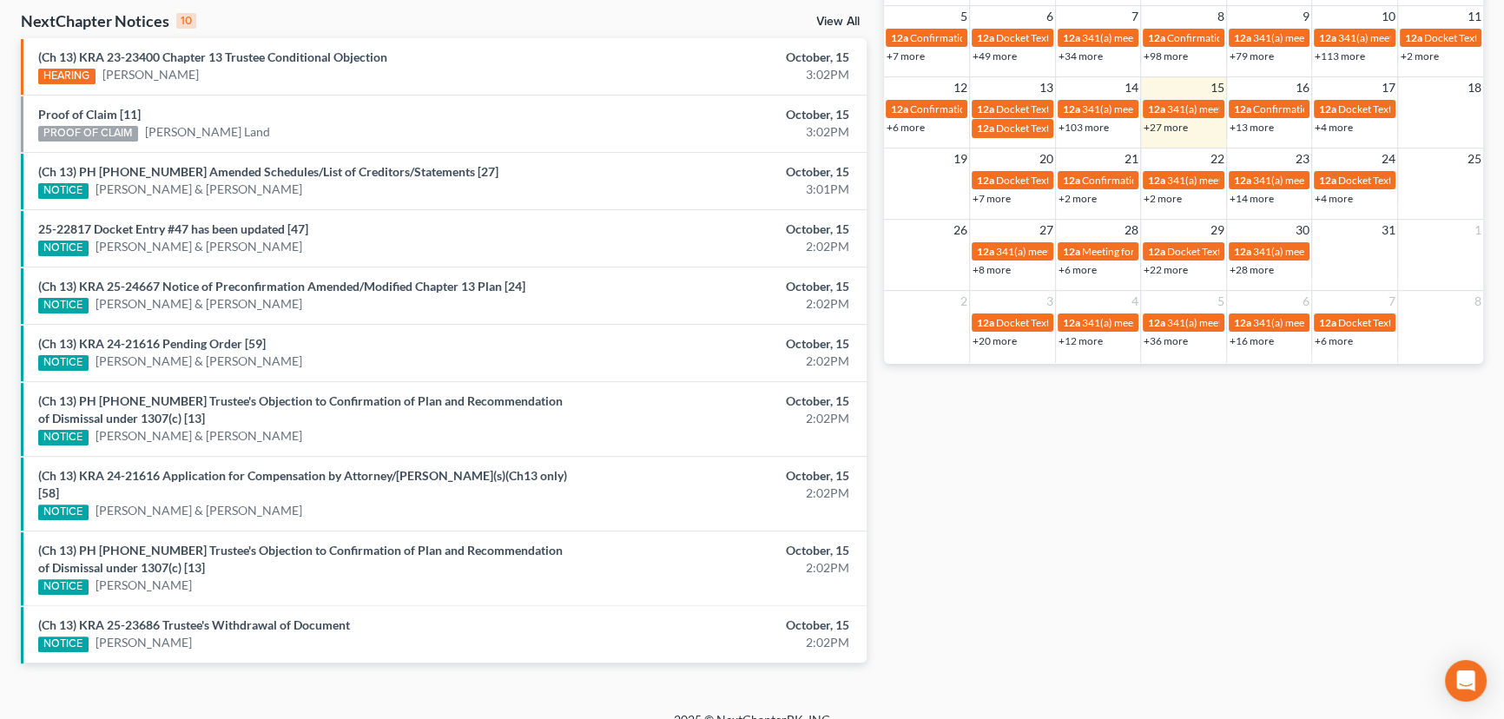
scroll to position [562, 0]
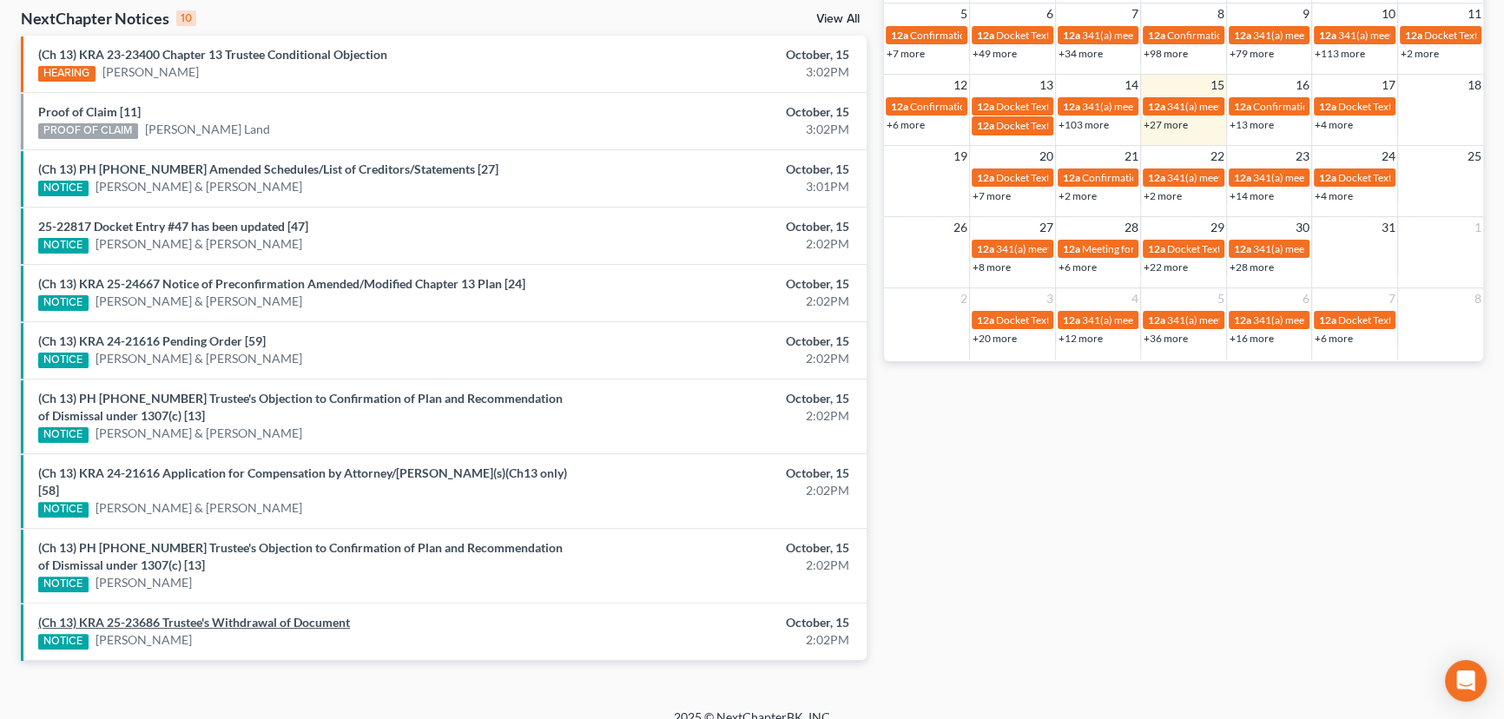
click at [228, 615] on link "(Ch 13) KRA 25-23686 Trustee's Withdrawal of Document" at bounding box center [194, 622] width 312 height 15
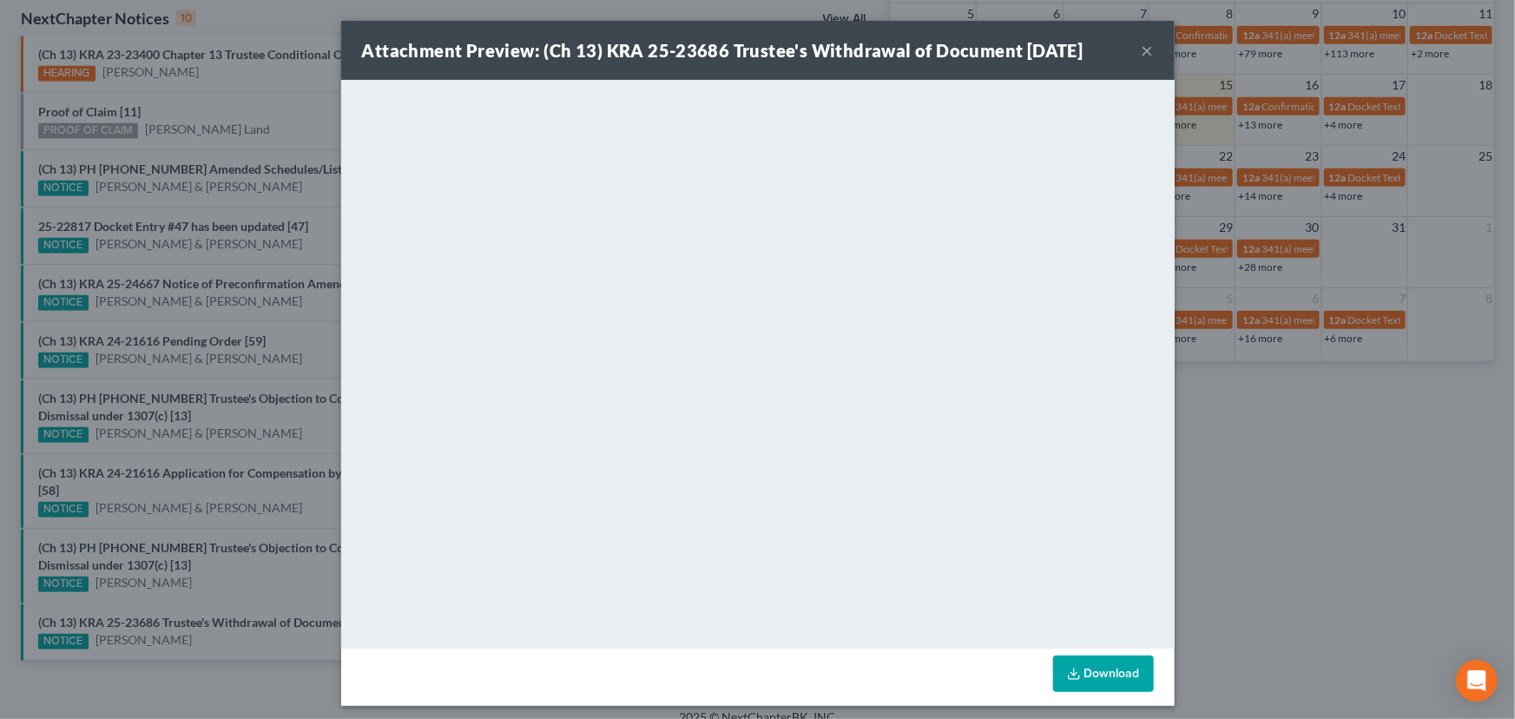
click at [1142, 48] on button "×" at bounding box center [1148, 50] width 12 height 21
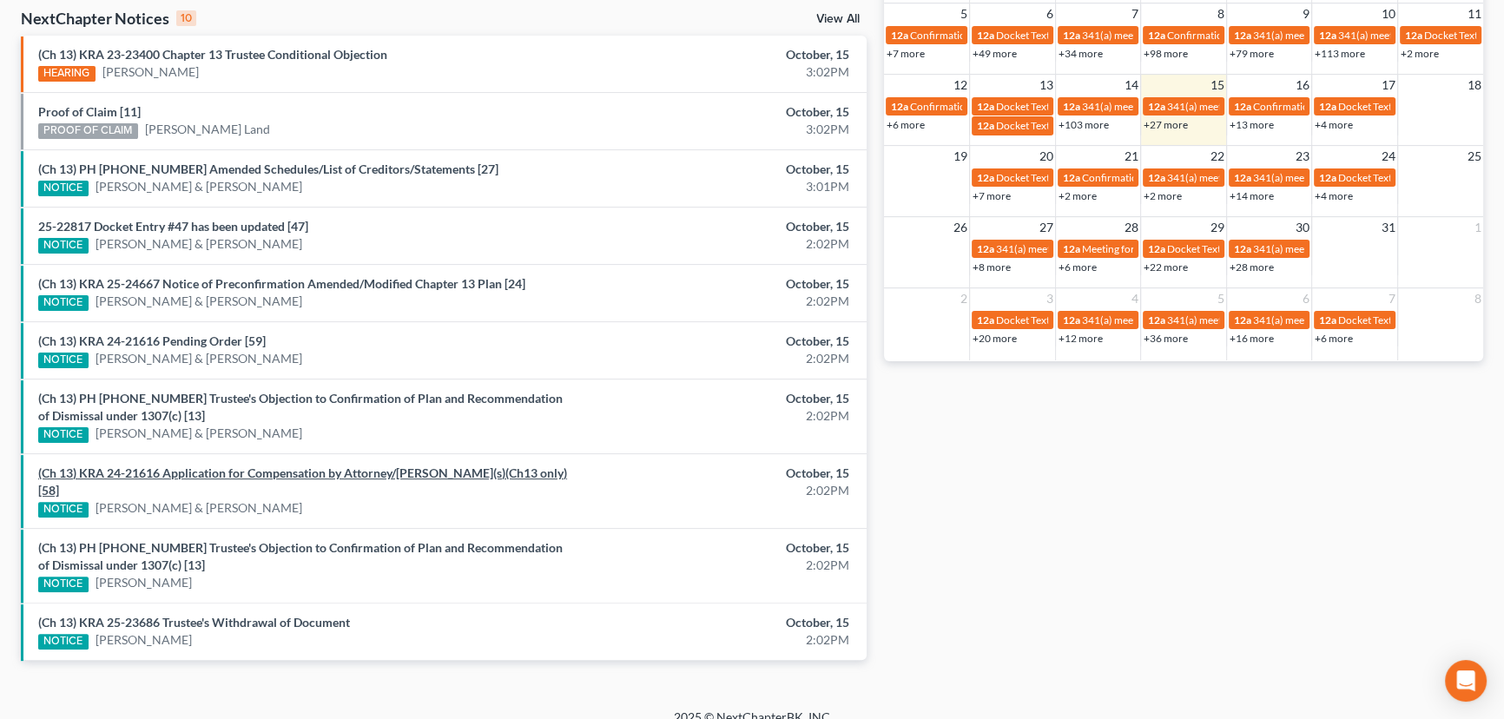
click at [281, 469] on link "(Ch 13) KRA 24-21616 Application for Compensation by Attorney/Debtor(s)(Ch13 on…" at bounding box center [302, 481] width 529 height 32
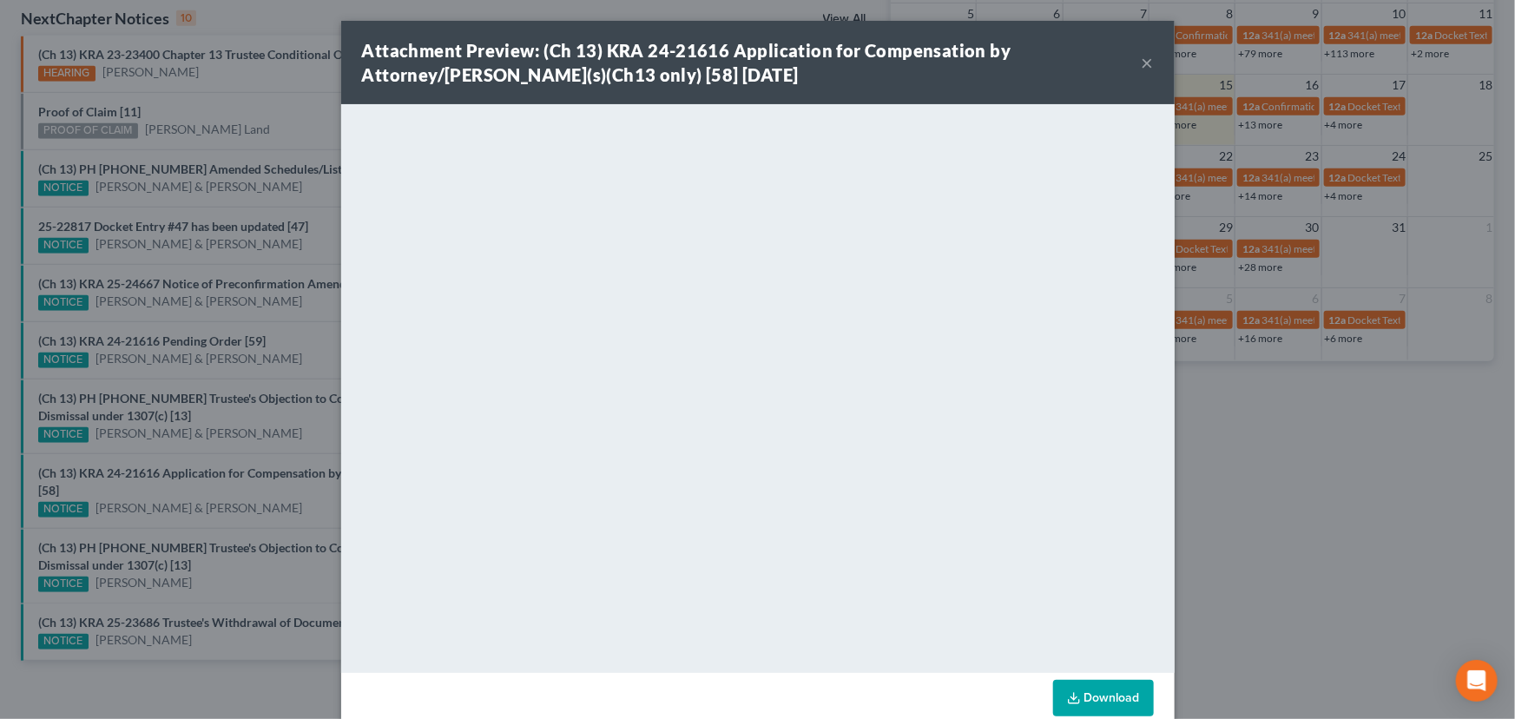
click at [285, 492] on div "Attachment Preview: (Ch 13) KRA 24-21616 Application for Compensation by Attorn…" at bounding box center [757, 359] width 1515 height 719
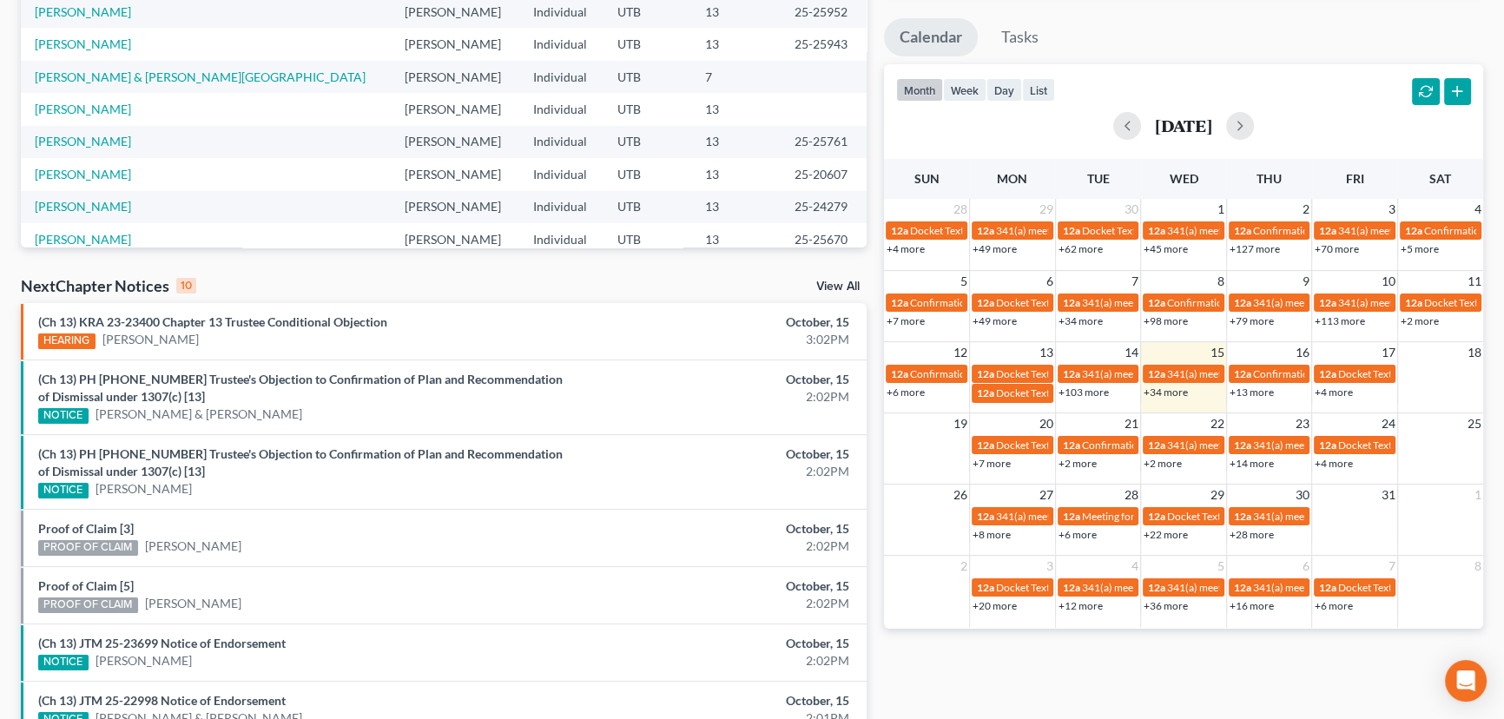
scroll to position [562, 0]
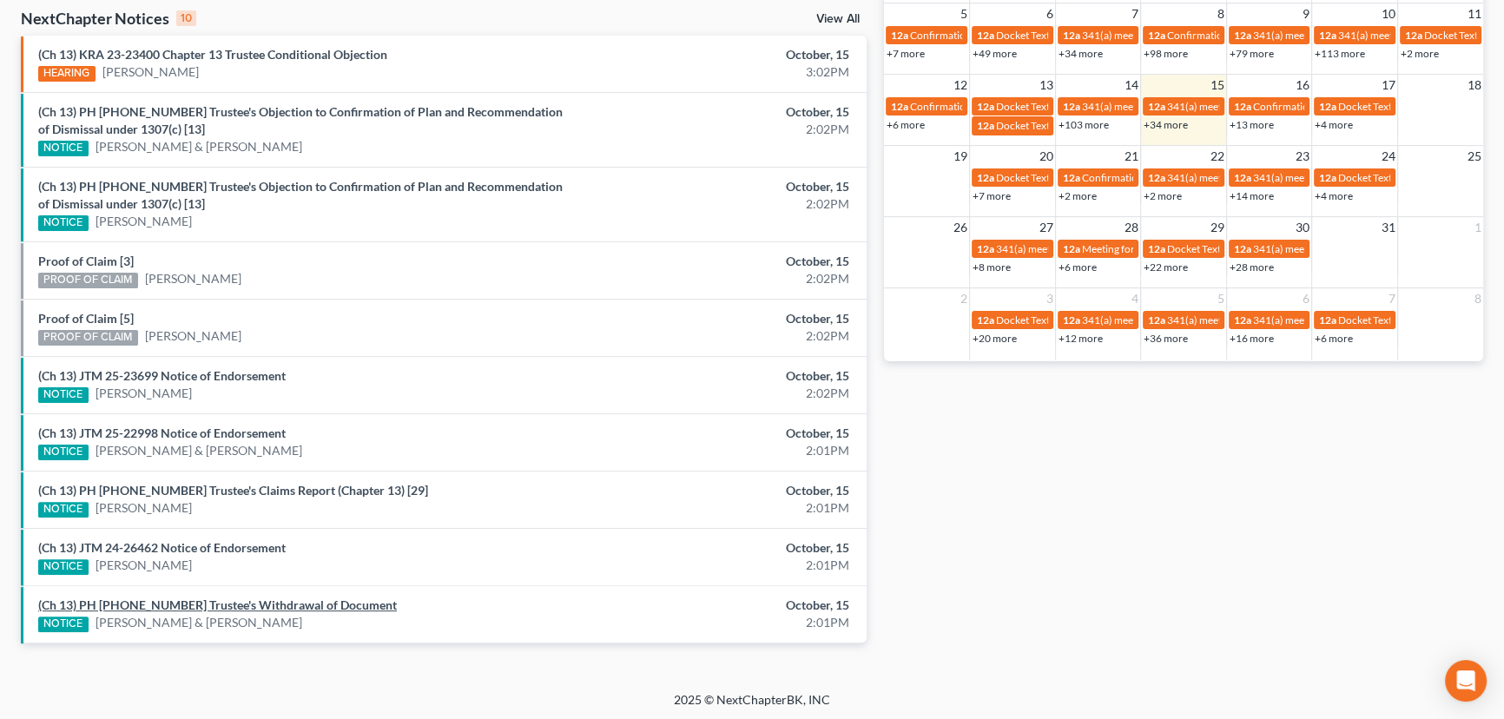
click at [232, 602] on link "(Ch 13) PH [PHONE_NUMBER] Trustee's Withdrawal of Document" at bounding box center [217, 604] width 359 height 15
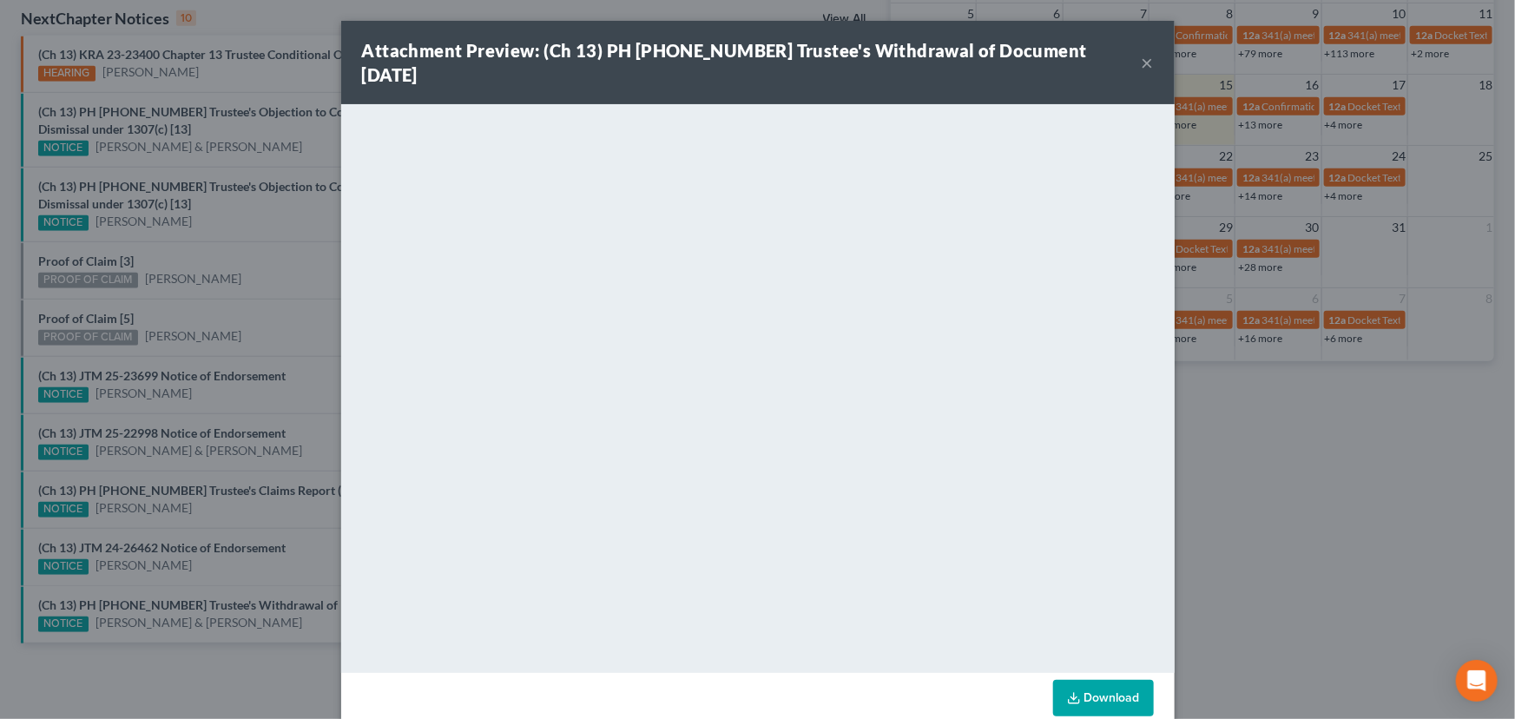
click at [180, 566] on div "Attachment Preview: (Ch 13) PH [PHONE_NUMBER] Trustee's Withdrawal of Document …" at bounding box center [757, 359] width 1515 height 719
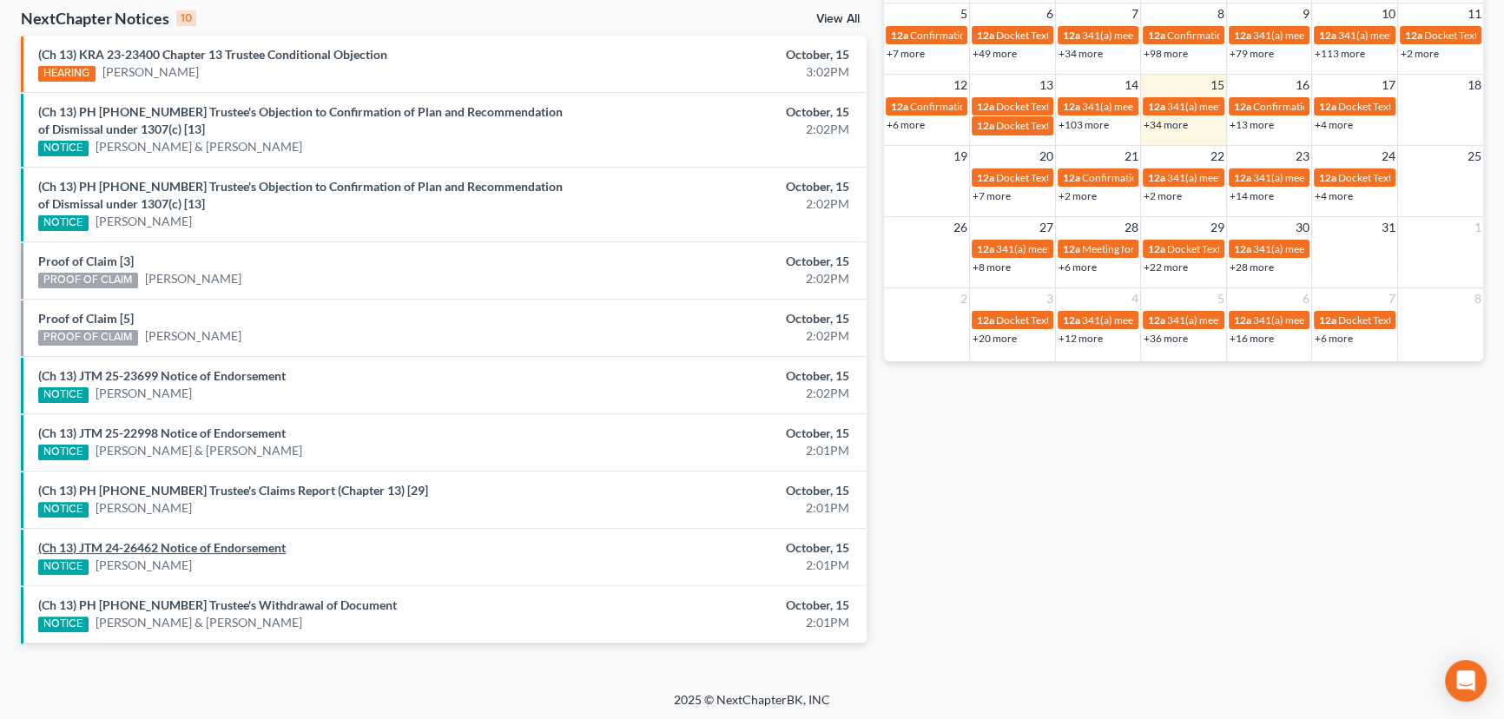
click at [189, 542] on link "(Ch 13) JTM 24-26462 Notice of Endorsement" at bounding box center [161, 547] width 247 height 15
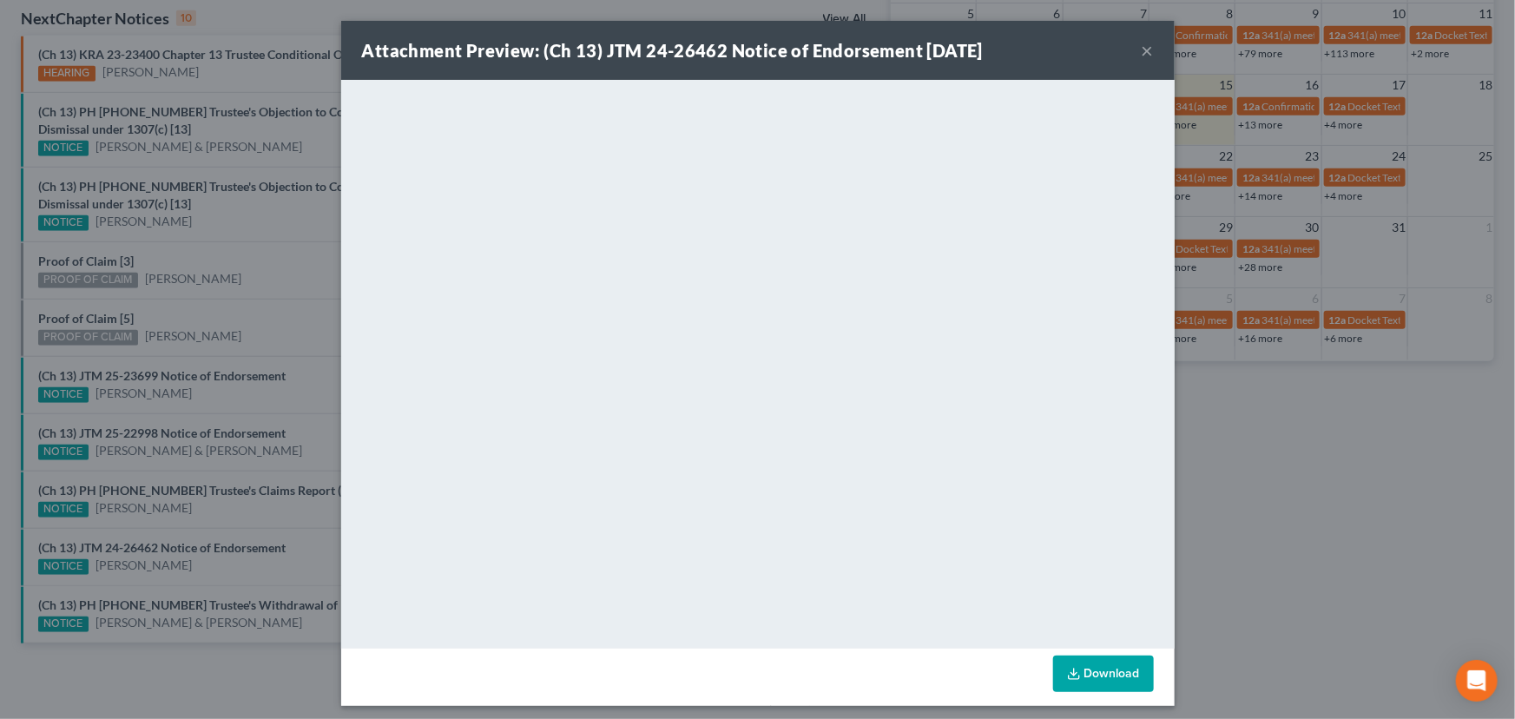
click at [191, 526] on div "Attachment Preview: (Ch 13) JTM 24-26462 Notice of Endorsement [DATE] × <object…" at bounding box center [757, 359] width 1515 height 719
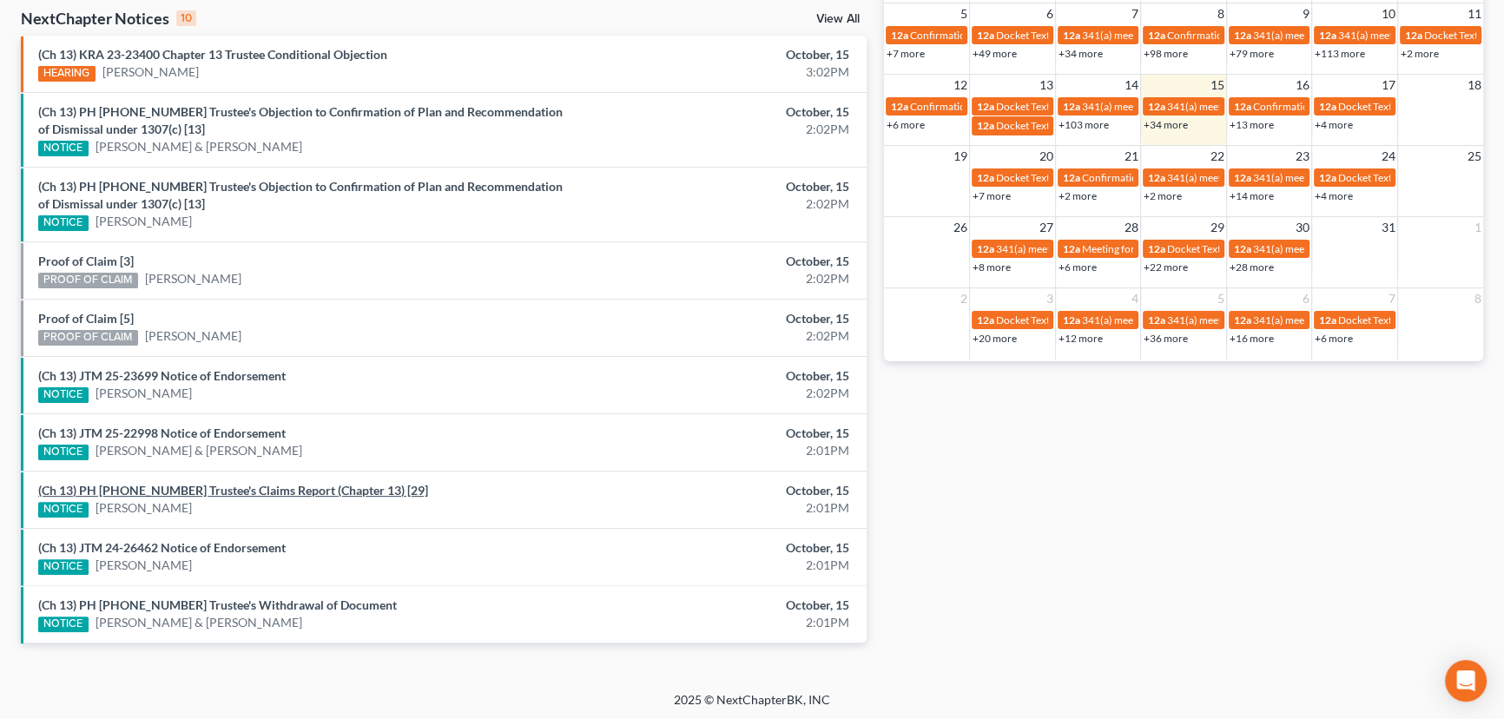
click at [190, 489] on link "(Ch 13) PH 24-25860 Trustee's Claims Report (Chapter 13) [29]" at bounding box center [233, 490] width 390 height 15
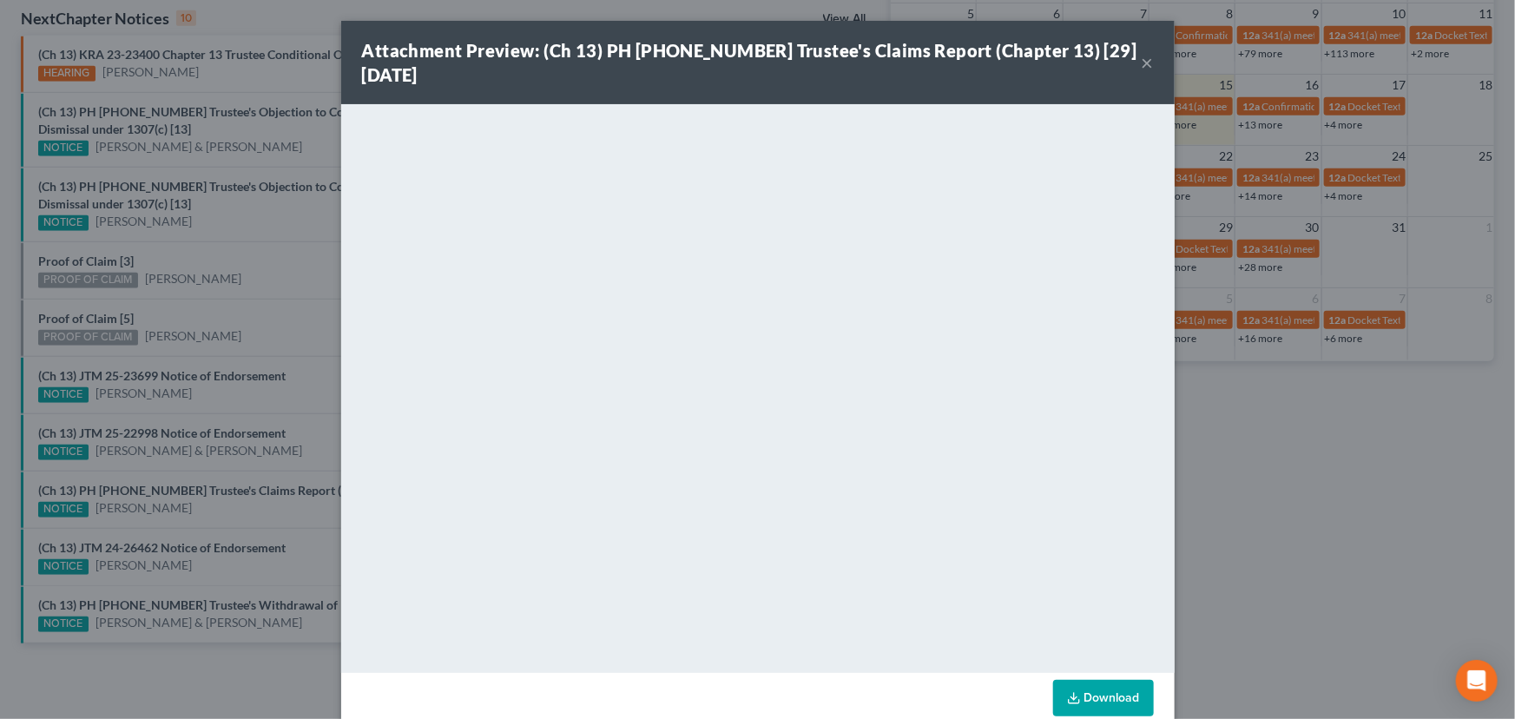
click at [196, 456] on div "Attachment Preview: (Ch 13) PH 24-25860 Trustee's Claims Report (Chapter 13) [2…" at bounding box center [757, 359] width 1515 height 719
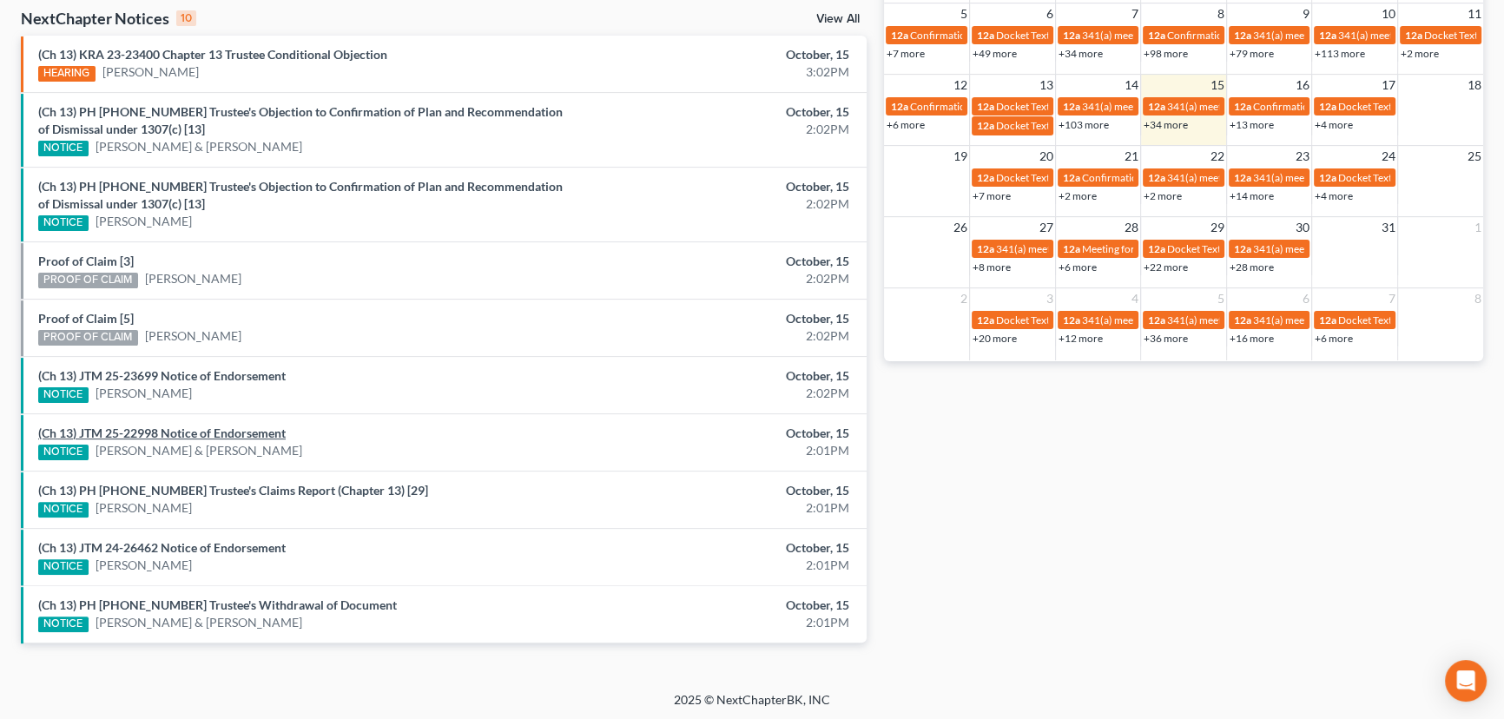
click at [197, 425] on link "(Ch 13) JTM 25-22998 Notice of Endorsement" at bounding box center [161, 432] width 247 height 15
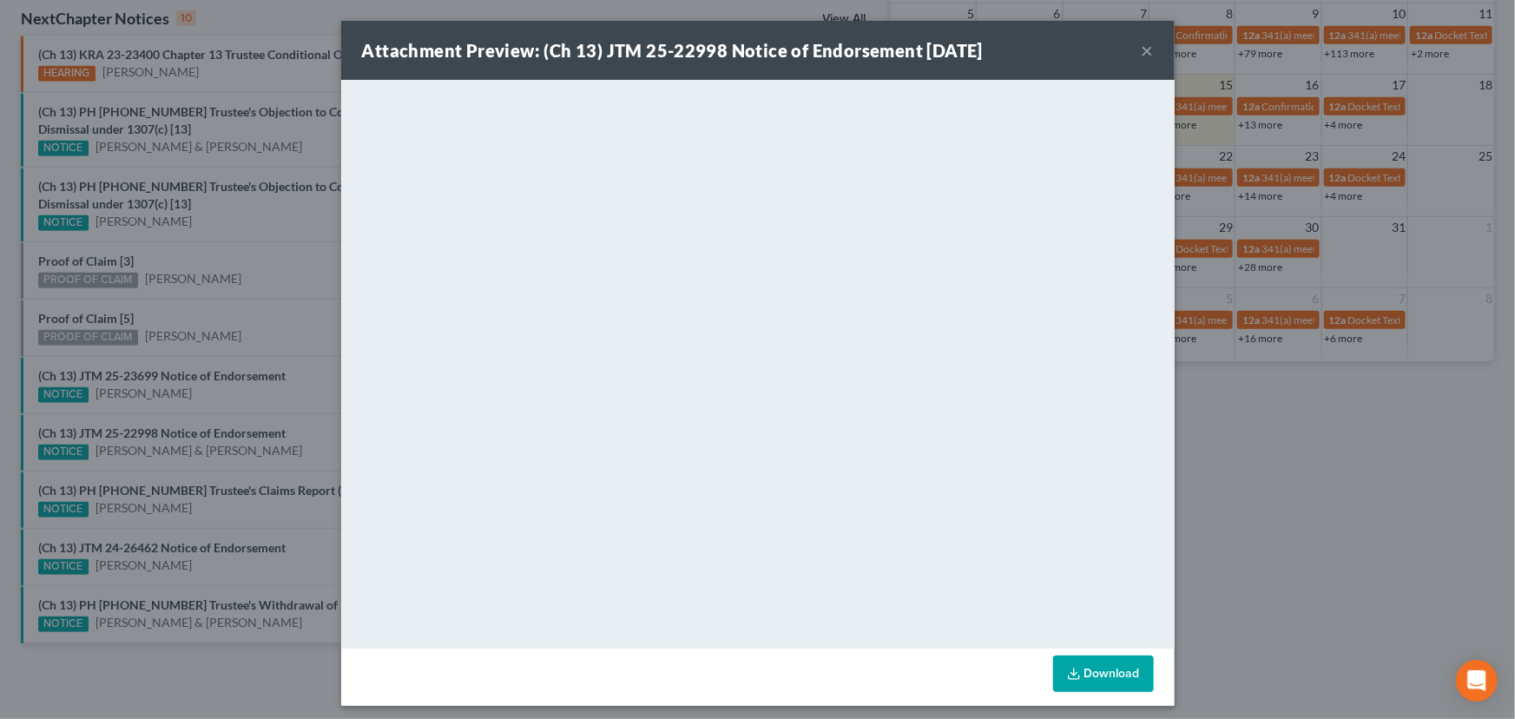
click at [195, 410] on div "Attachment Preview: (Ch 13) JTM 25-22998 Notice of Endorsement 10/15/2025 × <ob…" at bounding box center [757, 359] width 1515 height 719
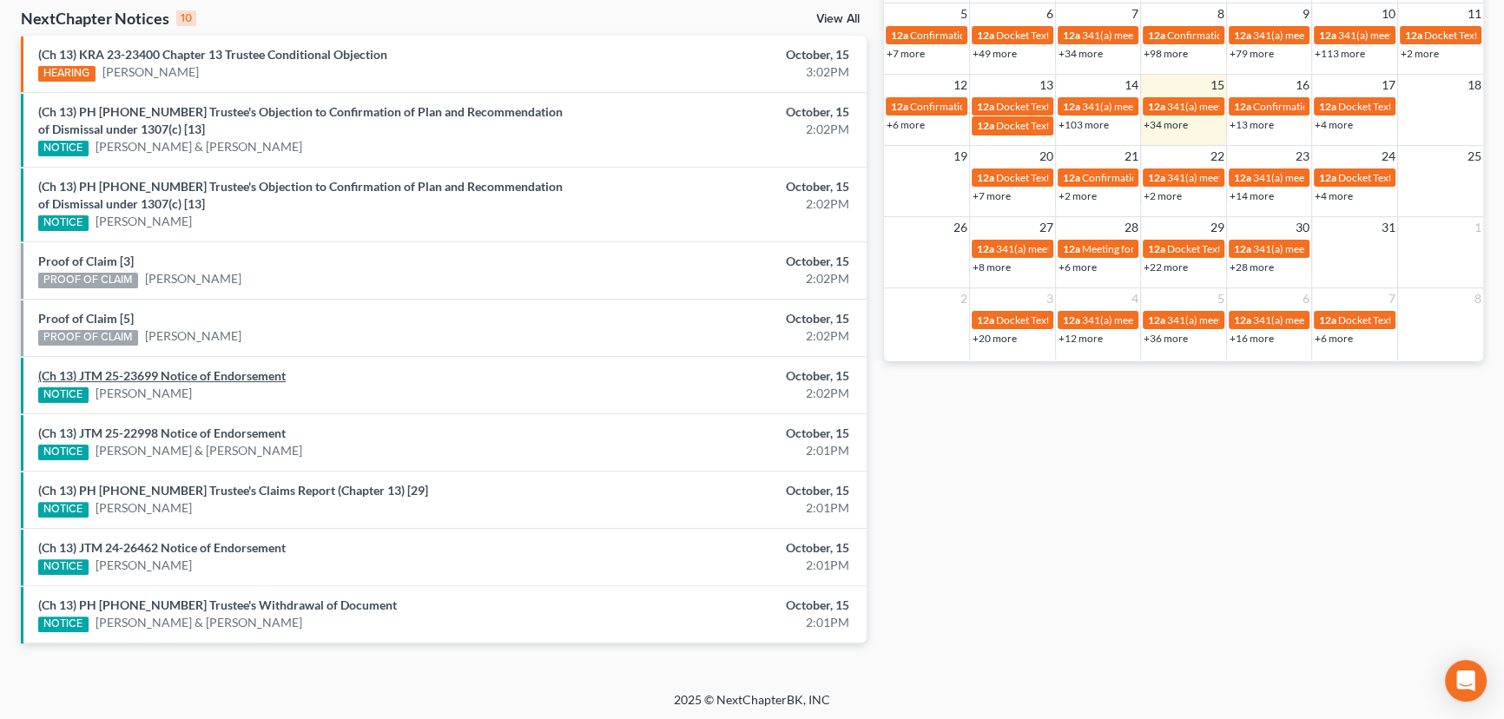
click at [194, 372] on link "(Ch 13) JTM 25-23699 Notice of Endorsement" at bounding box center [161, 375] width 247 height 15
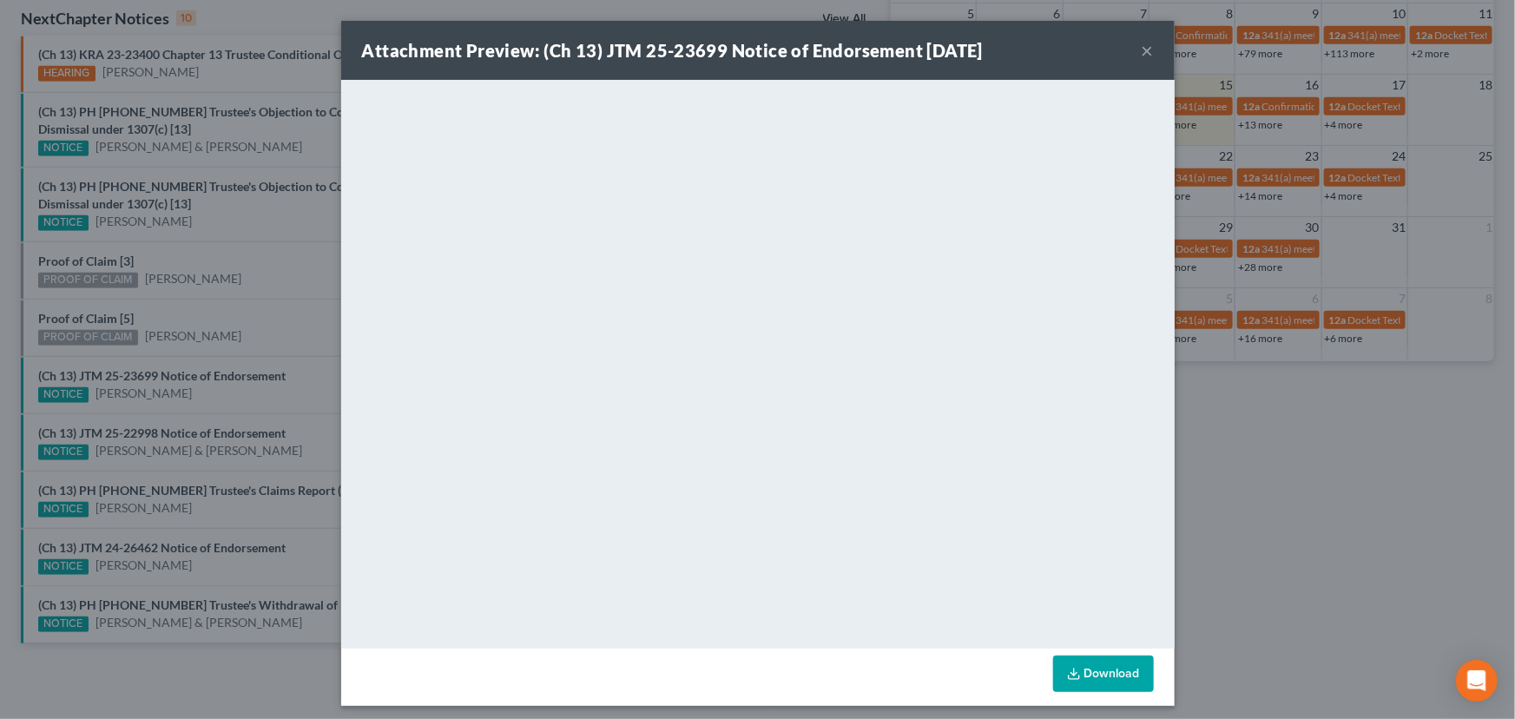
drag, startPoint x: 194, startPoint y: 360, endPoint x: 132, endPoint y: 331, distance: 68.3
click at [181, 352] on div "Attachment Preview: (Ch 13) JTM 25-23699 Notice of Endorsement 10/15/2025 × <ob…" at bounding box center [757, 359] width 1515 height 719
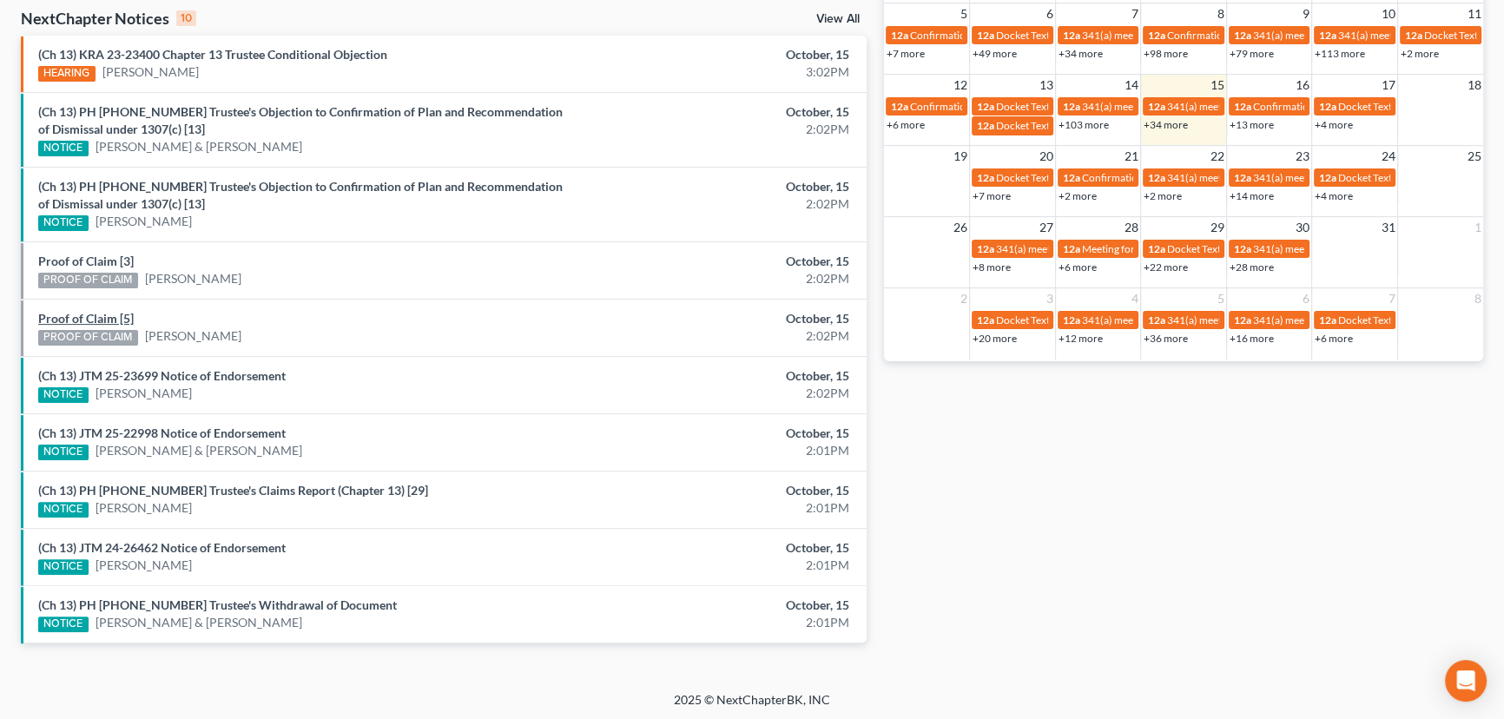
click at [102, 318] on link "Proof of Claim [5]" at bounding box center [85, 318] width 95 height 15
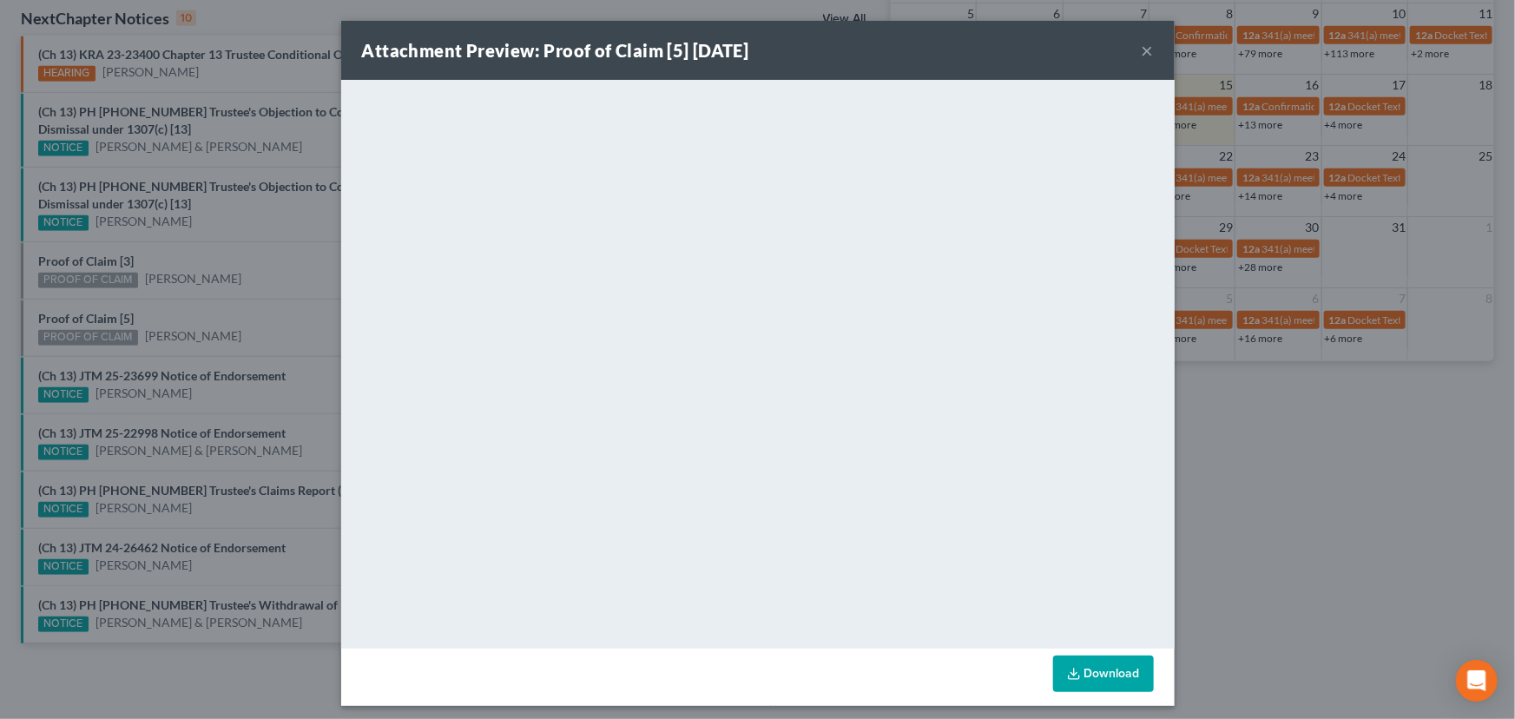
drag, startPoint x: 150, startPoint y: 316, endPoint x: 148, endPoint y: 304, distance: 12.4
click at [150, 315] on div "Attachment Preview: Proof of Claim [5] 10/15/2025 × <object ng-attr-data='https…" at bounding box center [757, 359] width 1515 height 719
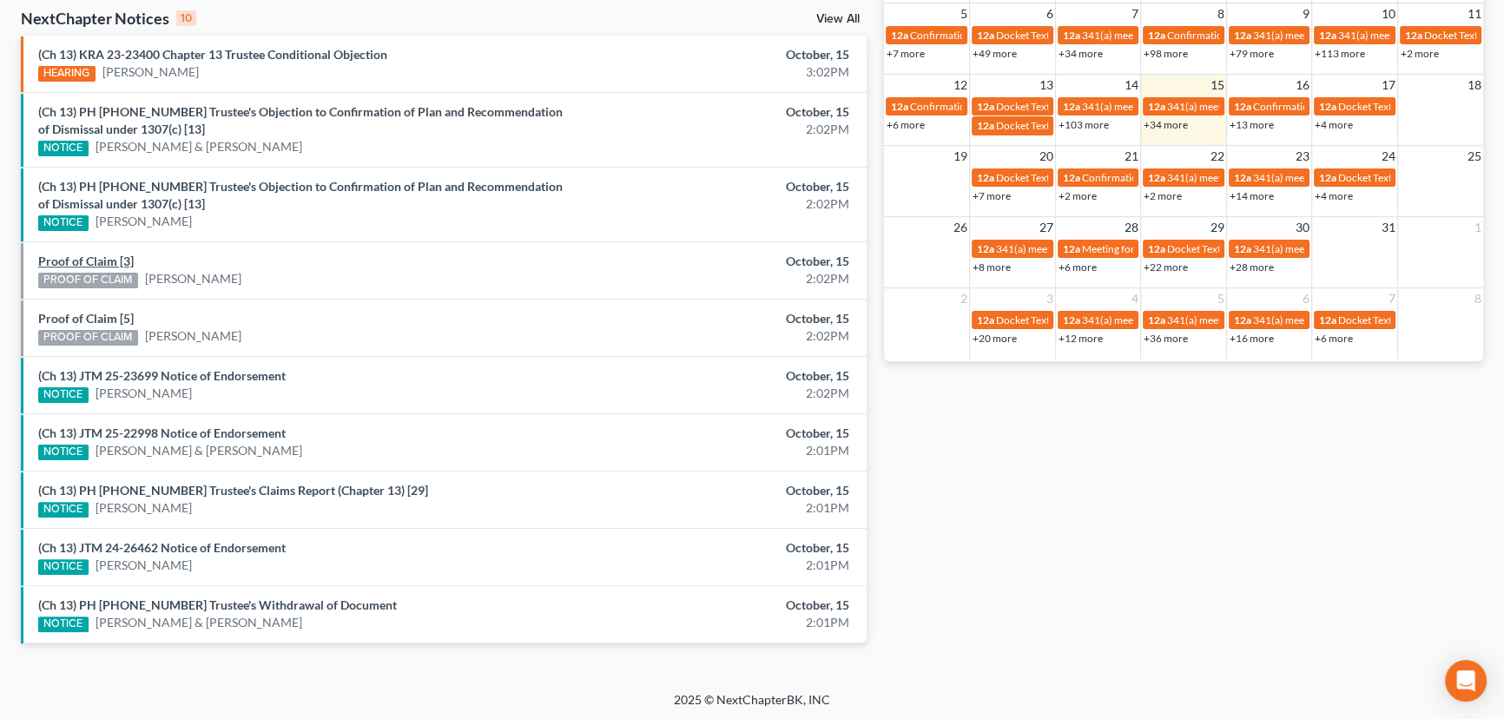
click at [105, 260] on link "Proof of Claim [3]" at bounding box center [85, 260] width 95 height 15
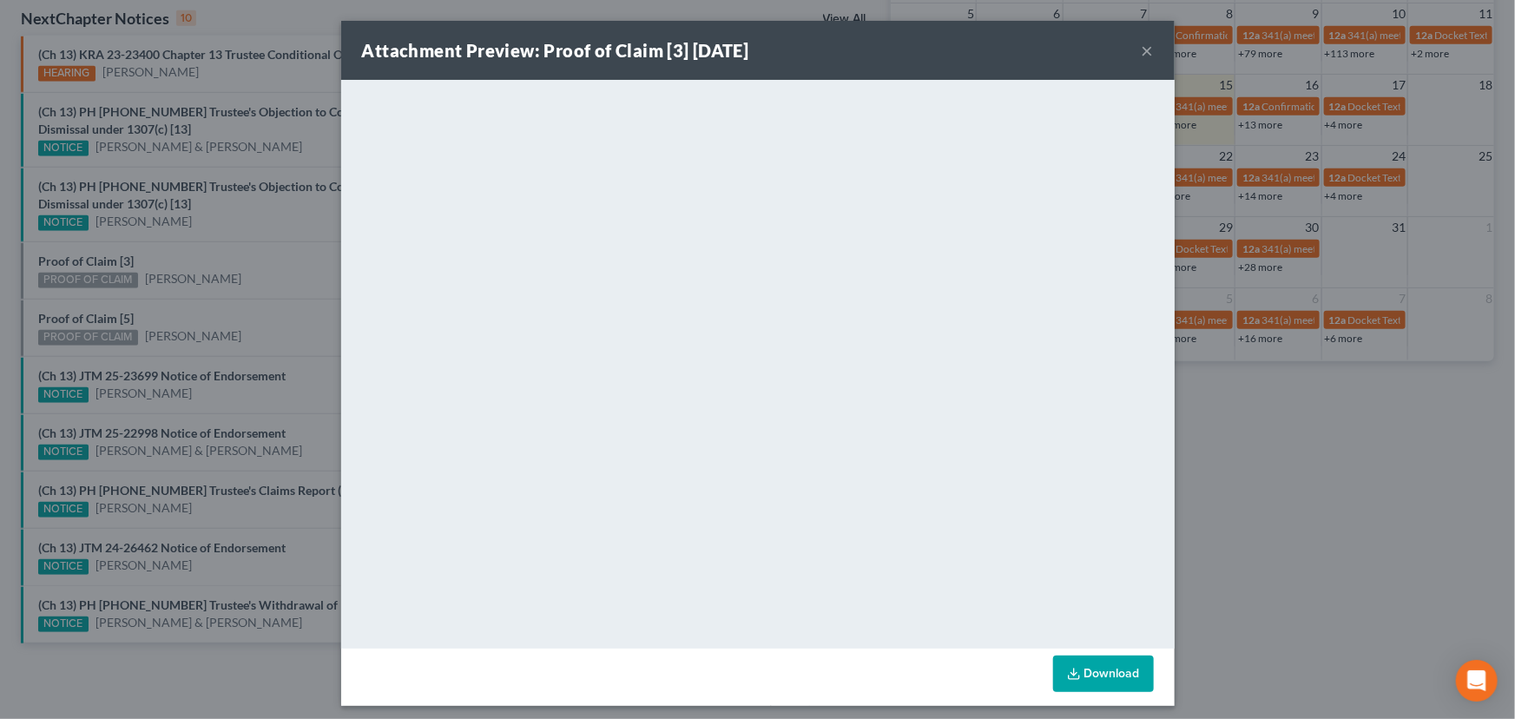
drag, startPoint x: 172, startPoint y: 260, endPoint x: 257, endPoint y: 282, distance: 87.8
click at [179, 263] on div "Attachment Preview: Proof of Claim [3] 10/15/2025 × <object ng-attr-data='https…" at bounding box center [757, 359] width 1515 height 719
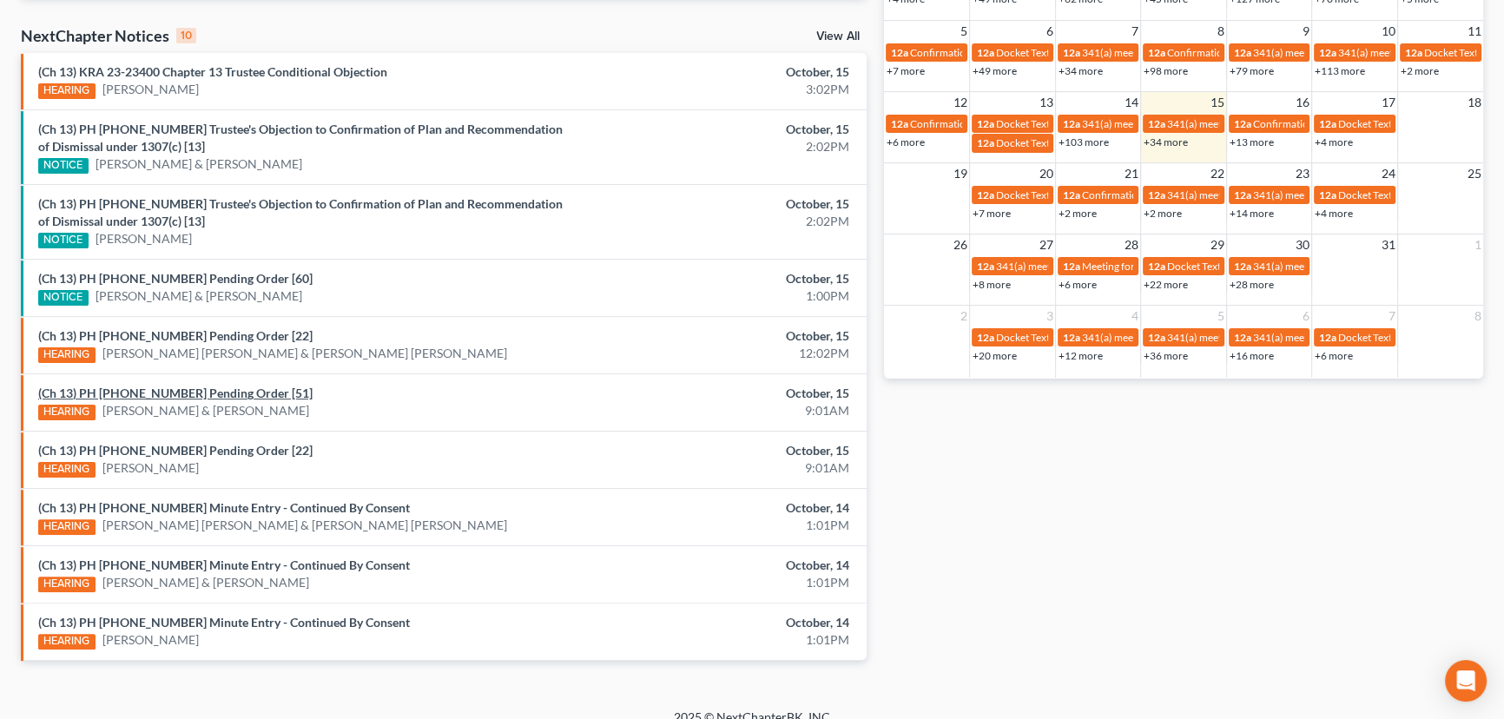
scroll to position [562, 0]
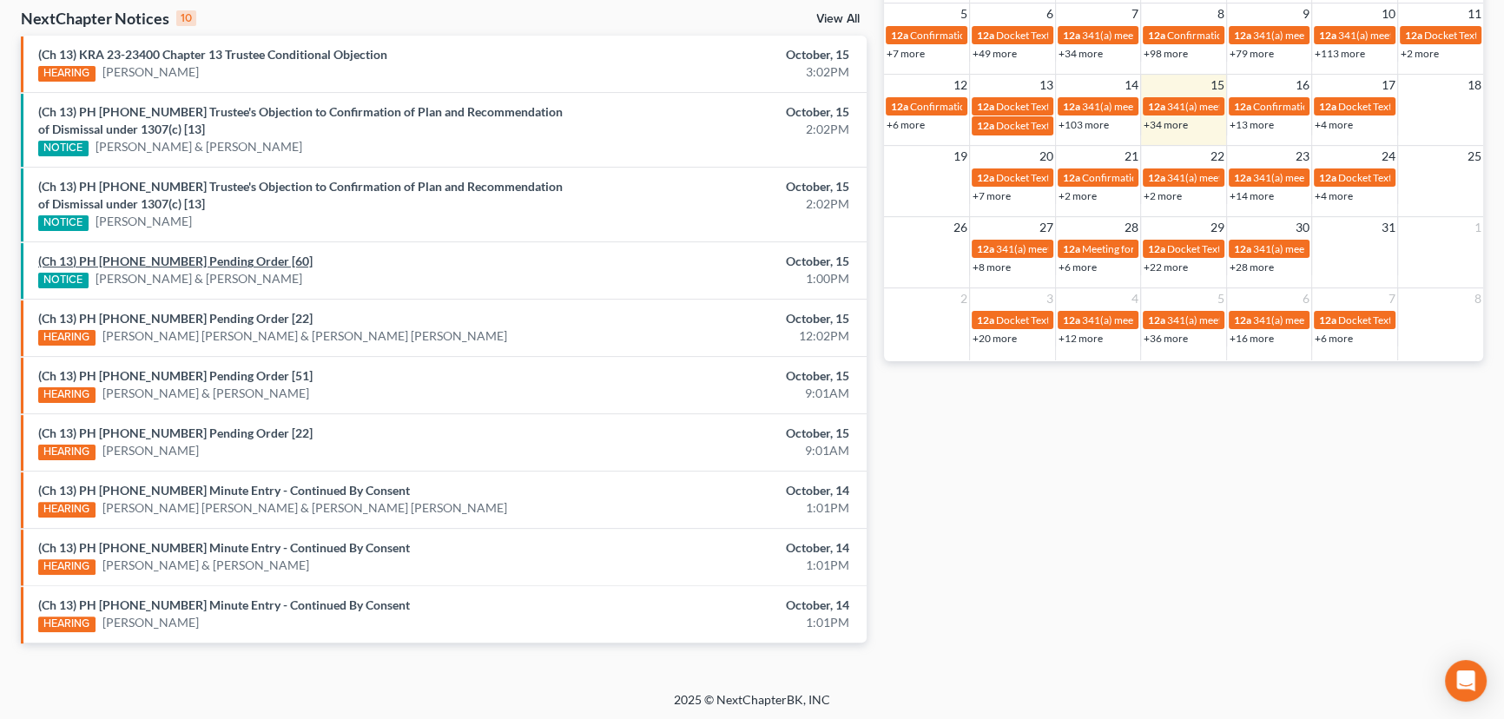
click at [182, 259] on link "(Ch 13) PH [PHONE_NUMBER] Pending Order [60]" at bounding box center [175, 260] width 274 height 15
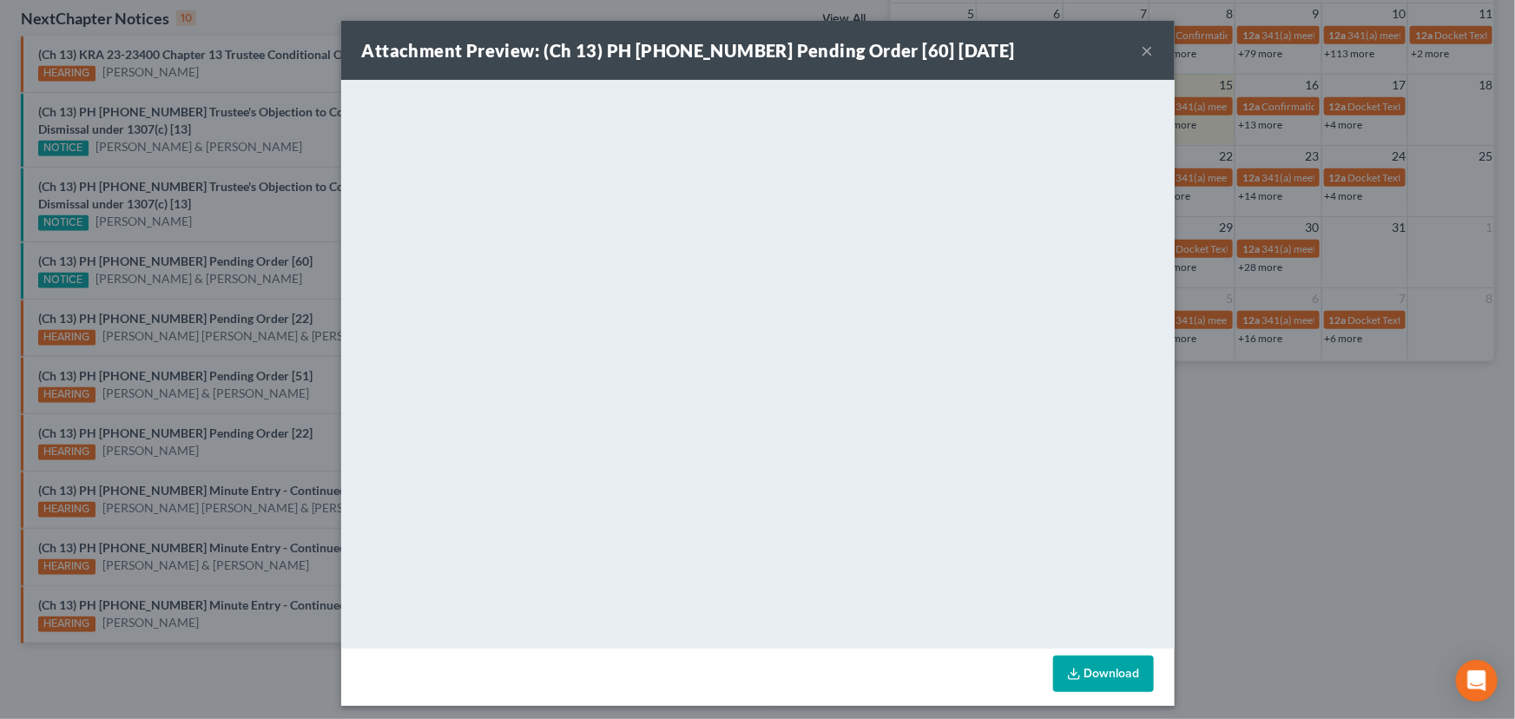
click at [302, 262] on div "Attachment Preview: (Ch 13) PH [PHONE_NUMBER] Pending Order [60] [DATE] × <obje…" at bounding box center [757, 359] width 1515 height 719
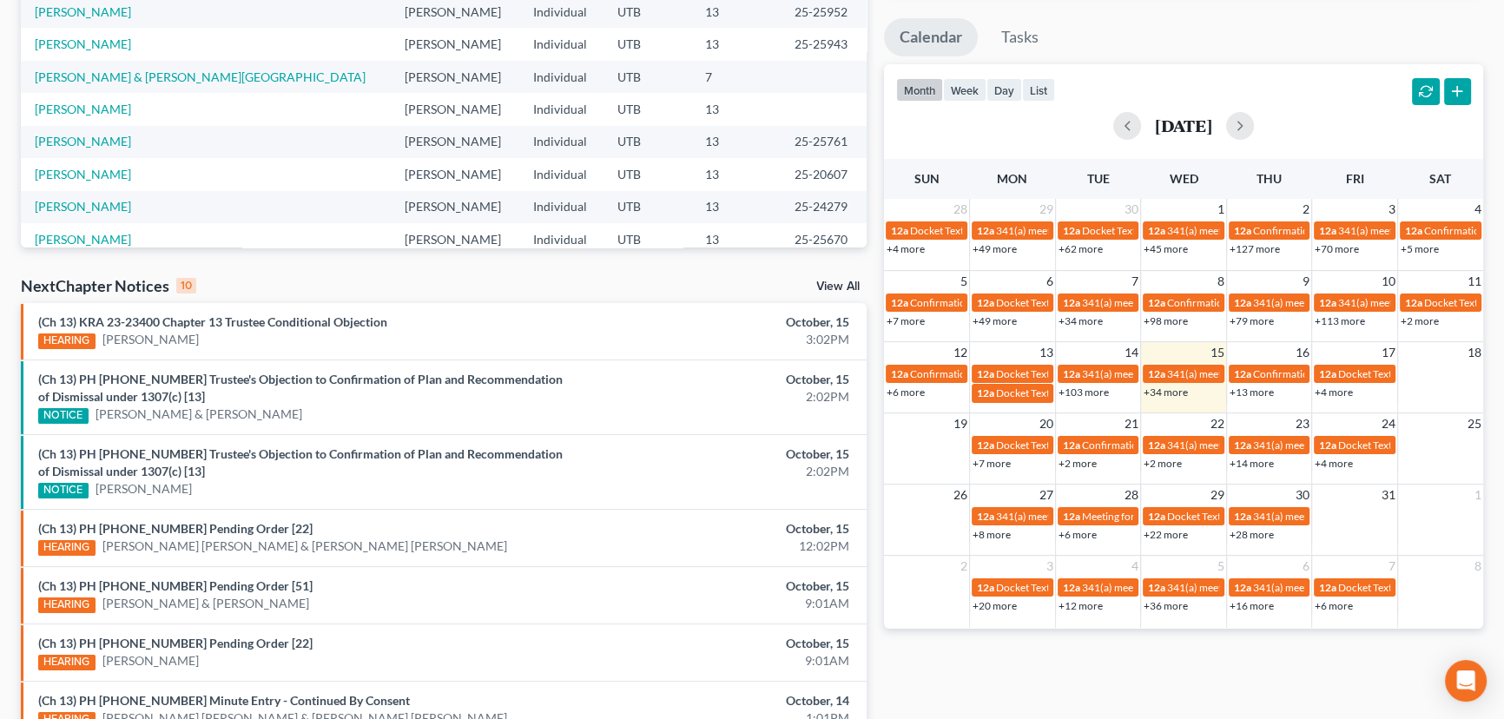
scroll to position [562, 0]
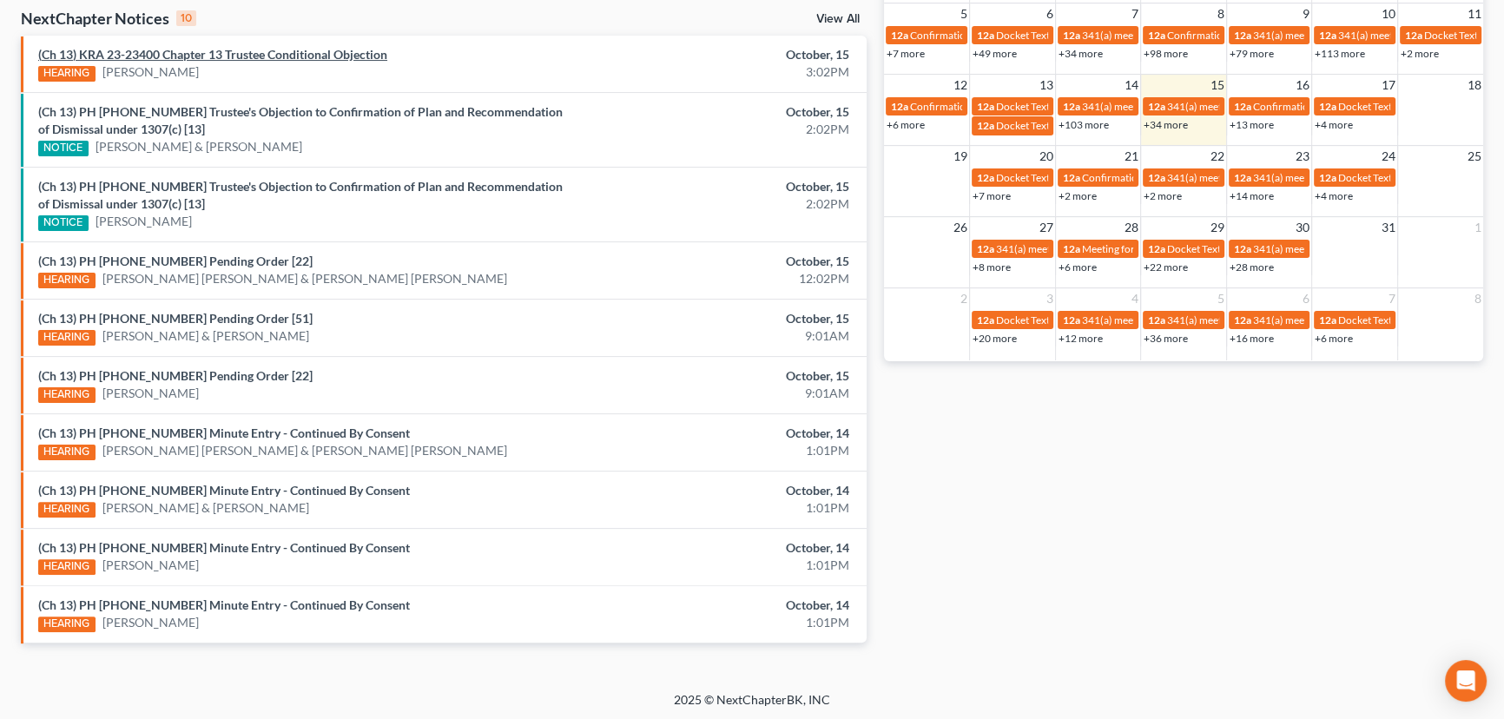
click at [300, 54] on link "(Ch 13) KRA 23-23400 Chapter 13 Trustee Conditional Objection" at bounding box center [212, 54] width 349 height 15
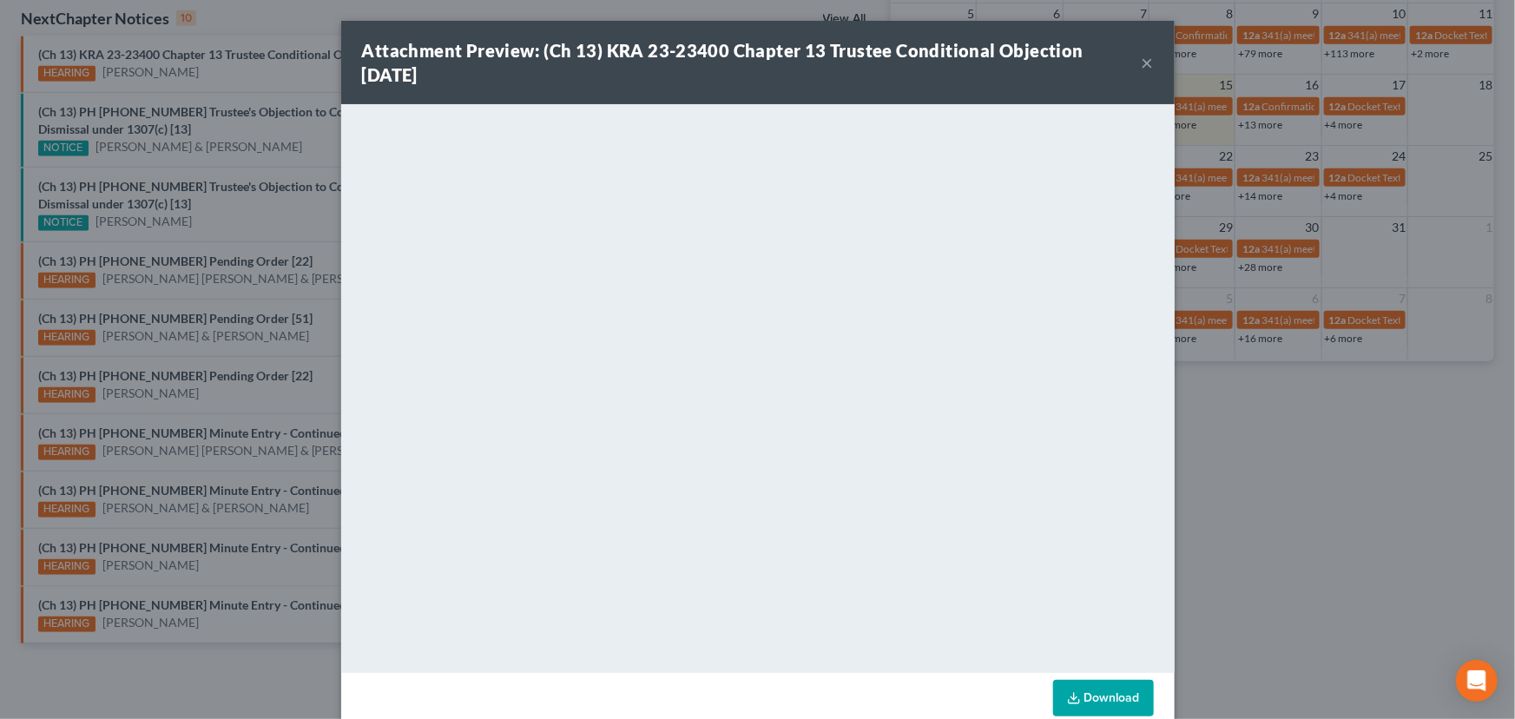
click at [280, 77] on div "Attachment Preview: (Ch 13) KRA 23-23400 Chapter 13 Trustee Conditional Objecti…" at bounding box center [757, 359] width 1515 height 719
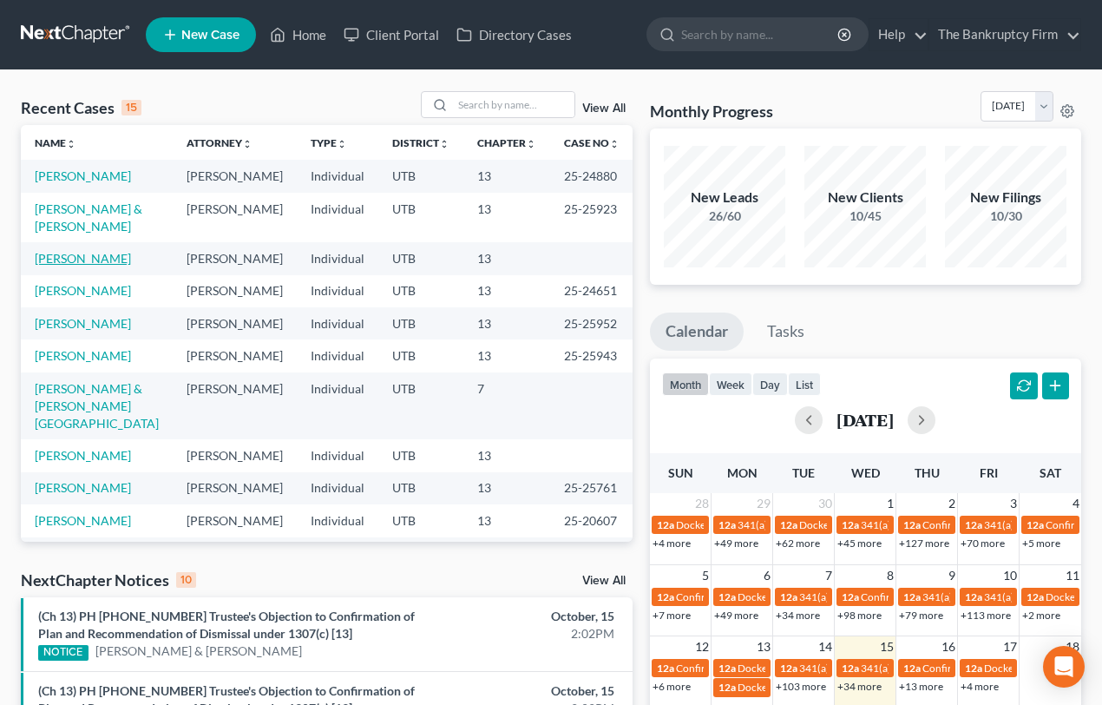
click at [73, 266] on link "[PERSON_NAME]" at bounding box center [83, 258] width 96 height 15
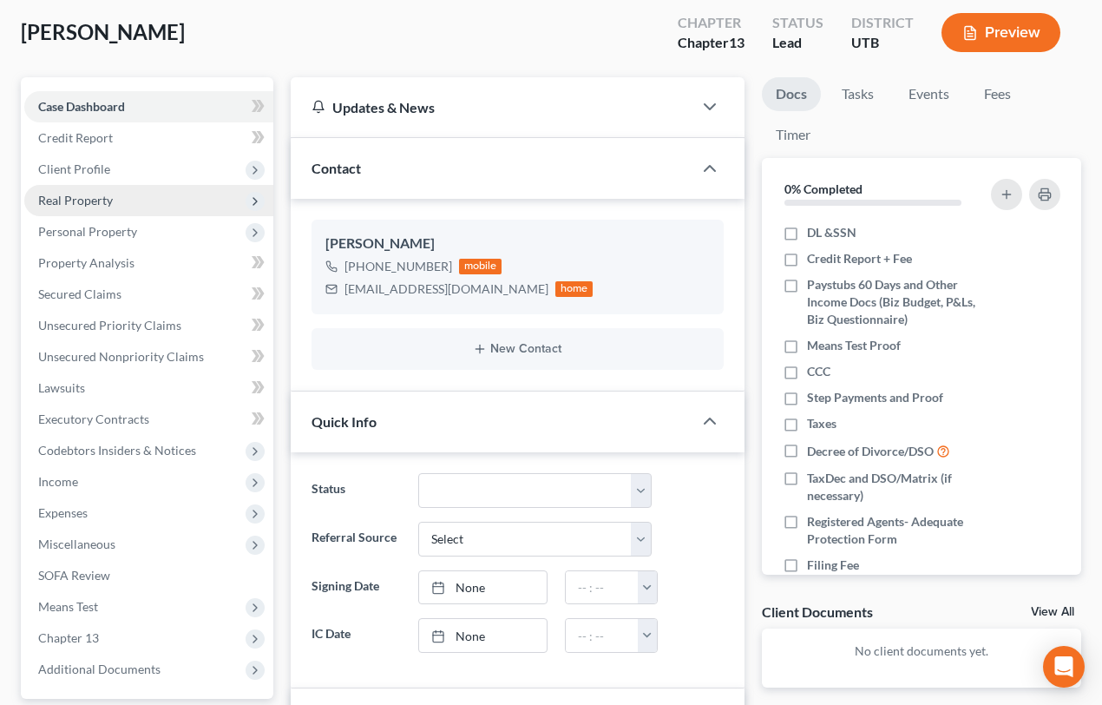
scroll to position [78, 0]
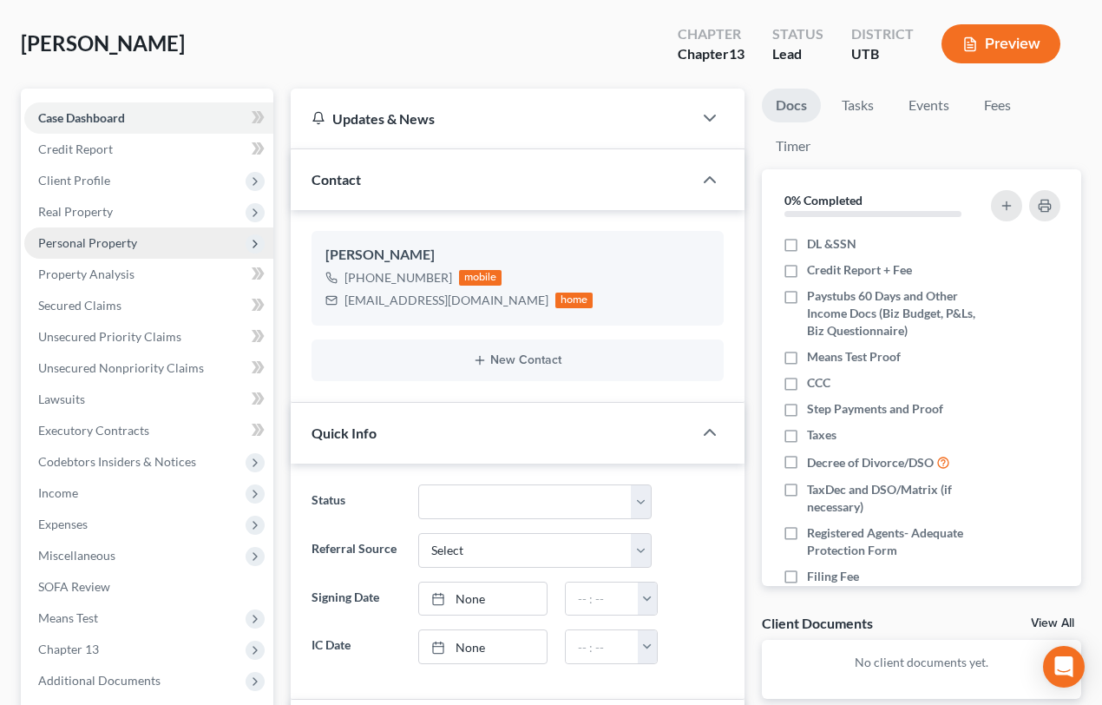
click at [82, 237] on span "Personal Property" at bounding box center [87, 242] width 99 height 15
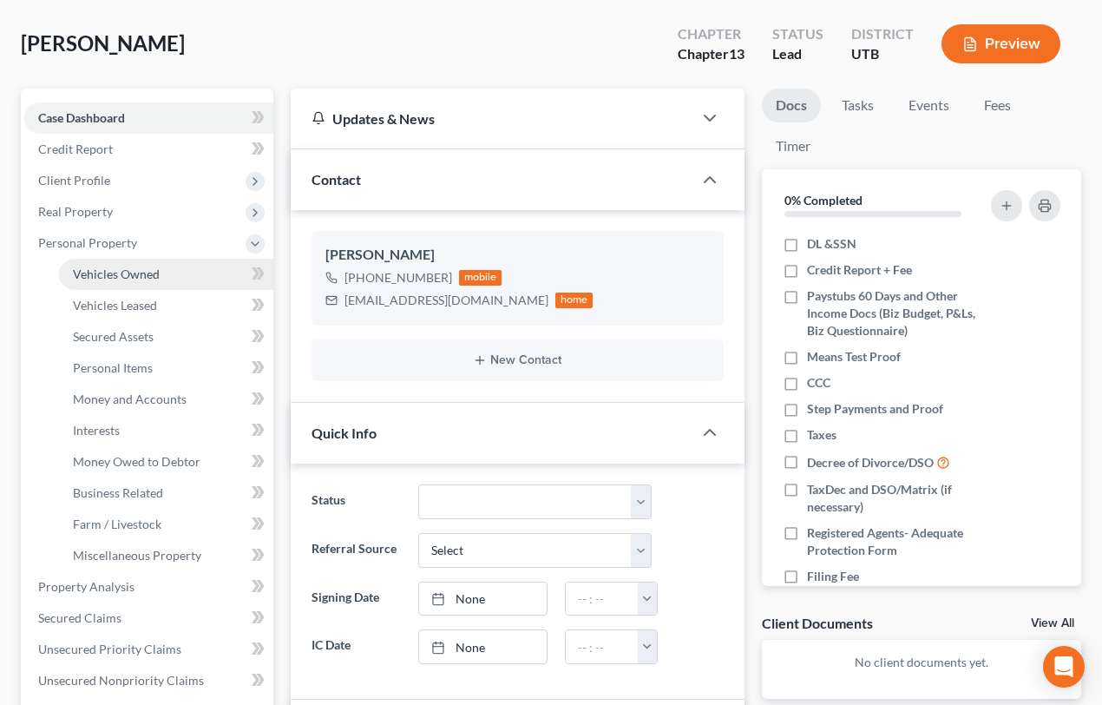
click at [115, 272] on span "Vehicles Owned" at bounding box center [116, 274] width 87 height 15
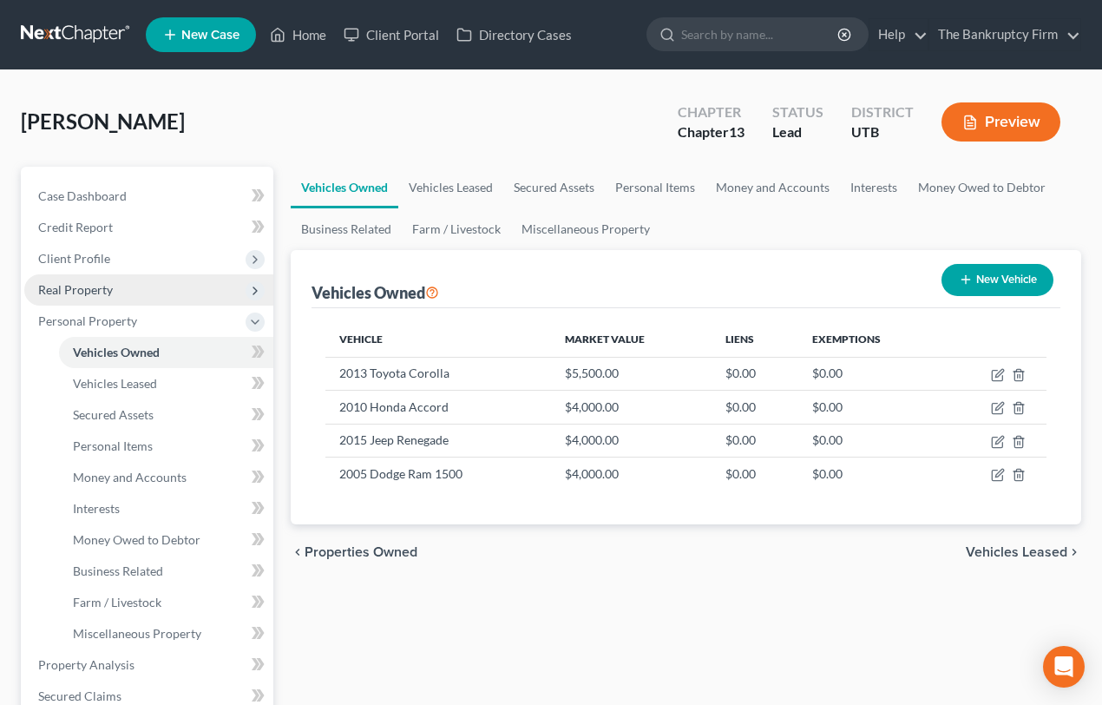
click at [100, 293] on span "Real Property" at bounding box center [75, 289] width 75 height 15
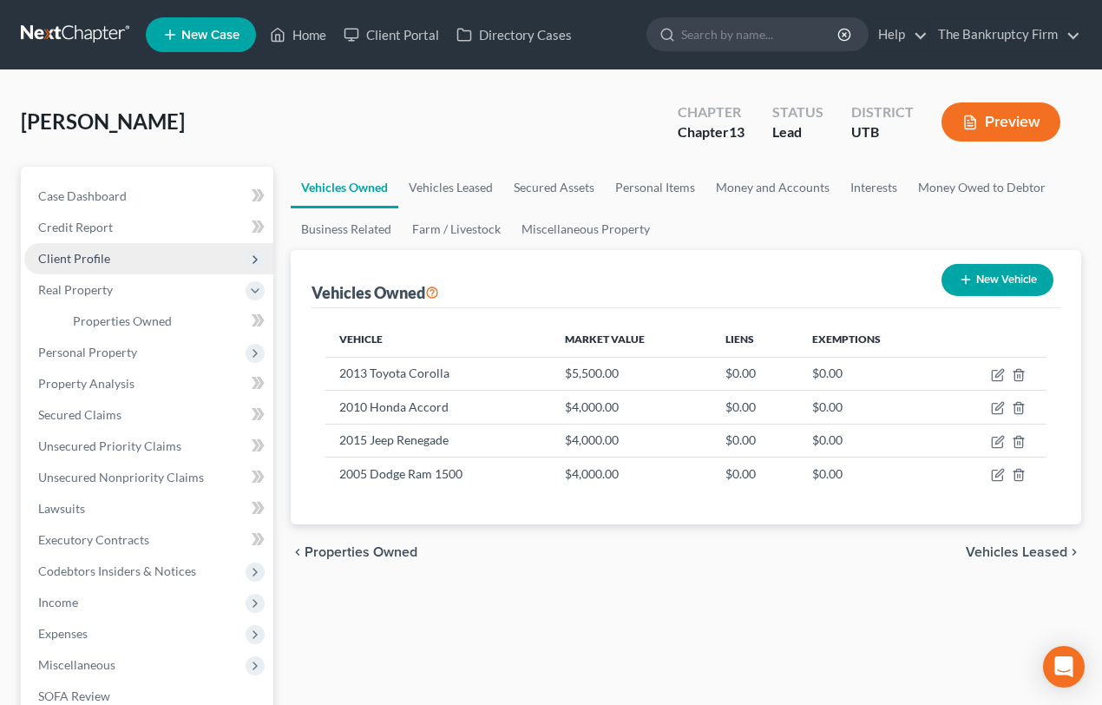
click at [93, 263] on span "Client Profile" at bounding box center [74, 258] width 72 height 15
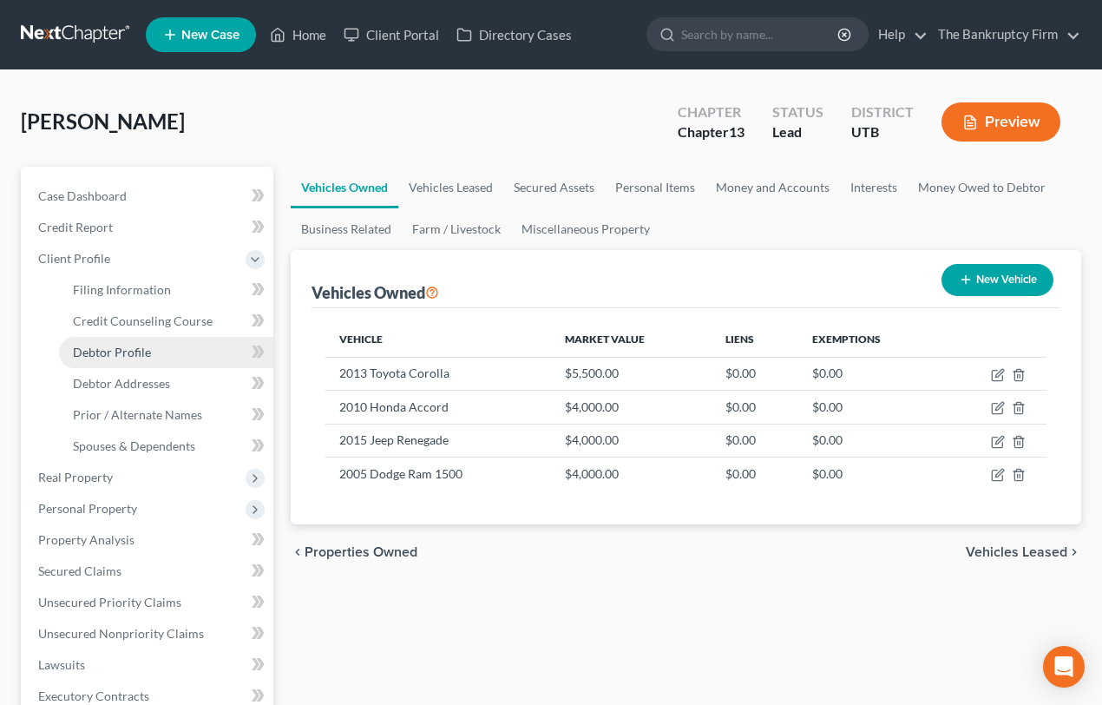
click at [135, 347] on span "Debtor Profile" at bounding box center [112, 352] width 78 height 15
select select "0"
select select "4"
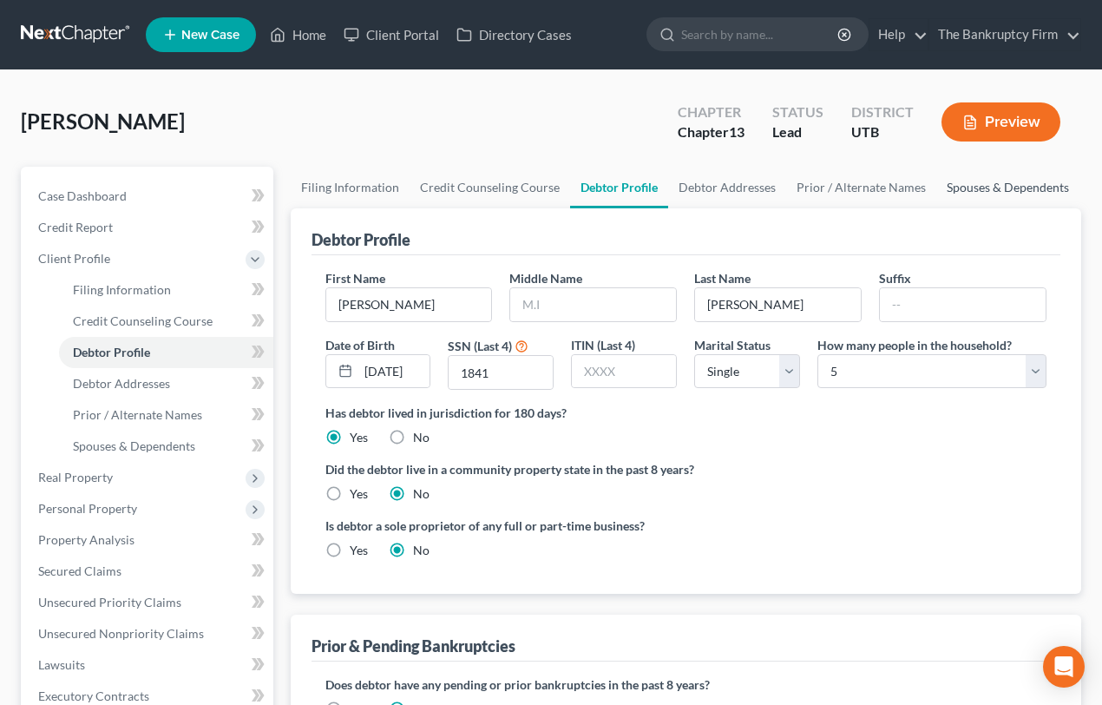
click at [964, 191] on link "Spouses & Dependents" at bounding box center [1008, 188] width 143 height 42
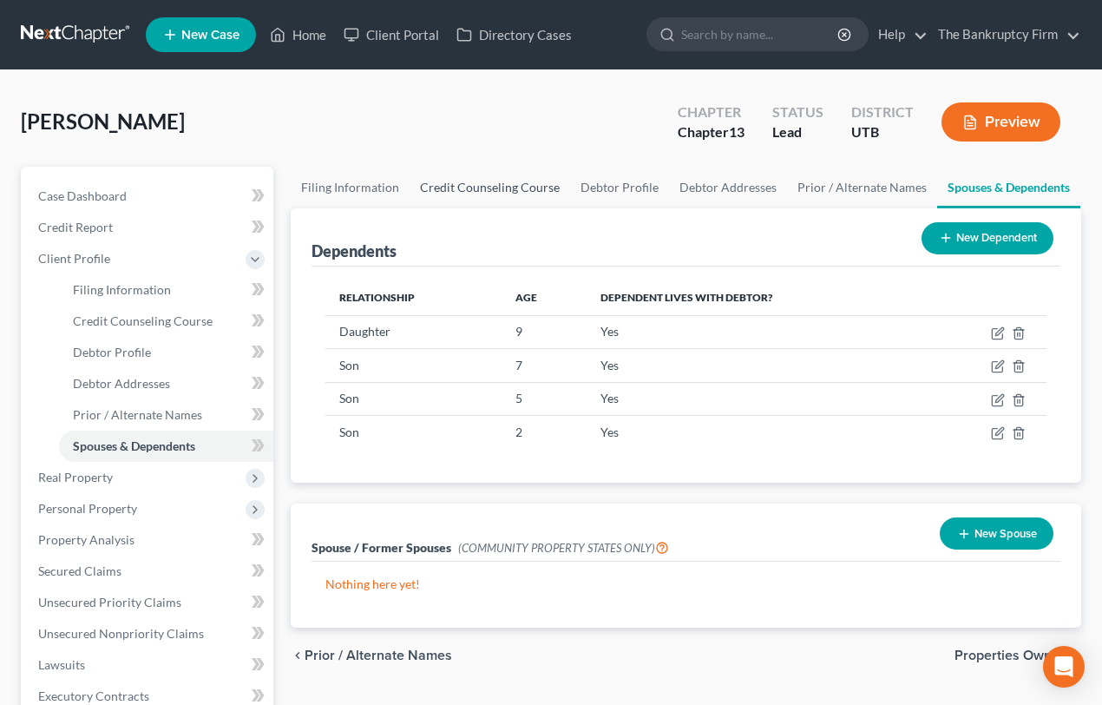
click at [471, 185] on link "Credit Counseling Course" at bounding box center [490, 188] width 161 height 42
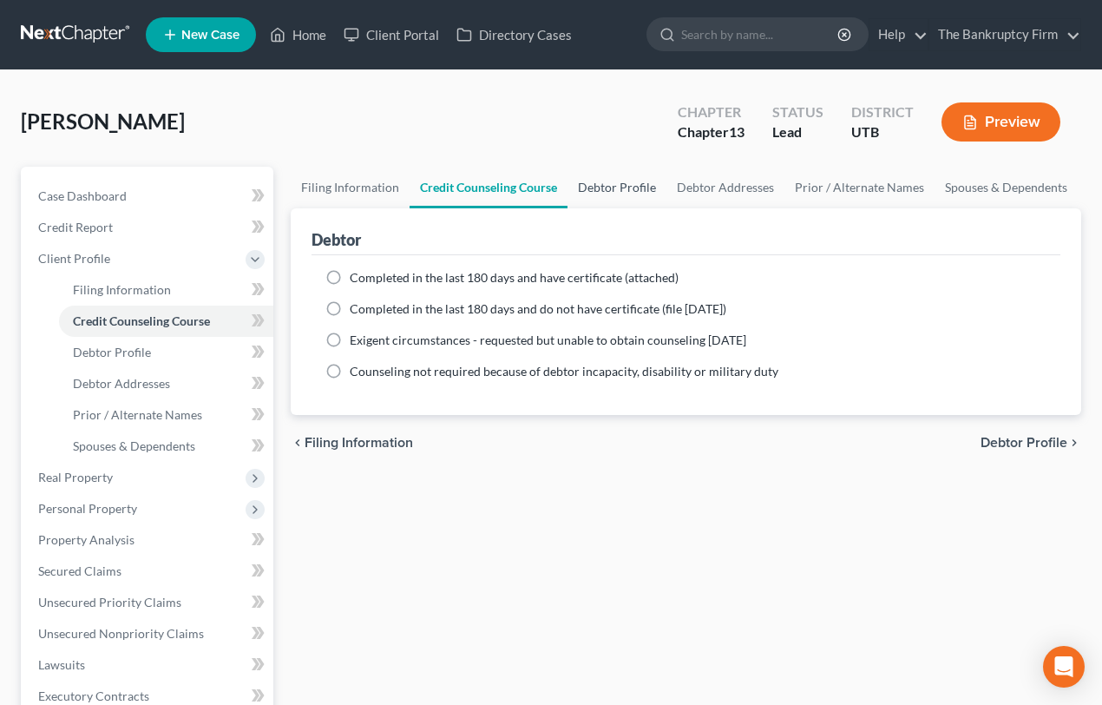
click at [634, 188] on link "Debtor Profile" at bounding box center [617, 188] width 99 height 42
select select "0"
select select "4"
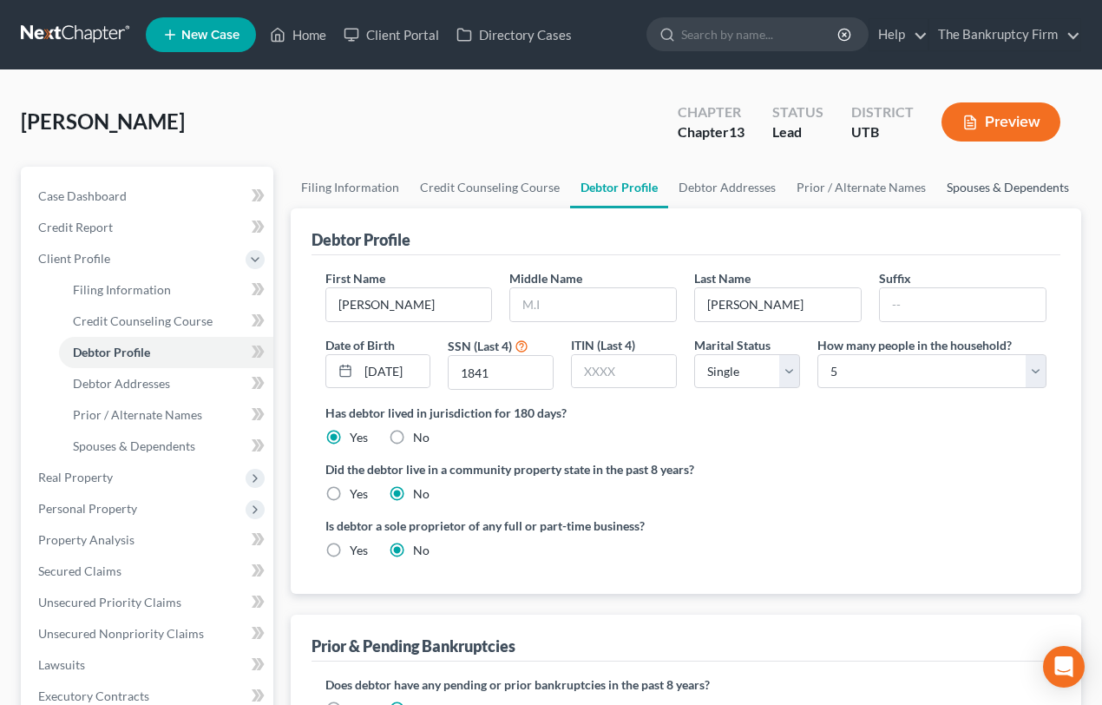
click at [979, 178] on link "Spouses & Dependents" at bounding box center [1008, 188] width 143 height 42
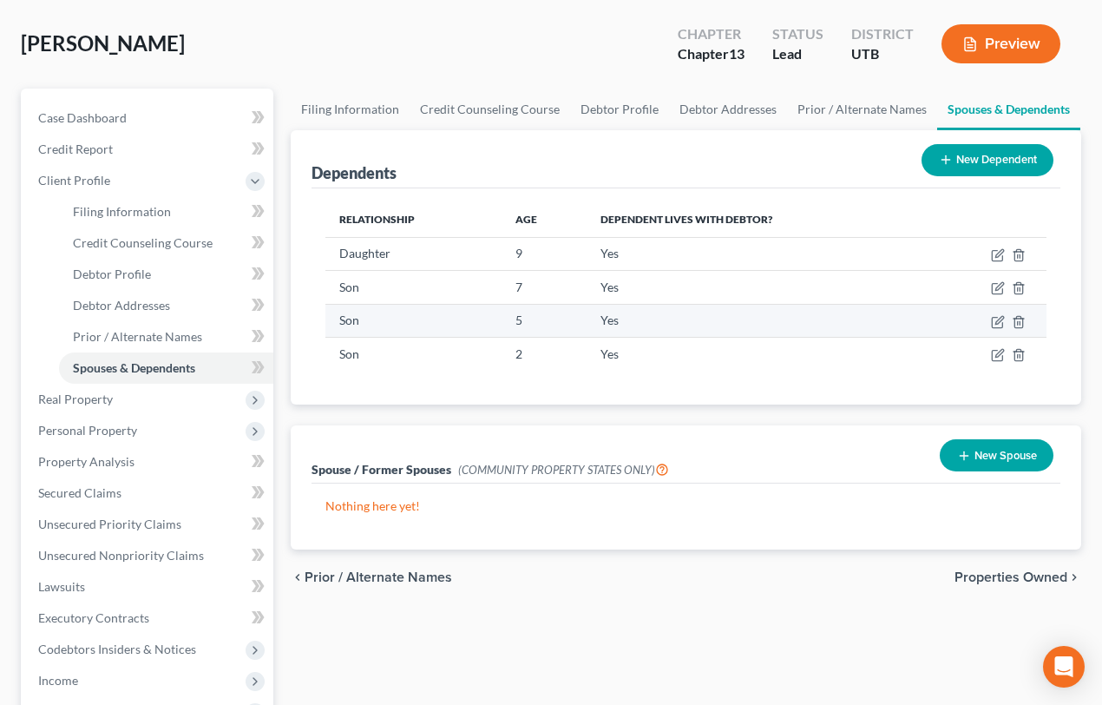
scroll to position [157, 0]
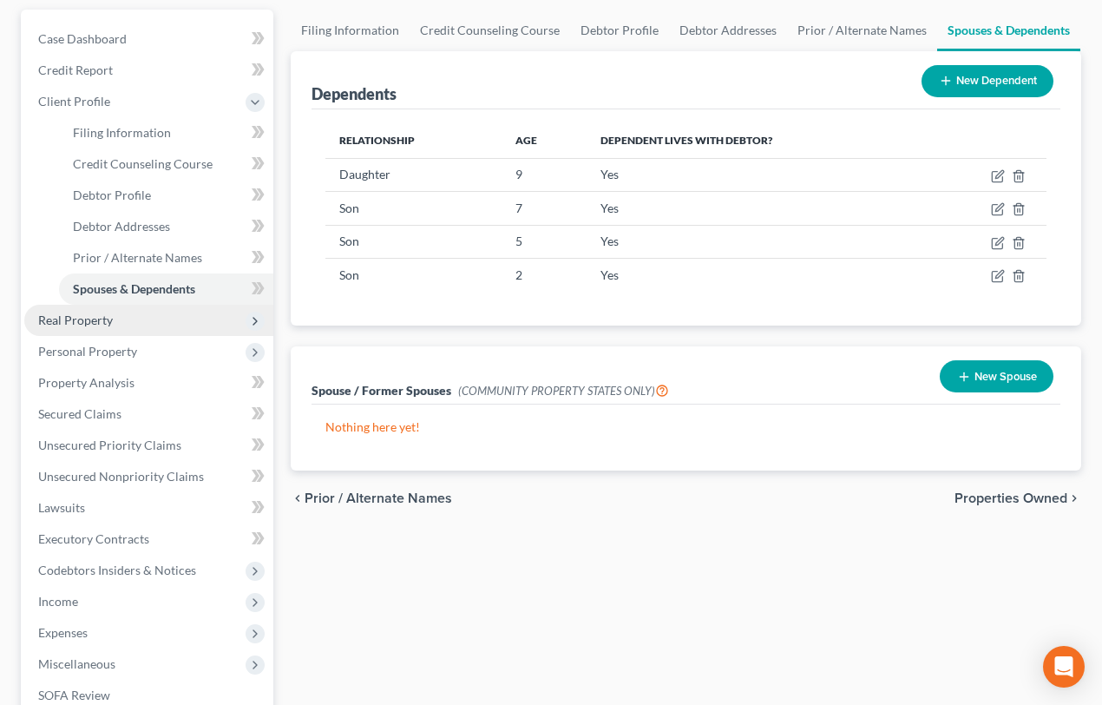
click at [87, 316] on span "Real Property" at bounding box center [75, 320] width 75 height 15
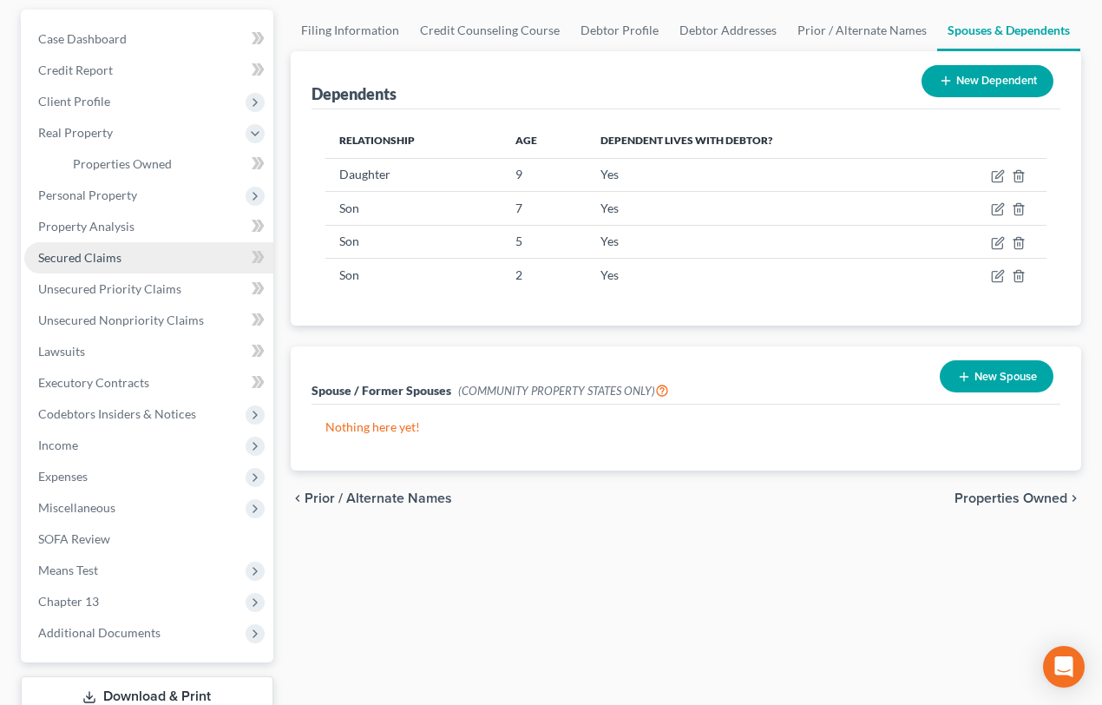
click at [113, 260] on span "Secured Claims" at bounding box center [79, 257] width 83 height 15
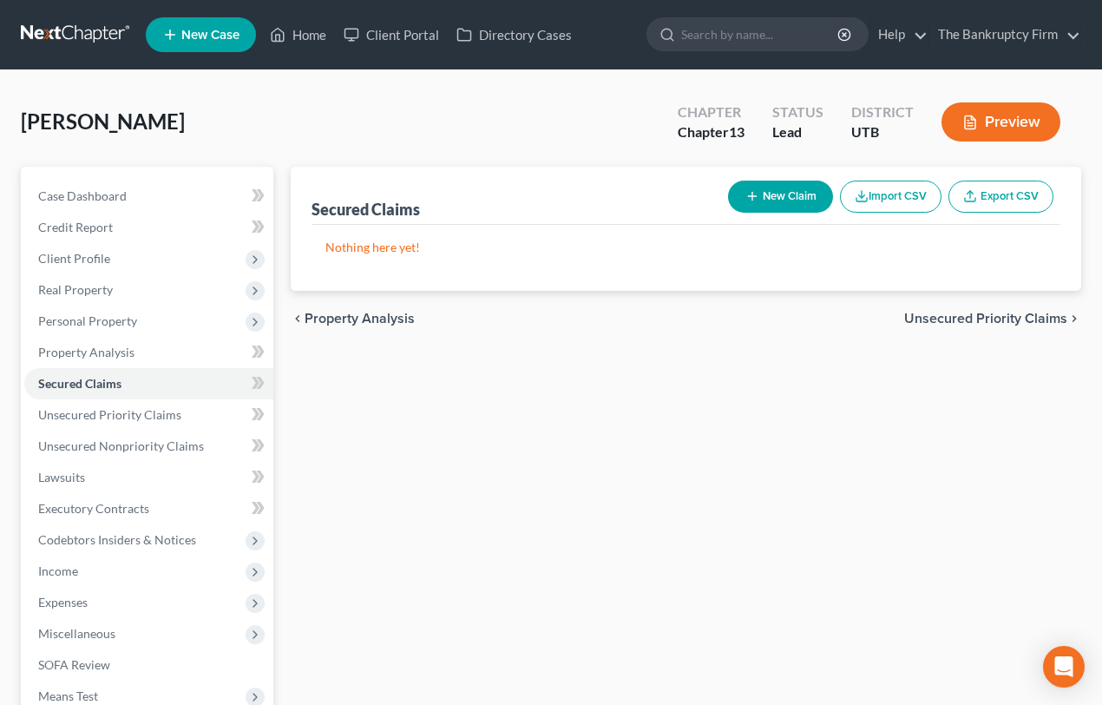
click at [782, 202] on button "New Claim" at bounding box center [780, 197] width 105 height 32
select select "0"
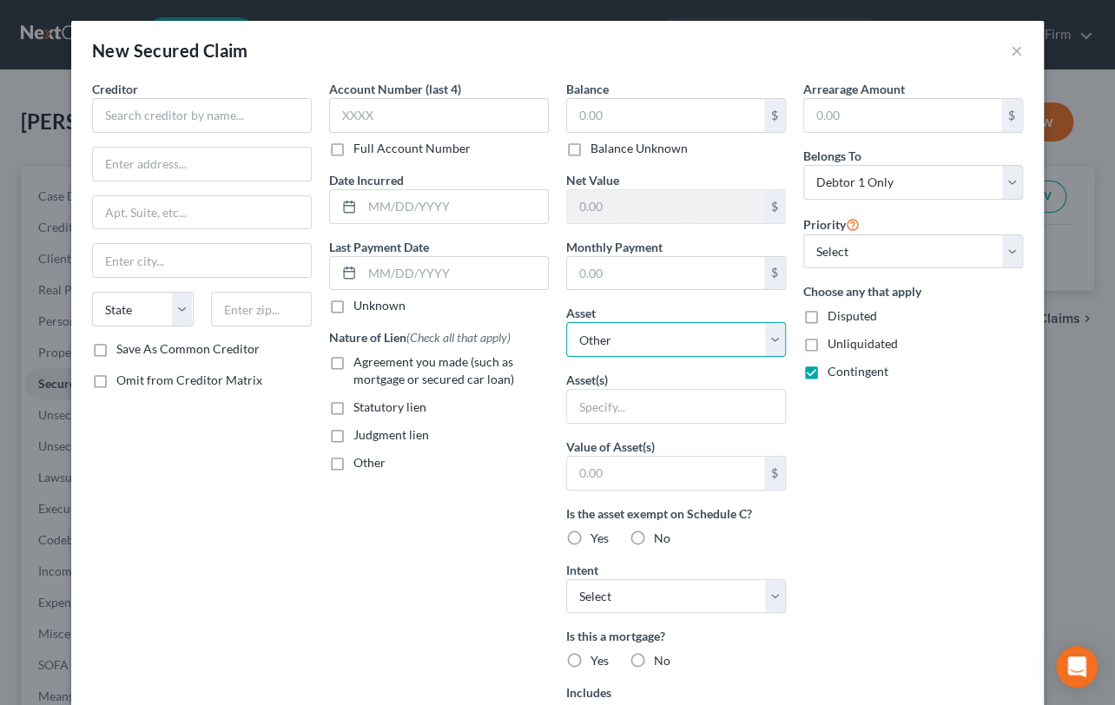
click at [630, 336] on select "Select Other Multiple Assets 2013 Toyota Corolla - $5500.0 2010 Honda Accord - …" at bounding box center [676, 339] width 220 height 35
select select "10"
click at [566, 322] on select "Select Other Multiple Assets 2013 Toyota Corolla - $5500.0 2010 Honda Accord - …" at bounding box center [676, 339] width 220 height 35
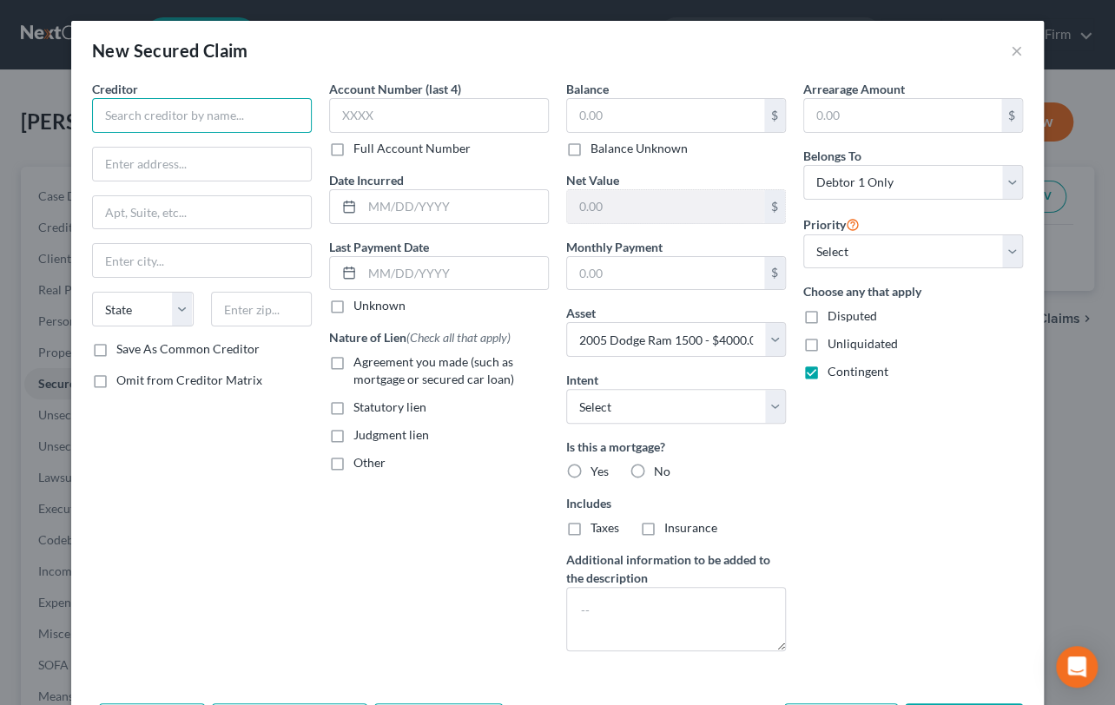
click at [106, 111] on input "text" at bounding box center [202, 115] width 220 height 35
type input "W"
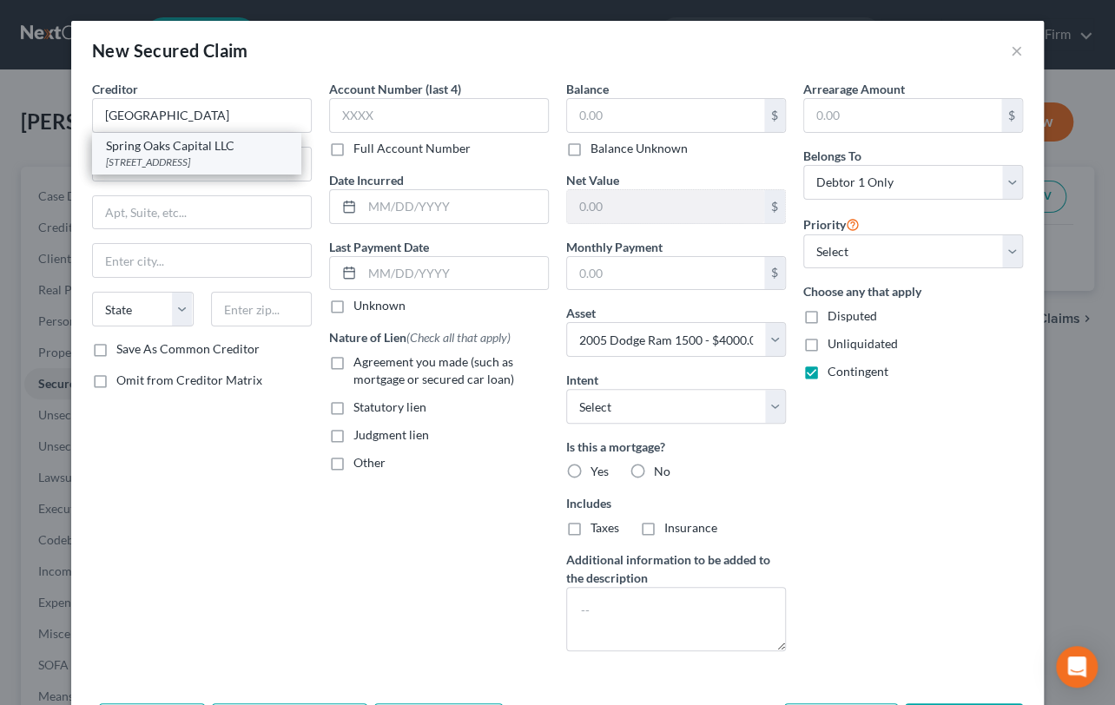
click at [172, 163] on div "1400 Crossways Blvd, Ste 100 B, Chesapeake, VA 23320" at bounding box center [196, 162] width 181 height 15
type input "Spring Oaks Capital LLC"
type input "1400 Crossways Blvd, Ste 100 B"
type input "Chesapeake"
select select "48"
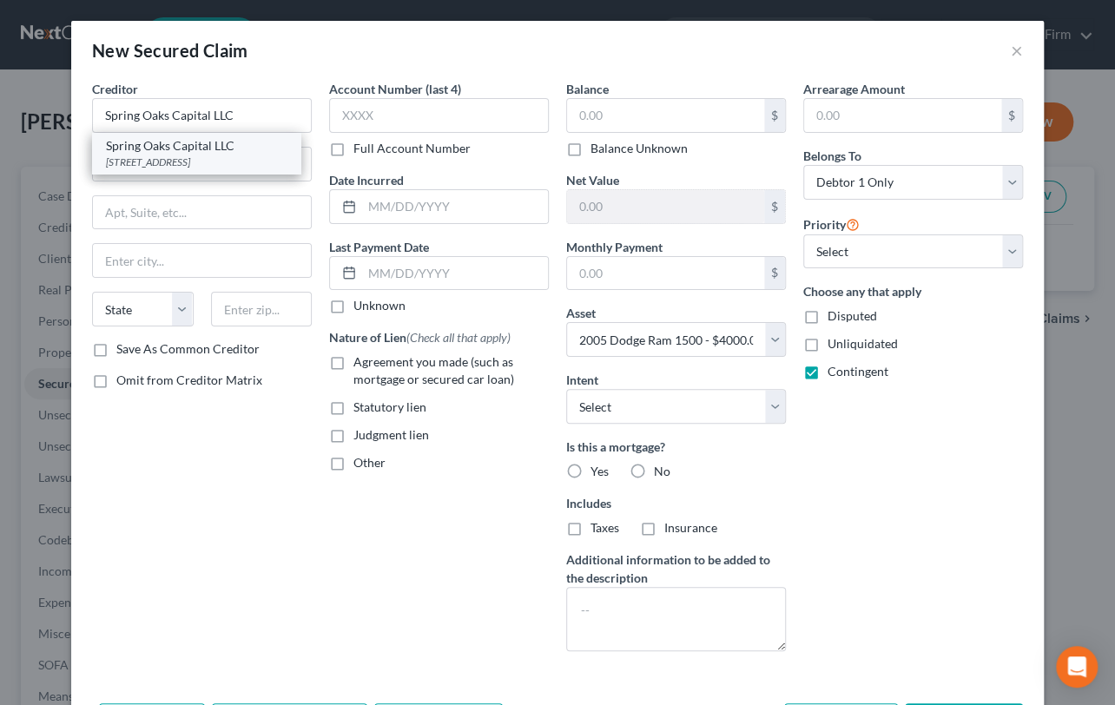
type input "23320"
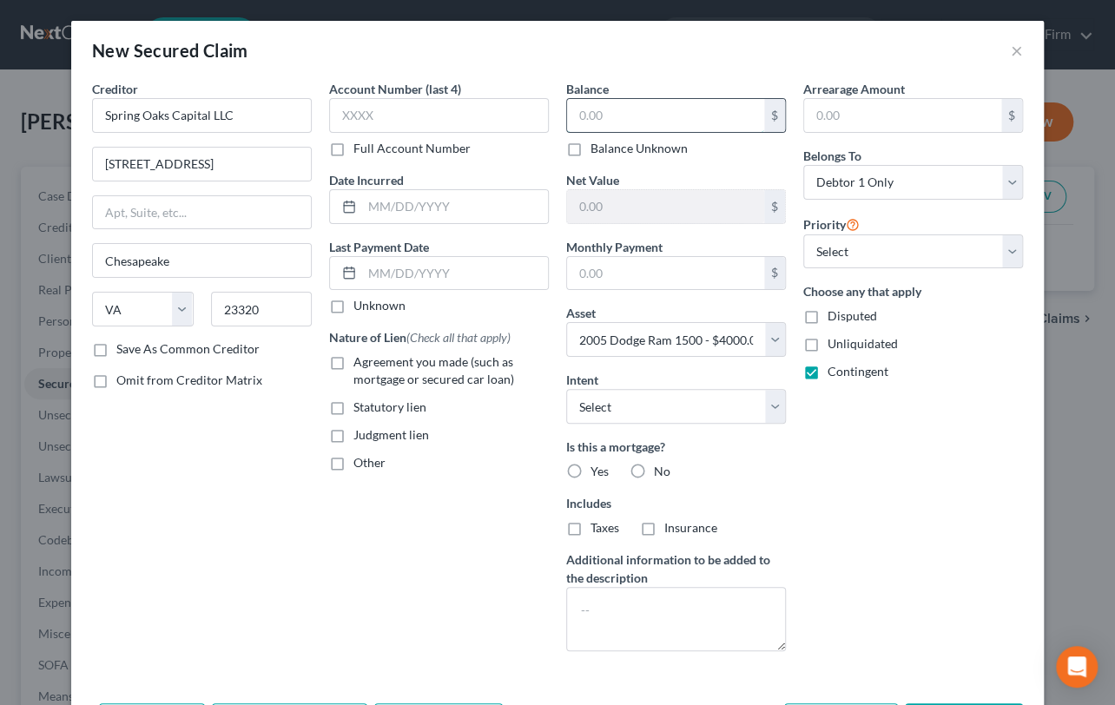
click at [577, 116] on input "text" at bounding box center [665, 115] width 197 height 33
type input "2,900"
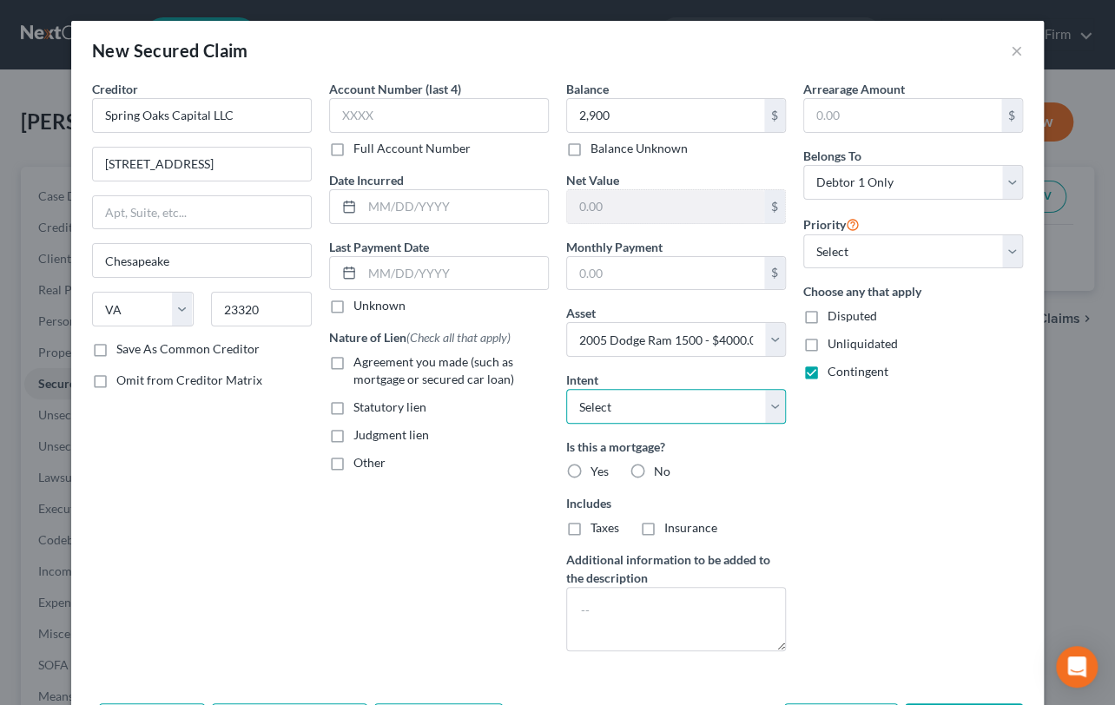
click at [648, 402] on select "Select Surrender Redeem Reaffirm Avoid Other" at bounding box center [676, 406] width 220 height 35
select select "2"
click at [566, 389] on select "Select Surrender Redeem Reaffirm Avoid Other" at bounding box center [676, 406] width 220 height 35
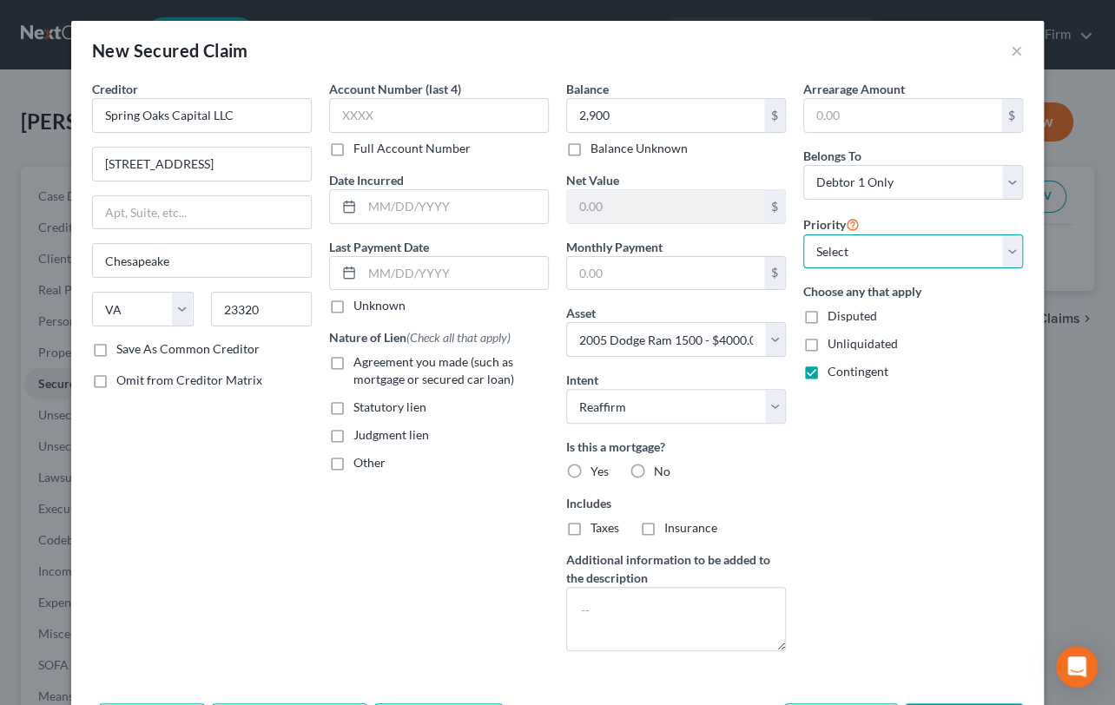
click at [868, 248] on select "Select 1st 2nd 3rd 4th 5th 6th 7th 8th 9th 10th 11th 12th 13th 14th 15th 16th 1…" at bounding box center [913, 251] width 220 height 35
select select "0"
click at [803, 234] on select "Select 1st 2nd 3rd 4th 5th 6th 7th 8th 9th 10th 11th 12th 13th 14th 15th 16th 1…" at bounding box center [913, 251] width 220 height 35
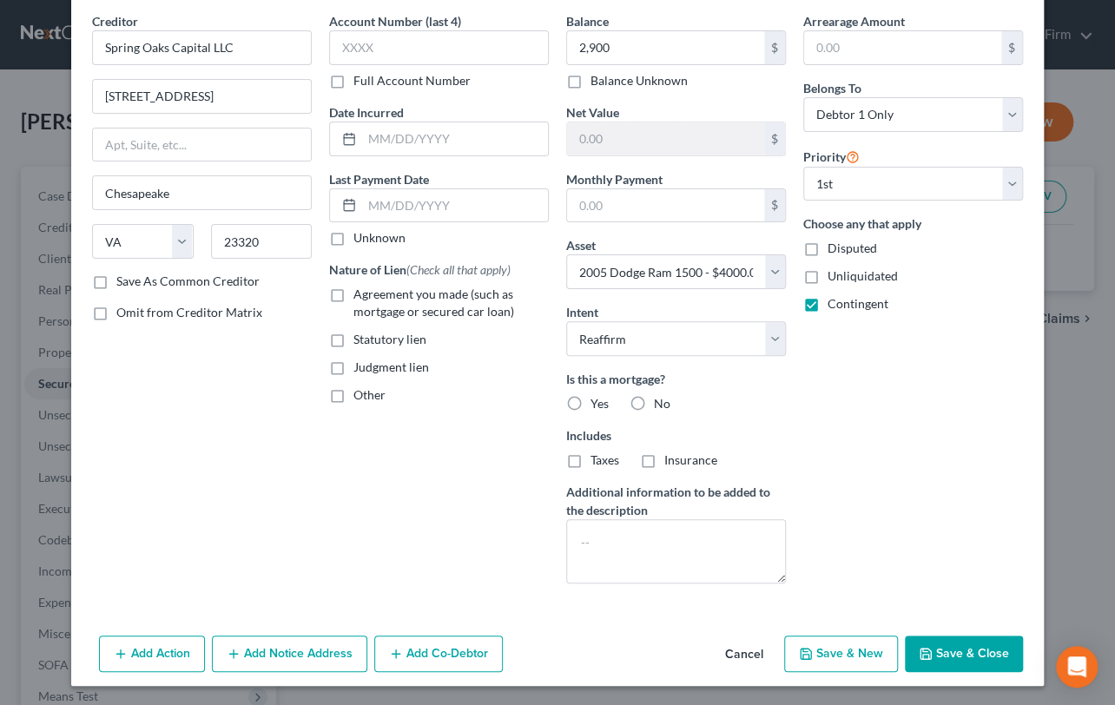
click at [951, 658] on button "Save & Close" at bounding box center [964, 653] width 118 height 36
select select
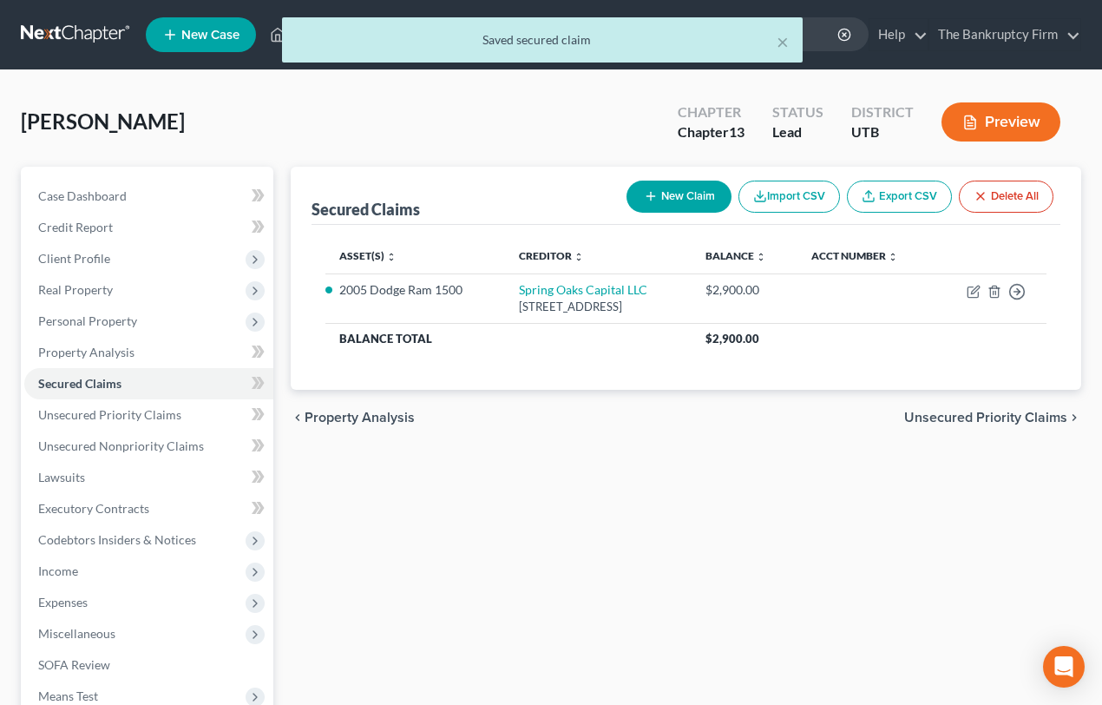
click at [688, 199] on button "New Claim" at bounding box center [679, 197] width 105 height 32
select select "0"
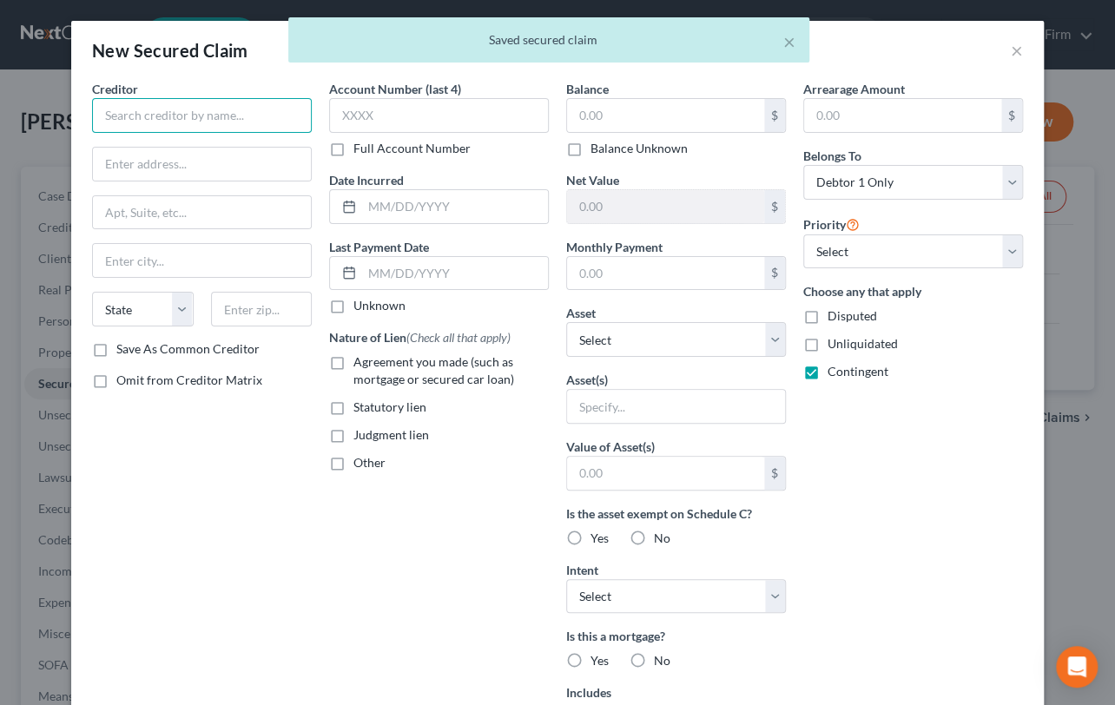
click at [177, 111] on input "text" at bounding box center [202, 115] width 220 height 35
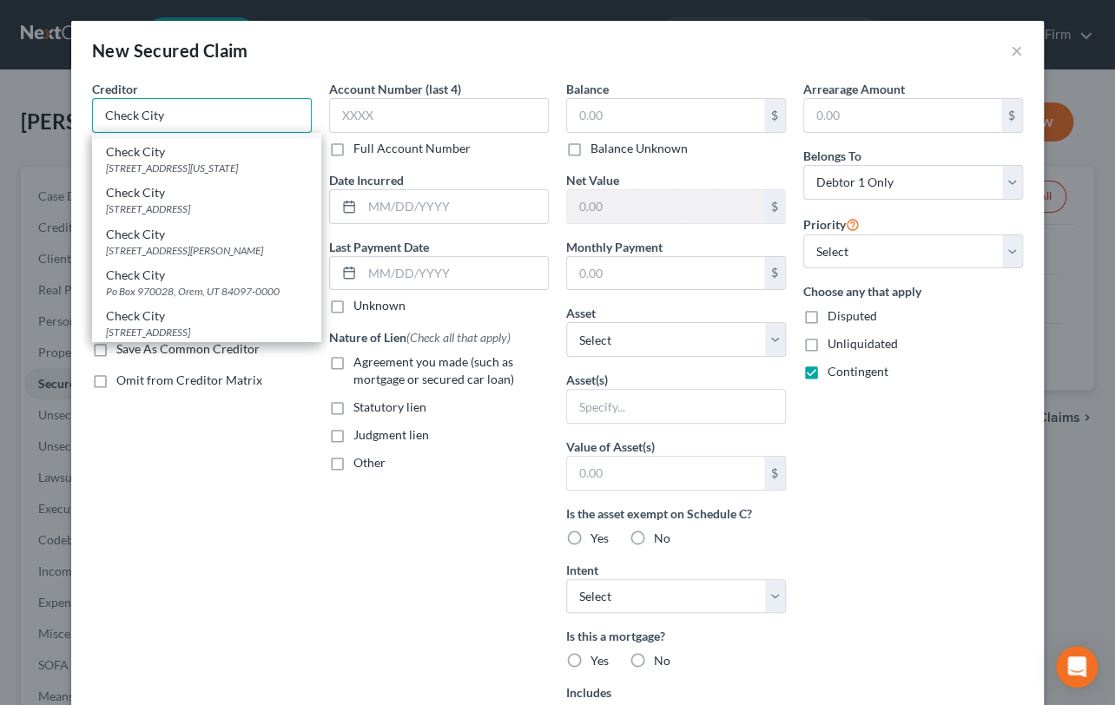
scroll to position [236, 0]
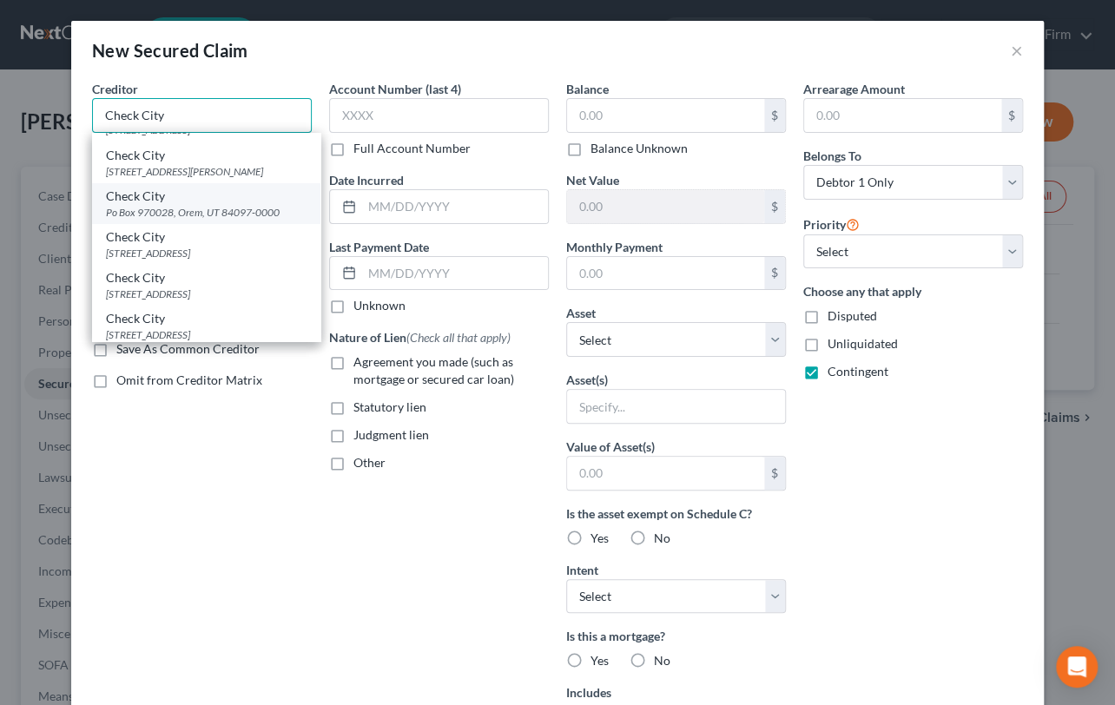
type input "Check City"
click at [197, 220] on div "Po Box 970028, Orem, UT 84097-0000" at bounding box center [206, 212] width 201 height 15
type input "Po Box 970028"
type input "Orem"
select select "46"
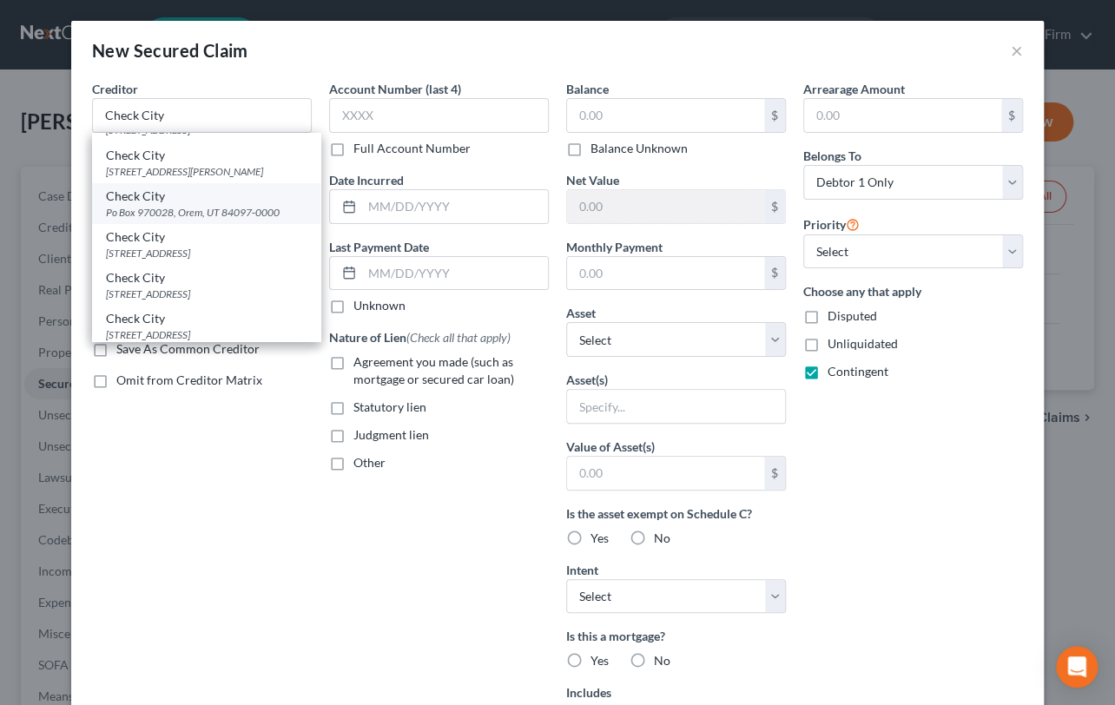
type input "84097-0000"
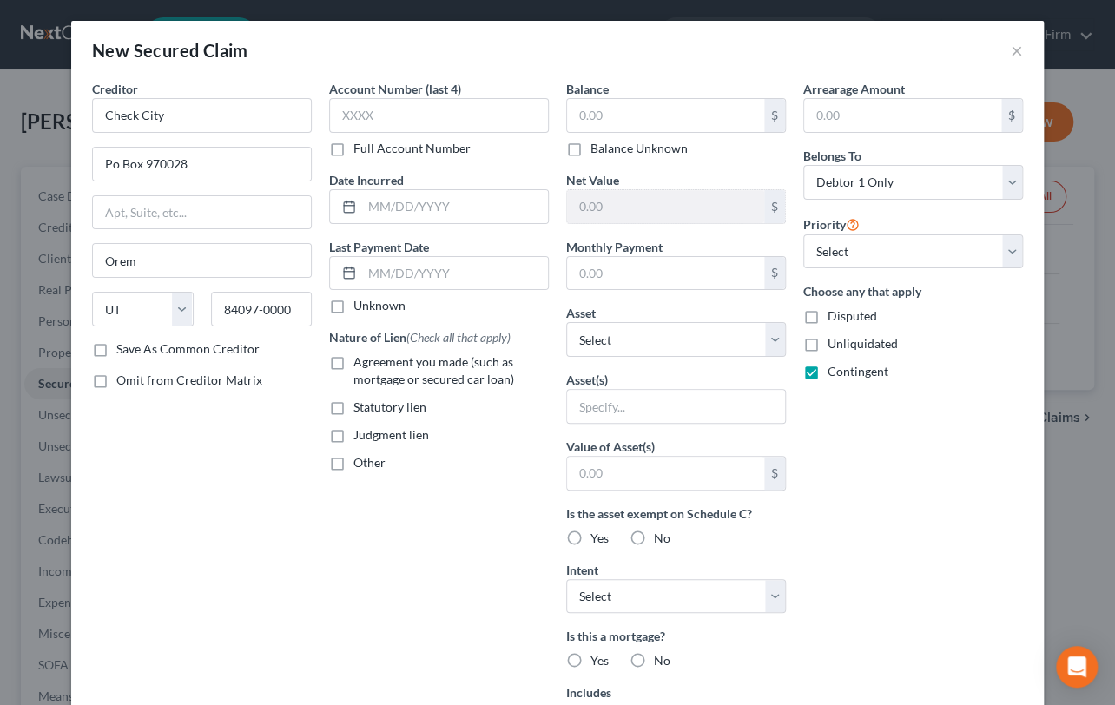
scroll to position [0, 0]
click at [629, 345] on select "Select Other Multiple Assets 2013 Toyota Corolla - $5500.0 2010 Honda Accord - …" at bounding box center [676, 339] width 220 height 35
select select "2"
click at [566, 322] on select "Select Other Multiple Assets 2013 Toyota Corolla - $5500.0 2010 Honda Accord - …" at bounding box center [676, 339] width 220 height 35
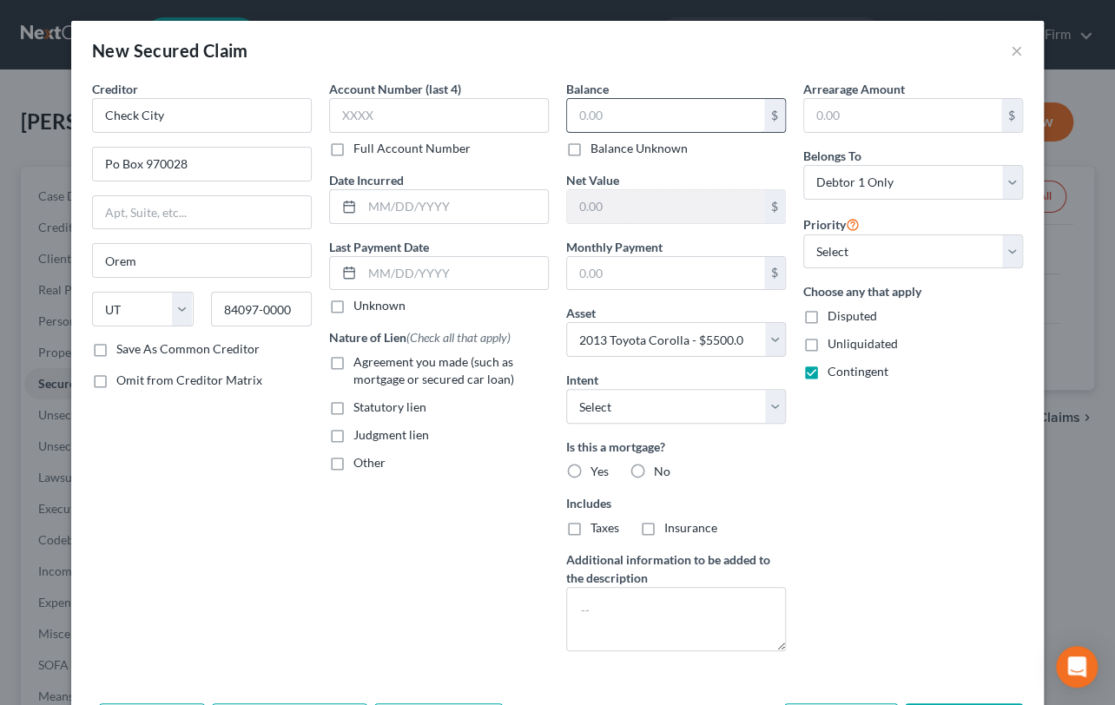
click at [568, 116] on input "text" at bounding box center [665, 115] width 197 height 33
type input "3,000"
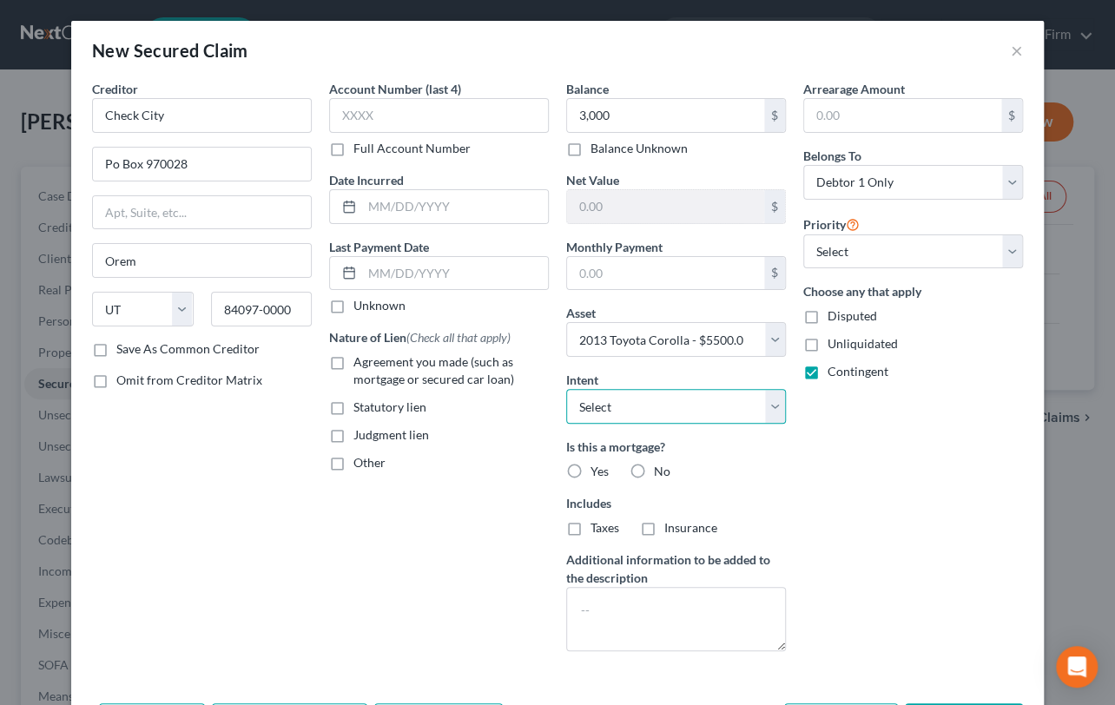
click at [618, 407] on select "Select Surrender Redeem Reaffirm Avoid Other" at bounding box center [676, 406] width 220 height 35
select select "2"
click at [566, 389] on select "Select Surrender Redeem Reaffirm Avoid Other" at bounding box center [676, 406] width 220 height 35
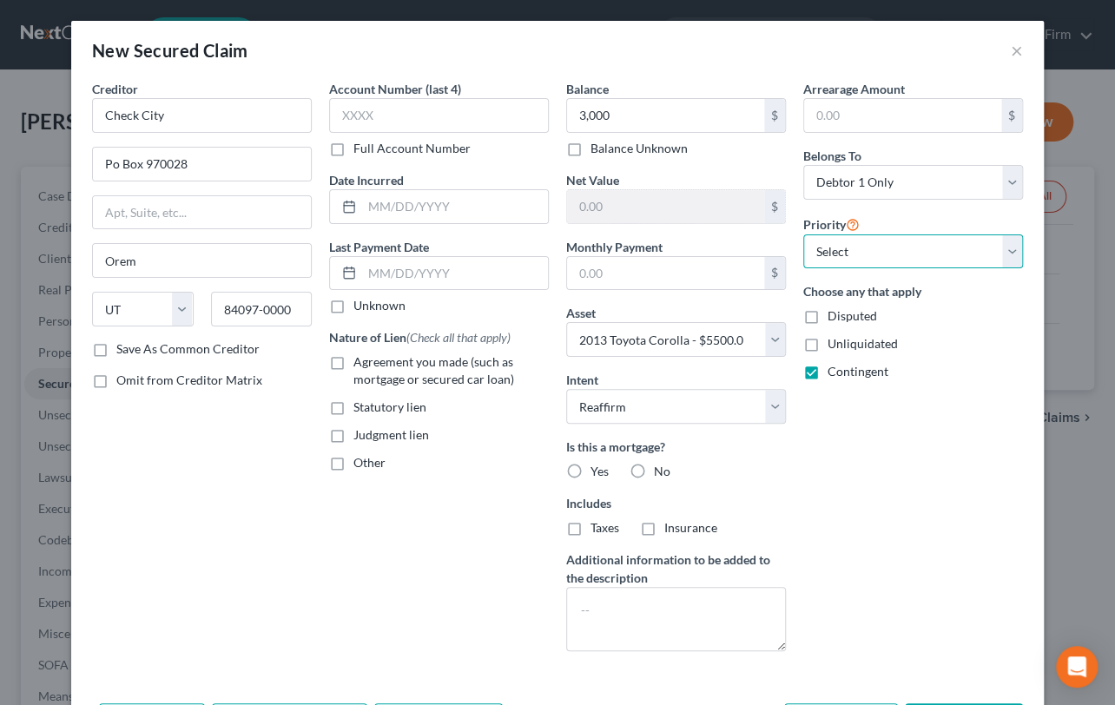
click at [875, 247] on select "Select 1st 2nd 3rd 4th 5th 6th 7th 8th 9th 10th 11th 12th 13th 14th 15th 16th 1…" at bounding box center [913, 251] width 220 height 35
select select "0"
click at [803, 234] on select "Select 1st 2nd 3rd 4th 5th 6th 7th 8th 9th 10th 11th 12th 13th 14th 15th 16th 1…" at bounding box center [913, 251] width 220 height 35
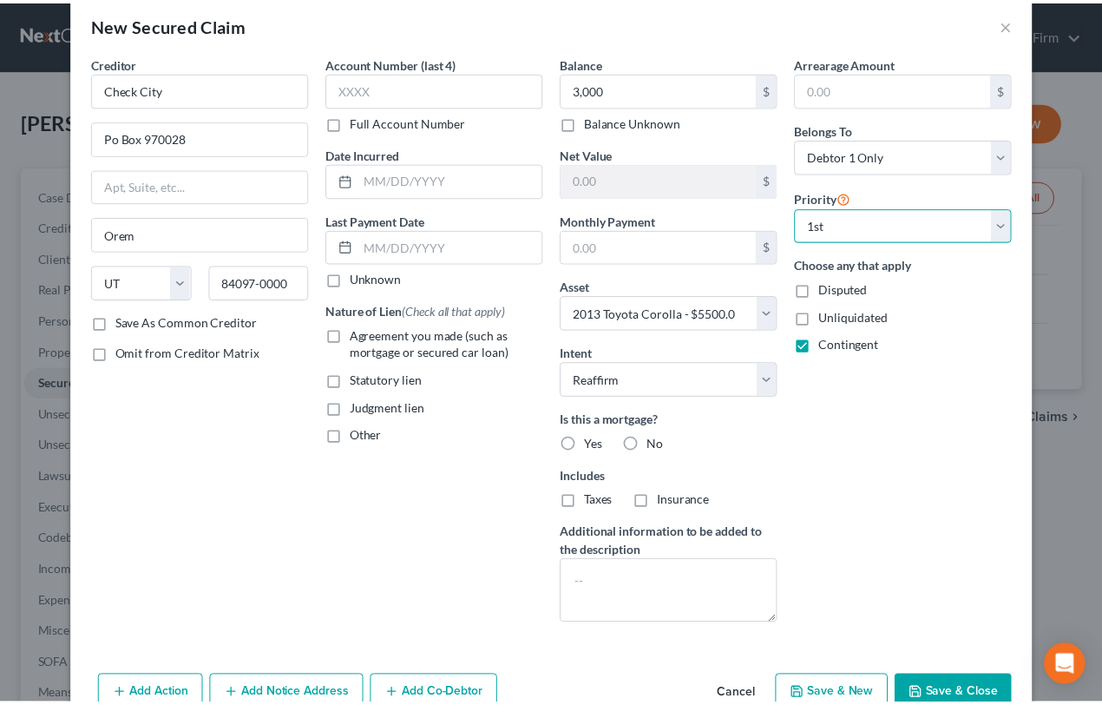
scroll to position [68, 0]
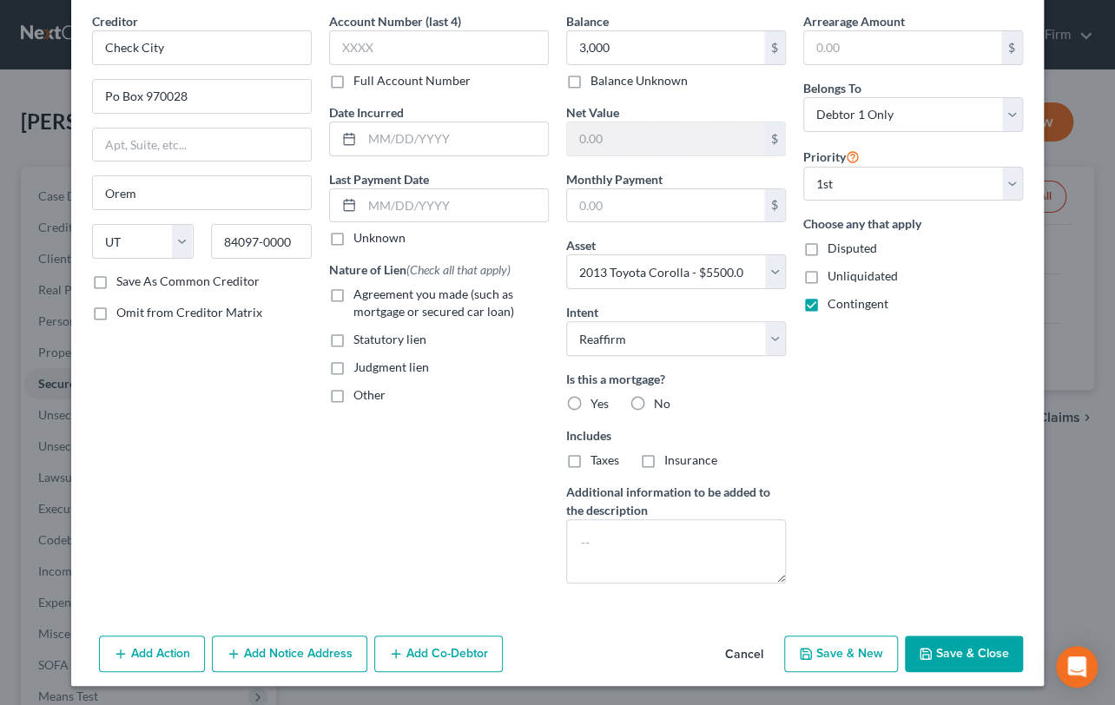
click at [949, 655] on button "Save & Close" at bounding box center [964, 653] width 118 height 36
select select
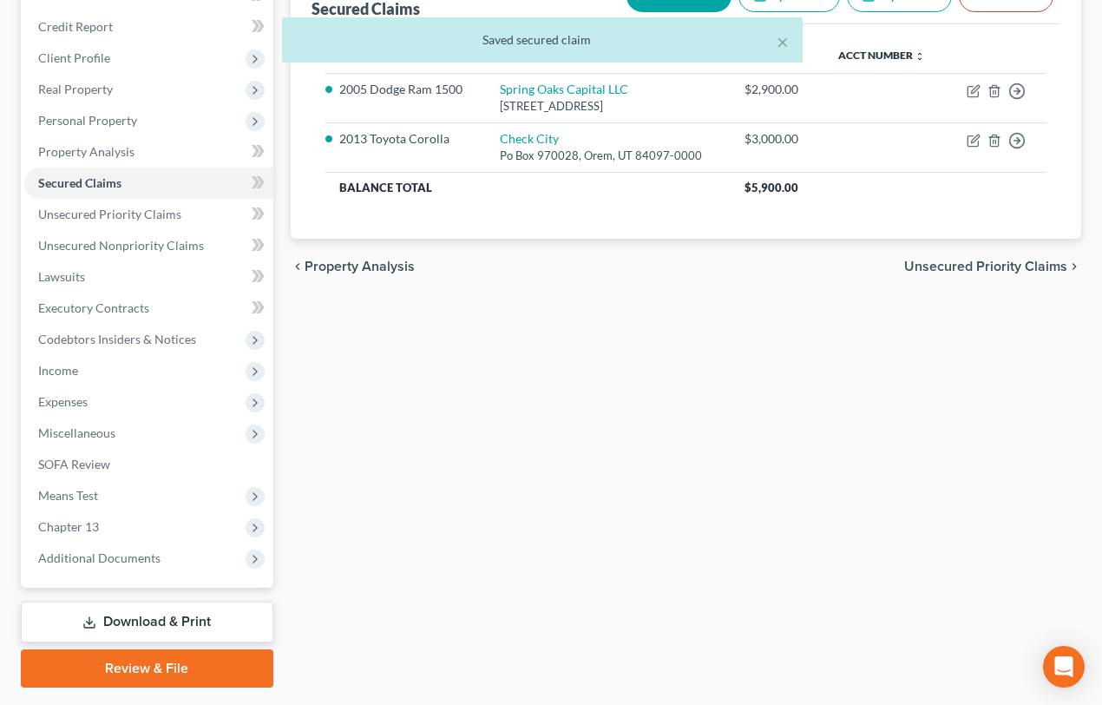
scroll to position [247, 0]
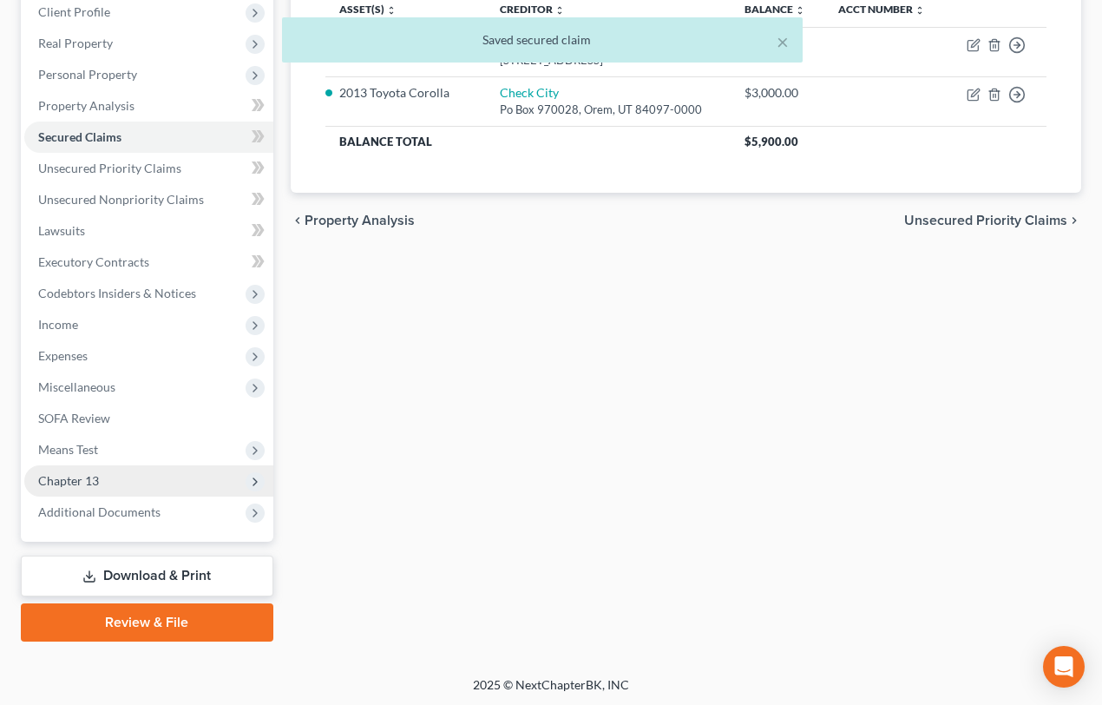
click at [108, 482] on span "Chapter 13" at bounding box center [148, 480] width 249 height 31
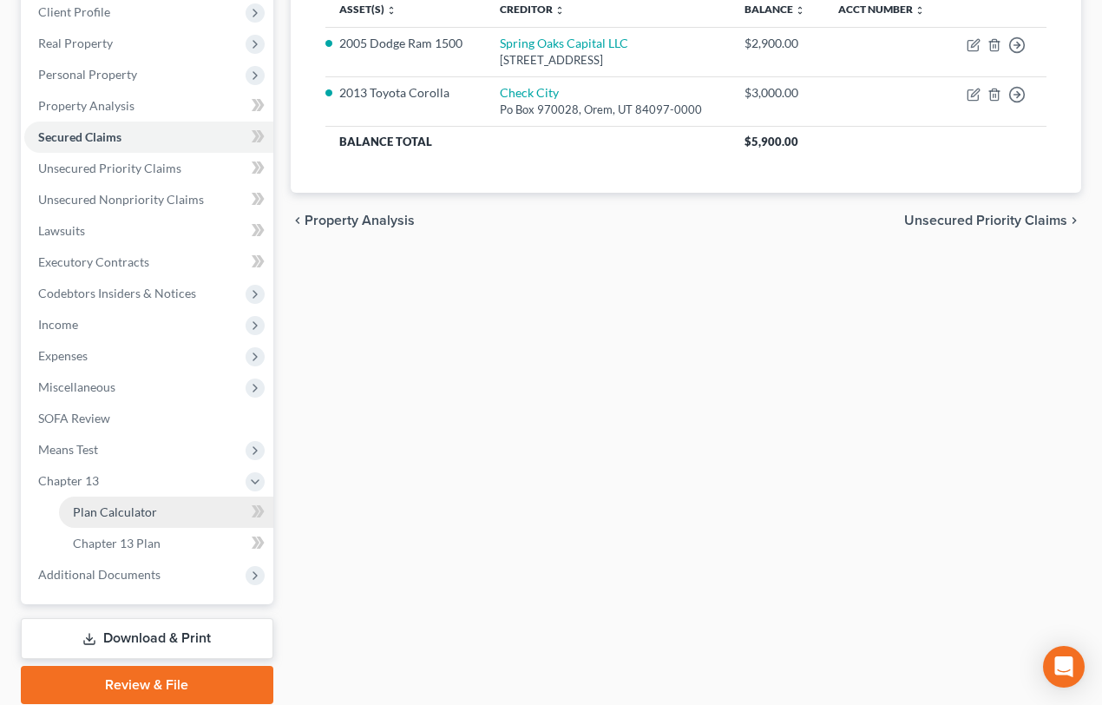
click at [144, 509] on span "Plan Calculator" at bounding box center [115, 511] width 84 height 15
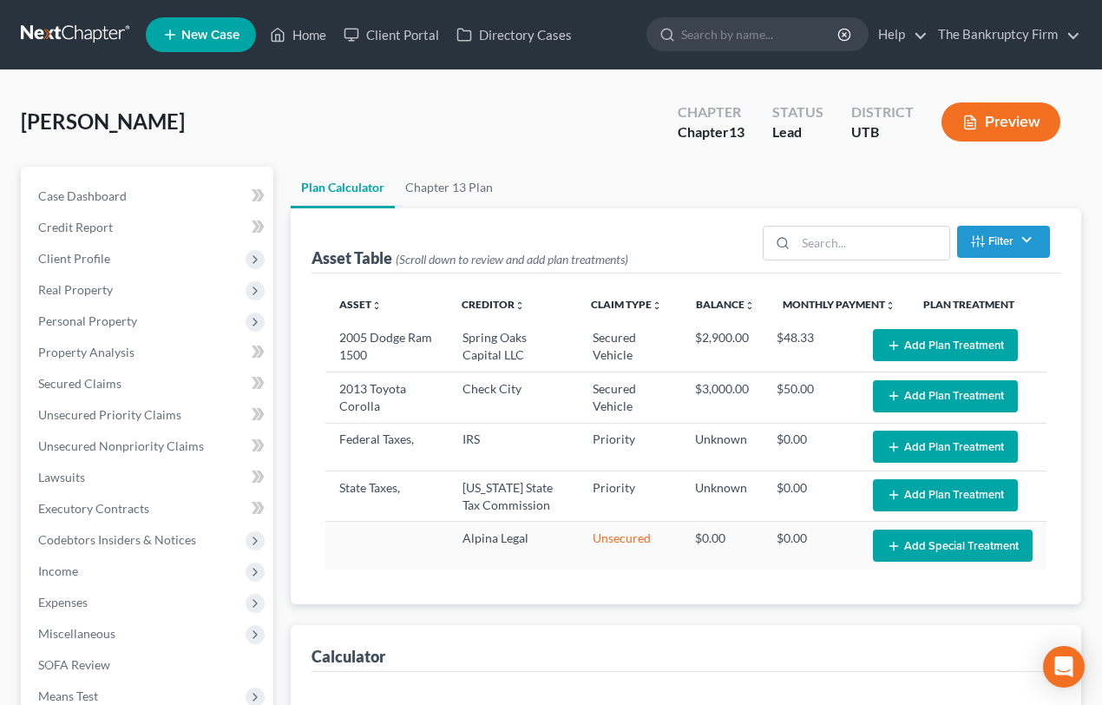
select select "59"
click at [927, 340] on button "Add Plan Treatment" at bounding box center [945, 345] width 145 height 32
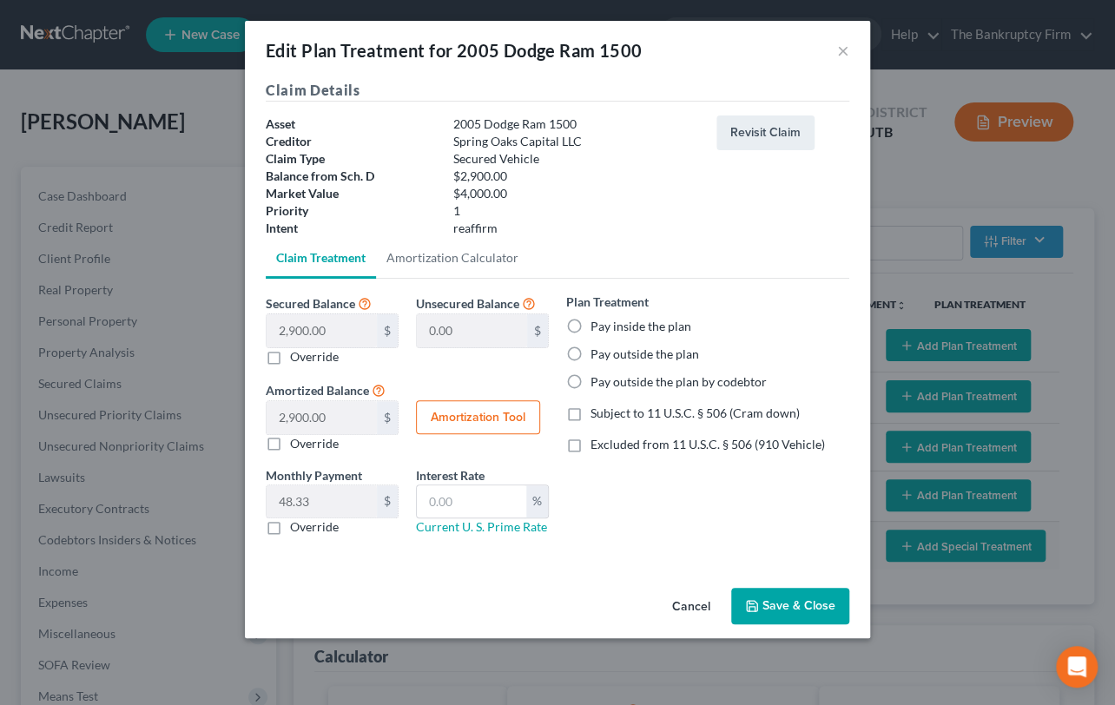
click at [590, 322] on label "Pay inside the plan" at bounding box center [640, 326] width 101 height 17
click at [597, 322] on input "Pay inside the plan" at bounding box center [602, 323] width 11 height 11
radio input "true"
click at [590, 414] on label "Subject to 11 U.S.C. § 506 (Cram down)" at bounding box center [694, 413] width 209 height 17
click at [597, 414] on input "Subject to 11 U.S.C. § 506 (Cram down)" at bounding box center [602, 410] width 11 height 11
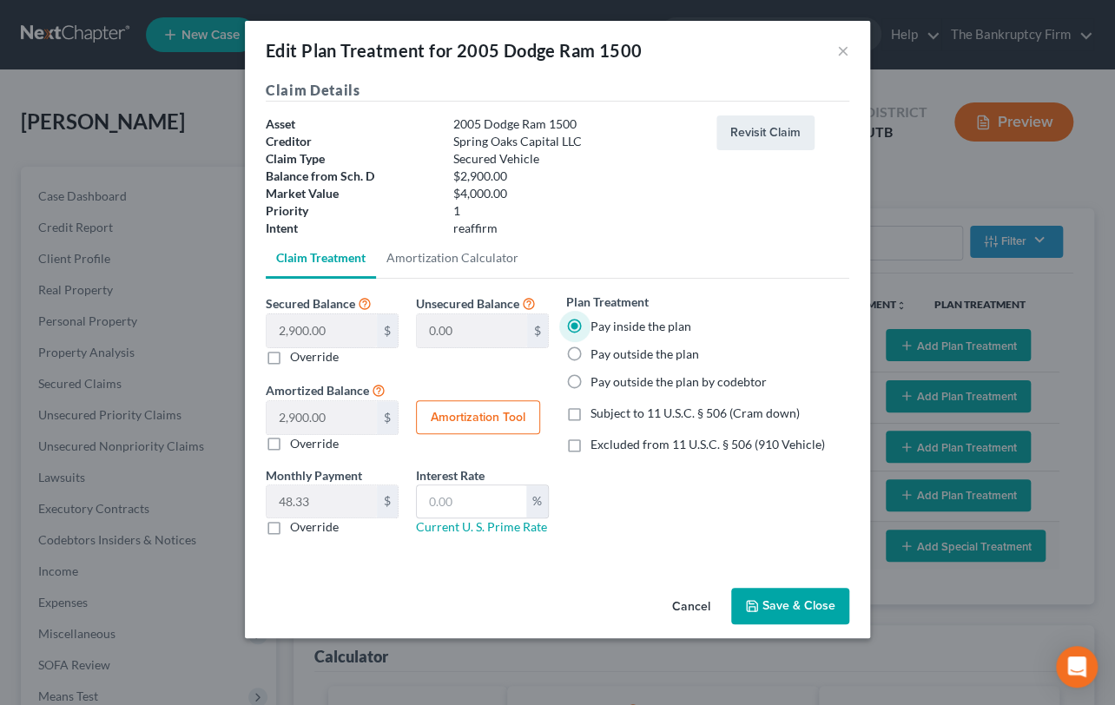
checkbox input "true"
click at [473, 414] on button "Amortization Tool" at bounding box center [478, 417] width 124 height 35
type input "2,900.00"
type input "60"
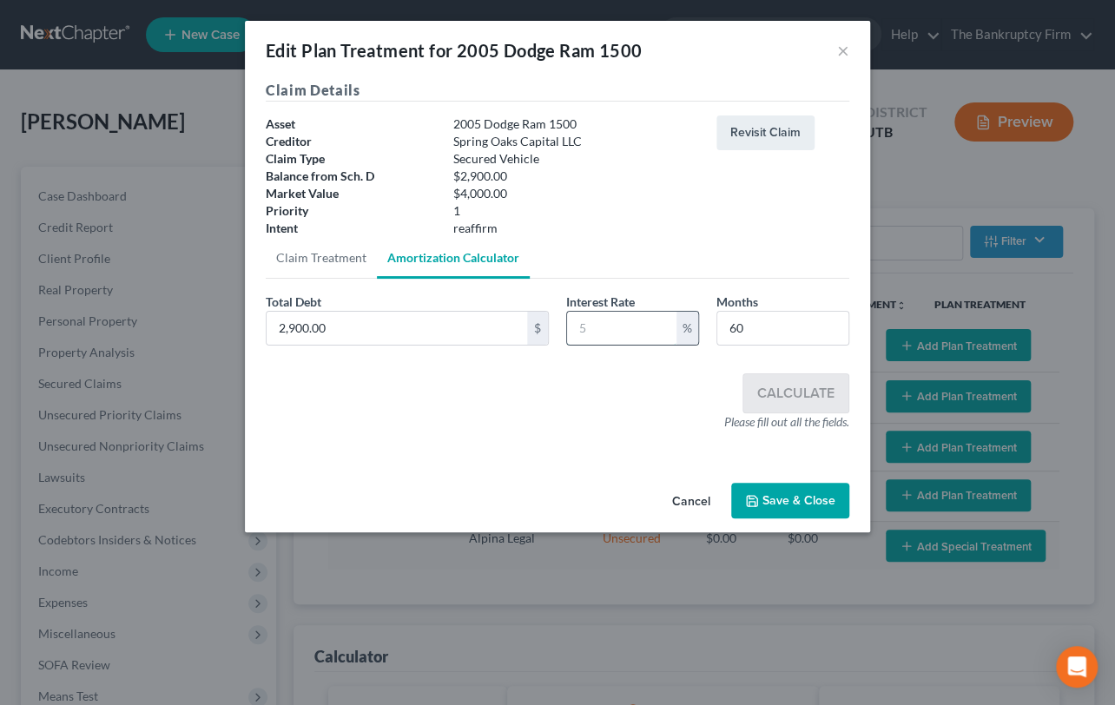
click at [574, 324] on input "text" at bounding box center [621, 328] width 109 height 33
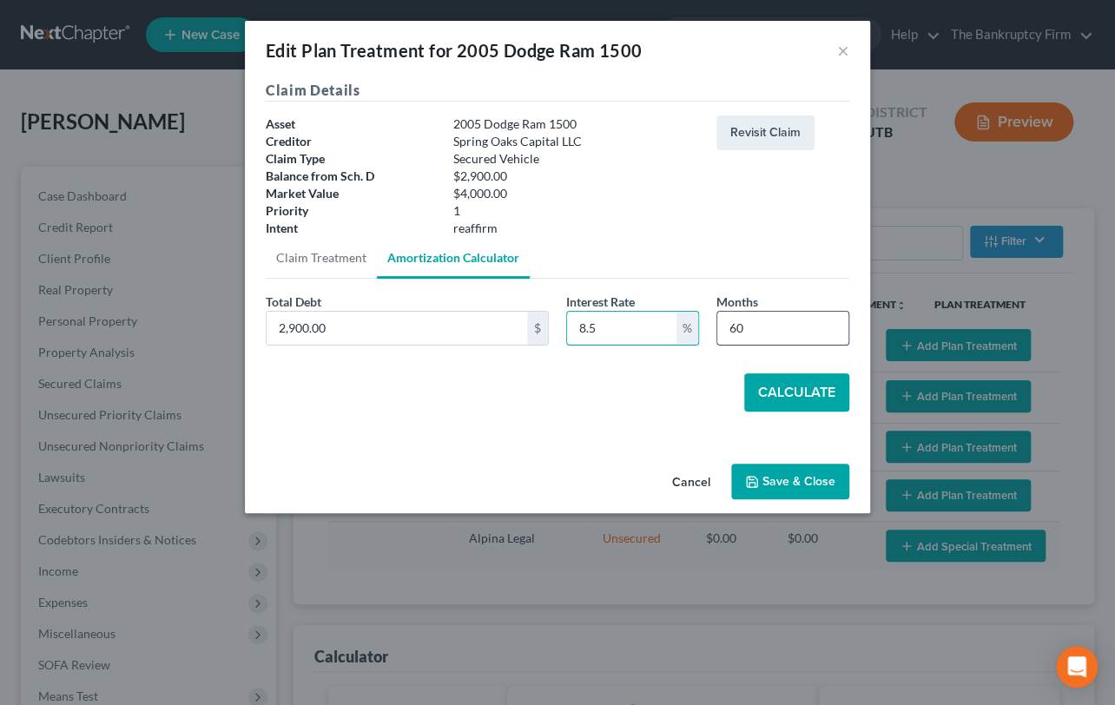
type input "8.5"
drag, startPoint x: 766, startPoint y: 332, endPoint x: 711, endPoint y: 332, distance: 54.7
click at [711, 332] on div "Months 60" at bounding box center [782, 319] width 150 height 53
type input "54"
click at [786, 393] on button "Calculate" at bounding box center [796, 392] width 105 height 38
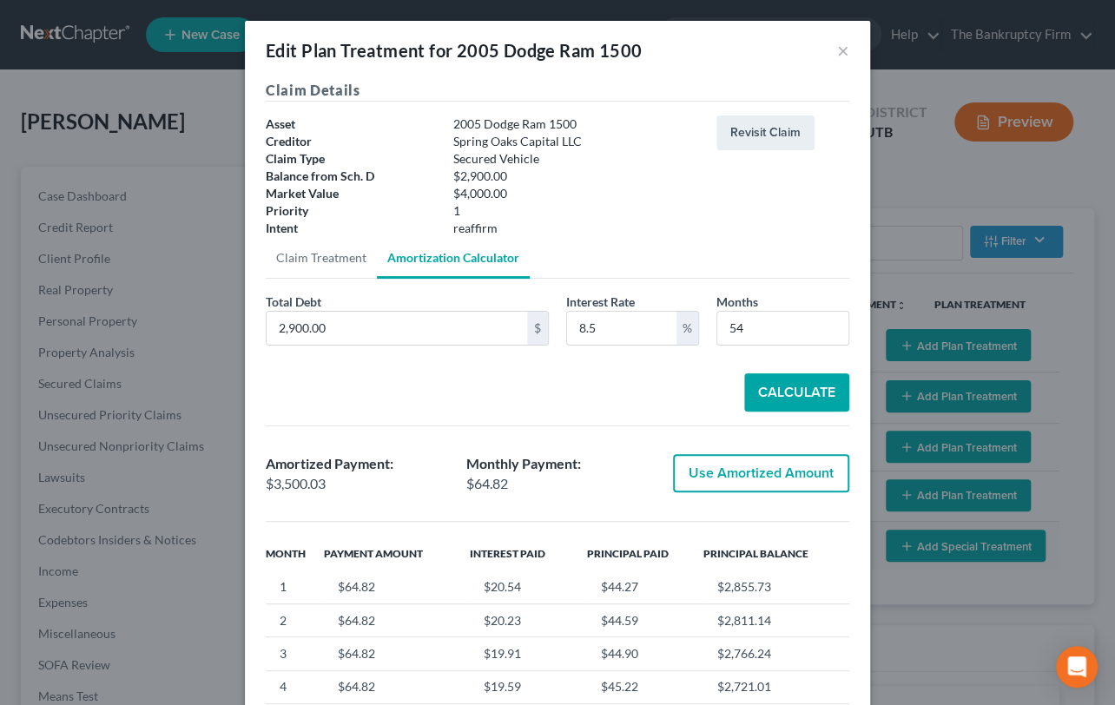
click at [759, 476] on button "Use Amortized Amount" at bounding box center [761, 473] width 176 height 38
type input "3,500.03"
checkbox input "true"
type input "58.33"
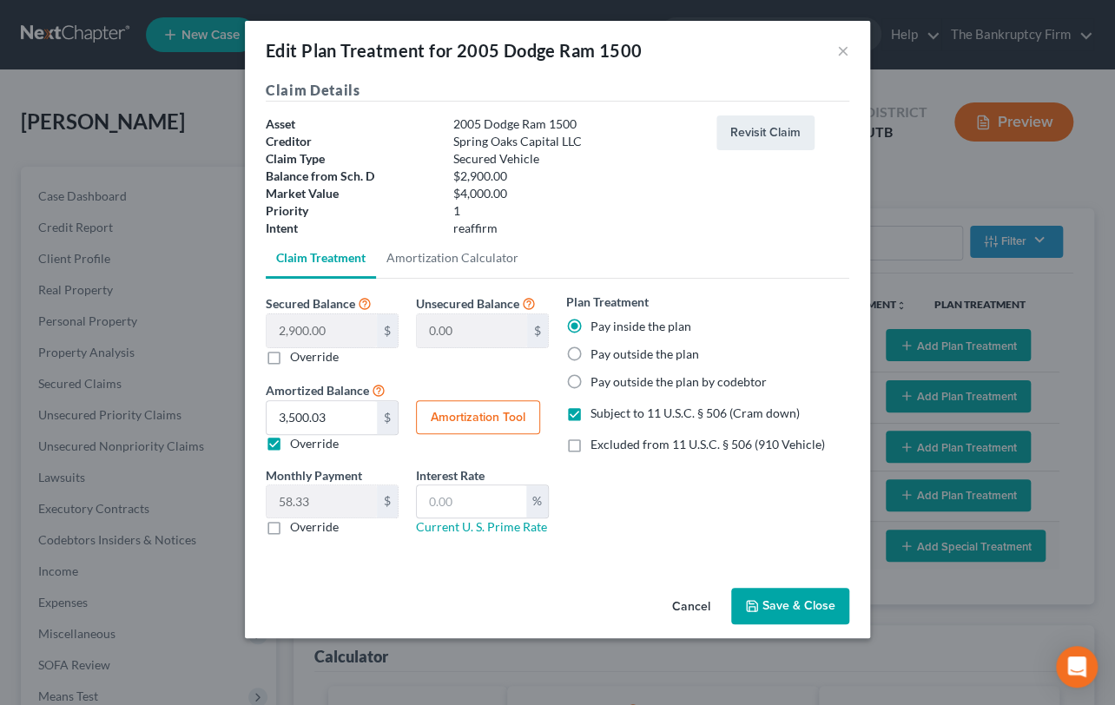
click at [290, 524] on label "Override" at bounding box center [314, 526] width 49 height 17
click at [297, 524] on input "Override" at bounding box center [302, 523] width 11 height 11
checkbox input "true"
click at [278, 501] on input "text" at bounding box center [322, 501] width 110 height 33
type input "65"
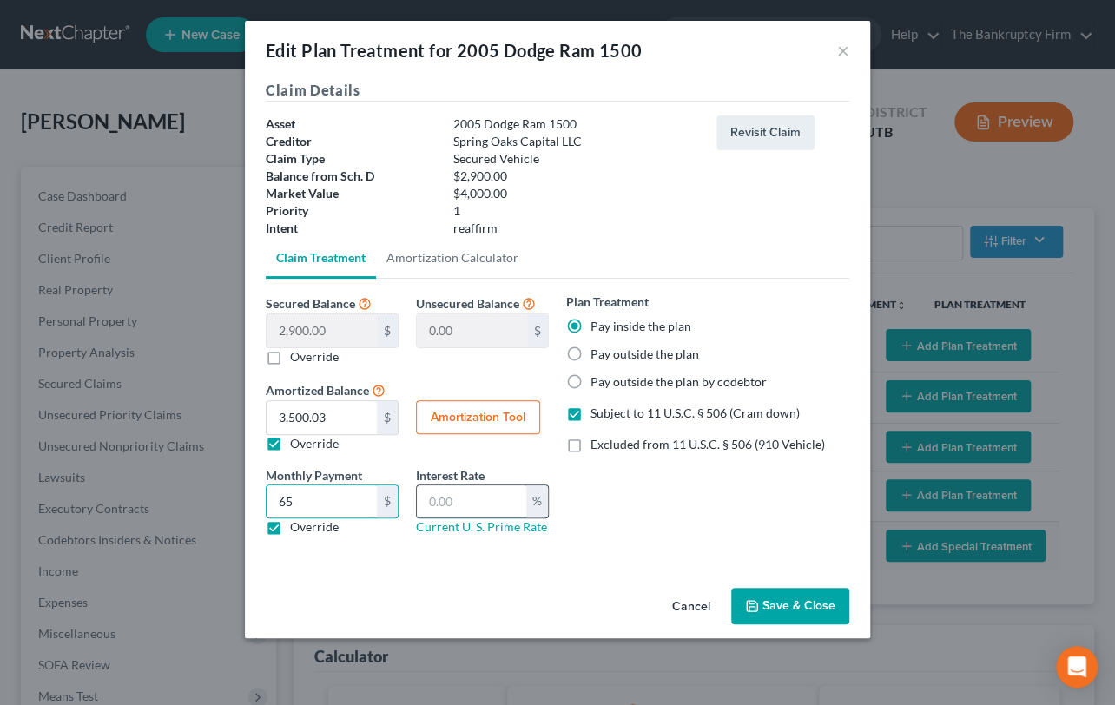
click at [428, 499] on input "text" at bounding box center [471, 501] width 109 height 33
type input "8.5"
click at [792, 602] on button "Save & Close" at bounding box center [790, 606] width 118 height 36
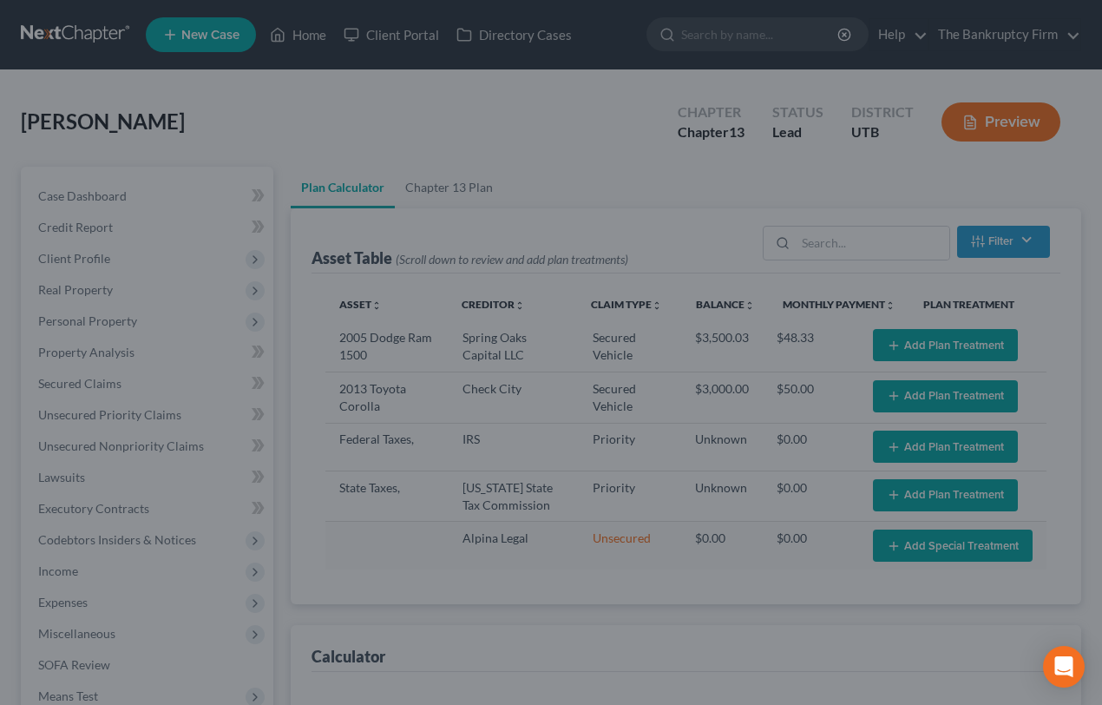
select select "59"
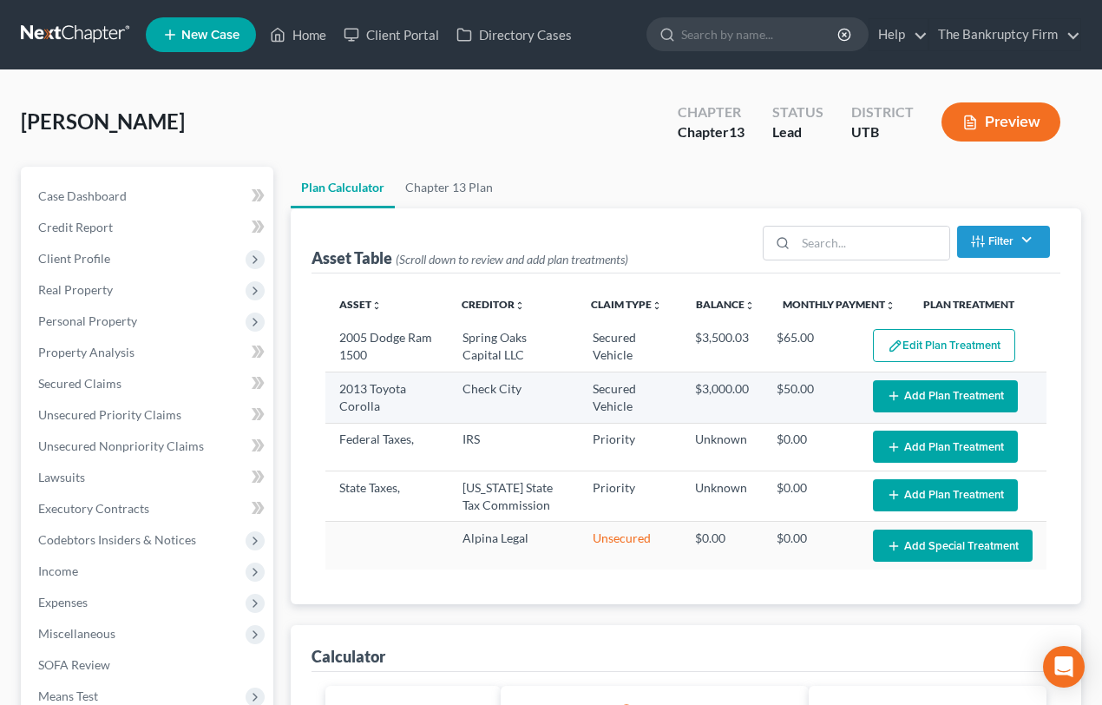
click at [942, 390] on button "Add Plan Treatment" at bounding box center [945, 396] width 145 height 32
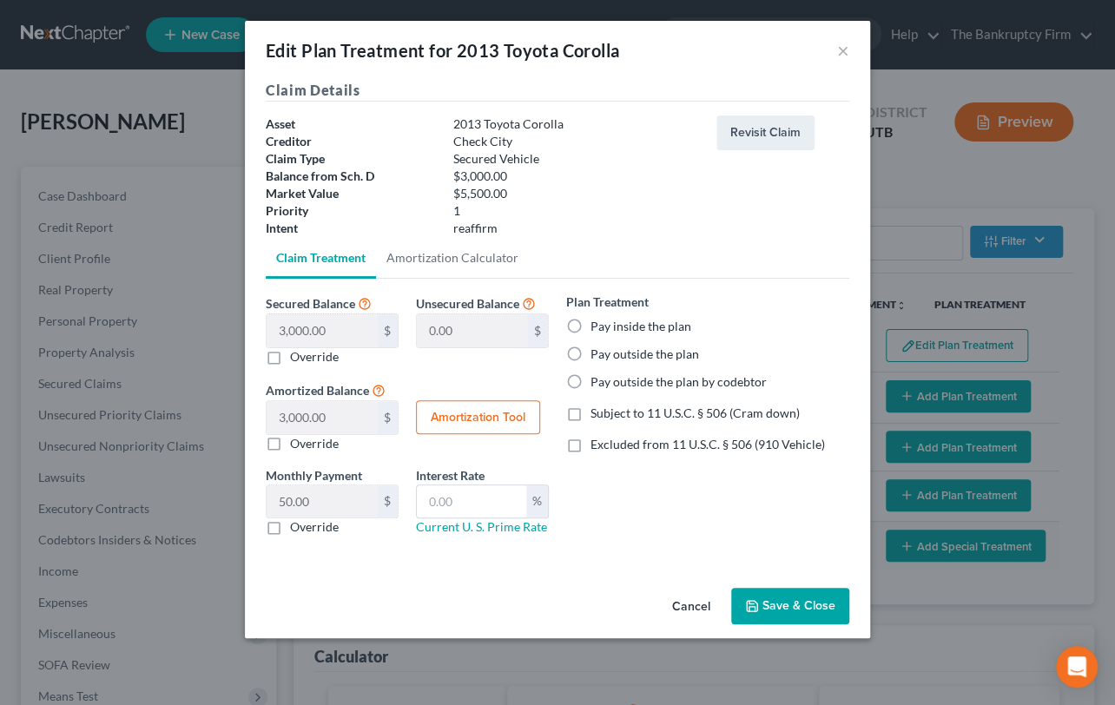
click at [590, 325] on label "Pay inside the plan" at bounding box center [640, 326] width 101 height 17
click at [597, 325] on input "Pay inside the plan" at bounding box center [602, 323] width 11 height 11
radio input "true"
click at [590, 413] on label "Subject to 11 U.S.C. § 506 (Cram down)" at bounding box center [694, 413] width 209 height 17
click at [597, 413] on input "Subject to 11 U.S.C. § 506 (Cram down)" at bounding box center [602, 410] width 11 height 11
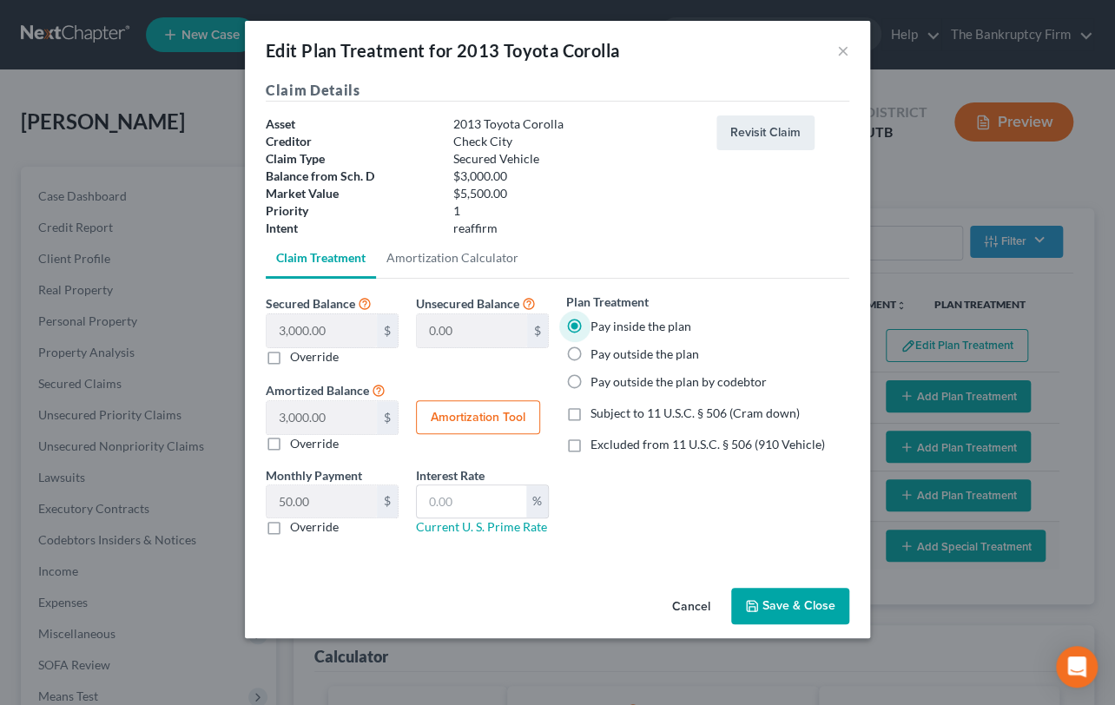
checkbox input "true"
click at [464, 409] on button "Amortization Tool" at bounding box center [478, 417] width 124 height 35
type input "3,000.00"
type input "60"
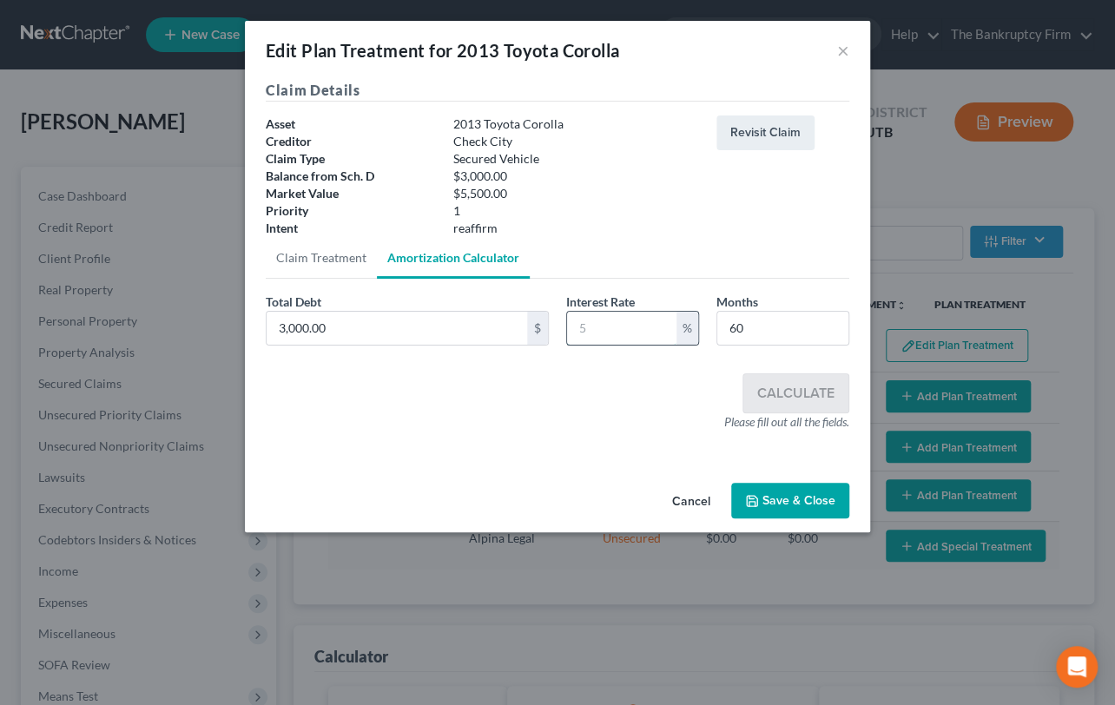
click at [589, 324] on input "text" at bounding box center [621, 328] width 109 height 33
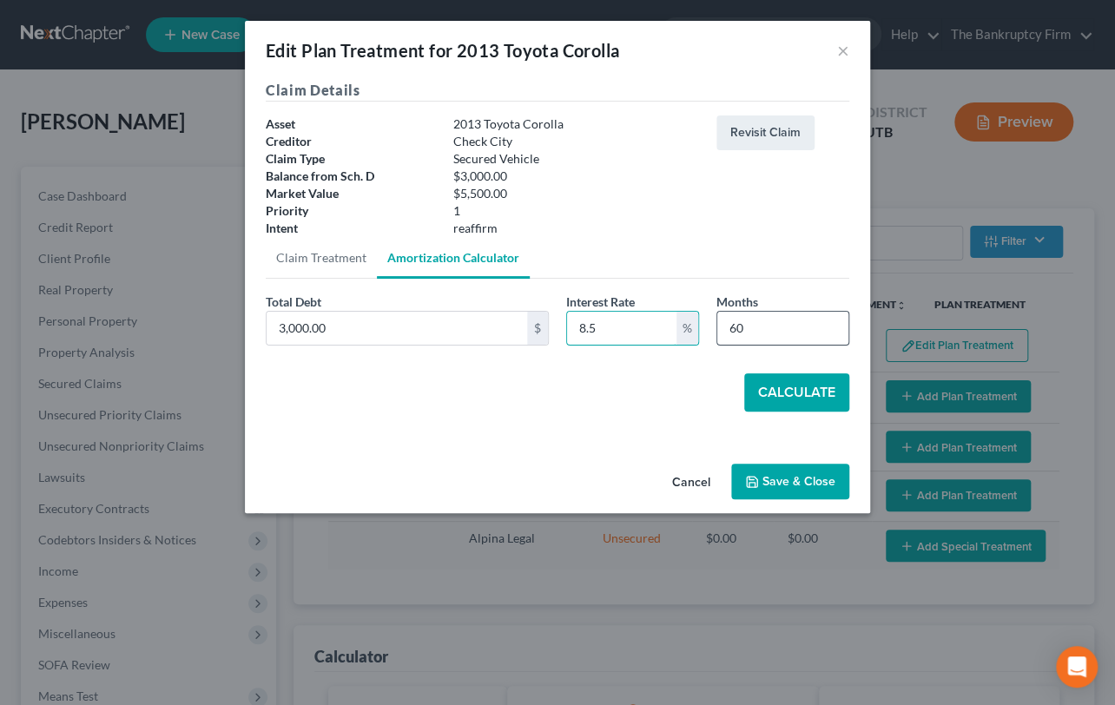
type input "8.5"
drag, startPoint x: 749, startPoint y: 333, endPoint x: 719, endPoint y: 337, distance: 30.6
click at [719, 337] on input "60" at bounding box center [782, 328] width 131 height 33
type input "54"
click at [806, 385] on button "Calculate" at bounding box center [796, 392] width 105 height 38
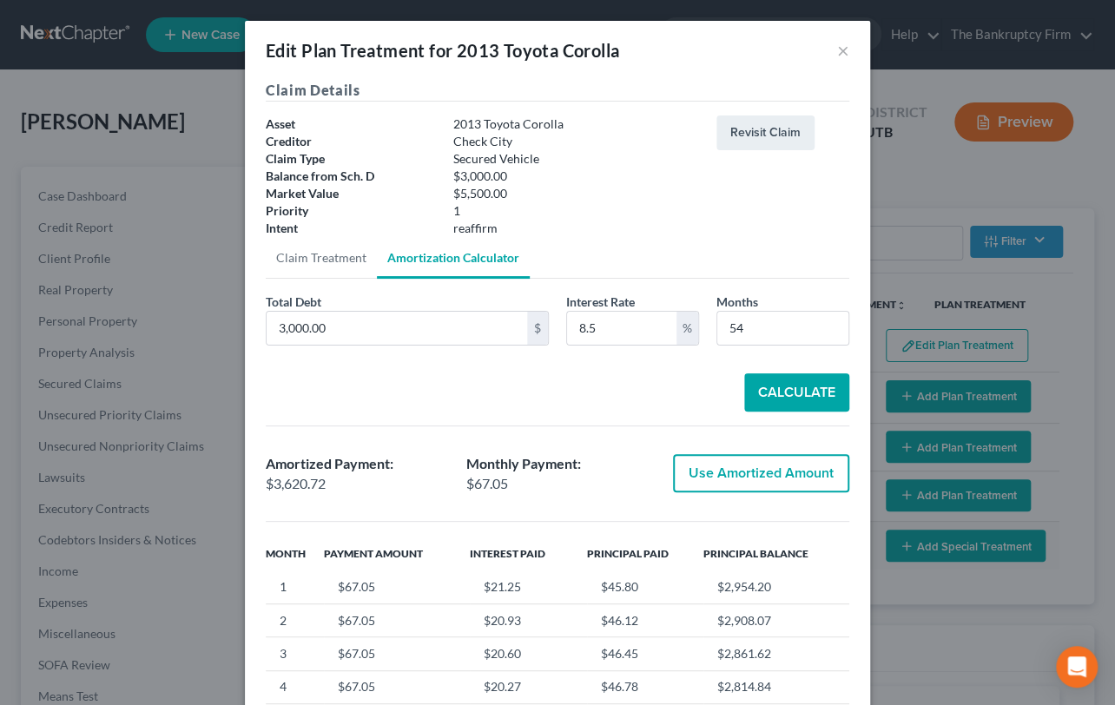
click at [740, 476] on button "Use Amortized Amount" at bounding box center [761, 473] width 176 height 38
type input "3,620.72"
checkbox input "true"
type input "60.34"
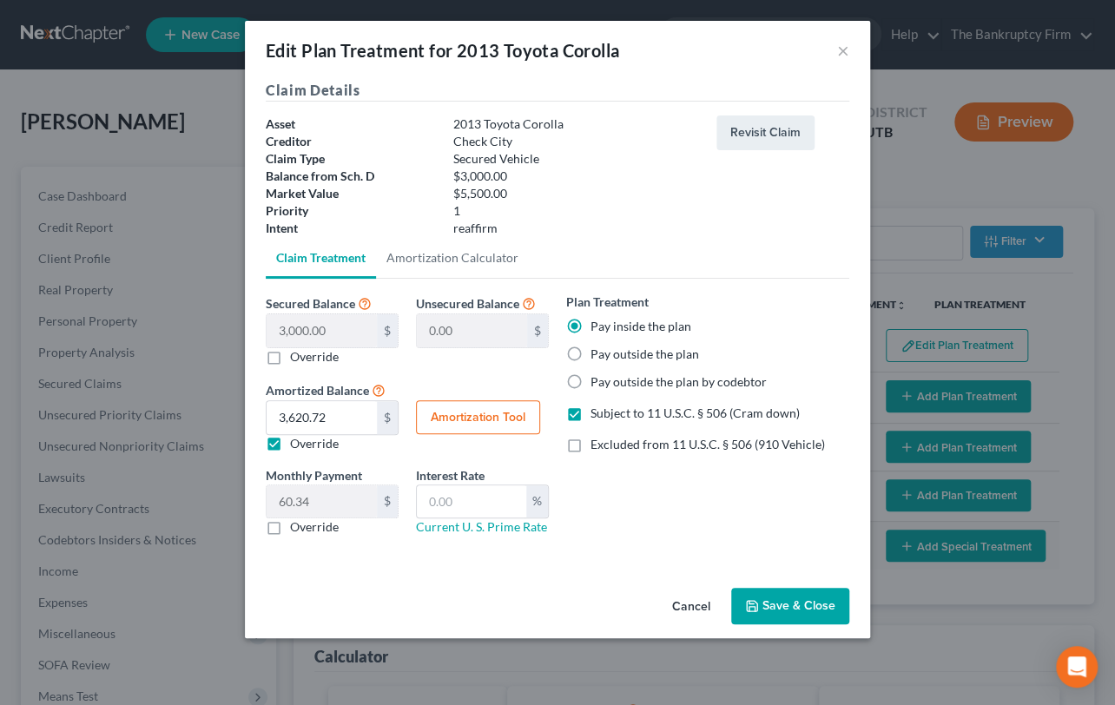
click at [290, 524] on label "Override" at bounding box center [314, 526] width 49 height 17
click at [297, 524] on input "Override" at bounding box center [302, 523] width 11 height 11
checkbox input "true"
click at [273, 501] on input "text" at bounding box center [322, 501] width 110 height 33
type input "68"
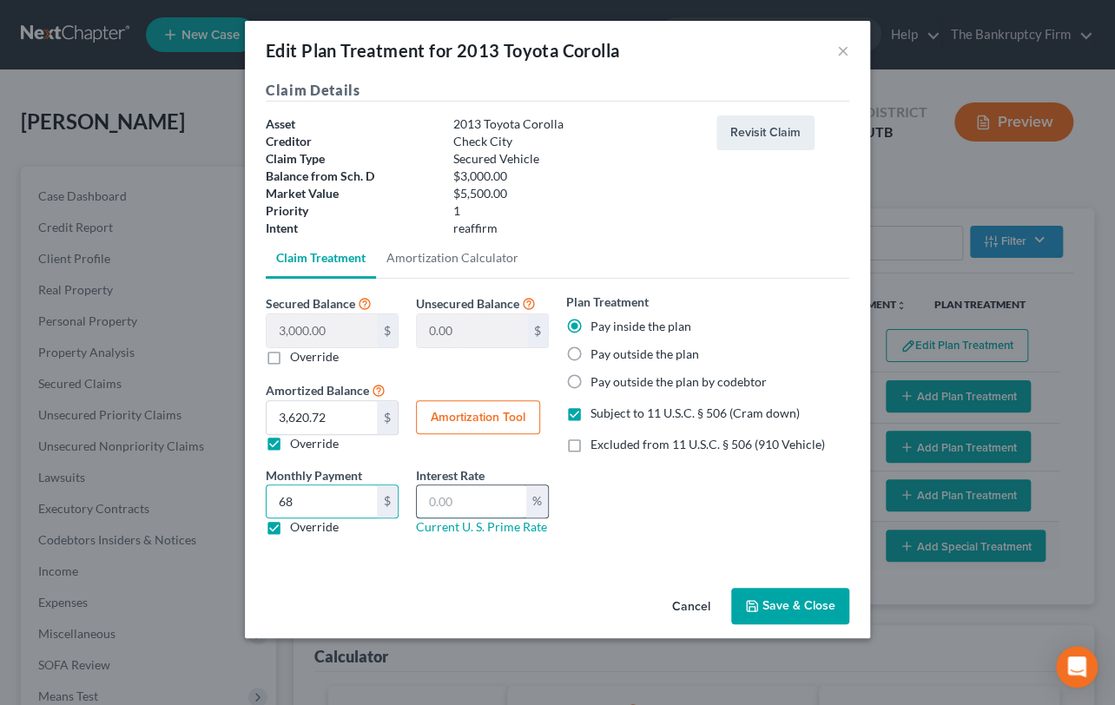
click at [426, 501] on input "text" at bounding box center [471, 501] width 109 height 33
type input "8.5"
click at [784, 608] on button "Save & Close" at bounding box center [790, 606] width 118 height 36
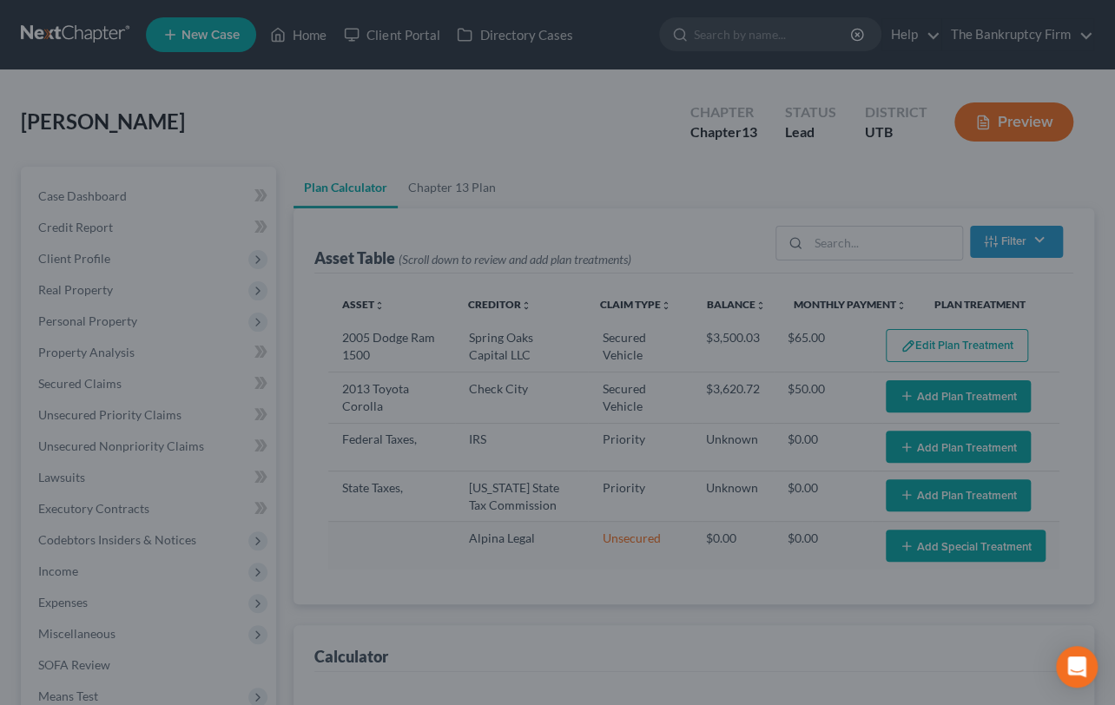
select select "59"
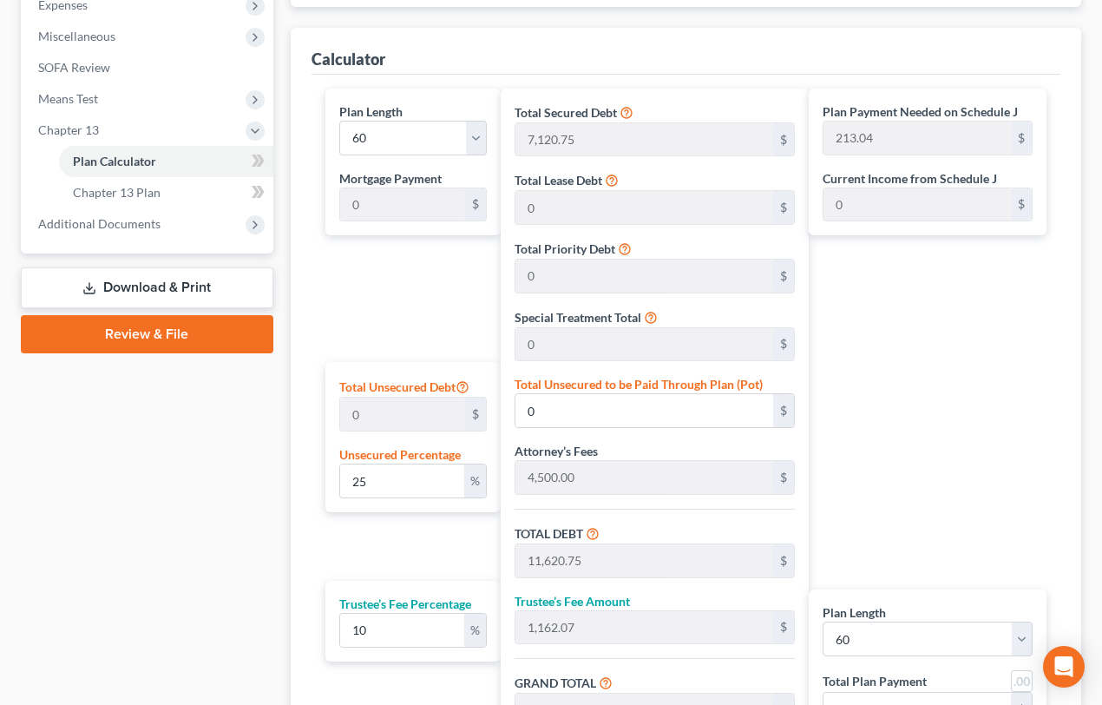
scroll to position [631, 0]
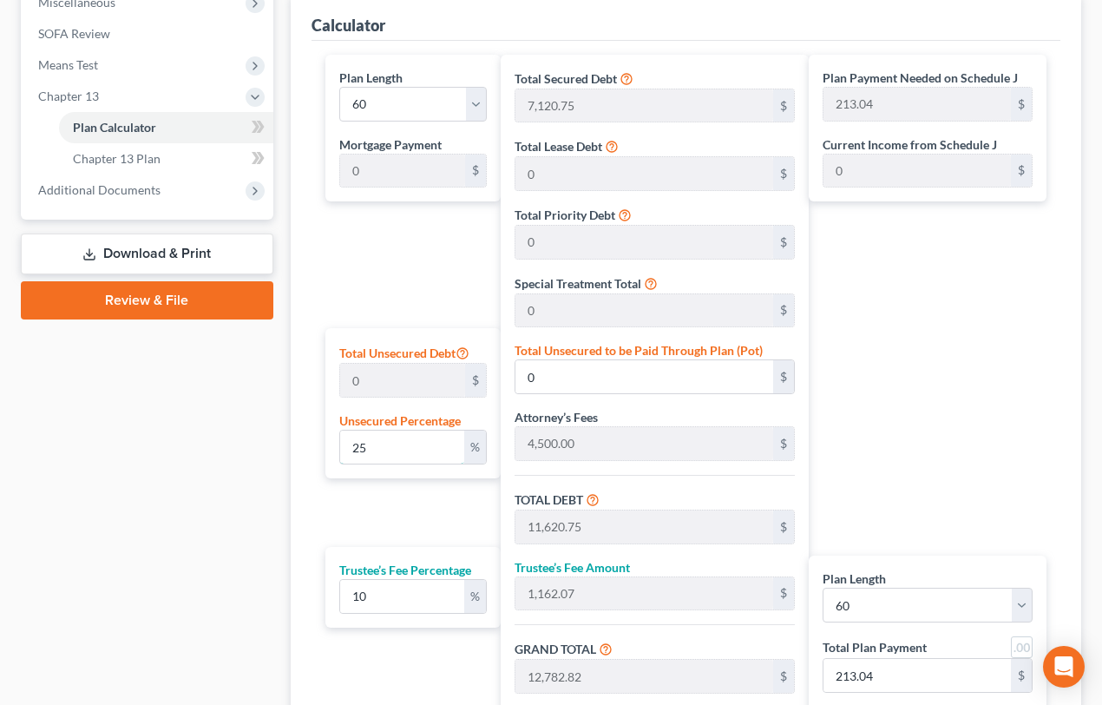
click at [326, 442] on div "Total Unsecured Debt 0 $ Unsecured Percentage 25 %" at bounding box center [414, 403] width 176 height 150
type input "0"
click at [888, 675] on input "213.04" at bounding box center [918, 675] width 188 height 33
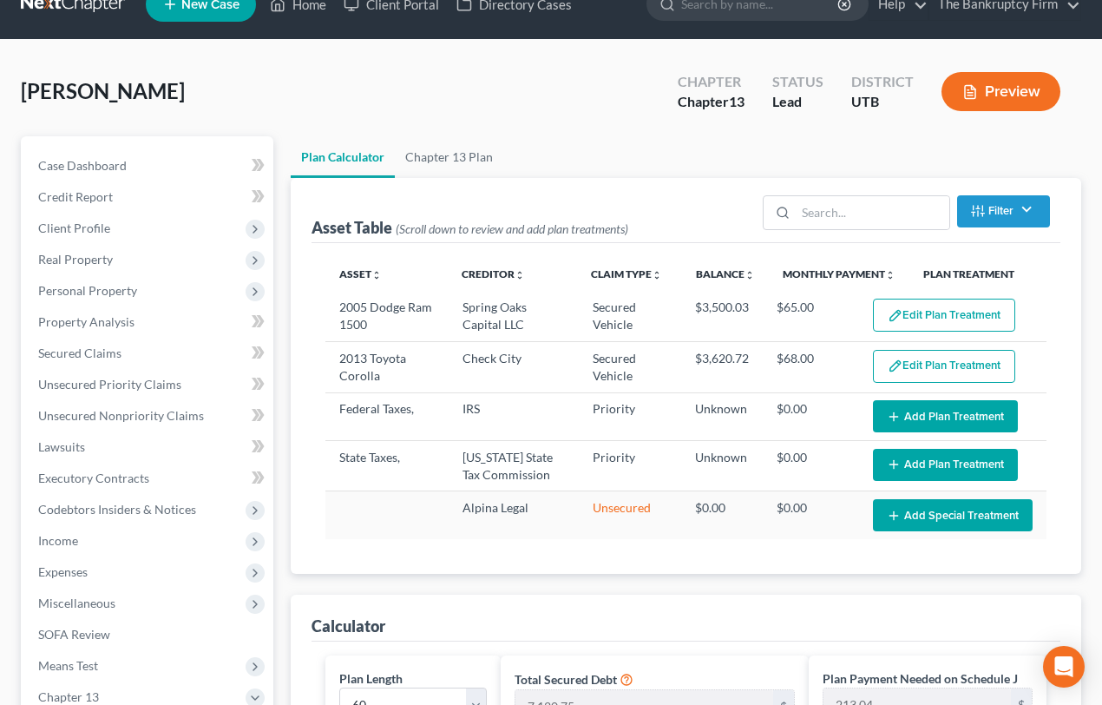
scroll to position [0, 0]
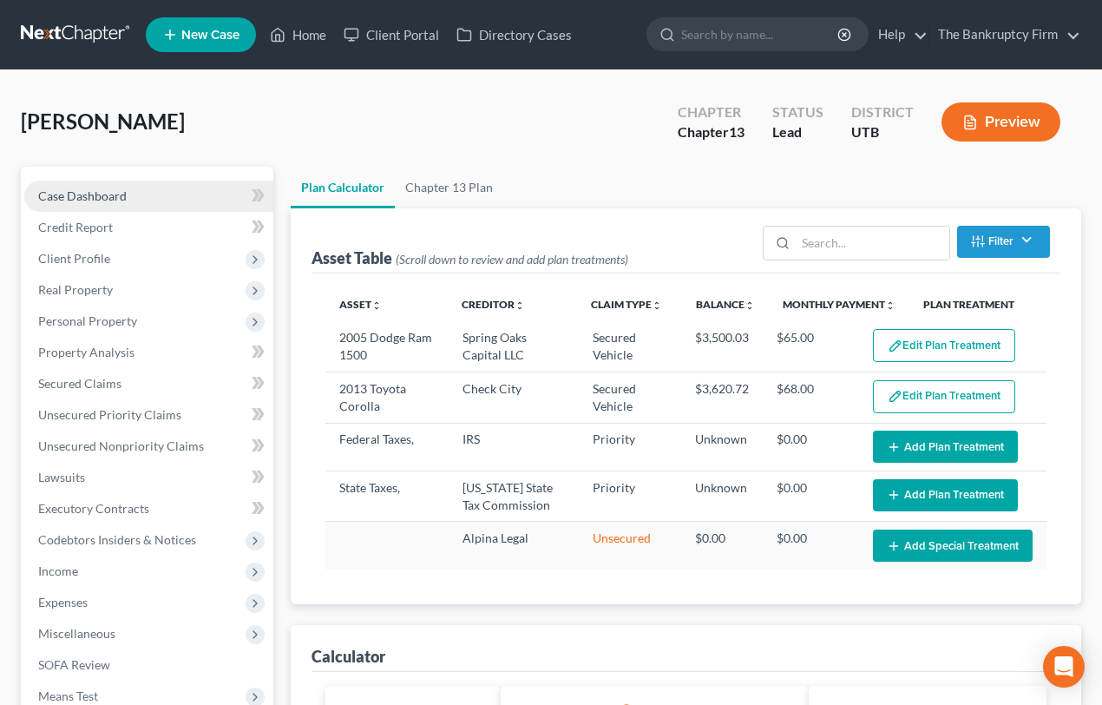
type input "215.00"
click at [116, 194] on span "Case Dashboard" at bounding box center [82, 195] width 89 height 15
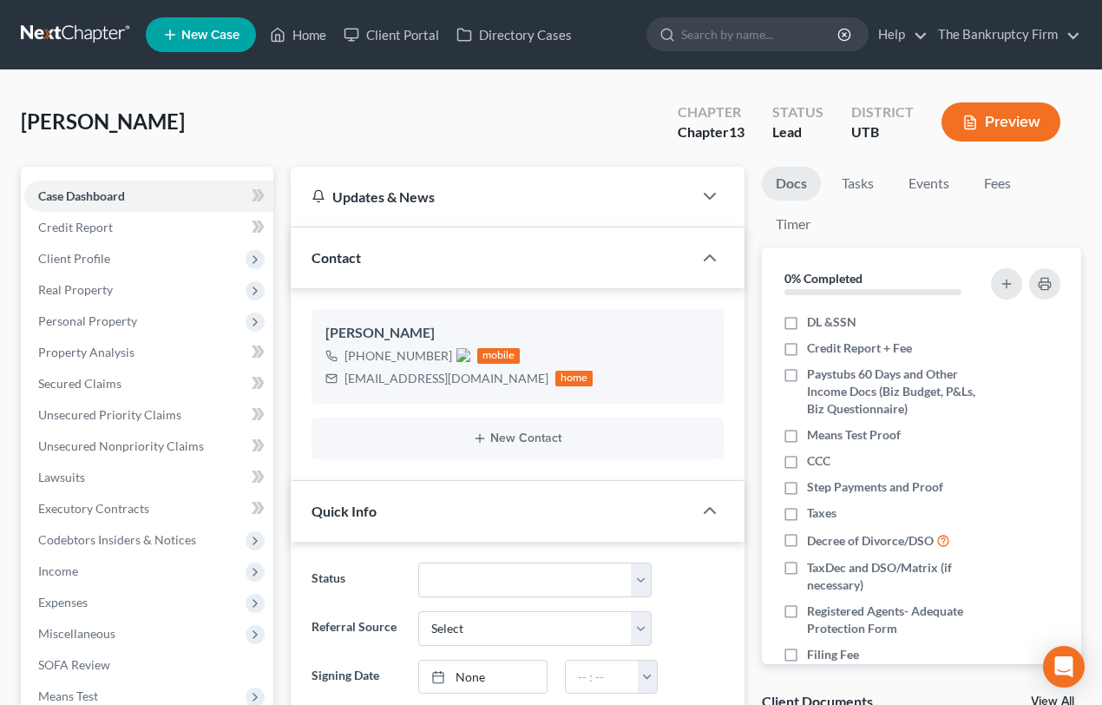
click at [458, 352] on img at bounding box center [464, 355] width 14 height 14
click at [306, 35] on link "Home" at bounding box center [298, 34] width 74 height 31
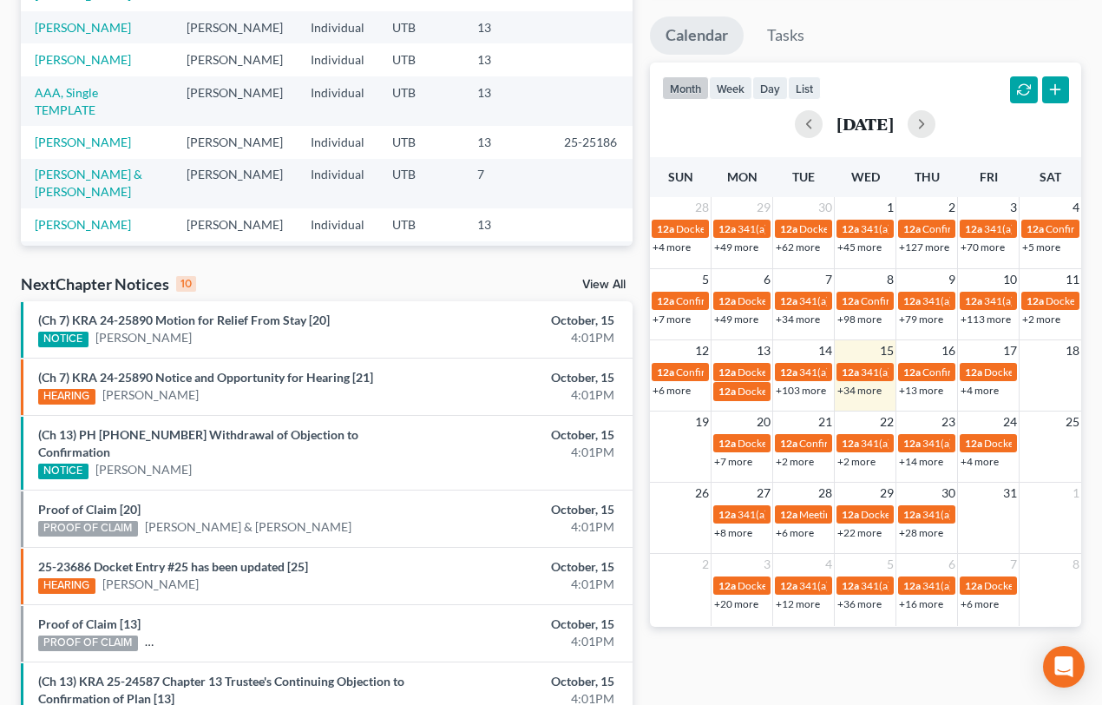
scroll to position [315, 0]
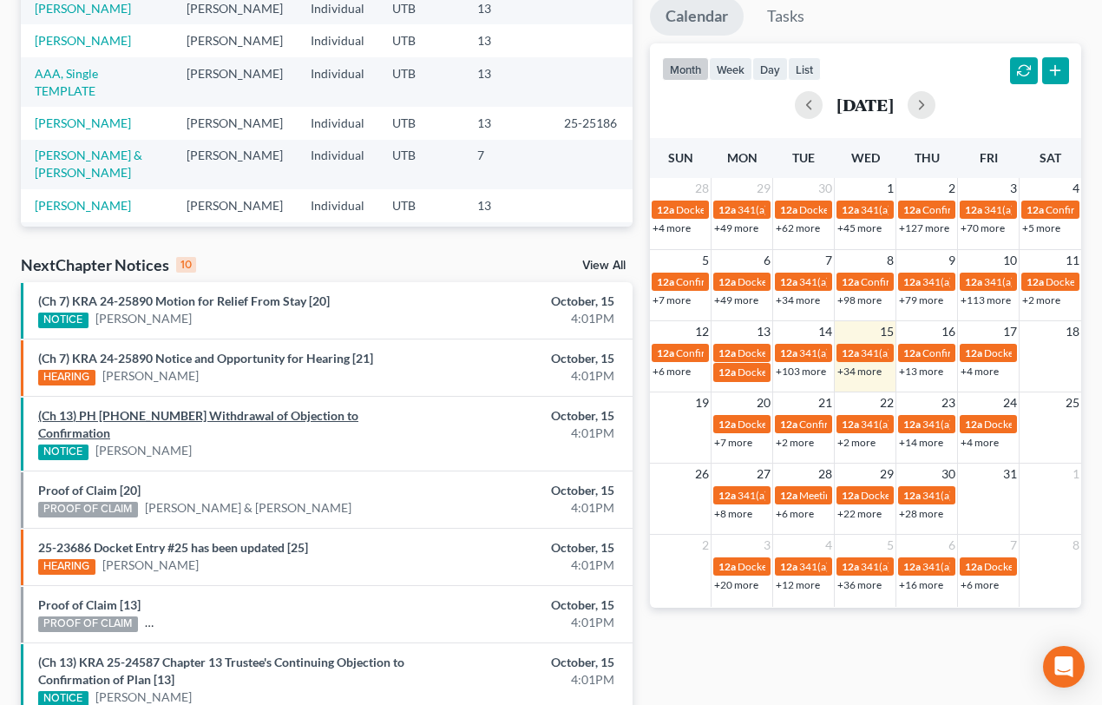
click at [213, 416] on link "(Ch 13) PH 25-25843 Withdrawal of Objection to Confirmation" at bounding box center [198, 424] width 320 height 32
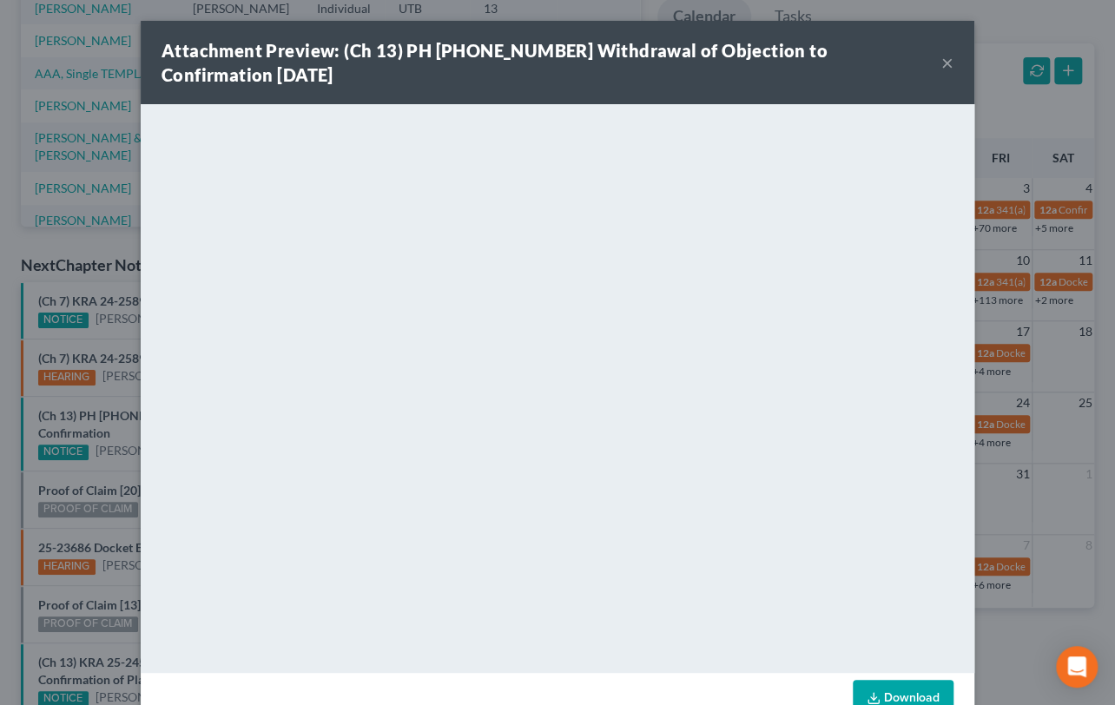
click at [111, 450] on div "Attachment Preview: (Ch 13) PH 25-25843 Withdrawal of Objection to Confirmation…" at bounding box center [557, 352] width 1115 height 705
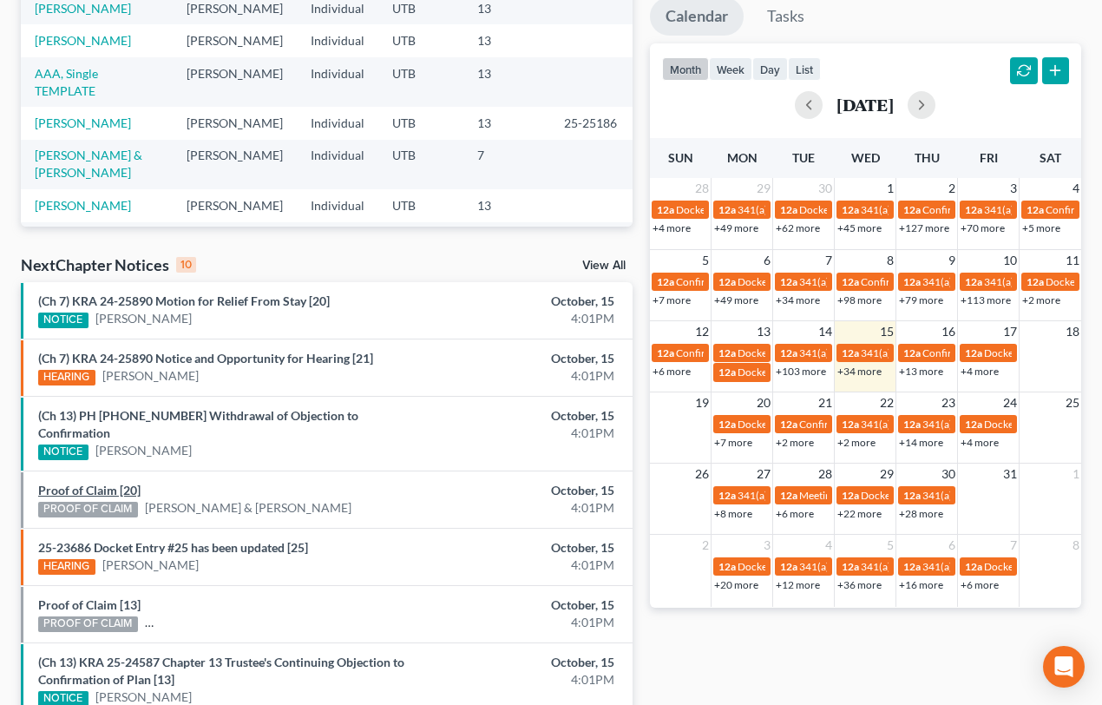
click at [108, 483] on link "Proof of Claim [20]" at bounding box center [89, 490] width 102 height 15
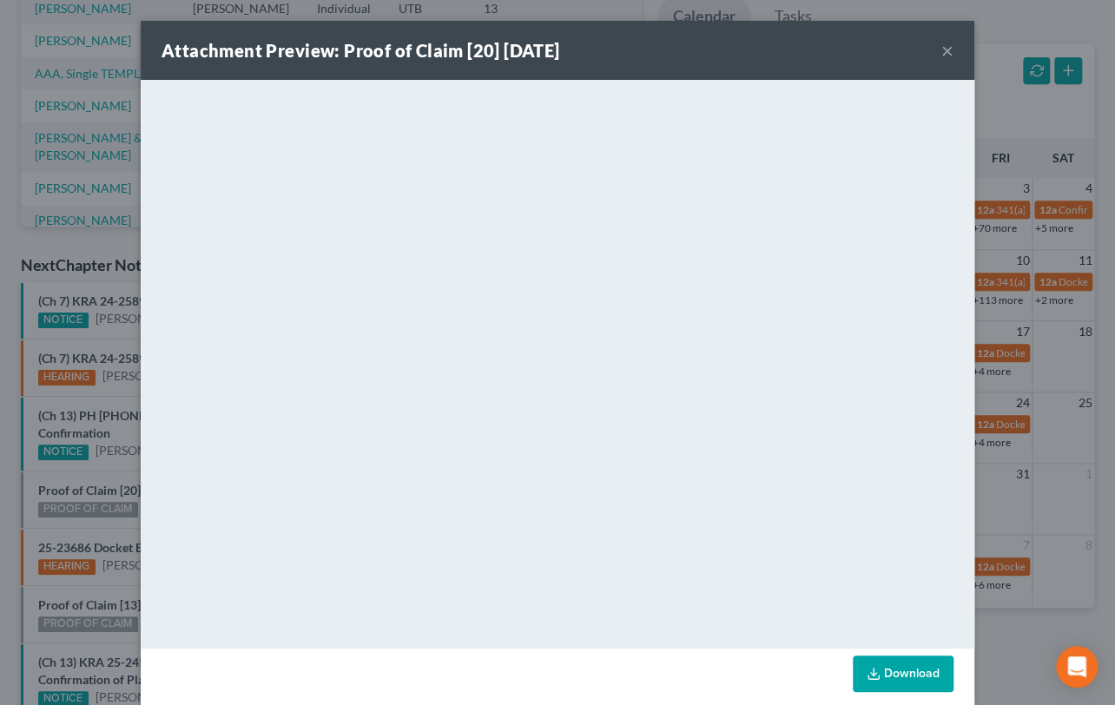
click at [97, 431] on div "Attachment Preview: Proof of Claim [20] 10/15/2025 × <object ng-attr-data='http…" at bounding box center [557, 352] width 1115 height 705
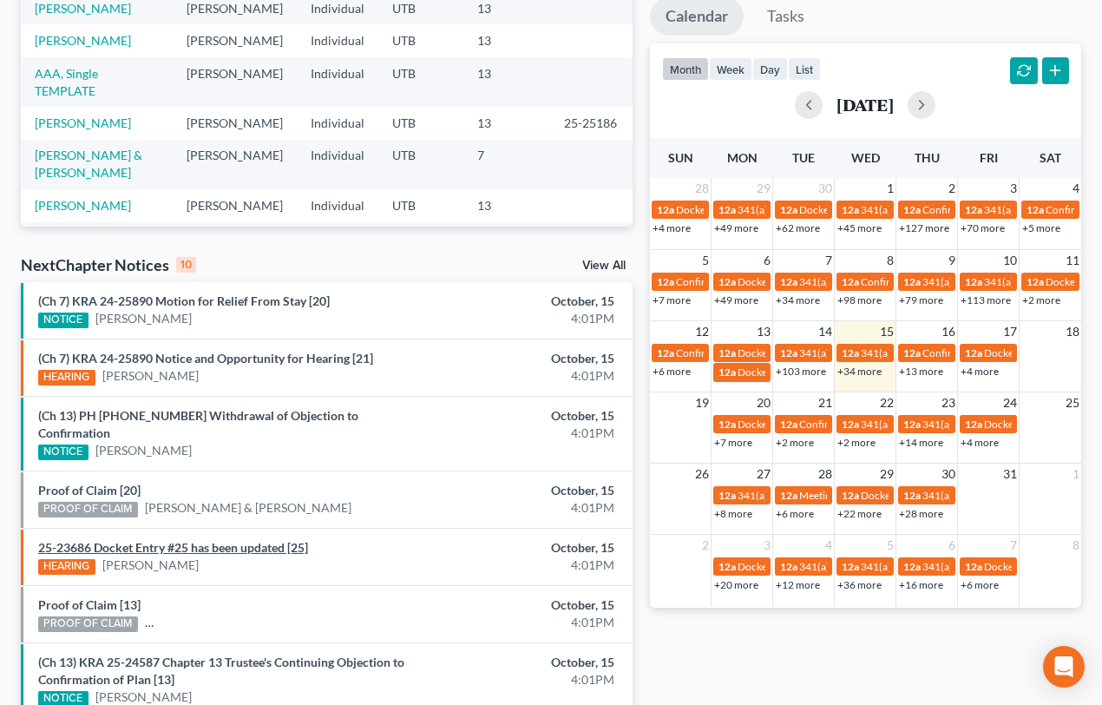
click at [140, 540] on link "25-23686 Docket Entry #25 has been updated [25]" at bounding box center [173, 547] width 270 height 15
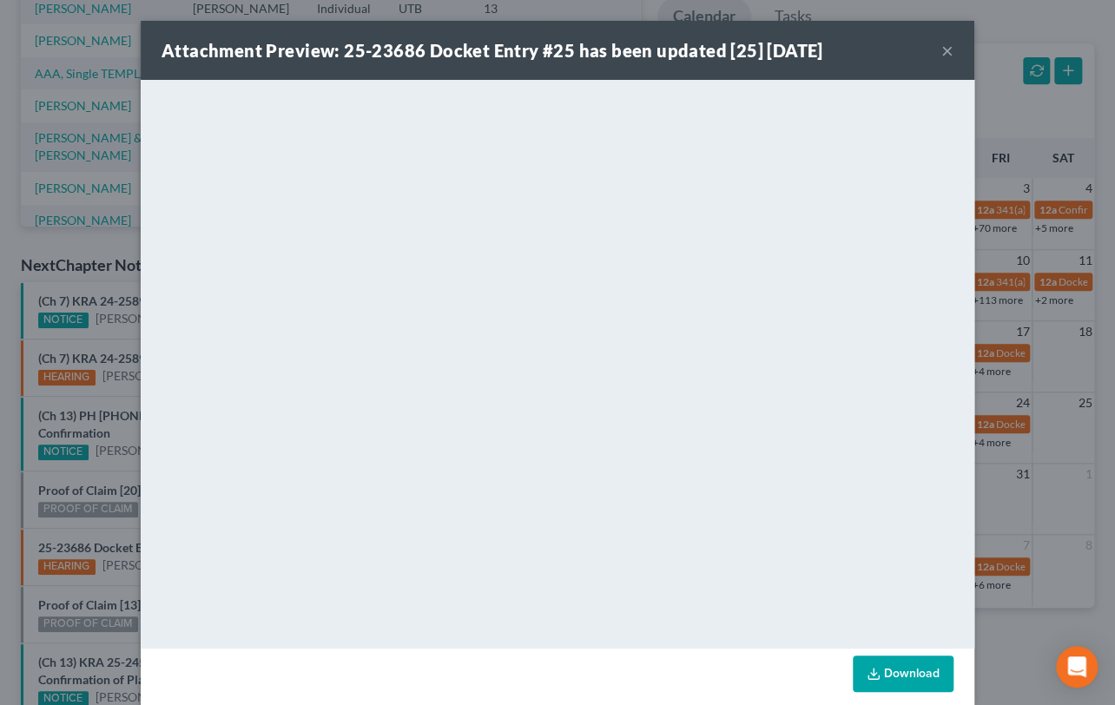
click at [118, 560] on div "Attachment Preview: 25-23686 Docket Entry #25 has been updated [25] 10/15/2025 …" at bounding box center [557, 352] width 1115 height 705
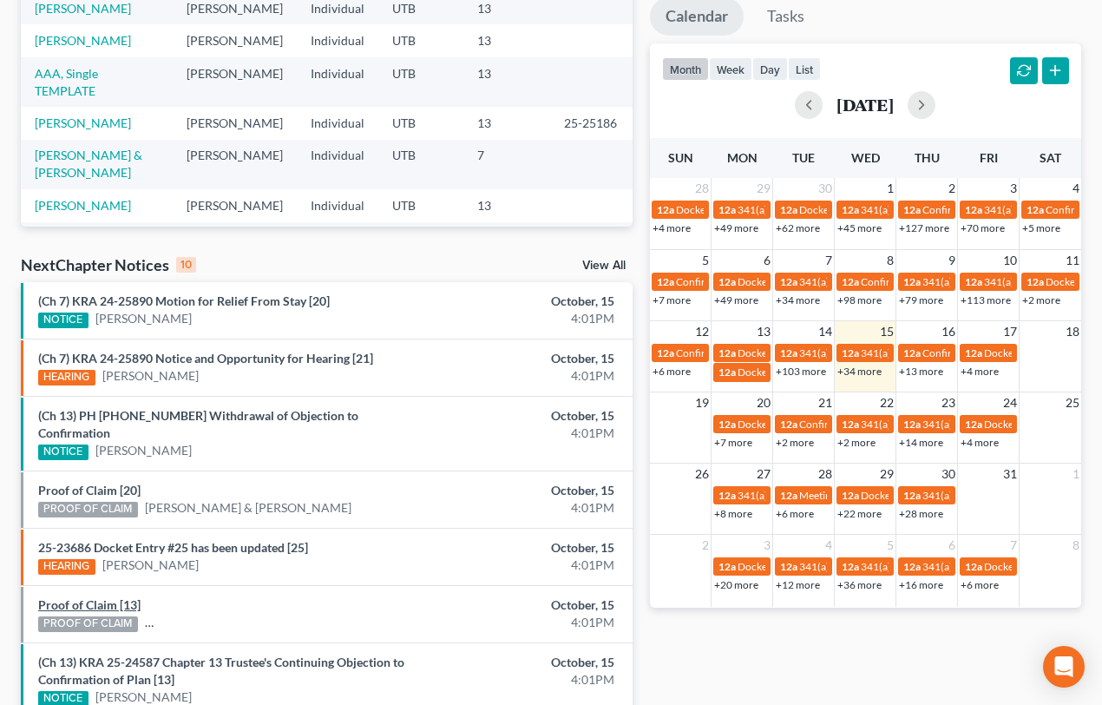
click at [110, 597] on link "Proof of Claim [13]" at bounding box center [89, 604] width 102 height 15
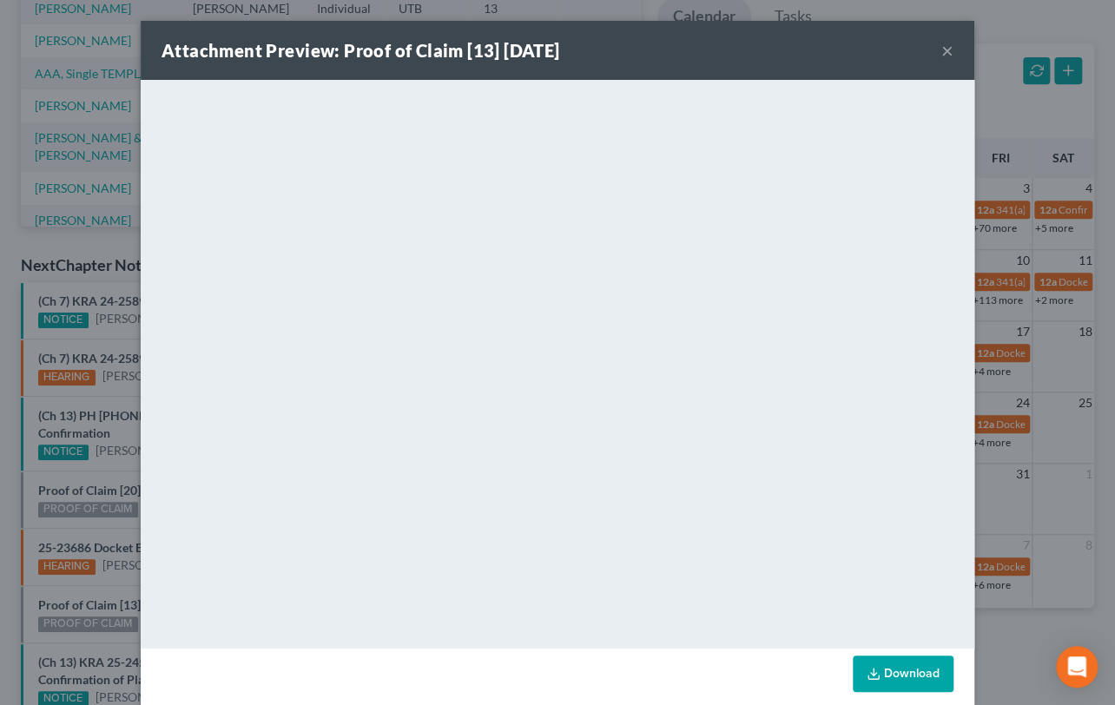
click at [116, 557] on div "Attachment Preview: Proof of Claim [13] 10/15/2025 × <object ng-attr-data='http…" at bounding box center [557, 352] width 1115 height 705
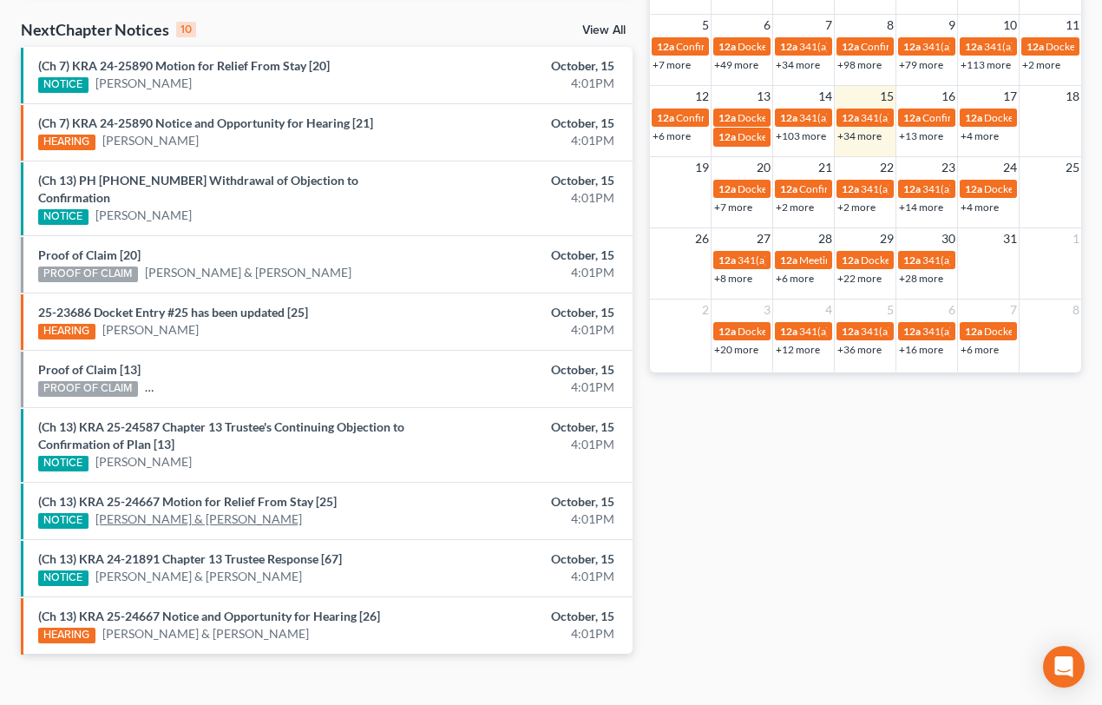
scroll to position [552, 0]
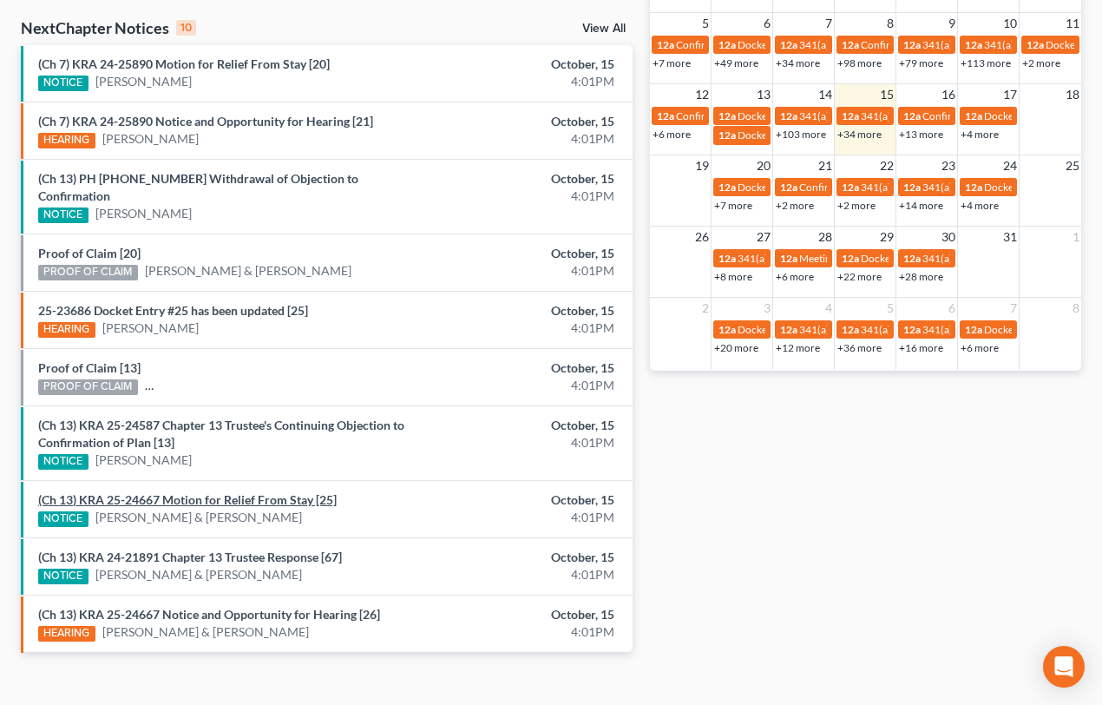
click at [252, 492] on link "(Ch 13) KRA 25-24667 Motion for Relief From Stay [25]" at bounding box center [187, 499] width 299 height 15
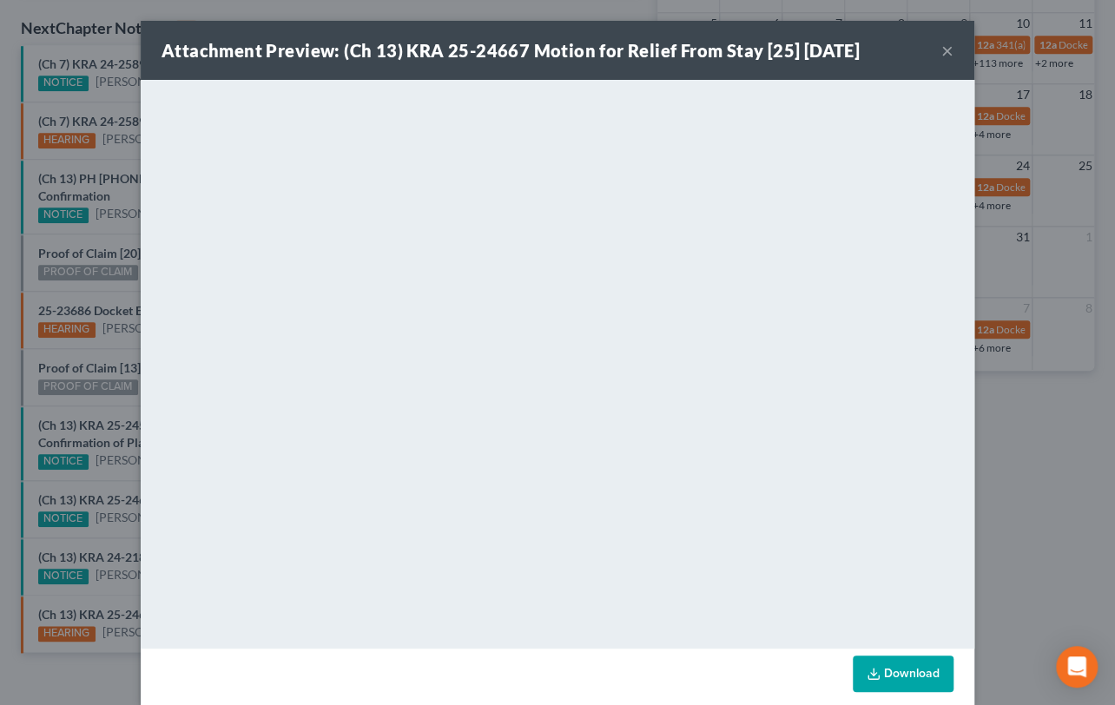
click at [112, 475] on div "Attachment Preview: (Ch 13) KRA 25-24667 Motion for Relief From Stay [25] 10/15…" at bounding box center [557, 352] width 1115 height 705
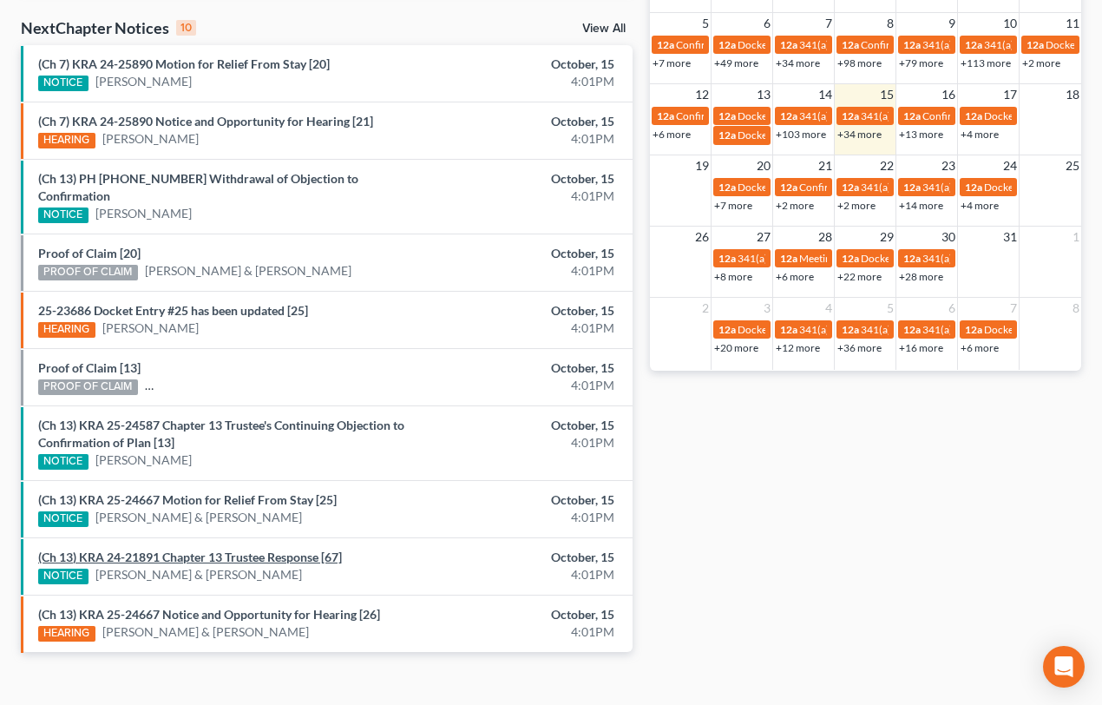
click at [244, 550] on link "(Ch 13) KRA 24-21891 Chapter 13 Trustee Response [67]" at bounding box center [190, 557] width 304 height 15
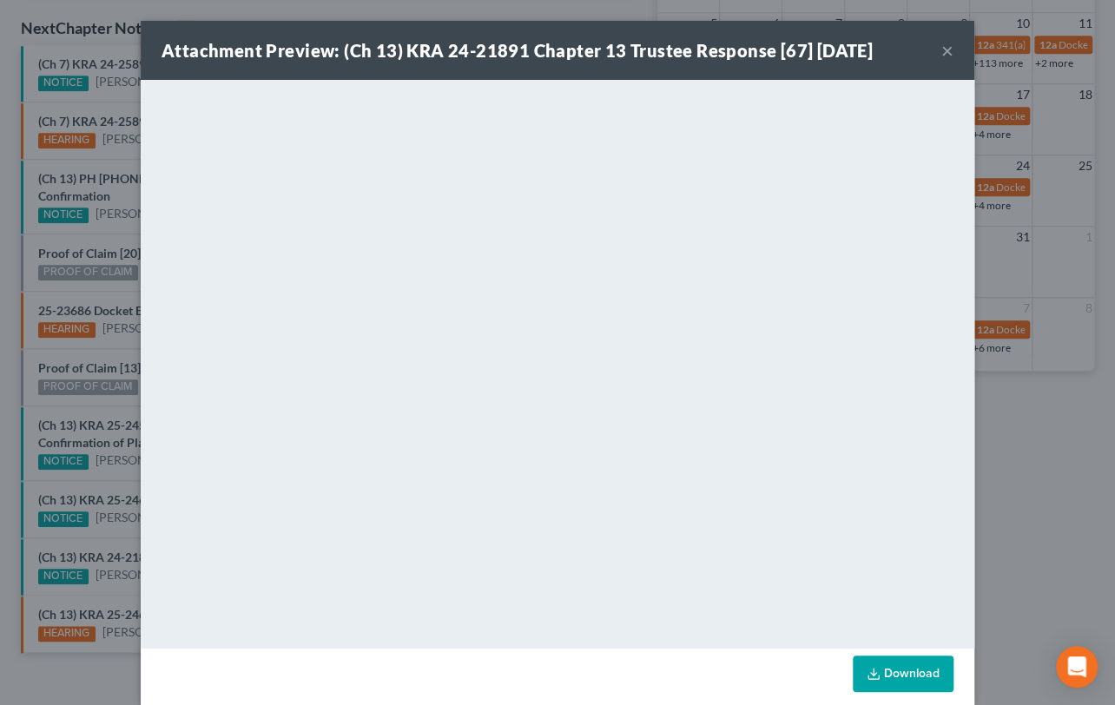
click at [103, 517] on div "Attachment Preview: (Ch 13) KRA 24-21891 Chapter 13 Trustee Response [67] 10/15…" at bounding box center [557, 352] width 1115 height 705
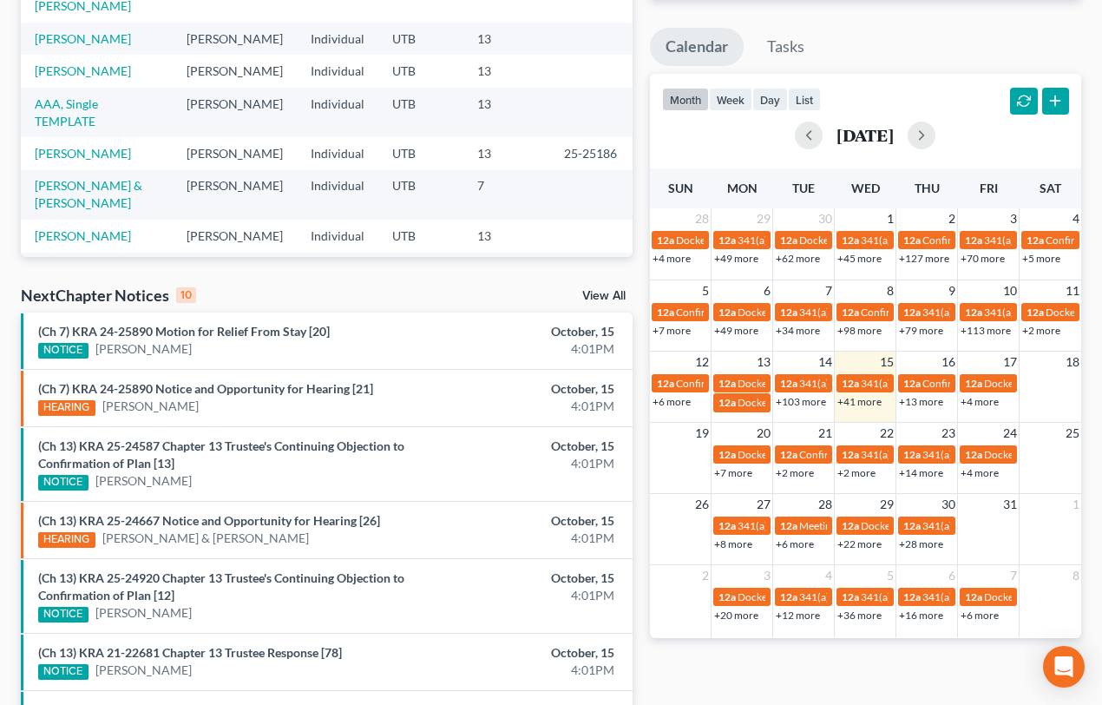
scroll to position [552, 0]
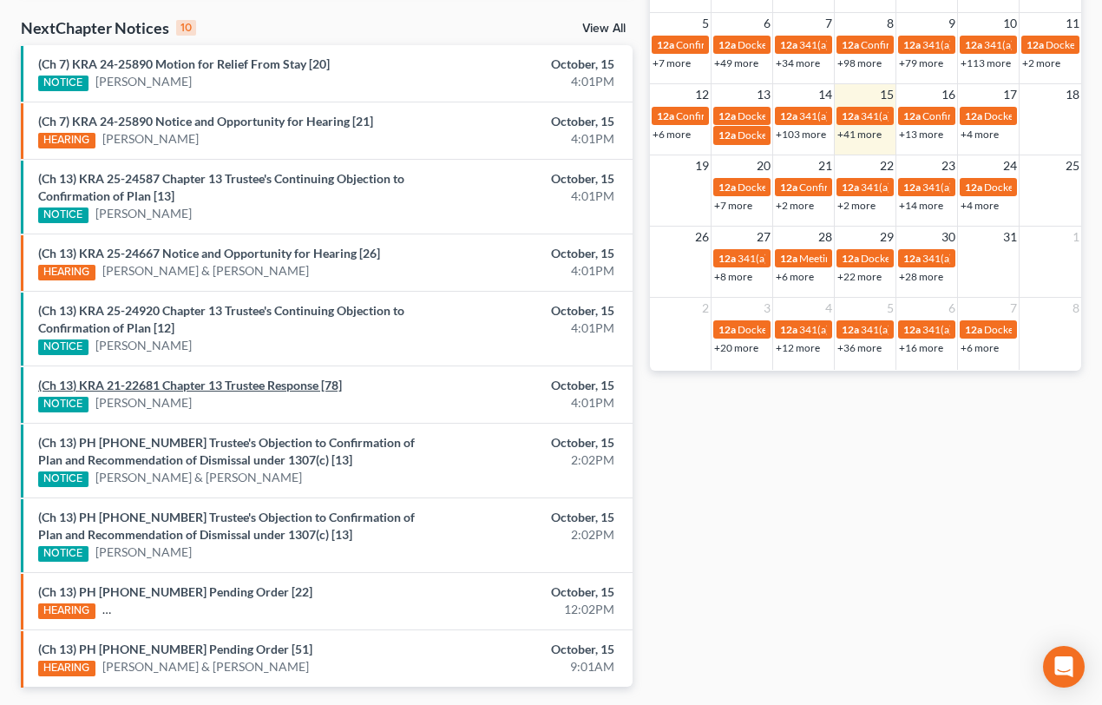
click at [236, 385] on link "(Ch 13) KRA 21-22681 Chapter 13 Trustee Response [78]" at bounding box center [190, 385] width 304 height 15
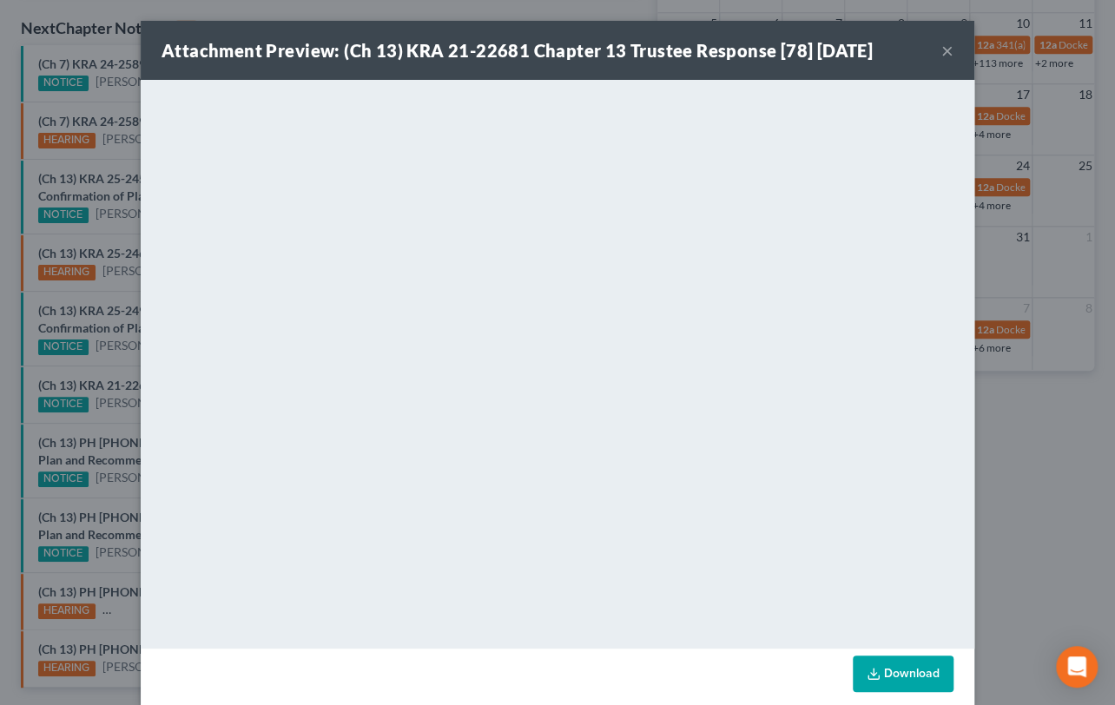
click at [87, 375] on div "Attachment Preview: (Ch 13) KRA 21-22681 Chapter 13 Trustee Response [78] [DATE…" at bounding box center [557, 352] width 1115 height 705
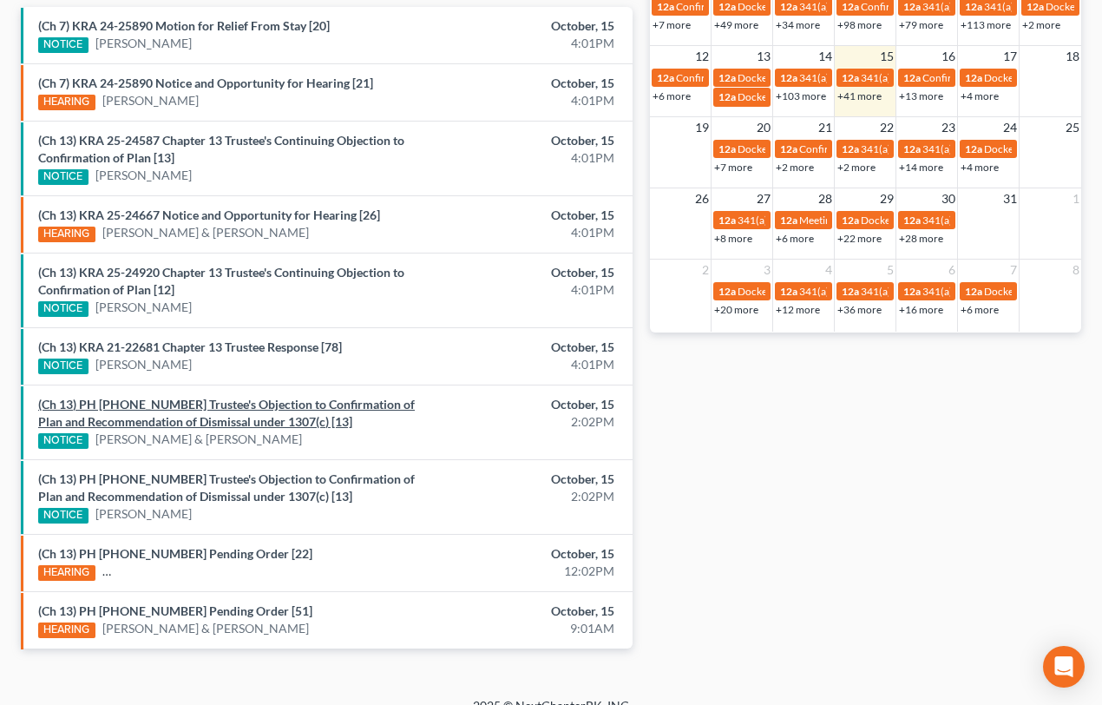
scroll to position [610, 0]
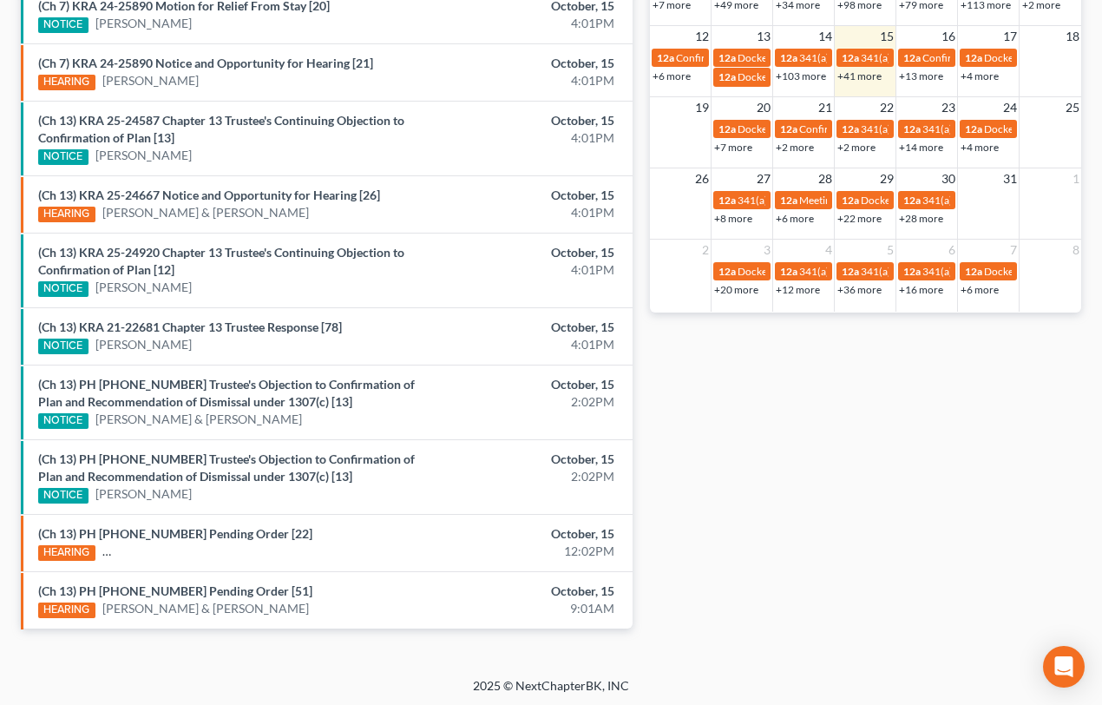
click at [210, 341] on div "NOTICE [PERSON_NAME]" at bounding box center [227, 345] width 378 height 18
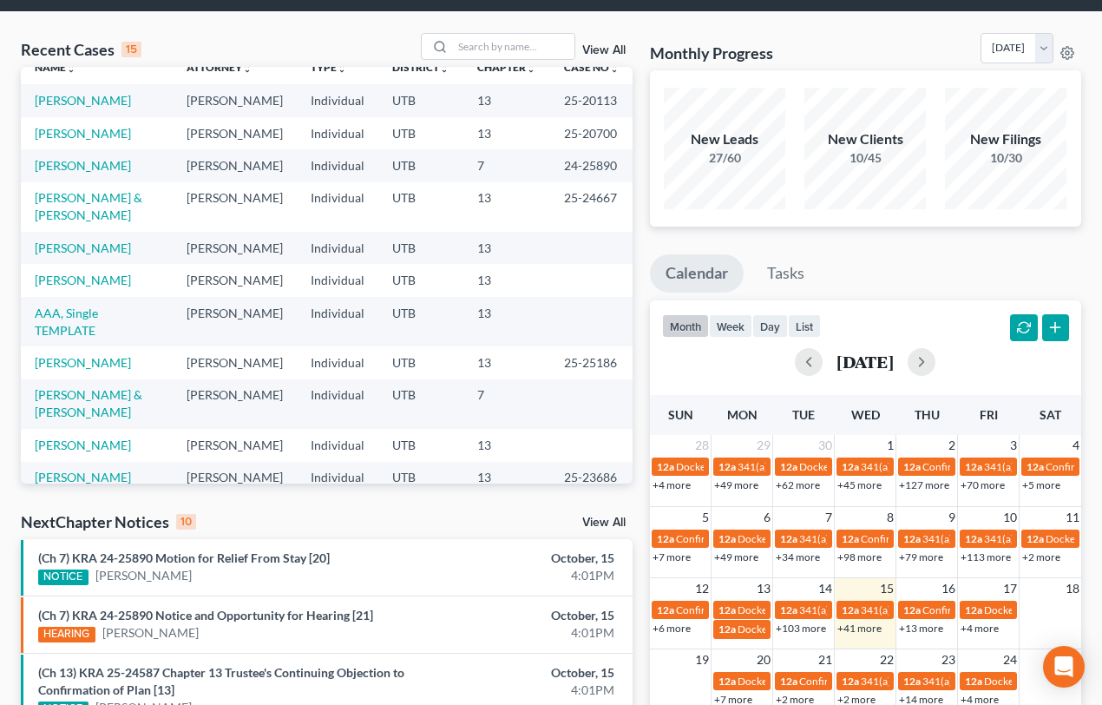
scroll to position [0, 0]
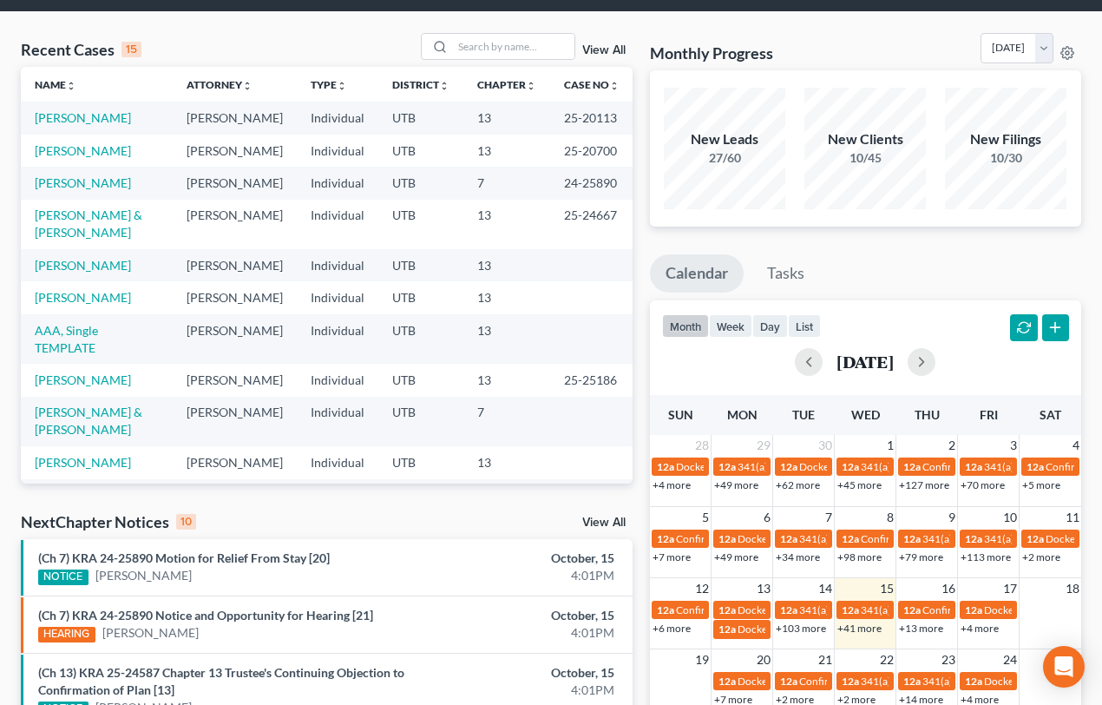
click at [589, 45] on link "View All" at bounding box center [603, 50] width 43 height 12
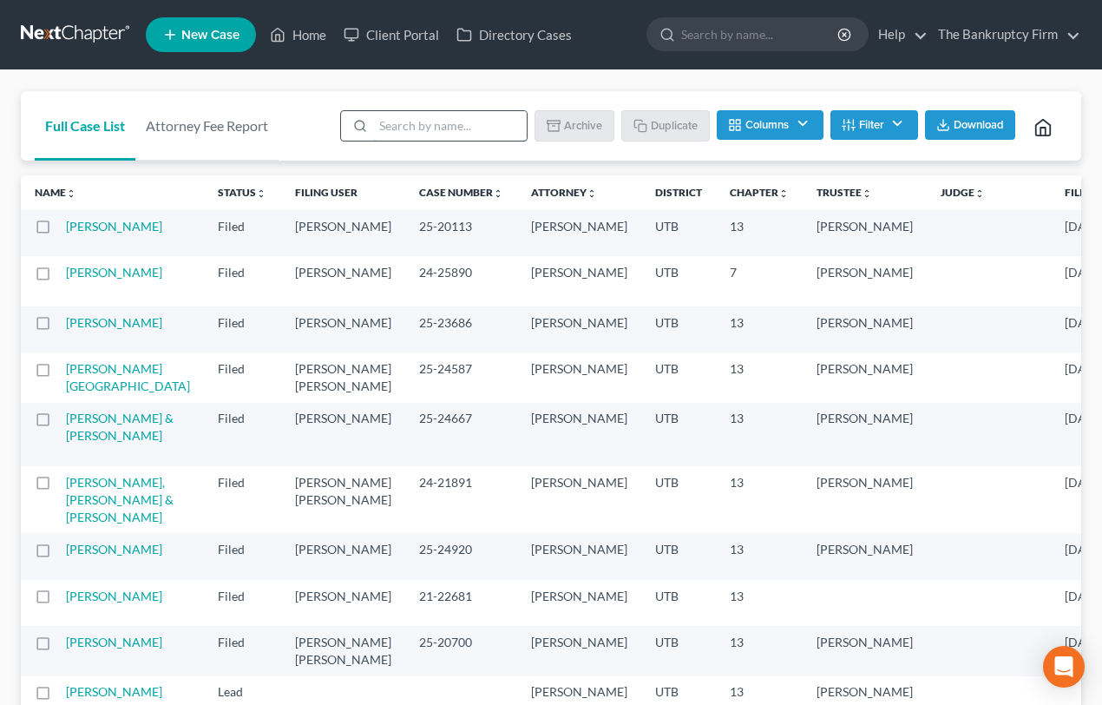
click at [411, 122] on input "search" at bounding box center [450, 126] width 154 height 30
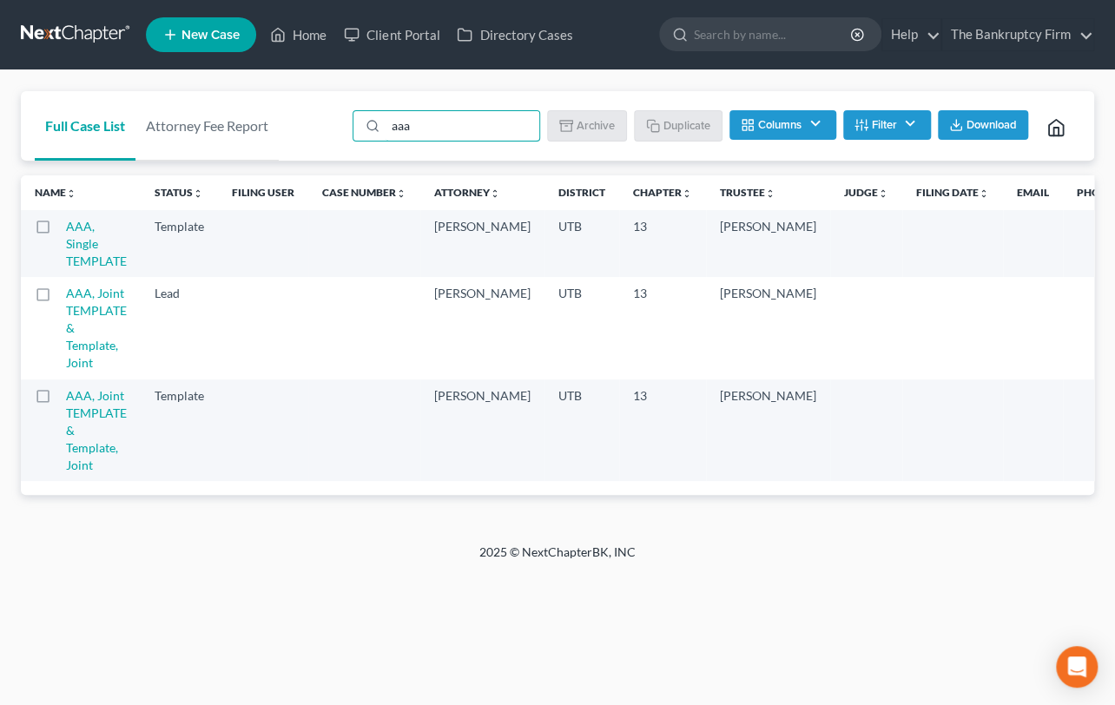
click at [59, 231] on label at bounding box center [59, 231] width 0 height 0
type input "aaa"
click at [66, 226] on input "checkbox" at bounding box center [71, 223] width 11 height 11
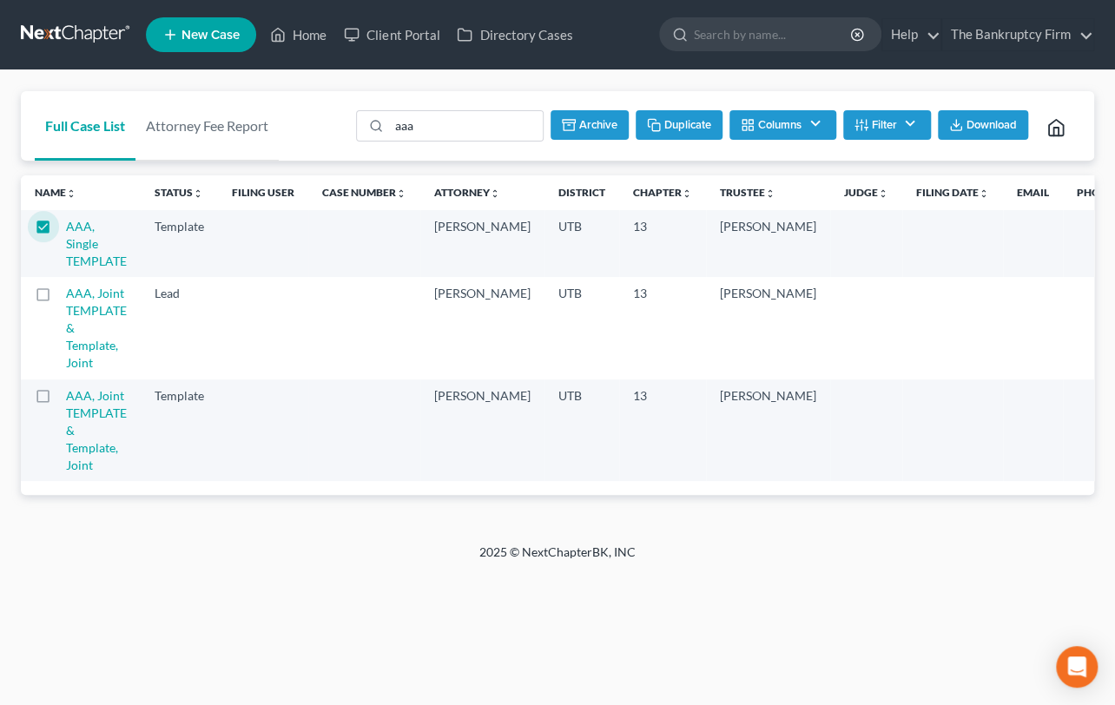
click at [673, 125] on button "Duplicate" at bounding box center [678, 125] width 87 height 30
checkbox input "false"
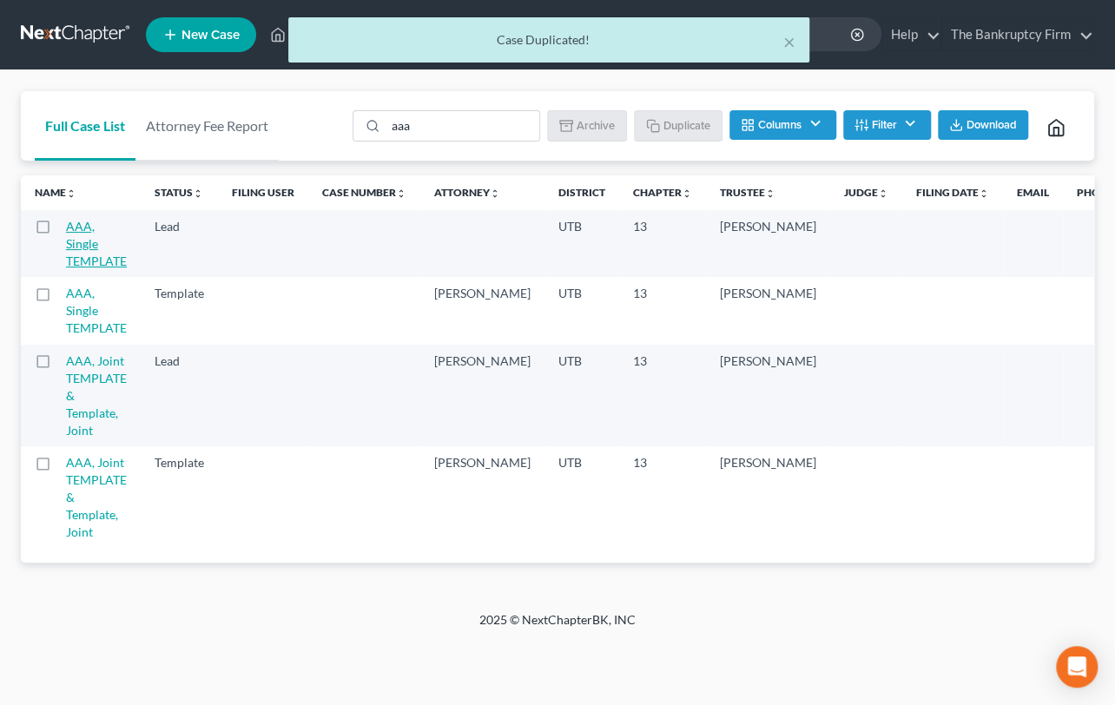
click at [87, 247] on link "AAA, Single TEMPLATE" at bounding box center [96, 243] width 61 height 49
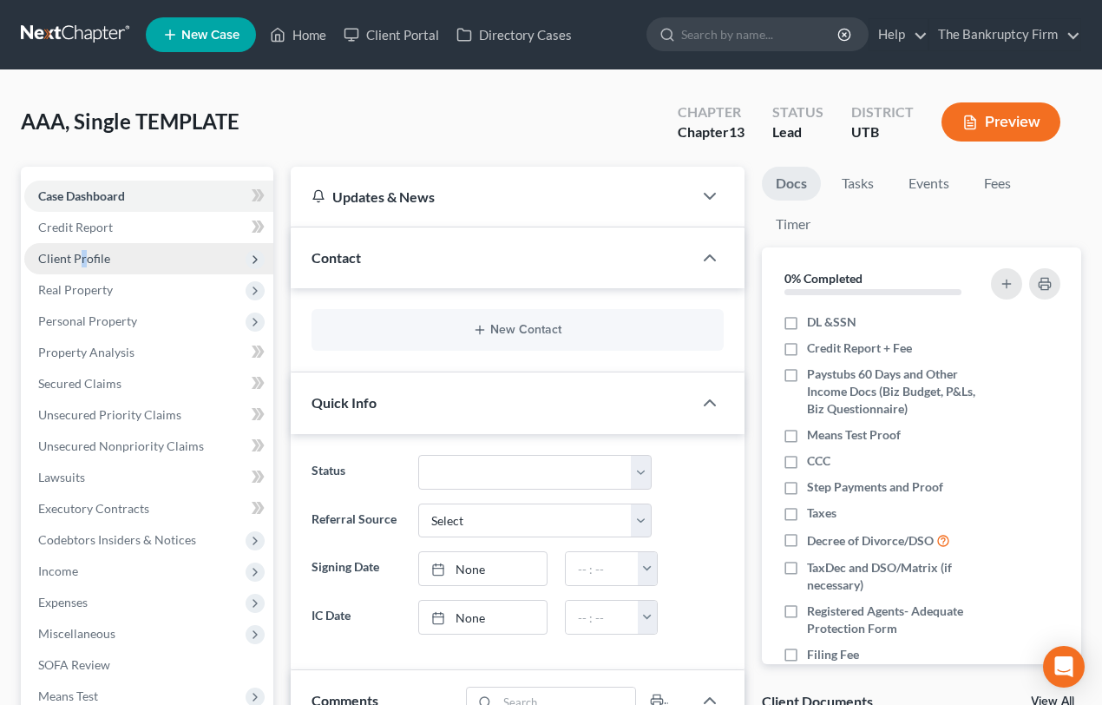
click at [82, 261] on span "Client Profile" at bounding box center [74, 258] width 72 height 15
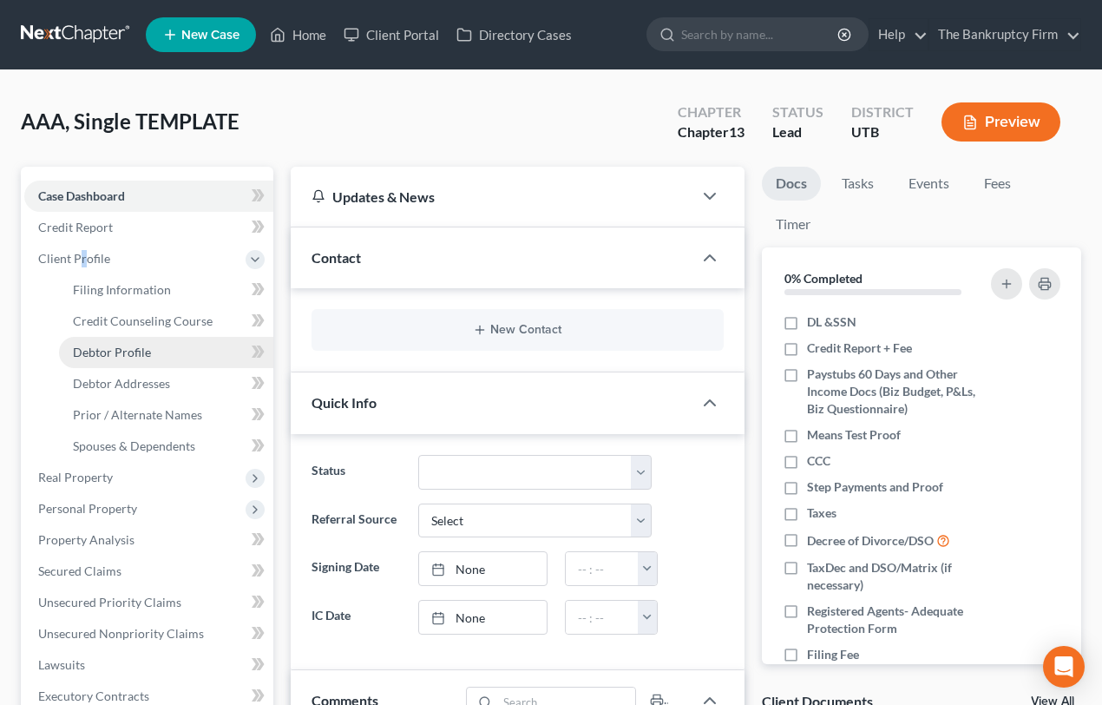
click at [116, 353] on span "Debtor Profile" at bounding box center [112, 352] width 78 height 15
select select "1"
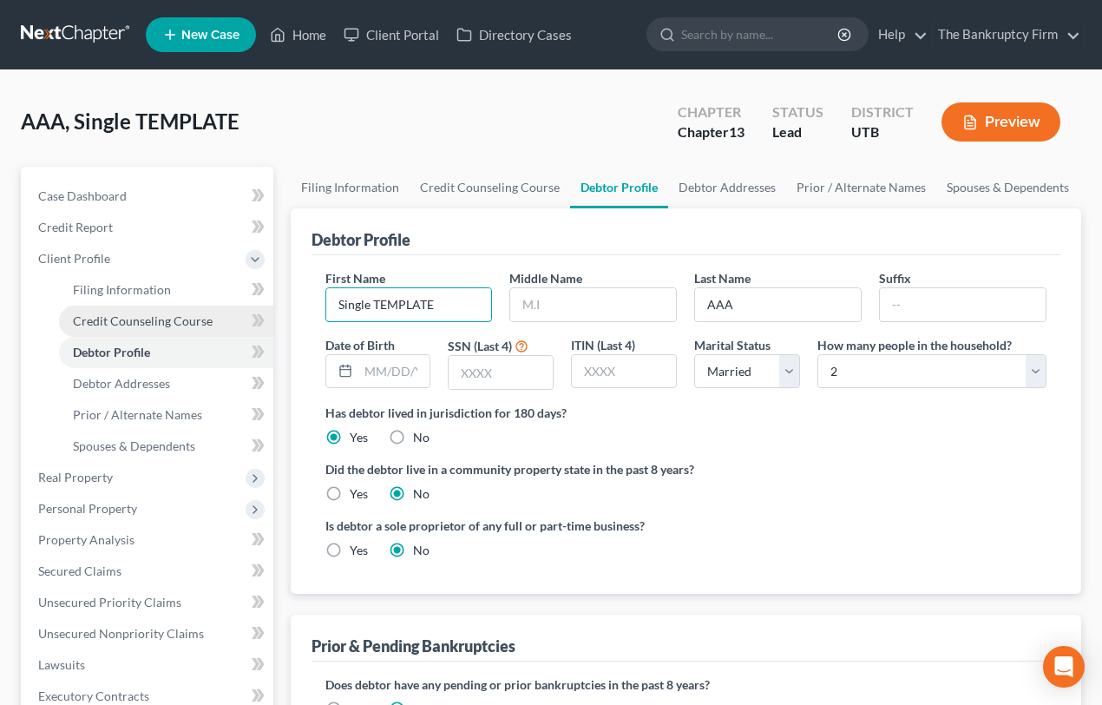
drag, startPoint x: 438, startPoint y: 304, endPoint x: 265, endPoint y: 306, distance: 173.6
click at [265, 306] on div "Petition Navigation Case Dashboard Payments Invoices Payments Payments Credit R…" at bounding box center [551, 621] width 1078 height 909
type input "Quincy"
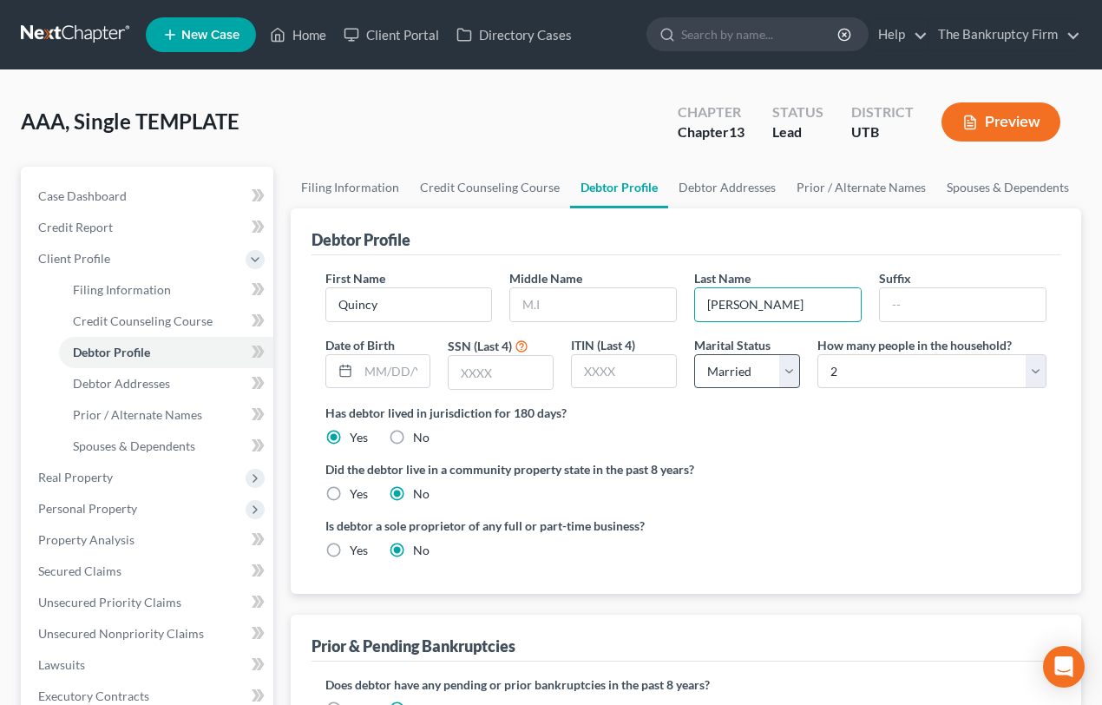
type input "[PERSON_NAME]"
click at [789, 372] on select "Select Single Married Separated Divorced Widowed" at bounding box center [747, 371] width 106 height 35
select select "0"
click at [694, 354] on select "Select Single Married Separated Divorced Widowed" at bounding box center [747, 371] width 106 height 35
click at [365, 370] on input "text" at bounding box center [395, 371] width 72 height 33
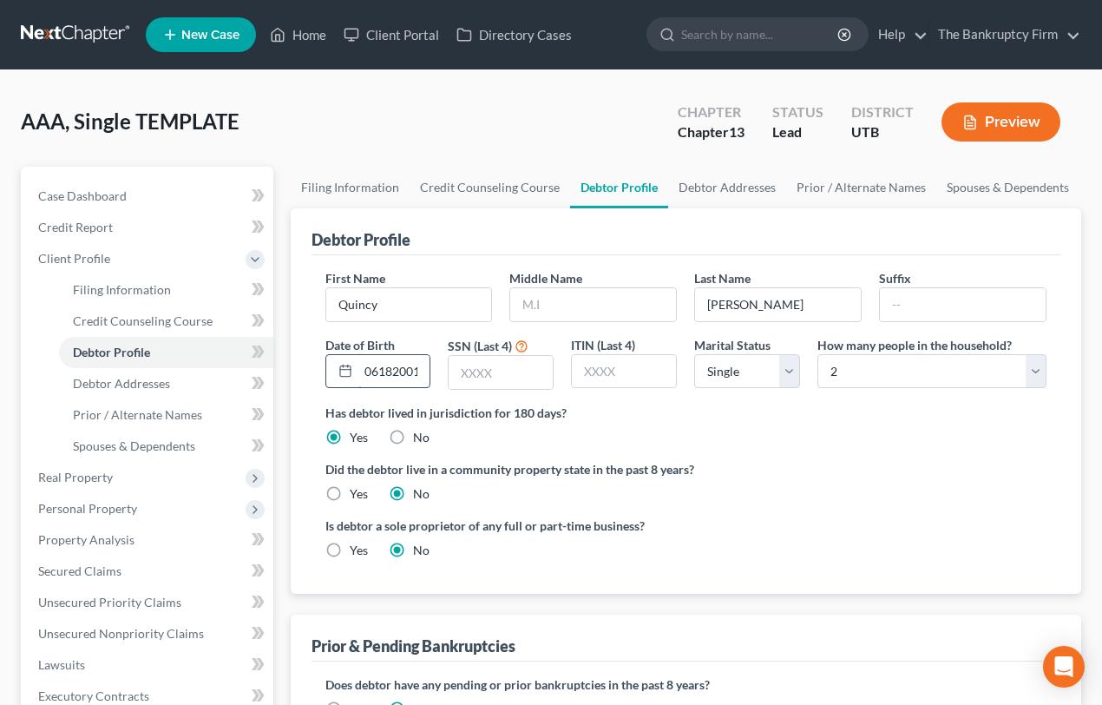
scroll to position [0, 2]
click at [374, 370] on input "06182001" at bounding box center [395, 371] width 72 height 33
type input "[DATE]"
click at [459, 372] on input "text" at bounding box center [501, 372] width 104 height 33
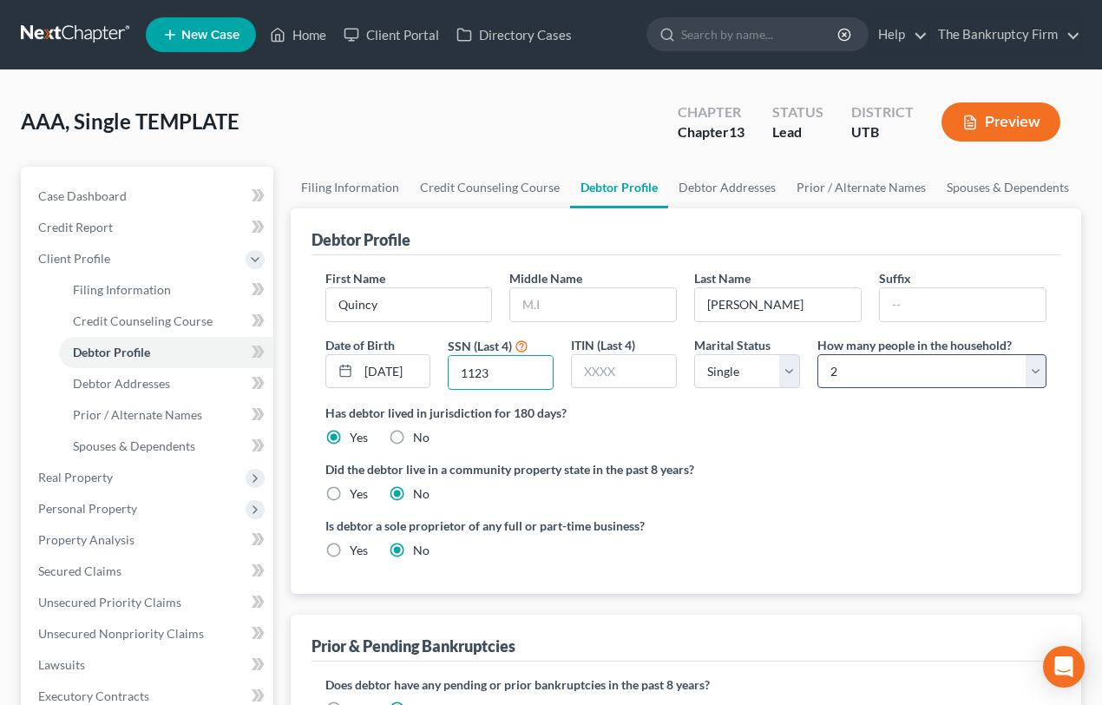
type input "1123"
click at [908, 368] on select "Select 1 2 3 4 5 6 7 8 9 10 11 12 13 14 15 16 17 18 19 20" at bounding box center [932, 371] width 229 height 35
select select "0"
click at [818, 354] on select "Select 1 2 3 4 5 6 7 8 9 10 11 12 13 14 15 16 17 18 19 20" at bounding box center [932, 371] width 229 height 35
click at [707, 182] on link "Debtor Addresses" at bounding box center [727, 188] width 118 height 42
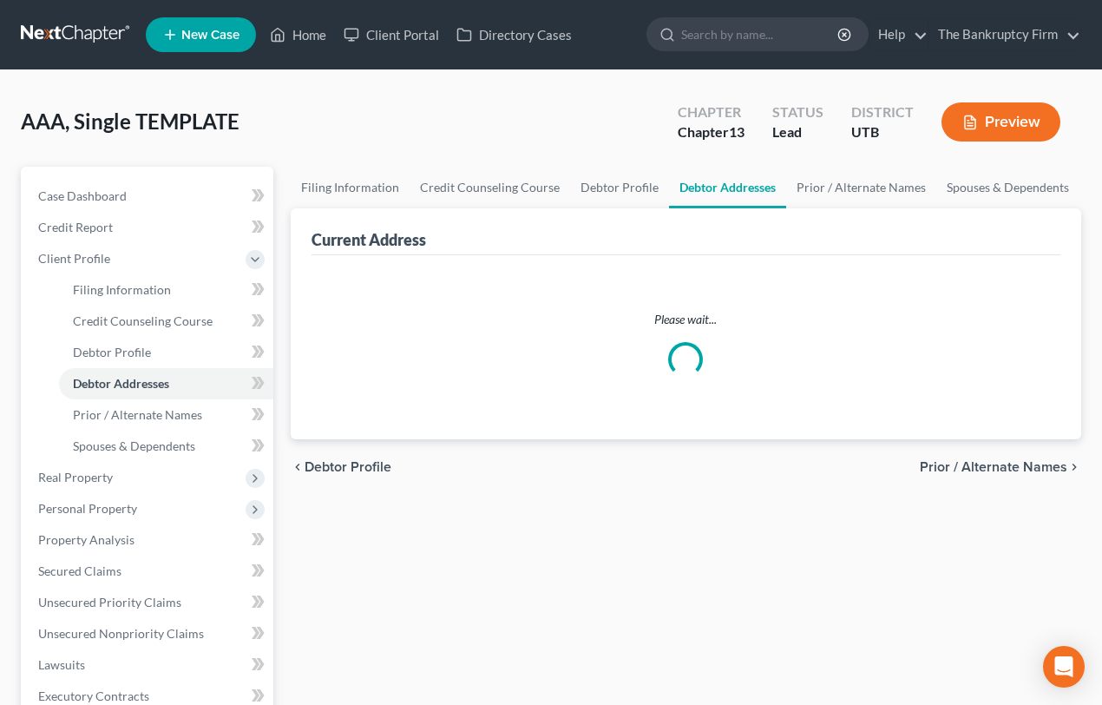
select select "0"
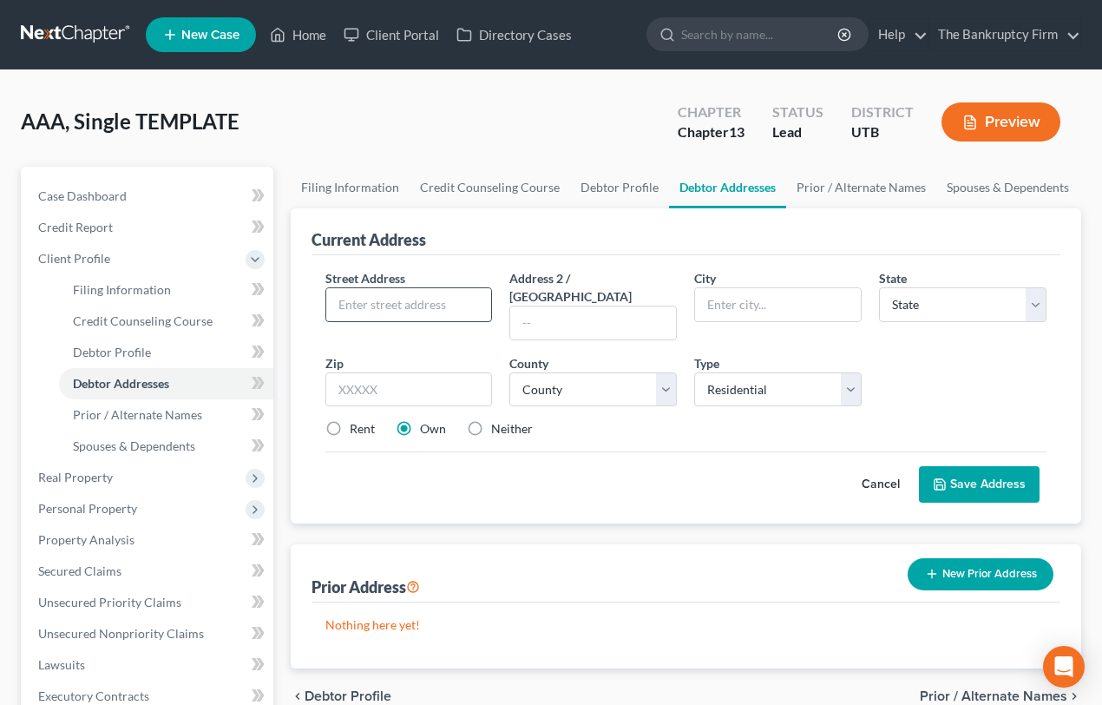
click at [362, 305] on input "text" at bounding box center [409, 304] width 166 height 33
type input "[STREET_ADDRESS][PERSON_NAME]"
type input "Hurricane"
select select "46"
type input "84737"
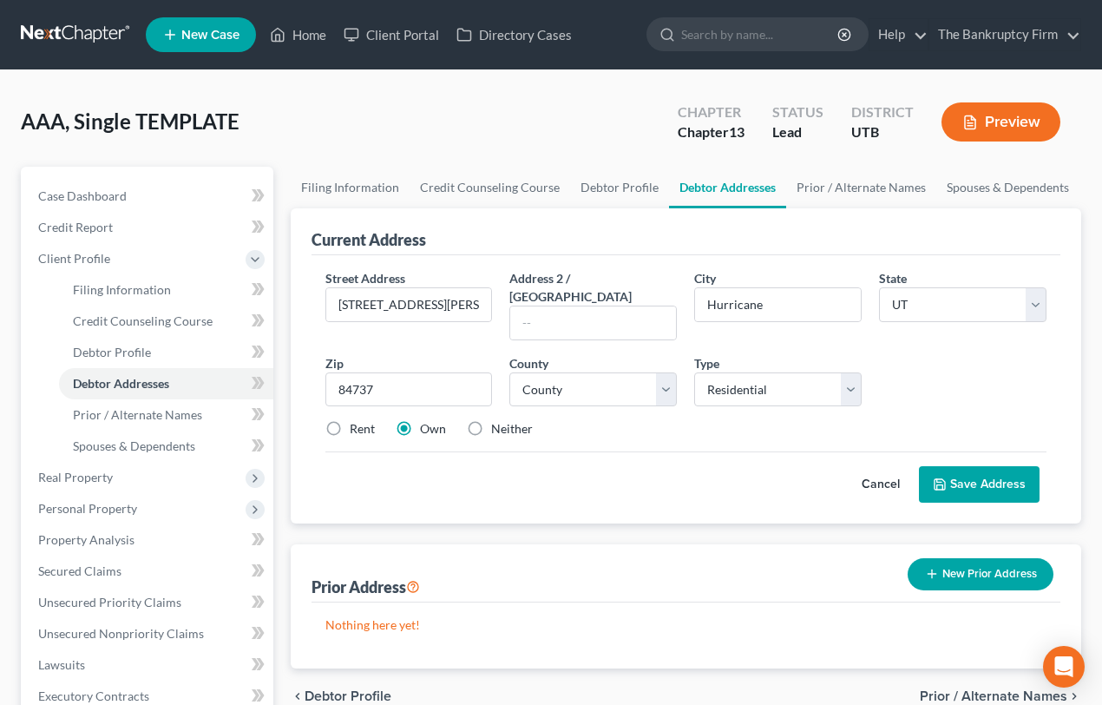
click at [350, 420] on label "Rent" at bounding box center [362, 428] width 25 height 17
click at [357, 420] on input "Rent" at bounding box center [362, 425] width 11 height 11
radio input "true"
click at [580, 372] on select "County [GEOGRAPHIC_DATA] [GEOGRAPHIC_DATA] [GEOGRAPHIC_DATA] [GEOGRAPHIC_DATA] …" at bounding box center [594, 389] width 168 height 35
select select "26"
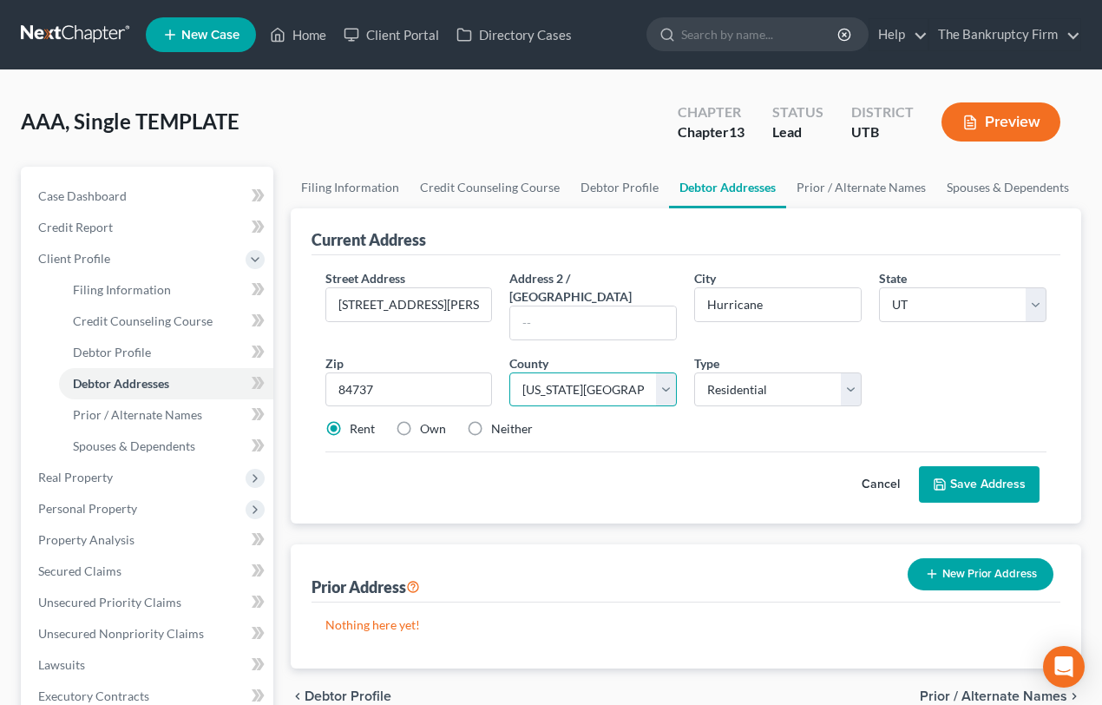
click at [510, 372] on select "County [GEOGRAPHIC_DATA] [GEOGRAPHIC_DATA] [GEOGRAPHIC_DATA] [GEOGRAPHIC_DATA] …" at bounding box center [594, 389] width 168 height 35
click at [420, 420] on label "Own" at bounding box center [433, 428] width 26 height 17
click at [427, 420] on input "Own" at bounding box center [432, 425] width 11 height 11
radio input "true"
click at [993, 466] on button "Save Address" at bounding box center [979, 484] width 121 height 36
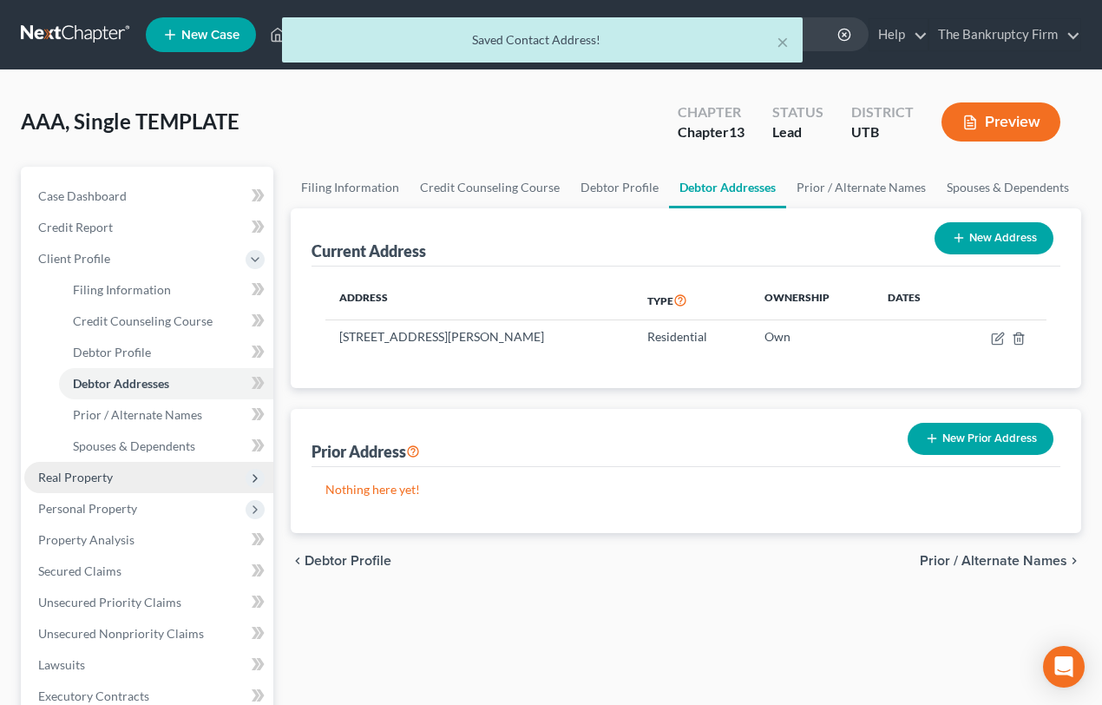
click at [82, 476] on span "Real Property" at bounding box center [75, 477] width 75 height 15
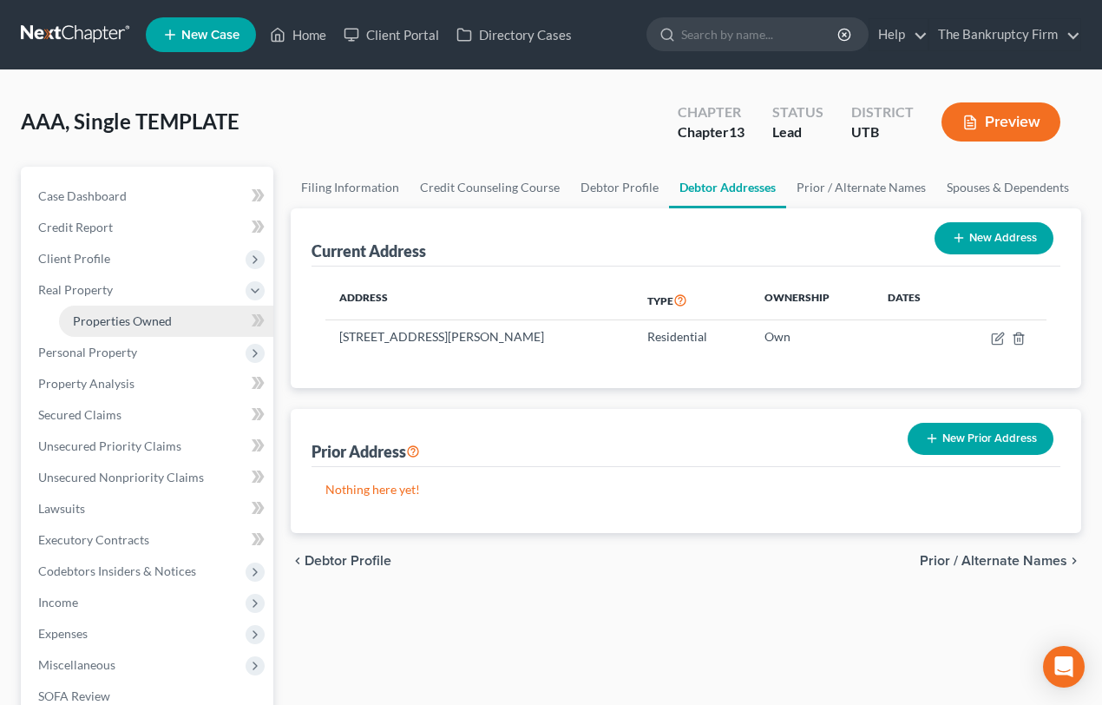
click at [104, 321] on span "Properties Owned" at bounding box center [122, 320] width 99 height 15
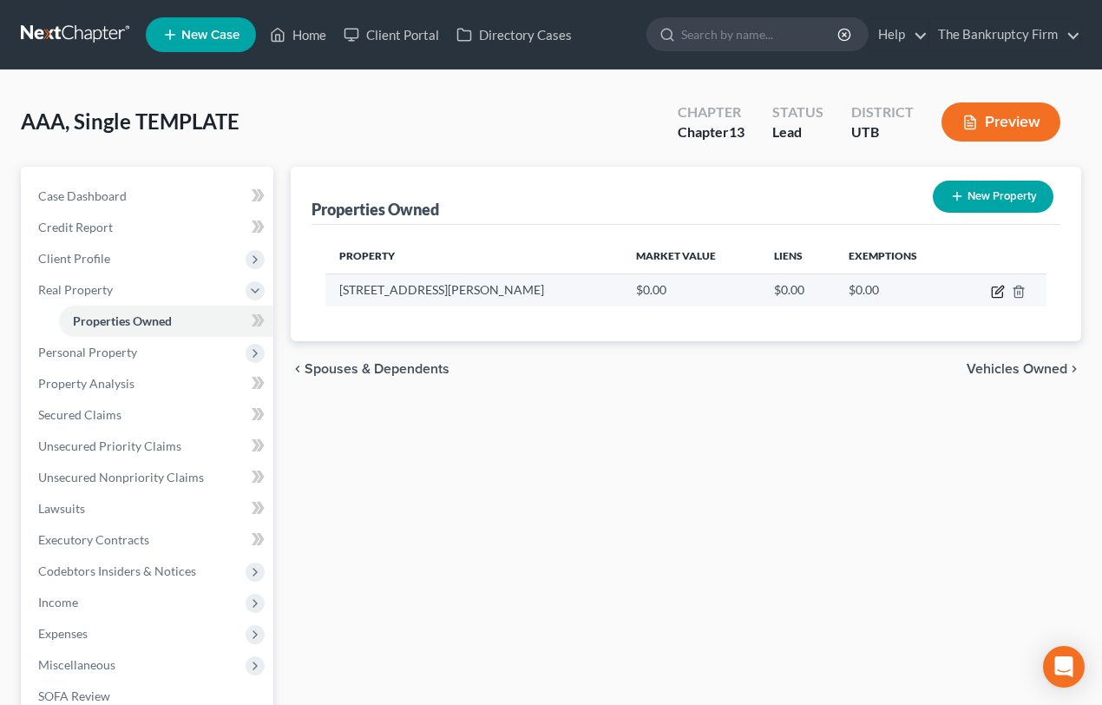
click at [999, 285] on icon "button" at bounding box center [998, 292] width 14 height 14
select select "46"
select select "26"
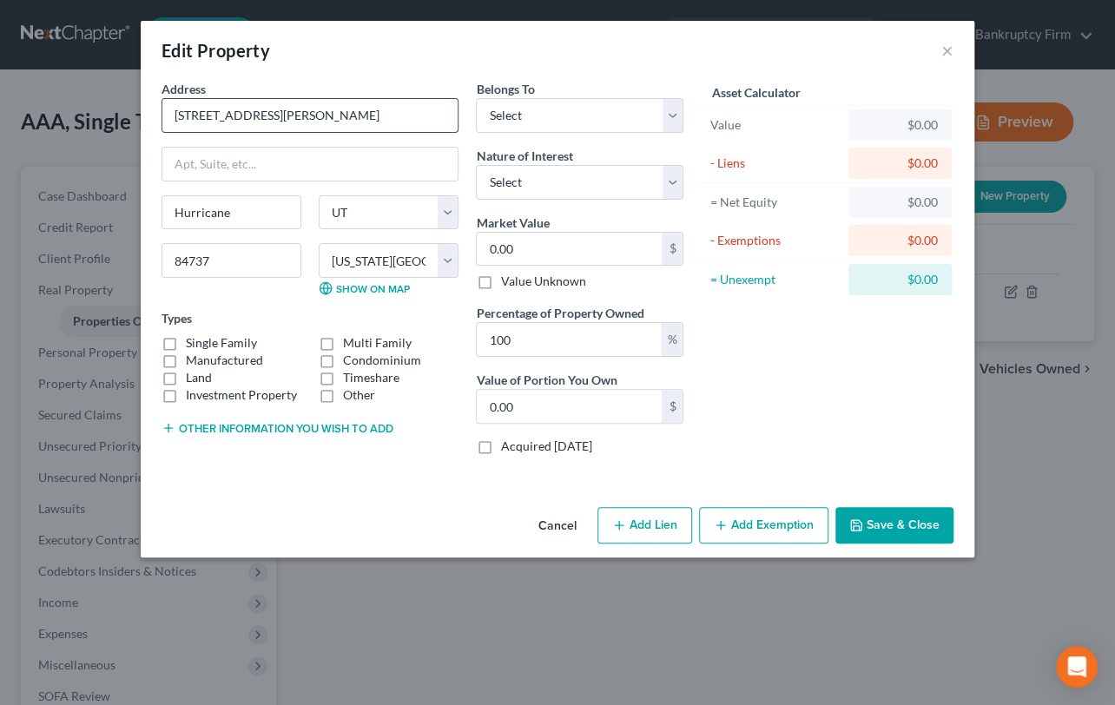
drag, startPoint x: 292, startPoint y: 113, endPoint x: 161, endPoint y: 119, distance: 131.2
click at [162, 116] on input "[STREET_ADDRESS][PERSON_NAME]" at bounding box center [309, 115] width 295 height 33
click at [530, 180] on select "Select Fee Simple Joint Tenant Life Estate Equitable Interest Future Interest T…" at bounding box center [579, 182] width 207 height 35
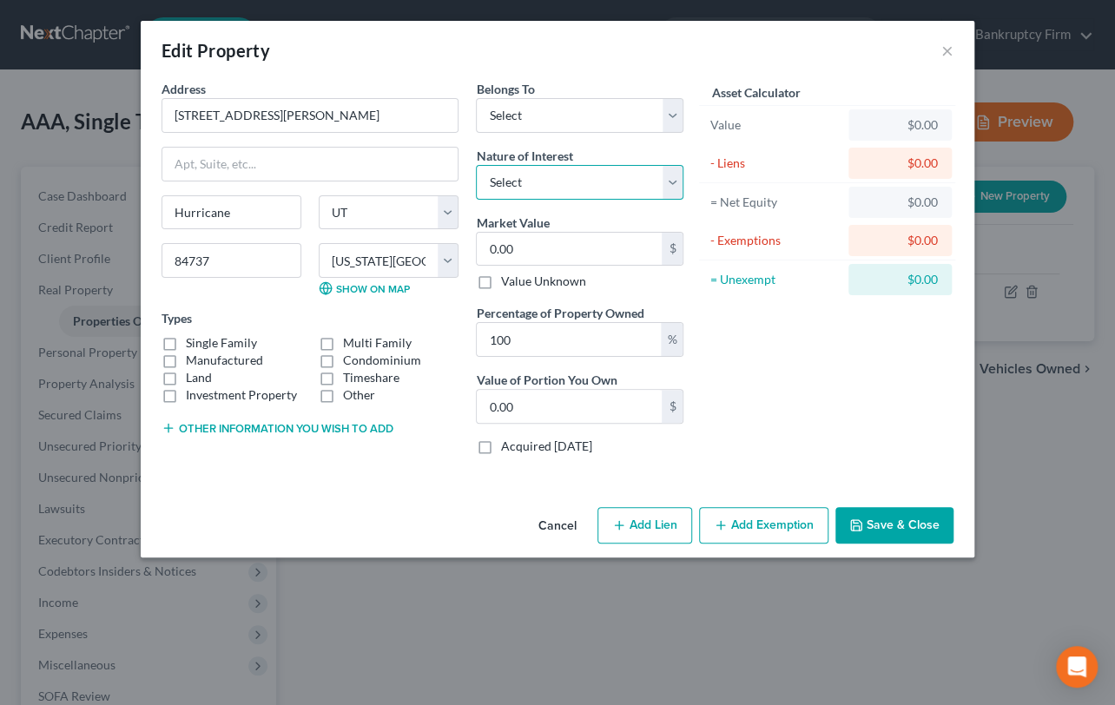
select select "0"
click at [476, 165] on select "Select Fee Simple Joint Tenant Life Estate Equitable Interest Future Interest T…" at bounding box center [579, 182] width 207 height 35
click at [521, 115] on select "Select Debtor 1 Only Debtor 2 Only Debtor 1 And Debtor 2 Only At Least One Of T…" at bounding box center [579, 115] width 207 height 35
select select "0"
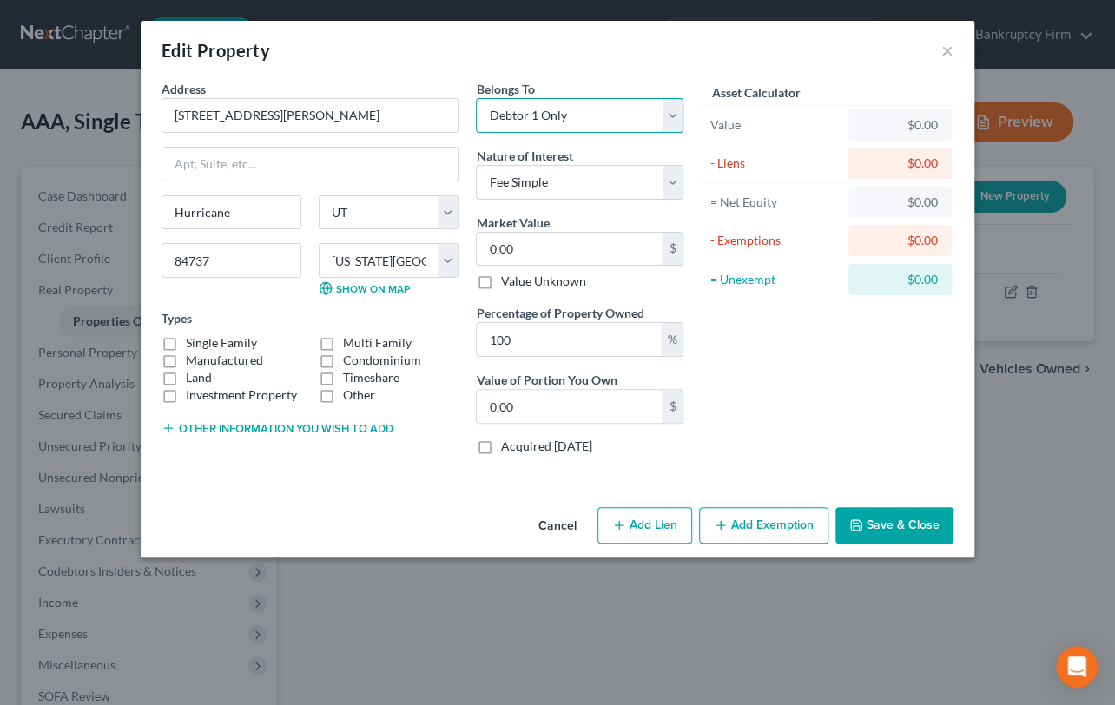
click at [476, 98] on select "Select Debtor 1 Only Debtor 2 Only Debtor 1 And Debtor 2 Only At Least One Of T…" at bounding box center [579, 115] width 207 height 35
click at [488, 247] on input "0.00" at bounding box center [569, 249] width 185 height 33
type input "2"
type input "2.00"
type input "24"
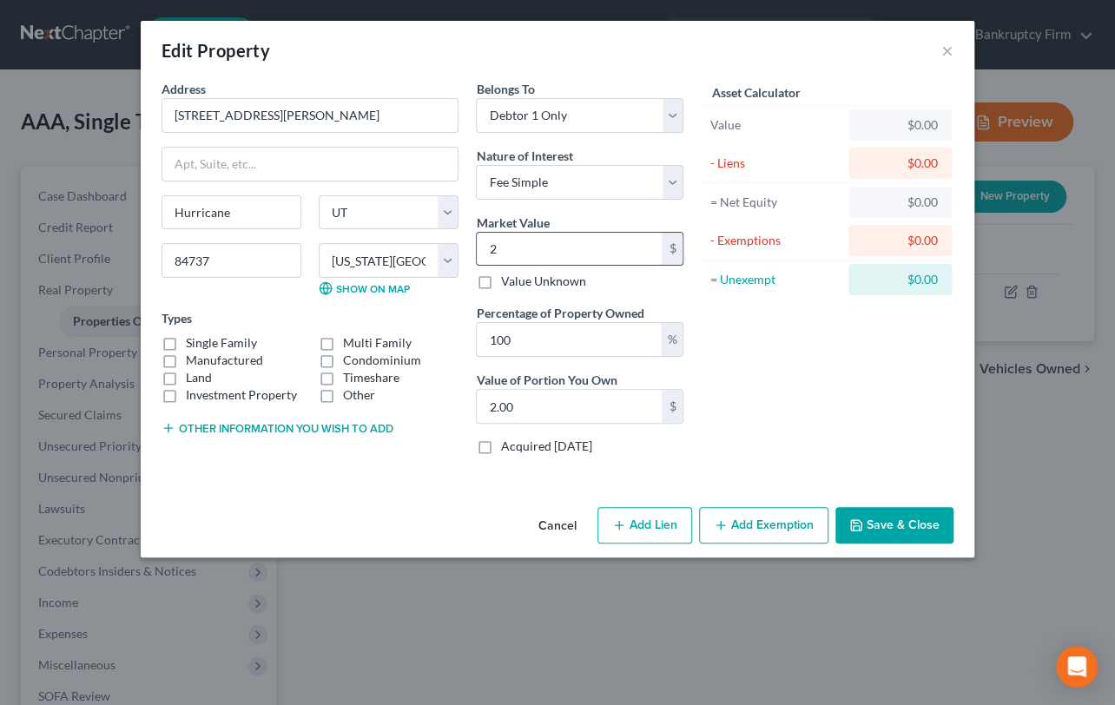
type input "24.00"
type input "245"
type input "245.00"
type input "2453"
type input "2,453.00"
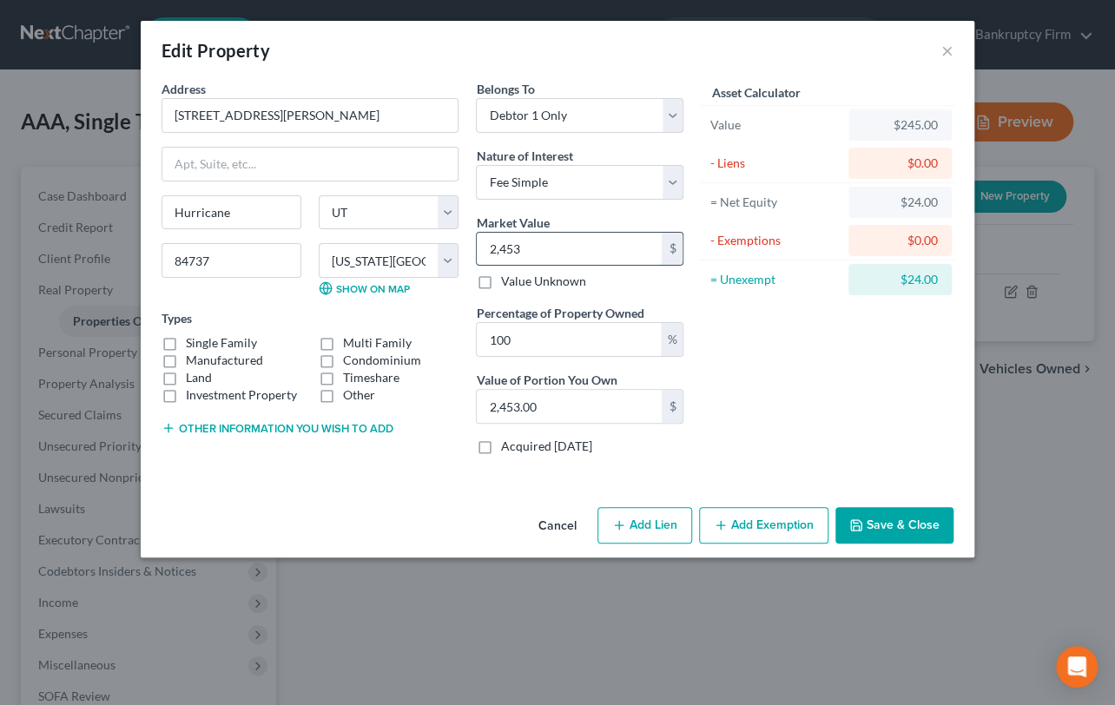
type input "2,4530"
type input "24,530.00"
type input "24,5300"
type input "245,300.00"
type input "245,300"
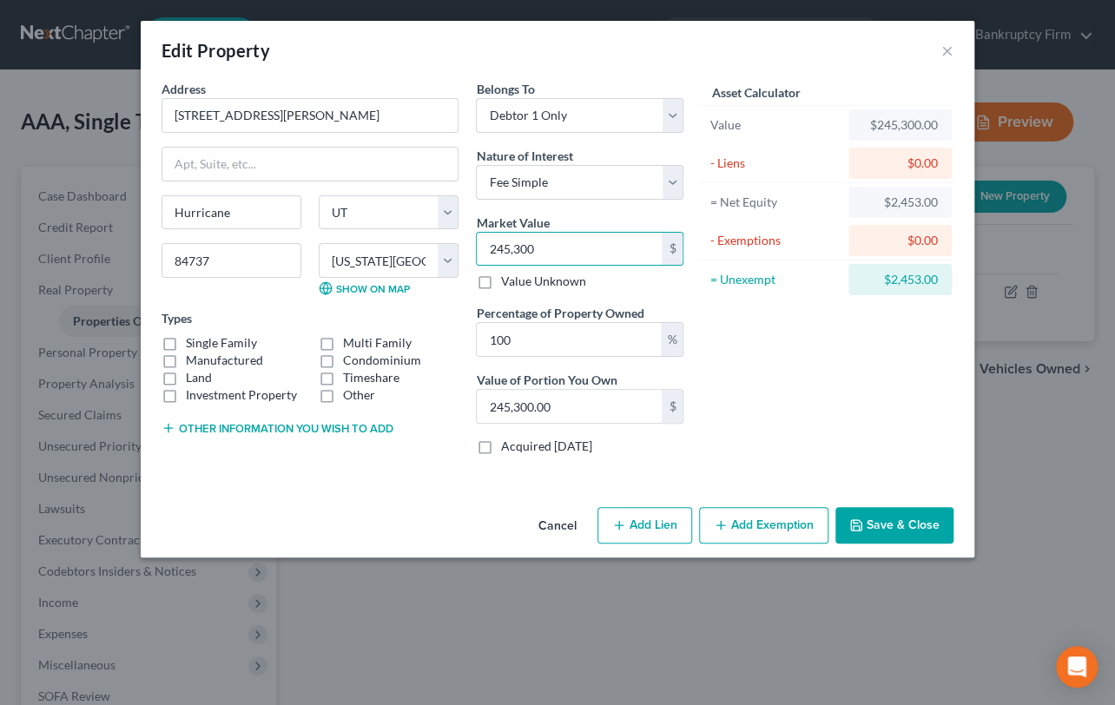
click at [186, 341] on label "Single Family" at bounding box center [221, 342] width 71 height 17
click at [193, 341] on input "Single Family" at bounding box center [198, 339] width 11 height 11
checkbox input "true"
click at [871, 521] on button "Save & Close" at bounding box center [894, 525] width 118 height 36
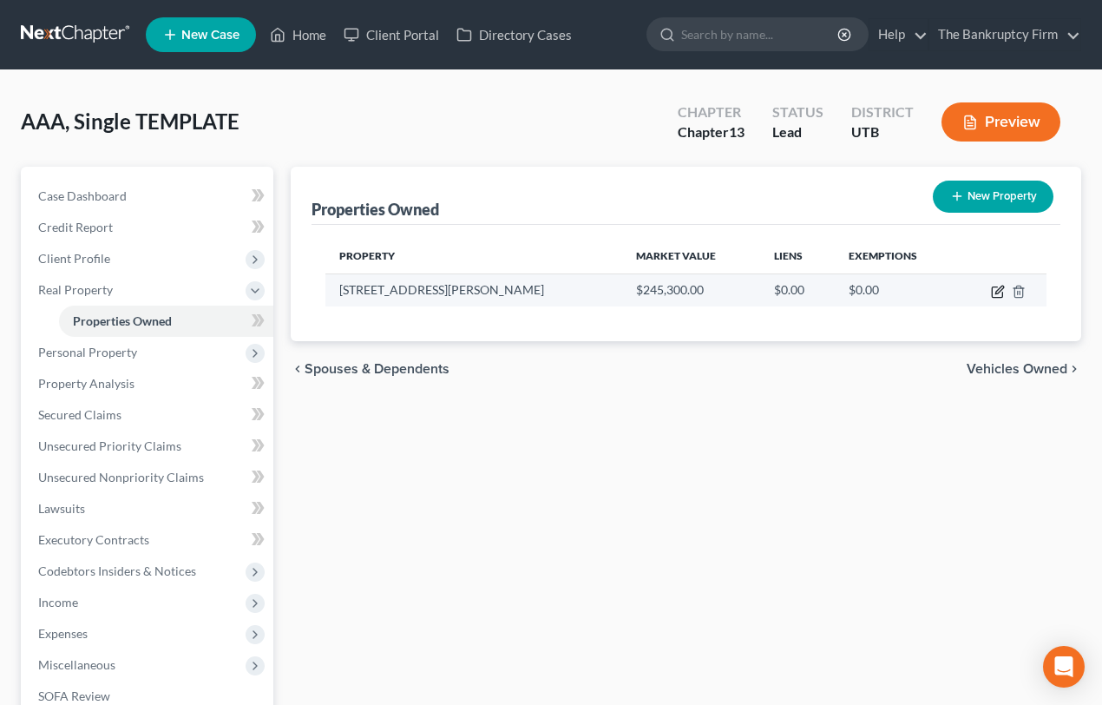
click at [997, 286] on icon "button" at bounding box center [998, 292] width 14 height 14
select select "46"
select select "26"
select select "0"
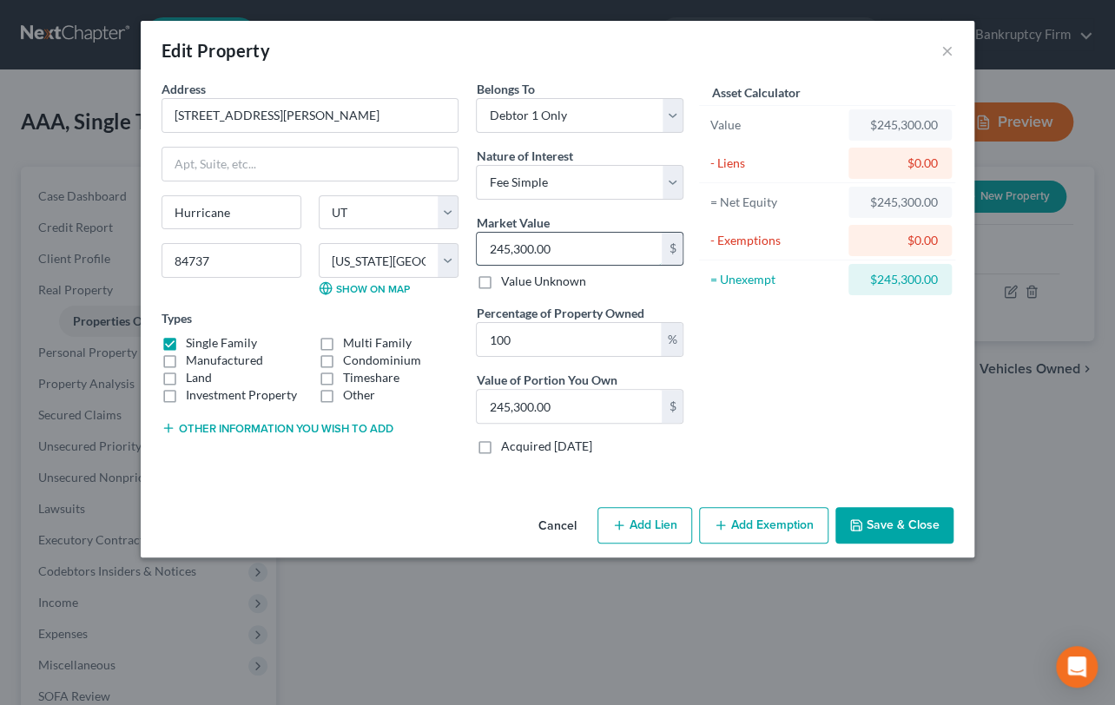
click at [565, 252] on input "245,300.00" at bounding box center [569, 249] width 185 height 33
type input "2"
type input "2.00"
type input "265"
type input "265.00"
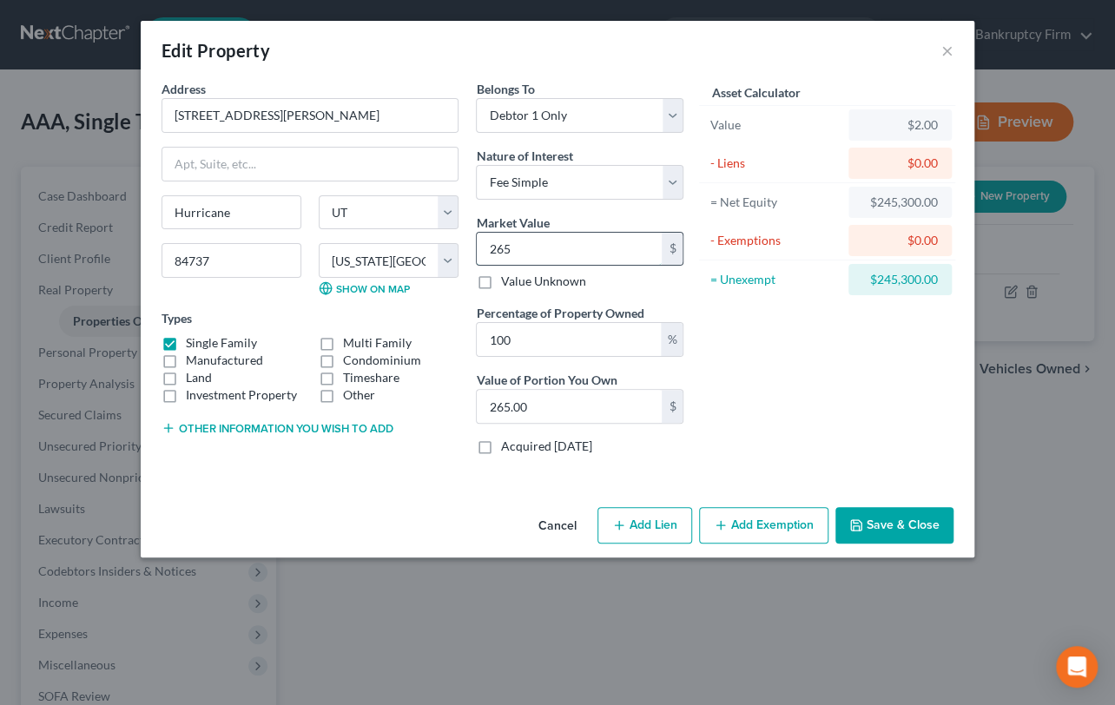
type input "2657"
type input "2,657.00"
type input "2,6571"
type input "26,571.00"
type input "26,5710"
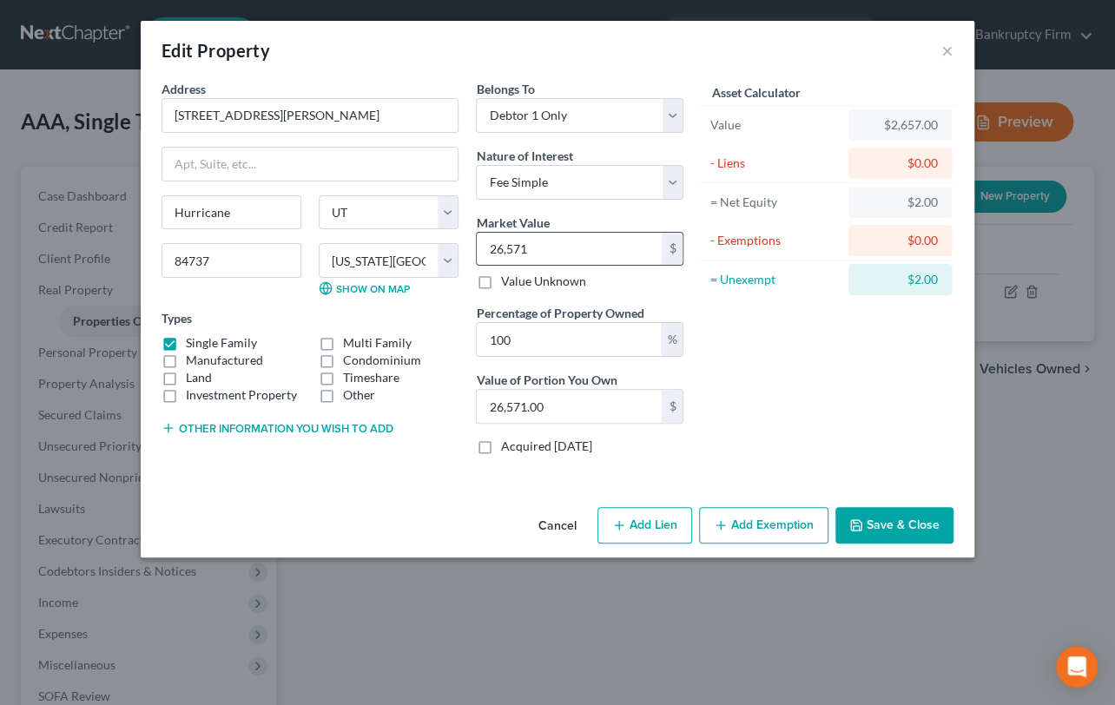
type input "265,710.00"
type input "265,710"
click at [901, 517] on button "Save & Close" at bounding box center [894, 525] width 118 height 36
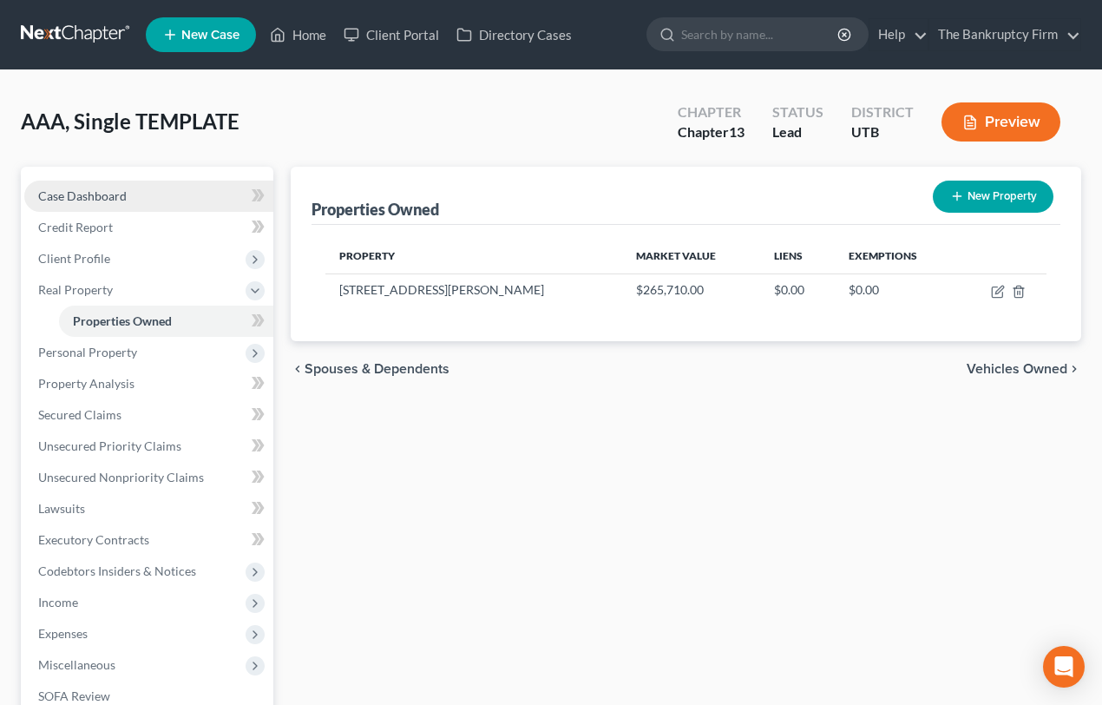
click at [113, 194] on span "Case Dashboard" at bounding box center [82, 195] width 89 height 15
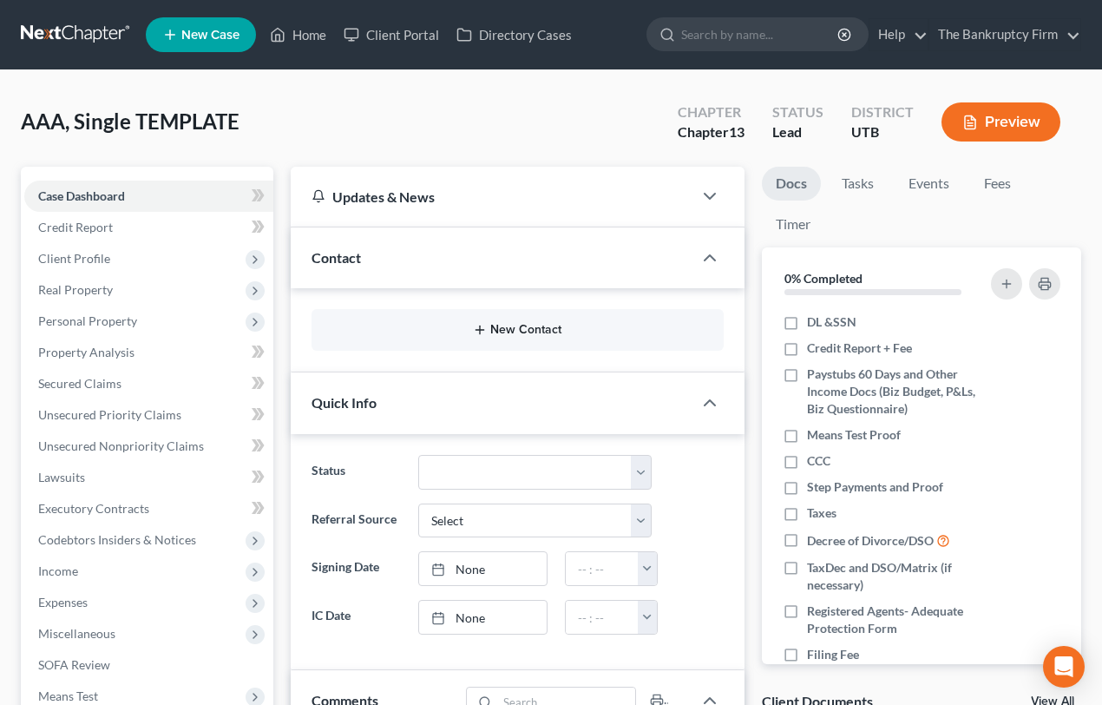
click at [519, 329] on button "New Contact" at bounding box center [518, 330] width 385 height 14
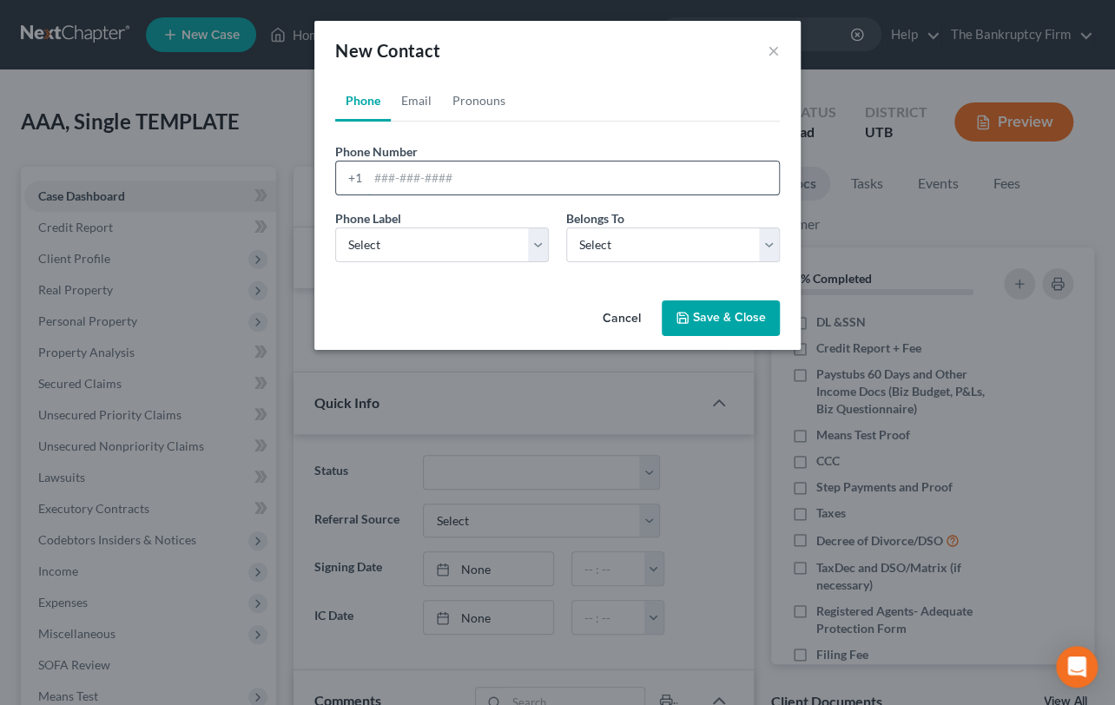
click at [463, 180] on input "tel" at bounding box center [573, 177] width 411 height 33
type input "[PHONE_NUMBER]"
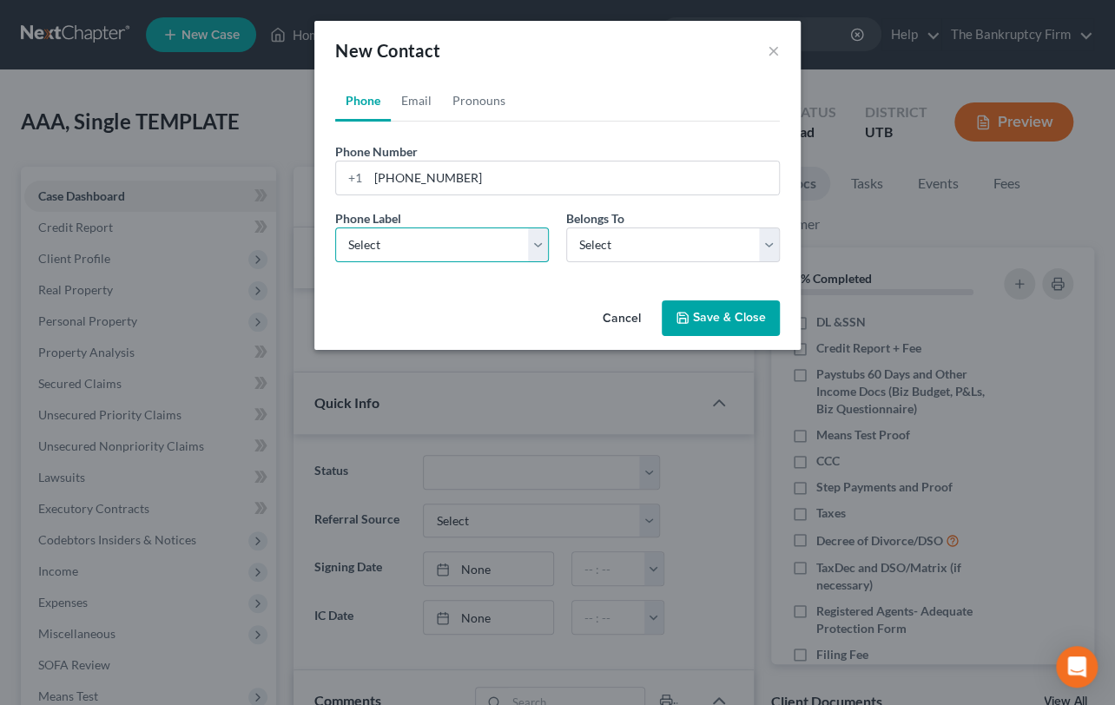
click at [464, 246] on select "Select Mobile Home Work Other" at bounding box center [442, 244] width 214 height 35
select select "0"
click at [335, 227] on select "Select Mobile Home Work Other" at bounding box center [442, 244] width 214 height 35
click at [637, 235] on select "Select Client Other" at bounding box center [673, 244] width 214 height 35
select select "0"
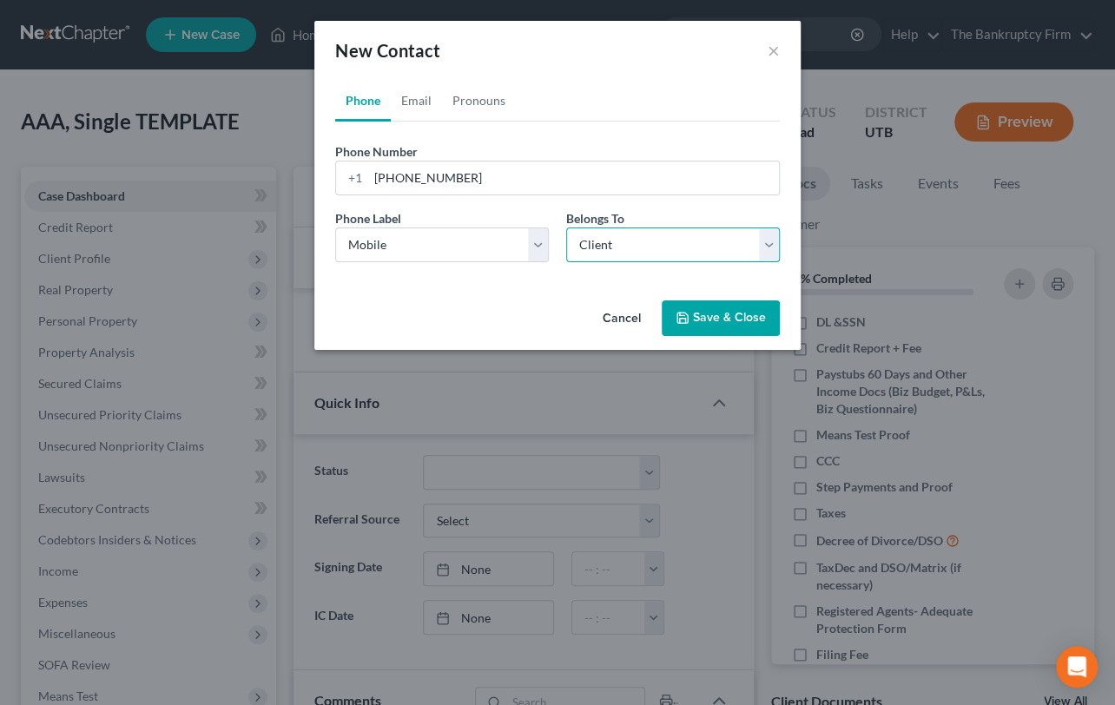
click at [566, 227] on select "Select Client Other" at bounding box center [673, 244] width 214 height 35
click at [415, 104] on link "Email" at bounding box center [416, 101] width 51 height 42
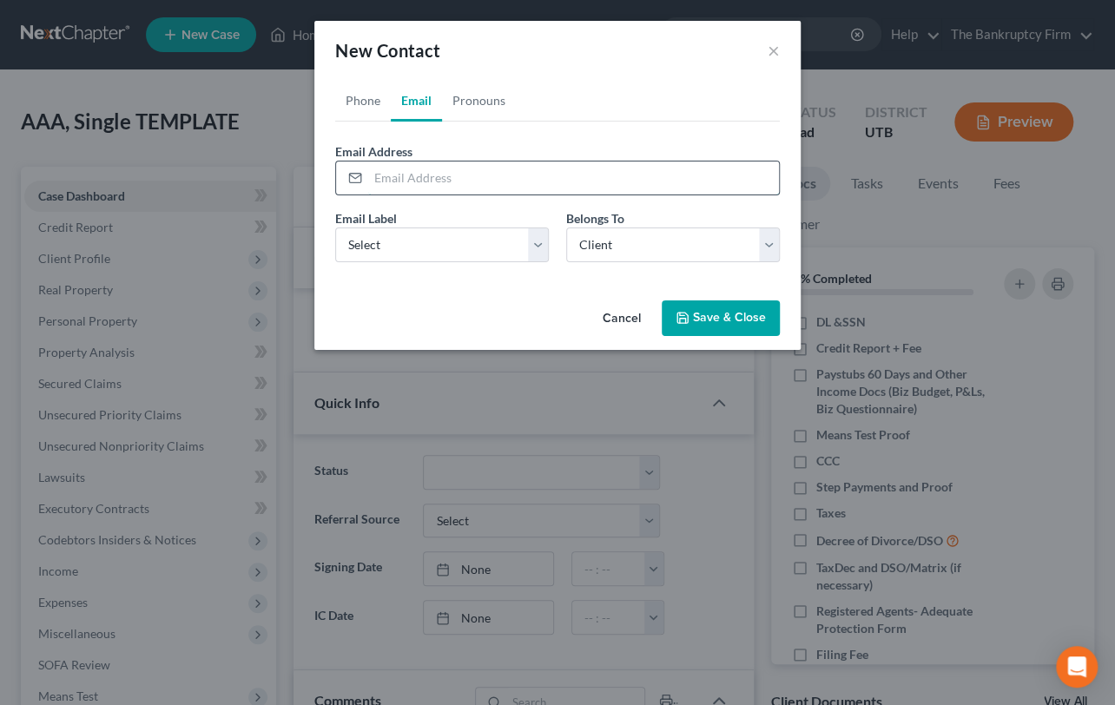
click at [392, 180] on input "email" at bounding box center [573, 177] width 411 height 33
click at [411, 242] on select "Select Home Work Other" at bounding box center [442, 244] width 214 height 35
select select "0"
click at [335, 227] on select "Select Home Work Other" at bounding box center [442, 244] width 214 height 35
click at [430, 181] on input "email" at bounding box center [573, 177] width 411 height 33
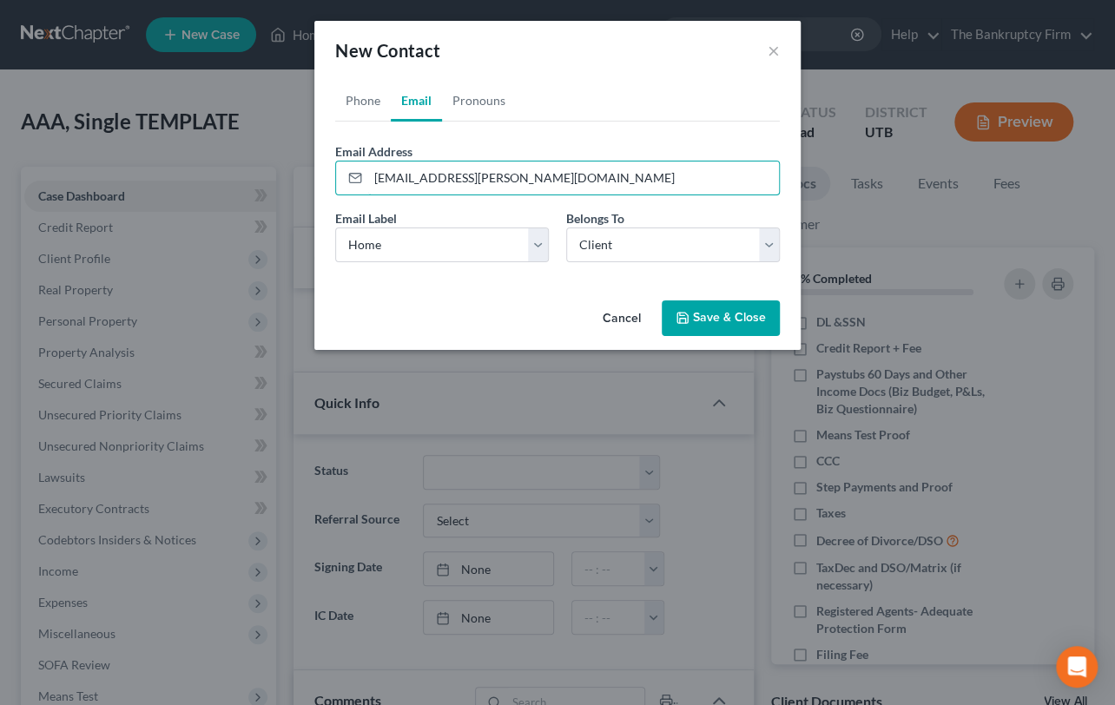
type input "[EMAIL_ADDRESS][PERSON_NAME][DOMAIN_NAME]"
click at [715, 324] on button "Save & Close" at bounding box center [720, 318] width 118 height 36
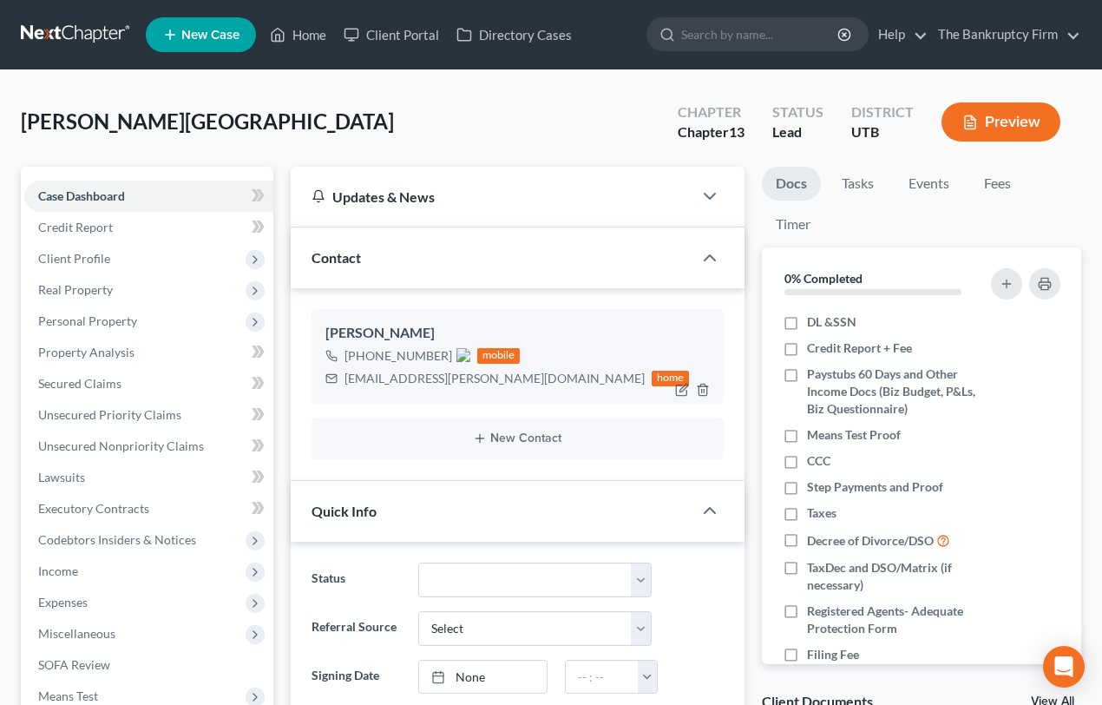
drag, startPoint x: 361, startPoint y: 355, endPoint x: 442, endPoint y: 354, distance: 80.7
click at [442, 354] on span "[PHONE_NUMBER]" at bounding box center [408, 355] width 126 height 15
copy span "[PHONE_NUMBER]"
drag, startPoint x: 345, startPoint y: 378, endPoint x: 497, endPoint y: 381, distance: 152.0
click at [497, 381] on div "[EMAIL_ADDRESS][PERSON_NAME][DOMAIN_NAME]" at bounding box center [495, 378] width 300 height 17
